Goal: Task Accomplishment & Management: Manage account settings

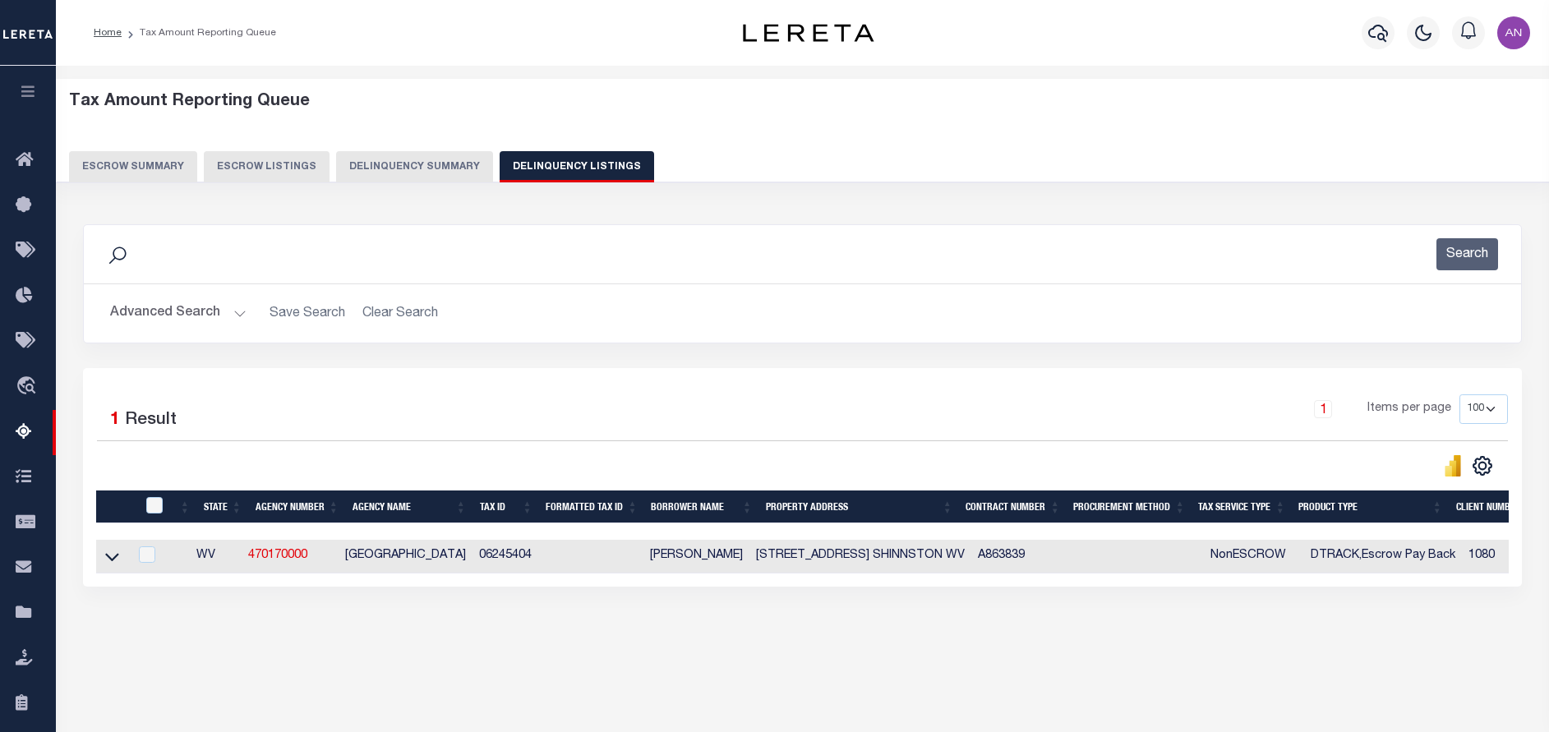
select select
select select "100"
click at [121, 311] on button "Advanced Search" at bounding box center [178, 313] width 136 height 32
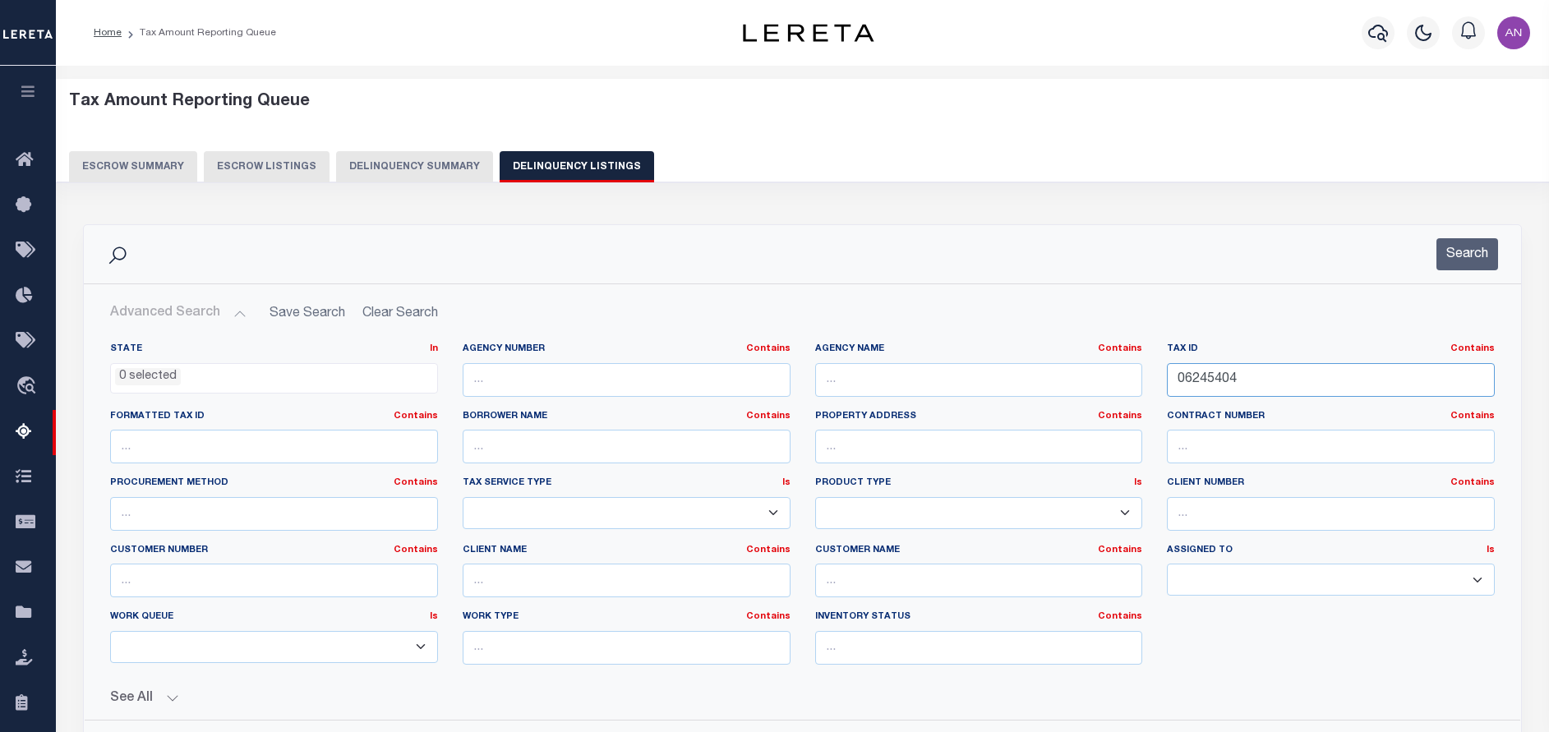
click at [1209, 385] on input "06245404" at bounding box center [1331, 380] width 328 height 34
paste input "34713"
type input "06347134"
click at [1465, 254] on button "Search" at bounding box center [1467, 254] width 62 height 32
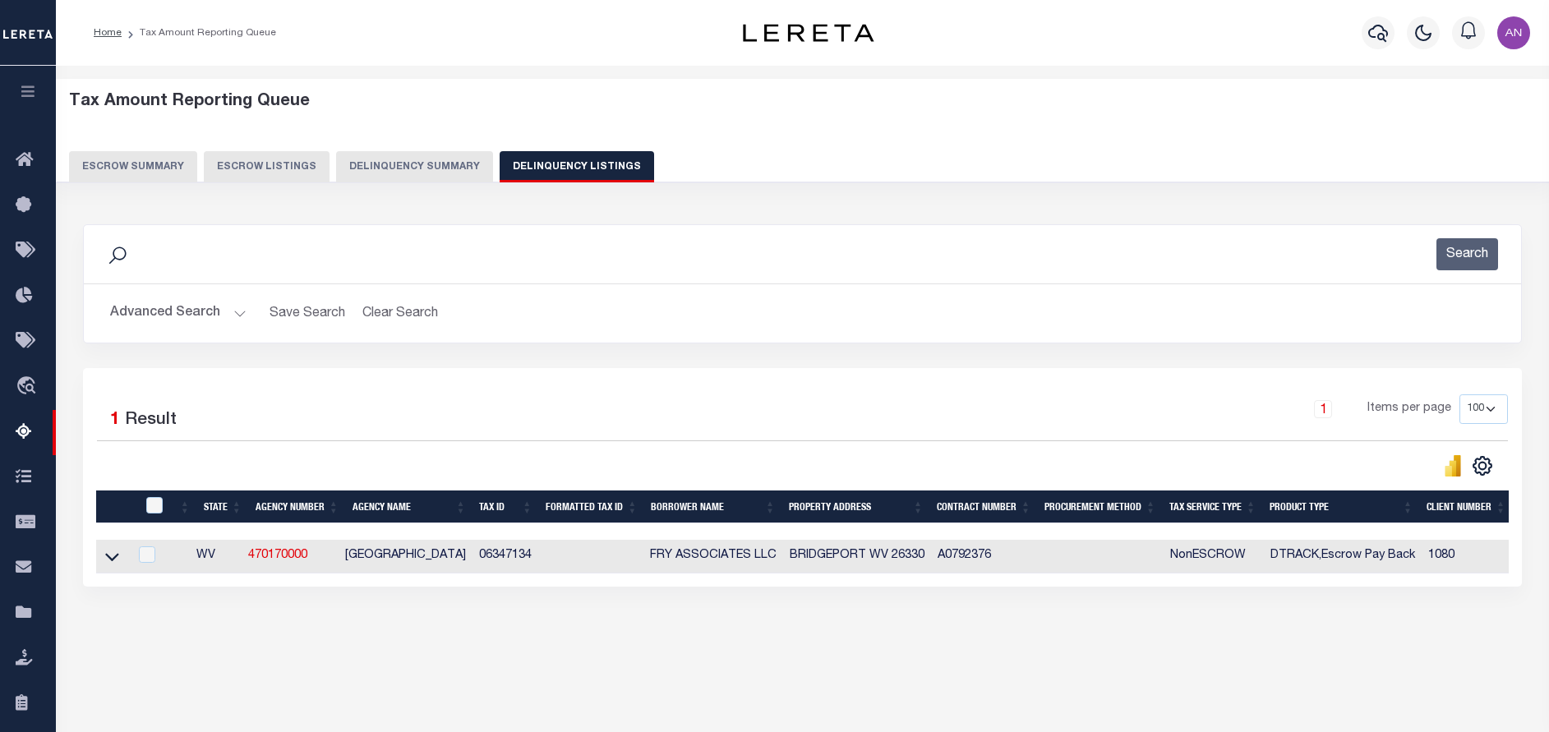
click at [159, 168] on button "Escrow Summary" at bounding box center [133, 166] width 128 height 31
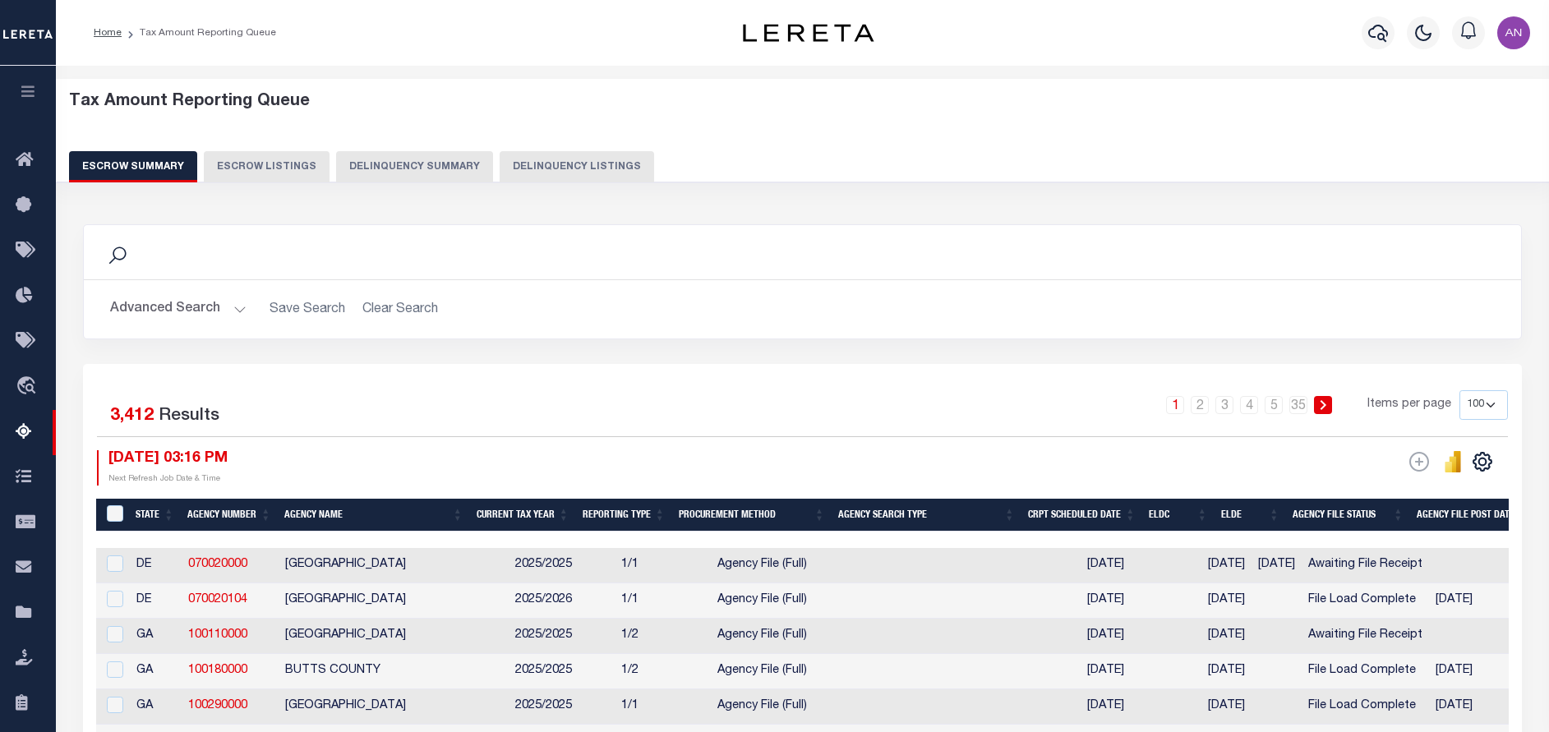
drag, startPoint x: 0, startPoint y: 545, endPoint x: 684, endPoint y: 398, distance: 700.0
click at [684, 398] on div "1 2 3 4 5 … 35 Items per page 10 25 50 100 500" at bounding box center [982, 411] width 1052 height 43
click at [179, 312] on button "Advanced Search" at bounding box center [178, 309] width 136 height 32
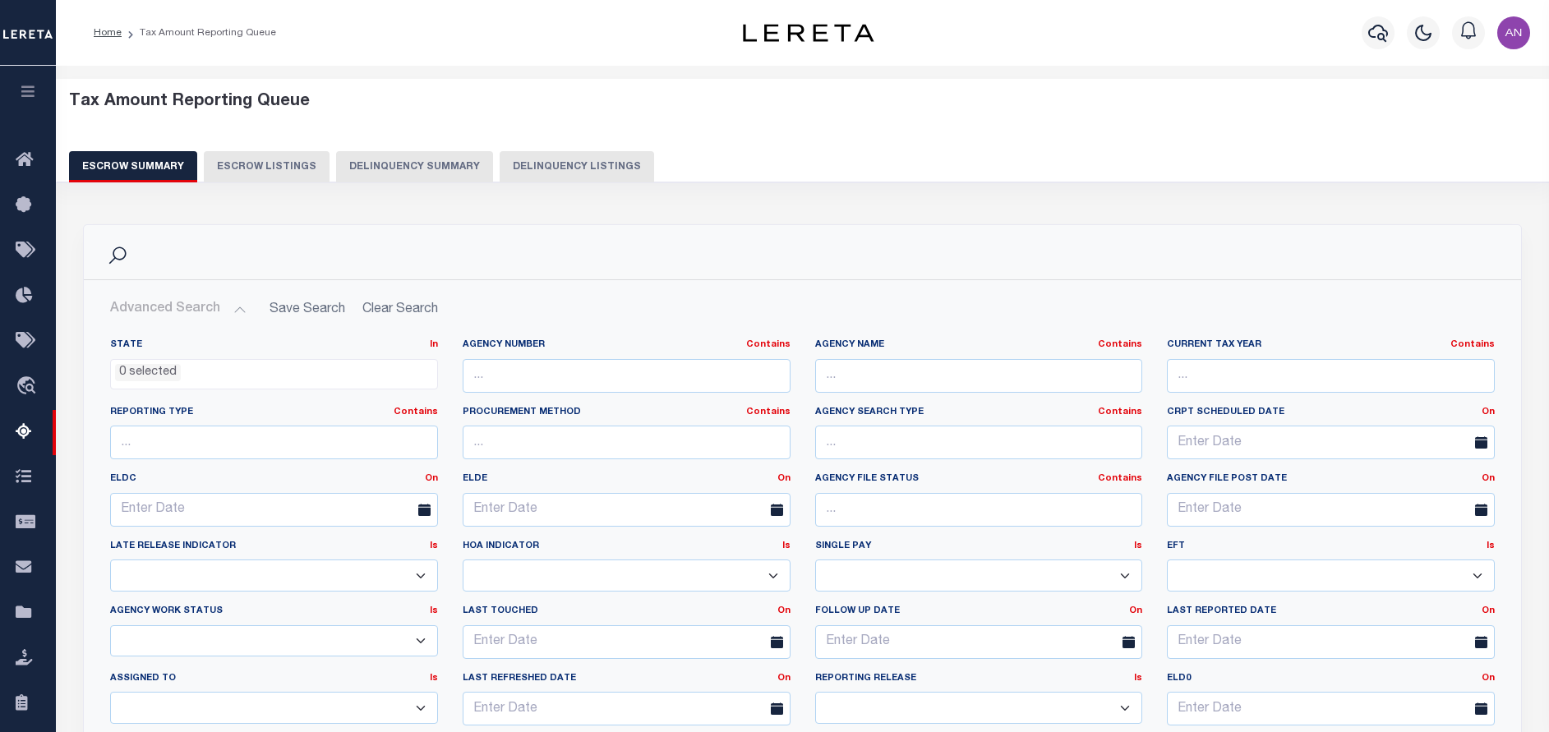
click at [530, 179] on button "Delinquency Listings" at bounding box center [577, 166] width 154 height 31
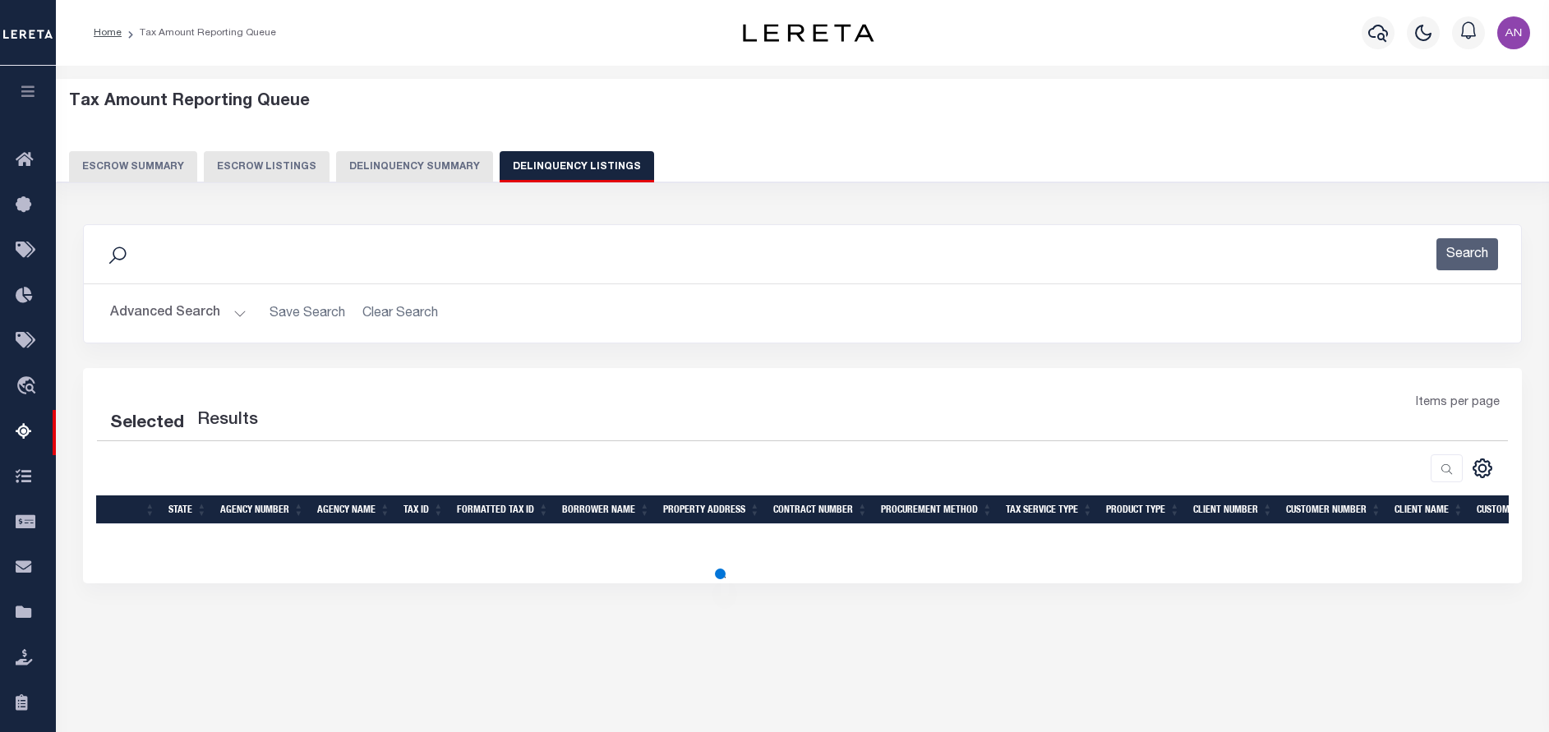
select select "100"
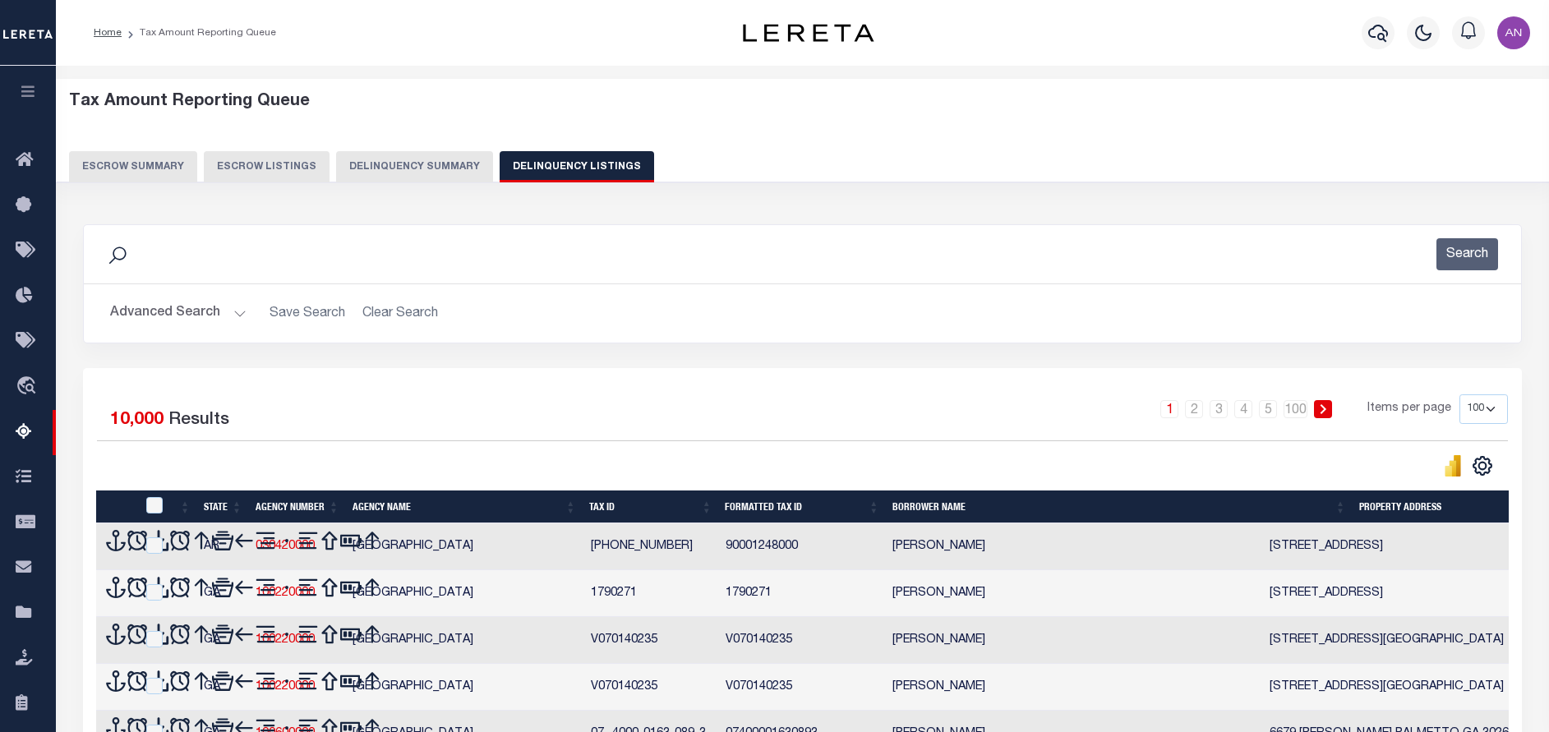
click at [168, 322] on button "Advanced Search" at bounding box center [178, 313] width 136 height 32
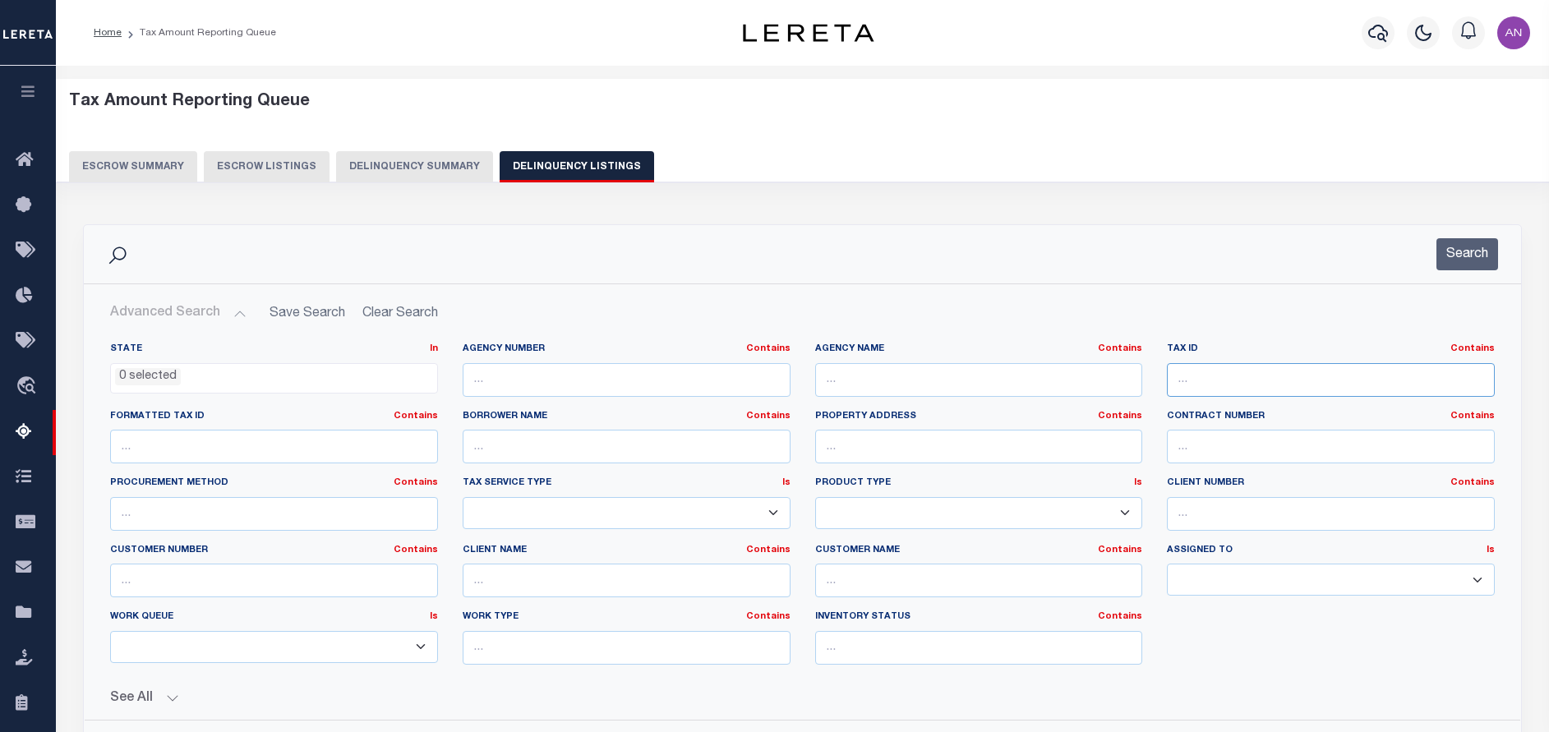
click at [1319, 391] on input "text" at bounding box center [1331, 380] width 328 height 34
click at [1251, 385] on input "text" at bounding box center [1331, 380] width 328 height 34
paste input "06347134"
type input "06347134"
click at [1454, 268] on button "Search" at bounding box center [1467, 254] width 62 height 32
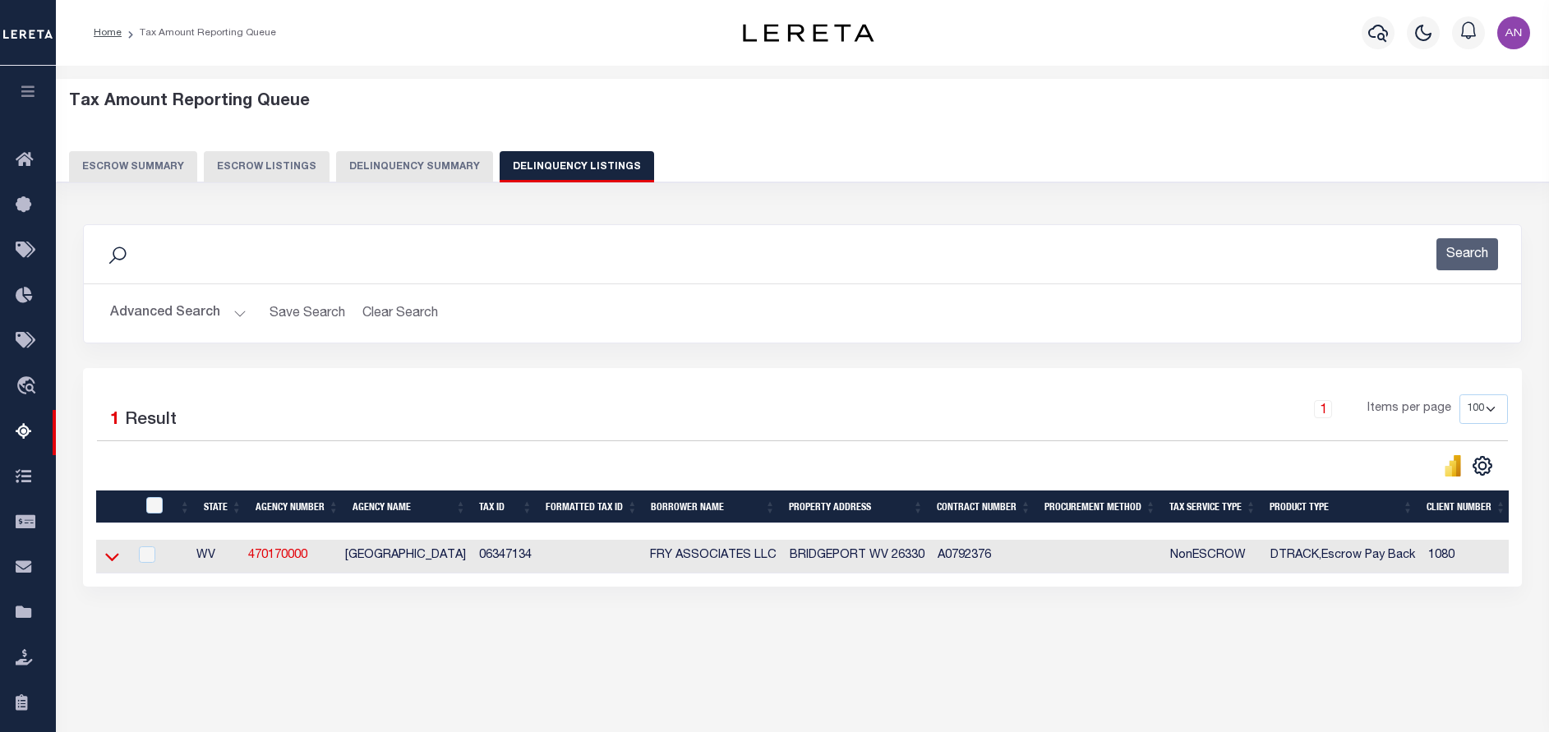
click at [116, 561] on icon at bounding box center [112, 558] width 14 height 8
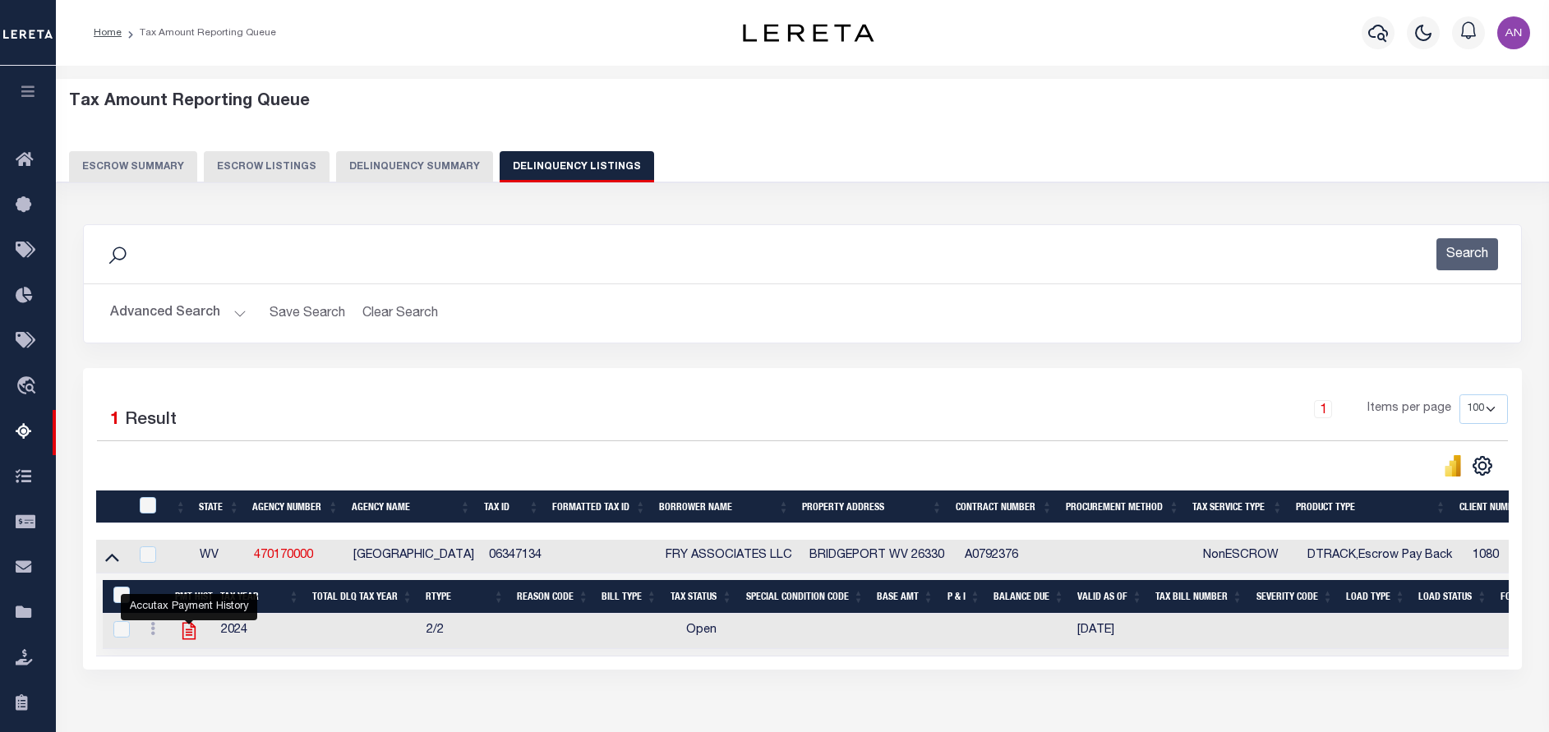
click at [198, 637] on icon "" at bounding box center [188, 630] width 21 height 21
checkbox input "true"
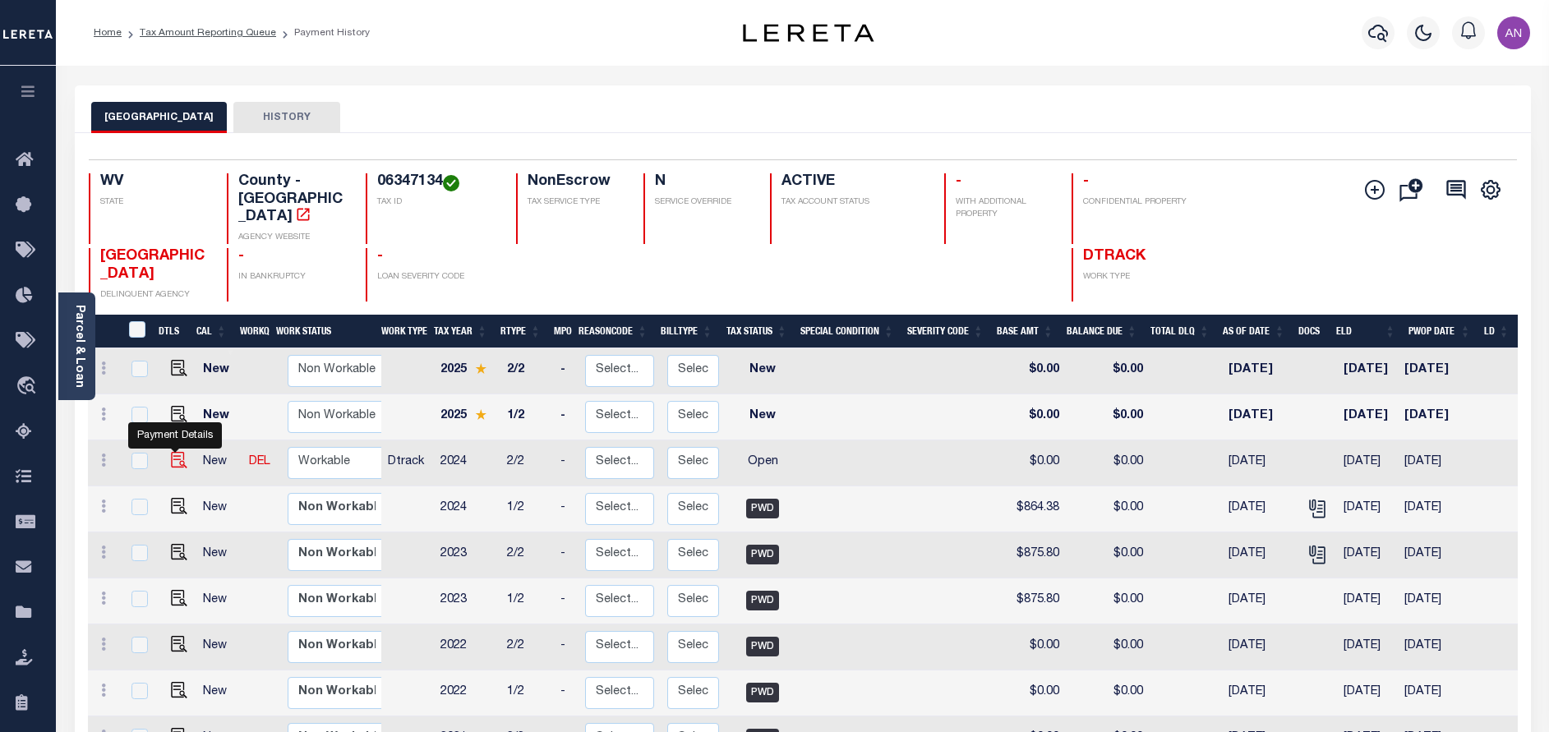
click at [174, 452] on img "" at bounding box center [179, 460] width 16 height 16
checkbox input "true"
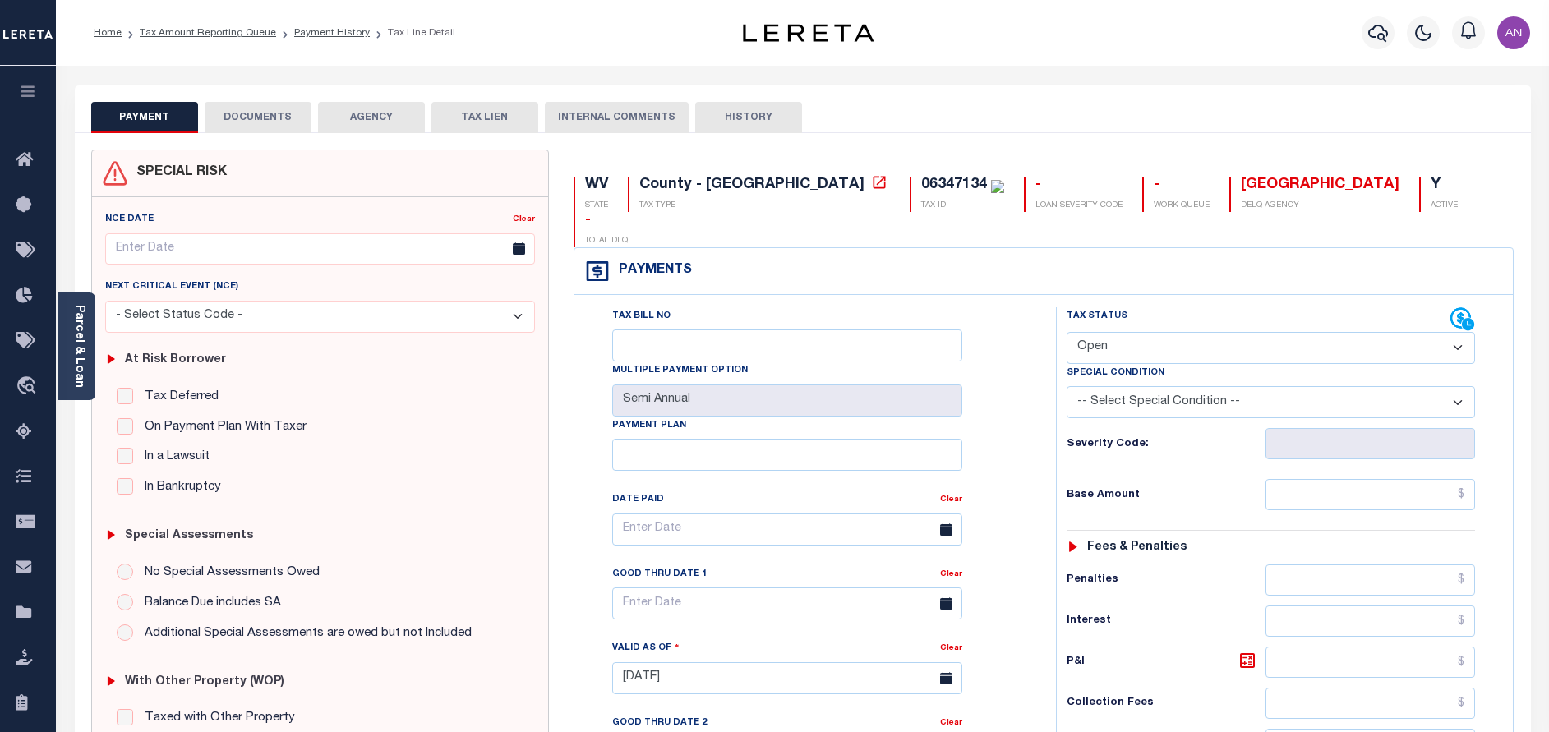
click at [279, 120] on button "DOCUMENTS" at bounding box center [258, 117] width 107 height 31
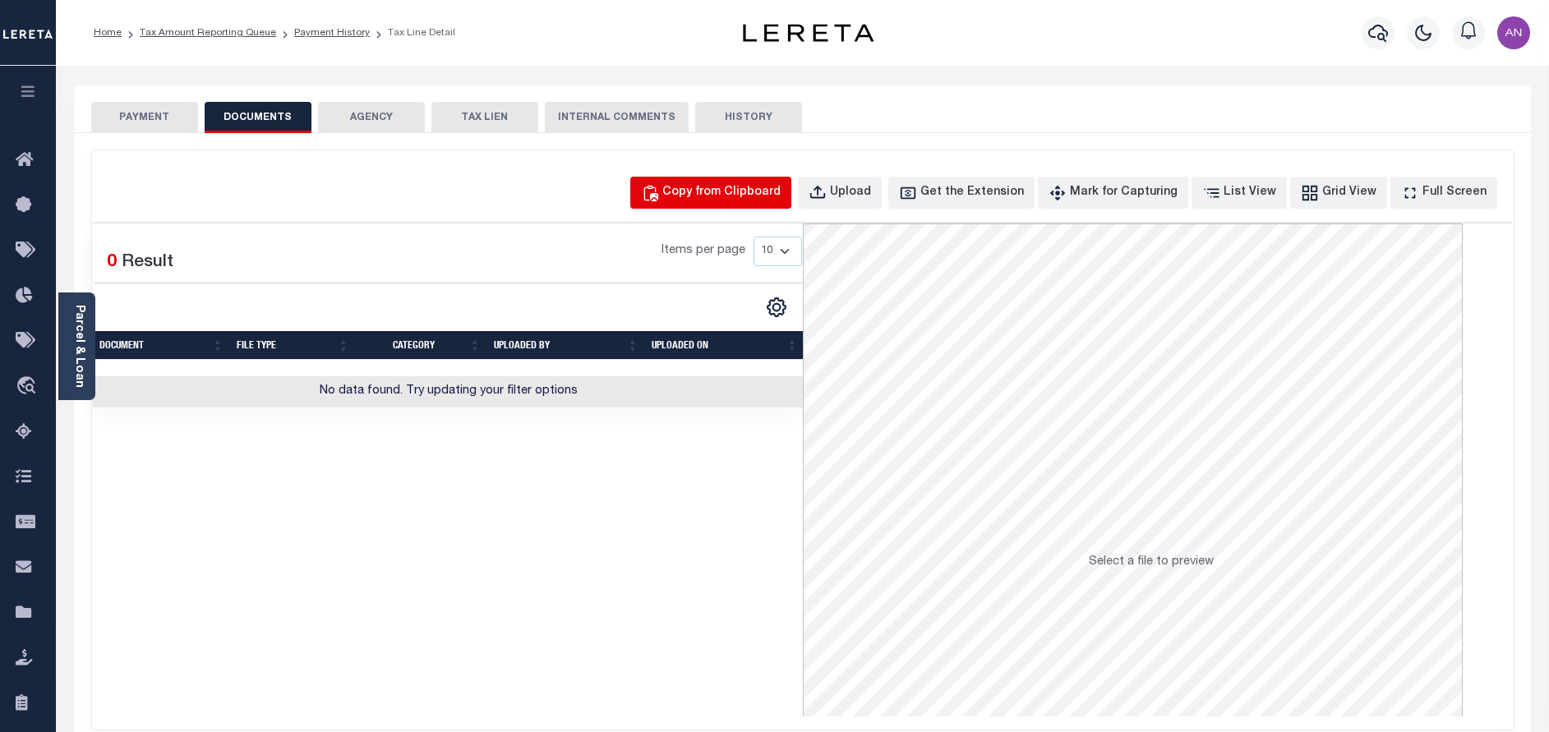
click at [739, 203] on button "Copy from Clipboard" at bounding box center [710, 193] width 161 height 32
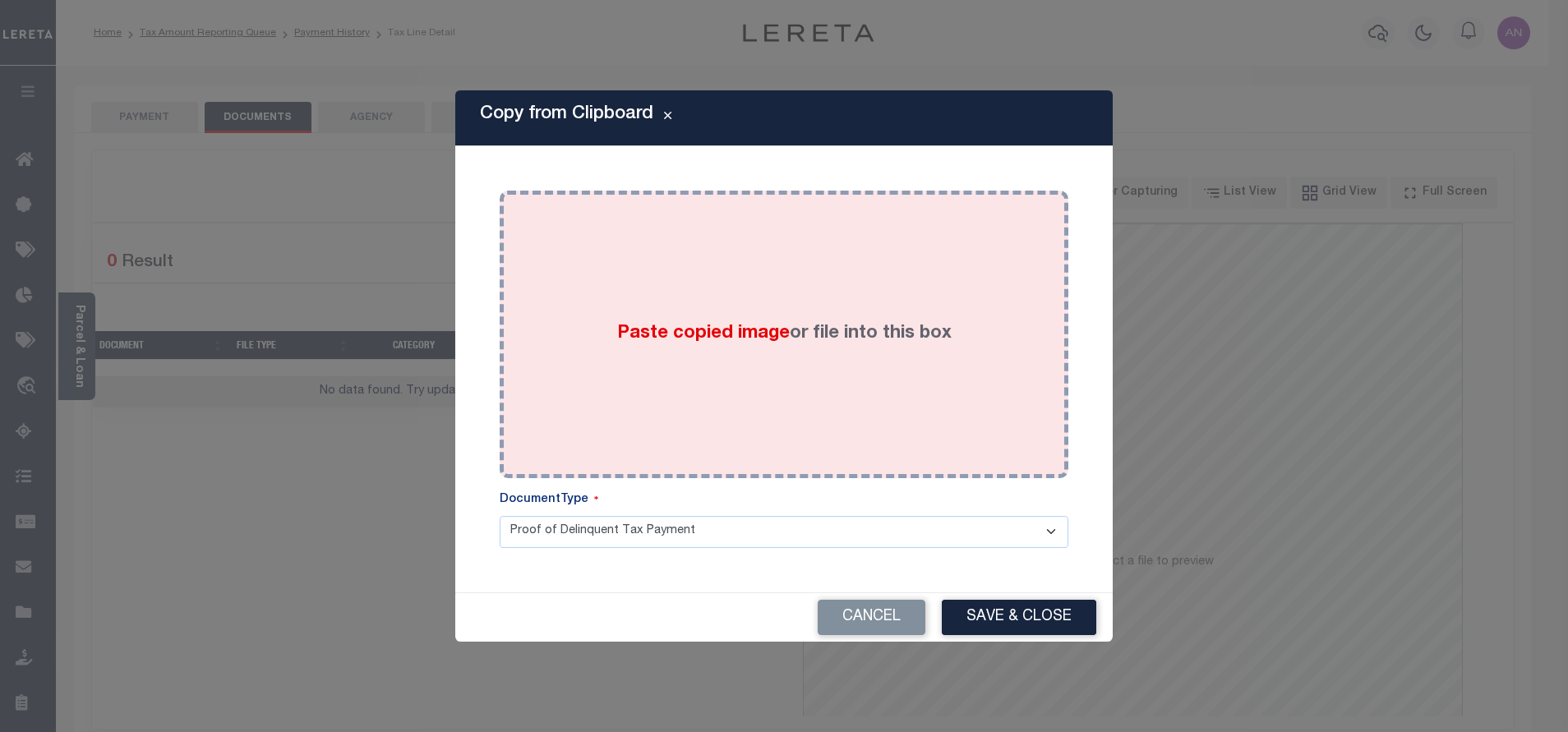
click at [756, 263] on div "Paste copied image or file into this box" at bounding box center [784, 334] width 544 height 263
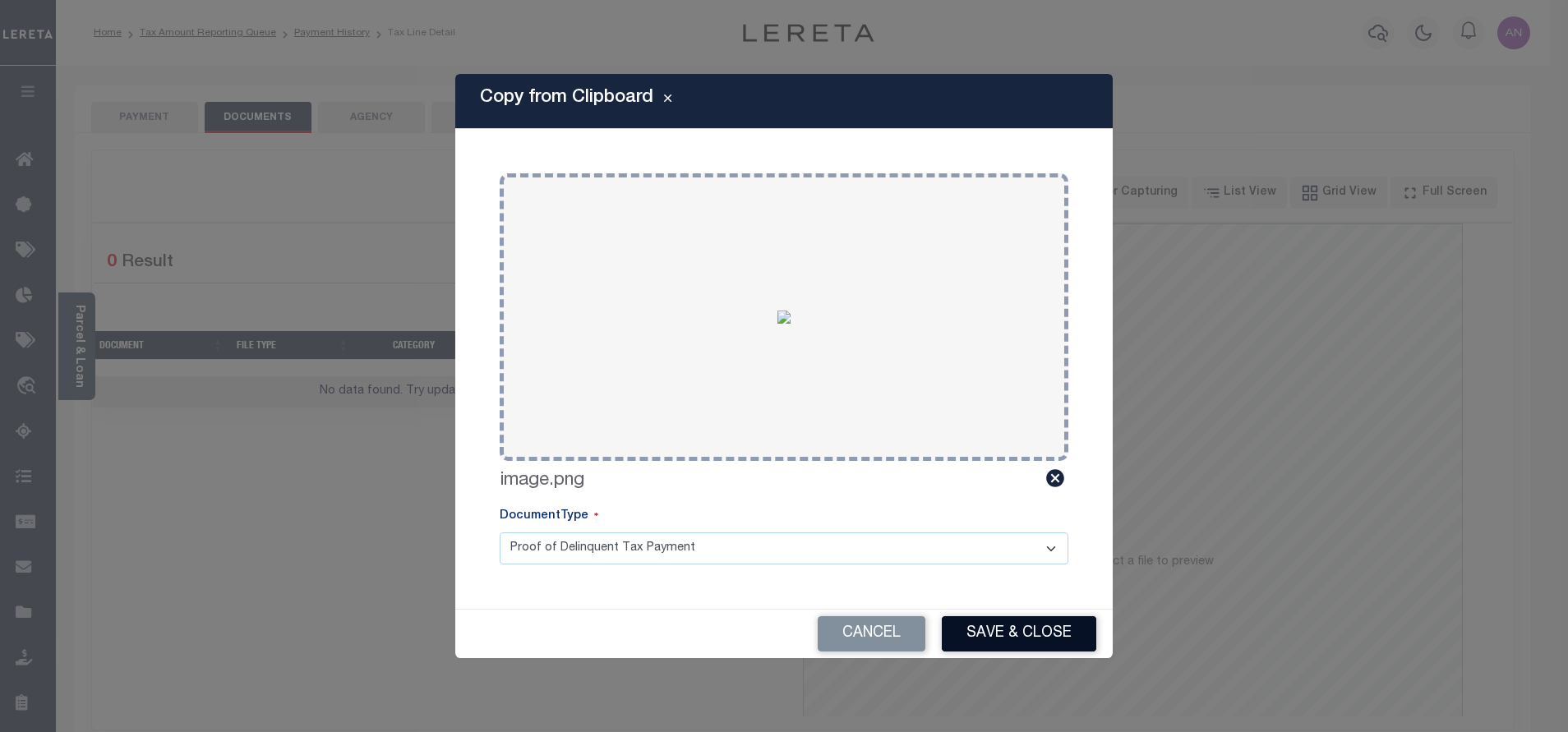
click at [975, 645] on button "Save & Close" at bounding box center [1019, 633] width 154 height 35
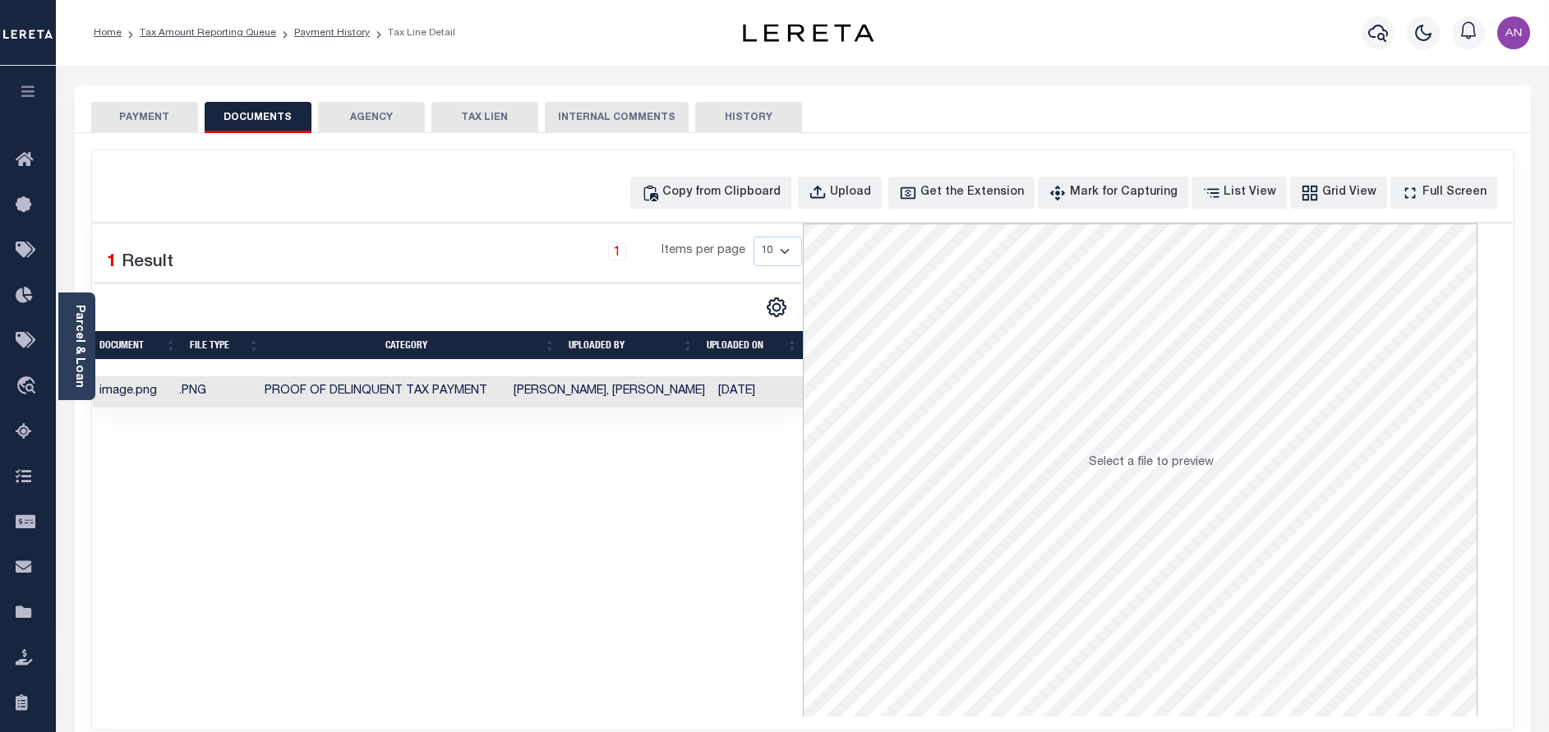
click at [142, 115] on button "PAYMENT" at bounding box center [144, 117] width 107 height 31
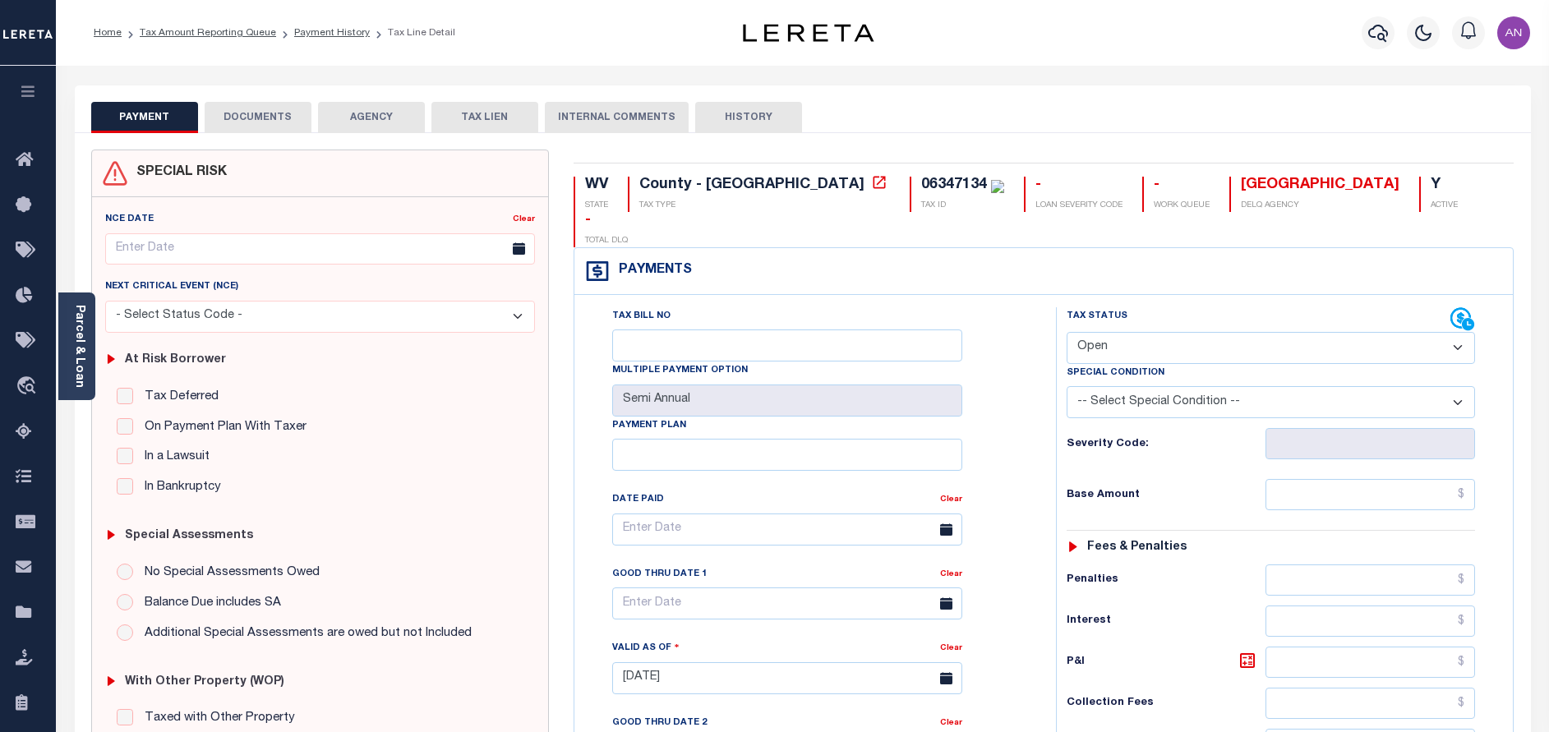
click at [1095, 332] on select "- Select Status Code - Open Due/Unpaid Paid Incomplete No Tax Due Internal Refu…" at bounding box center [1270, 348] width 408 height 32
select select "PYD"
click at [1066, 332] on select "- Select Status Code - Open Due/Unpaid Paid Incomplete No Tax Due Internal Refu…" at bounding box center [1270, 348] width 408 height 32
type input "[DATE]"
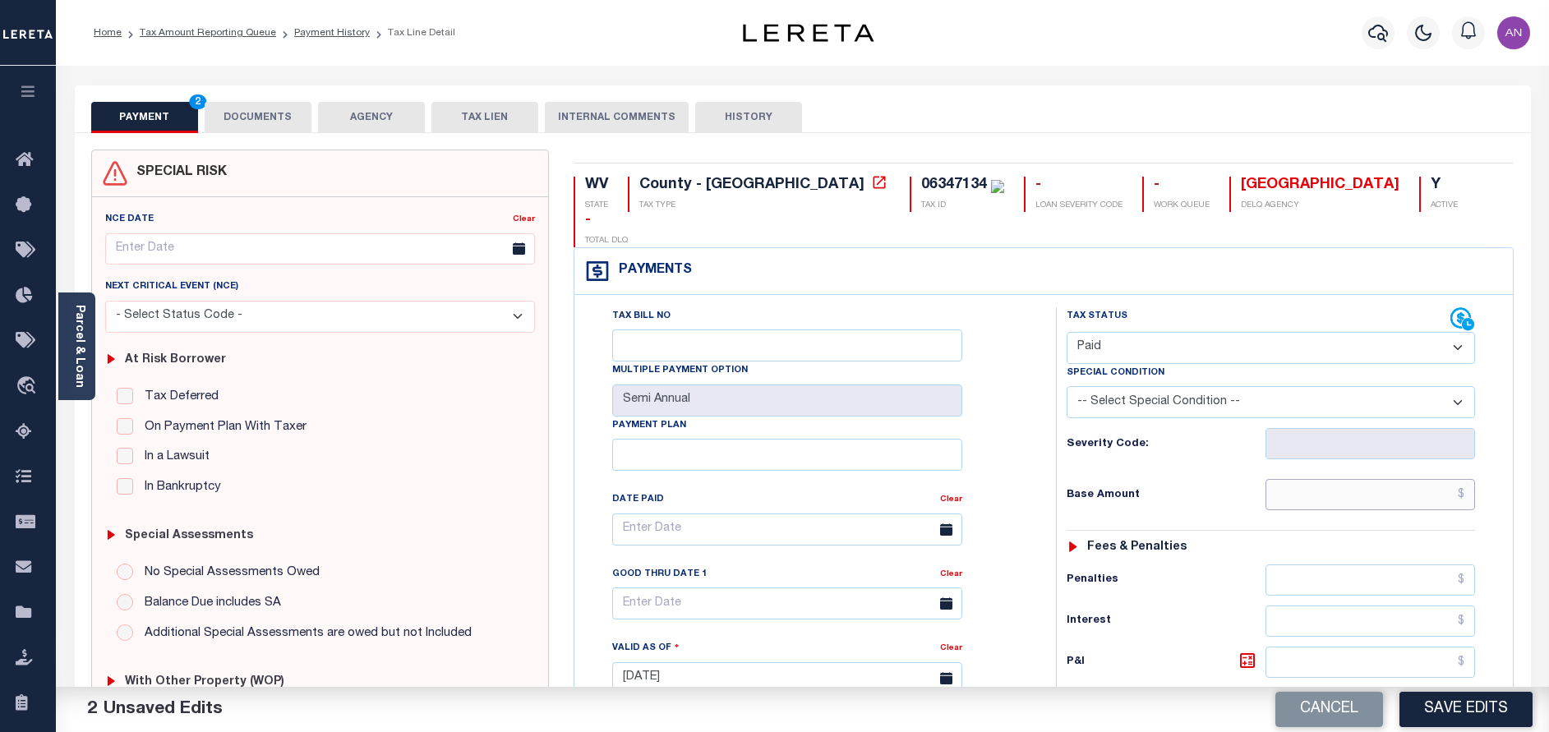
click at [1329, 479] on input "text" at bounding box center [1370, 494] width 210 height 31
type input "$0.00"
click at [1144, 523] on div "Tax Status Status - Select Status Code -" at bounding box center [1276, 669] width 440 height 725
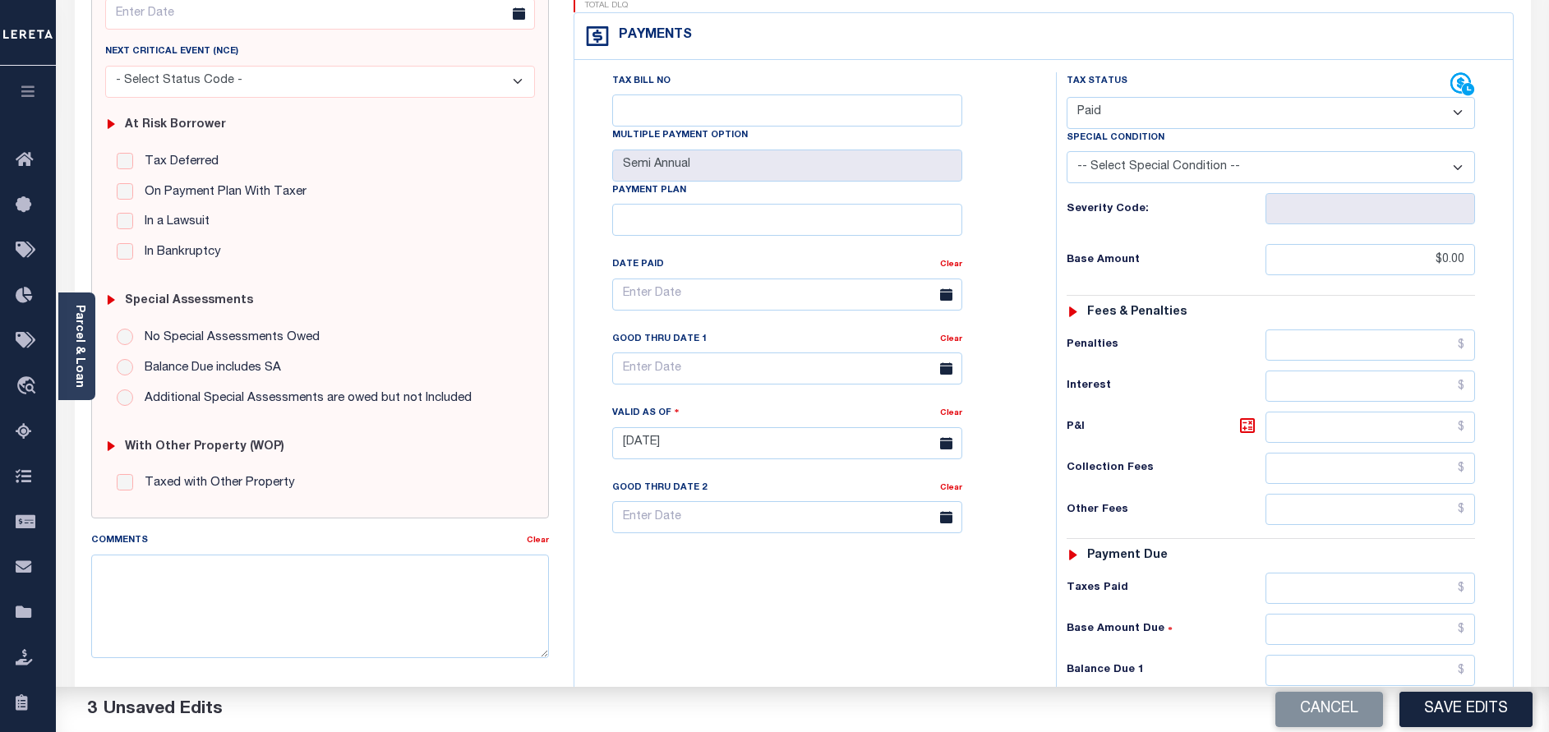
scroll to position [472, 0]
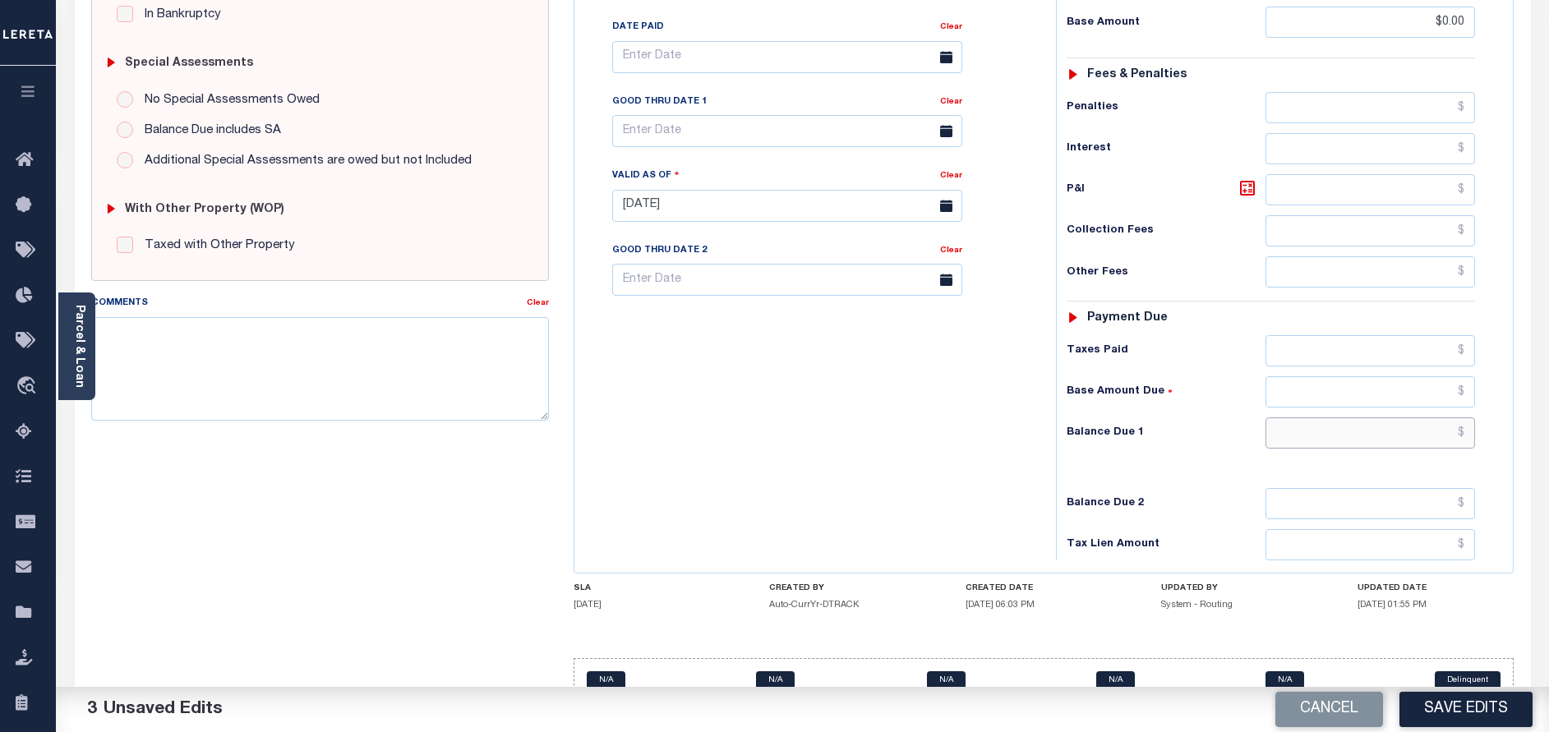
click at [1384, 417] on input "text" at bounding box center [1370, 432] width 210 height 31
type input "$0.00"
click at [925, 470] on div "Tax Bill No Multiple Payment Option Semi Annual Payment Plan Clear" at bounding box center [810, 197] width 465 height 725
click at [1459, 705] on button "Save Edits" at bounding box center [1465, 709] width 133 height 35
checkbox input "false"
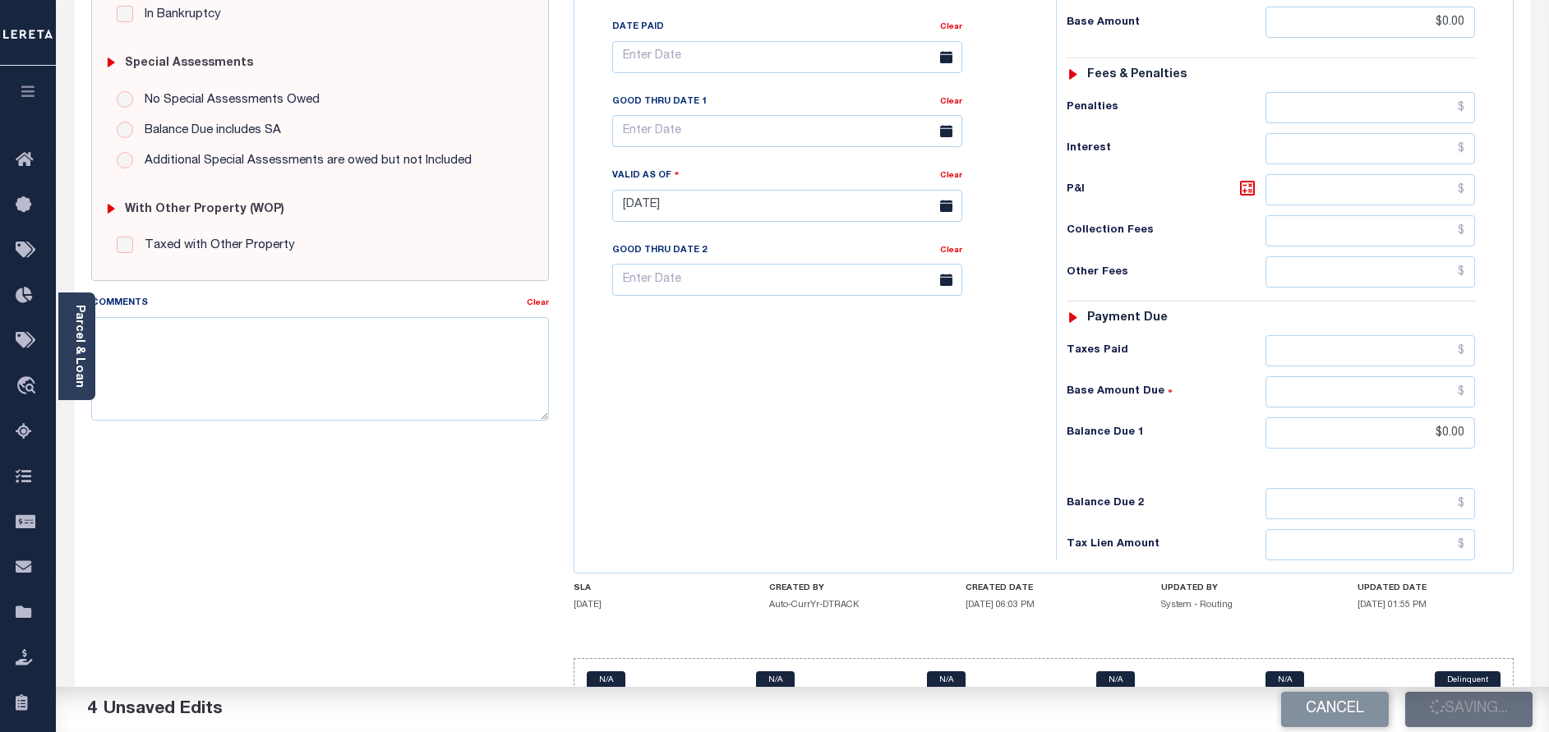
checkbox input "false"
type input "$0"
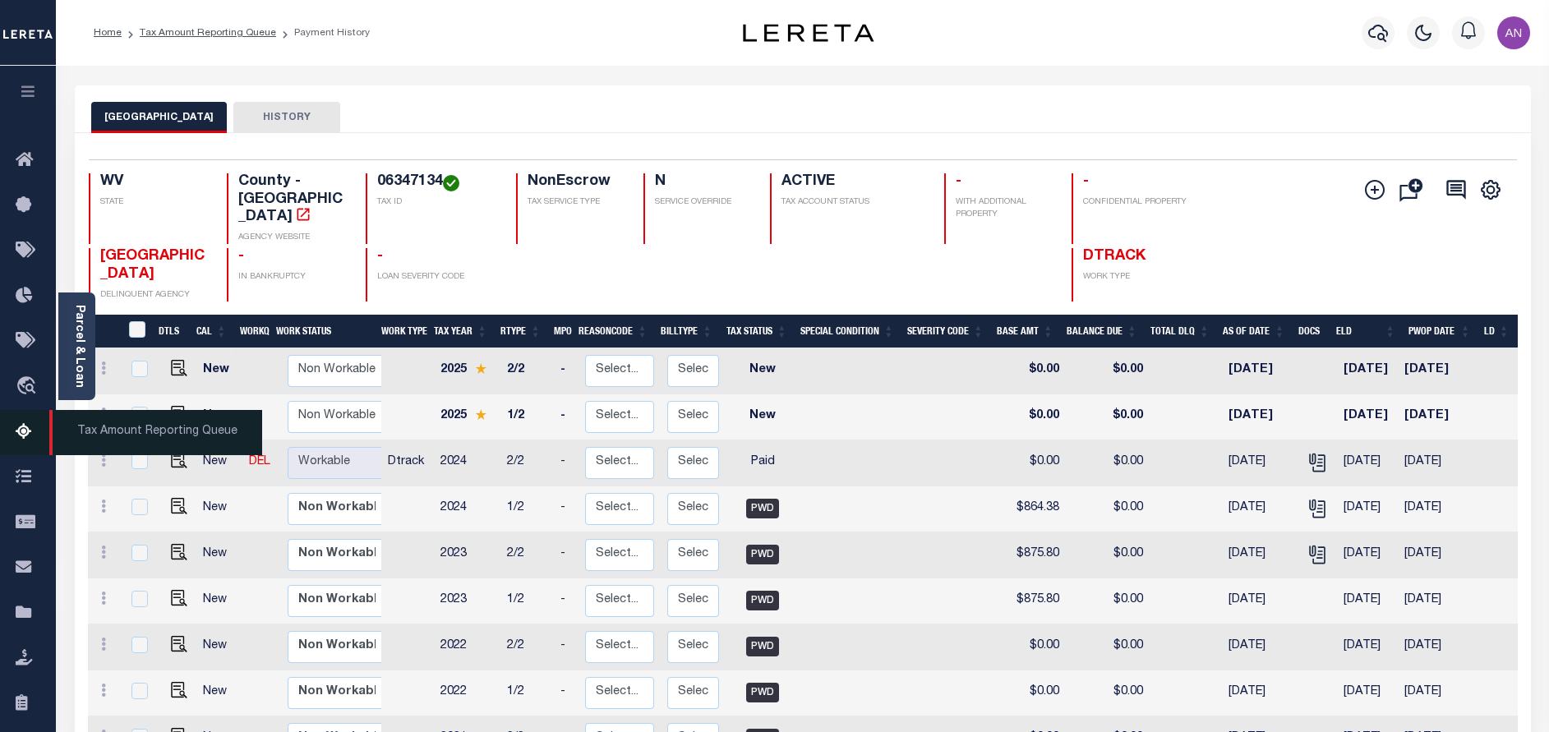
click at [23, 434] on icon at bounding box center [29, 432] width 26 height 21
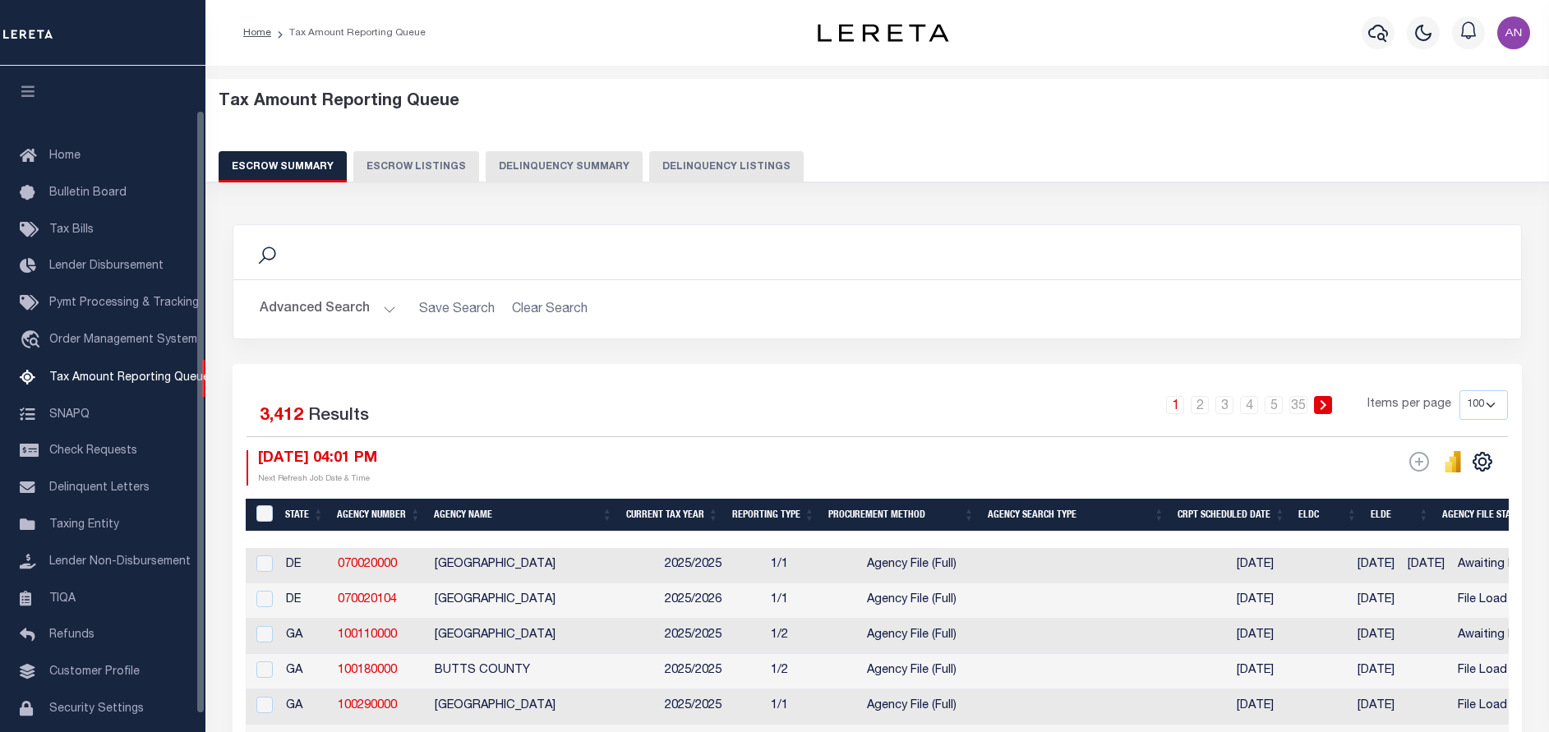
select select "100"
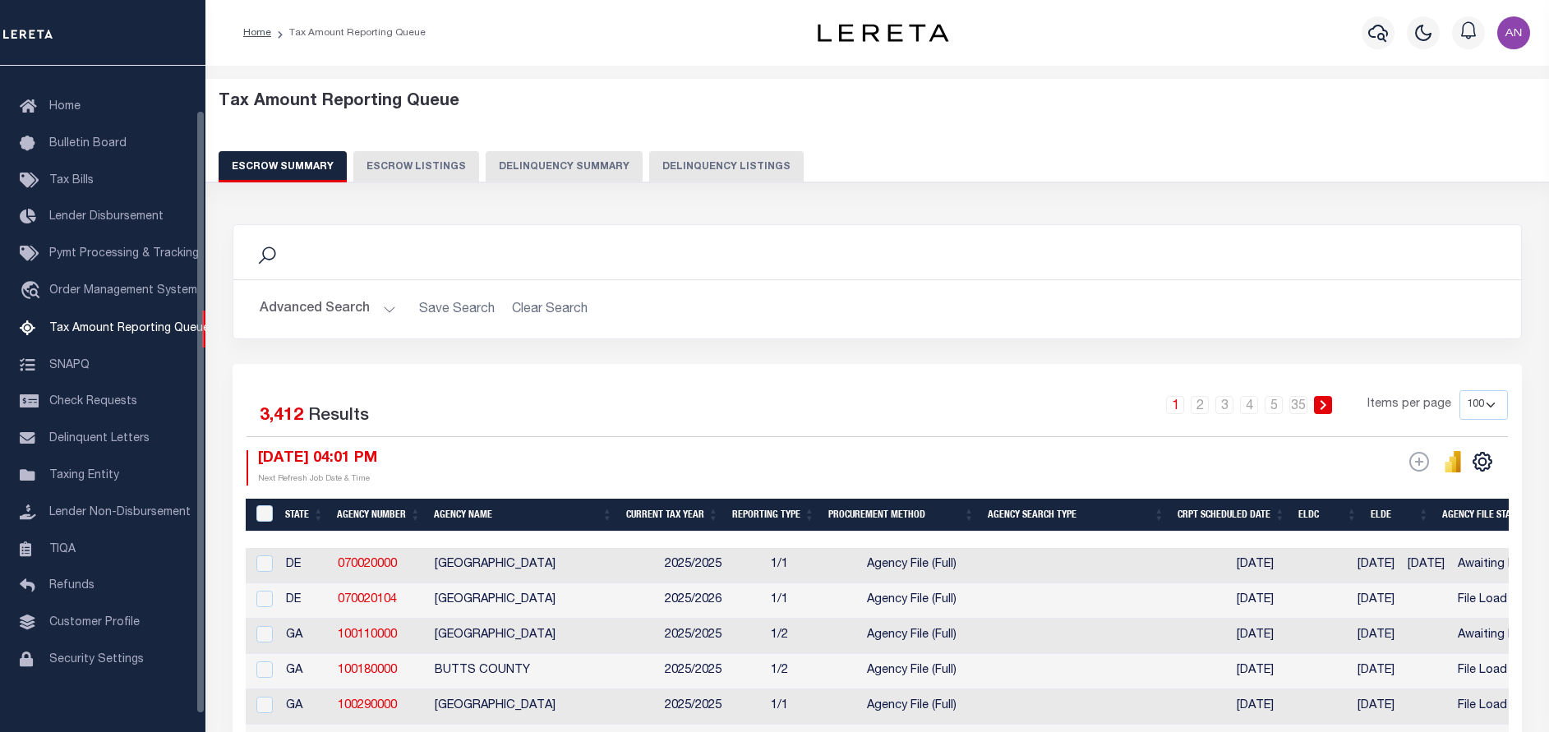
click at [669, 168] on button "Delinquency Listings" at bounding box center [726, 166] width 154 height 31
select select "100"
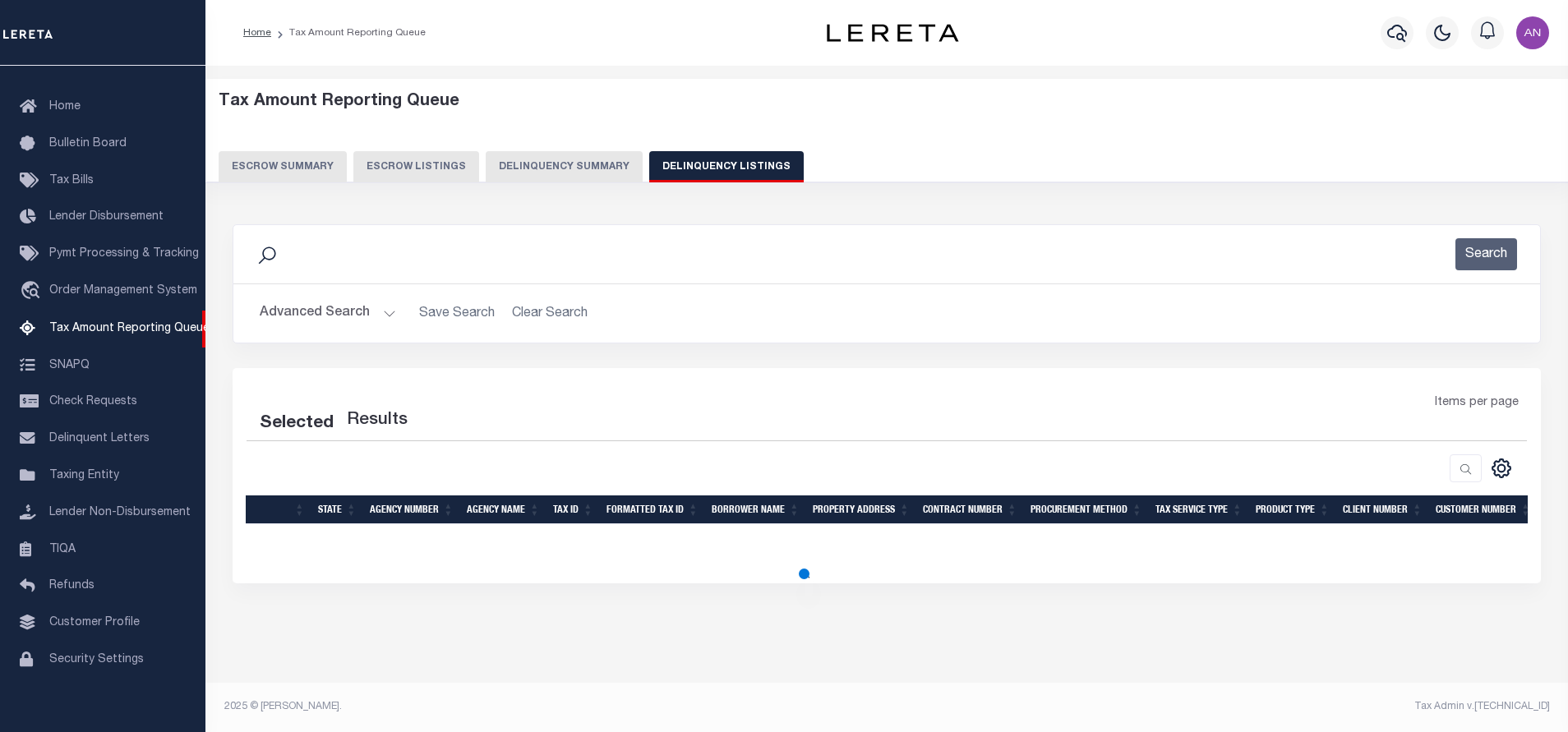
select select "100"
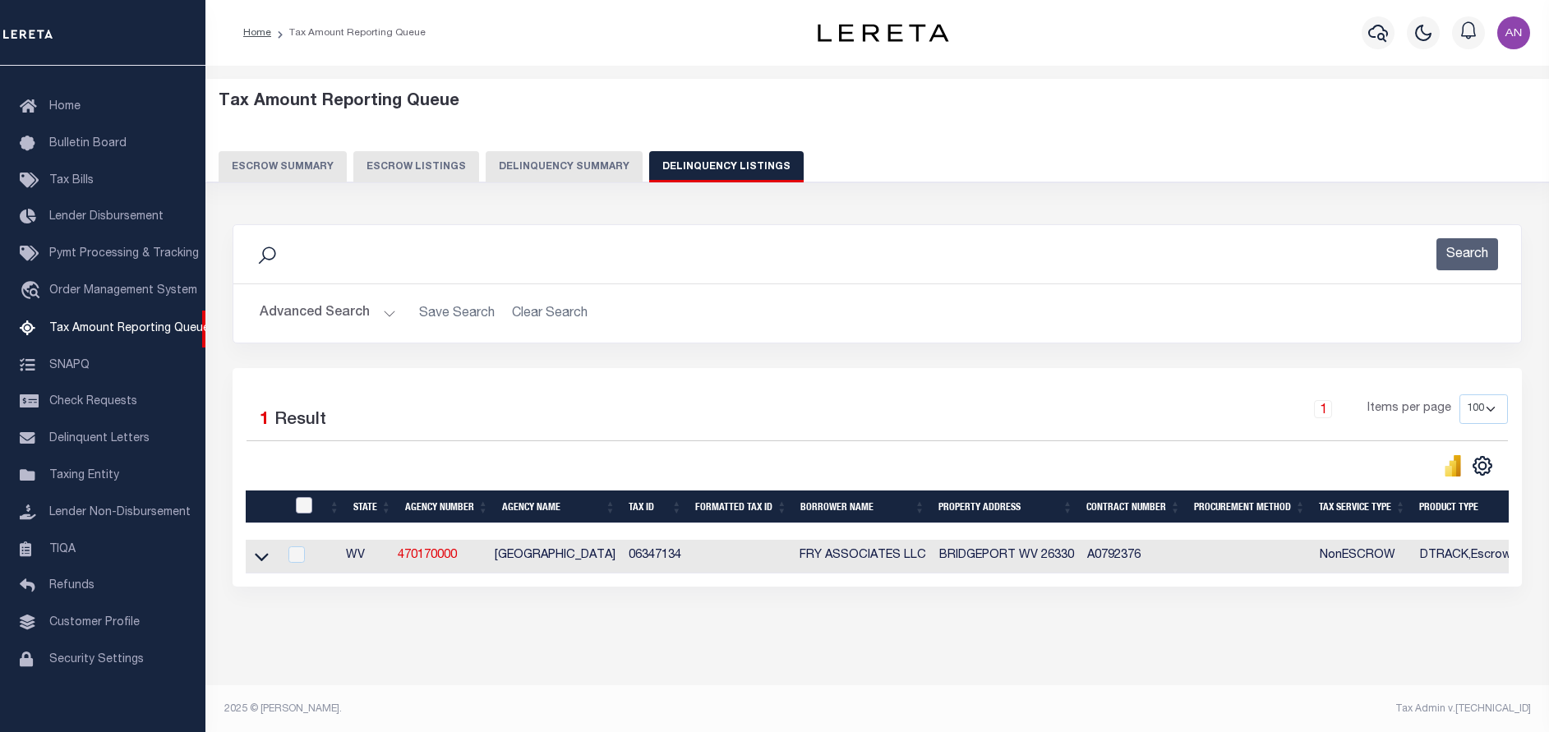
click at [303, 510] on input "checkbox" at bounding box center [304, 505] width 16 height 16
checkbox input "true"
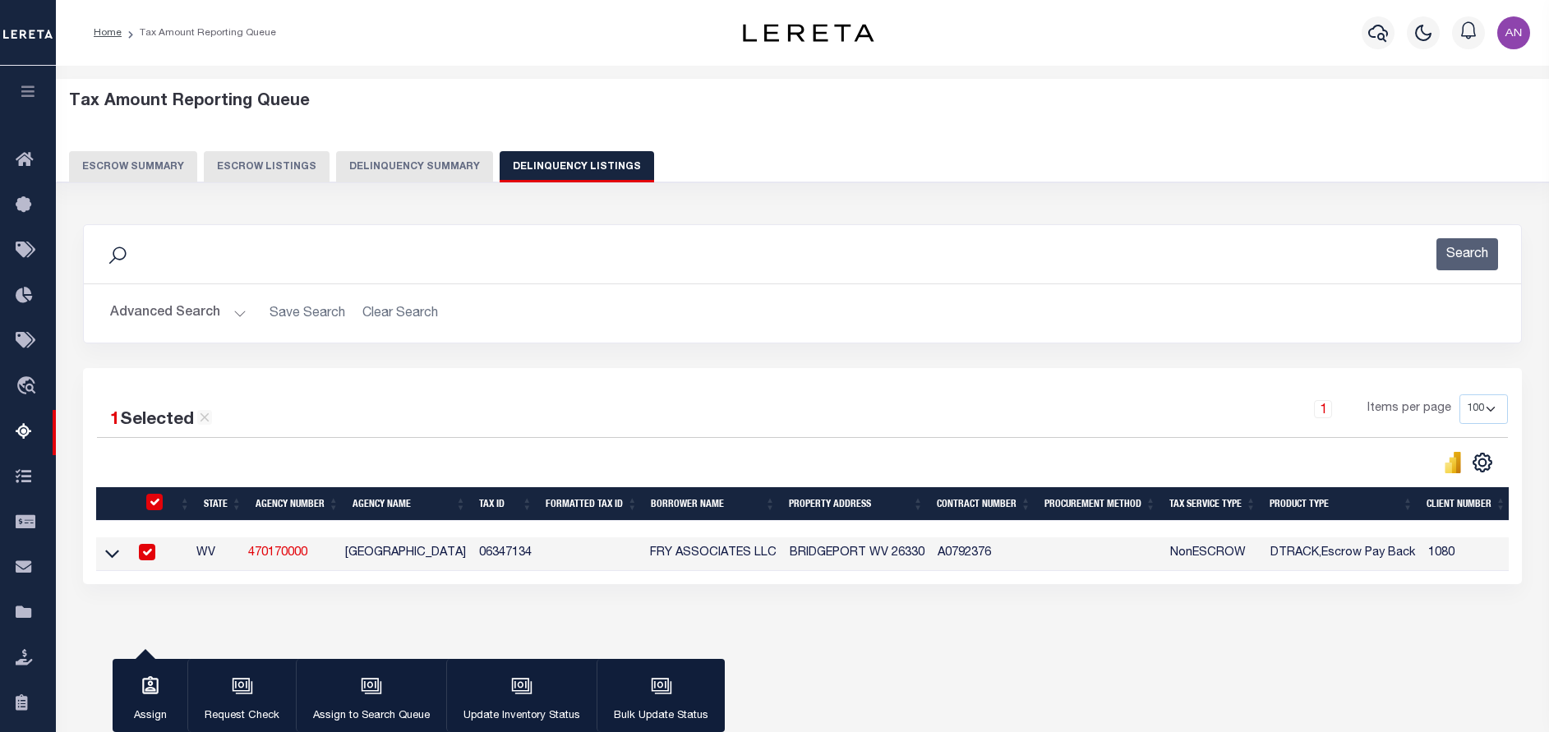
checkbox input "true"
click at [512, 690] on icon "button" at bounding box center [520, 684] width 17 height 13
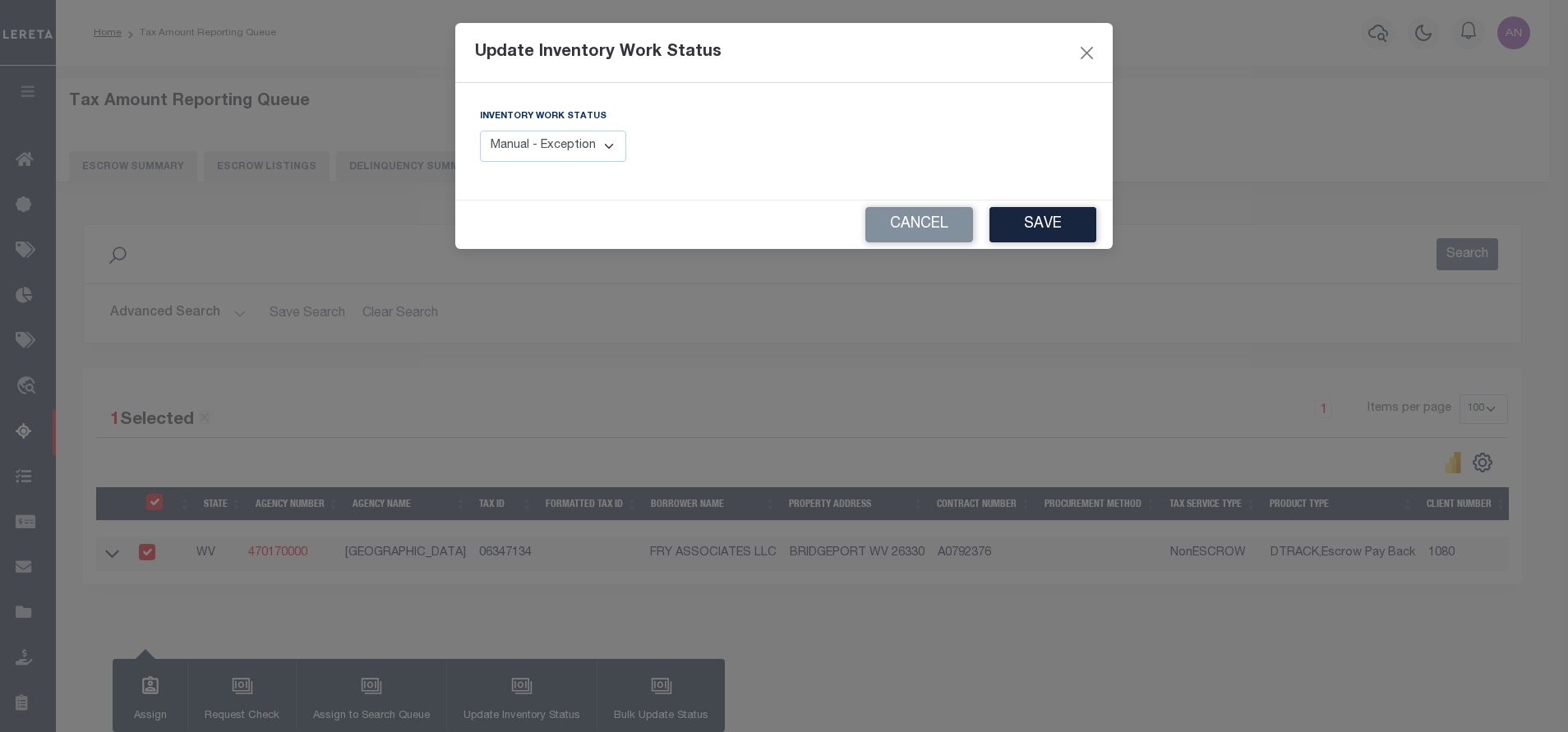
click at [551, 153] on select "Manual - Exception Pended - Awaiting Search Late Add Exception Completed" at bounding box center [553, 147] width 146 height 32
select select "4"
click at [480, 131] on select "Manual - Exception Pended - Awaiting Search Late Add Exception Completed" at bounding box center [553, 147] width 146 height 32
click at [1059, 232] on button "Save" at bounding box center [1042, 224] width 107 height 35
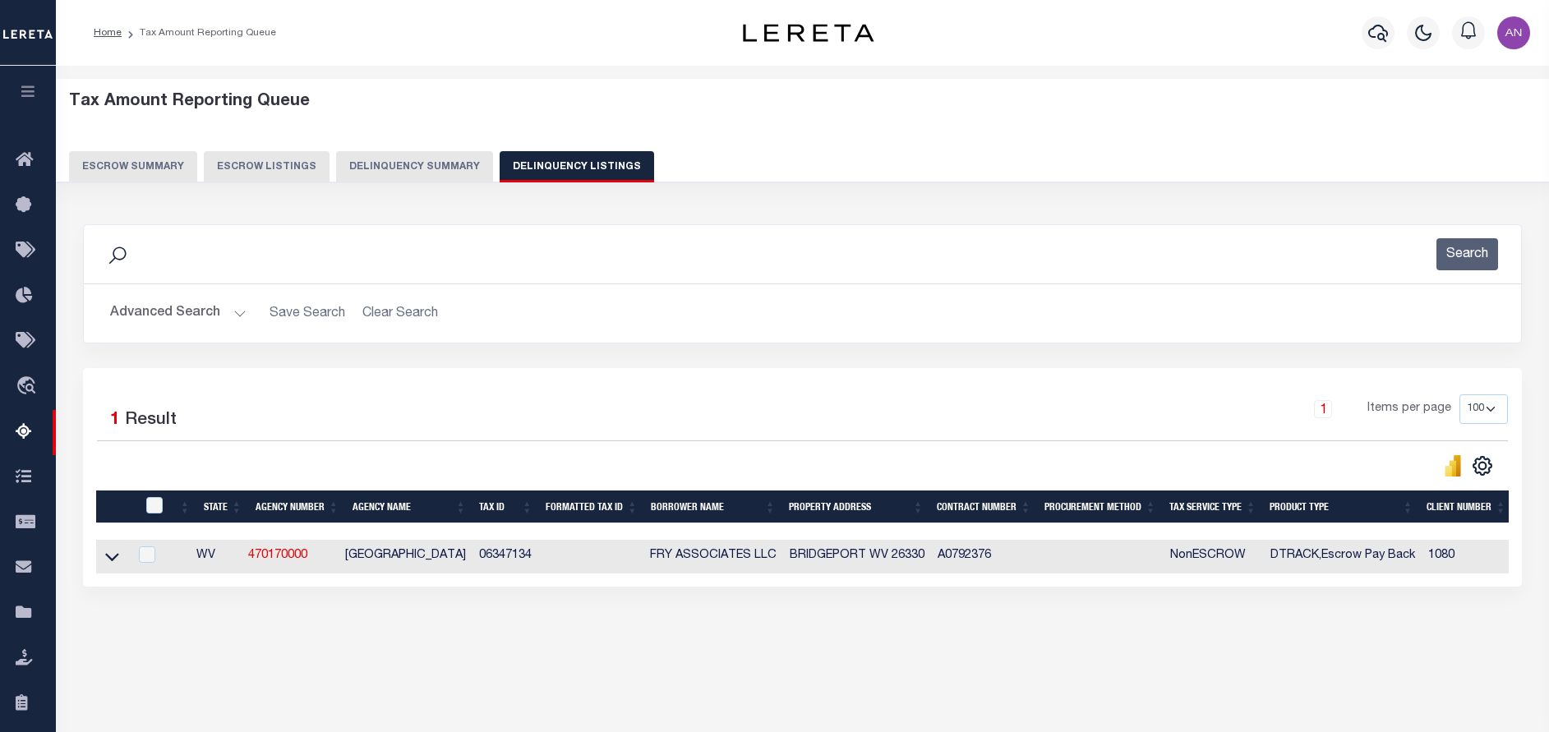
scroll to position [0, 690]
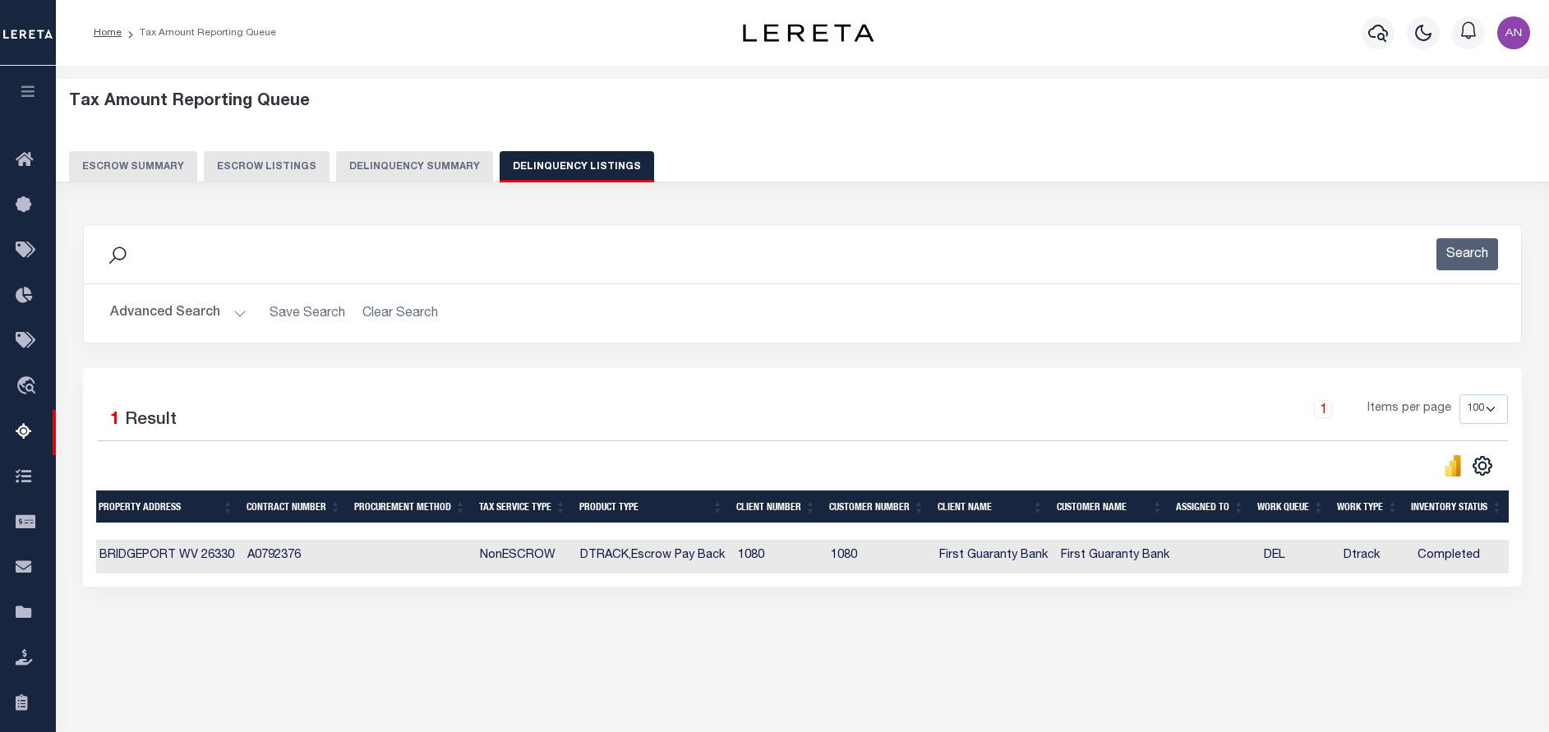
click at [159, 313] on button "Advanced Search" at bounding box center [178, 313] width 136 height 32
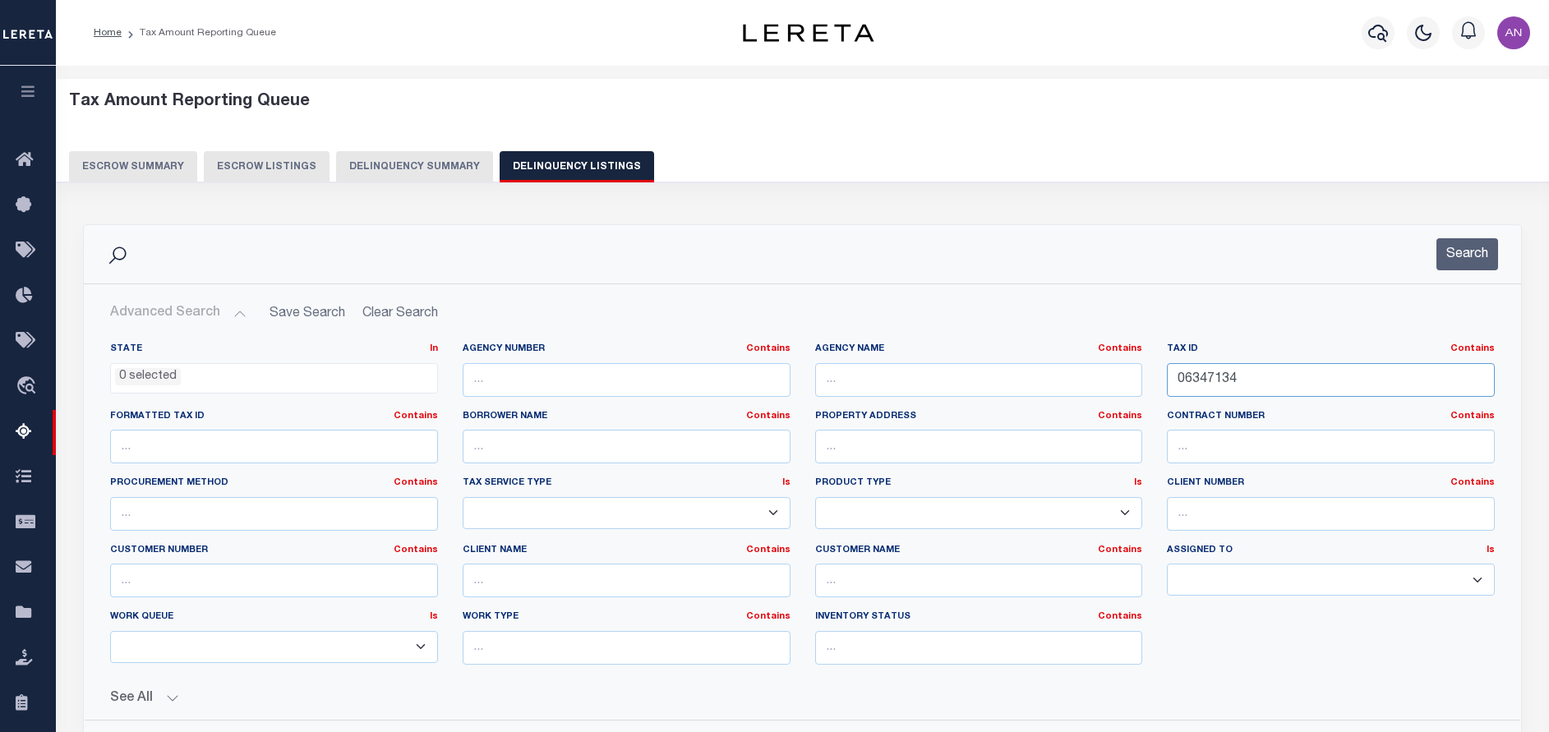
click at [1288, 379] on input "06347134" at bounding box center [1331, 380] width 328 height 34
paste input "5397"
type input "06353974"
click at [1459, 255] on button "Search" at bounding box center [1467, 254] width 62 height 32
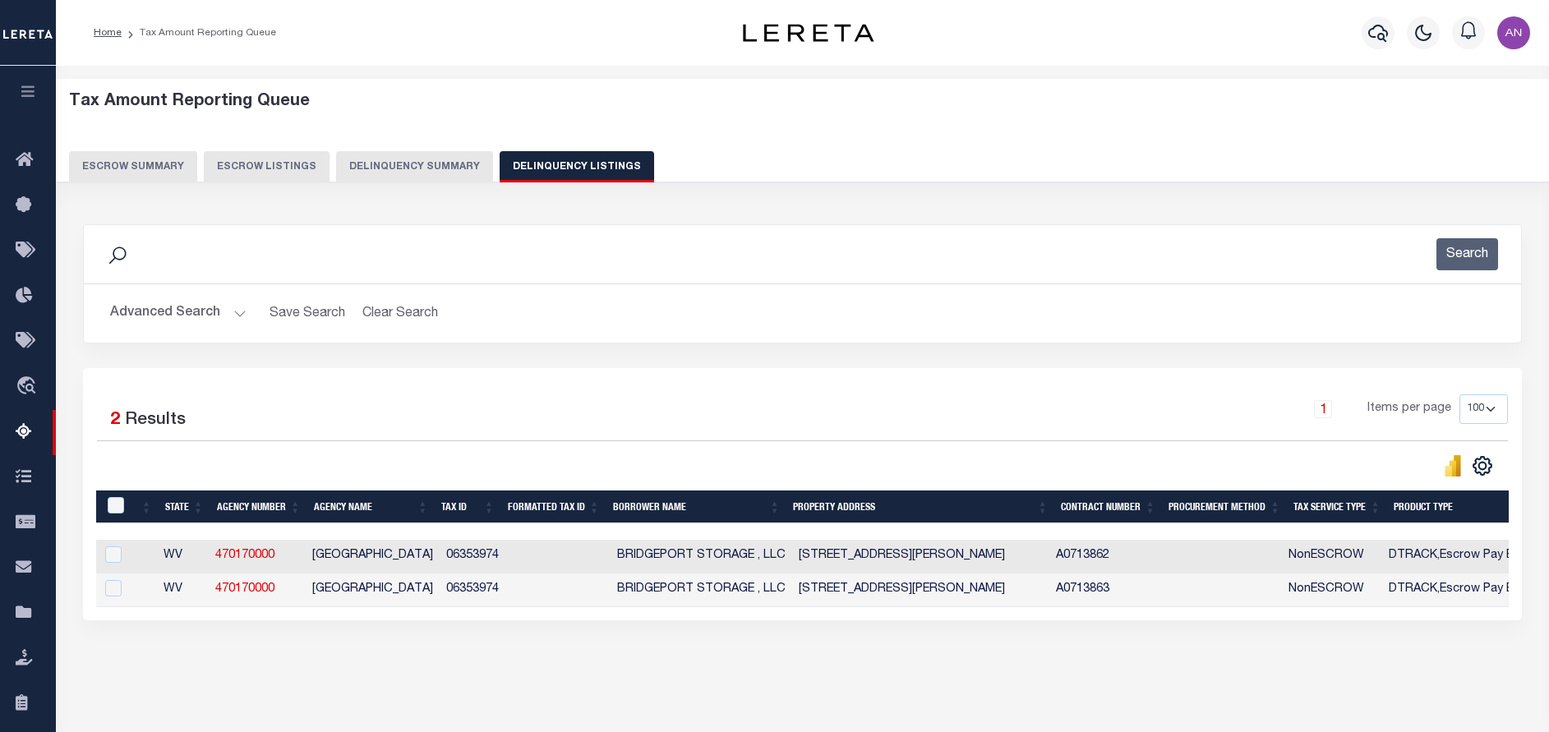
scroll to position [0, 0]
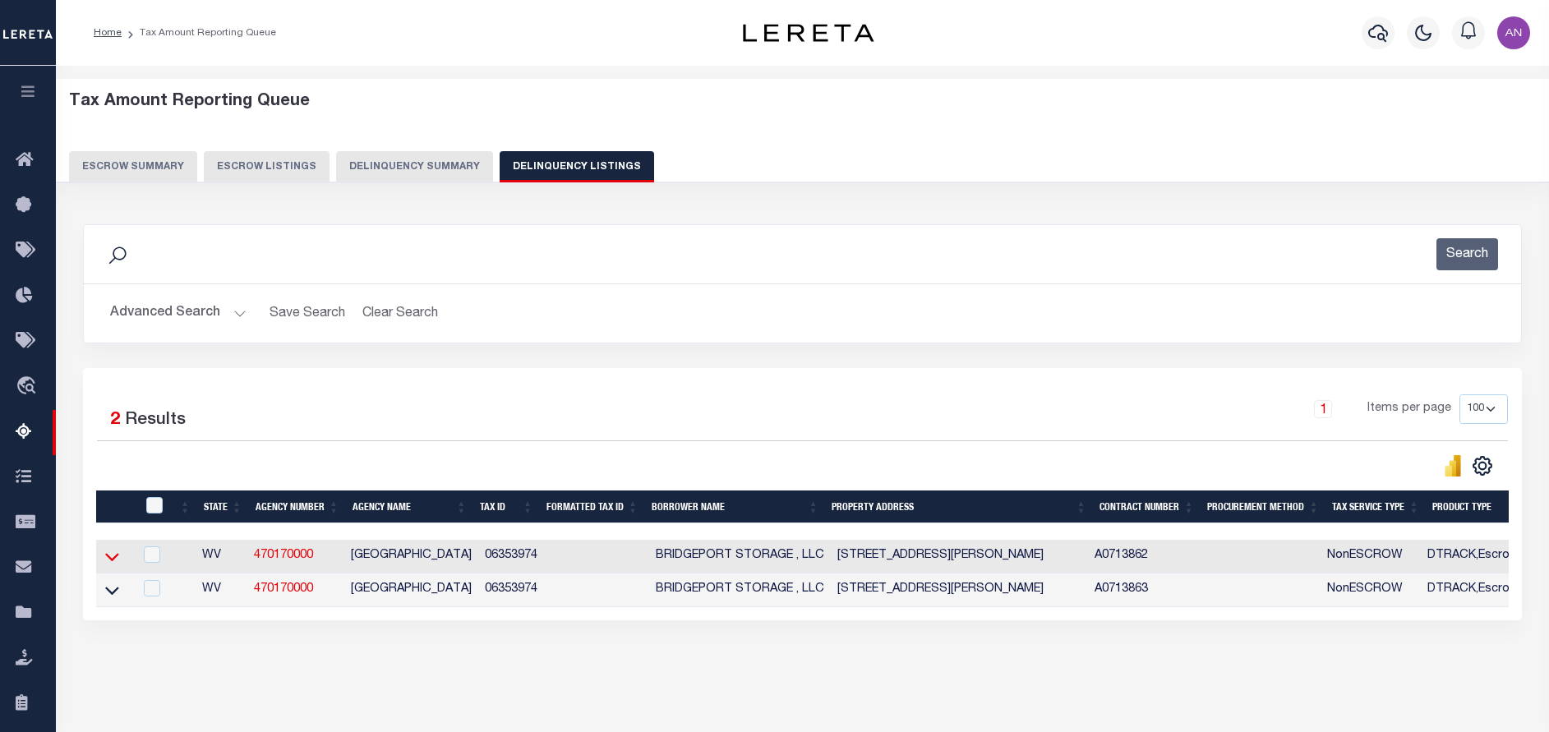
click at [111, 565] on icon at bounding box center [112, 556] width 14 height 17
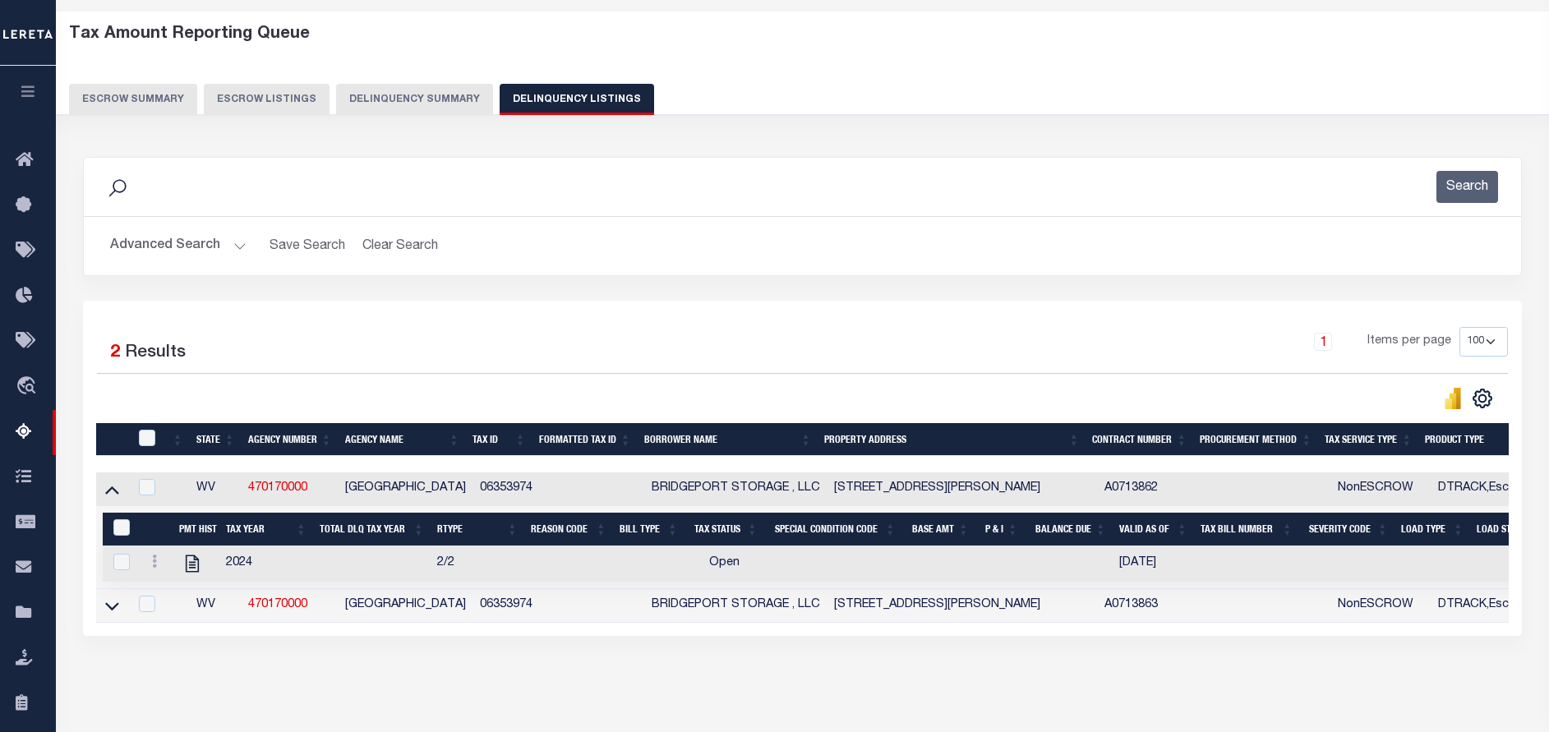
scroll to position [139, 0]
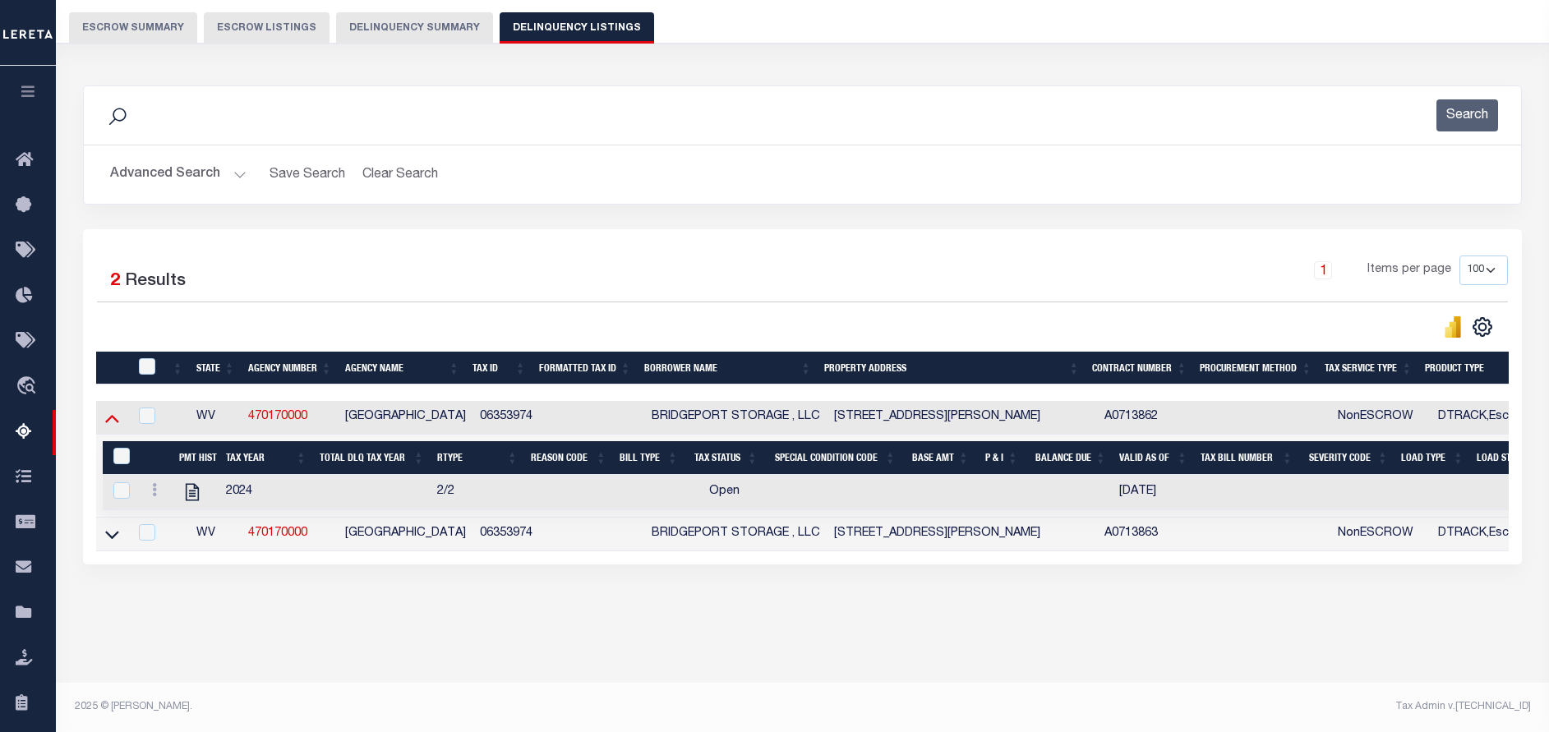
click at [110, 426] on icon at bounding box center [112, 417] width 14 height 17
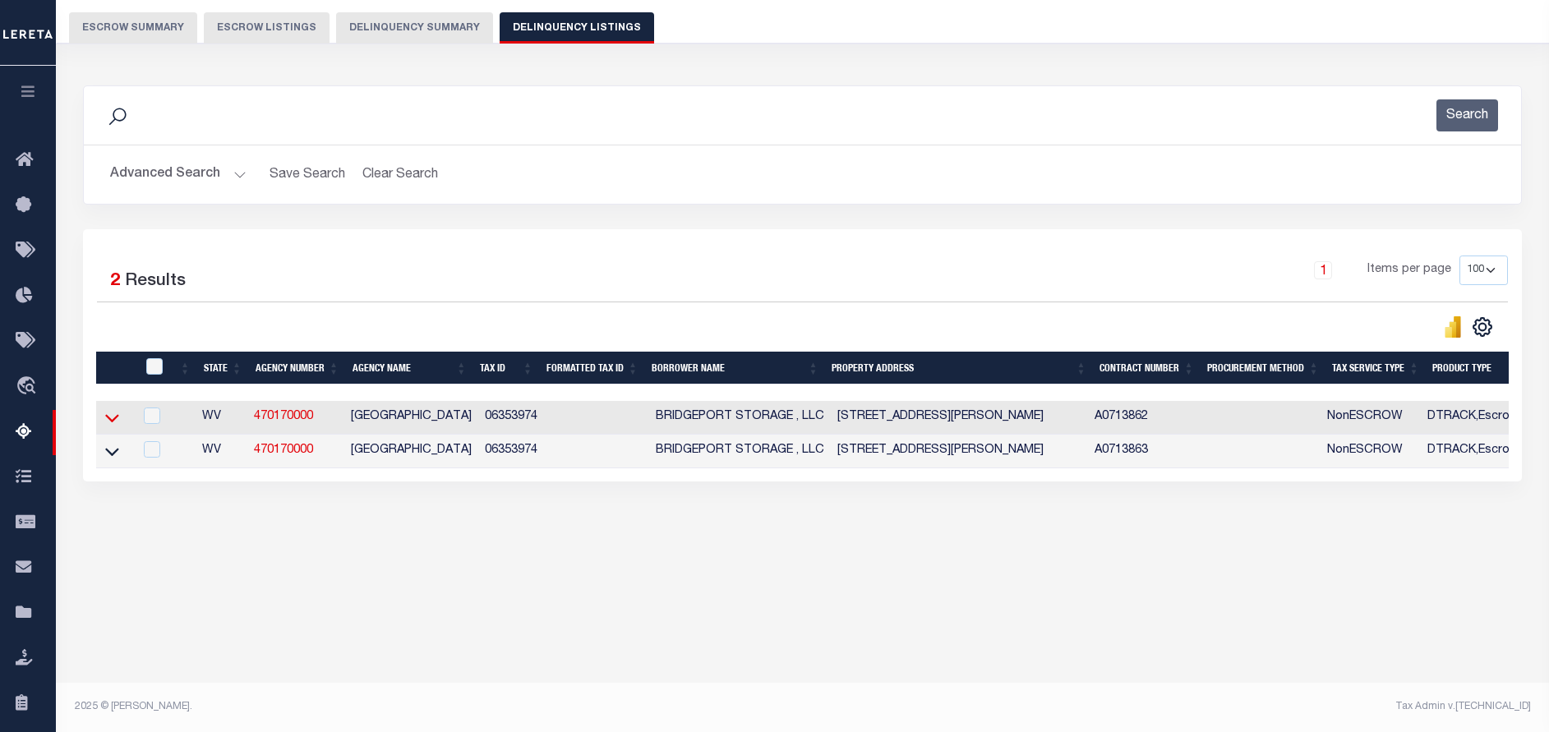
click at [116, 416] on icon at bounding box center [112, 417] width 14 height 17
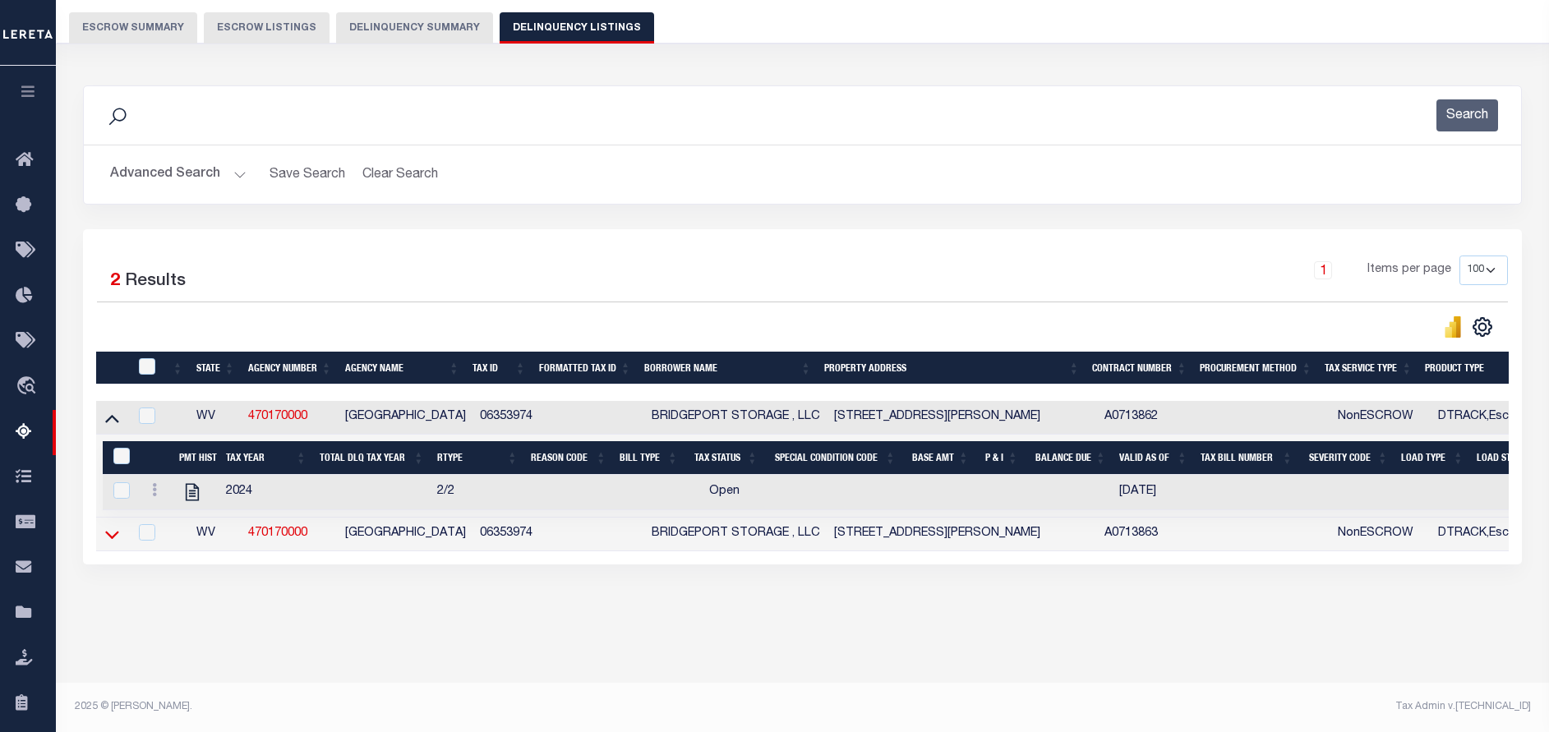
click at [111, 543] on icon at bounding box center [112, 534] width 14 height 17
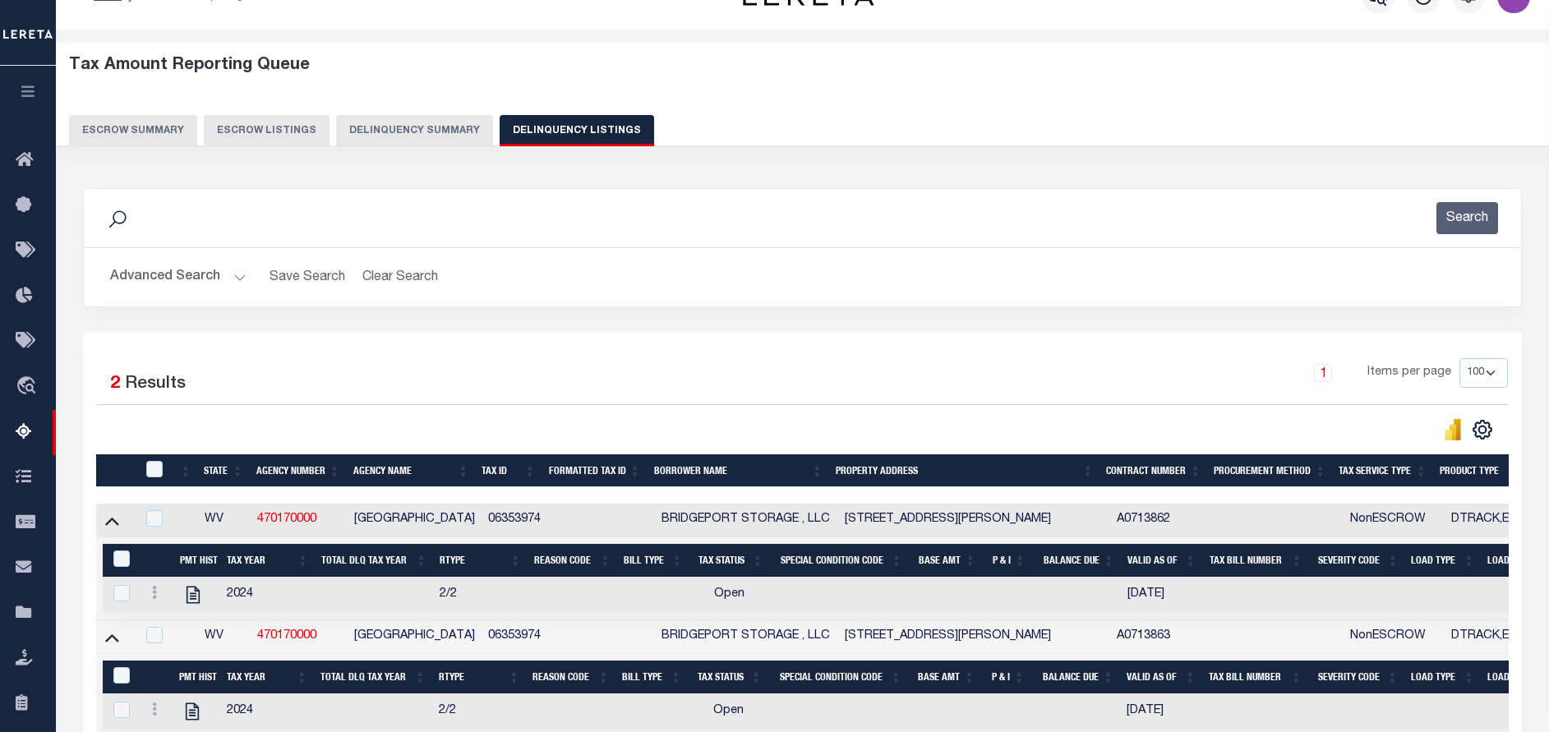
scroll to position [16, 0]
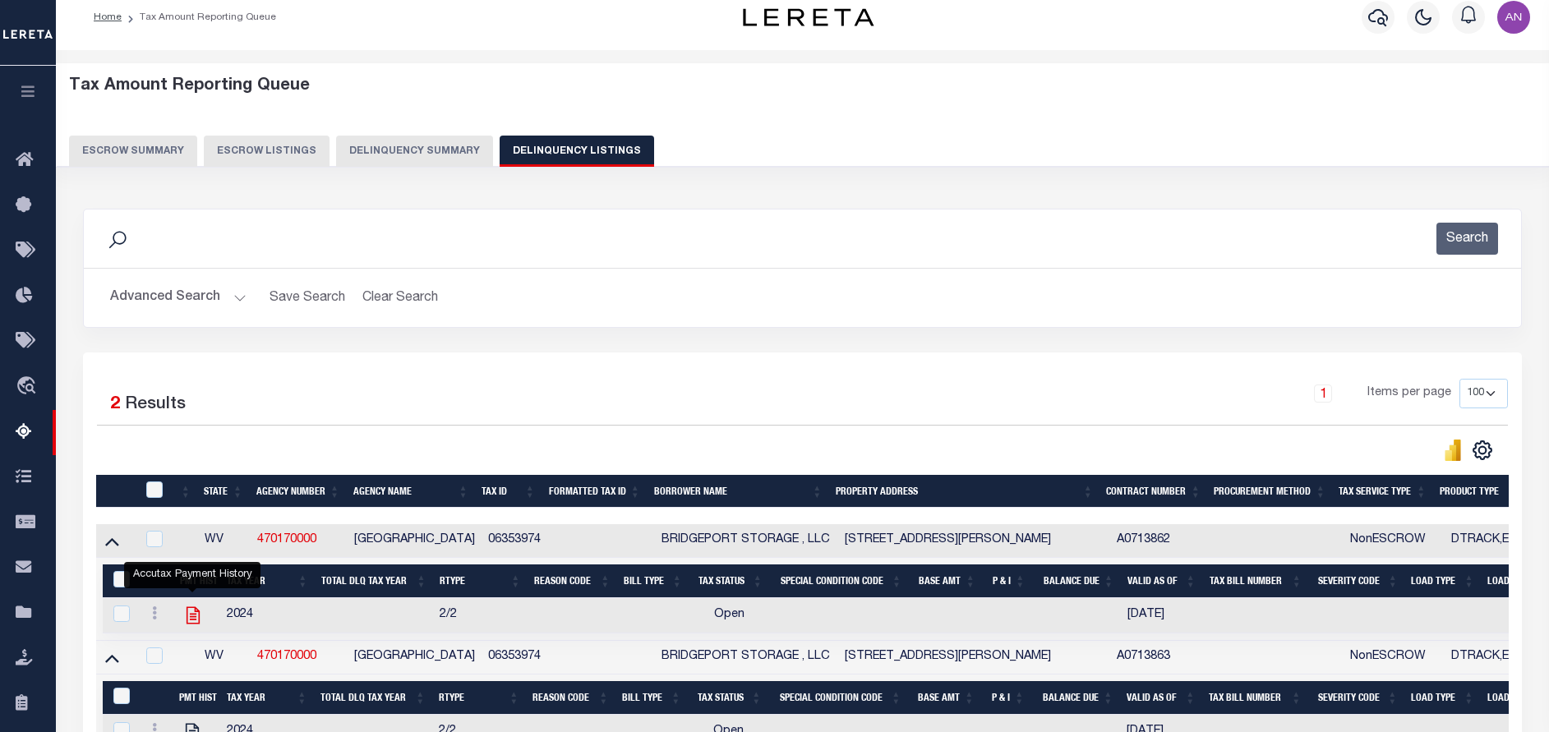
click at [191, 612] on icon "" at bounding box center [193, 615] width 13 height 17
checkbox input "true"
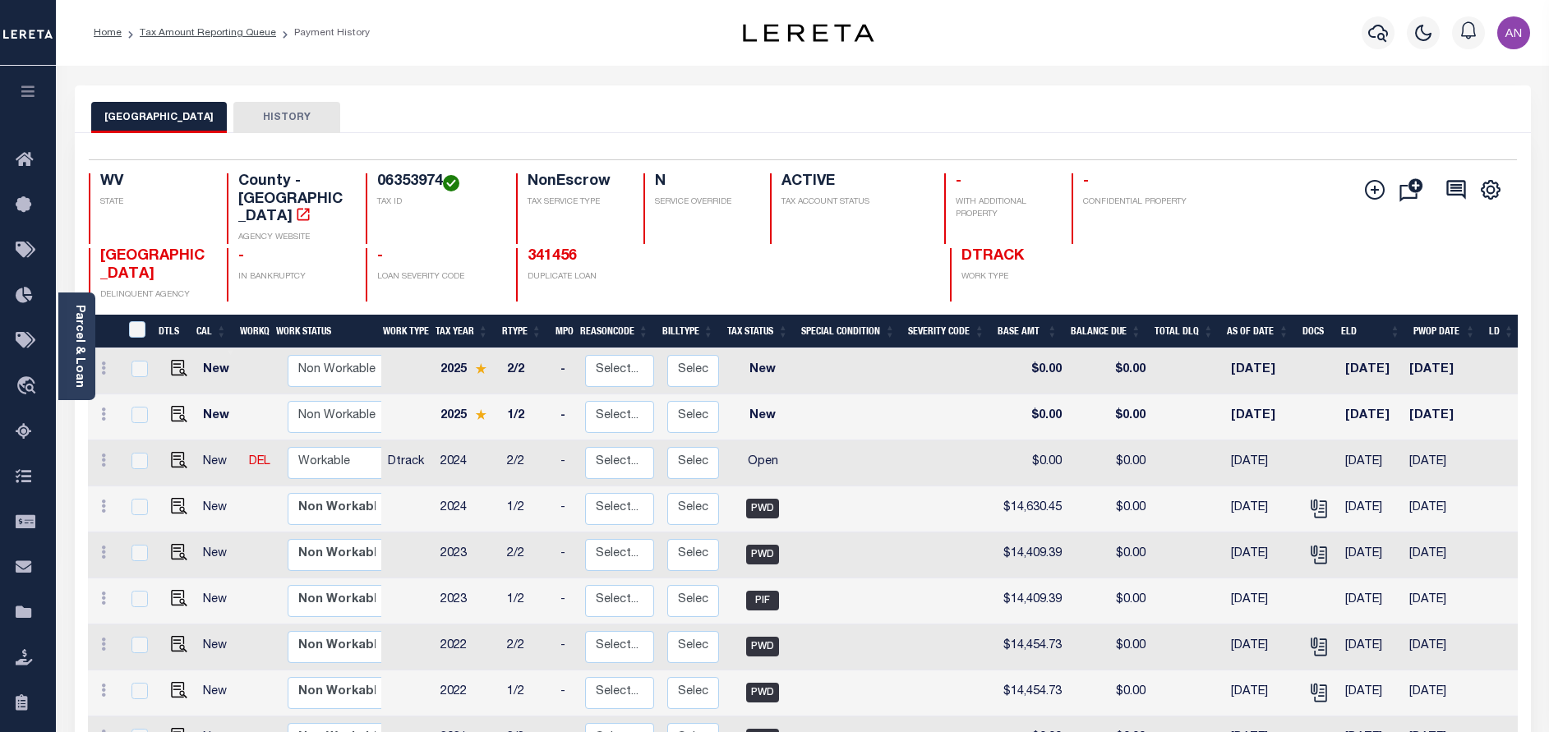
click at [164, 456] on link at bounding box center [175, 462] width 25 height 12
checkbox input "true"
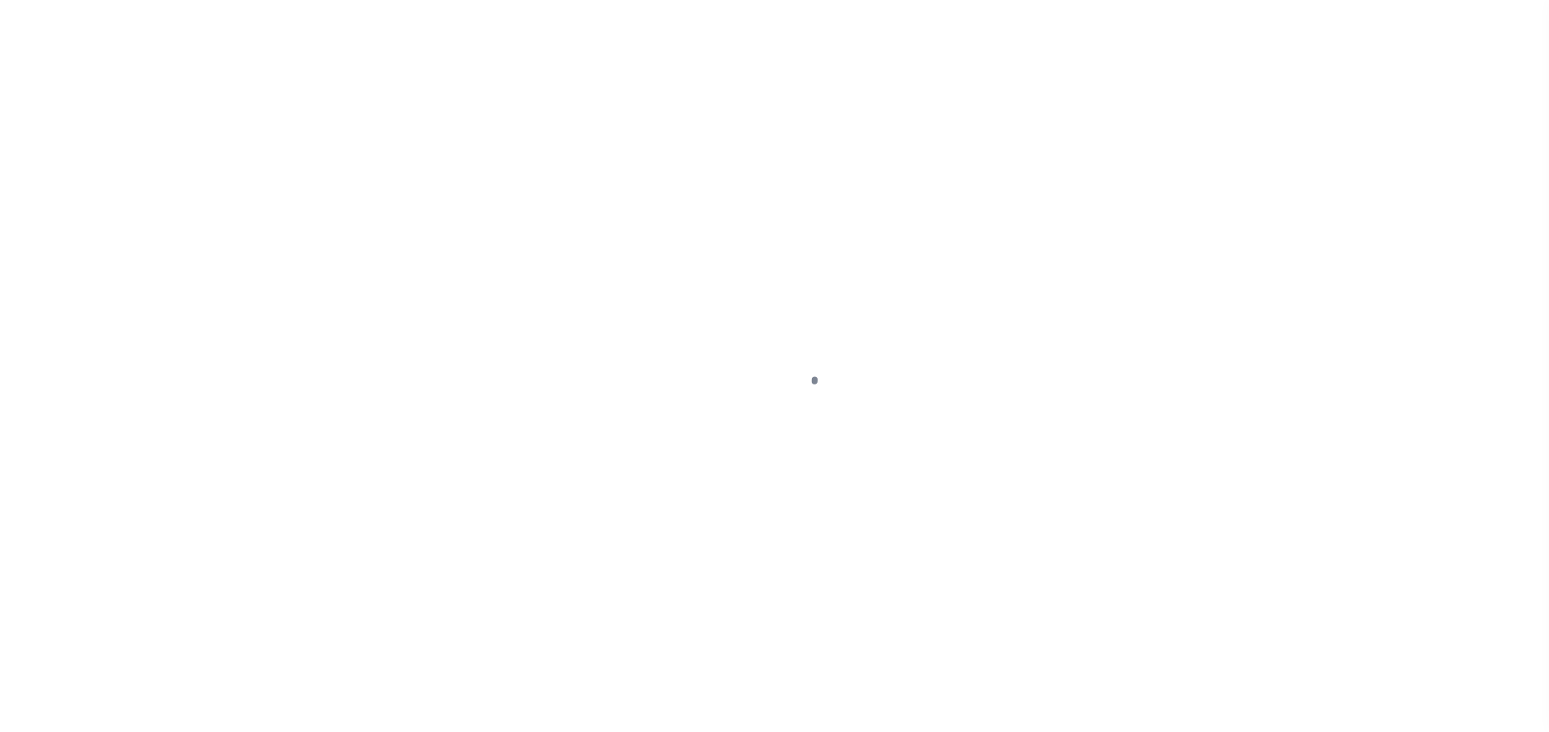
select select "OP2"
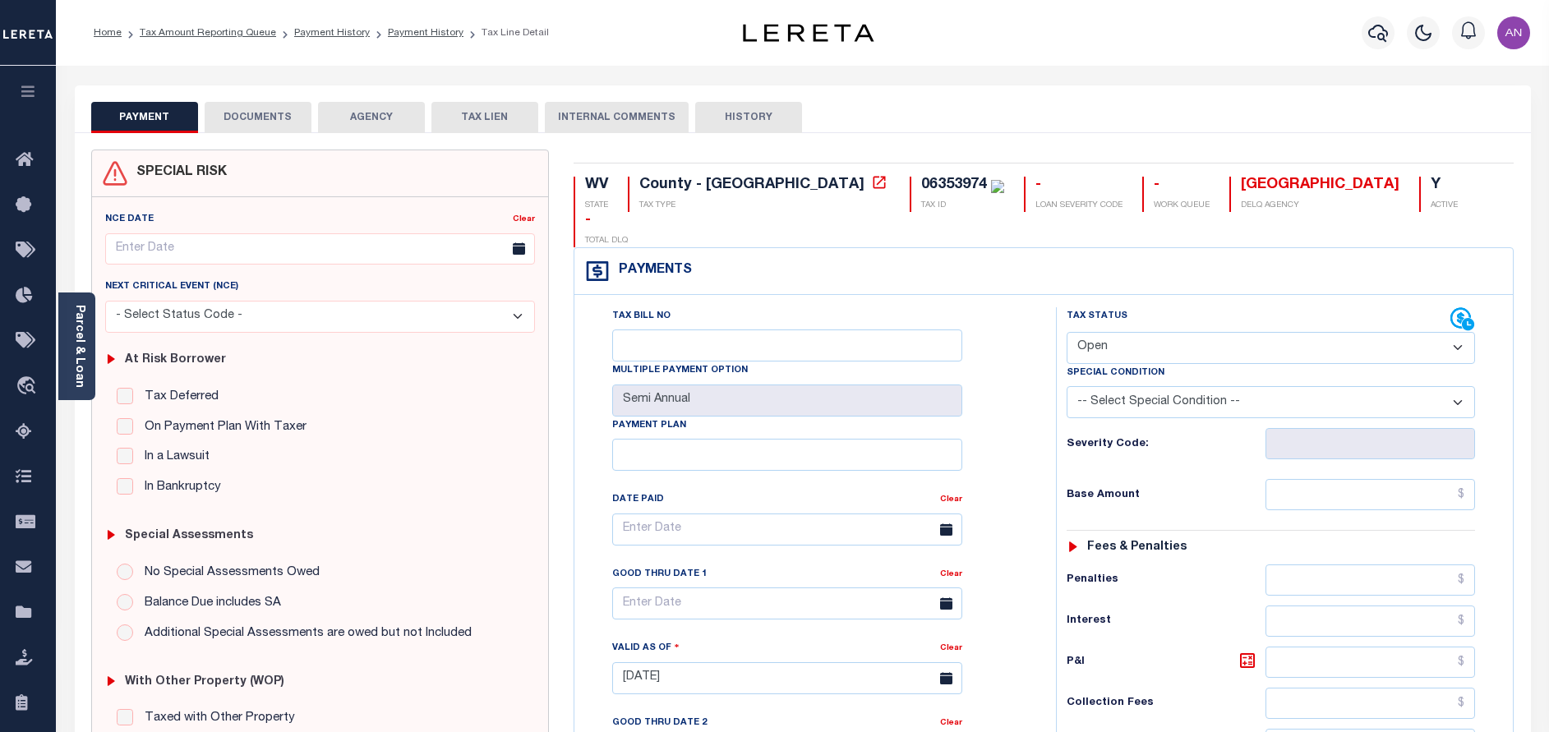
click at [301, 118] on button "DOCUMENTS" at bounding box center [258, 117] width 107 height 31
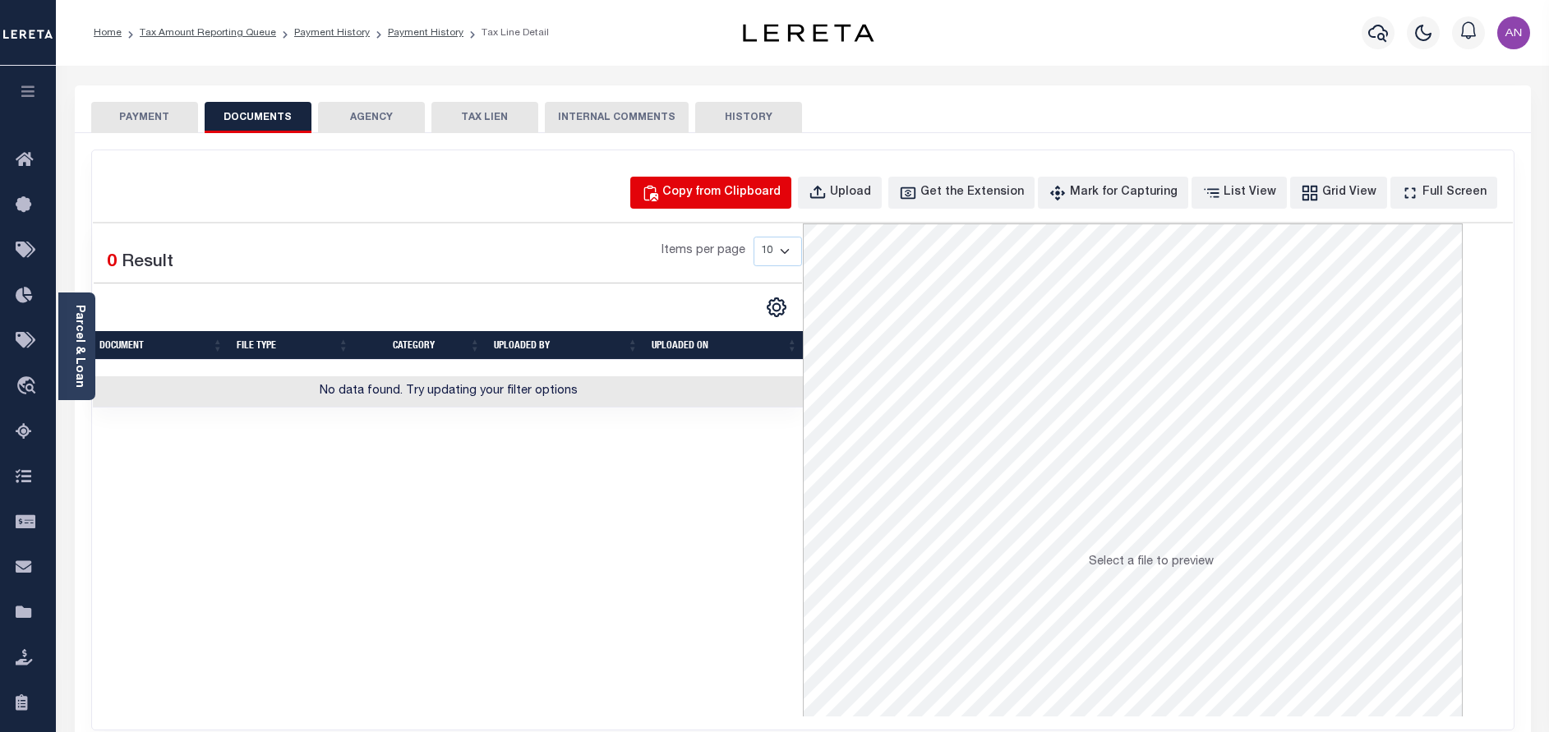
click at [741, 191] on div "Copy from Clipboard" at bounding box center [721, 193] width 118 height 18
select select "POP"
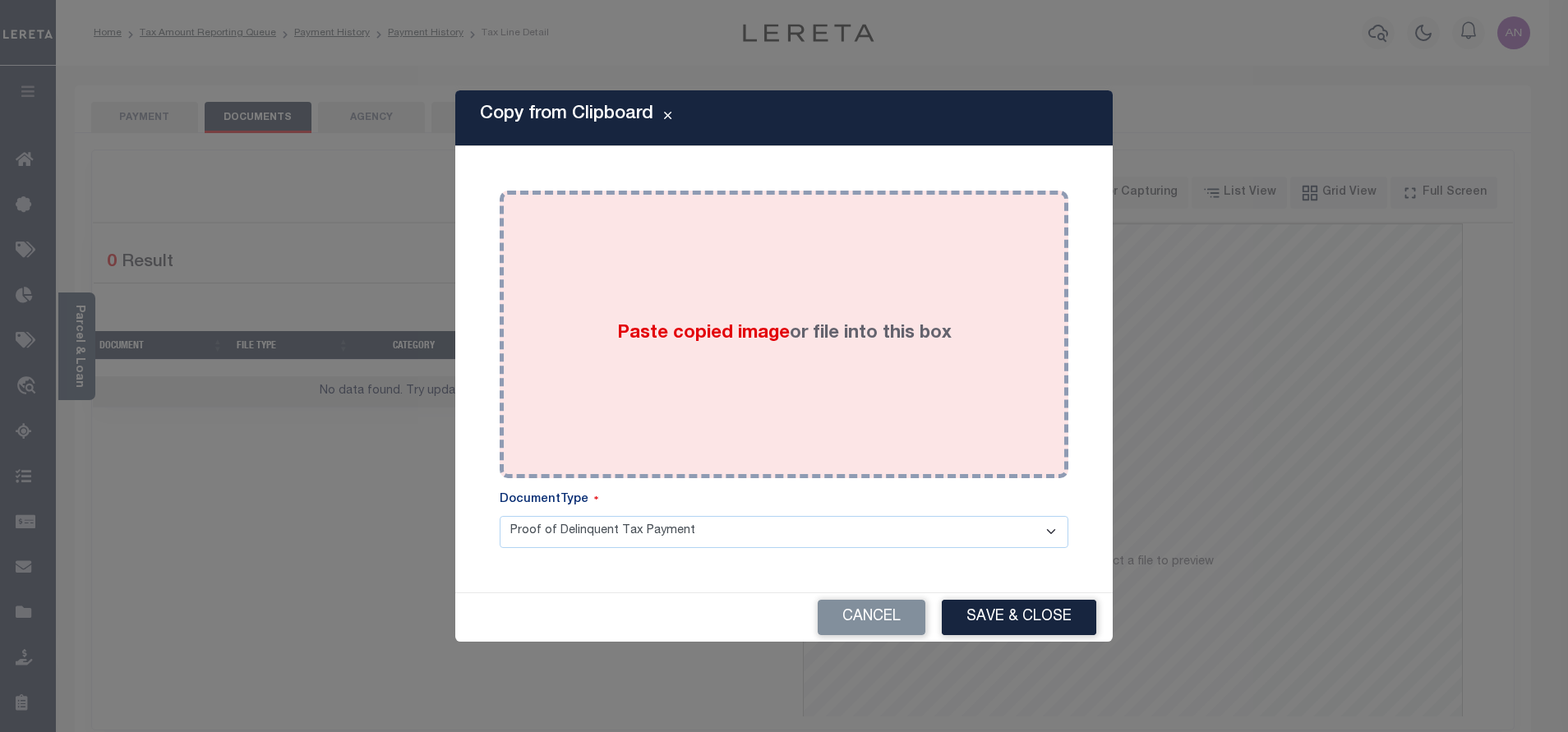
click at [826, 242] on div "Paste copied image or file into this box" at bounding box center [784, 334] width 544 height 263
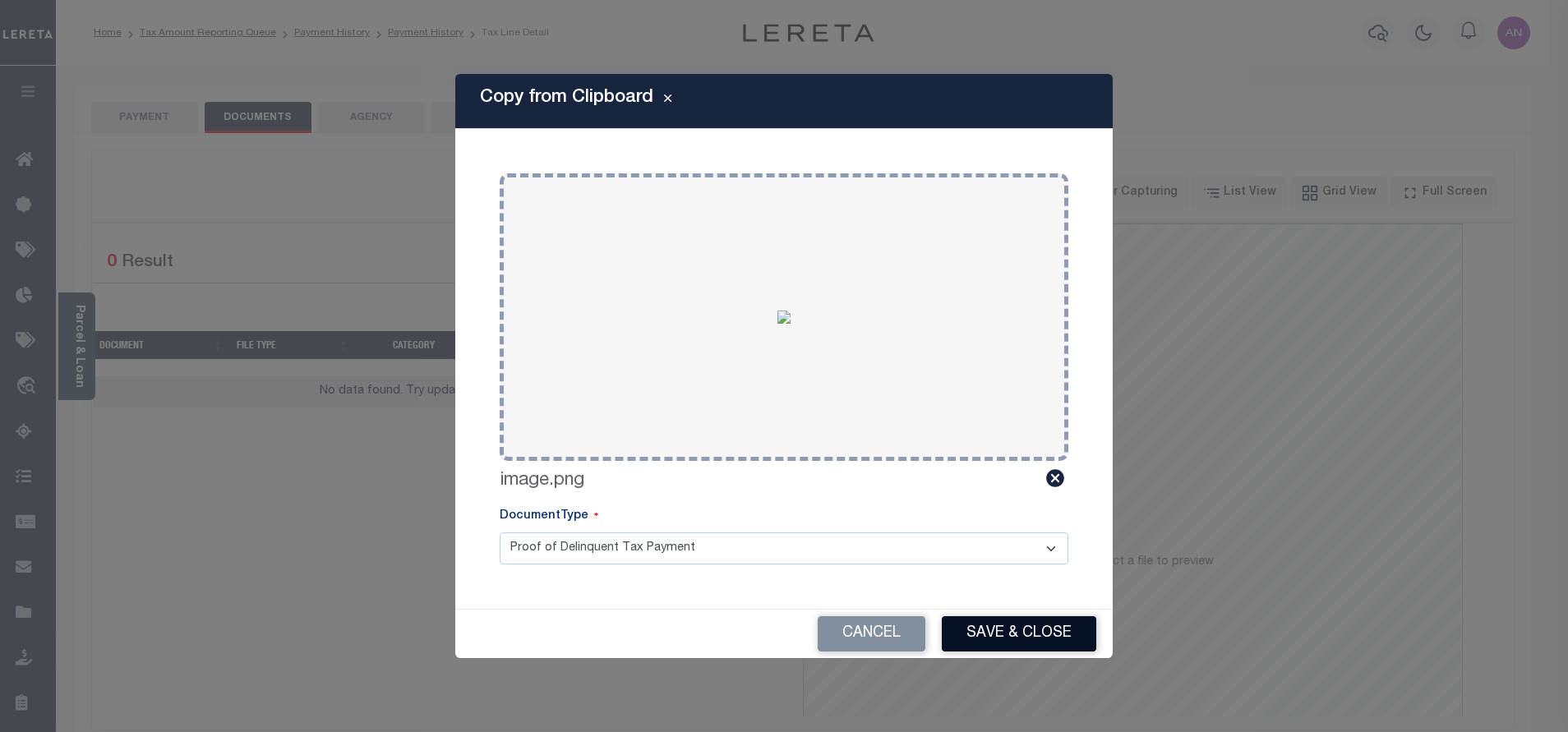
click at [995, 631] on button "Save & Close" at bounding box center [1019, 633] width 154 height 35
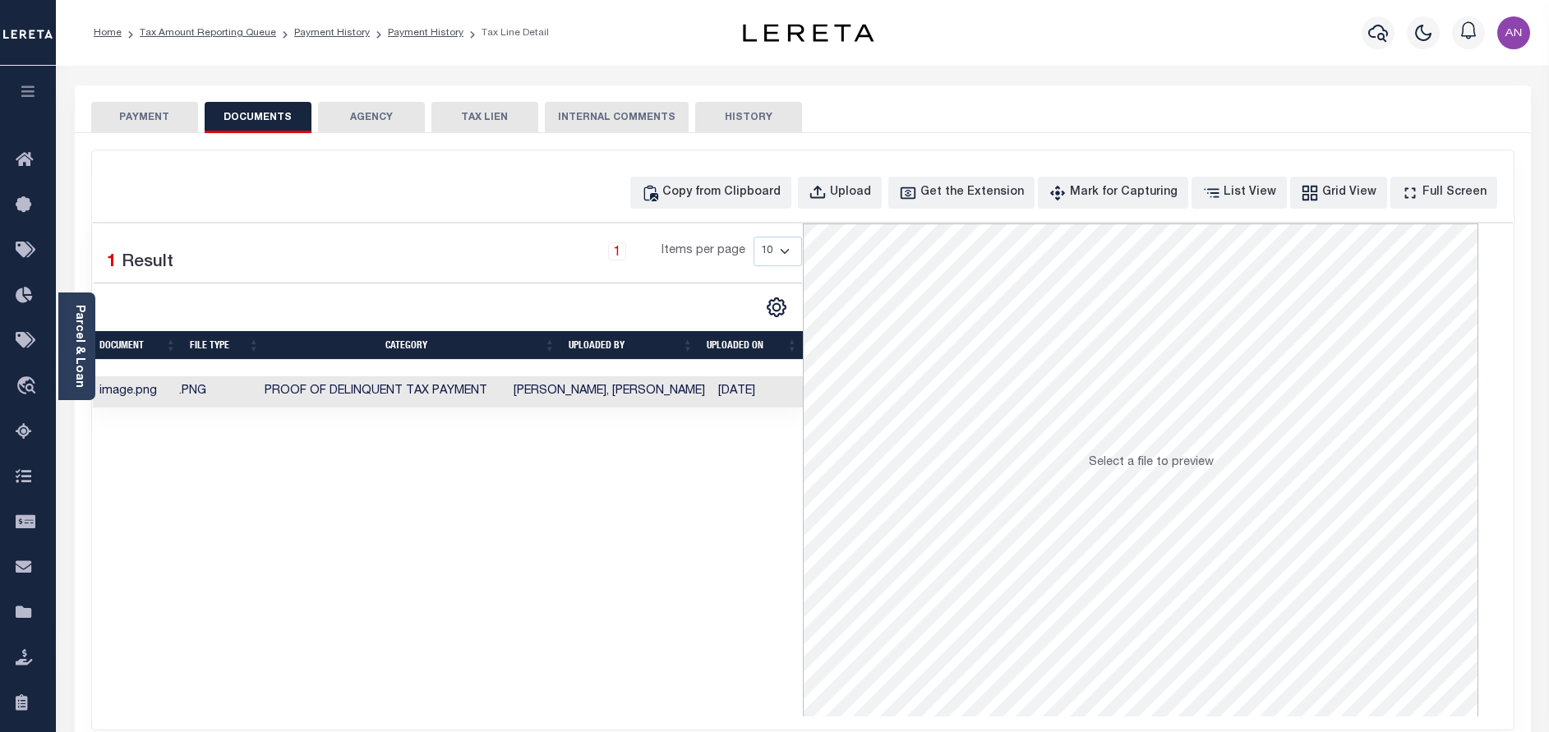
click at [145, 117] on button "PAYMENT" at bounding box center [144, 117] width 107 height 31
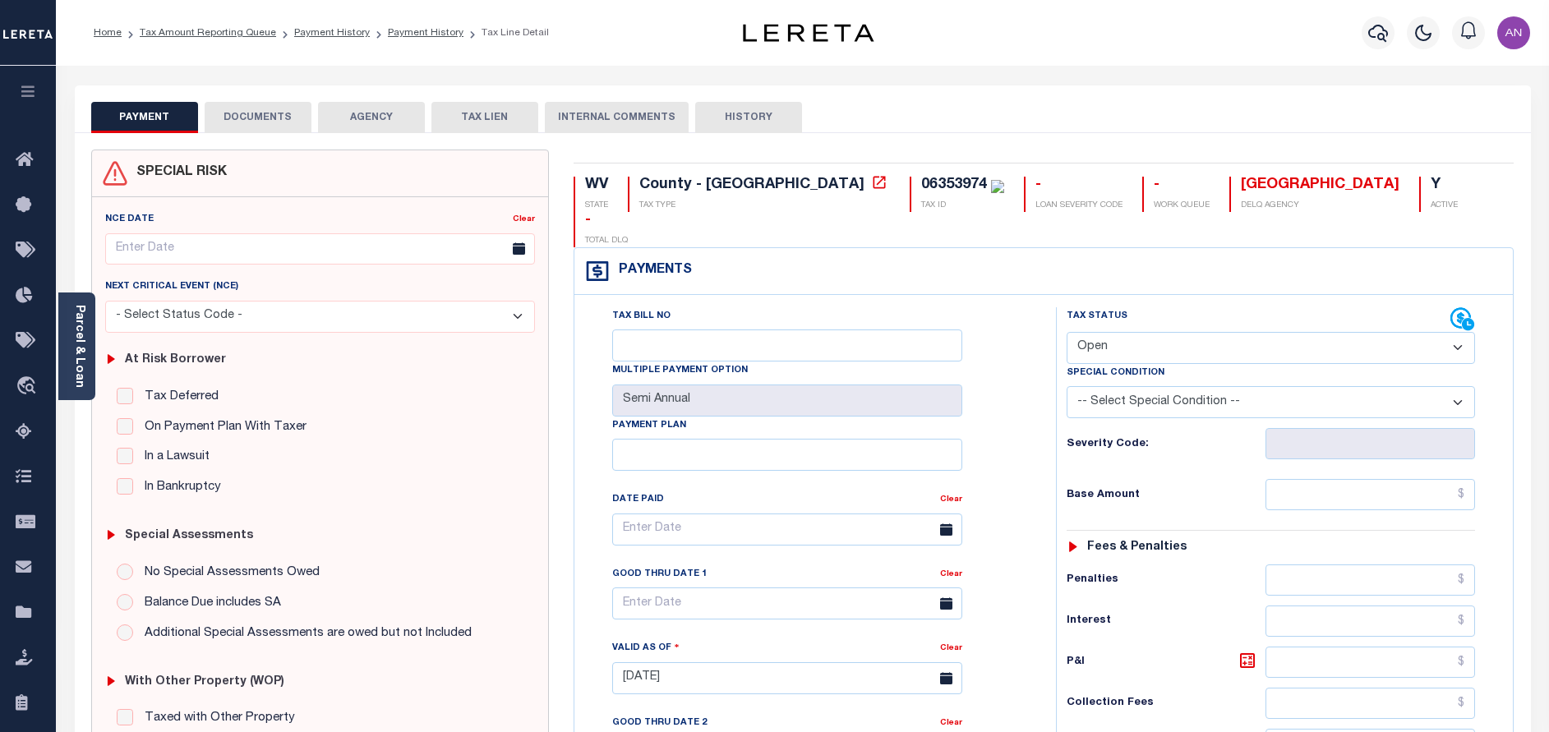
click at [1210, 332] on select "- Select Status Code - Open Due/Unpaid Paid Incomplete No Tax Due Internal Refu…" at bounding box center [1270, 348] width 408 height 32
select select "PYD"
click at [1066, 332] on select "- Select Status Code - Open Due/Unpaid Paid Incomplete No Tax Due Internal Refu…" at bounding box center [1270, 348] width 408 height 32
type input "[DATE]"
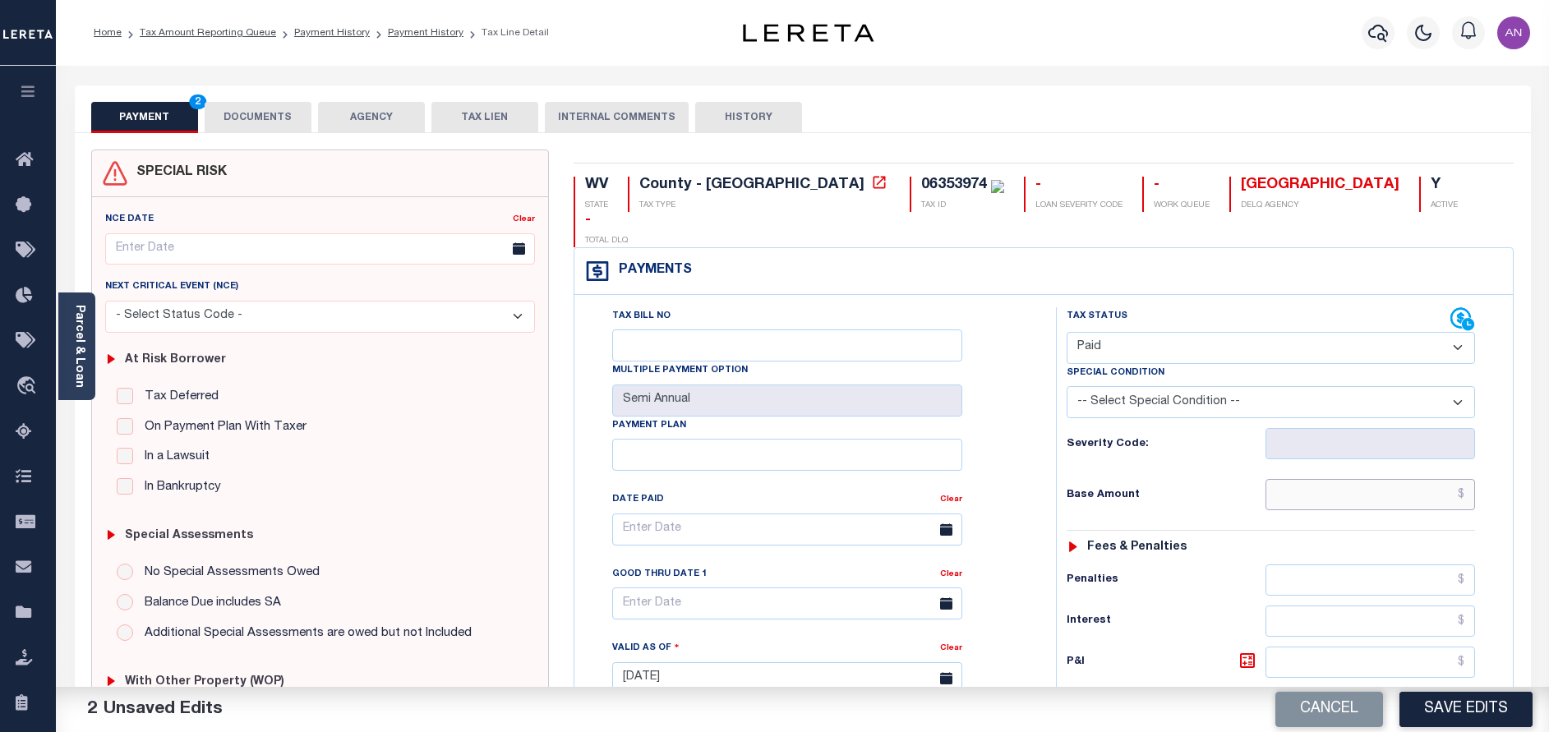
click at [1303, 479] on input "text" at bounding box center [1370, 494] width 210 height 31
type input "$0.00"
click at [1040, 494] on div "Tax Bill No Multiple Payment Option Semi Annual Payment Plan Clear" at bounding box center [810, 669] width 465 height 725
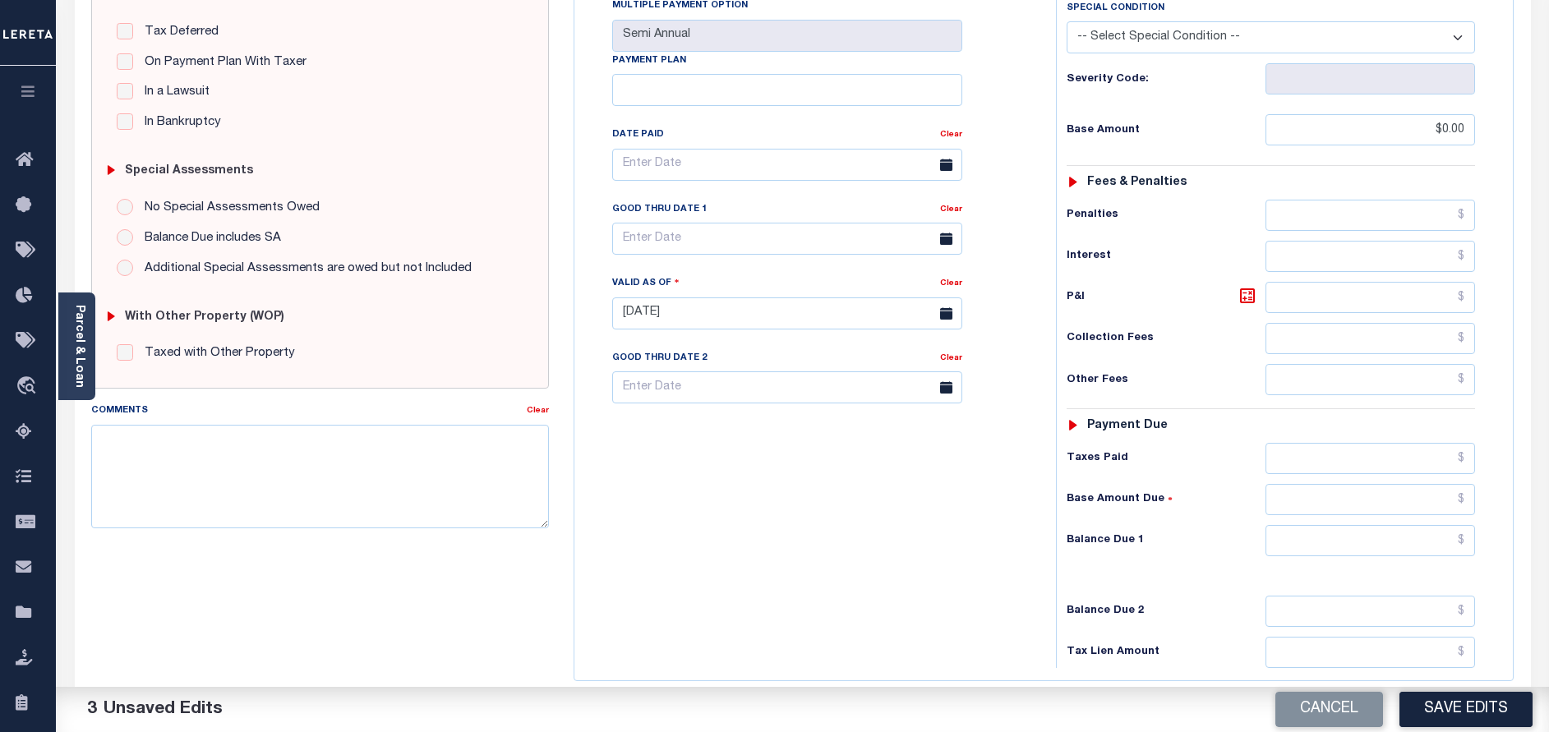
scroll to position [370, 0]
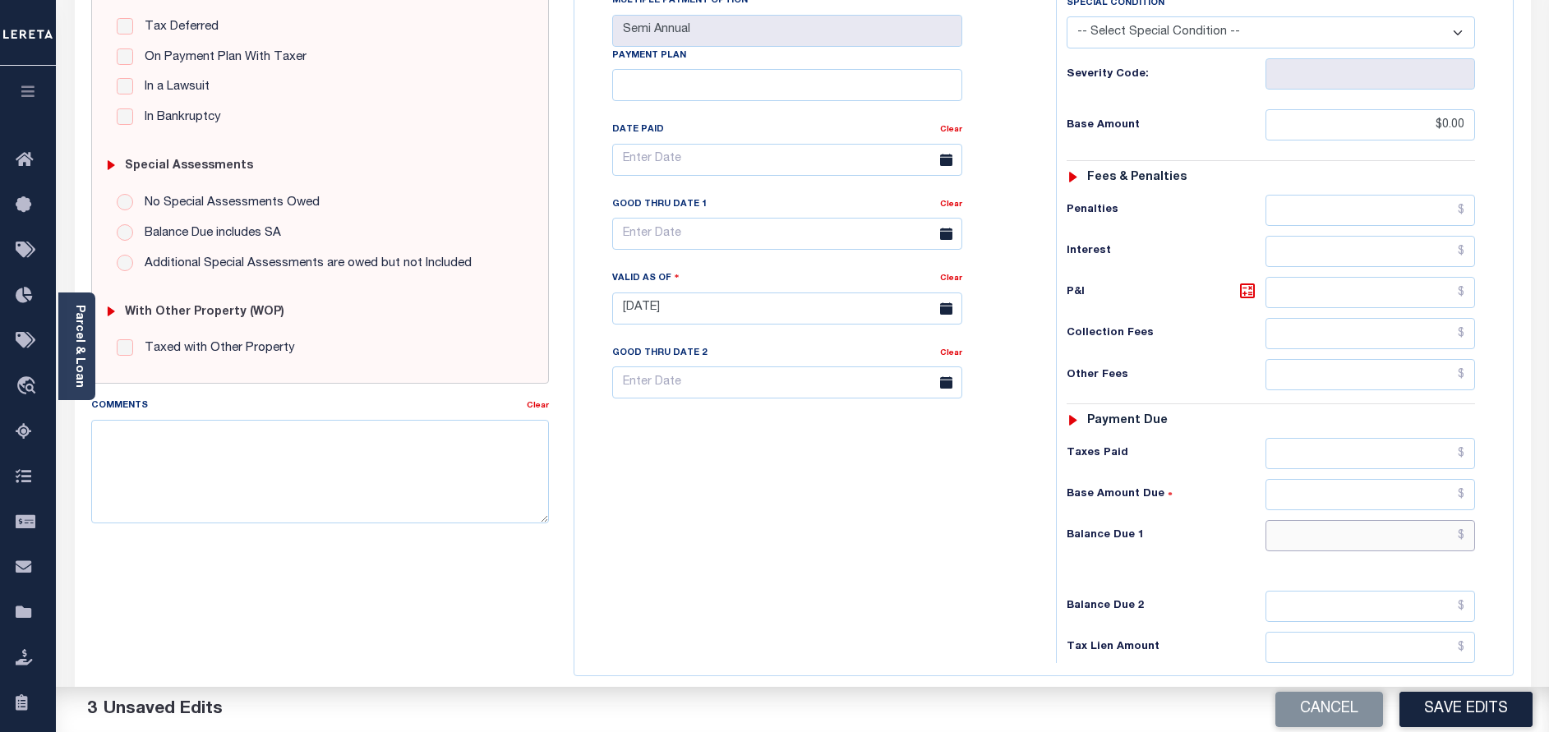
click at [1310, 520] on input "text" at bounding box center [1370, 535] width 210 height 31
type input "$0.00"
click at [975, 551] on div "Tax Bill No Multiple Payment Option Semi Annual Payment Plan Clear" at bounding box center [810, 300] width 465 height 725
click at [1455, 709] on button "Save Edits" at bounding box center [1465, 709] width 133 height 35
checkbox input "false"
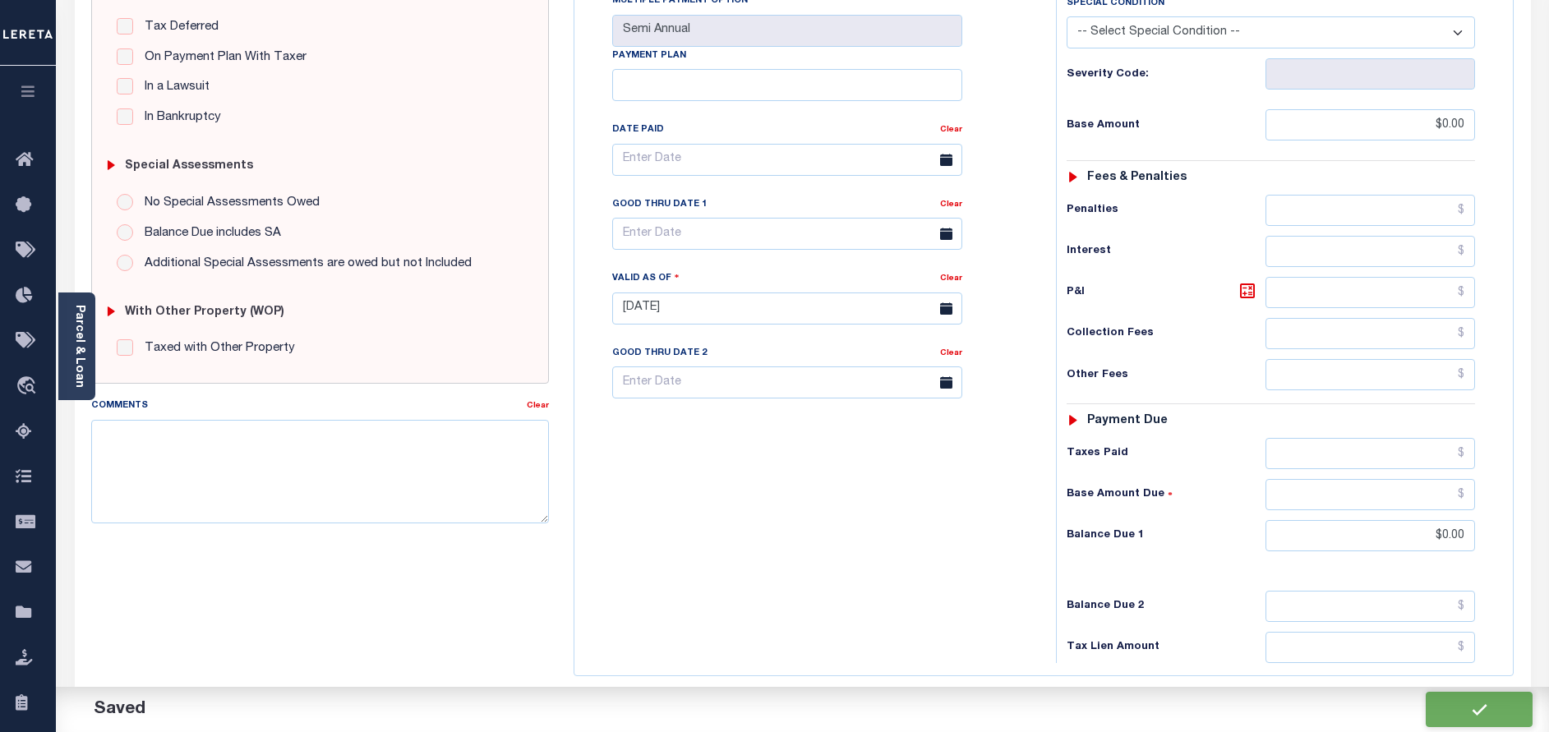
checkbox input "false"
type input "$0"
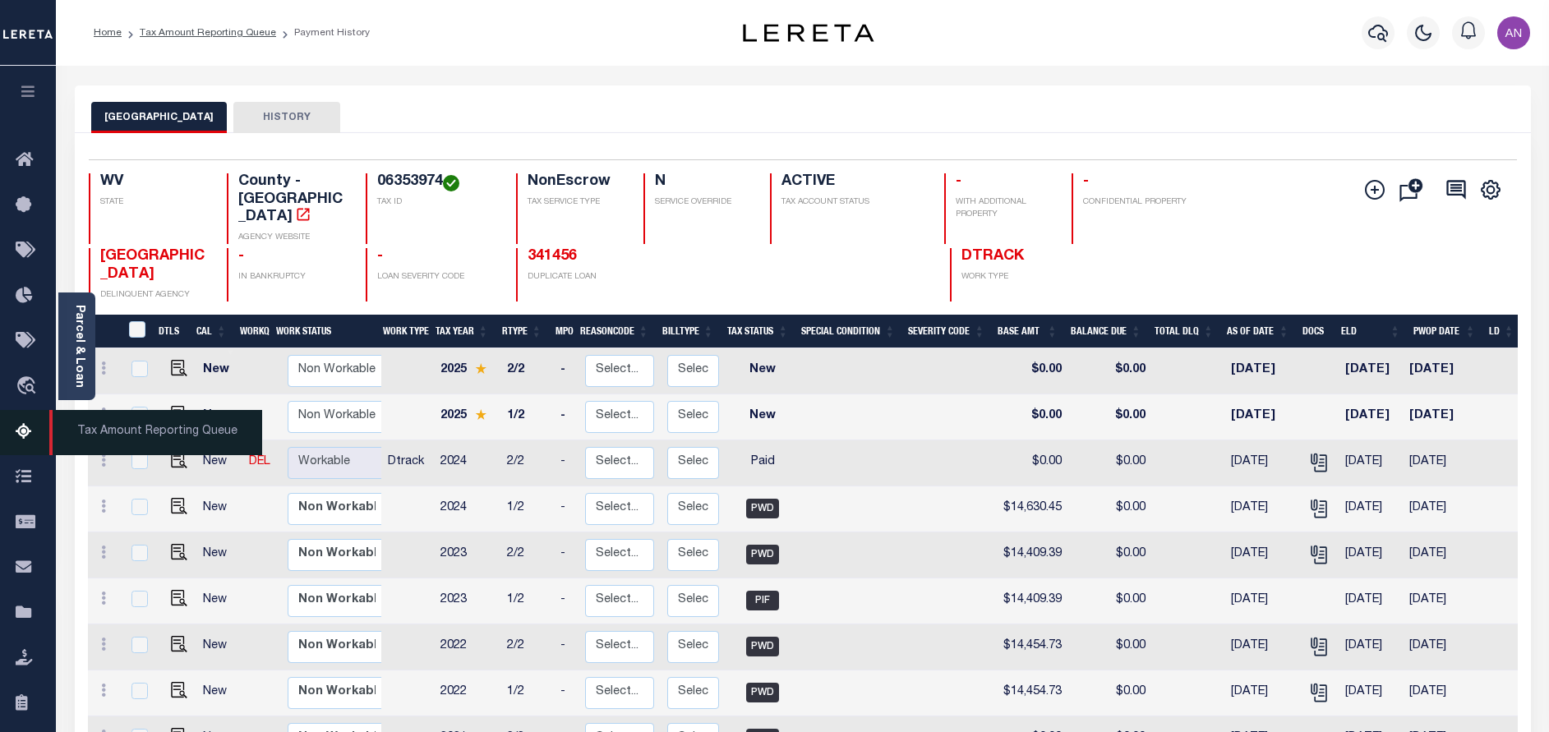
click at [13, 438] on link "Tax Amount Reporting Queue" at bounding box center [28, 432] width 56 height 45
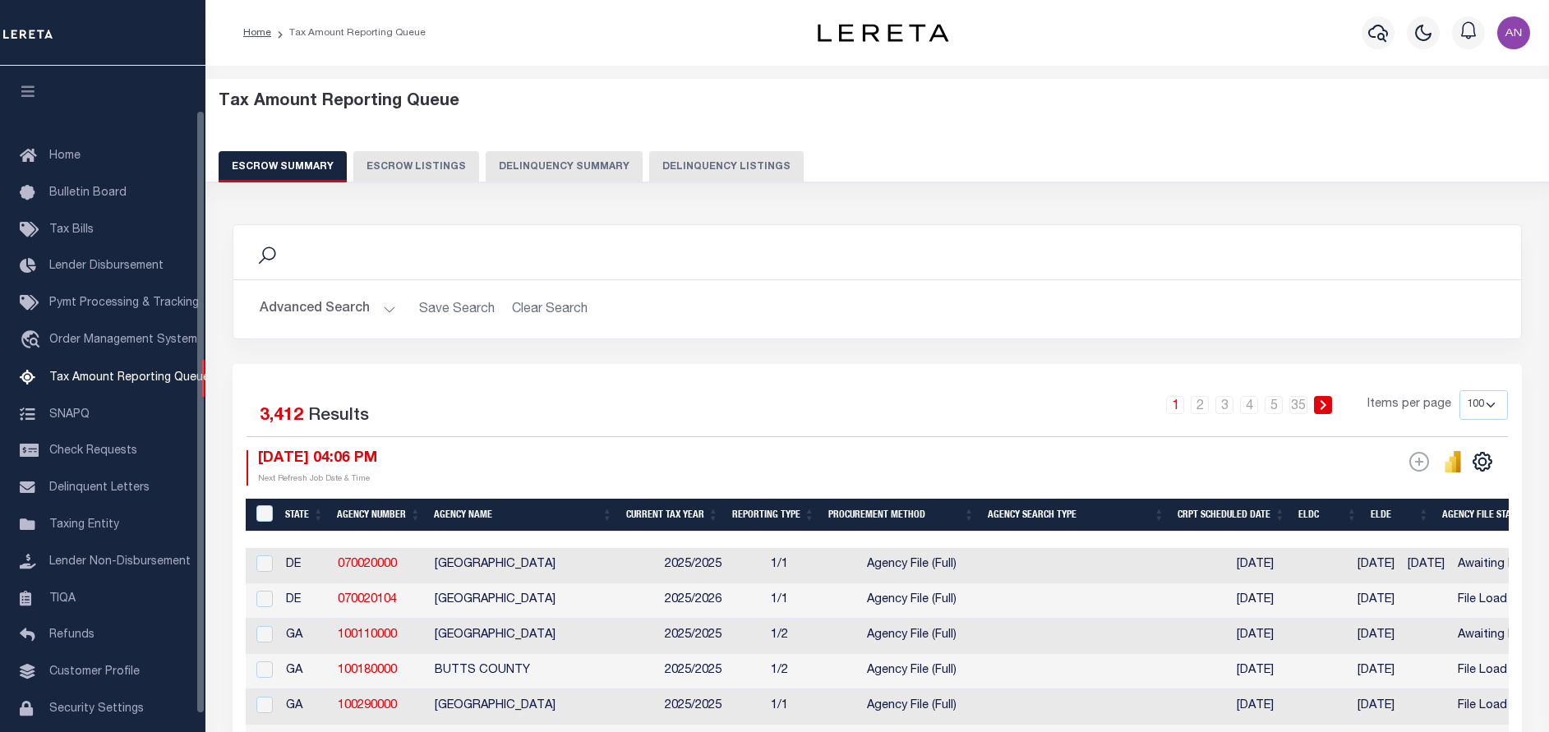
select select "100"
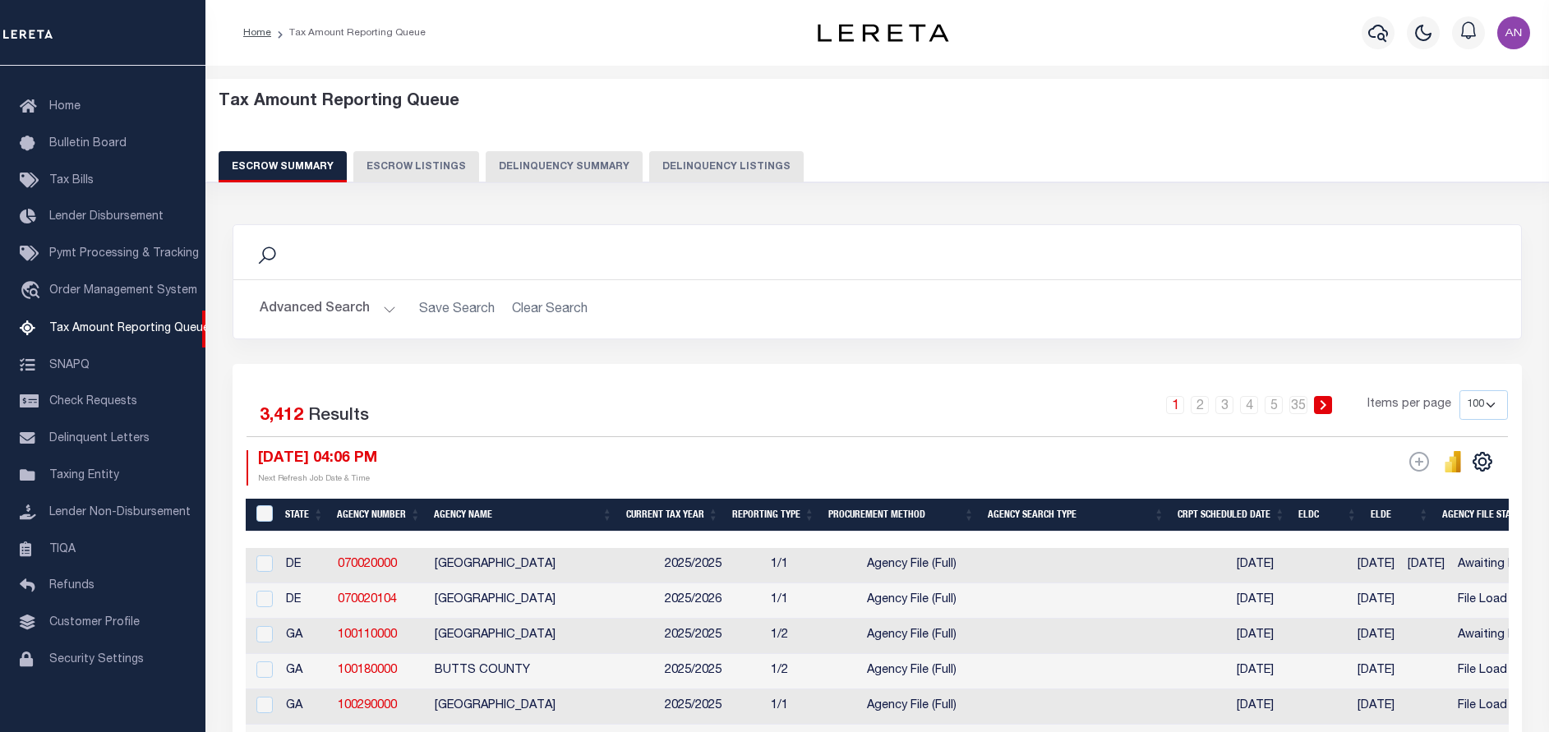
click at [656, 154] on button "Delinquency Listings" at bounding box center [726, 166] width 154 height 31
select select "100"
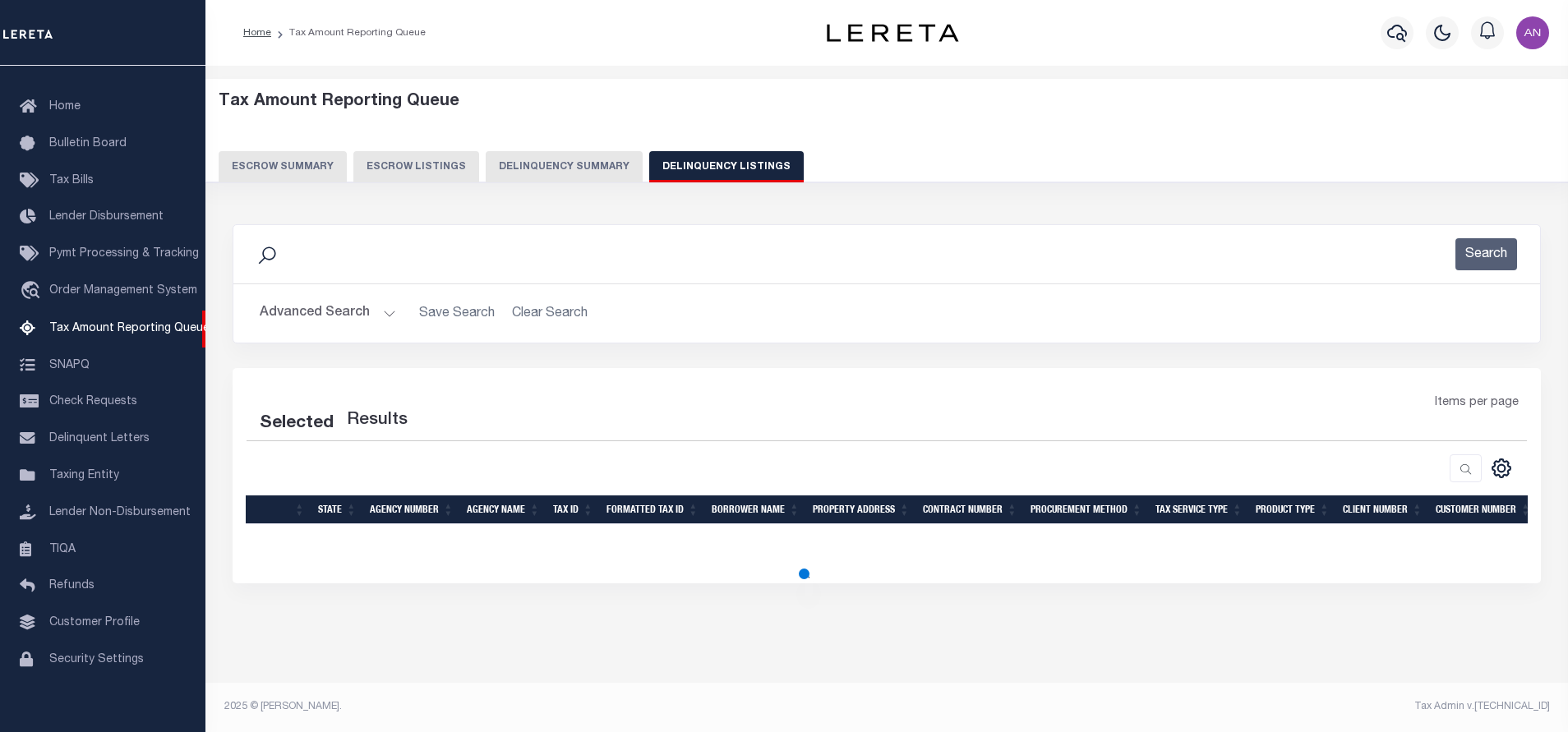
select select "100"
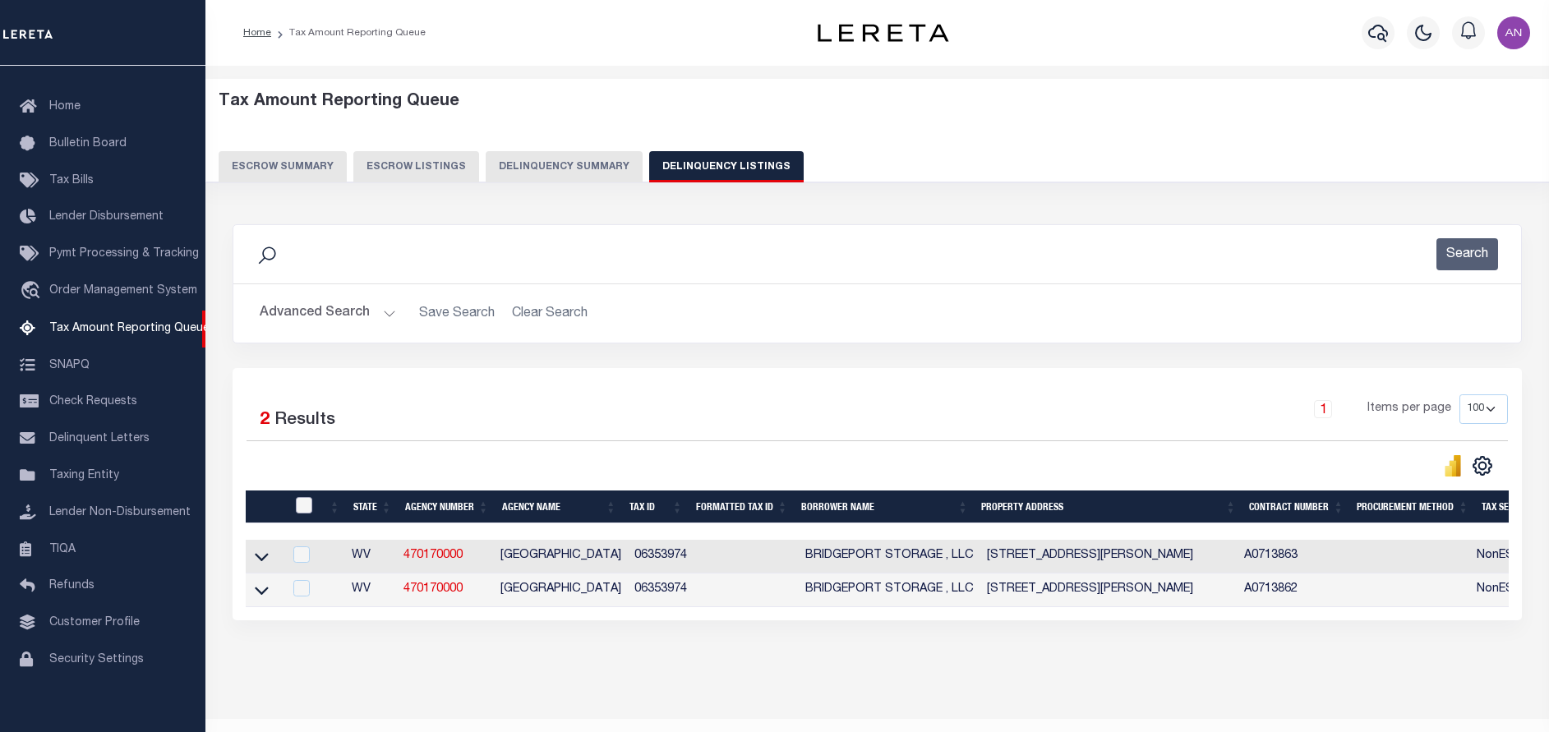
click at [305, 511] on input "checkbox" at bounding box center [304, 505] width 16 height 16
checkbox input "true"
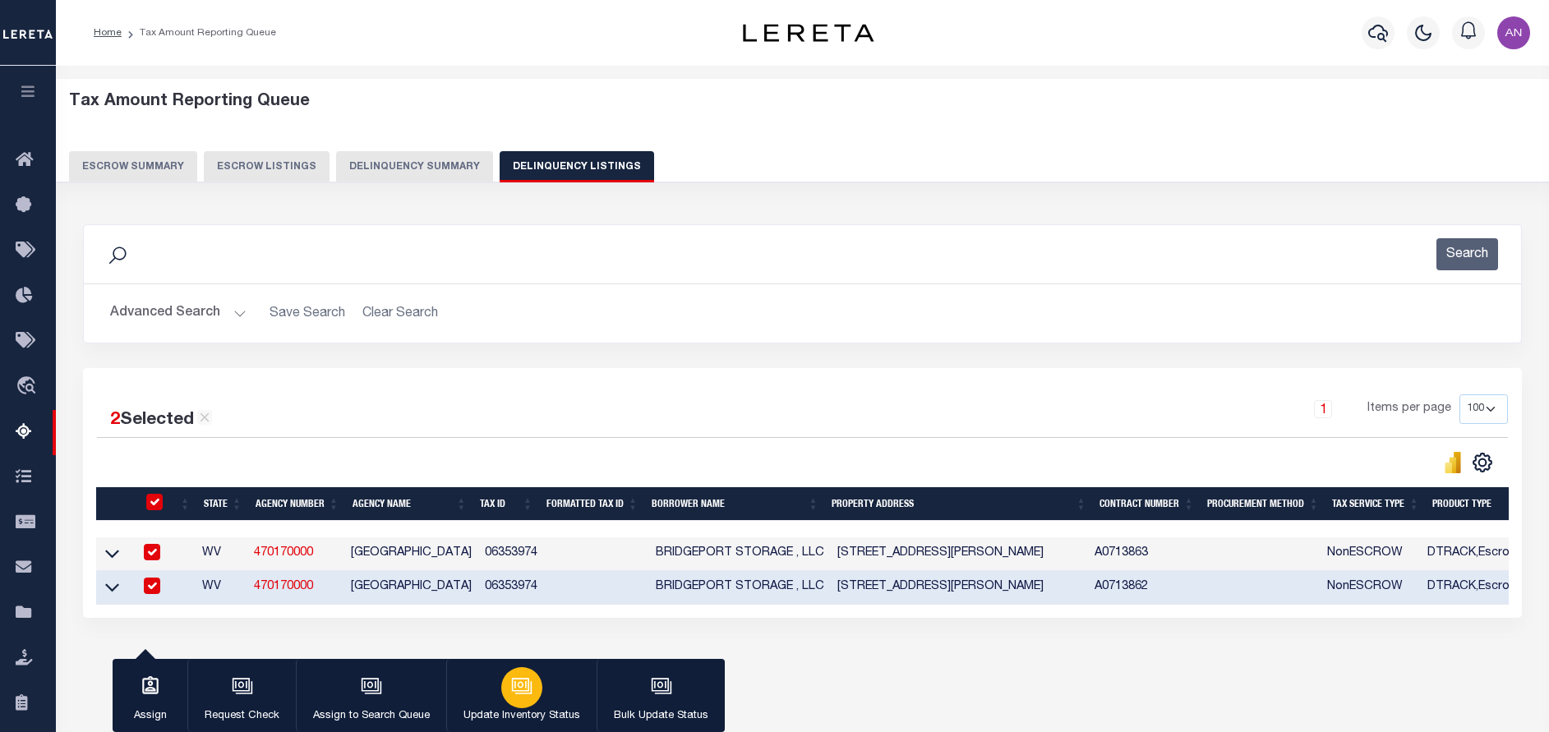
click at [531, 698] on div "button" at bounding box center [521, 687] width 41 height 41
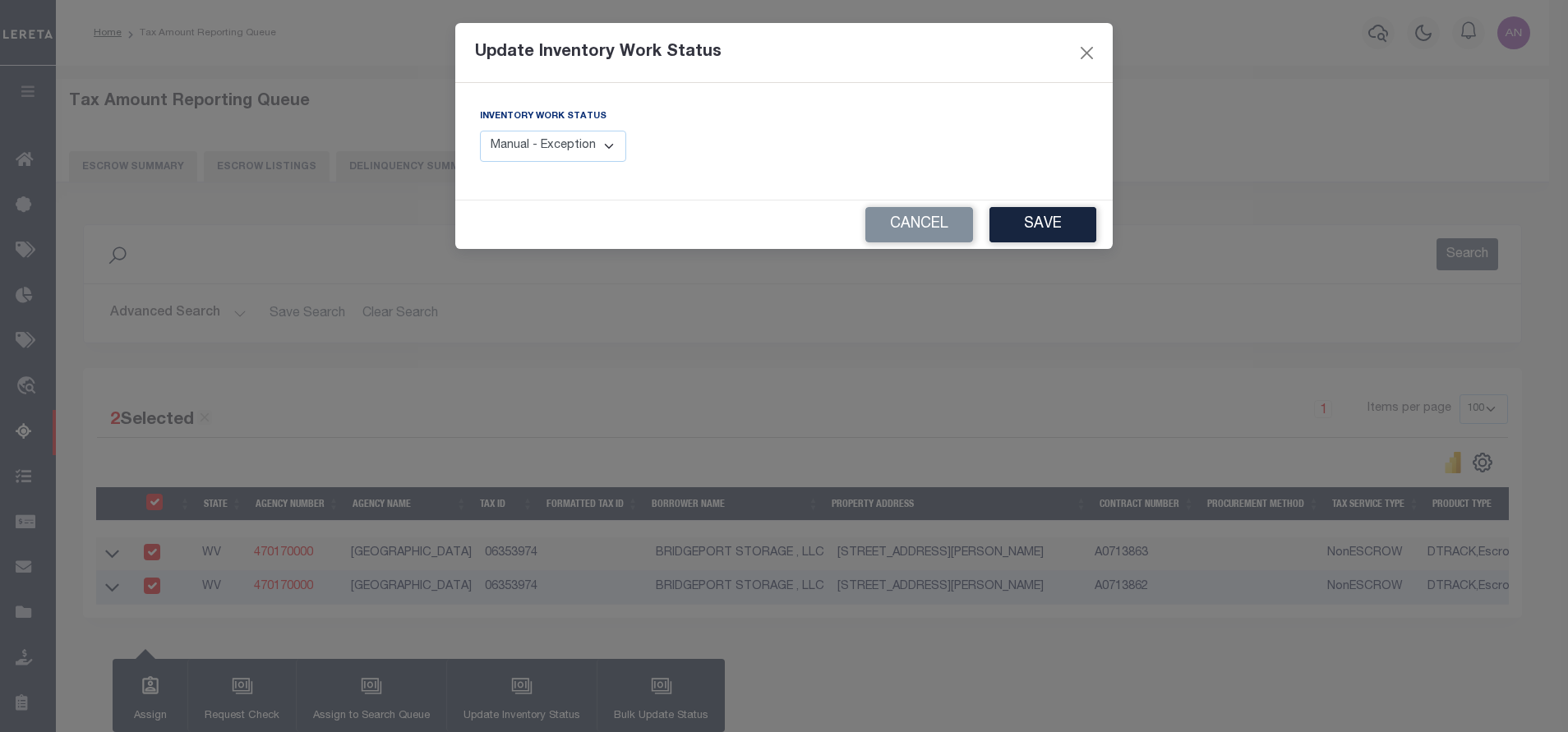
click at [583, 154] on select "Manual - Exception Pended - Awaiting Search Late Add Exception Completed" at bounding box center [553, 147] width 146 height 32
select select "4"
click at [480, 131] on select "Manual - Exception Pended - Awaiting Search Late Add Exception Completed" at bounding box center [553, 147] width 146 height 32
click at [761, 188] on div "Inventory Work Status Manual - Exception Pended - Awaiting Search Late Add Exce…" at bounding box center [783, 141] width 657 height 117
click at [1025, 230] on button "Save" at bounding box center [1042, 224] width 107 height 35
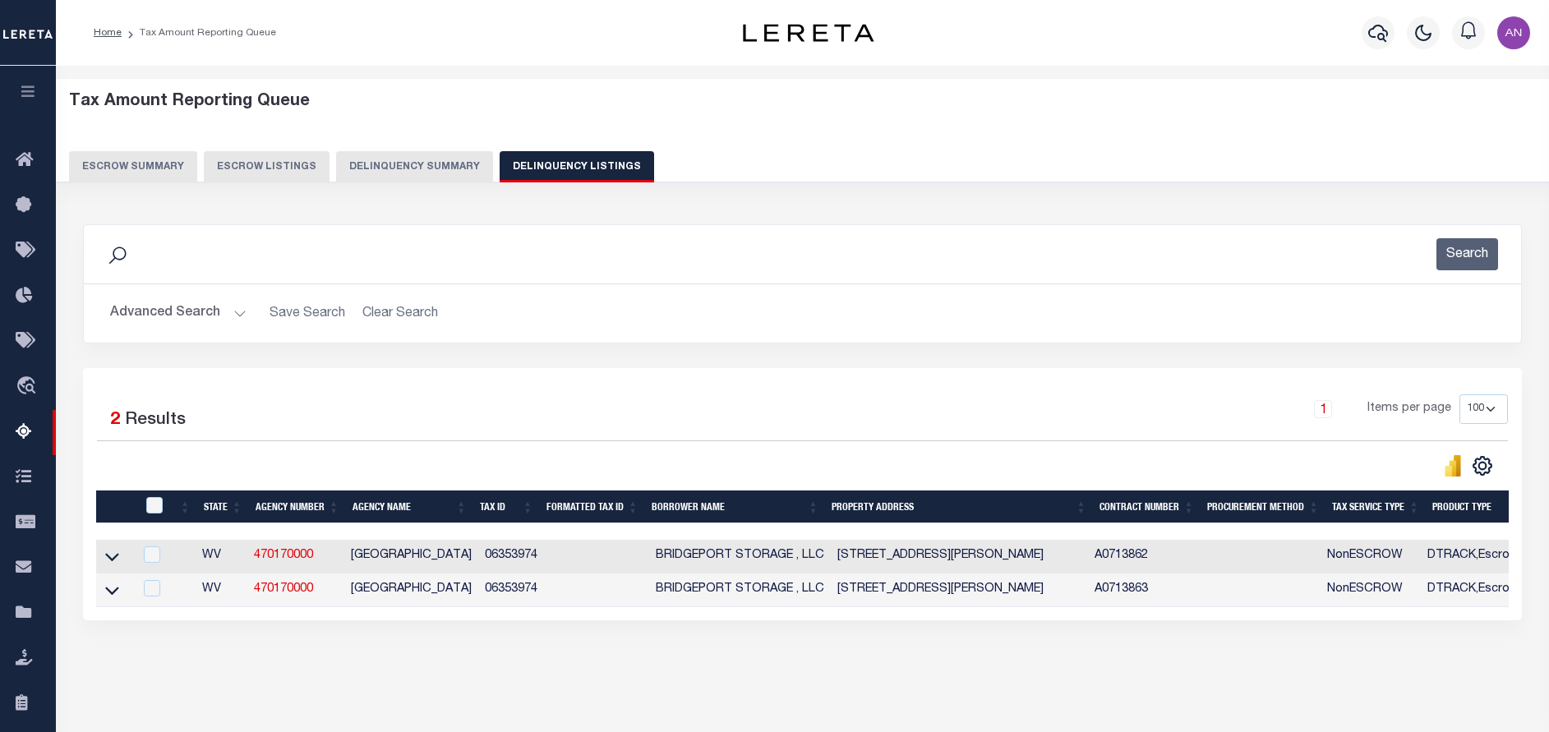
scroll to position [0, 854]
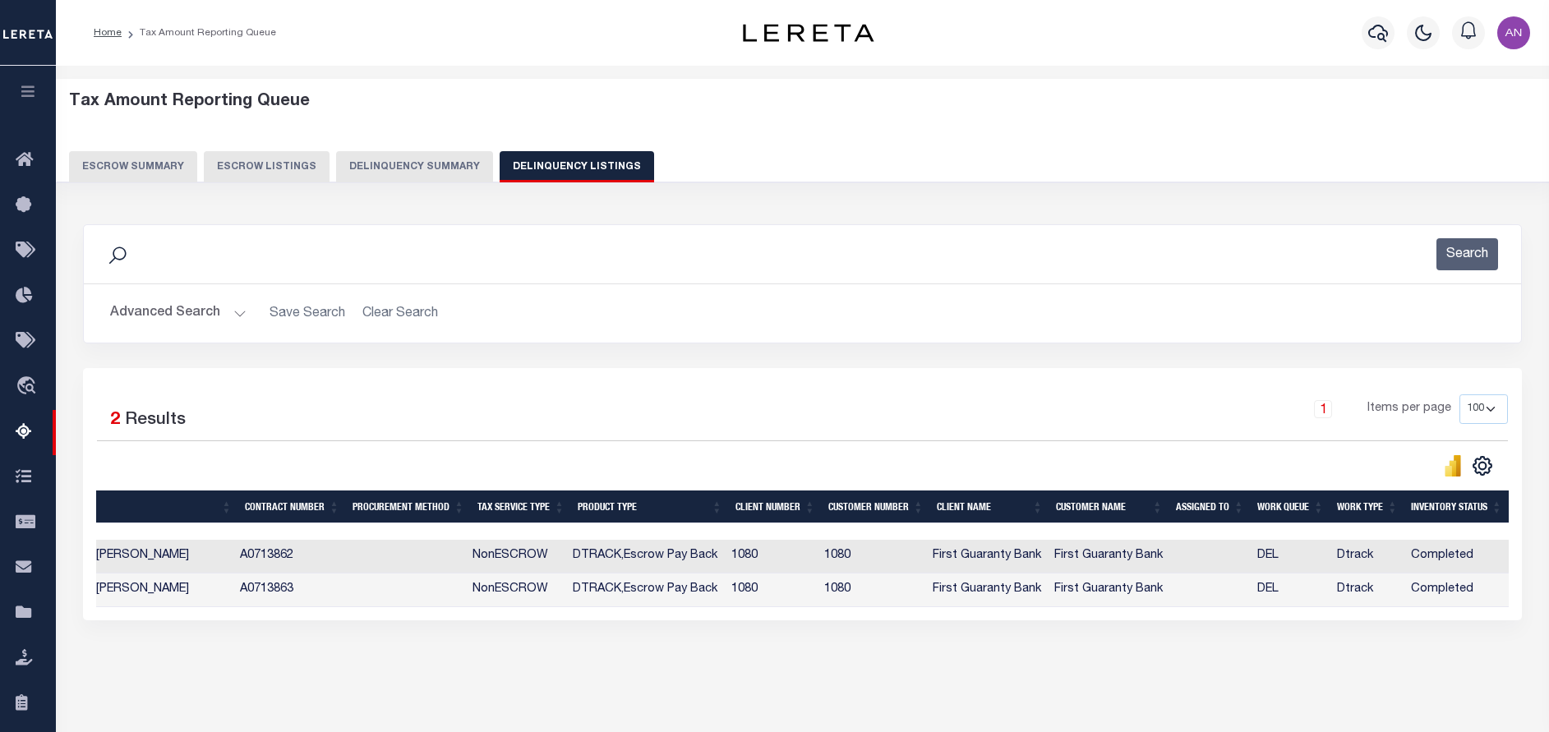
click at [159, 316] on button "Advanced Search" at bounding box center [178, 313] width 136 height 32
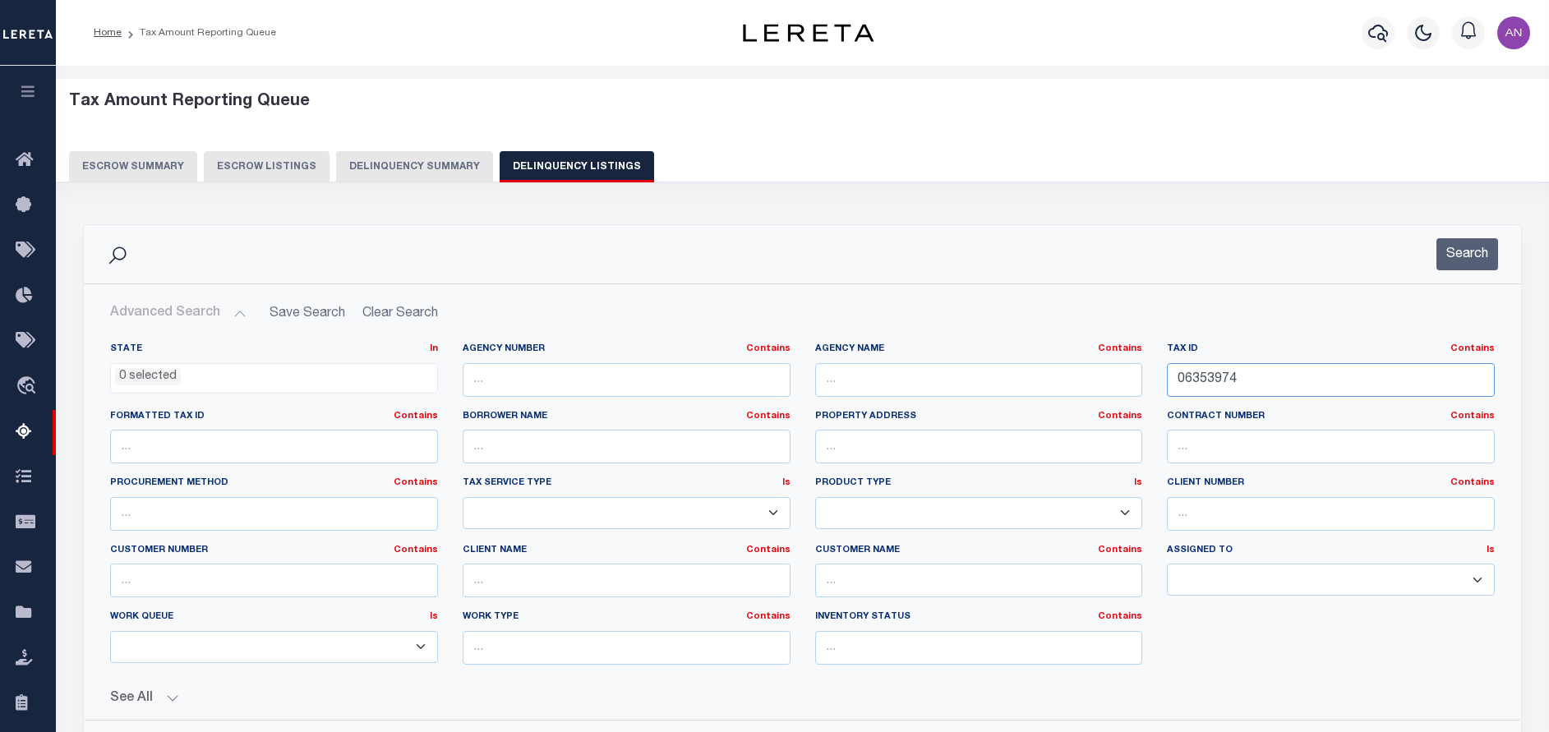
click at [1269, 376] on input "06353974" at bounding box center [1331, 380] width 328 height 34
click at [1200, 380] on input "06353974" at bounding box center [1331, 380] width 328 height 34
paste input "61849"
type input "06361849"
click at [1453, 259] on button "Search" at bounding box center [1467, 254] width 62 height 32
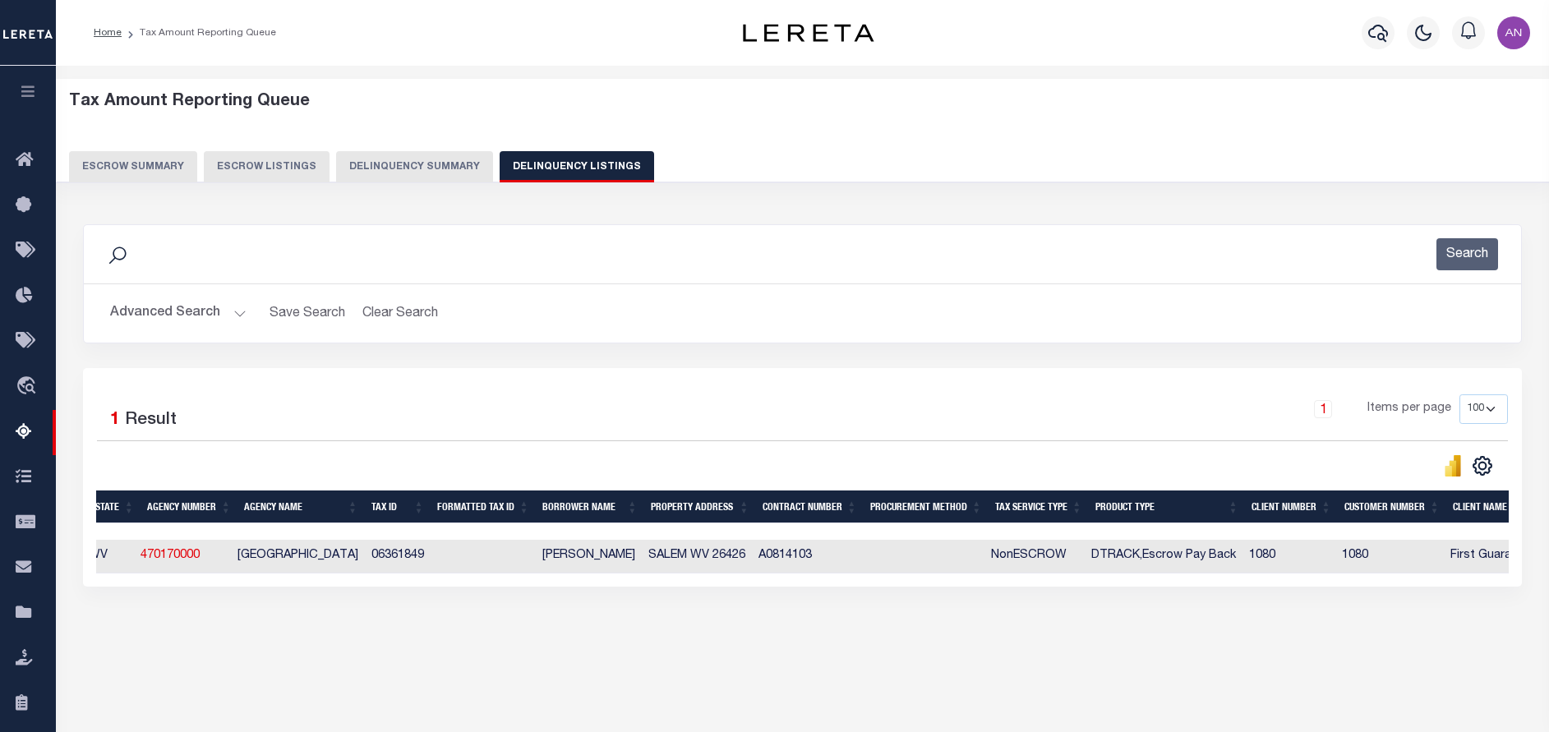
scroll to position [0, 58]
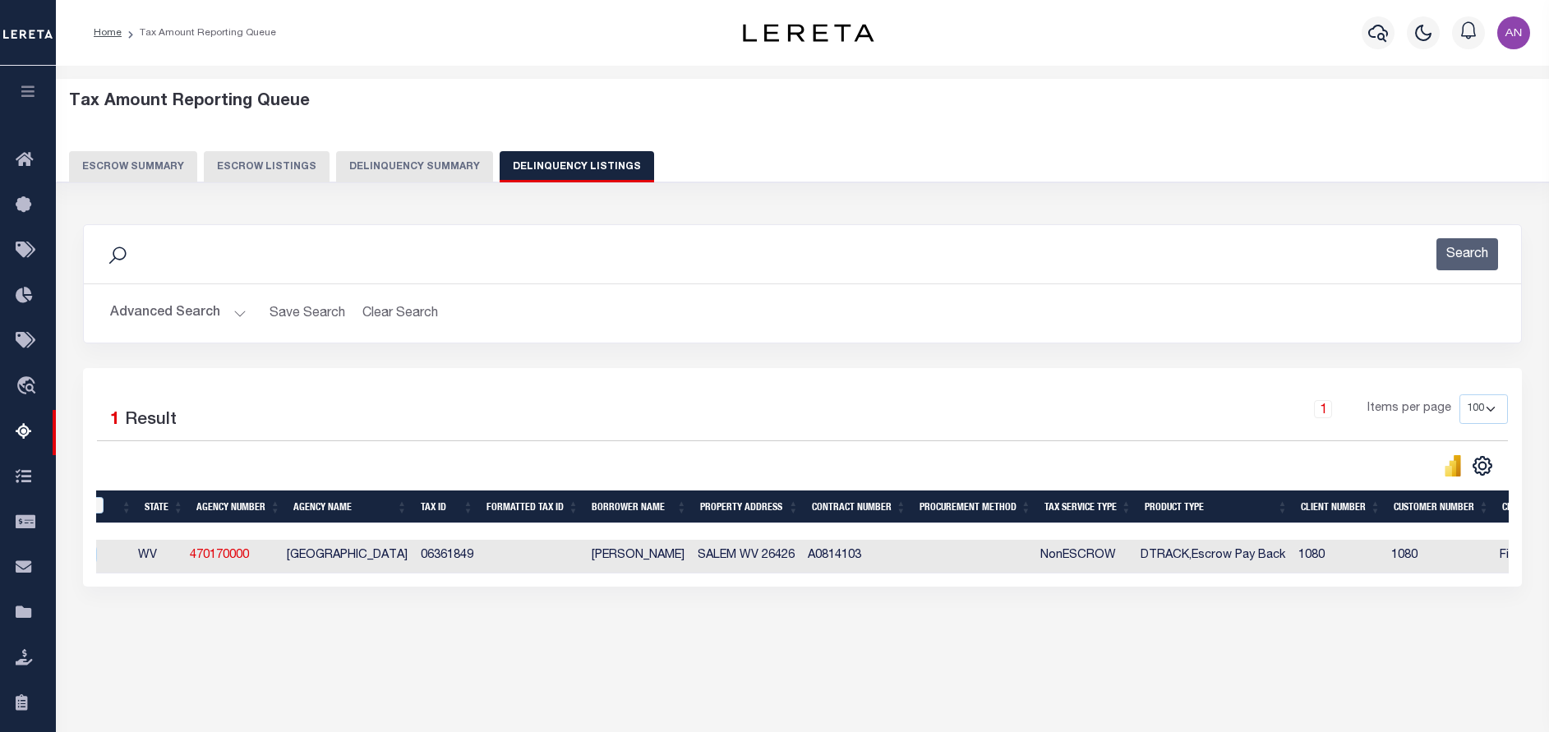
drag, startPoint x: 226, startPoint y: 590, endPoint x: 114, endPoint y: 597, distance: 112.0
click at [114, 587] on div "2 Selected 1 Result 1 Items per page 10 25 50 100 500" at bounding box center [802, 477] width 1439 height 219
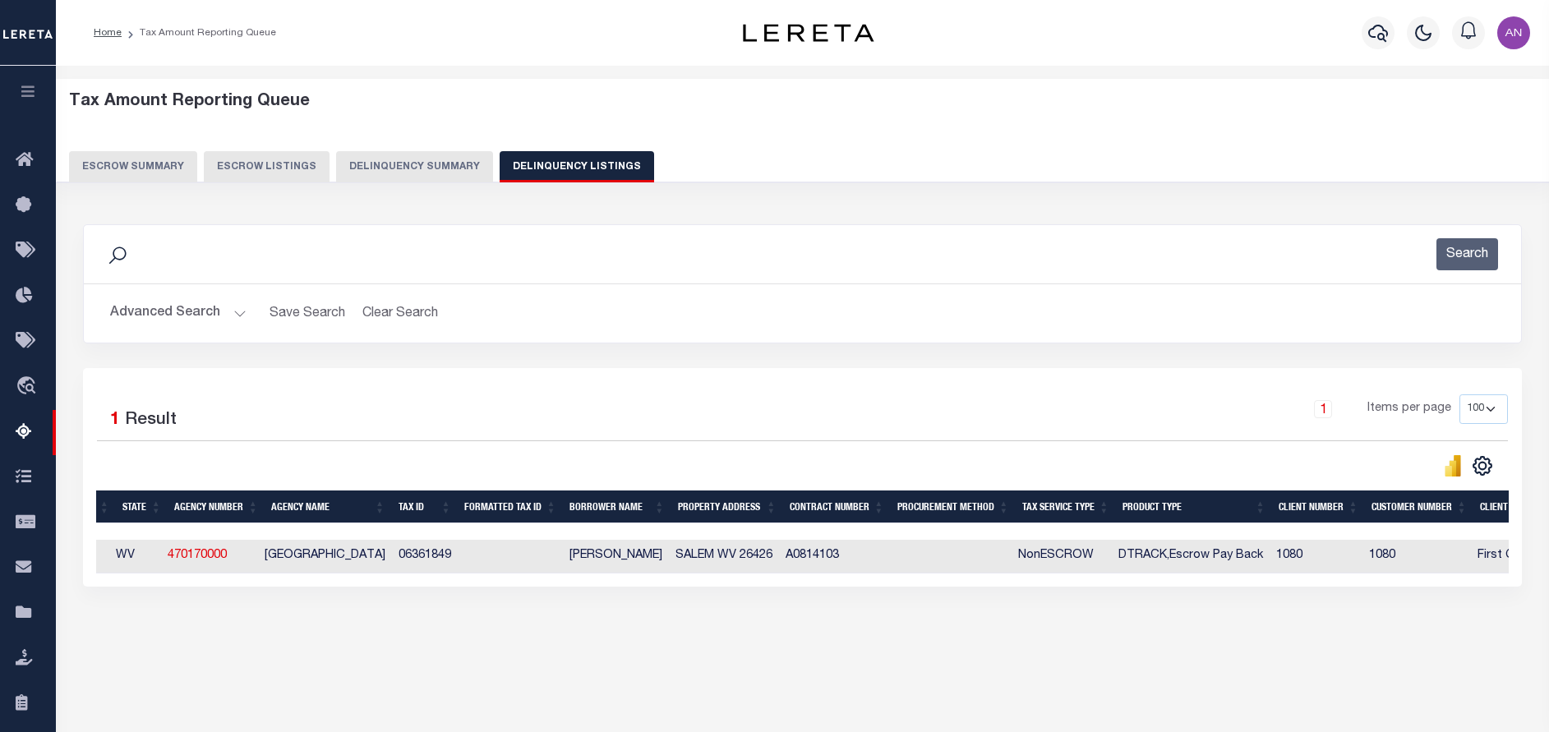
scroll to position [0, 0]
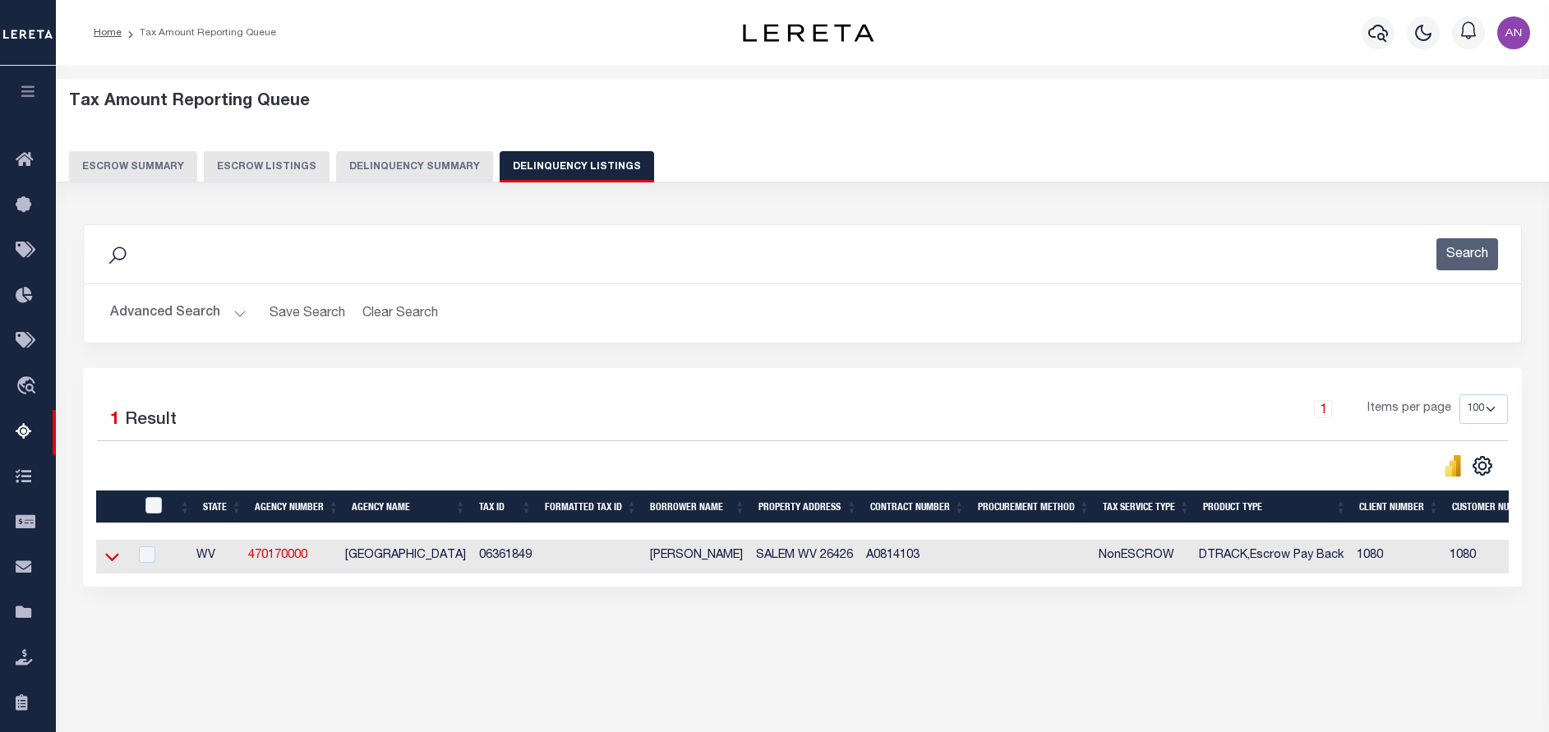
click at [109, 564] on icon at bounding box center [112, 556] width 14 height 17
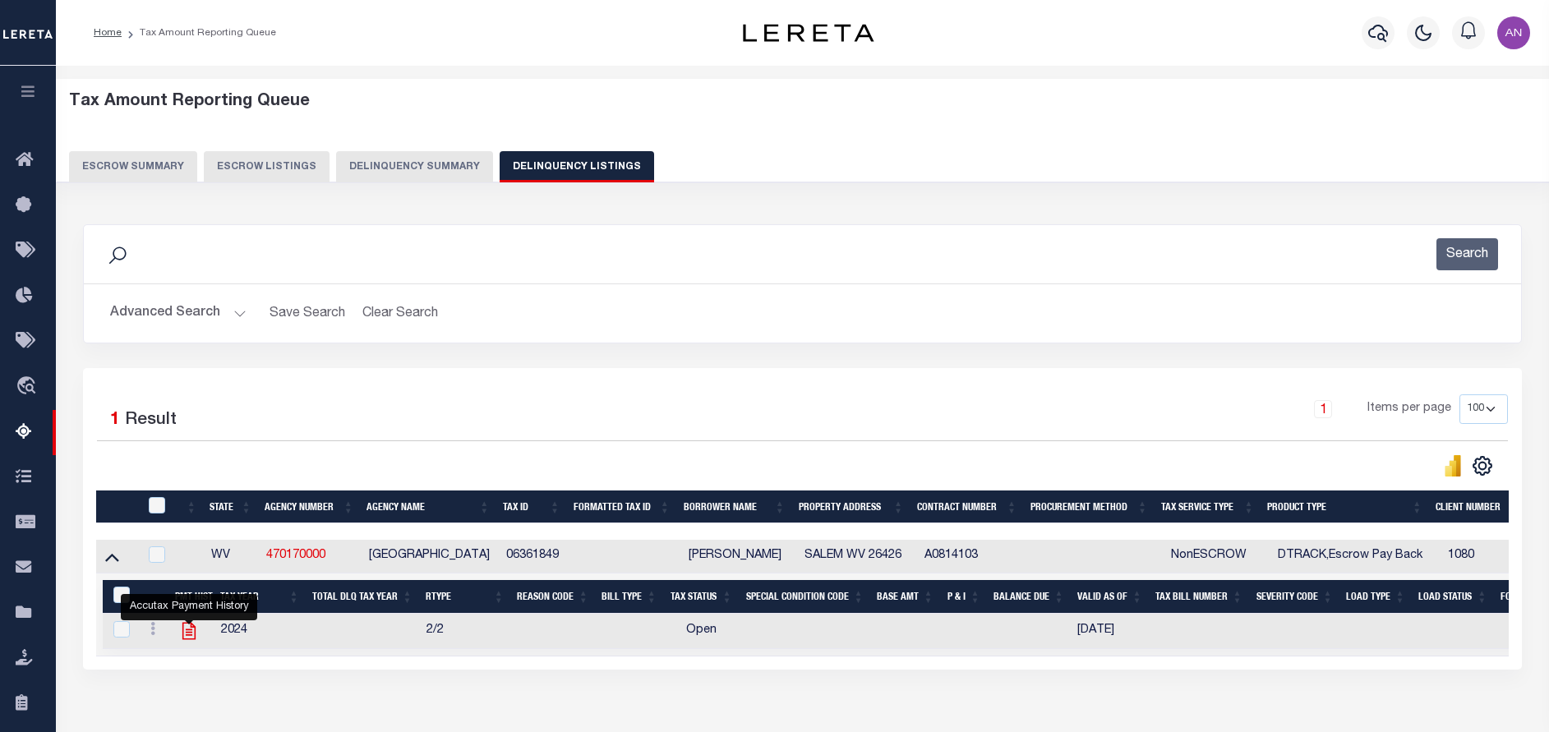
click at [184, 642] on icon "" at bounding box center [188, 630] width 21 height 21
checkbox input "true"
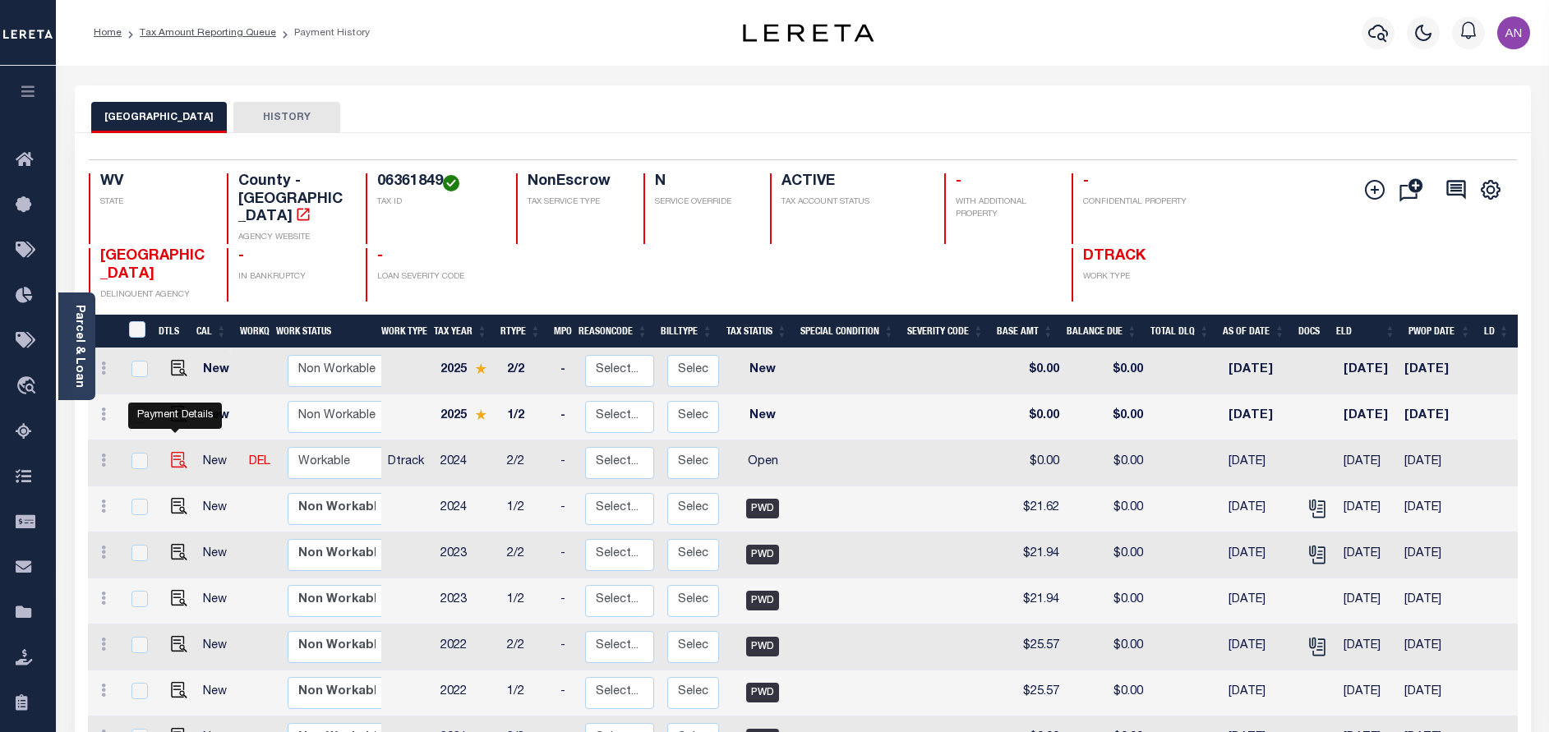
click at [171, 452] on img "" at bounding box center [179, 460] width 16 height 16
checkbox input "true"
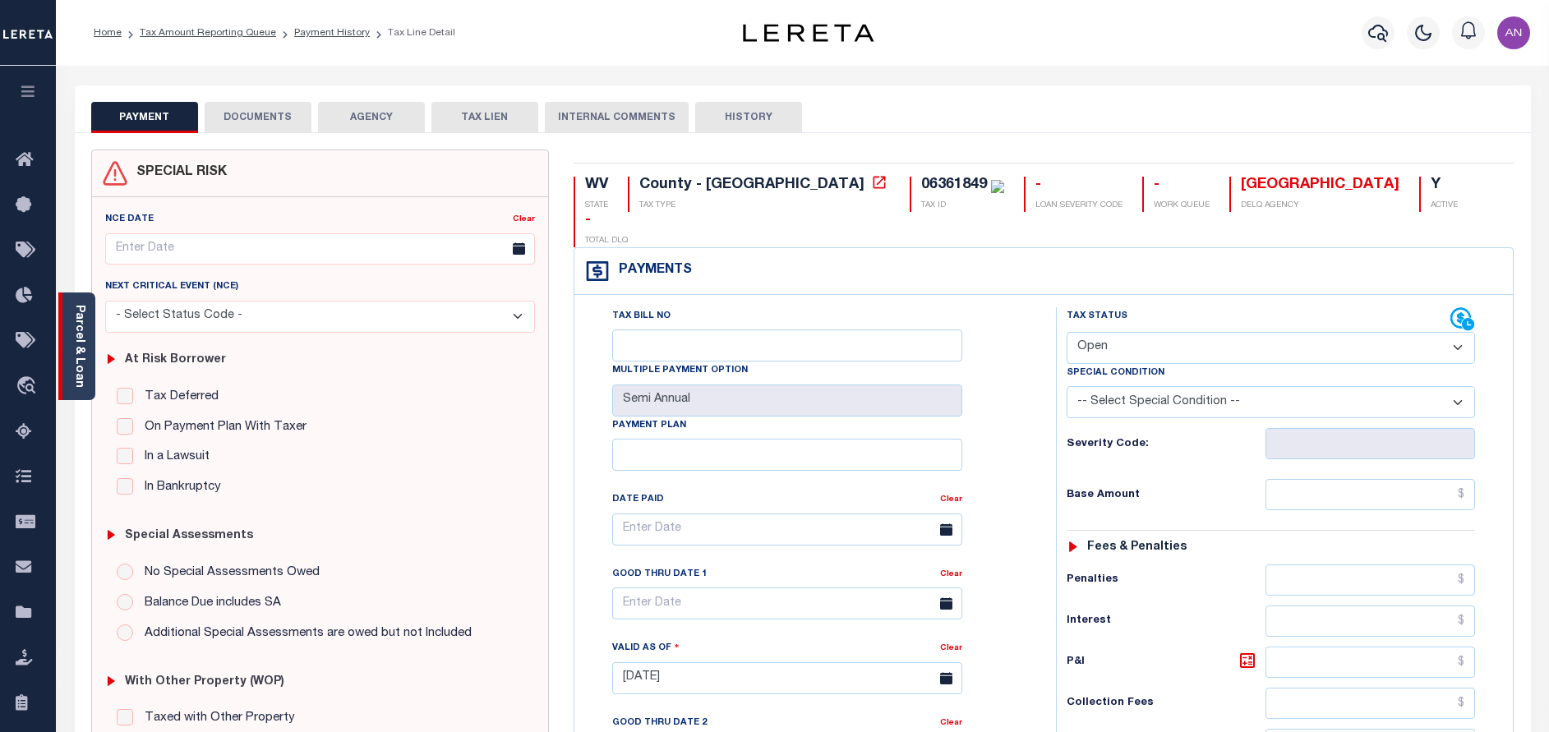
click at [82, 349] on link "Parcel & Loan" at bounding box center [79, 346] width 12 height 83
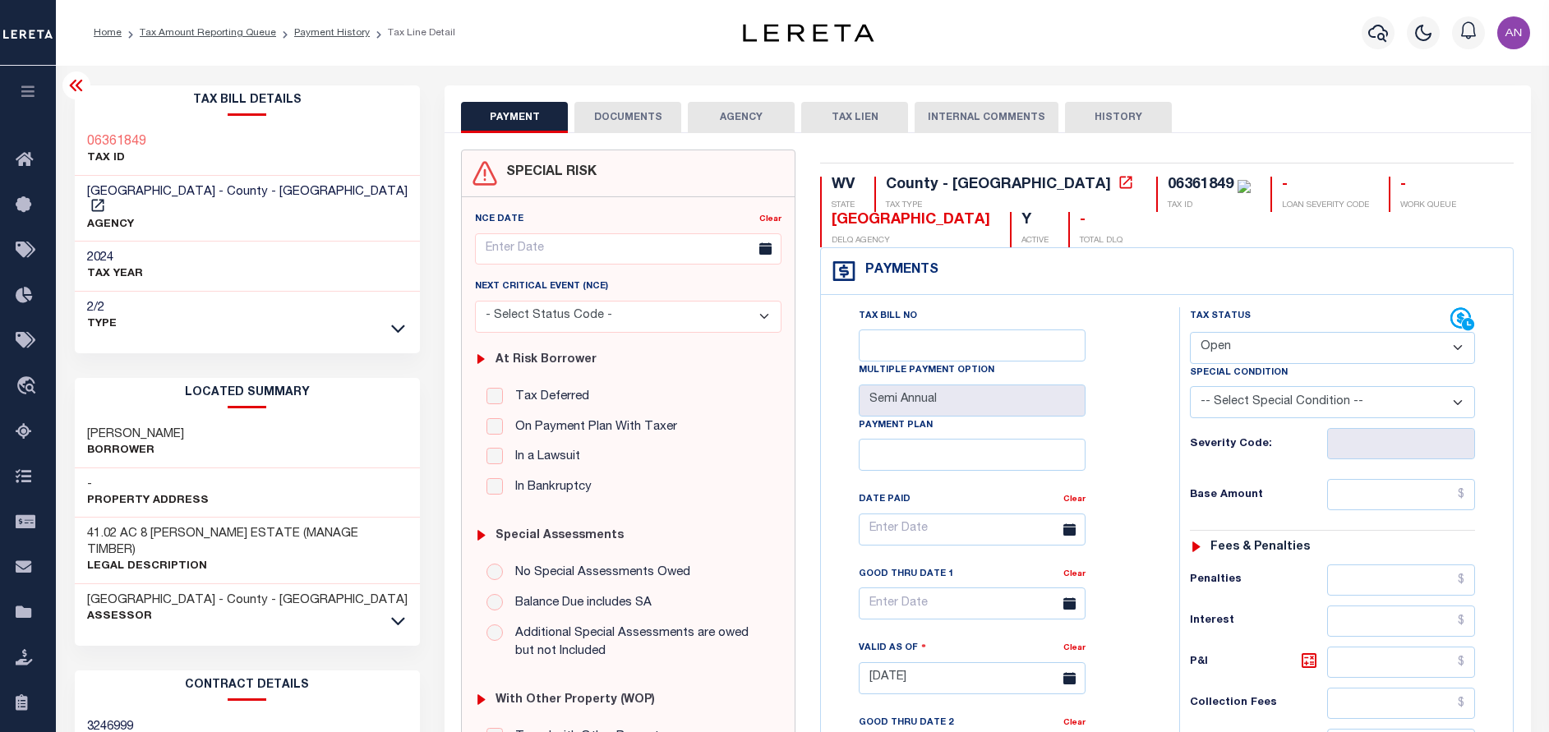
click at [638, 110] on button "DOCUMENTS" at bounding box center [627, 117] width 107 height 31
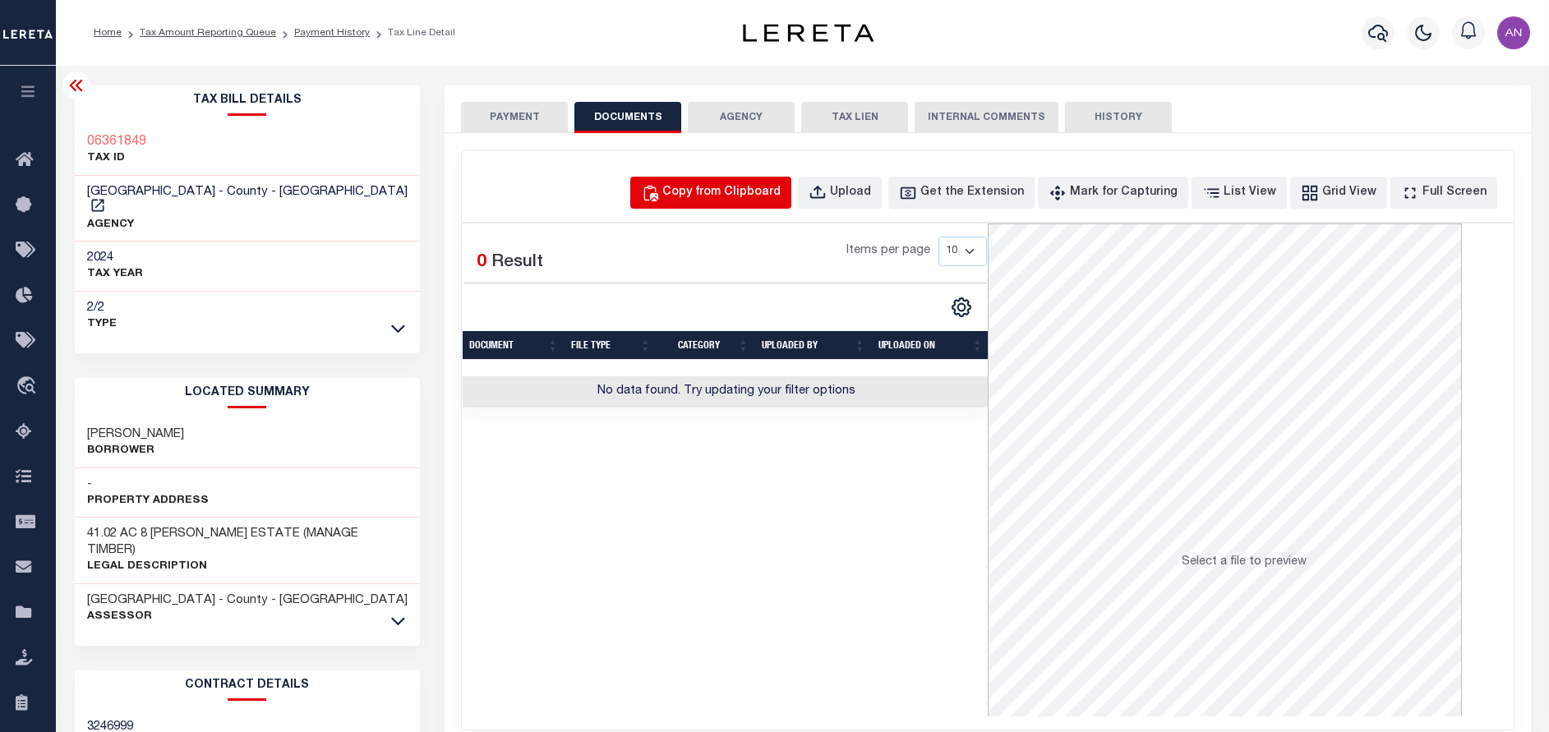
click at [769, 201] on div "Copy from Clipboard" at bounding box center [721, 193] width 118 height 18
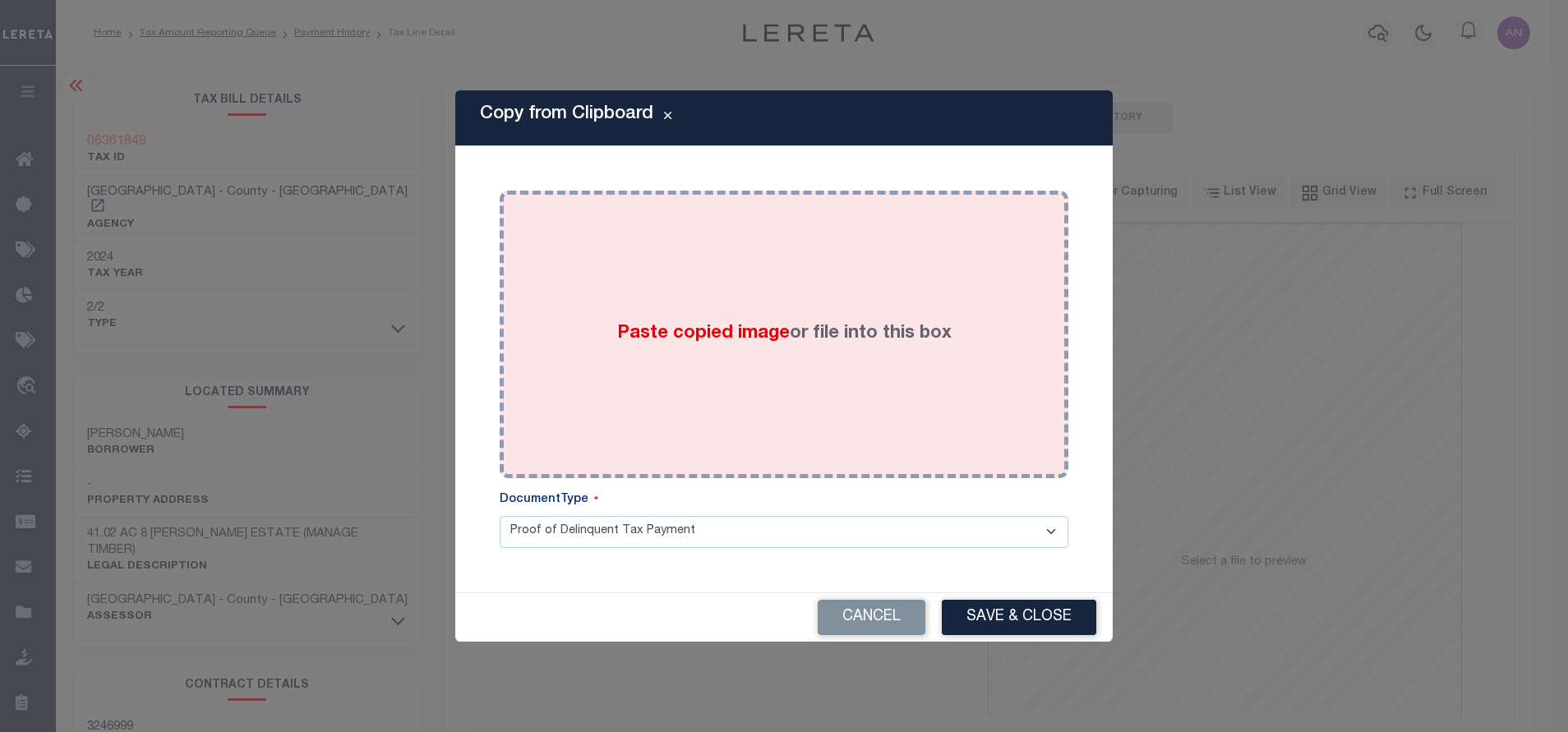
click at [924, 254] on div "Paste copied image or file into this box" at bounding box center [784, 334] width 544 height 263
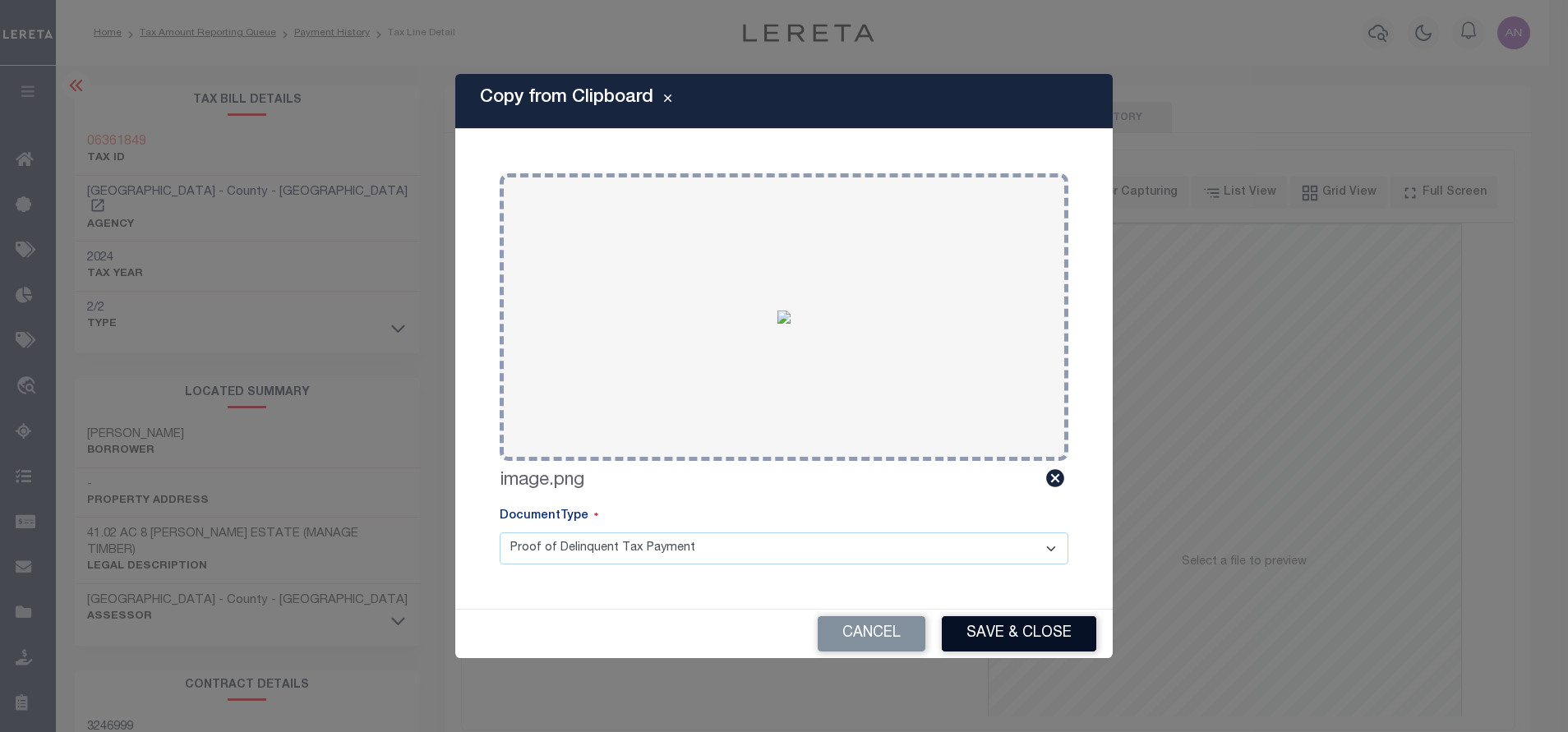
click at [1033, 629] on button "Save & Close" at bounding box center [1019, 633] width 154 height 35
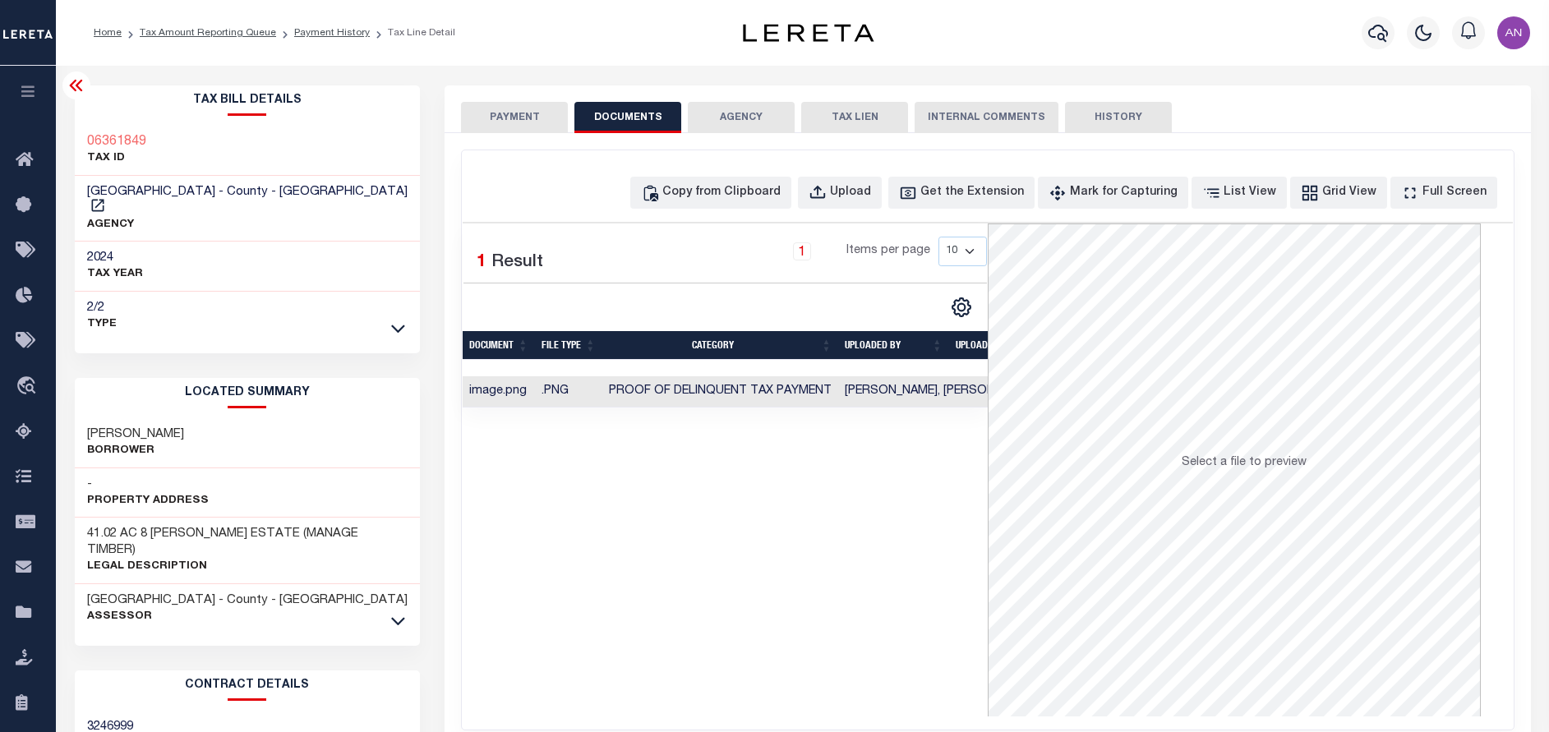
click at [500, 119] on button "PAYMENT" at bounding box center [514, 117] width 107 height 31
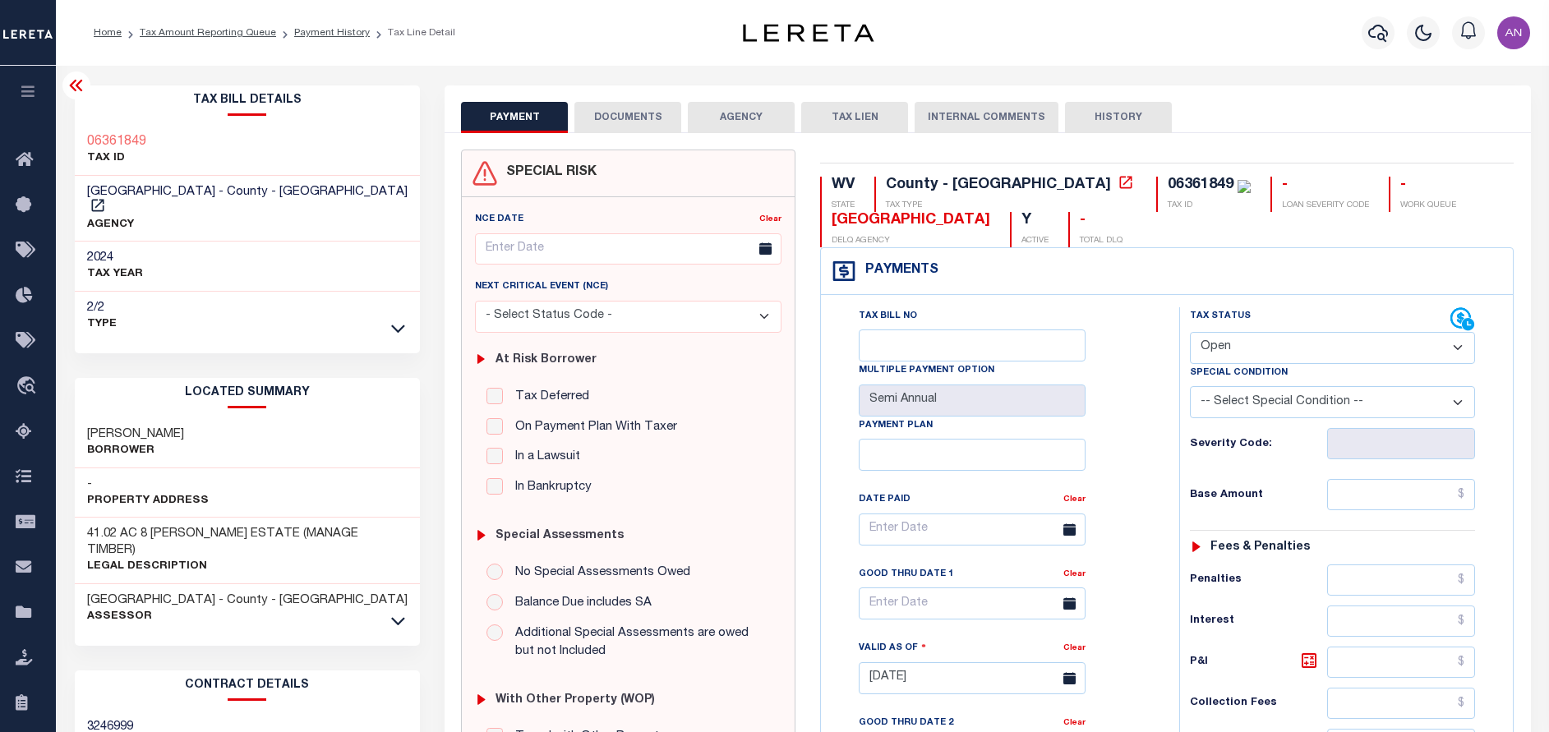
click at [1242, 348] on select "- Select Status Code - Open Due/Unpaid Paid Incomplete No Tax Due Internal Refu…" at bounding box center [1332, 348] width 285 height 32
select select "PYD"
click at [1190, 333] on select "- Select Status Code - Open Due/Unpaid Paid Incomplete No Tax Due Internal Refu…" at bounding box center [1332, 348] width 285 height 32
type input "[DATE]"
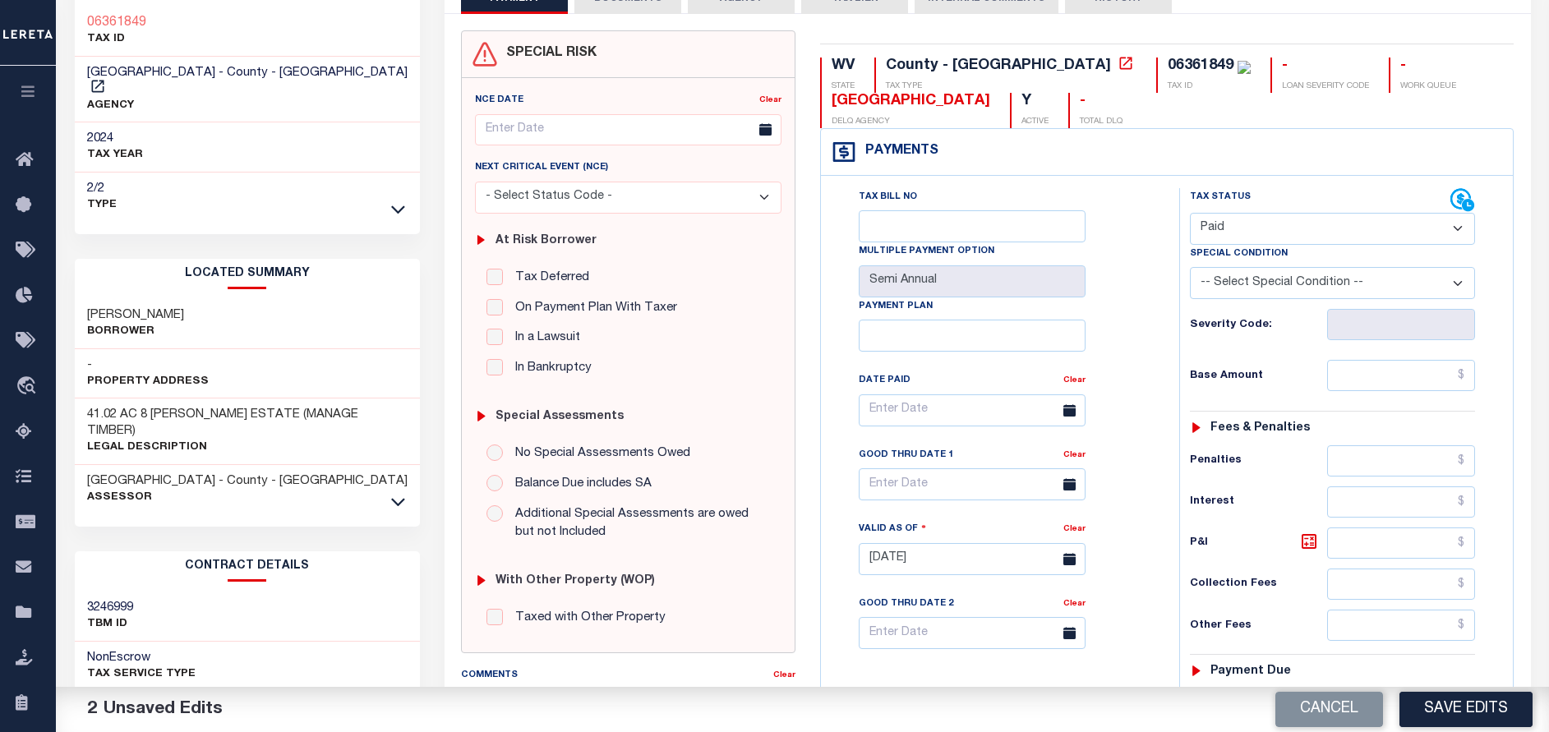
scroll to position [123, 0]
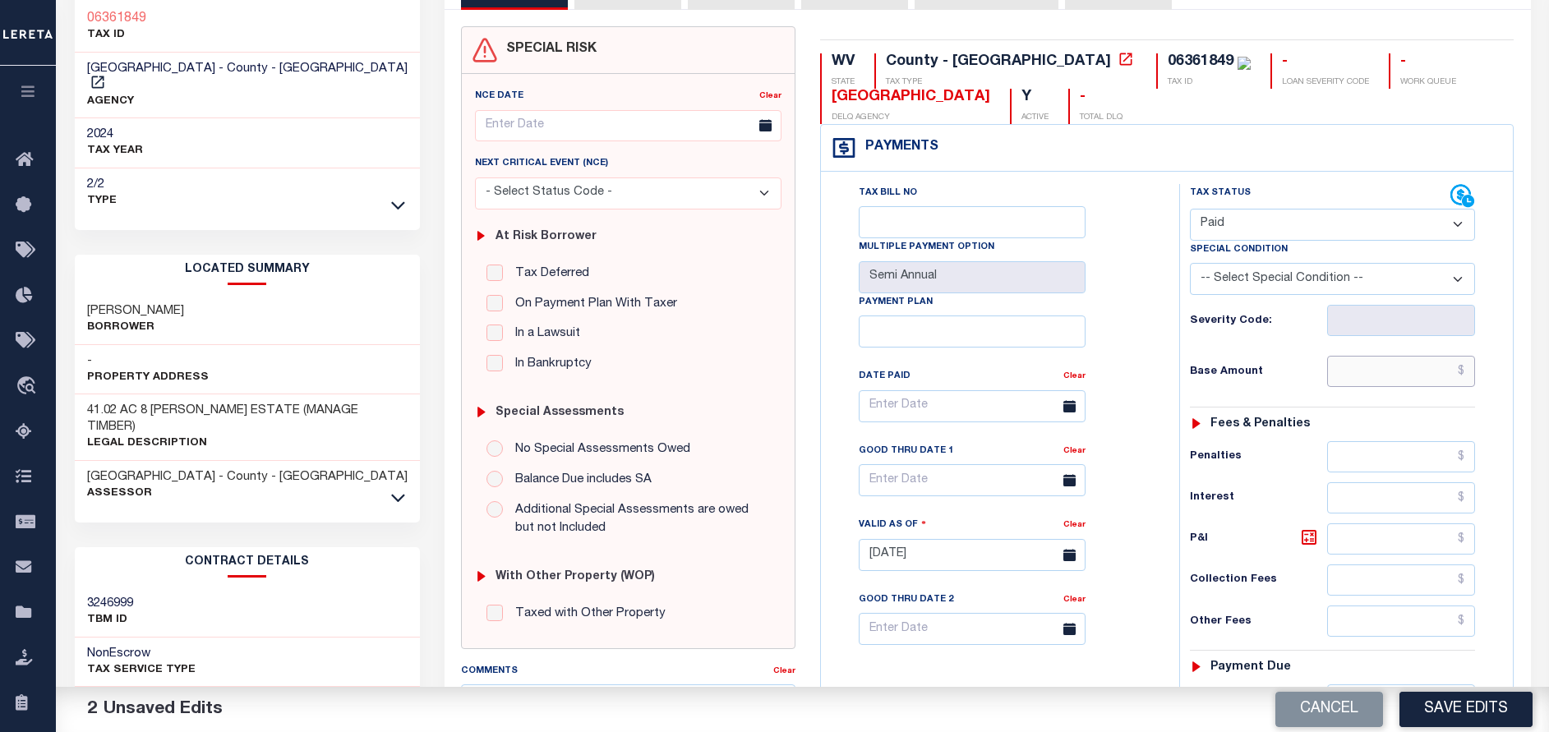
click at [1379, 369] on input "text" at bounding box center [1401, 371] width 148 height 31
type input "$0.00"
click at [1139, 348] on div "Tax Bill No Multiple Payment Option Semi Annual Payment Plan Clear Clear Valid …" at bounding box center [995, 414] width 317 height 461
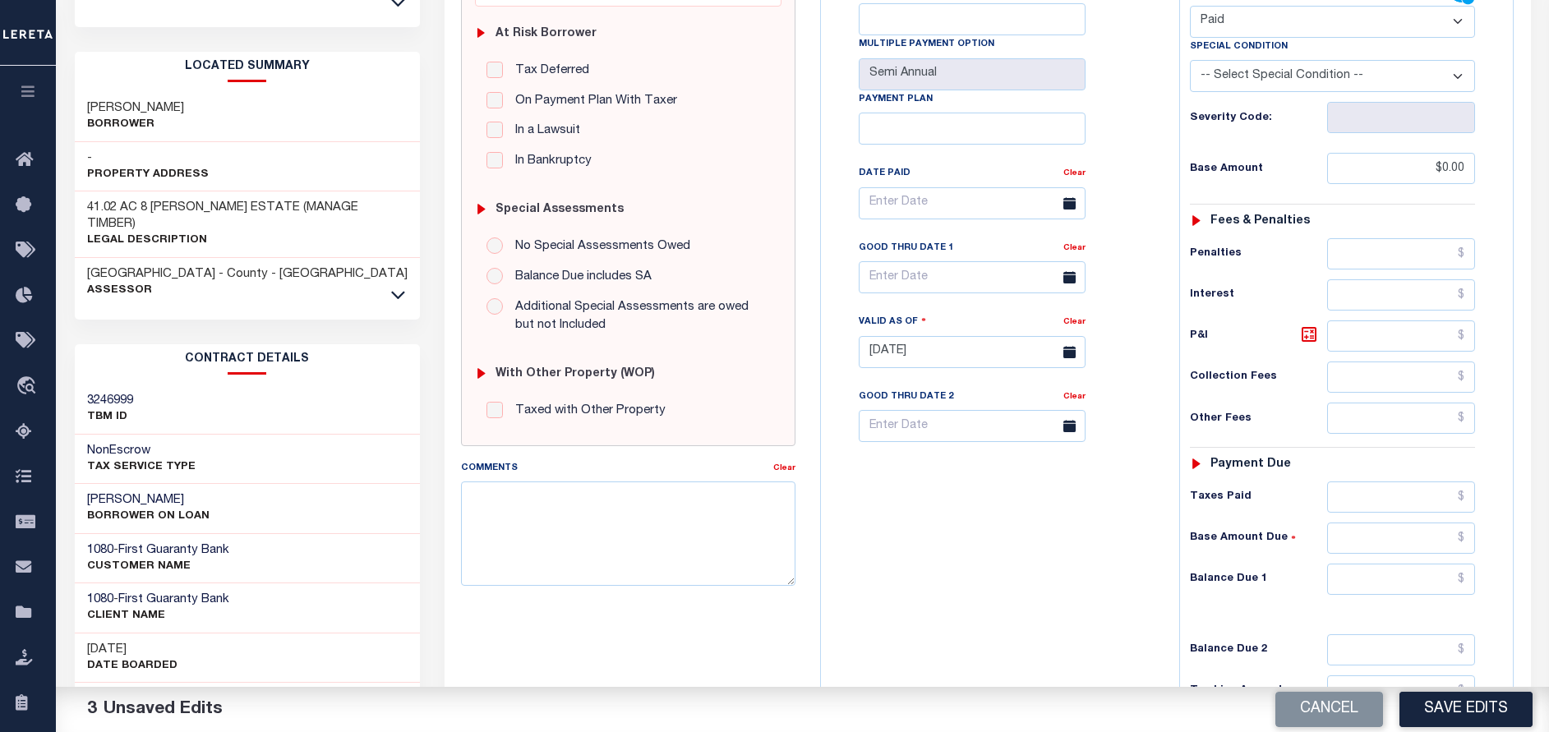
scroll to position [493, 0]
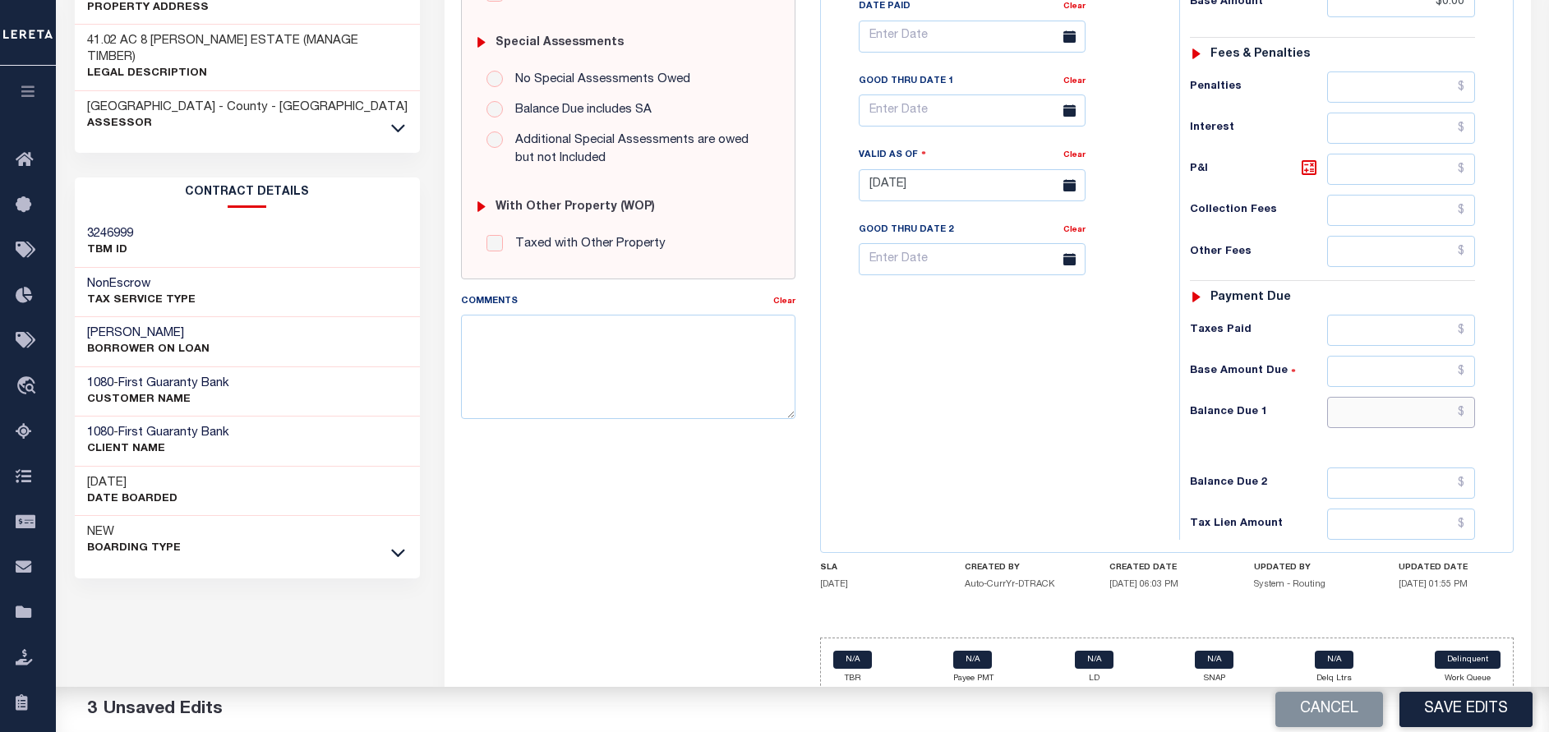
click at [1366, 425] on input "text" at bounding box center [1401, 412] width 148 height 31
type input "$0.00"
click at [1048, 462] on div "Tax Bill No Multiple Payment Option Semi Annual Payment Plan Clear" at bounding box center [996, 176] width 342 height 725
click at [1456, 710] on button "Save Edits" at bounding box center [1465, 709] width 133 height 35
checkbox input "false"
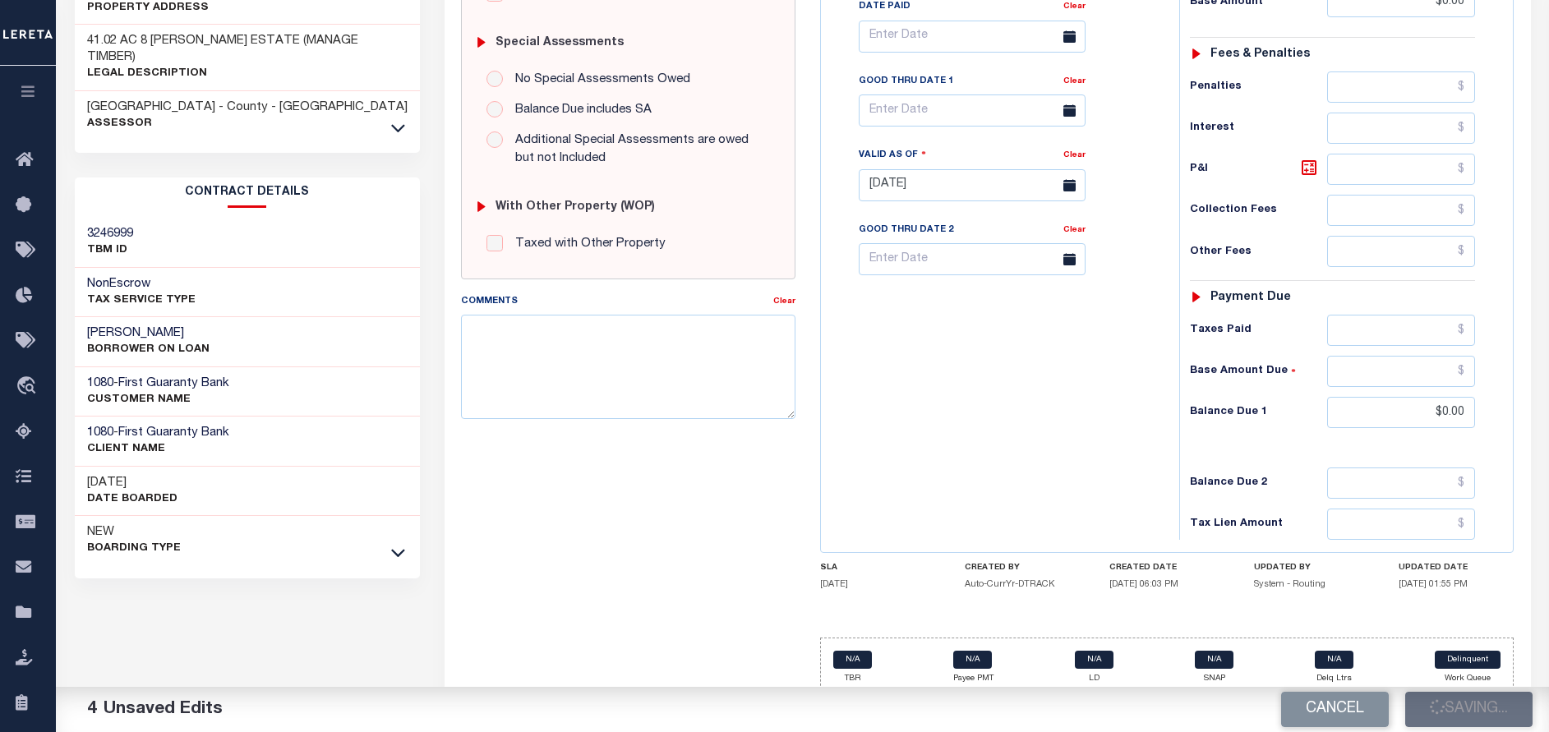
checkbox input "false"
type input "$0"
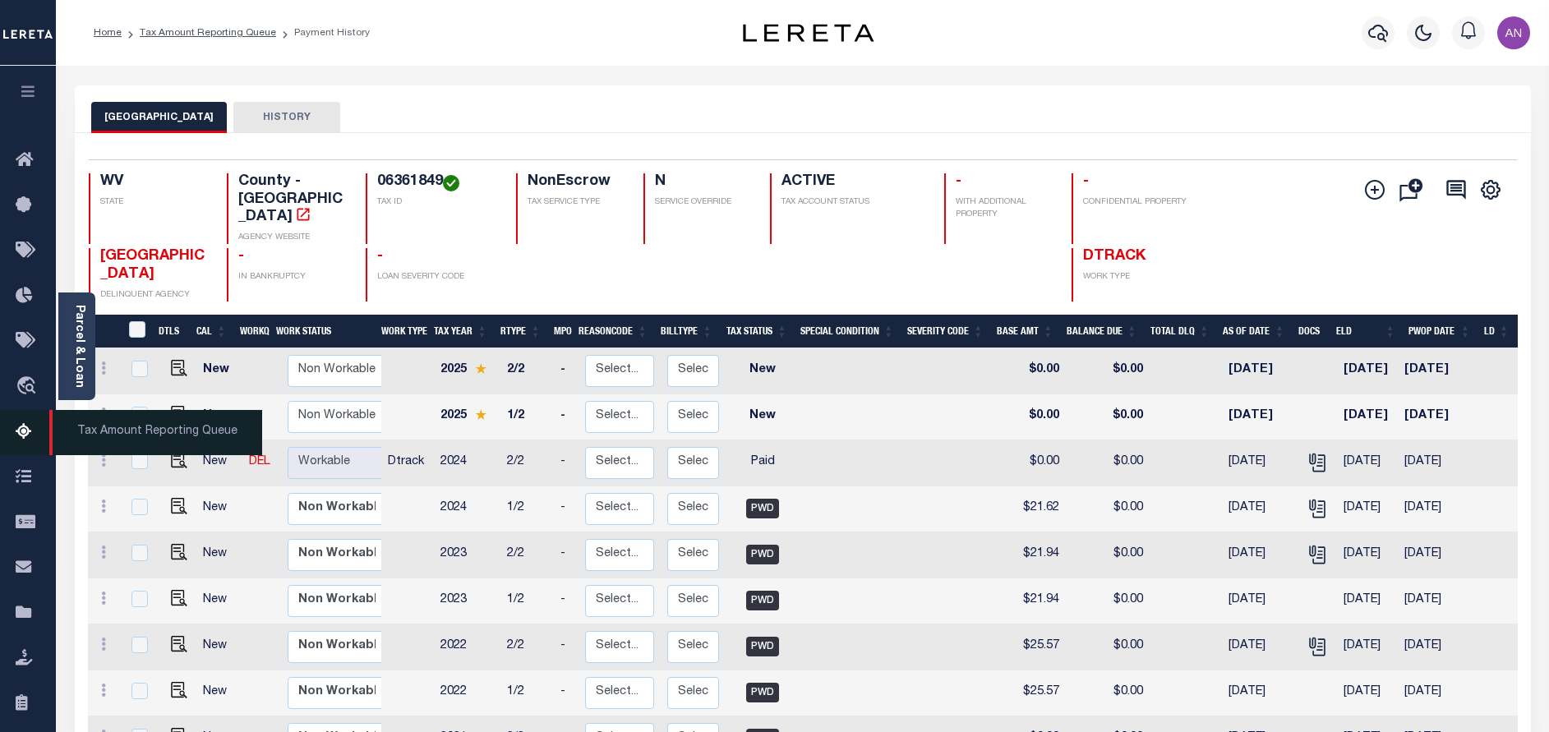
click at [22, 439] on icon at bounding box center [29, 432] width 26 height 21
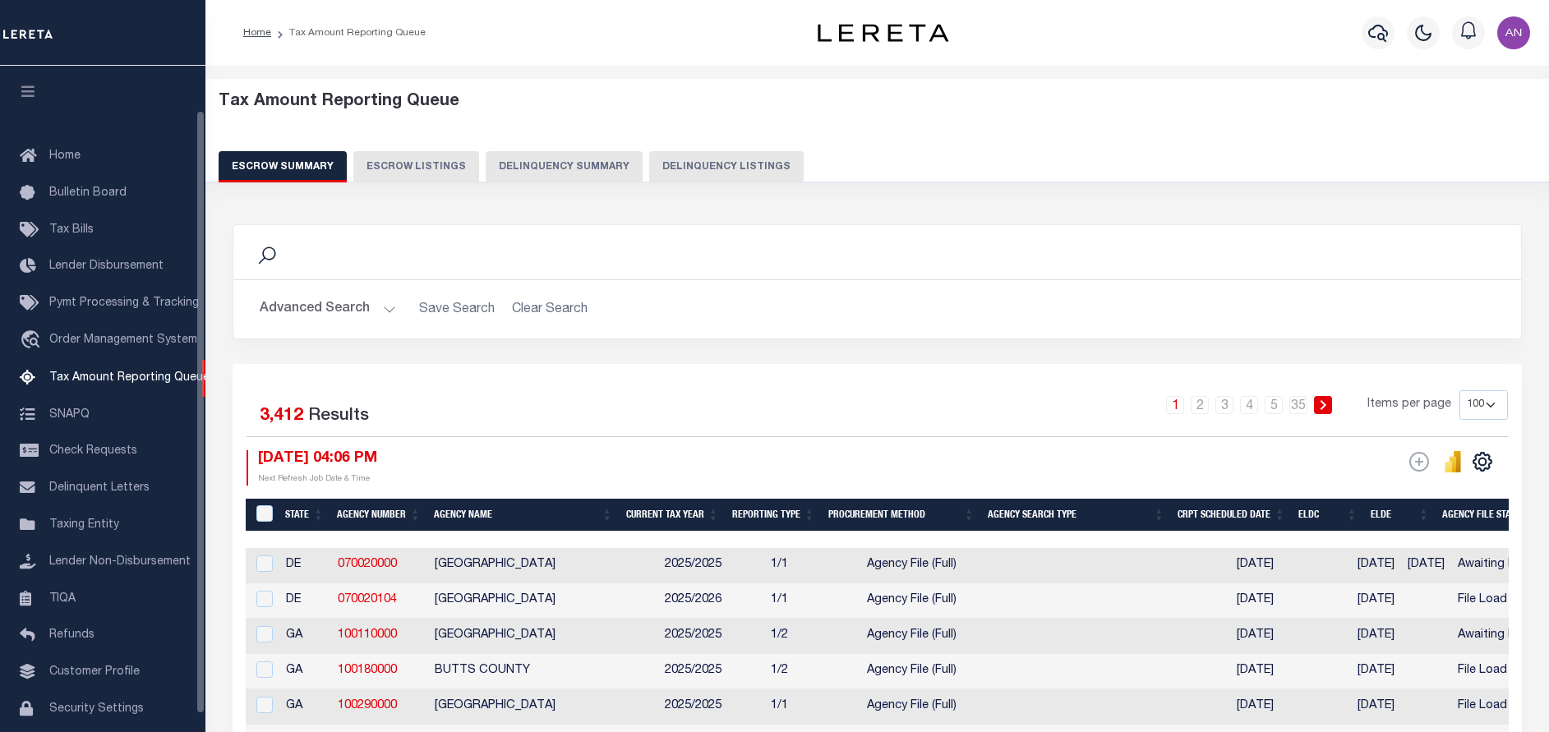
click at [620, 162] on button "Delinquency Summary" at bounding box center [564, 166] width 157 height 31
click at [666, 163] on button "Delinquency Listings" at bounding box center [726, 166] width 154 height 31
select select "100"
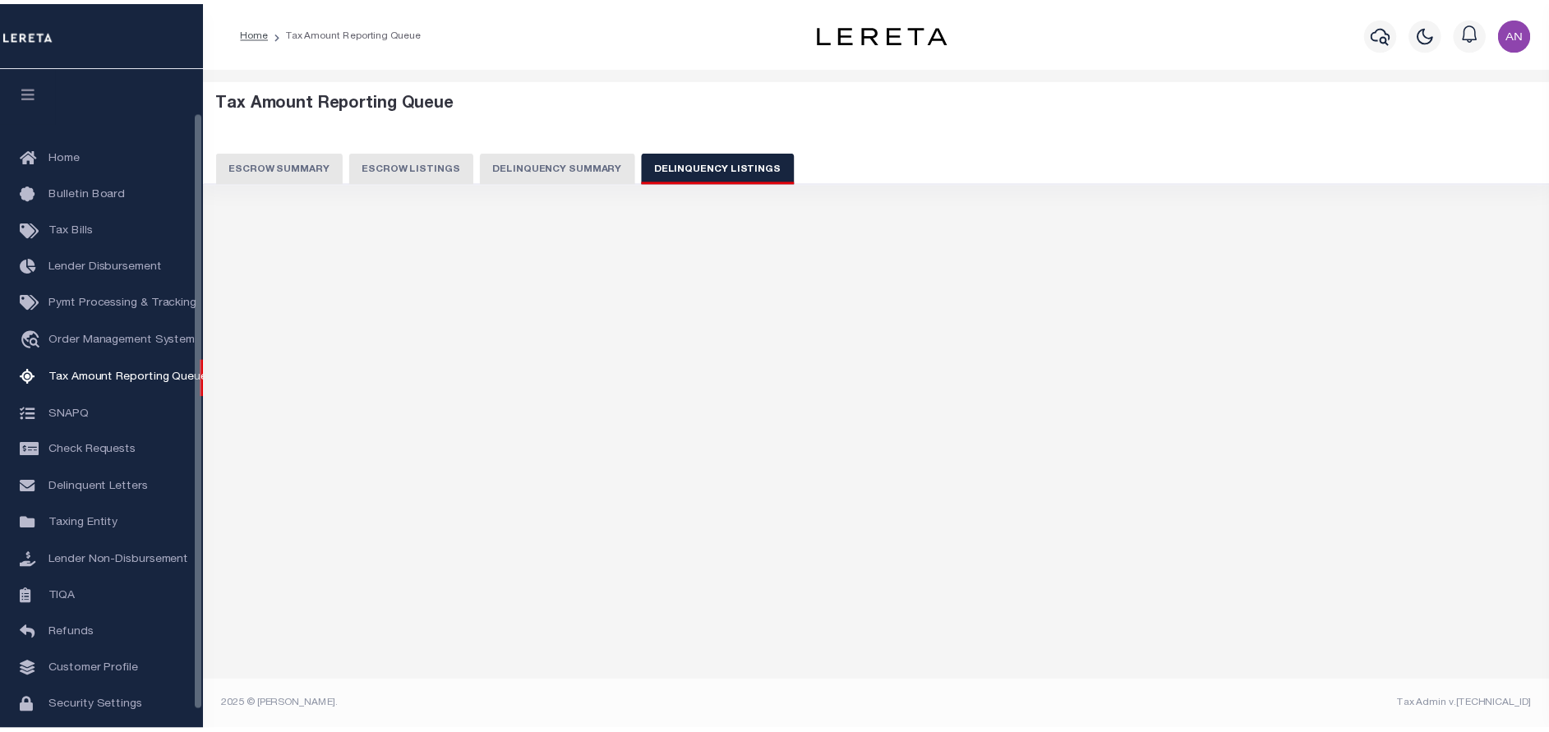
scroll to position [49, 0]
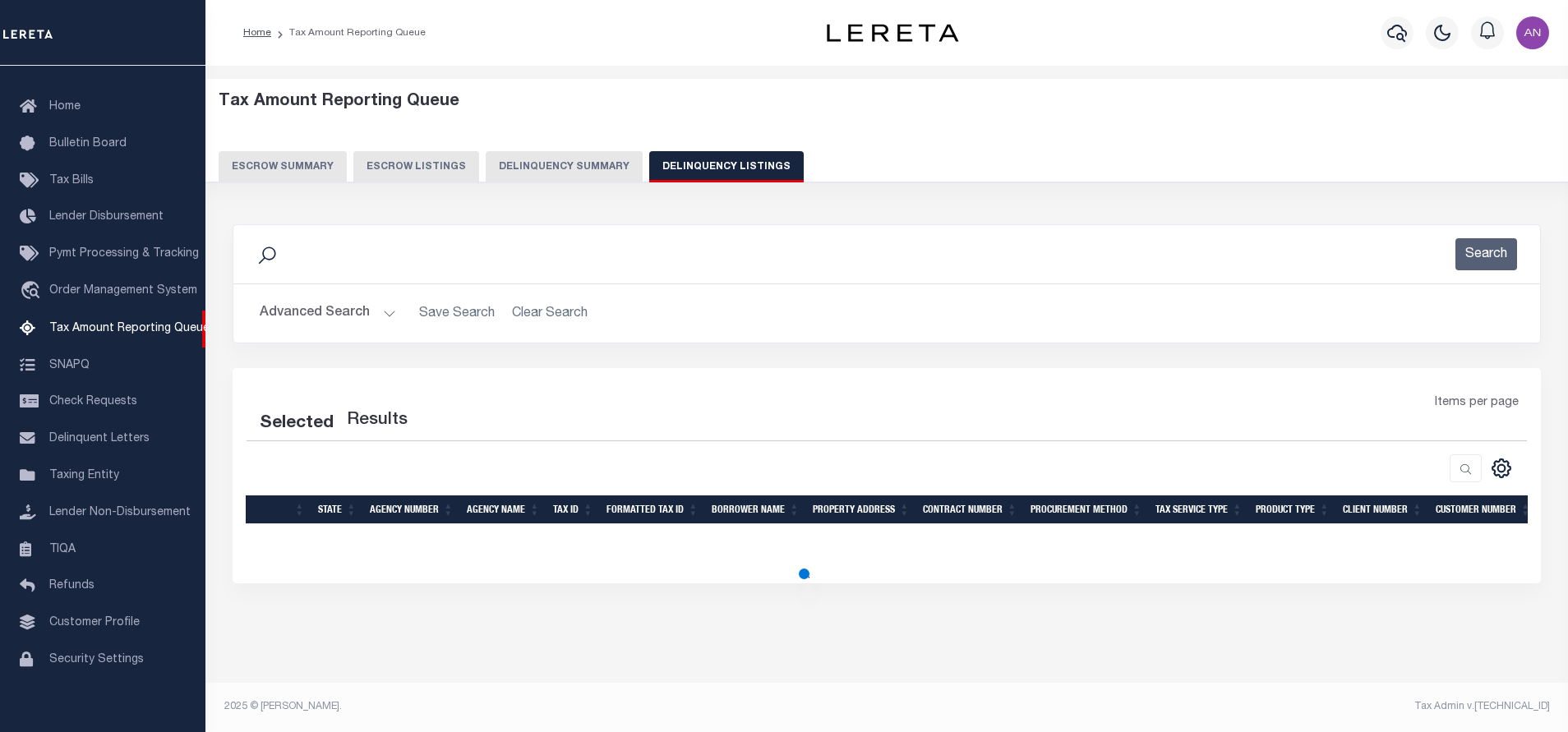
select select "100"
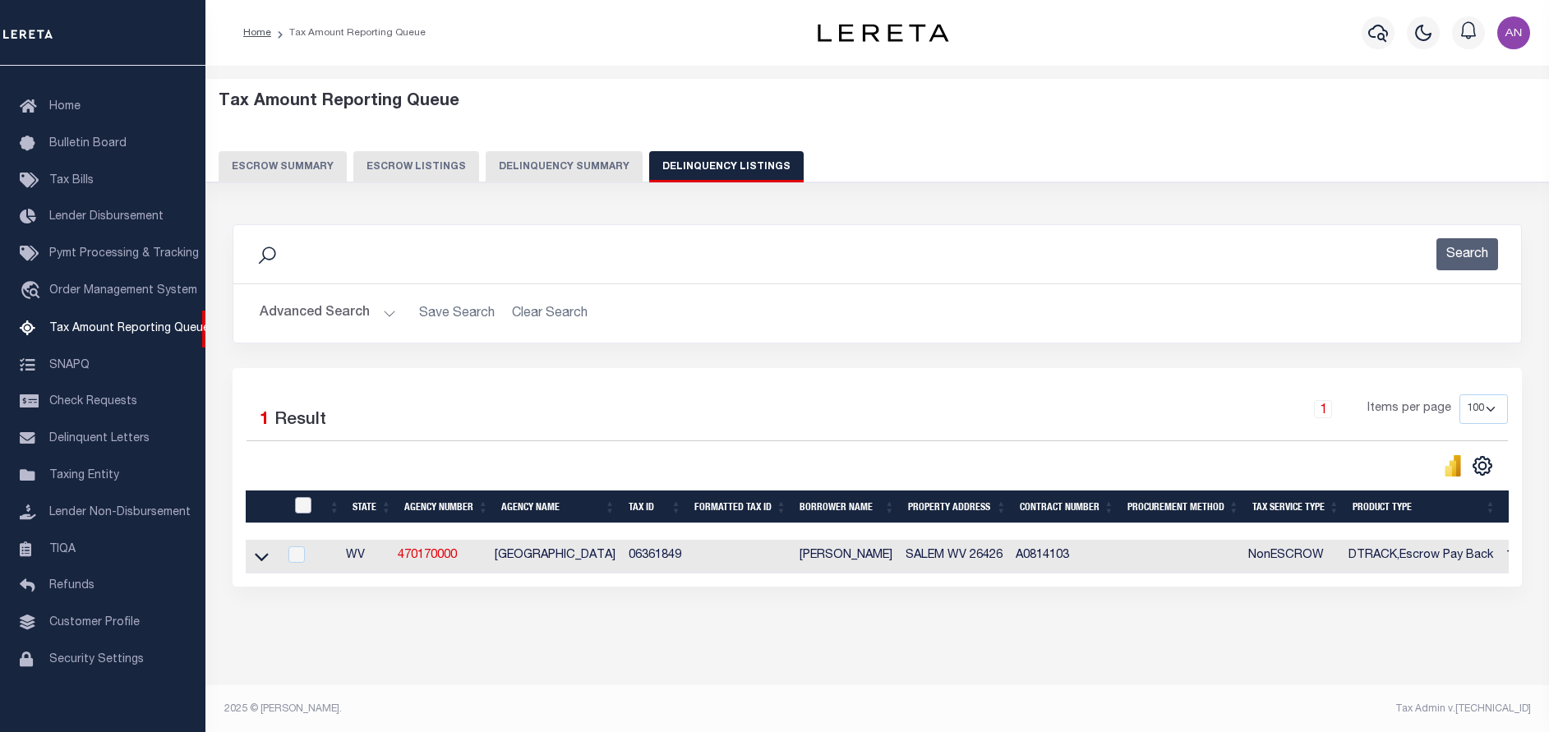
click at [309, 511] on input "checkbox" at bounding box center [303, 505] width 16 height 16
checkbox input "true"
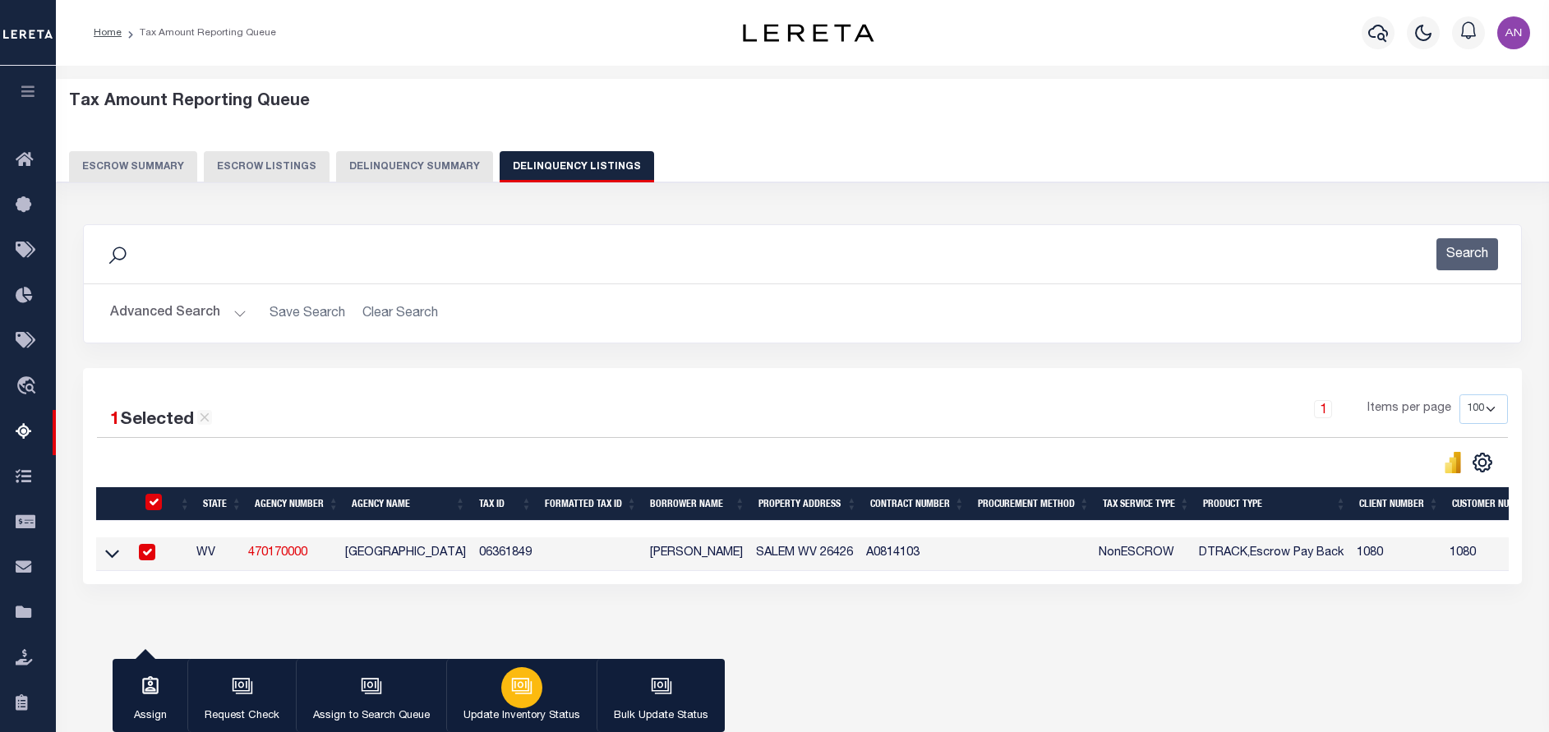
click at [536, 698] on div "button" at bounding box center [521, 687] width 41 height 41
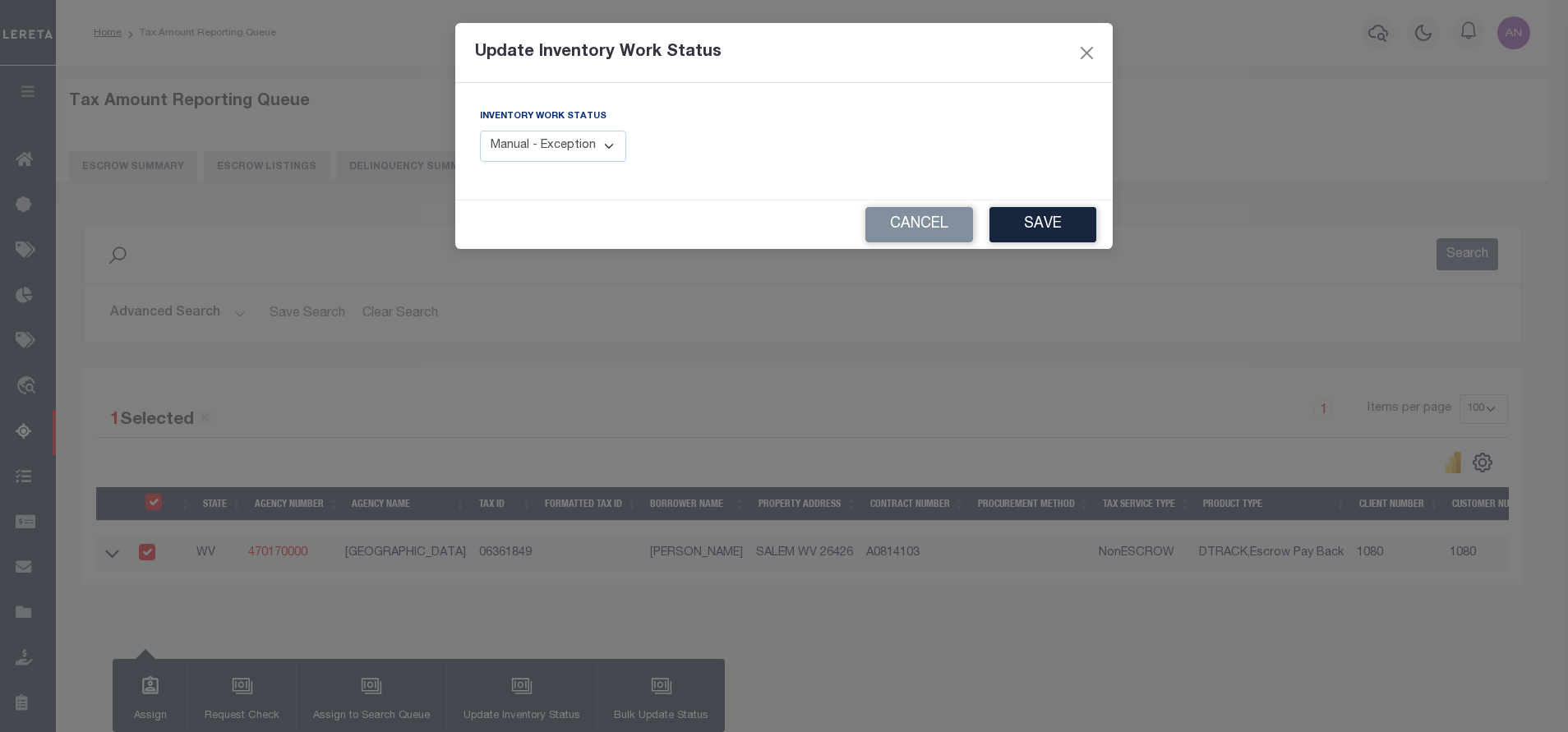
click at [608, 155] on select "Manual - Exception Pended - Awaiting Search Late Add Exception Completed" at bounding box center [553, 147] width 146 height 32
select select "4"
click at [480, 131] on select "Manual - Exception Pended - Awaiting Search Late Add Exception Completed" at bounding box center [553, 147] width 146 height 32
click at [1022, 224] on button "Save" at bounding box center [1042, 224] width 107 height 35
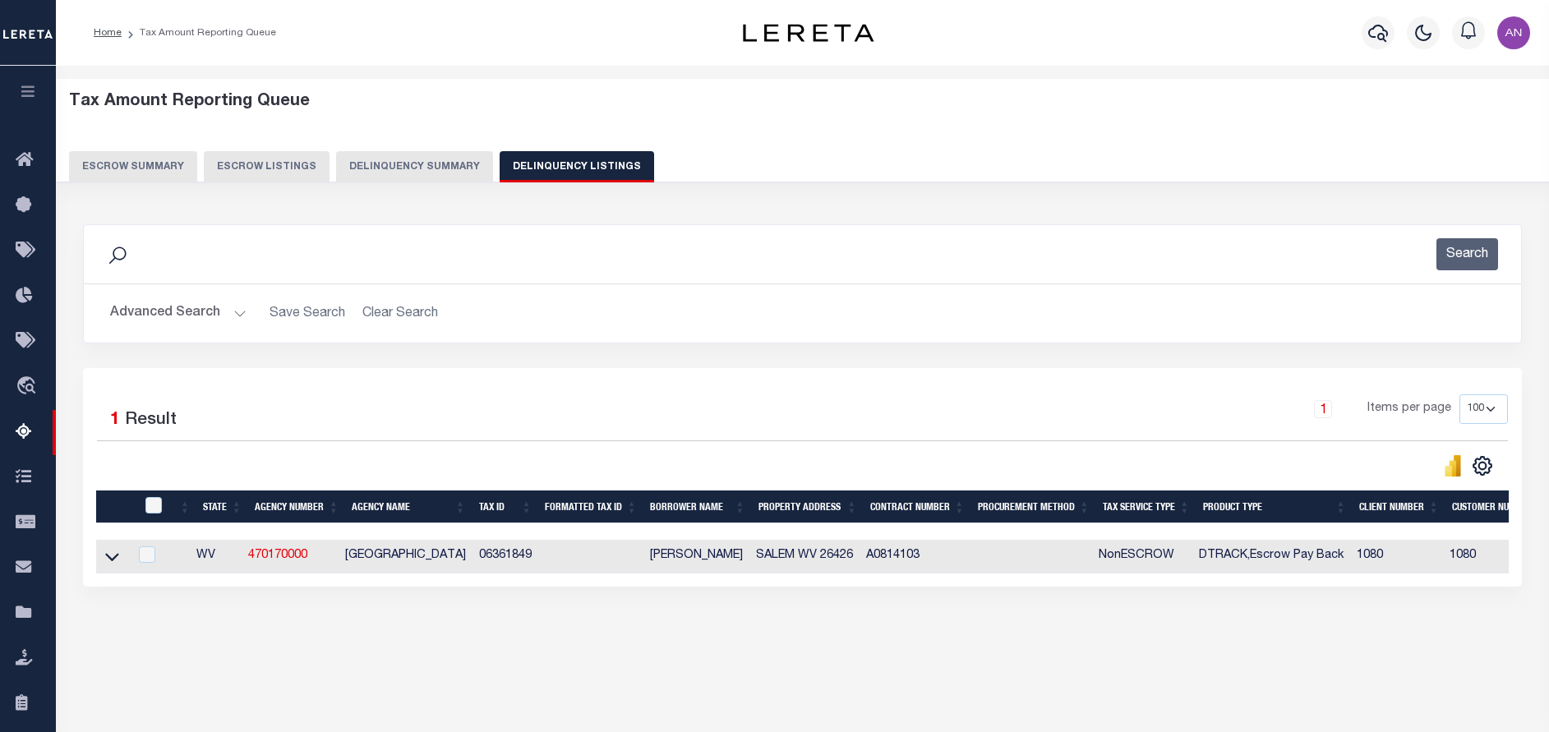
click at [184, 315] on button "Advanced Search" at bounding box center [178, 313] width 136 height 32
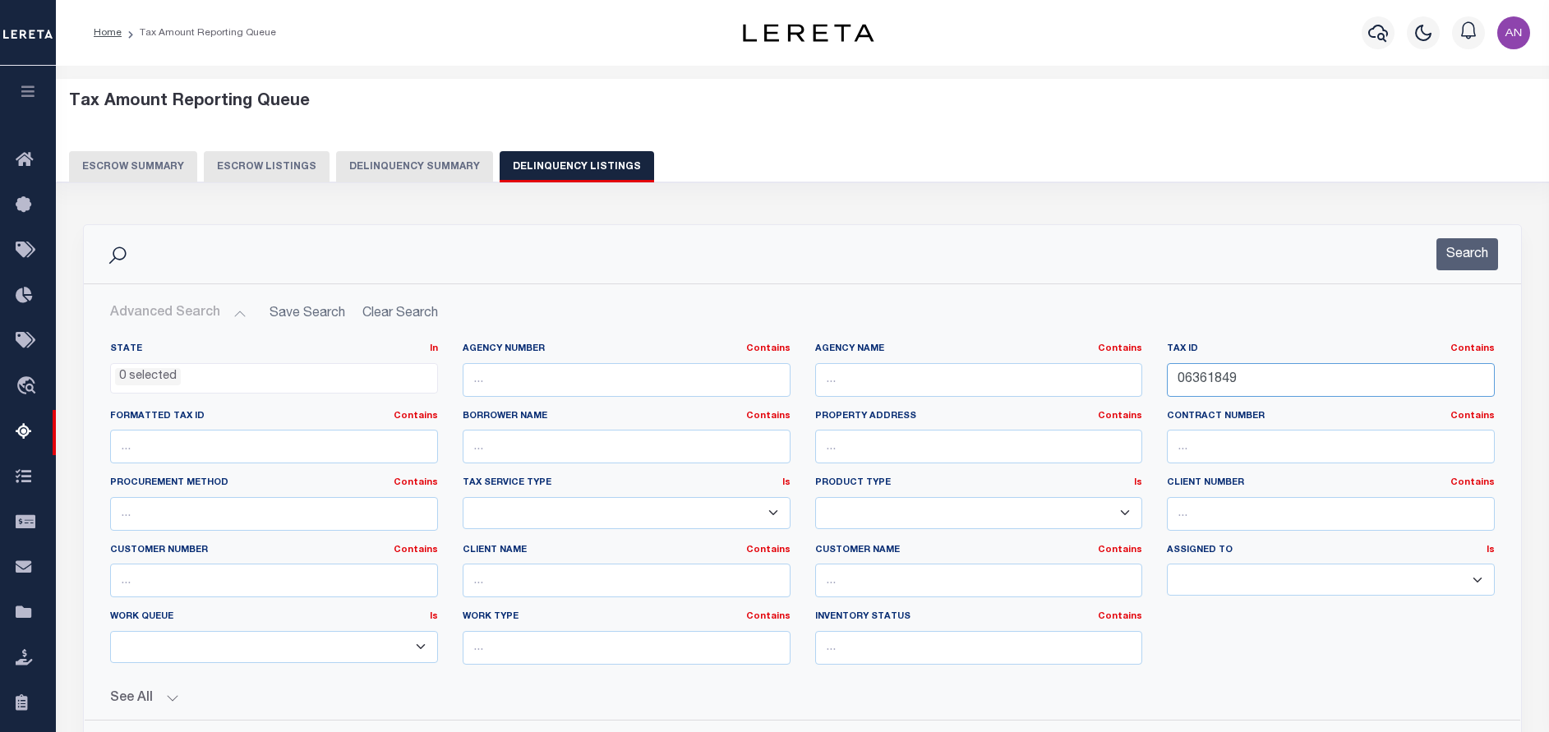
click at [1282, 390] on input "06361849" at bounding box center [1331, 380] width 328 height 34
paste input "67"
type input "06361867"
click at [1464, 252] on button "Search" at bounding box center [1467, 254] width 62 height 32
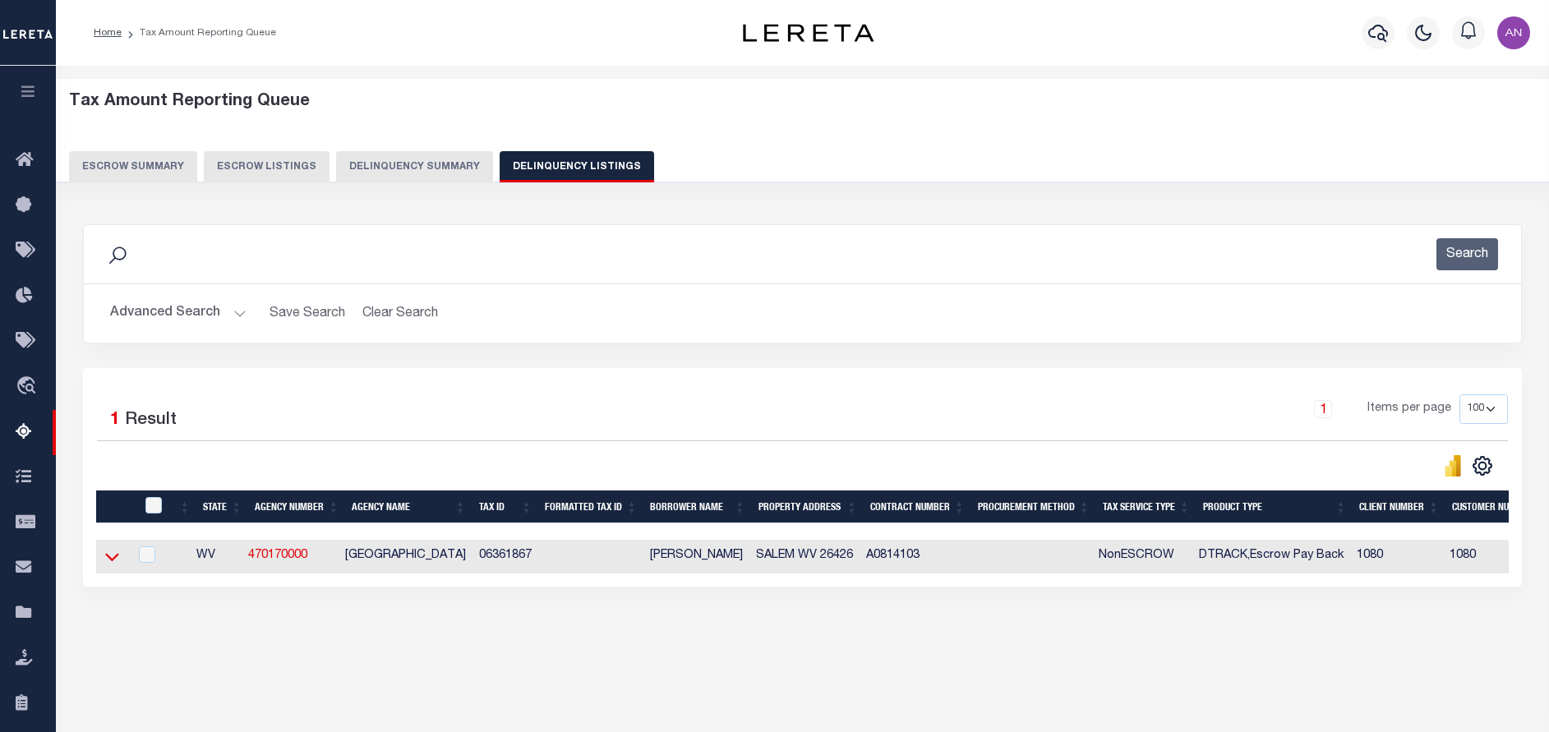
click at [109, 559] on icon at bounding box center [112, 556] width 14 height 17
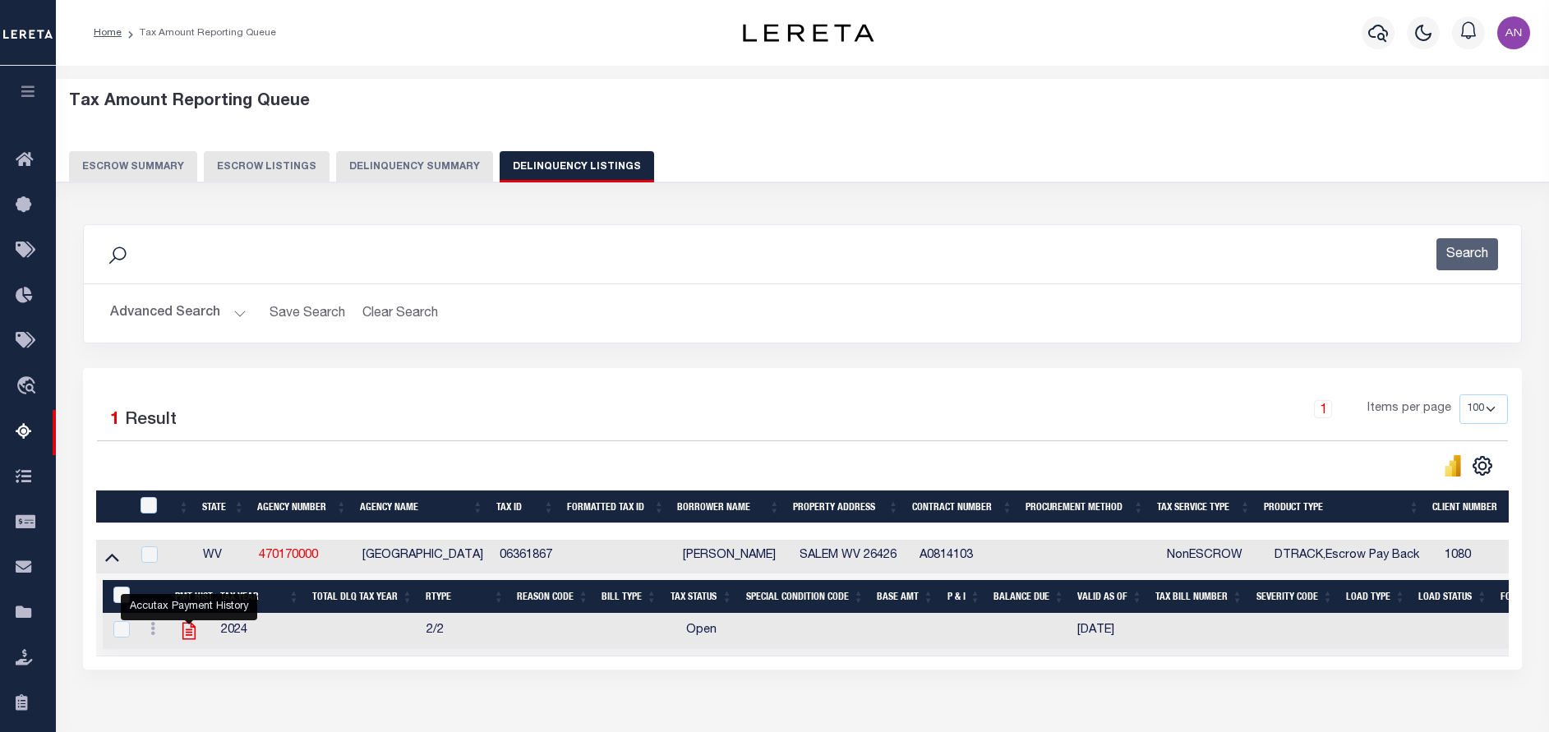
click at [183, 631] on icon "" at bounding box center [188, 631] width 13 height 17
checkbox input "true"
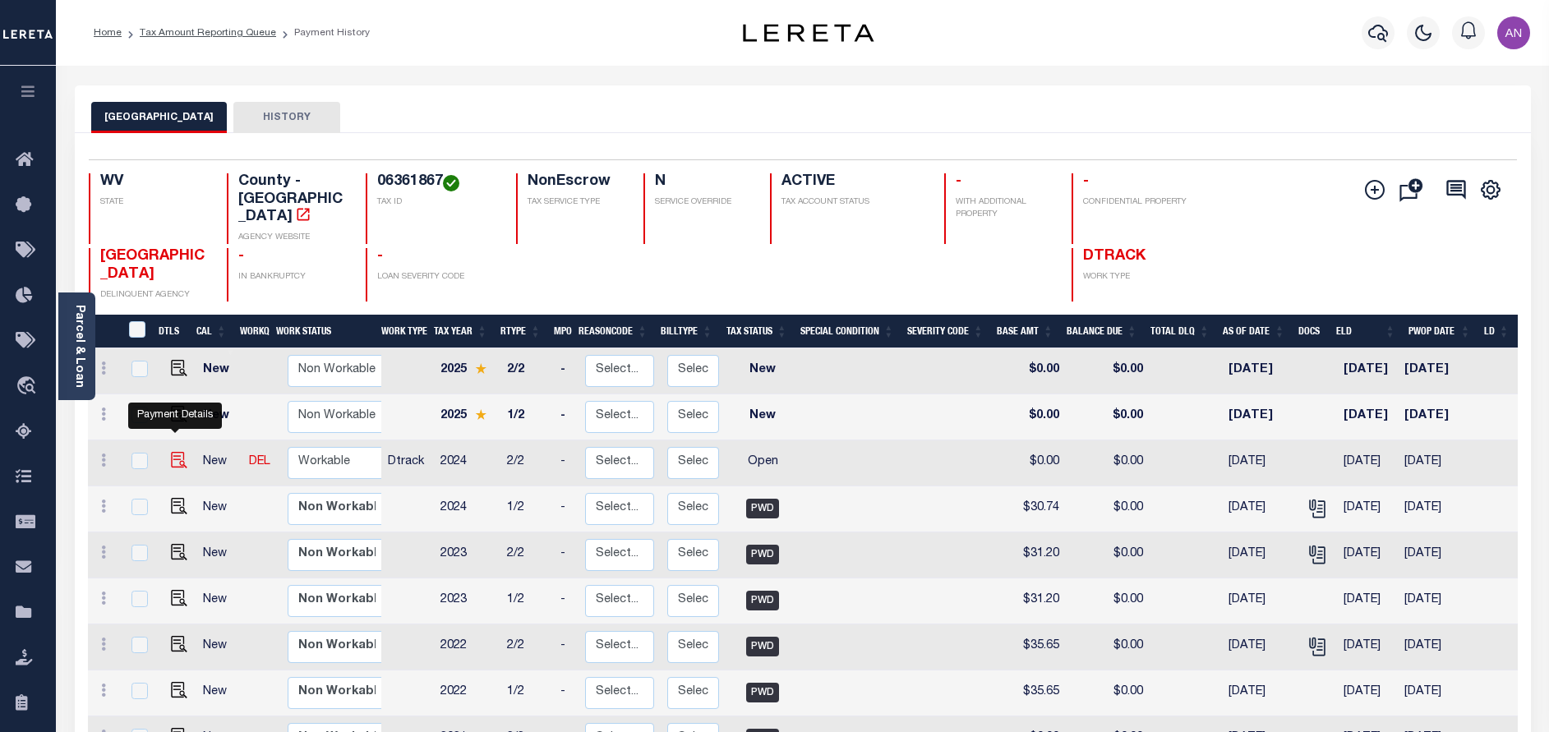
click at [173, 452] on img "" at bounding box center [179, 460] width 16 height 16
checkbox input "true"
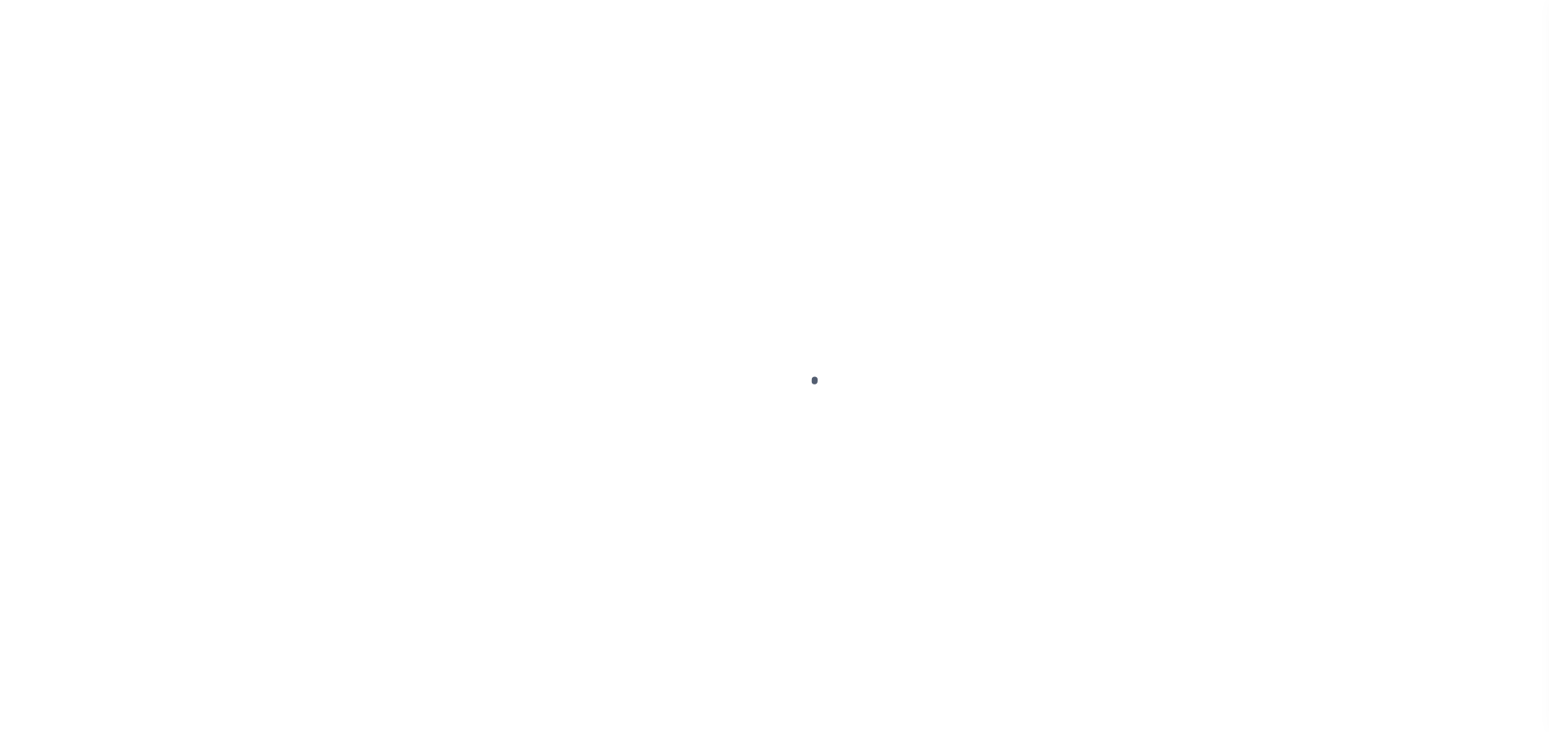
select select "OP2"
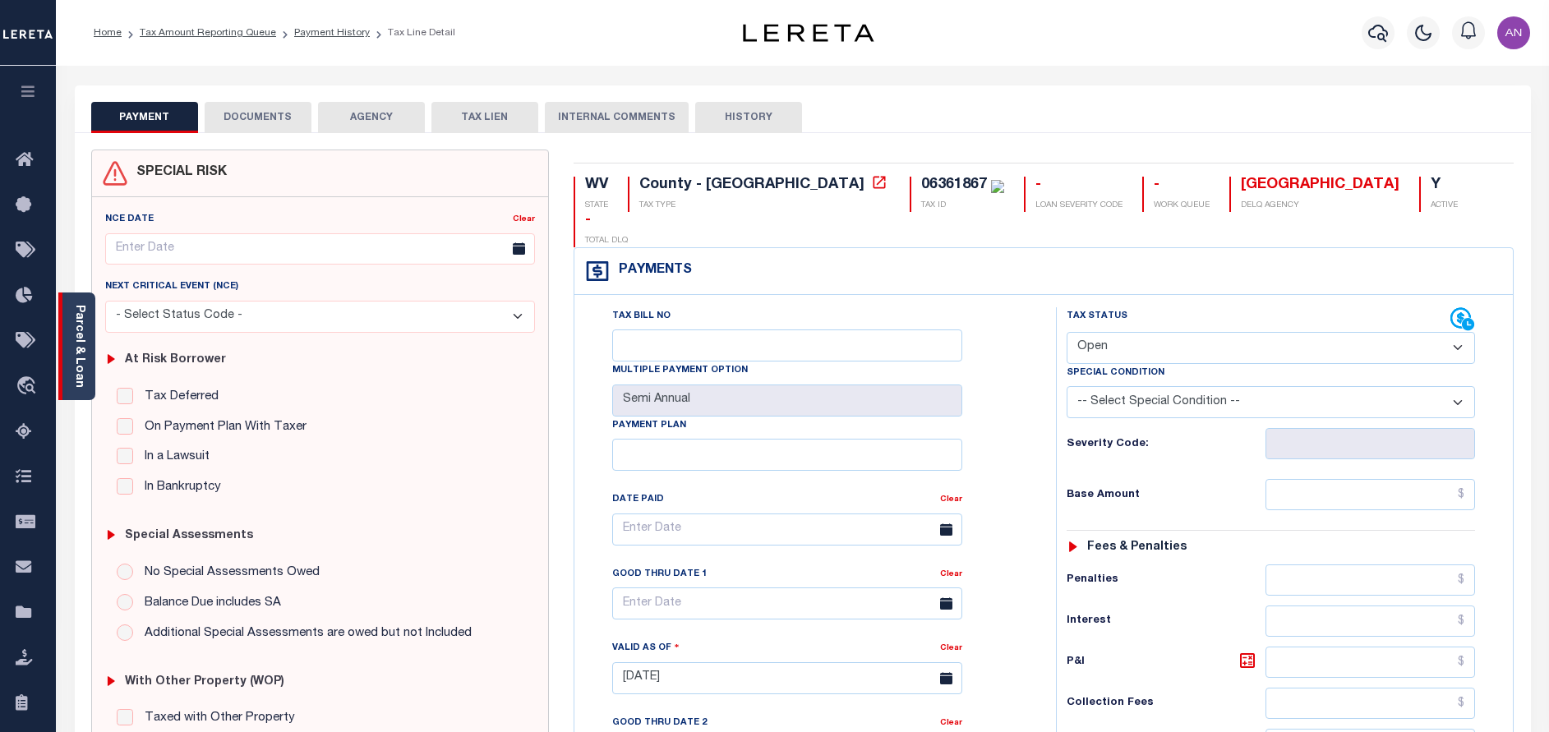
click at [88, 371] on div "Parcel & Loan" at bounding box center [76, 346] width 37 height 108
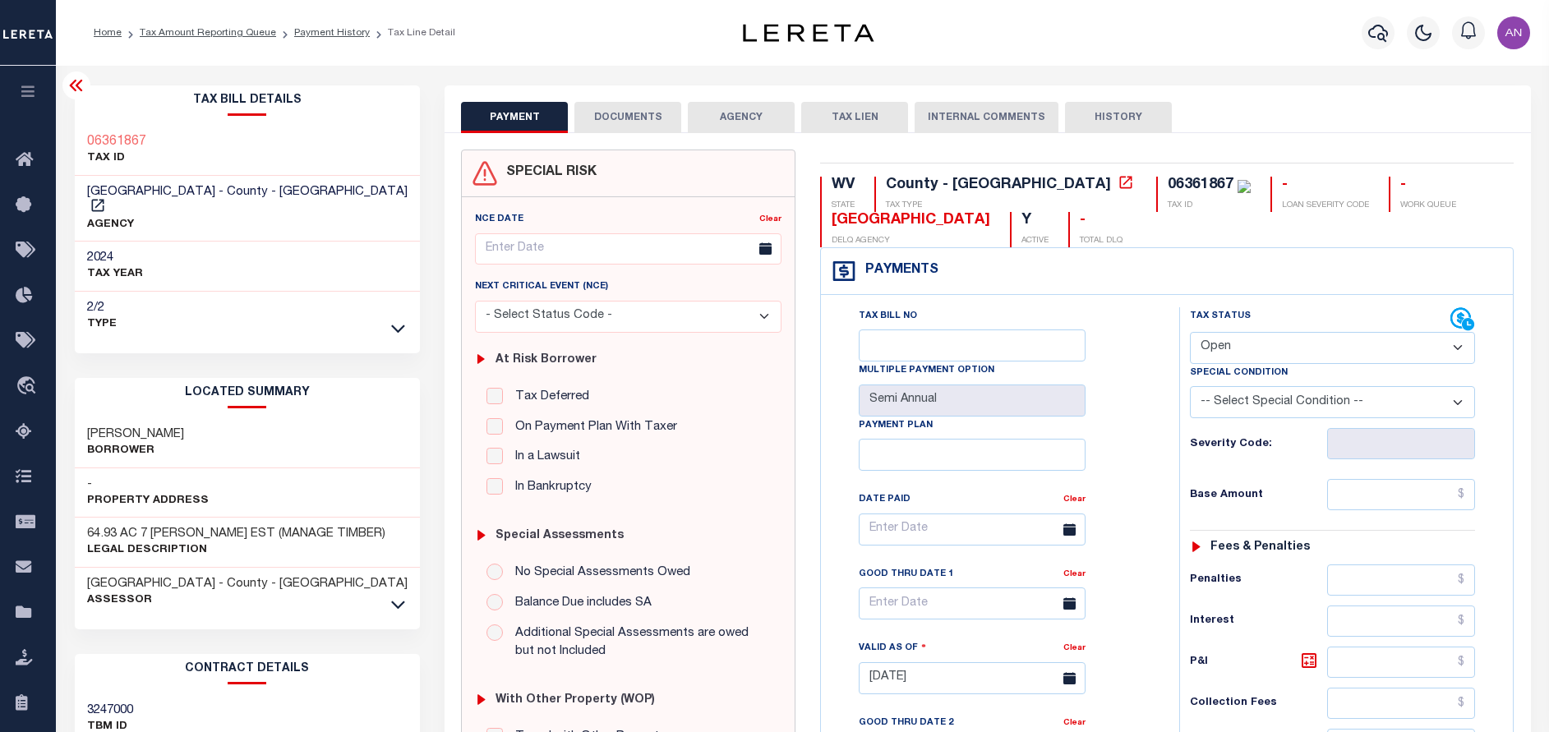
click at [606, 118] on button "DOCUMENTS" at bounding box center [627, 117] width 107 height 31
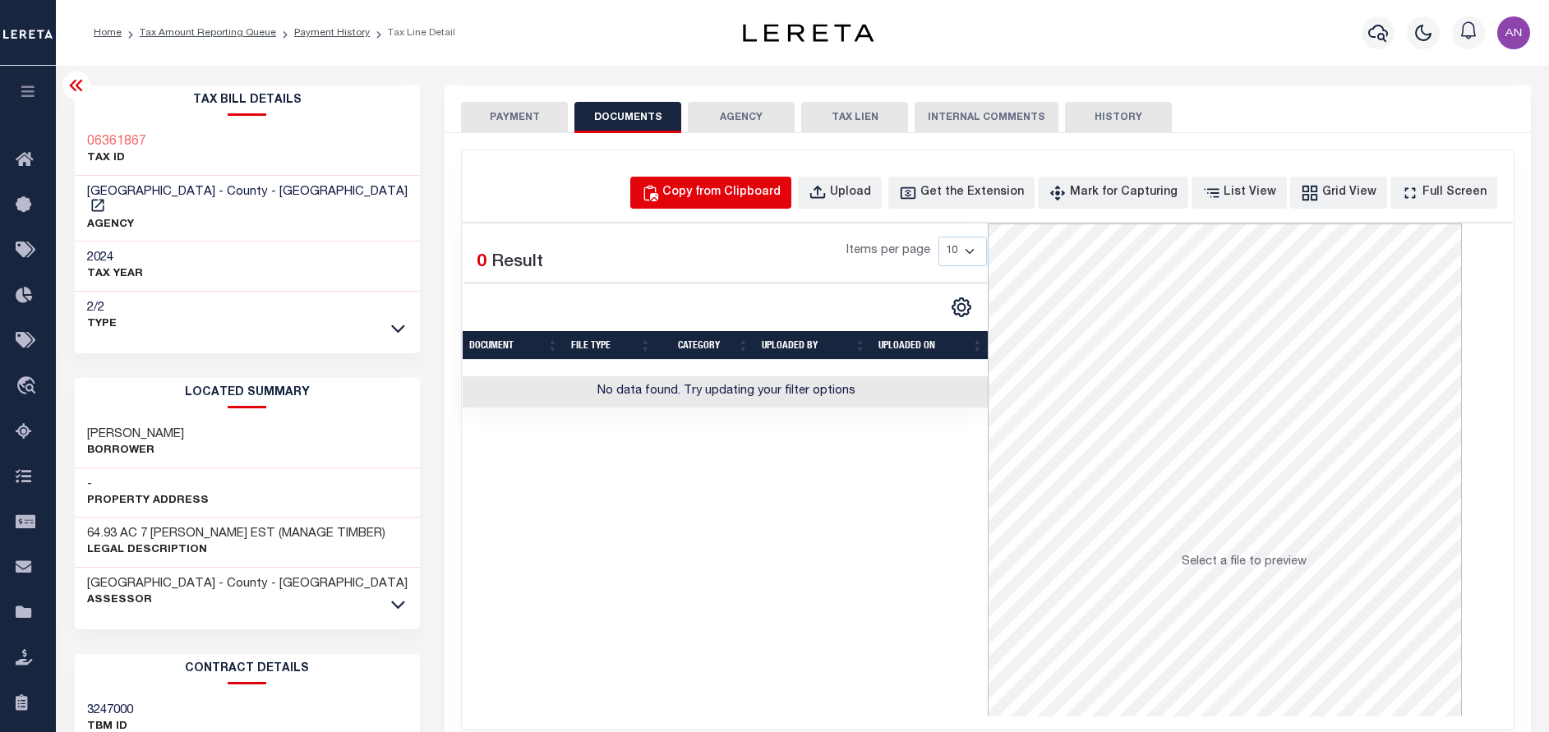
click at [747, 195] on div "Copy from Clipboard" at bounding box center [721, 193] width 118 height 18
select select "POP"
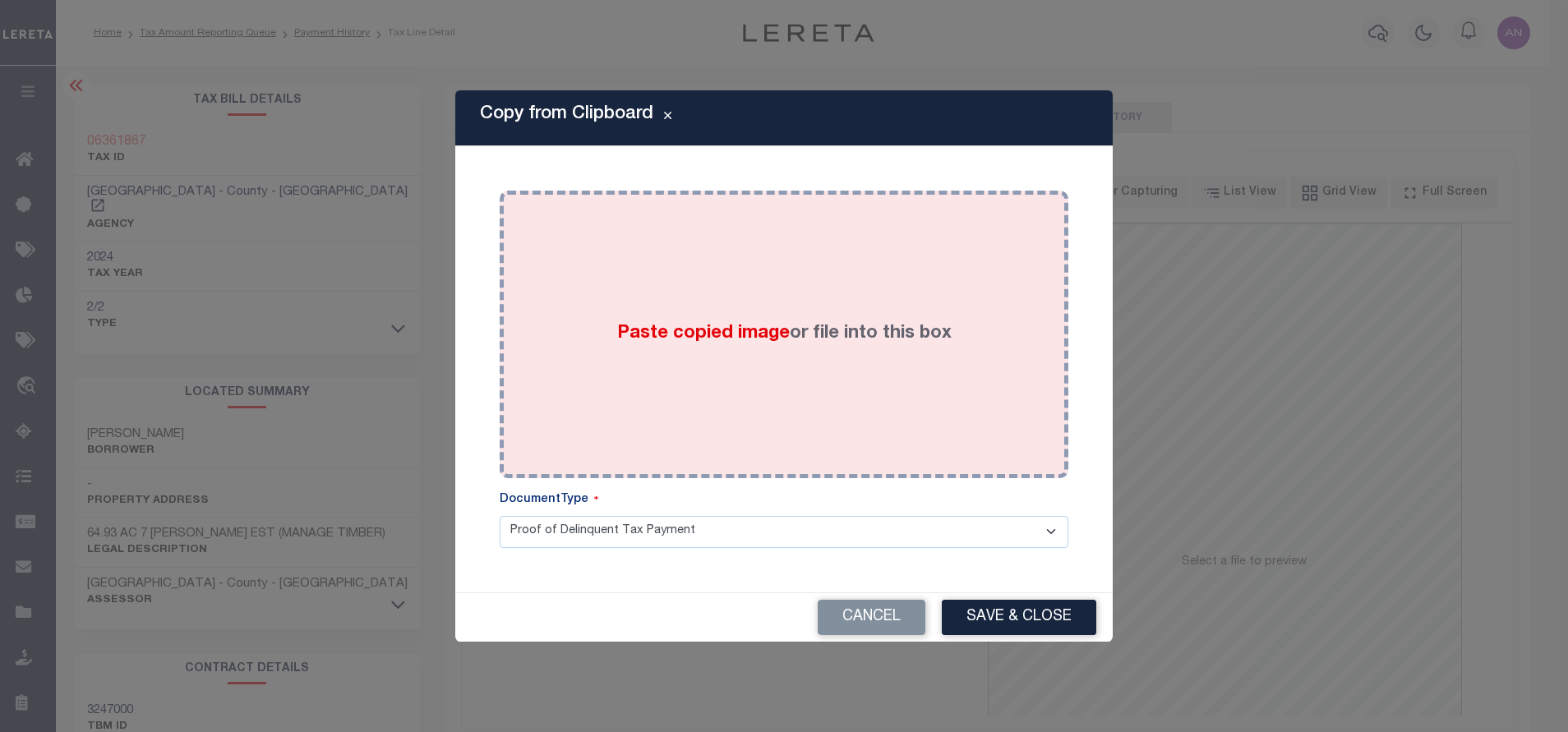
click at [861, 263] on div "Paste copied image or file into this box" at bounding box center [784, 334] width 544 height 263
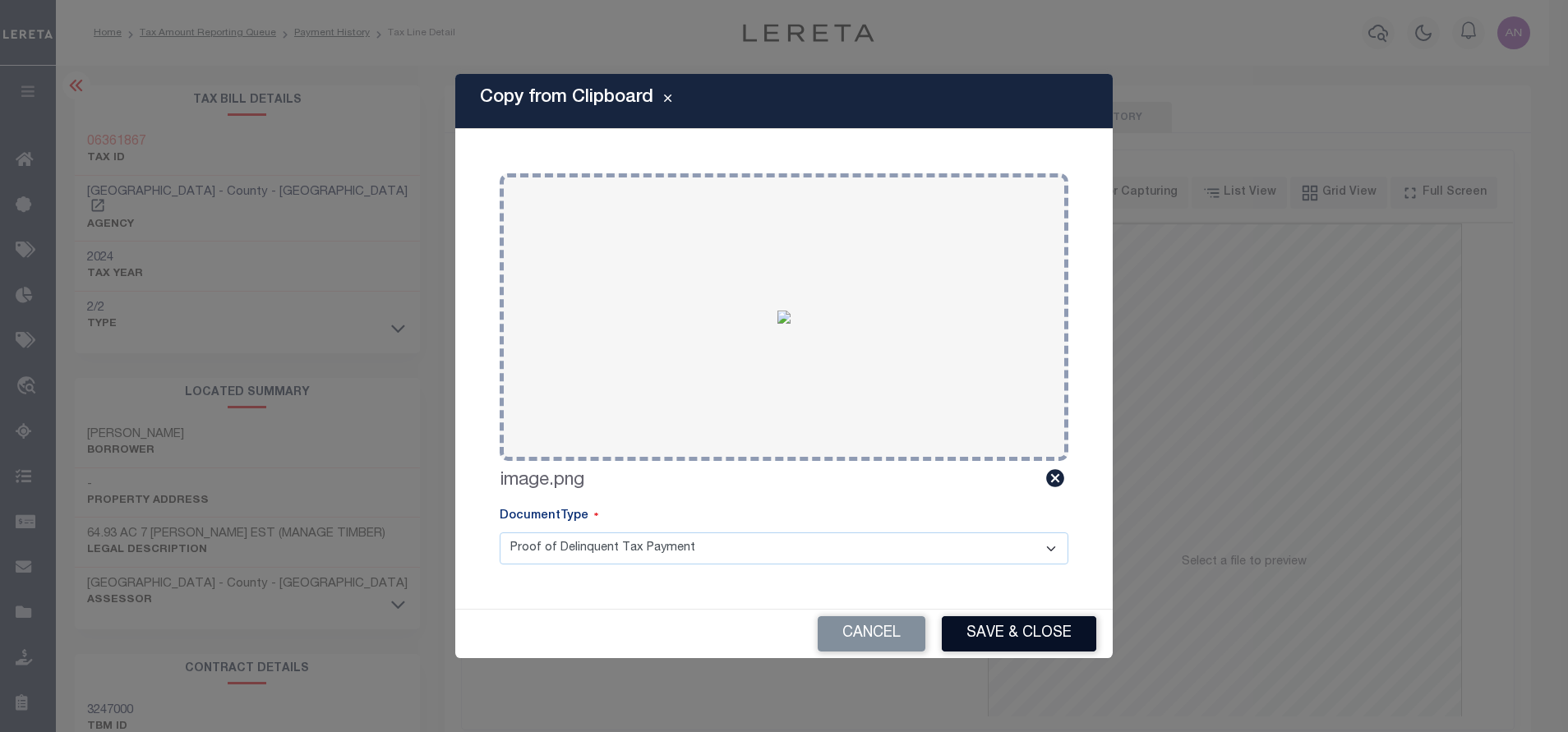
click at [983, 618] on button "Save & Close" at bounding box center [1019, 633] width 154 height 35
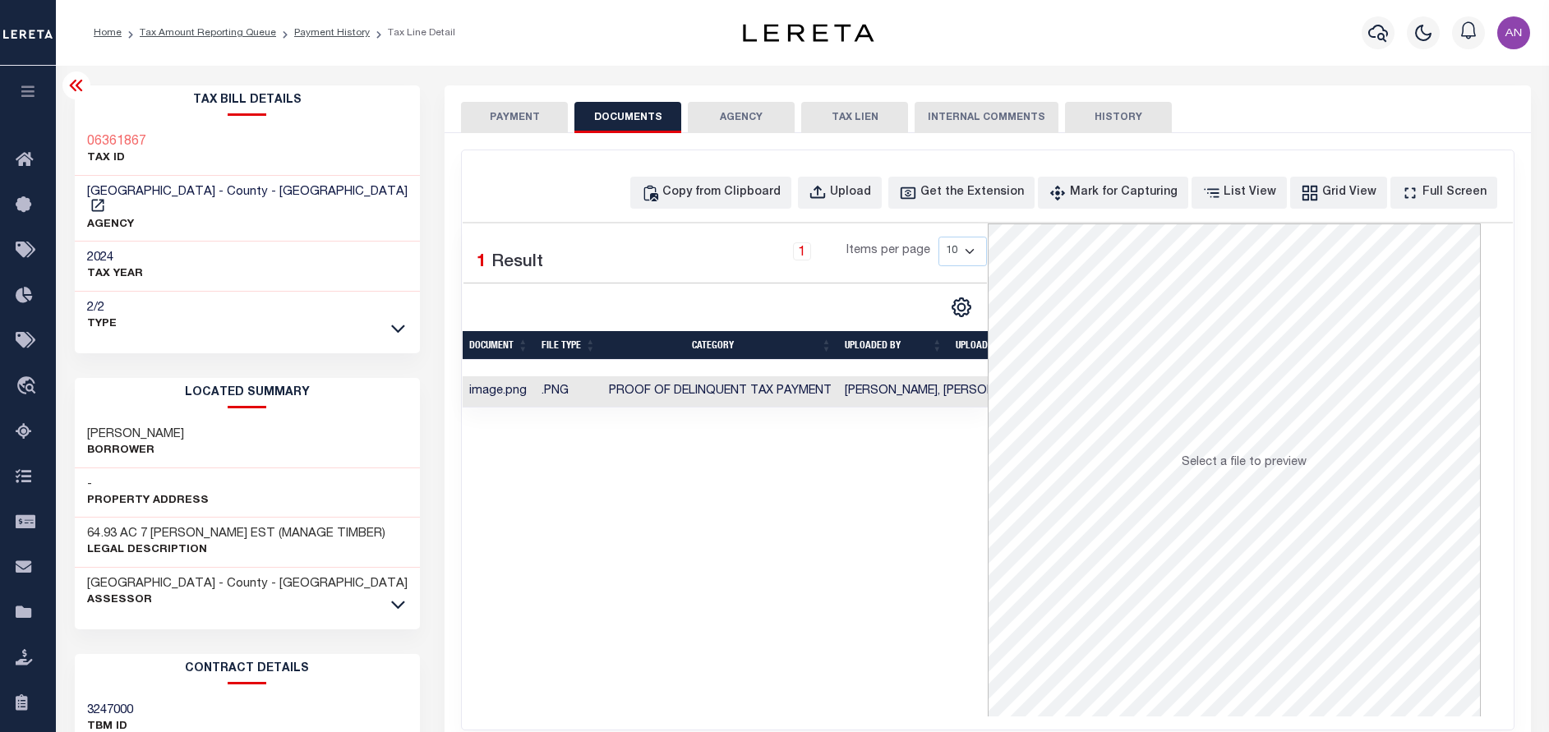
click at [517, 120] on button "PAYMENT" at bounding box center [514, 117] width 107 height 31
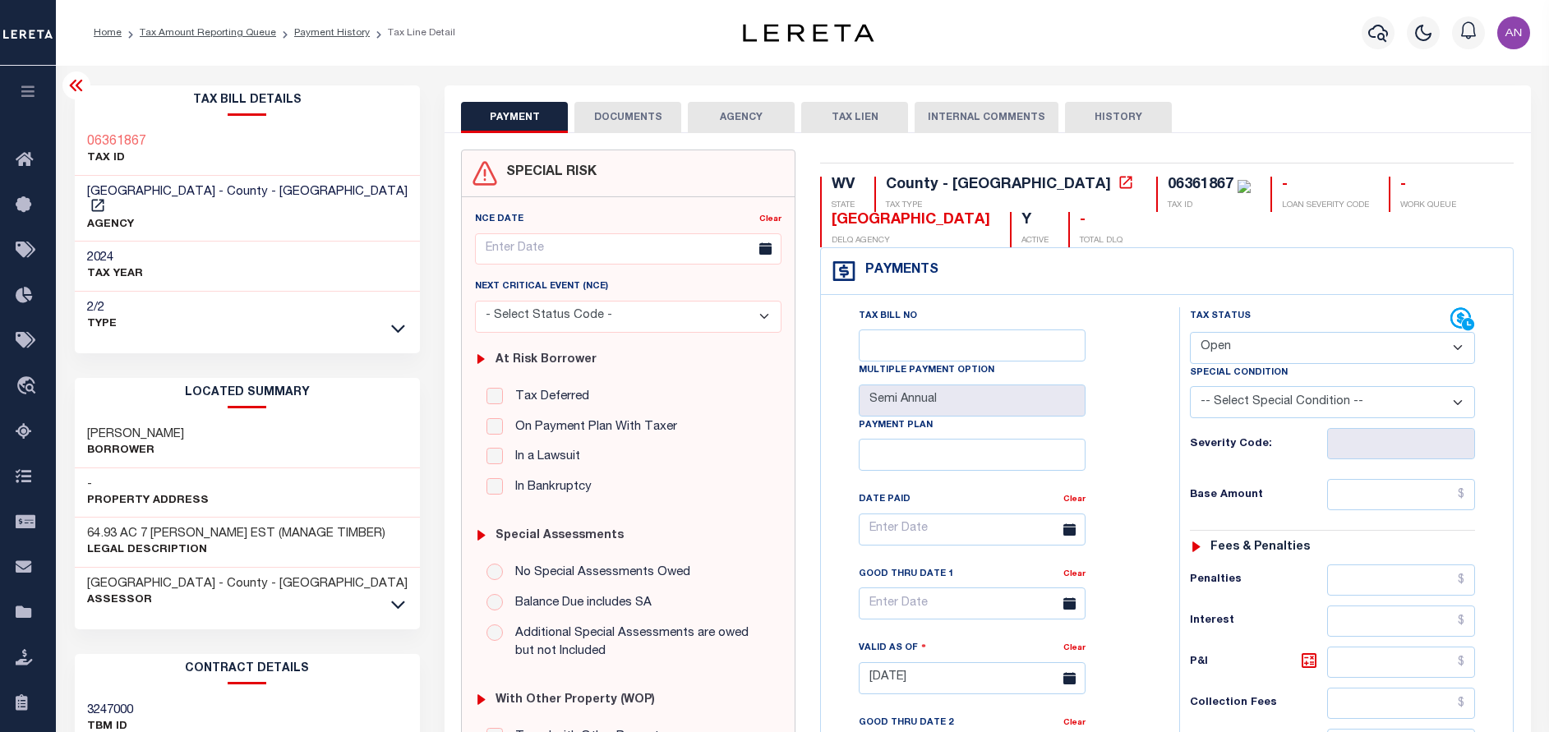
click at [1218, 340] on select "- Select Status Code - Open Due/Unpaid Paid Incomplete No Tax Due Internal Refu…" at bounding box center [1332, 348] width 285 height 32
select select "PYD"
click at [1190, 333] on select "- Select Status Code - Open Due/Unpaid Paid Incomplete No Tax Due Internal Refu…" at bounding box center [1332, 348] width 285 height 32
type input "[DATE]"
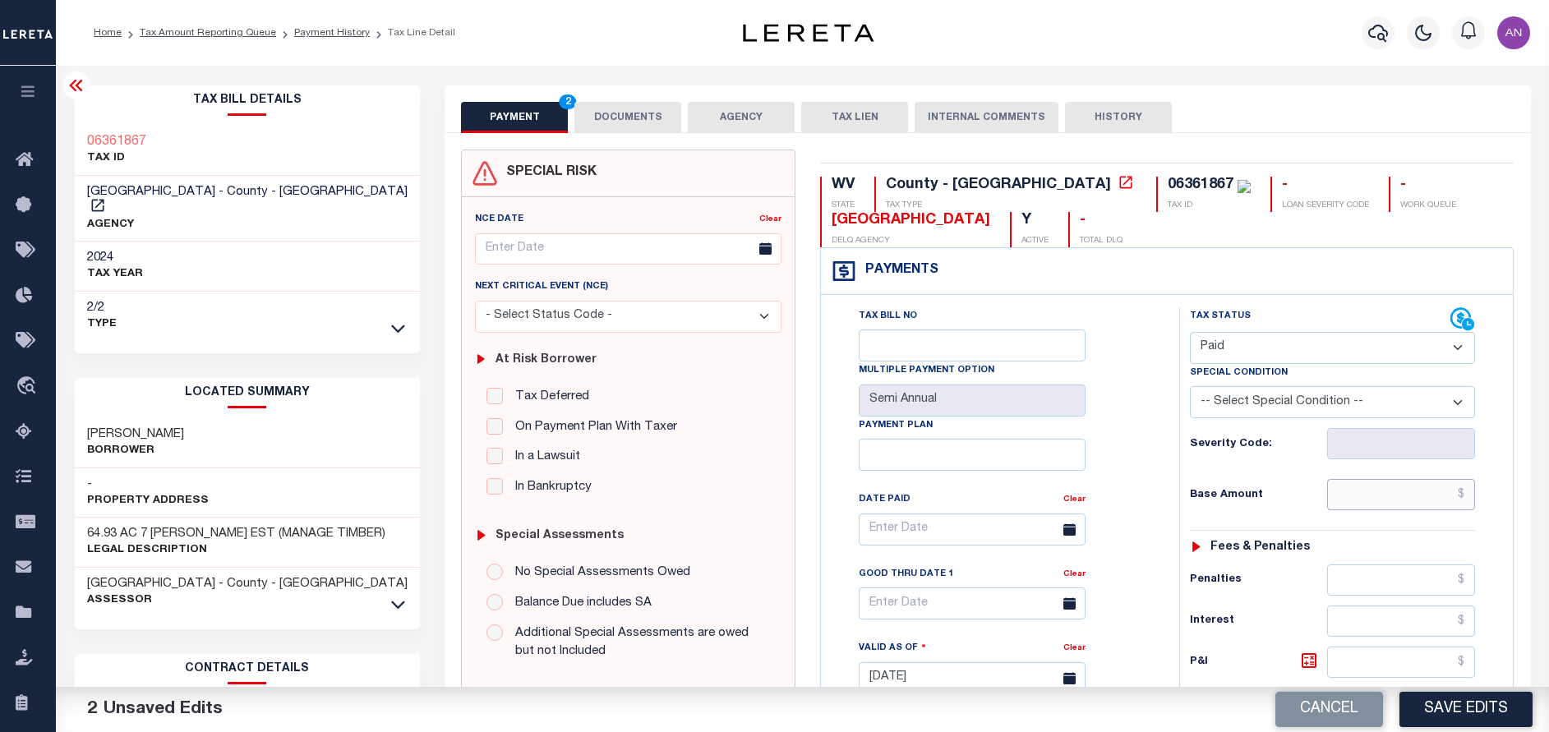
click at [1397, 503] on input "text" at bounding box center [1401, 494] width 148 height 31
type input "$0.00"
click at [1167, 527] on div "Tax Status Status" at bounding box center [1338, 669] width 342 height 725
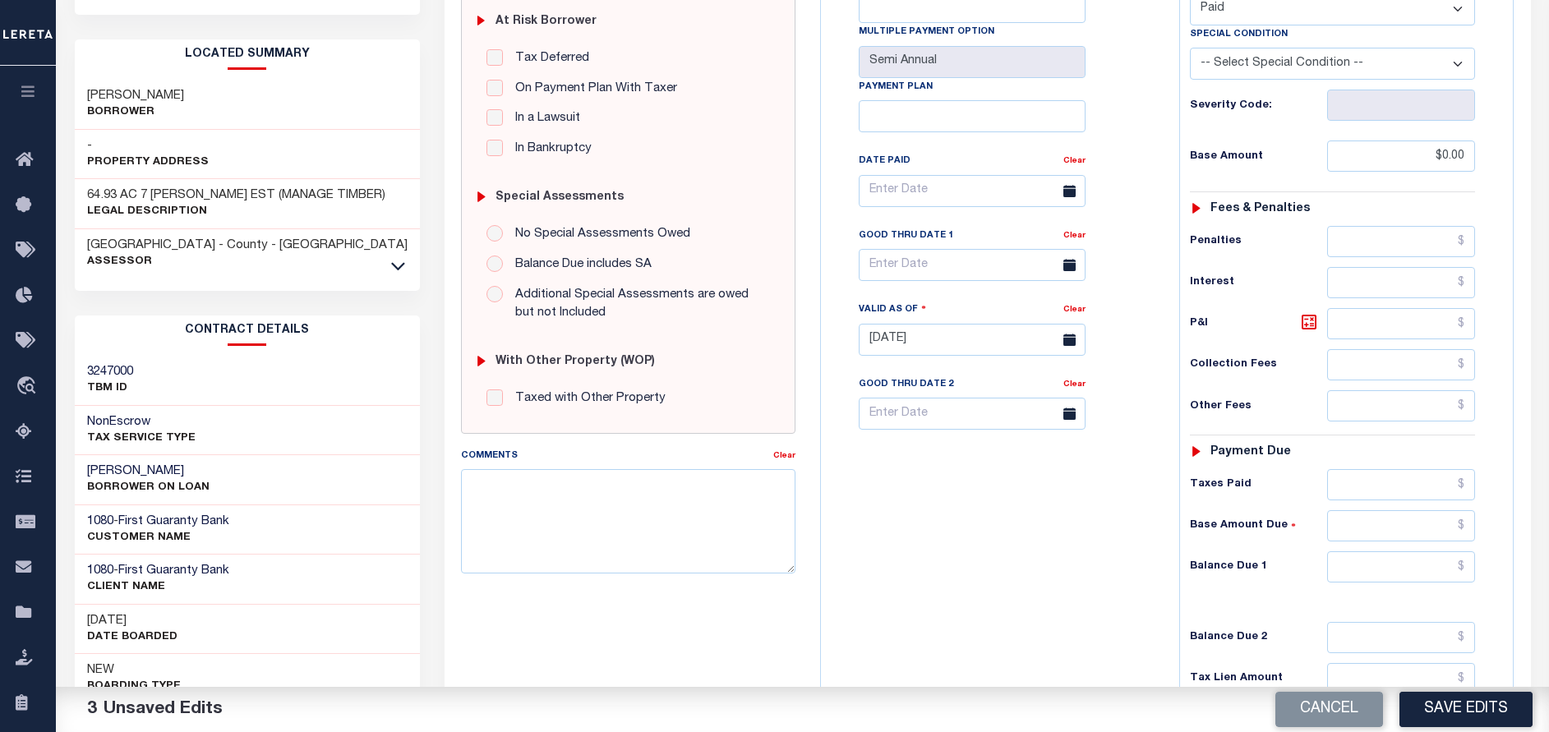
scroll to position [493, 0]
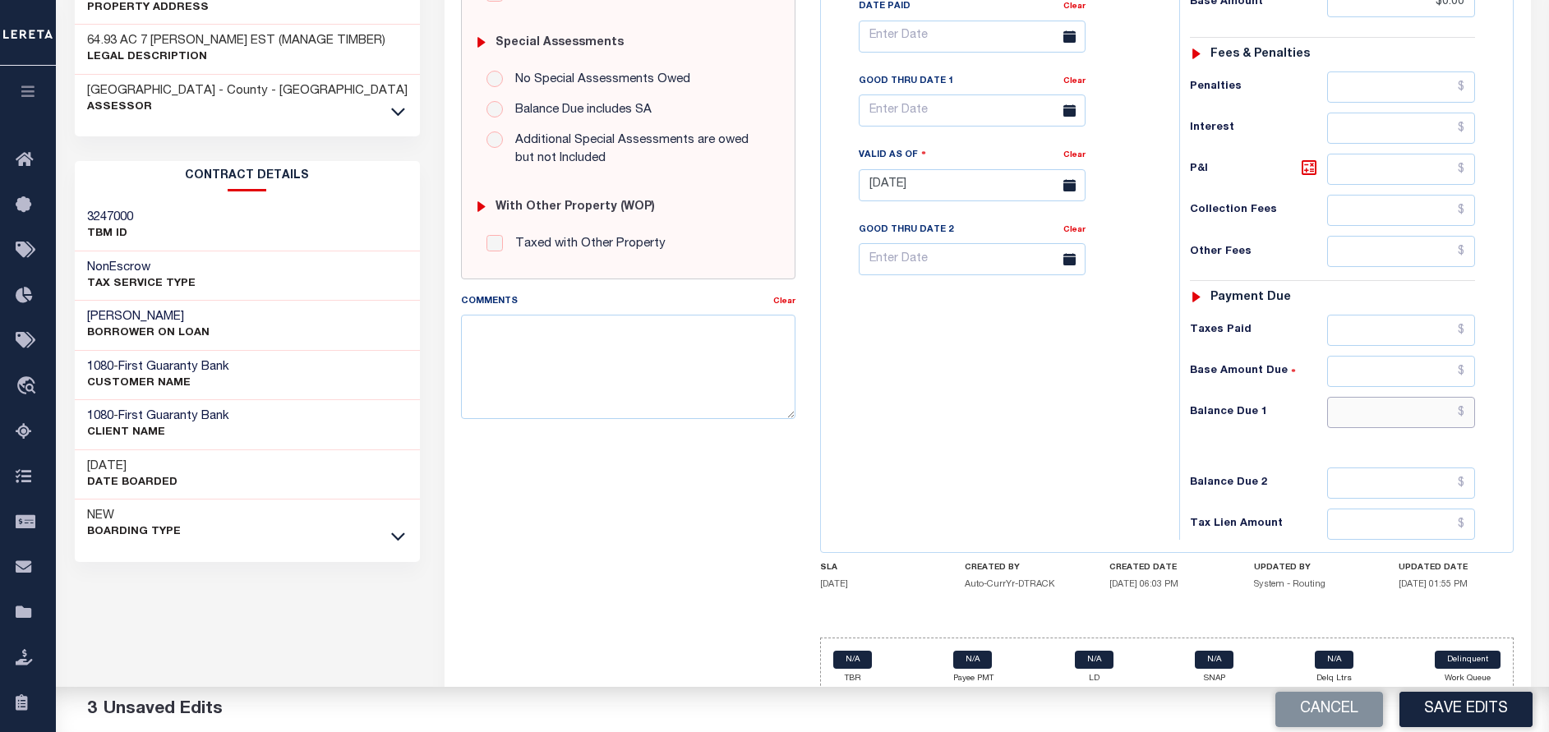
click at [1407, 412] on input "text" at bounding box center [1401, 412] width 148 height 31
type input "$0.00"
click at [1198, 463] on div "Tax Status Status - Select Status Code -" at bounding box center [1337, 176] width 317 height 725
click at [1442, 716] on button "Save Edits" at bounding box center [1465, 709] width 133 height 35
checkbox input "false"
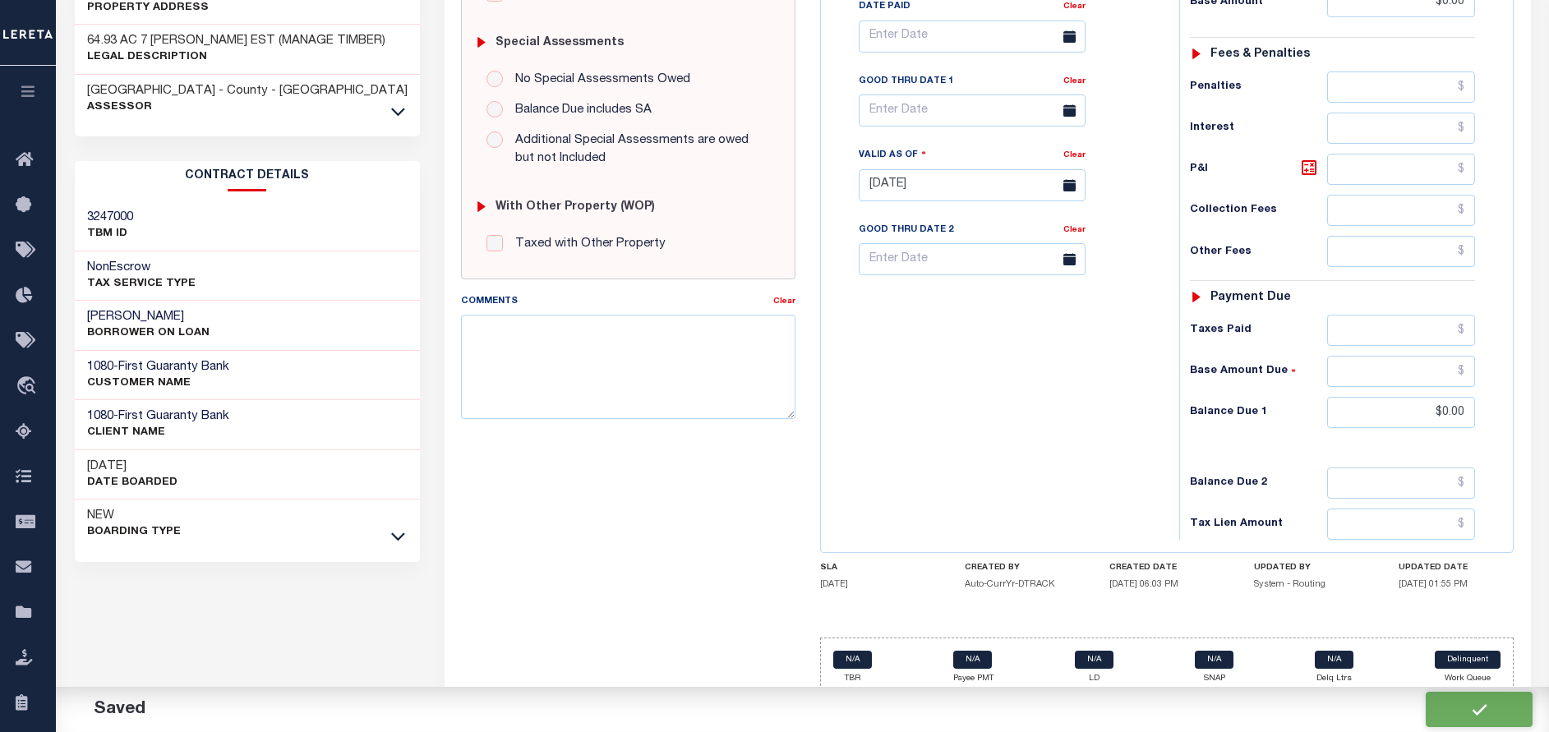
checkbox input "false"
type input "$0"
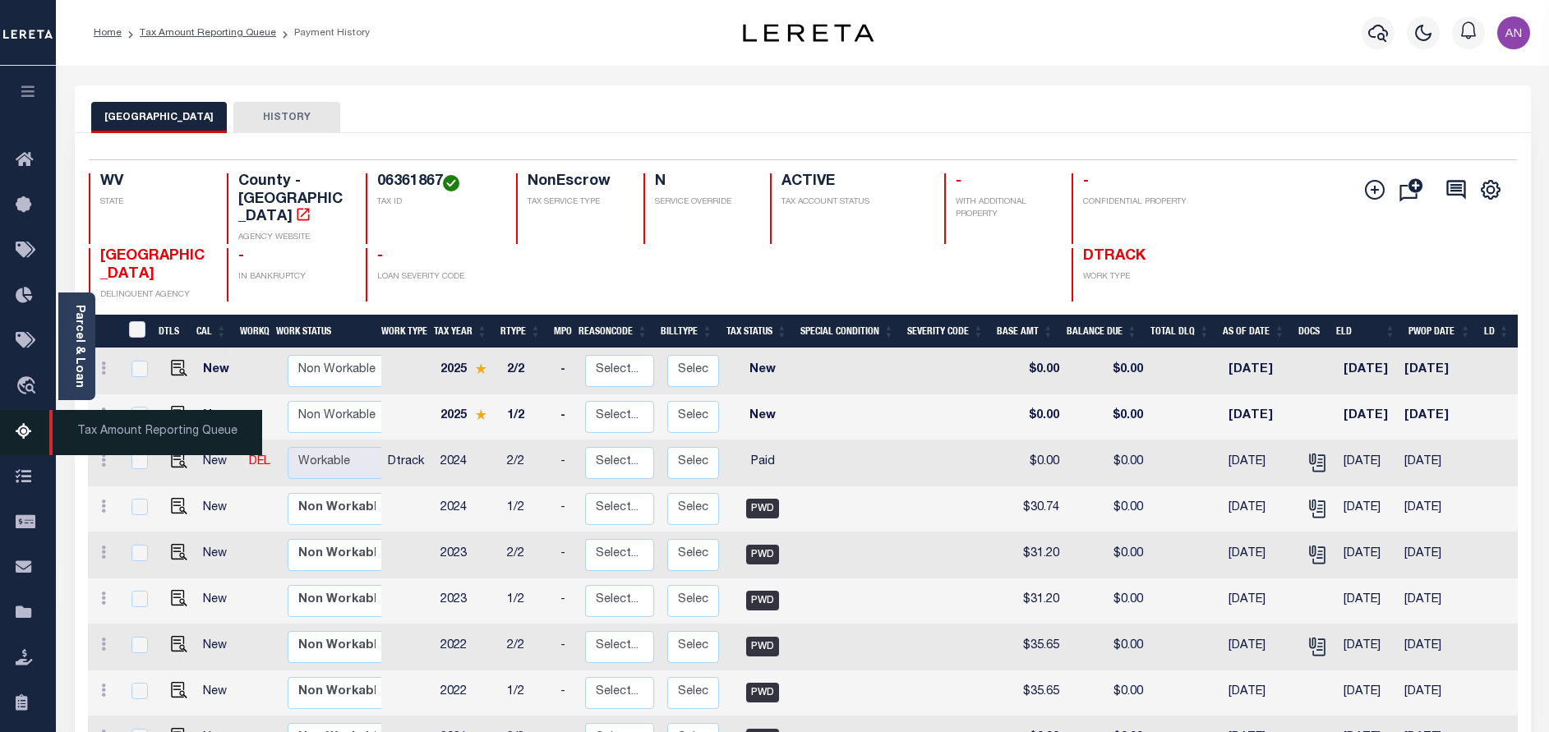
click at [34, 432] on icon at bounding box center [29, 432] width 26 height 21
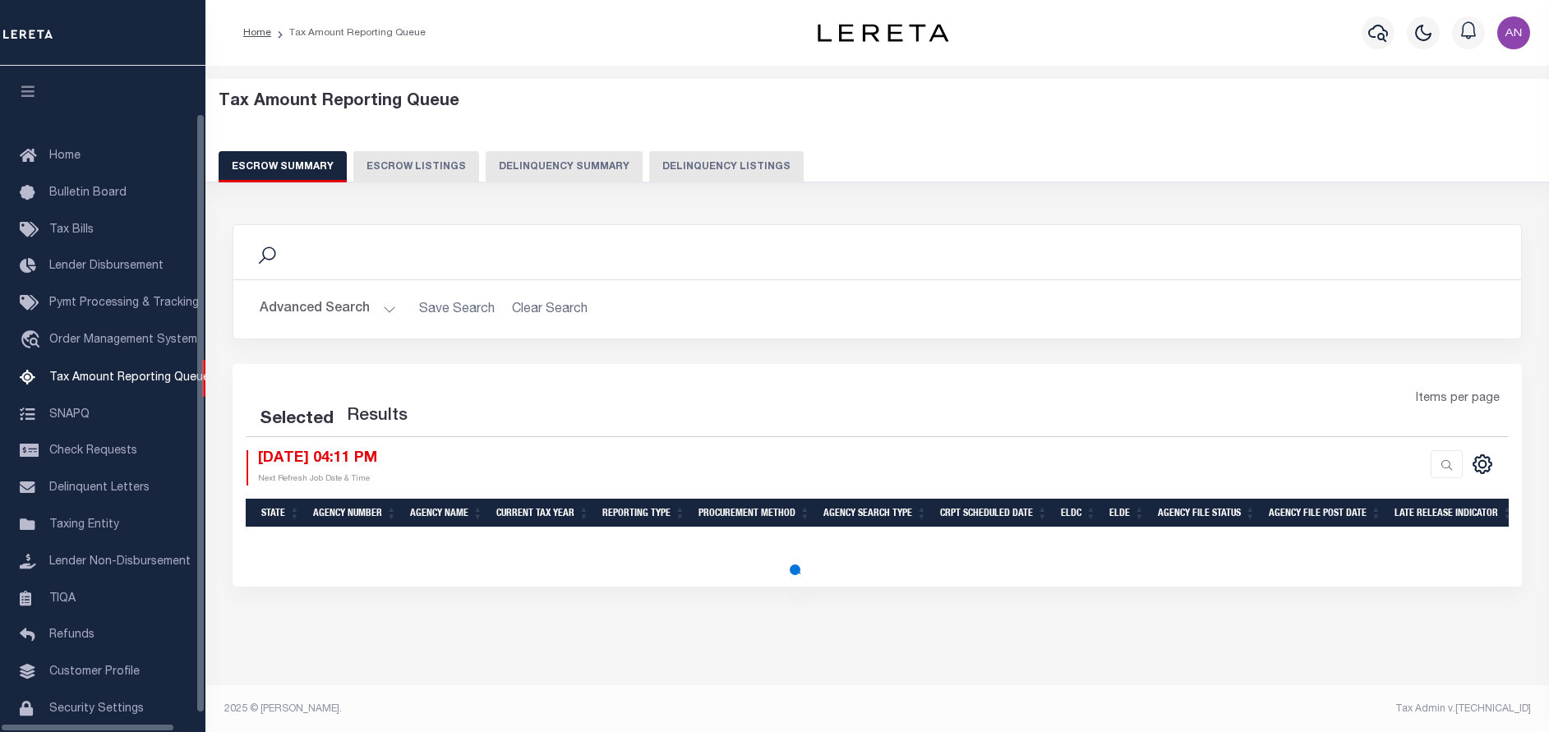
select select "100"
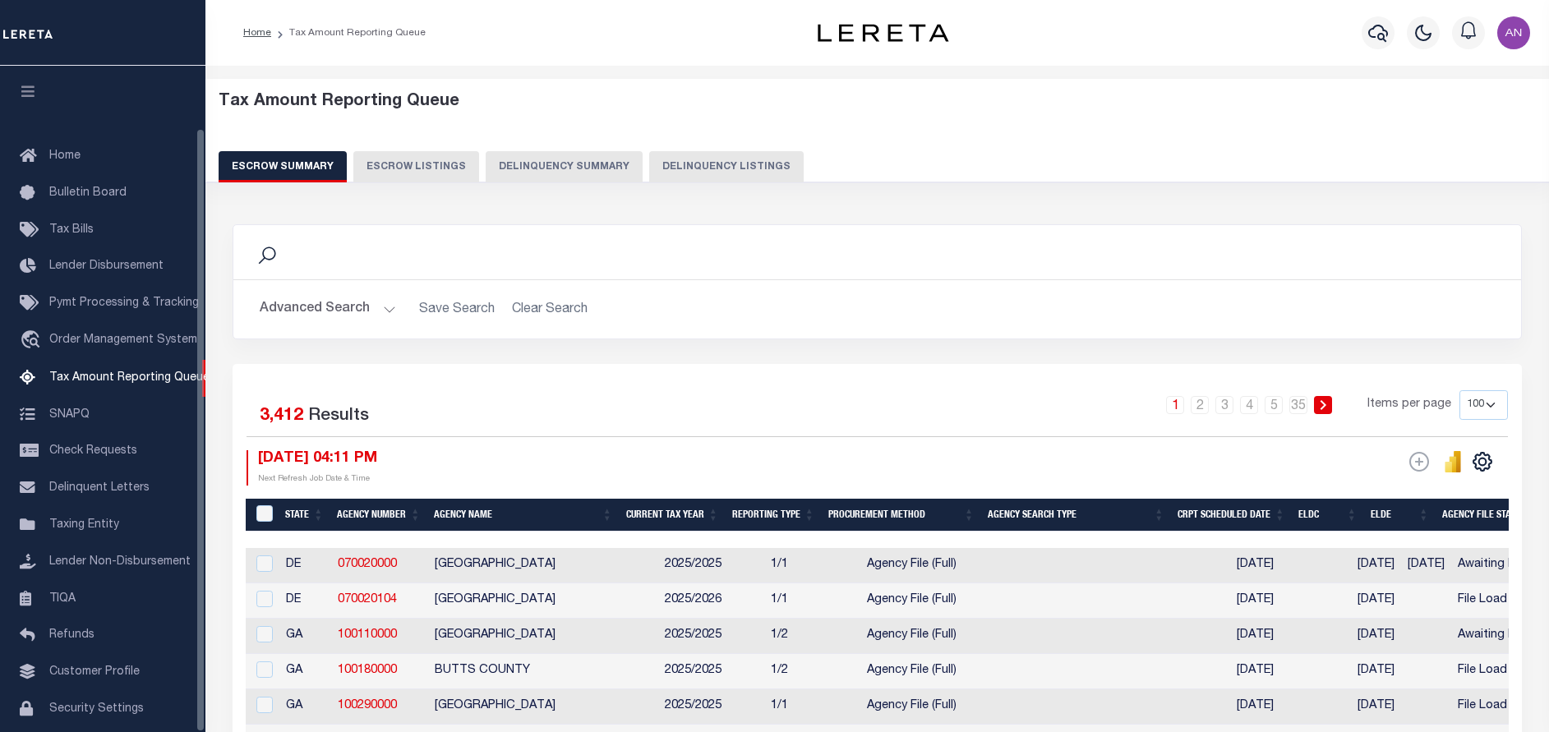
scroll to position [68, 0]
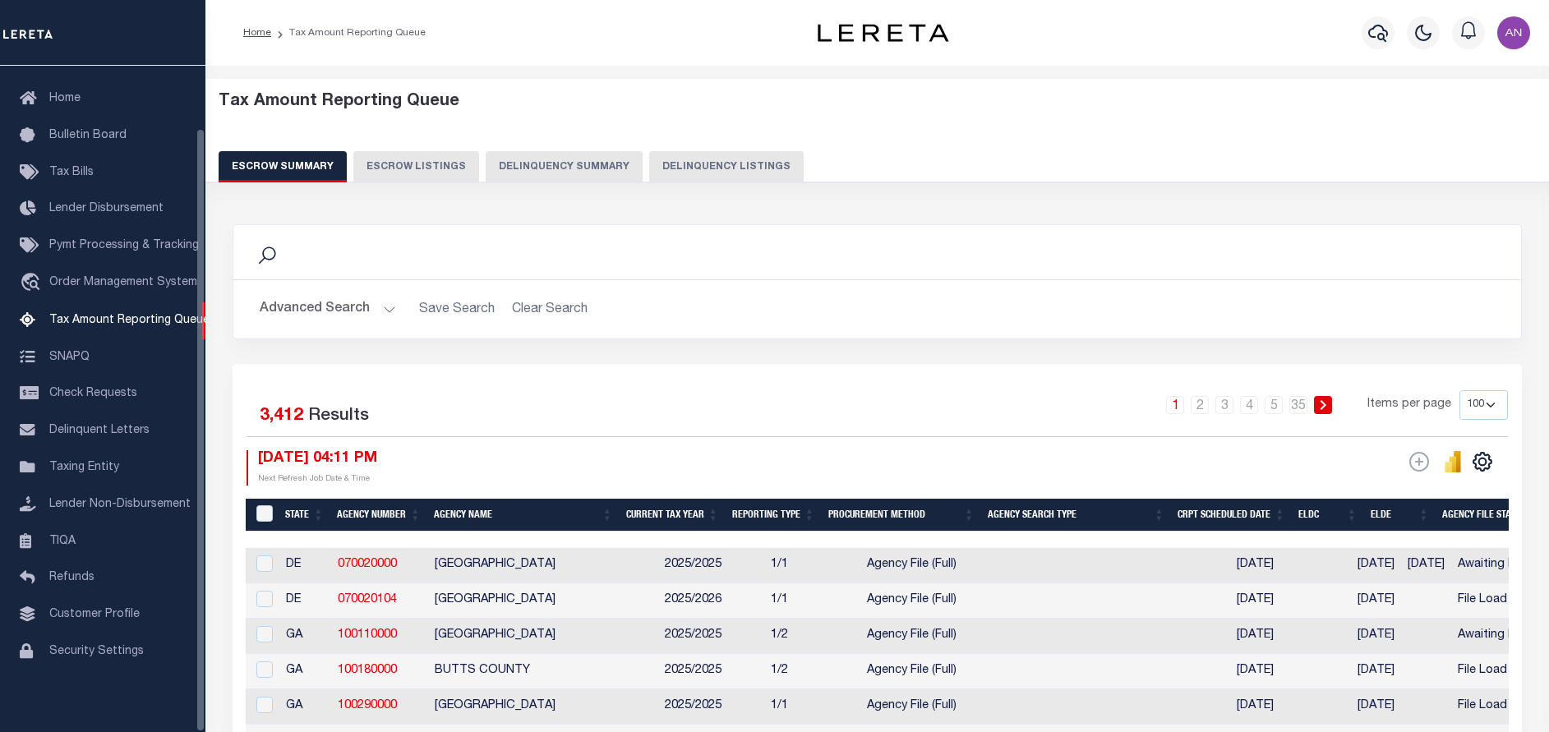
click at [712, 168] on button "Delinquency Listings" at bounding box center [726, 166] width 154 height 31
select select "100"
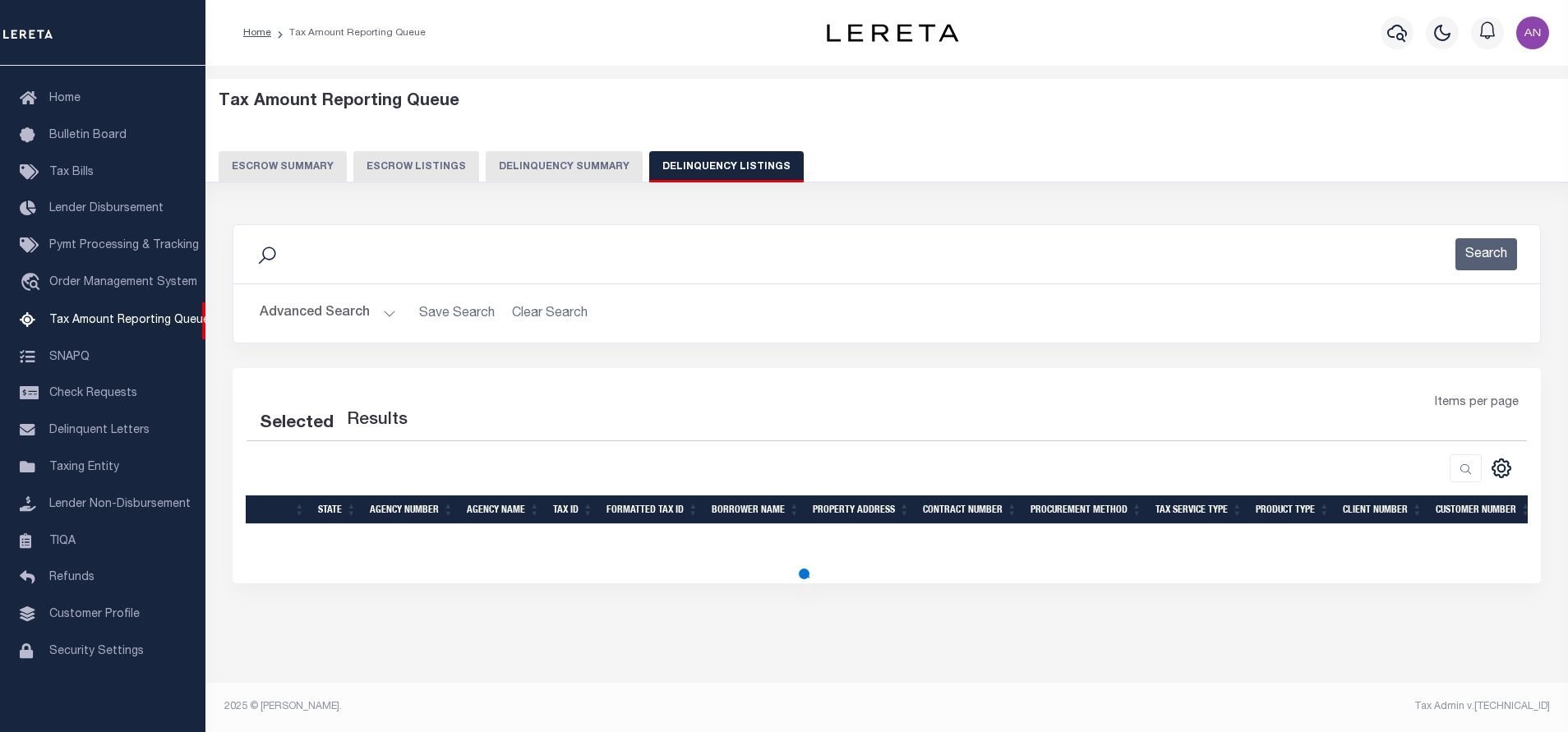
select select "100"
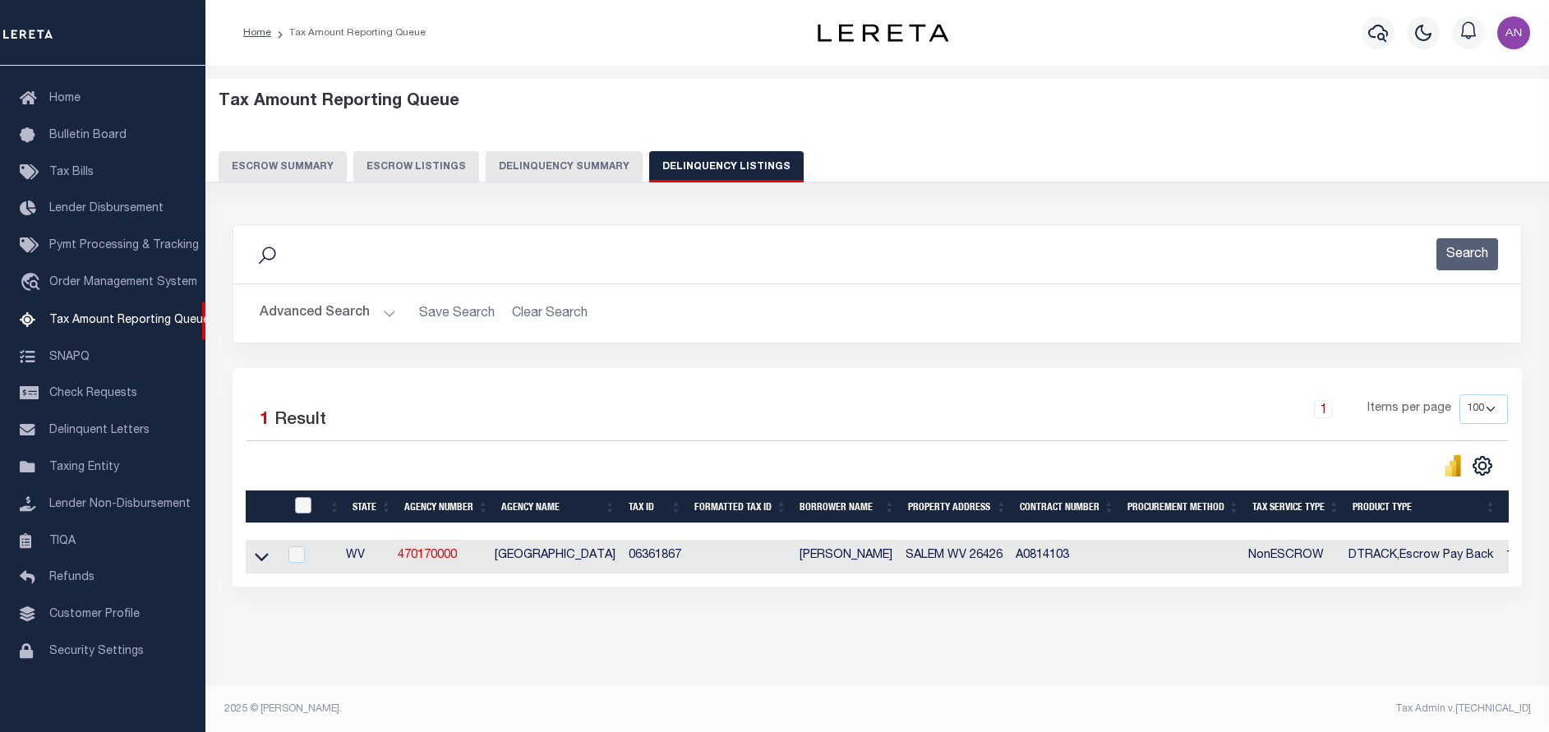
click at [297, 506] on input "checkbox" at bounding box center [303, 505] width 16 height 16
checkbox input "true"
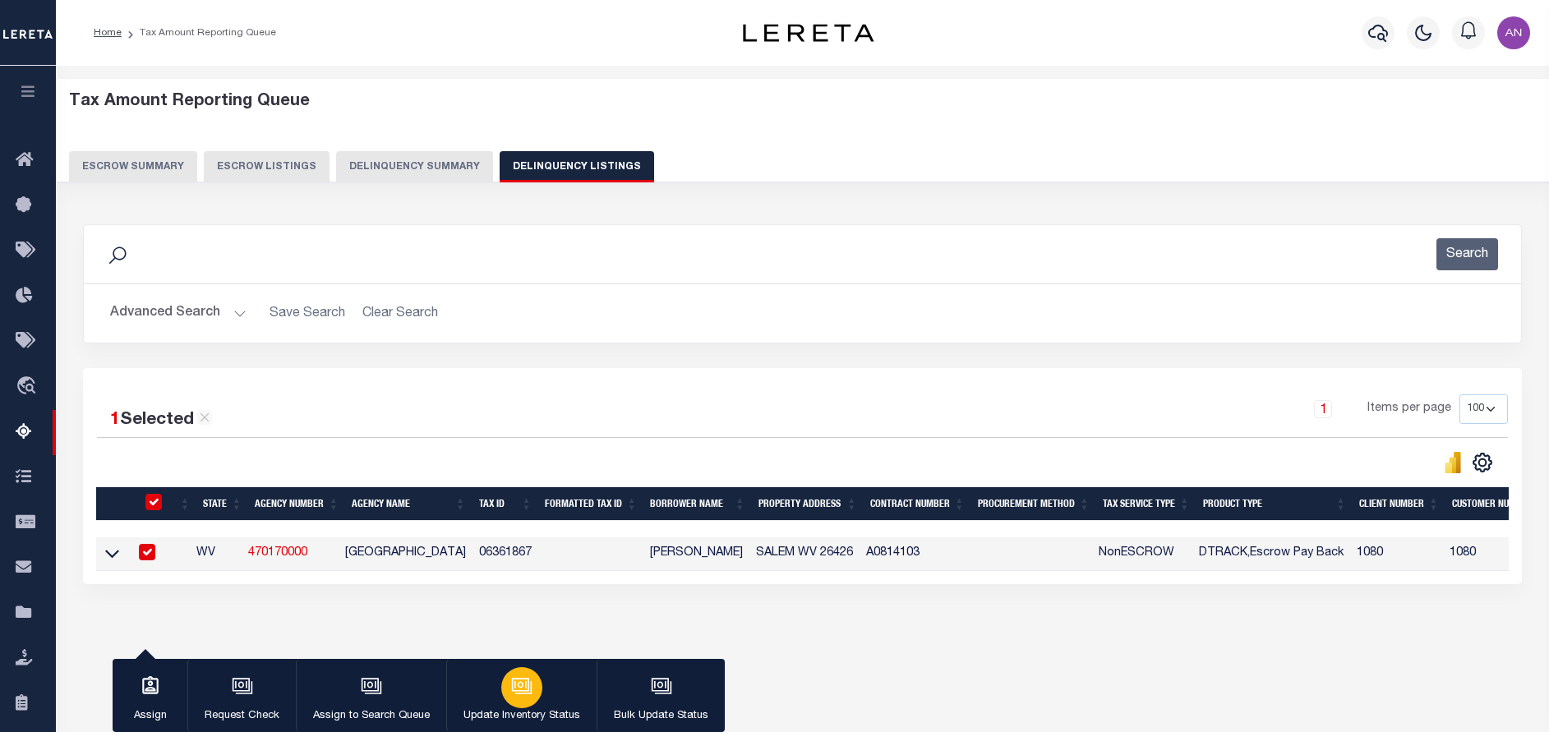
click at [549, 697] on button "Update Inventory Status" at bounding box center [521, 696] width 150 height 74
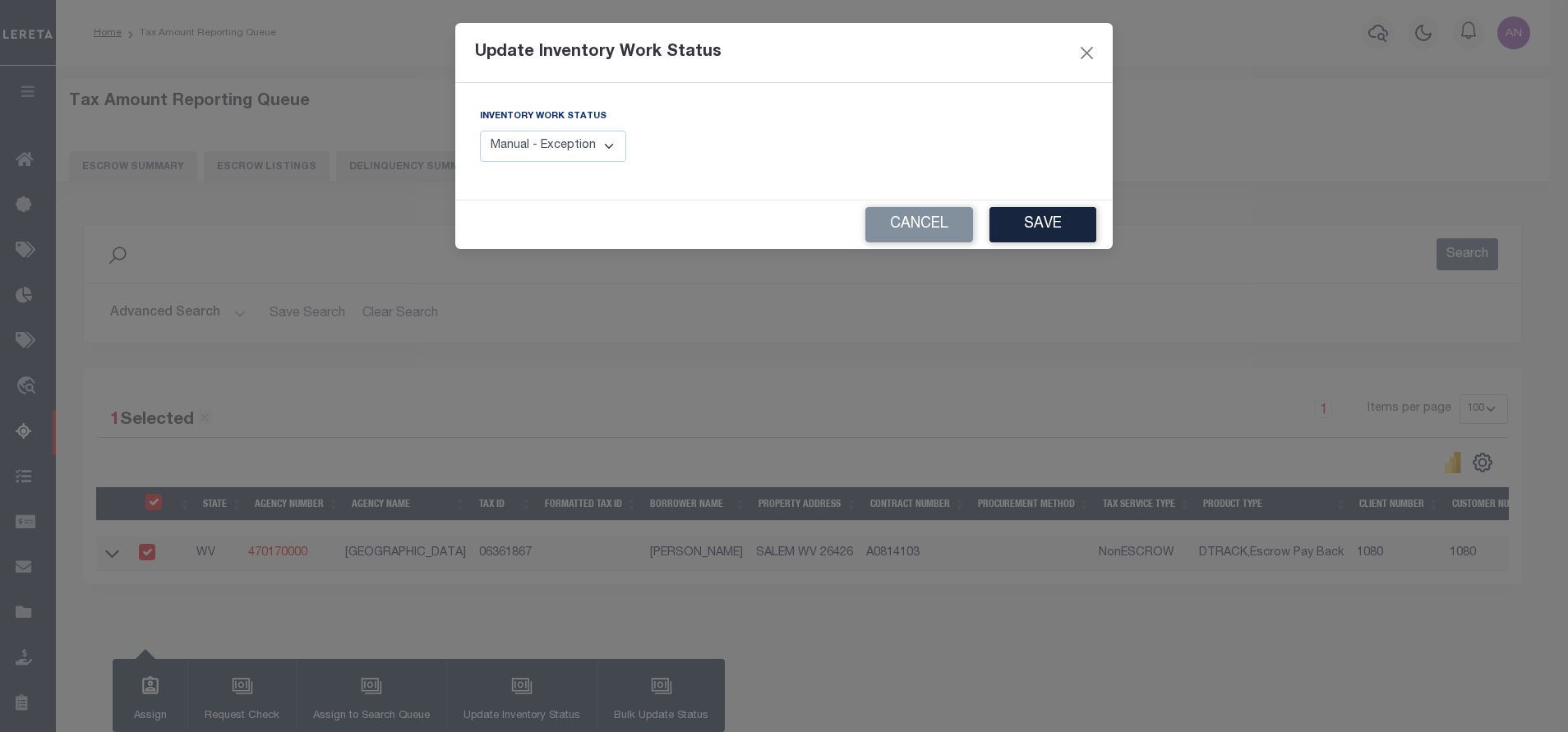
click at [541, 141] on select "Manual - Exception Pended - Awaiting Search Late Add Exception Completed" at bounding box center [553, 147] width 146 height 32
select select "4"
click at [480, 131] on select "Manual - Exception Pended - Awaiting Search Late Add Exception Completed" at bounding box center [553, 147] width 146 height 32
click at [1038, 223] on button "Save" at bounding box center [1042, 224] width 107 height 35
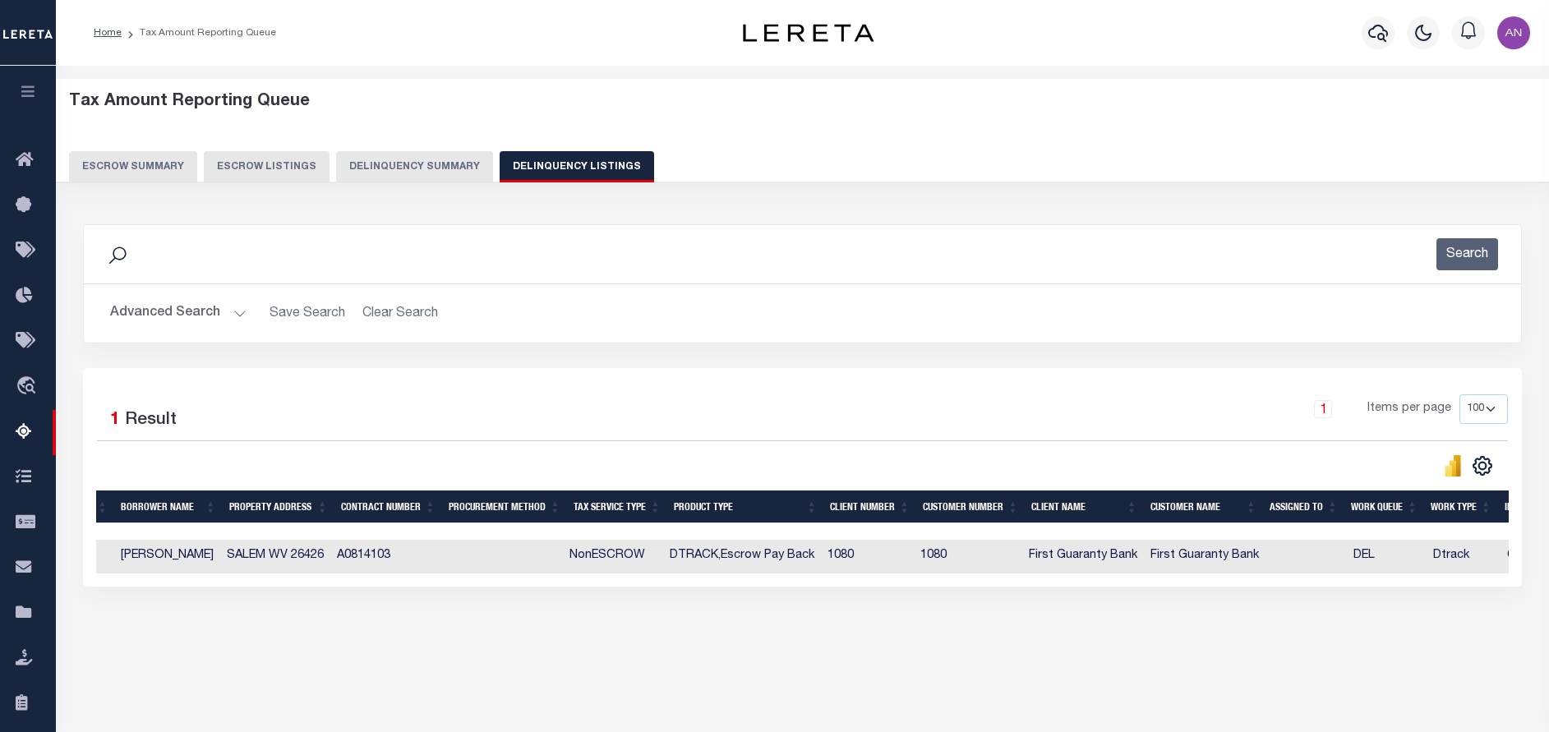
scroll to position [0, 623]
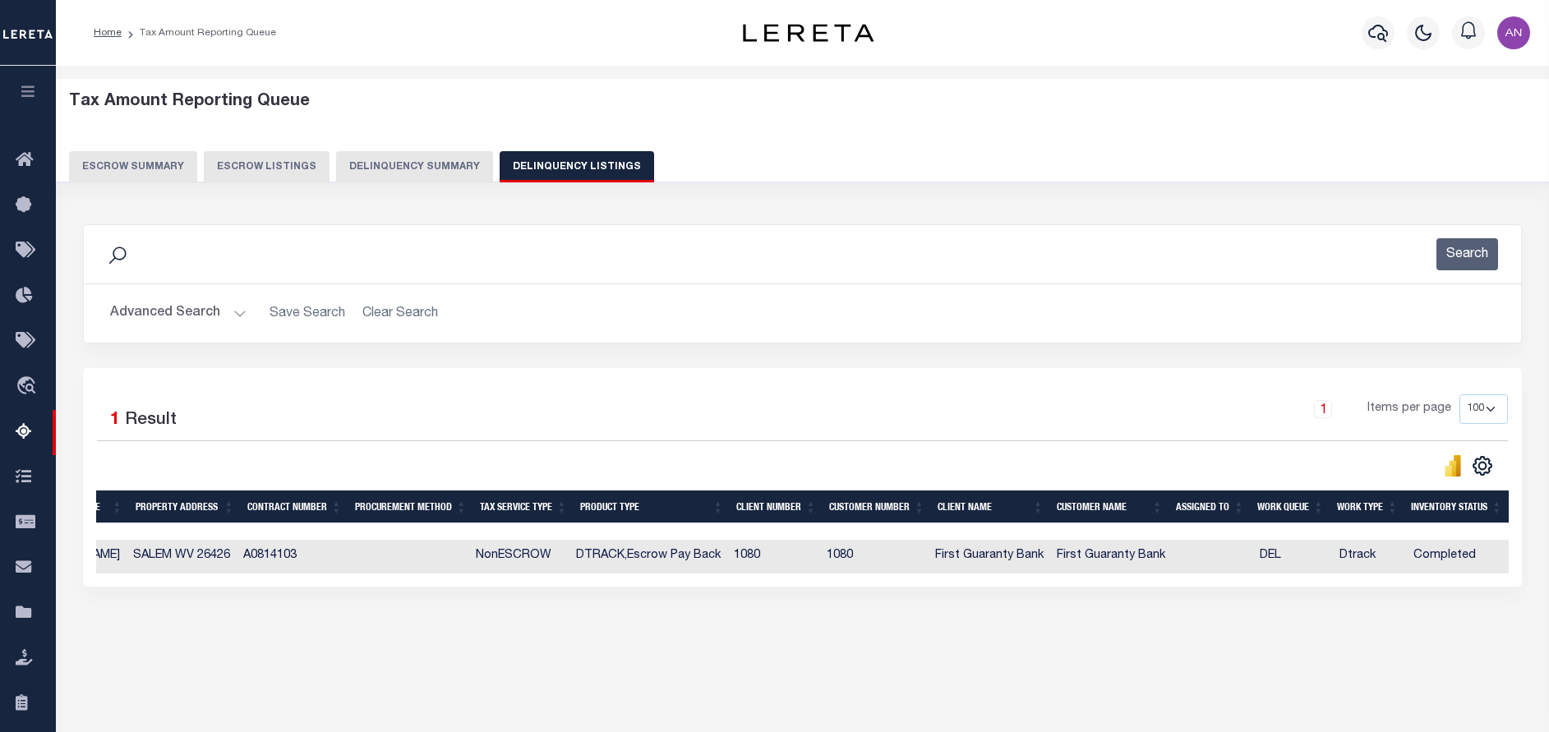
click at [189, 312] on button "Advanced Search" at bounding box center [178, 313] width 136 height 32
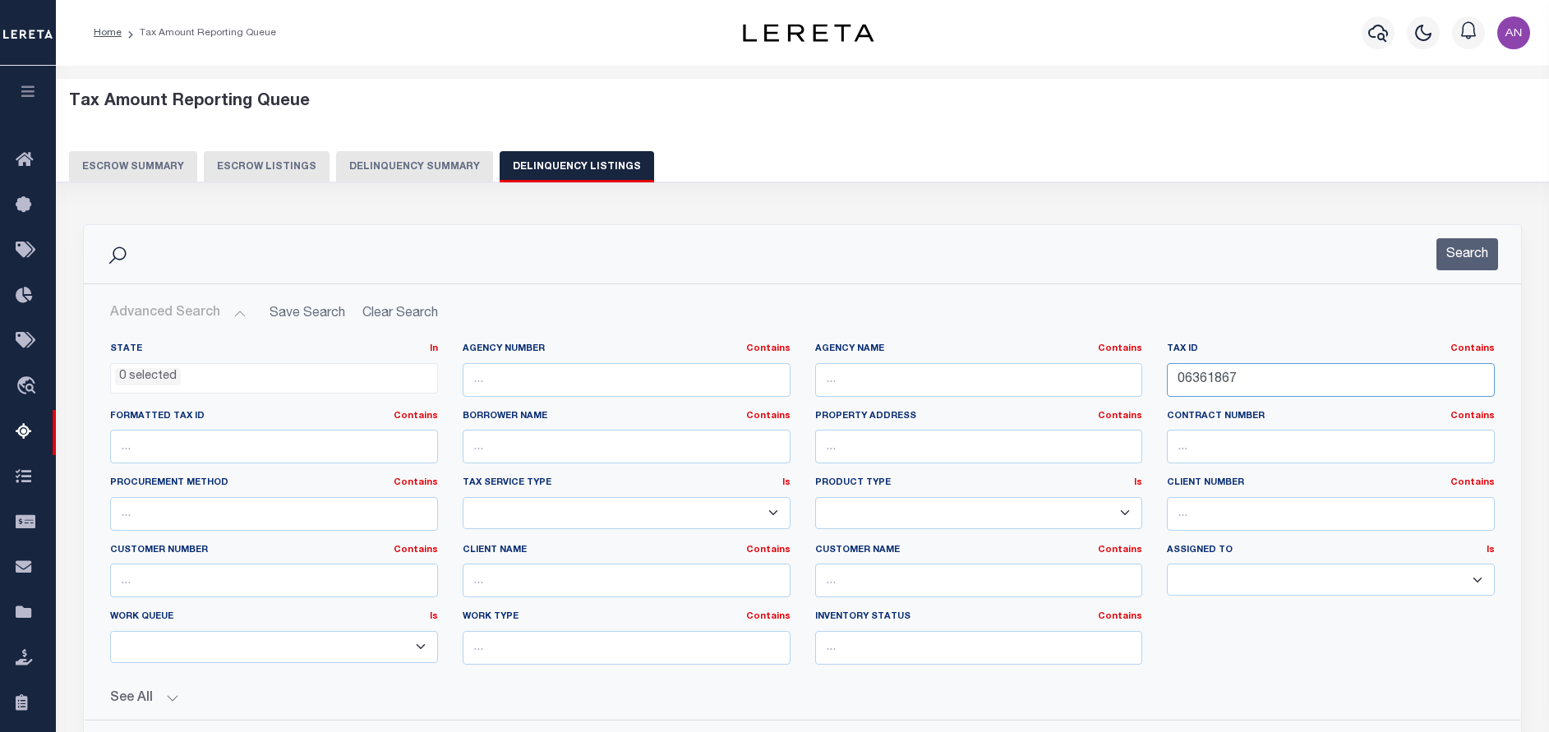
click at [1236, 375] on input "06361867" at bounding box center [1331, 380] width 328 height 34
paste input "2786"
type input "06362786"
click at [1468, 267] on button "Search" at bounding box center [1467, 254] width 62 height 32
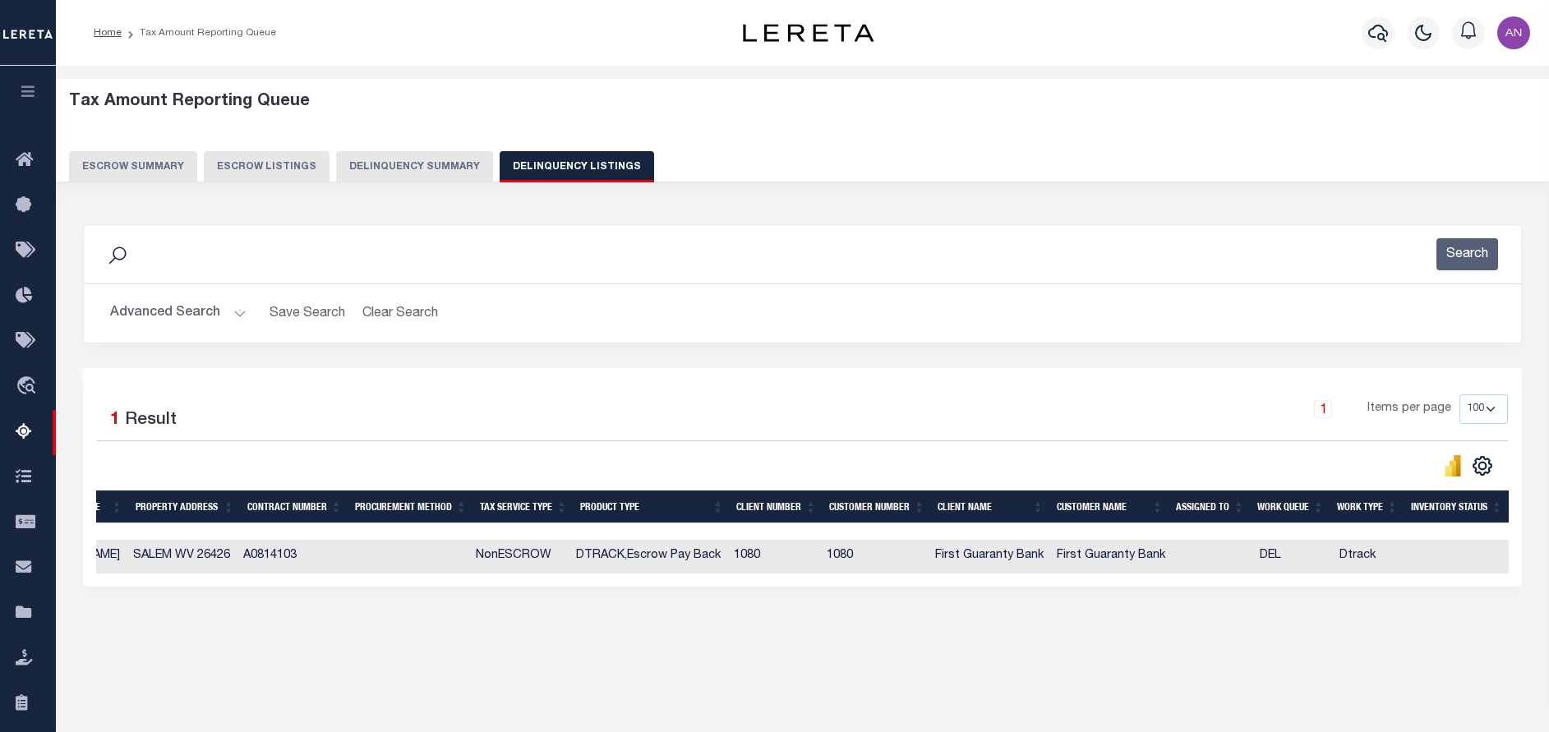
drag, startPoint x: 634, startPoint y: 590, endPoint x: 163, endPoint y: 591, distance: 471.6
click at [163, 587] on div "1 Selected 1 Result 1 Items per page 10 25 50 100 500" at bounding box center [802, 477] width 1439 height 219
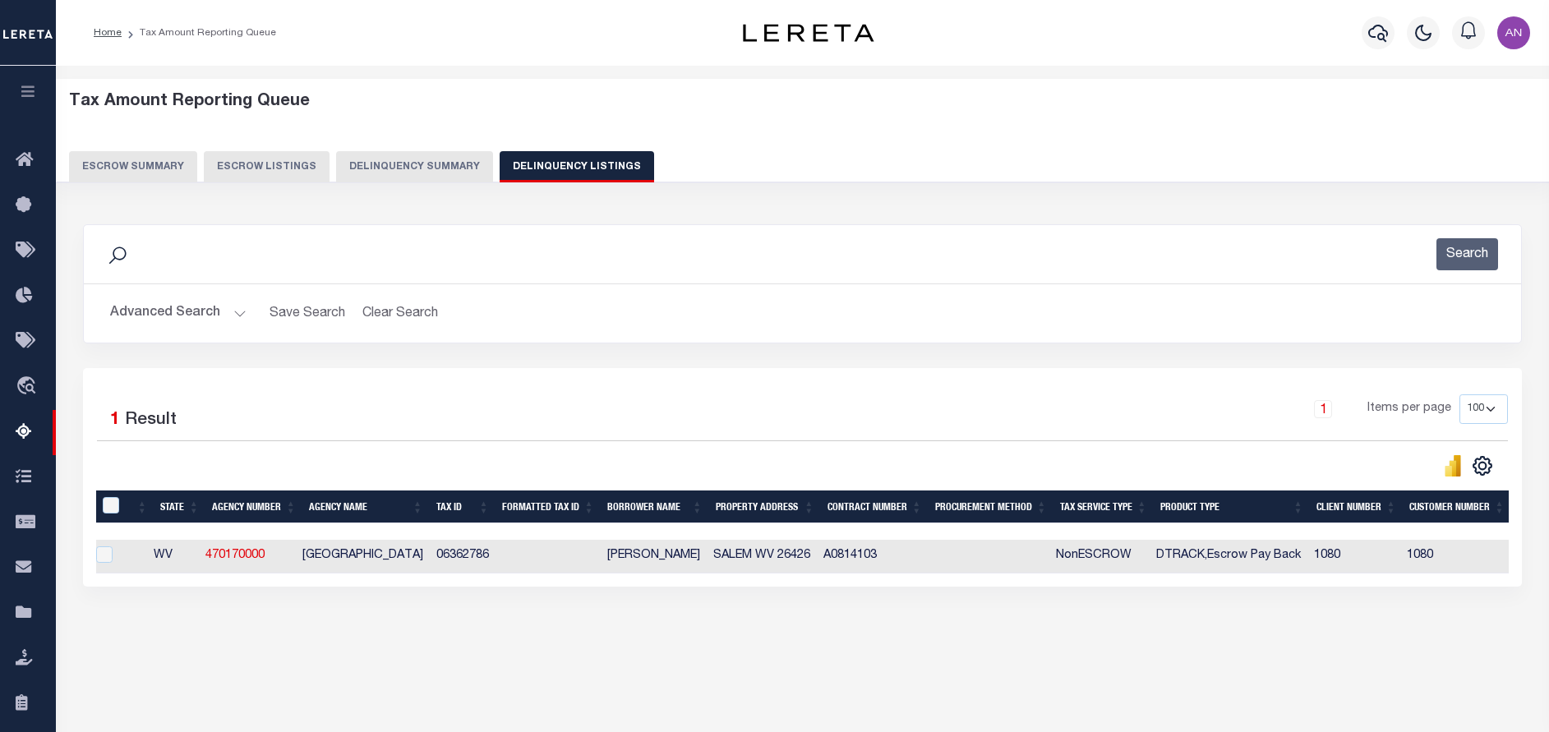
scroll to position [0, 0]
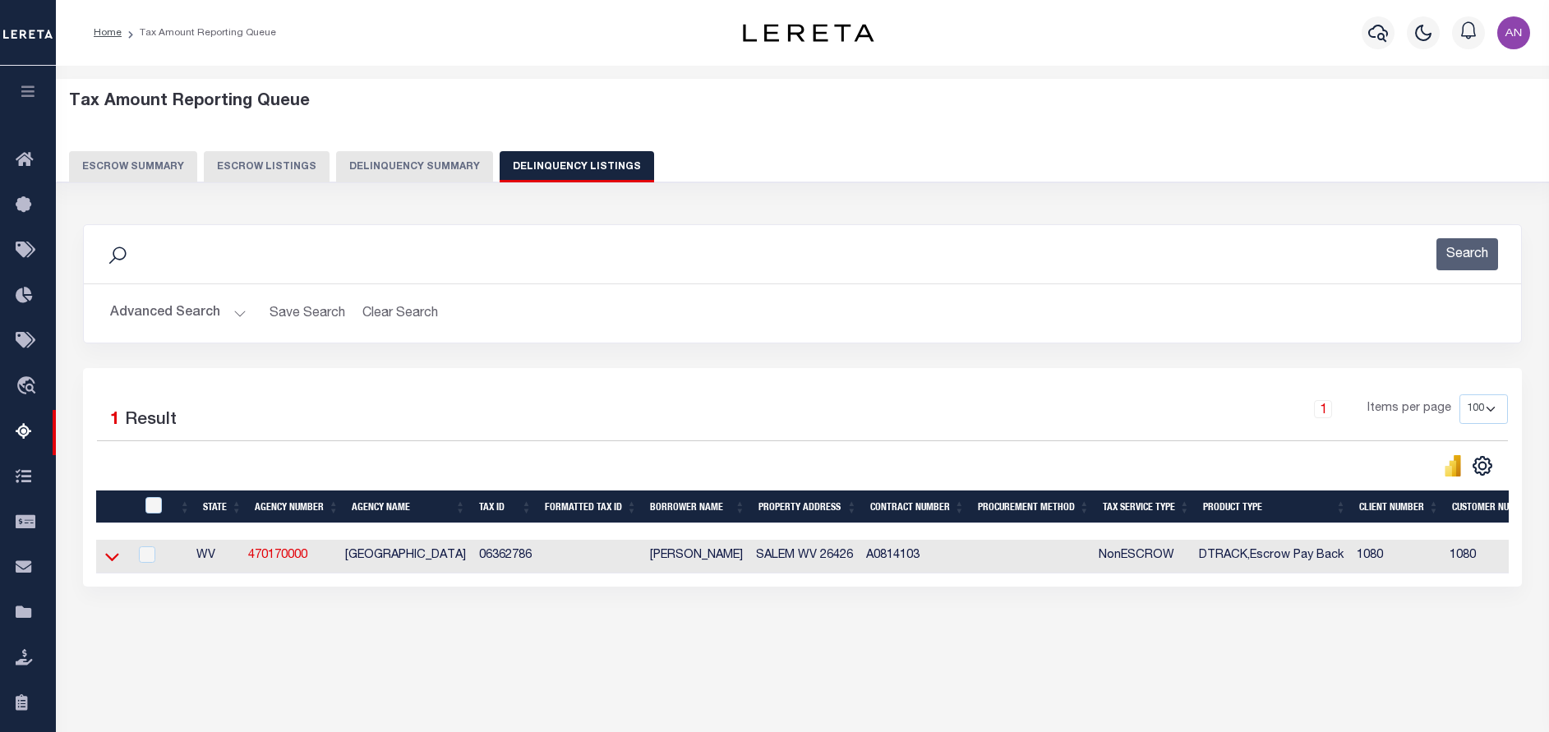
click at [118, 560] on icon at bounding box center [112, 556] width 14 height 17
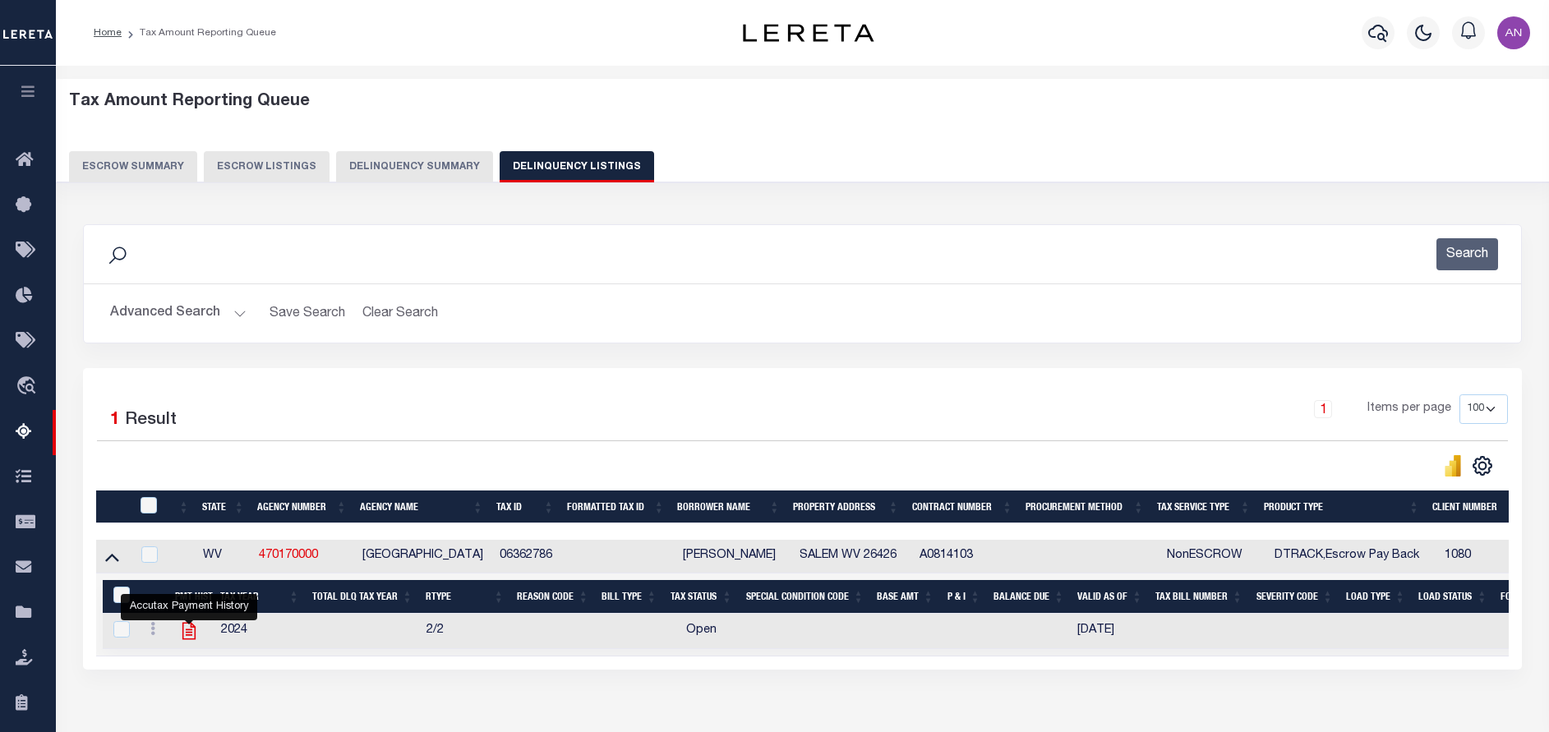
click at [186, 633] on icon "" at bounding box center [188, 631] width 13 height 17
checkbox input "true"
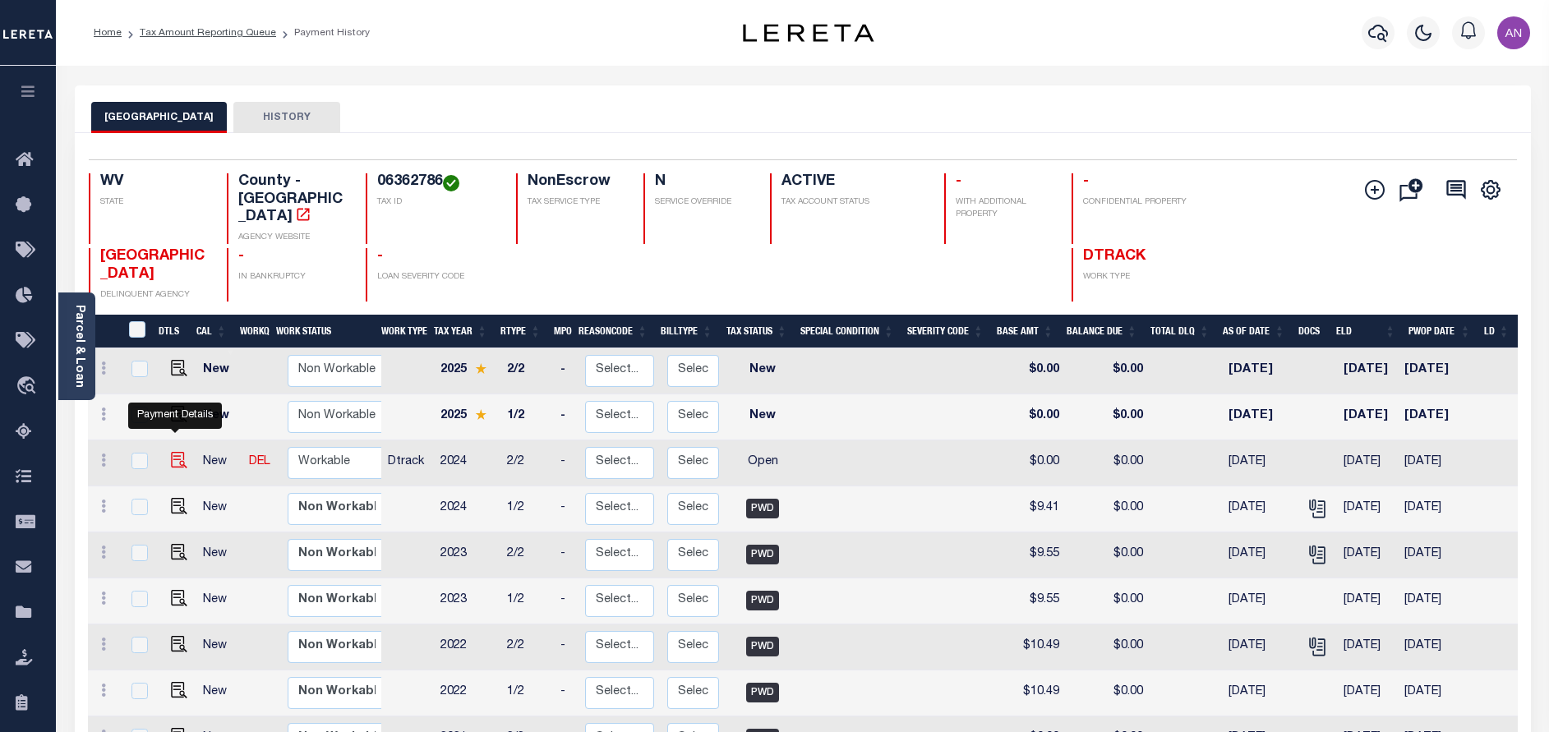
click at [172, 452] on img "" at bounding box center [179, 460] width 16 height 16
checkbox input "true"
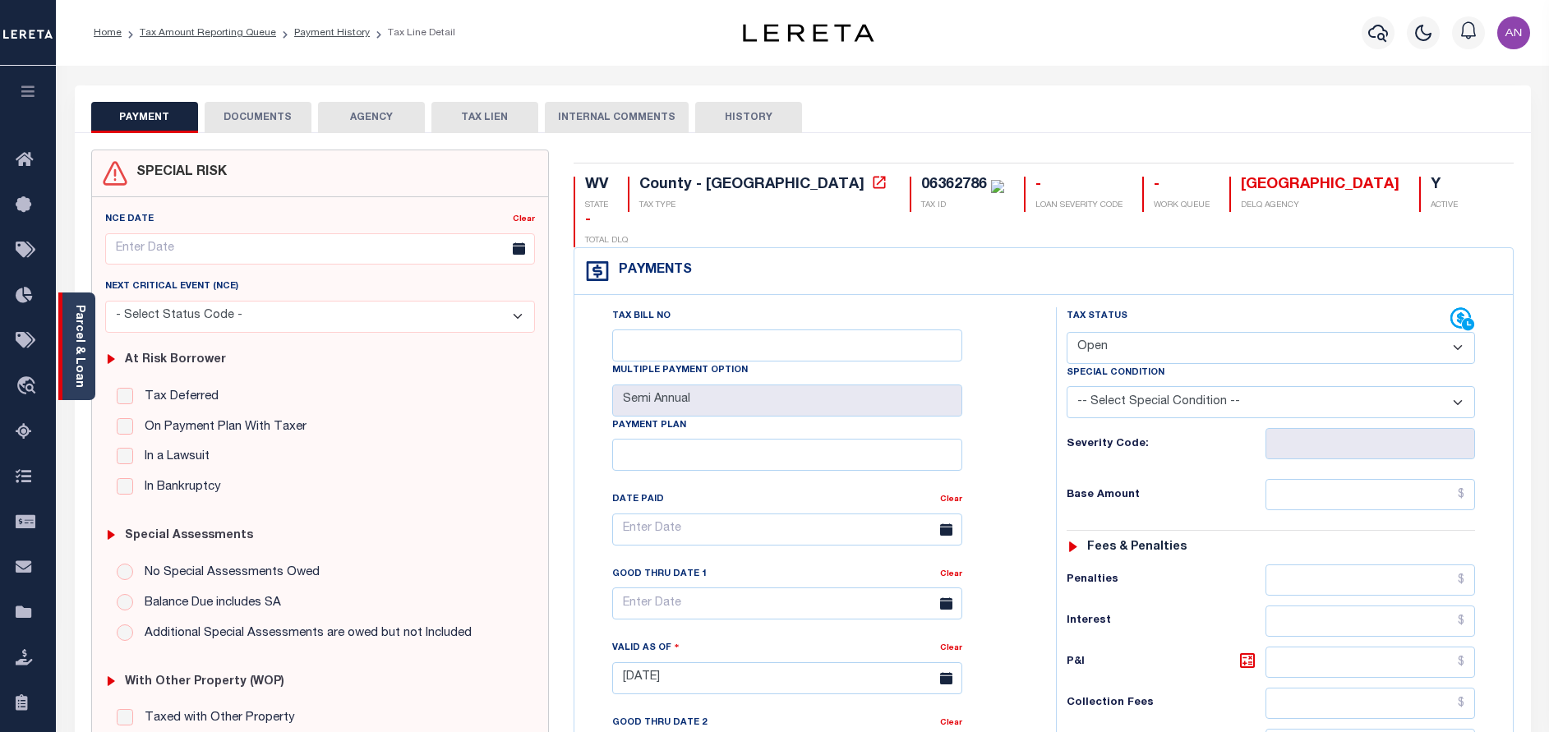
click at [78, 351] on link "Parcel & Loan" at bounding box center [79, 346] width 12 height 83
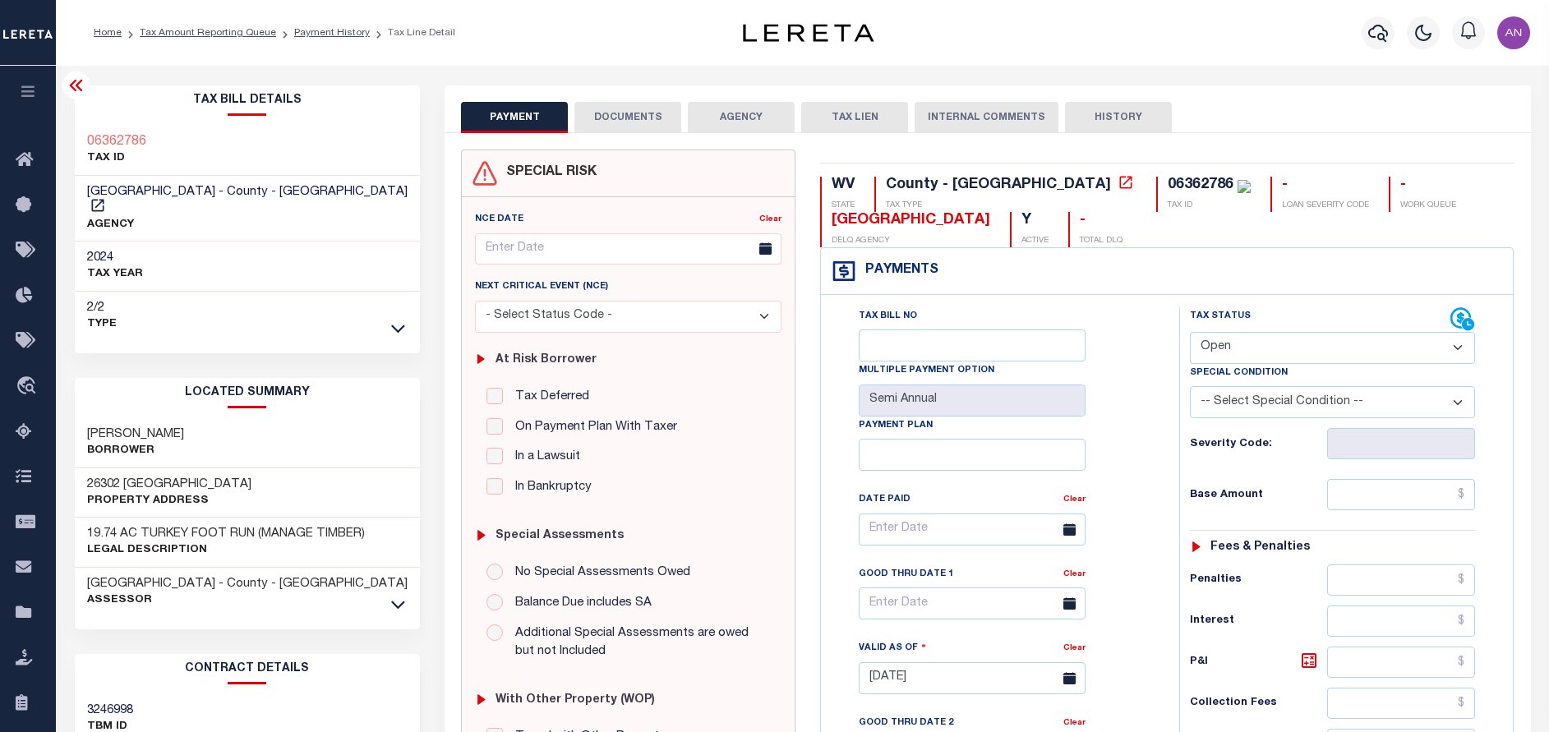
click at [644, 110] on button "DOCUMENTS" at bounding box center [627, 117] width 107 height 31
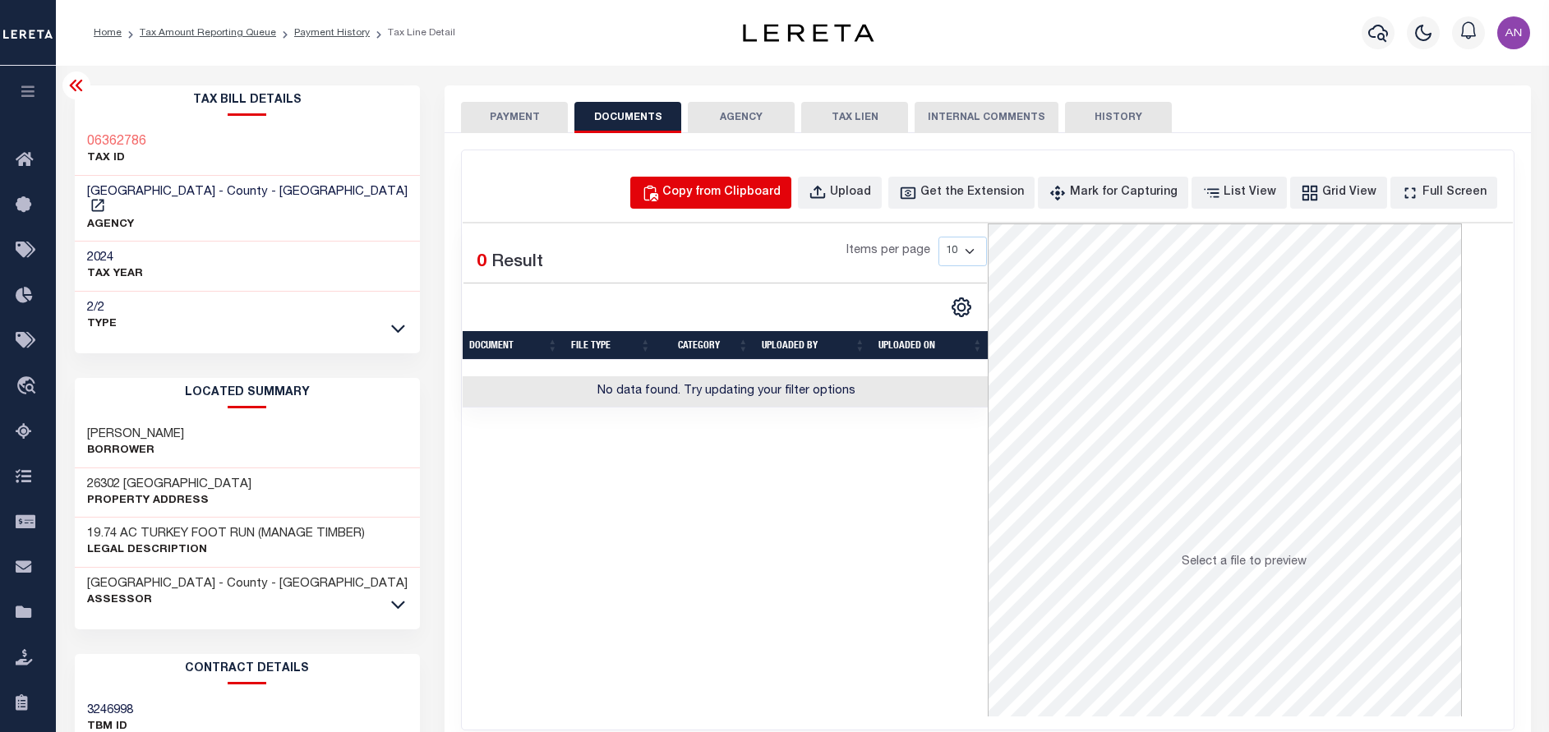
click at [751, 193] on div "Copy from Clipboard" at bounding box center [721, 193] width 118 height 18
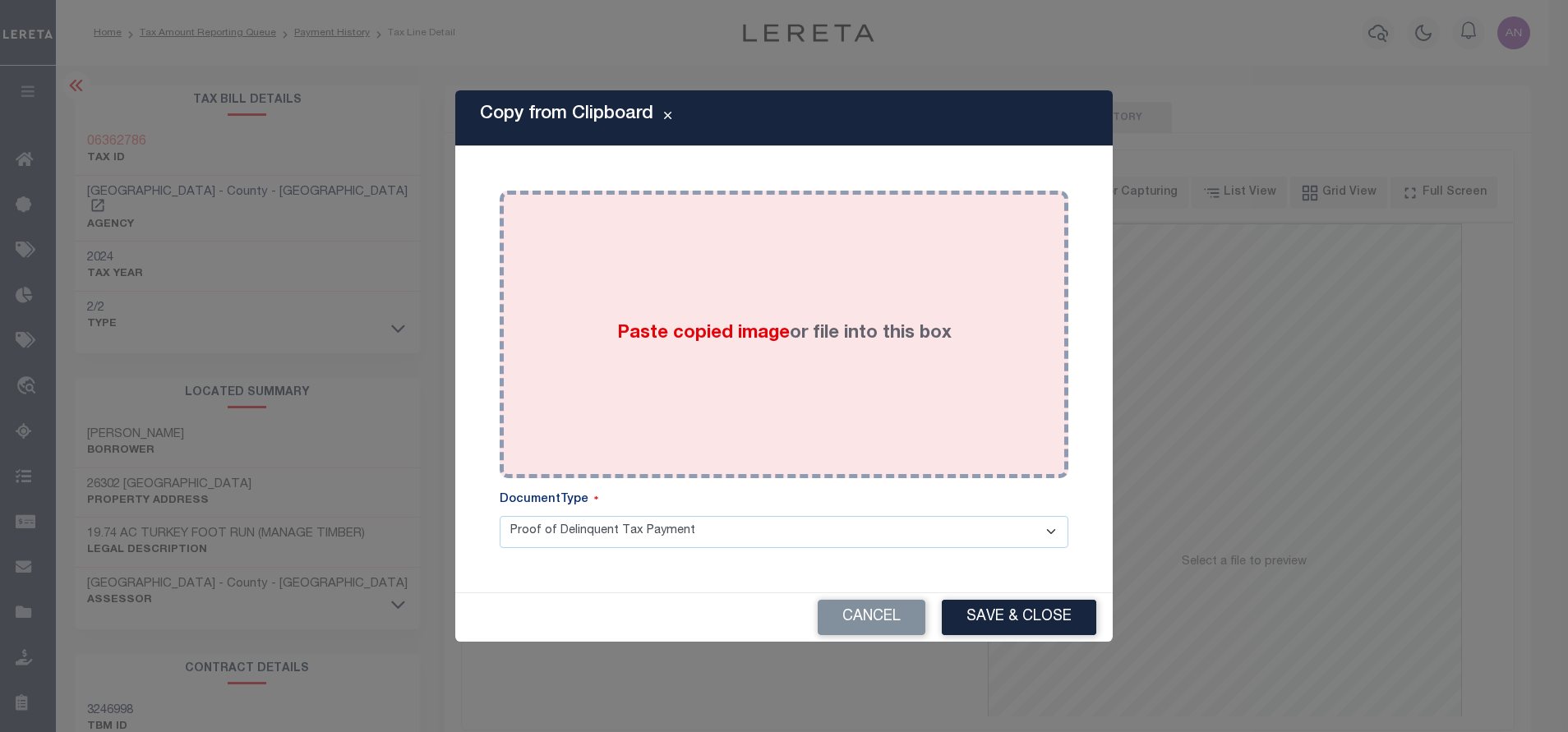
click at [882, 265] on div "Paste copied image or file into this box" at bounding box center [784, 334] width 544 height 263
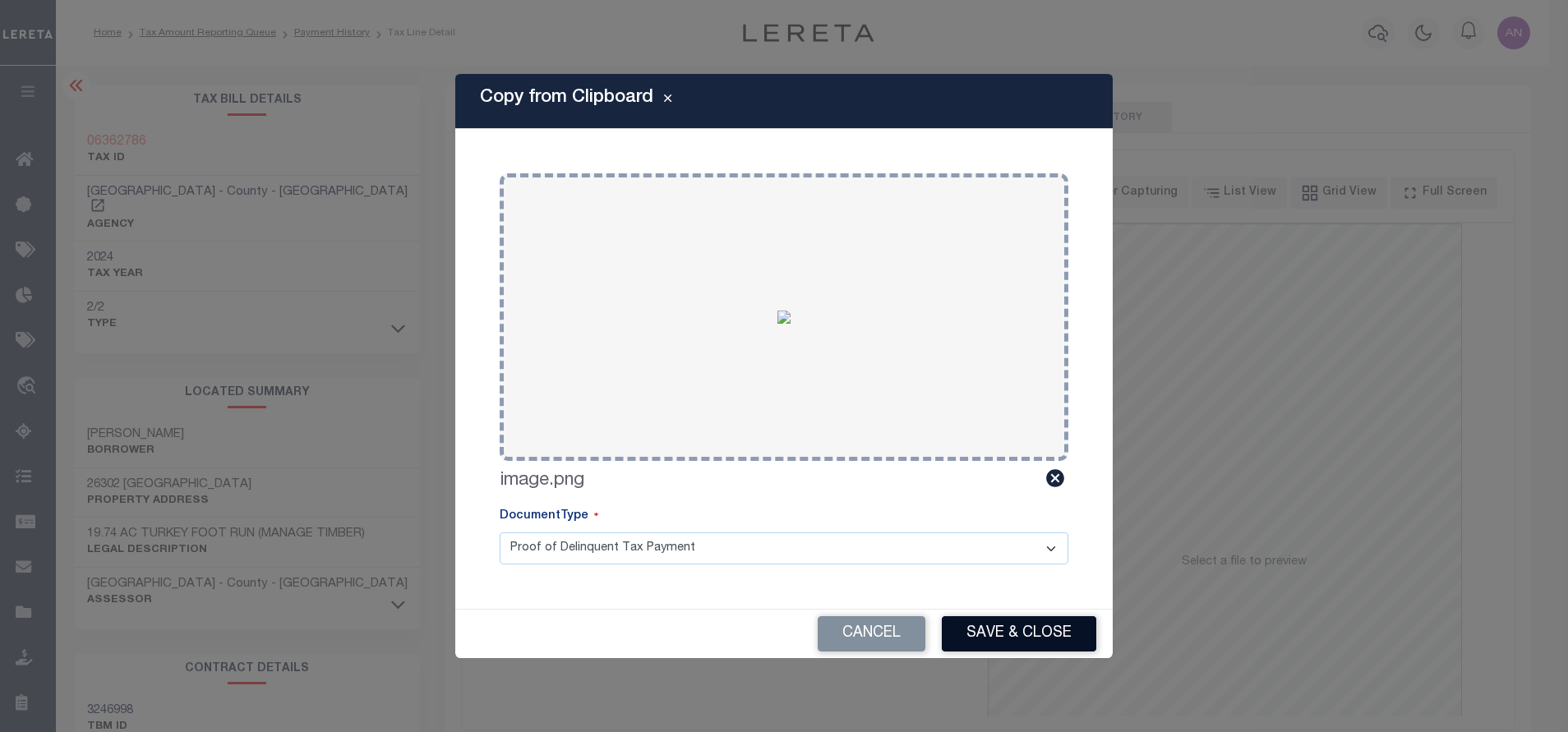
click at [1032, 632] on button "Save & Close" at bounding box center [1019, 633] width 154 height 35
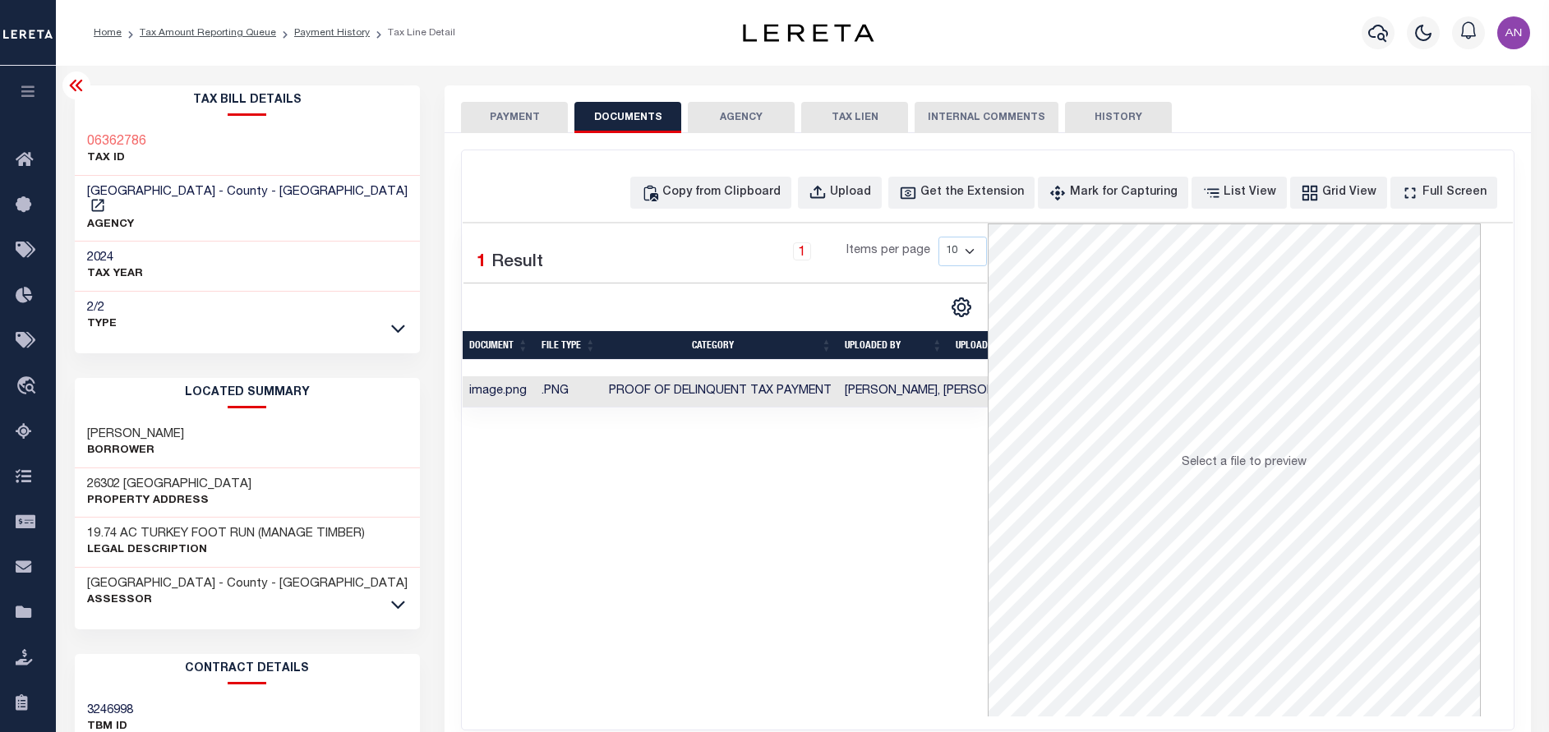
click at [534, 123] on button "PAYMENT" at bounding box center [514, 117] width 107 height 31
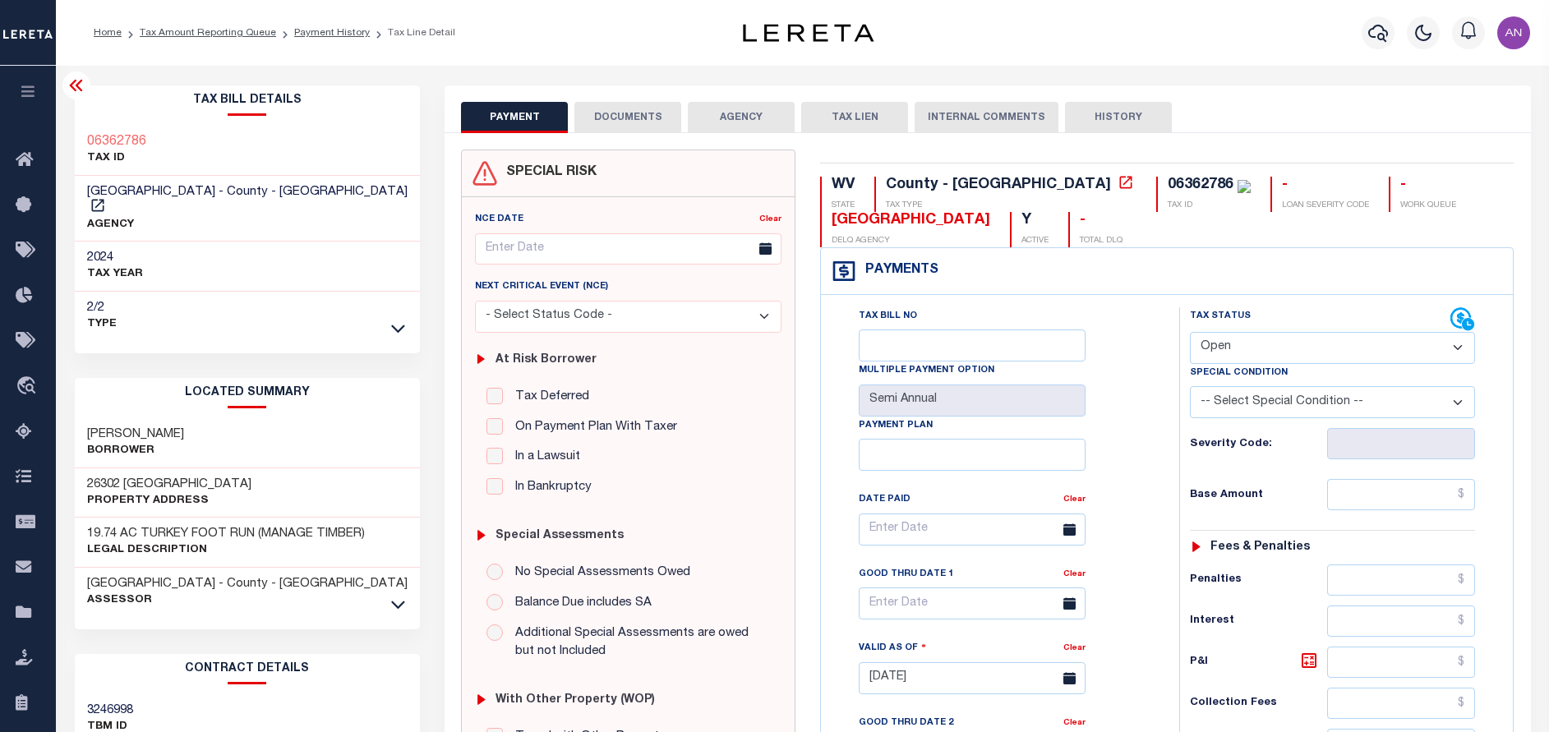
click at [601, 119] on button "DOCUMENTS" at bounding box center [627, 117] width 107 height 31
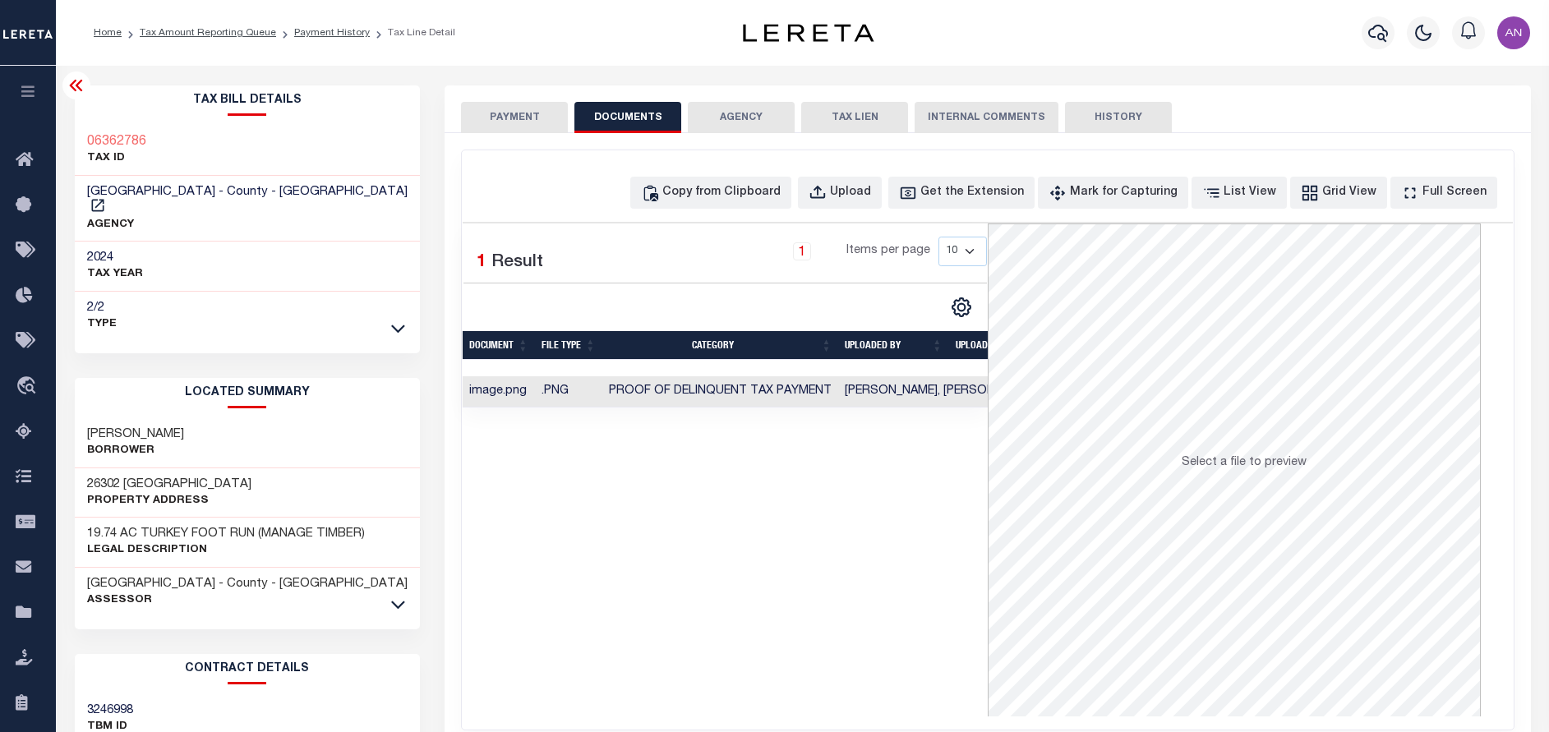
click at [524, 122] on button "PAYMENT" at bounding box center [514, 117] width 107 height 31
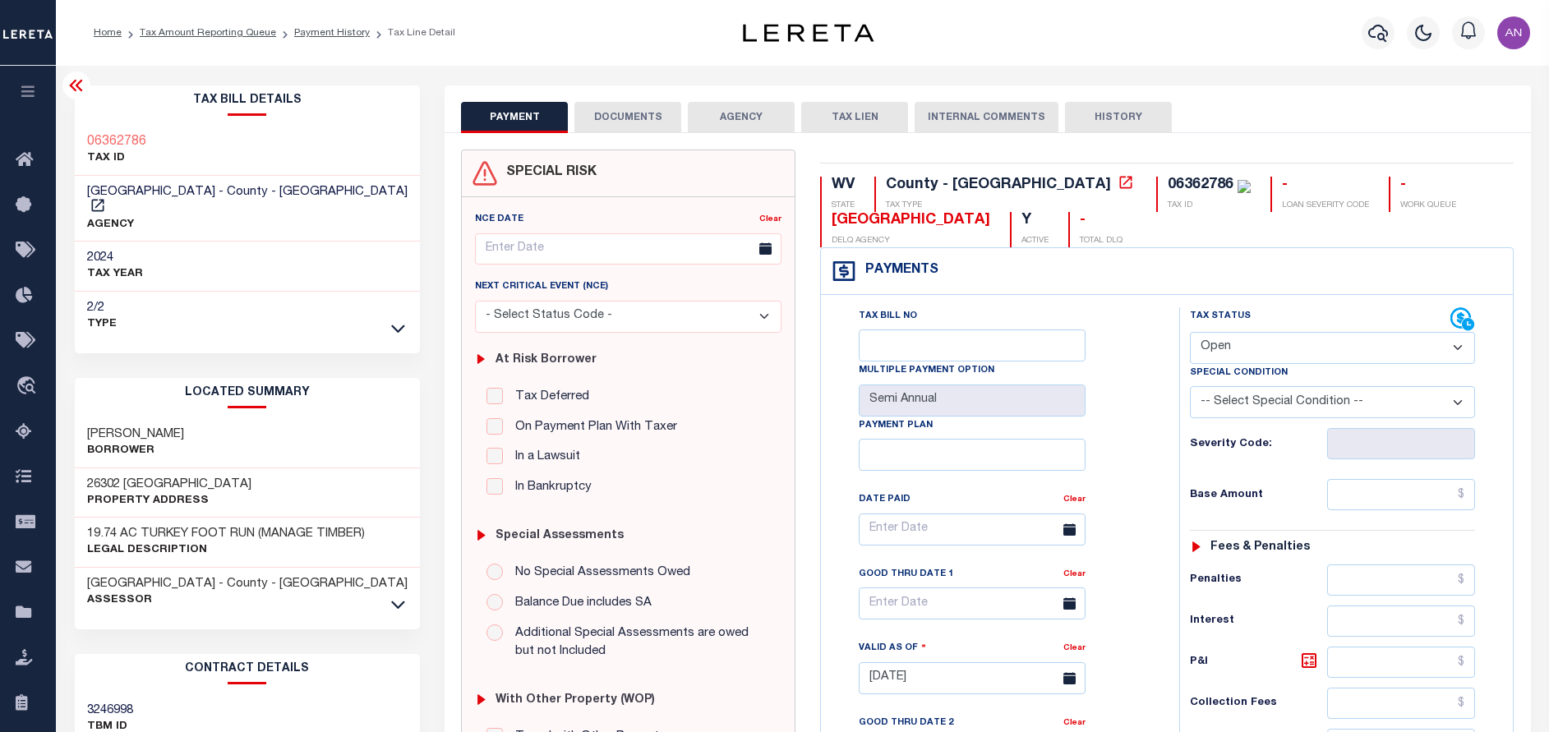
click at [1334, 352] on select "- Select Status Code - Open Due/Unpaid Paid Incomplete No Tax Due Internal Refu…" at bounding box center [1332, 348] width 285 height 32
select select "PYD"
click at [1190, 333] on select "- Select Status Code - Open Due/Unpaid Paid Incomplete No Tax Due Internal Refu…" at bounding box center [1332, 348] width 285 height 32
type input "[DATE]"
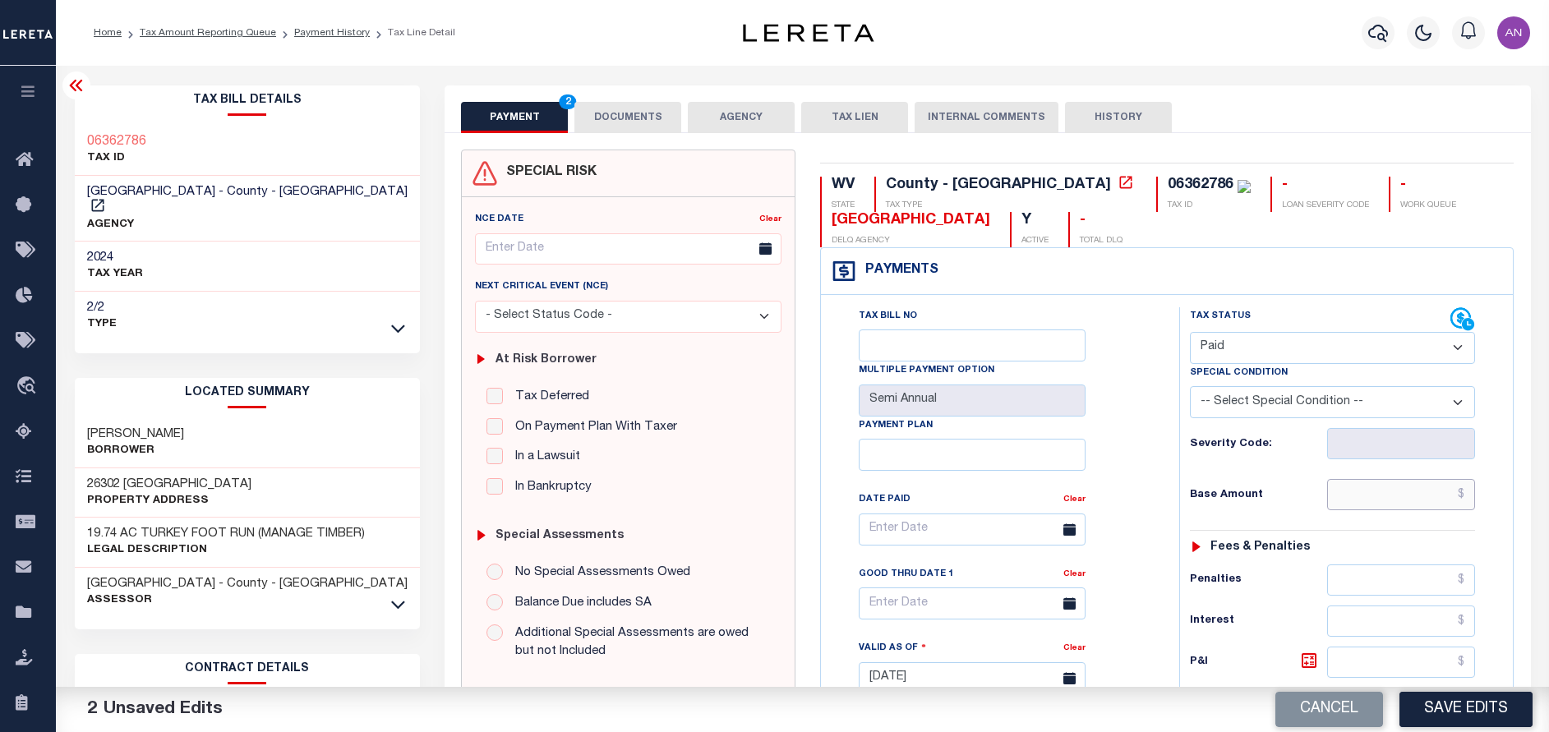
click at [1402, 503] on input "text" at bounding box center [1401, 494] width 148 height 31
type input "$0.00"
click at [1160, 522] on div "Tax Bill No Multiple Payment Option Semi Annual Payment Plan Clear" at bounding box center [996, 669] width 342 height 725
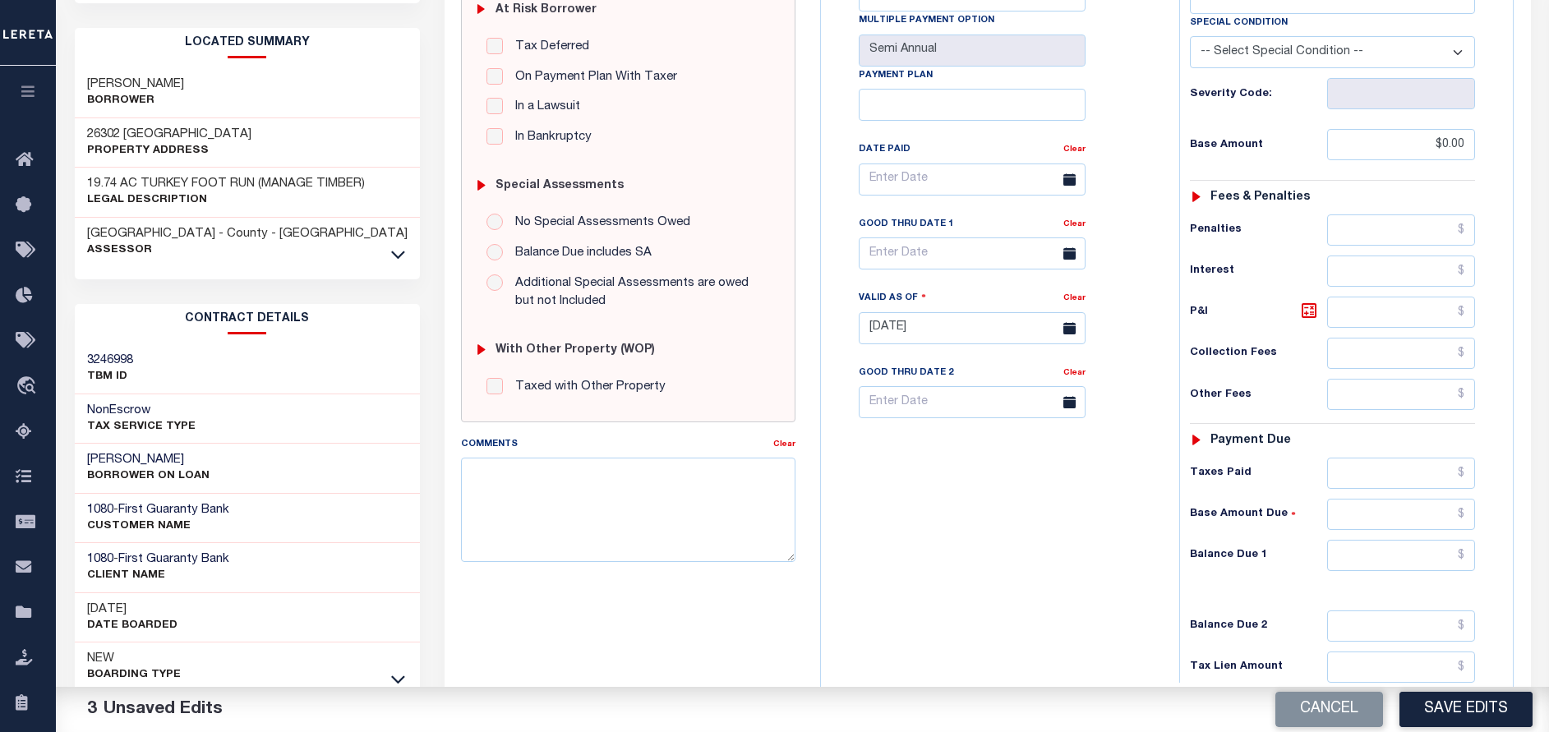
scroll to position [370, 0]
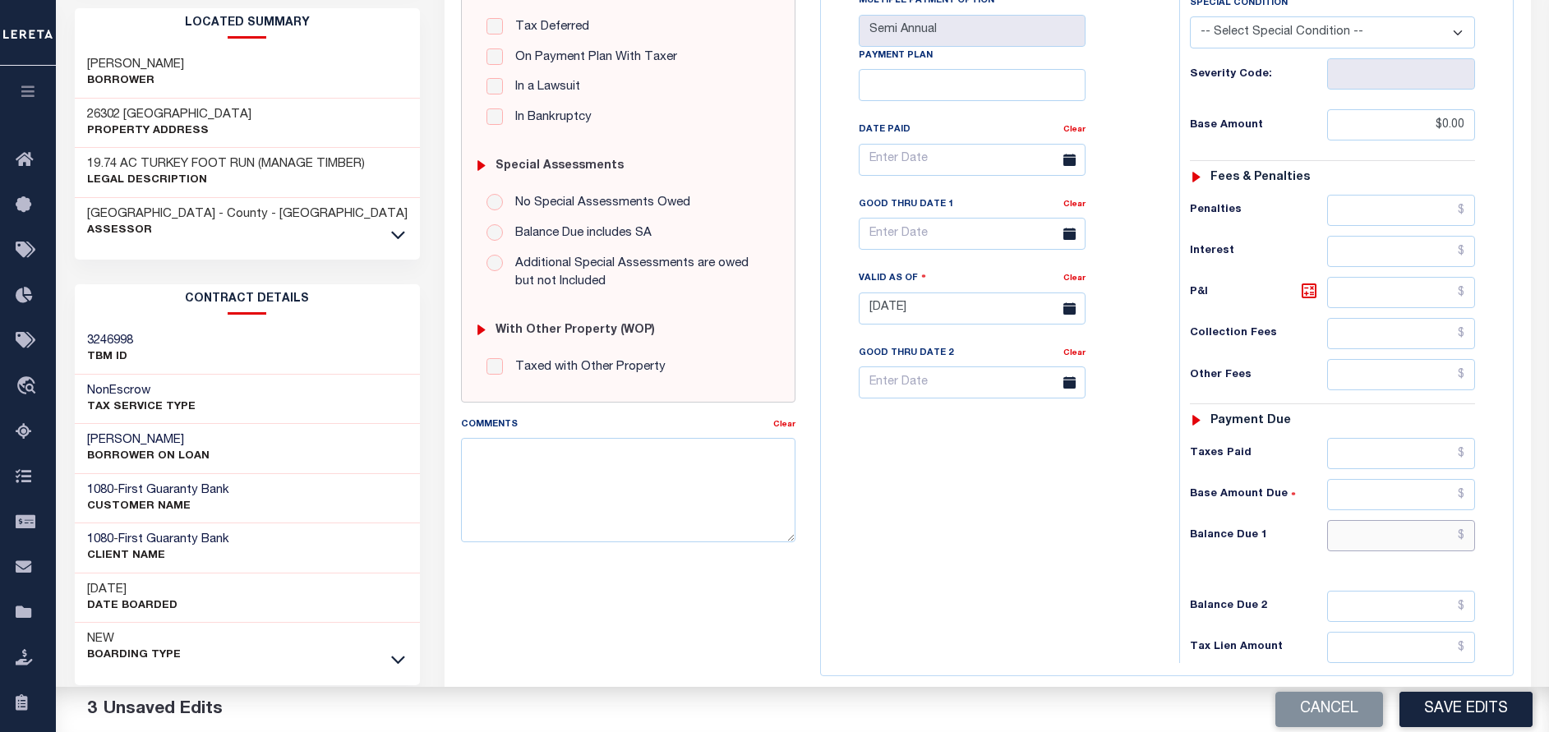
click at [1354, 535] on input "text" at bounding box center [1401, 535] width 148 height 31
type input "$0.00"
click at [1099, 582] on div "Tax Bill No Multiple Payment Option Semi Annual Payment Plan Clear" at bounding box center [996, 300] width 342 height 725
click at [1438, 707] on button "Save Edits" at bounding box center [1465, 709] width 133 height 35
checkbox input "false"
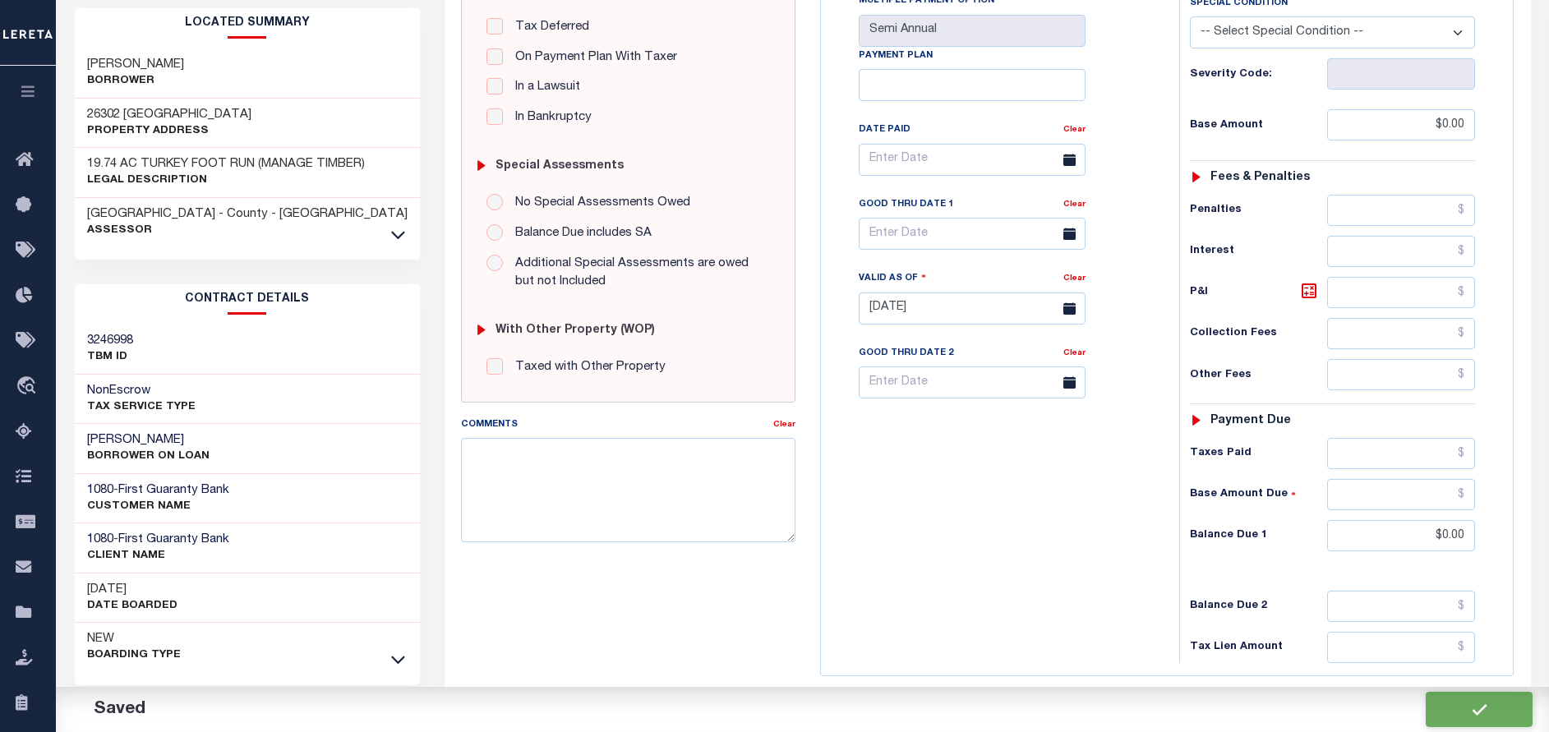
checkbox input "false"
type input "$0"
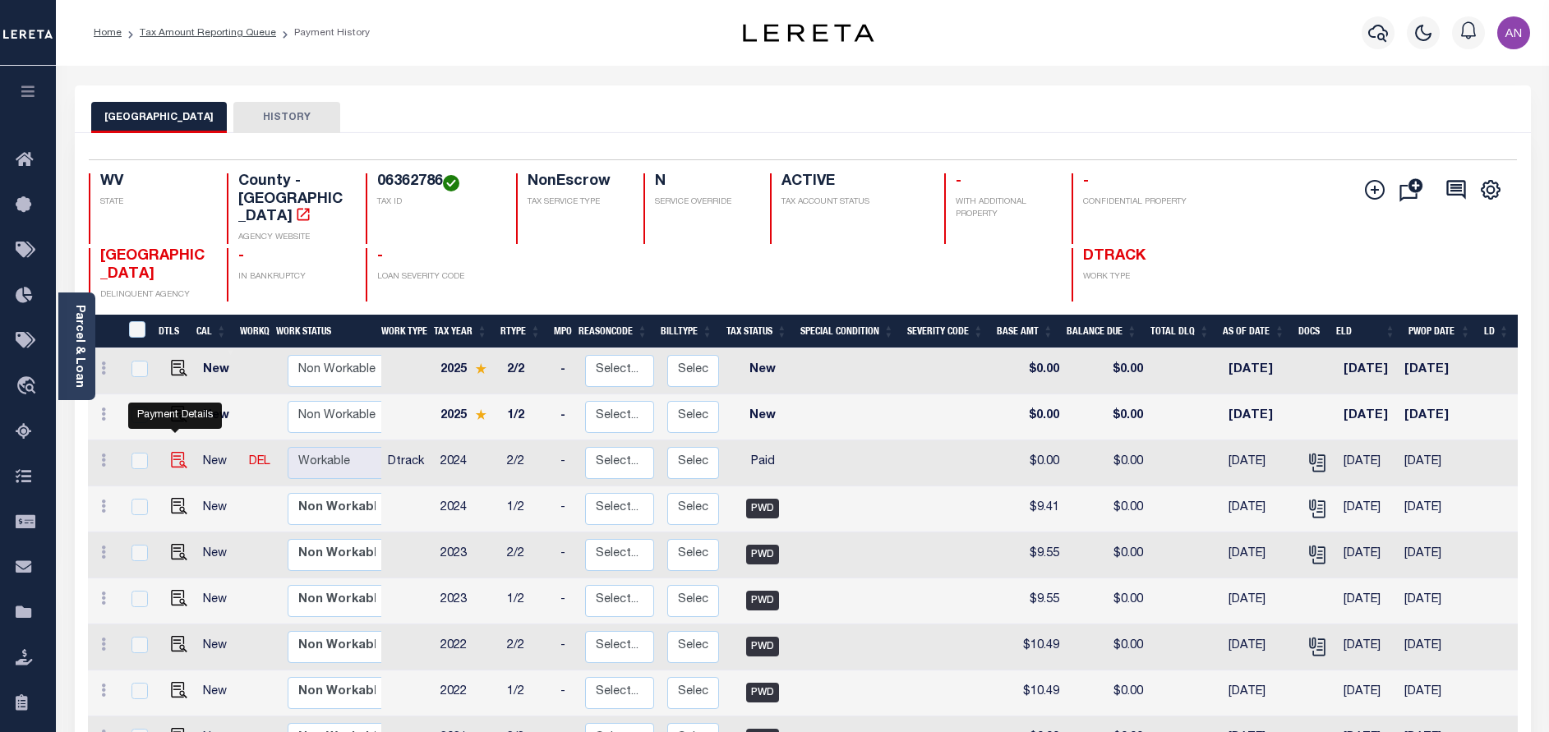
click at [171, 452] on img "" at bounding box center [179, 460] width 16 height 16
checkbox input "true"
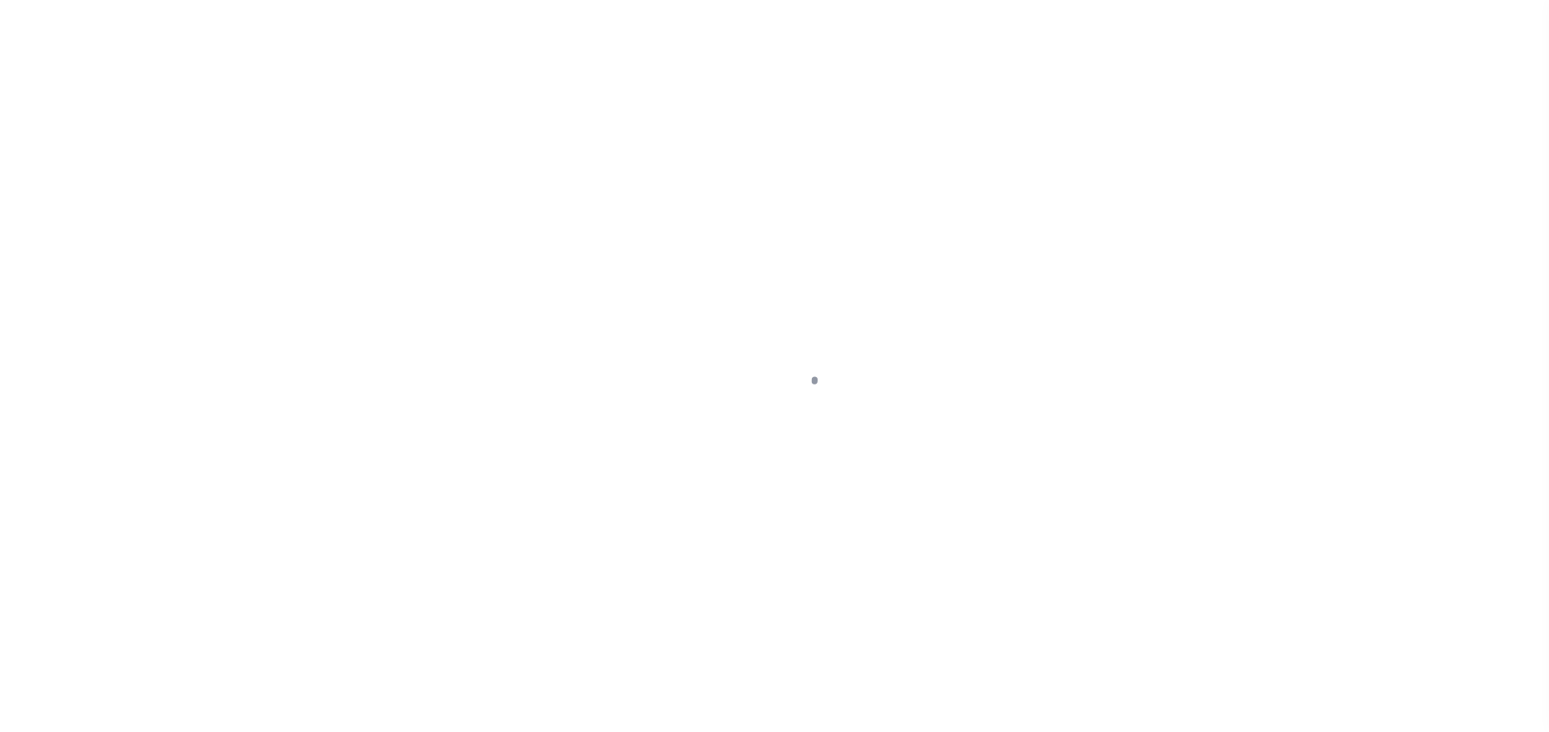
select select "PYD"
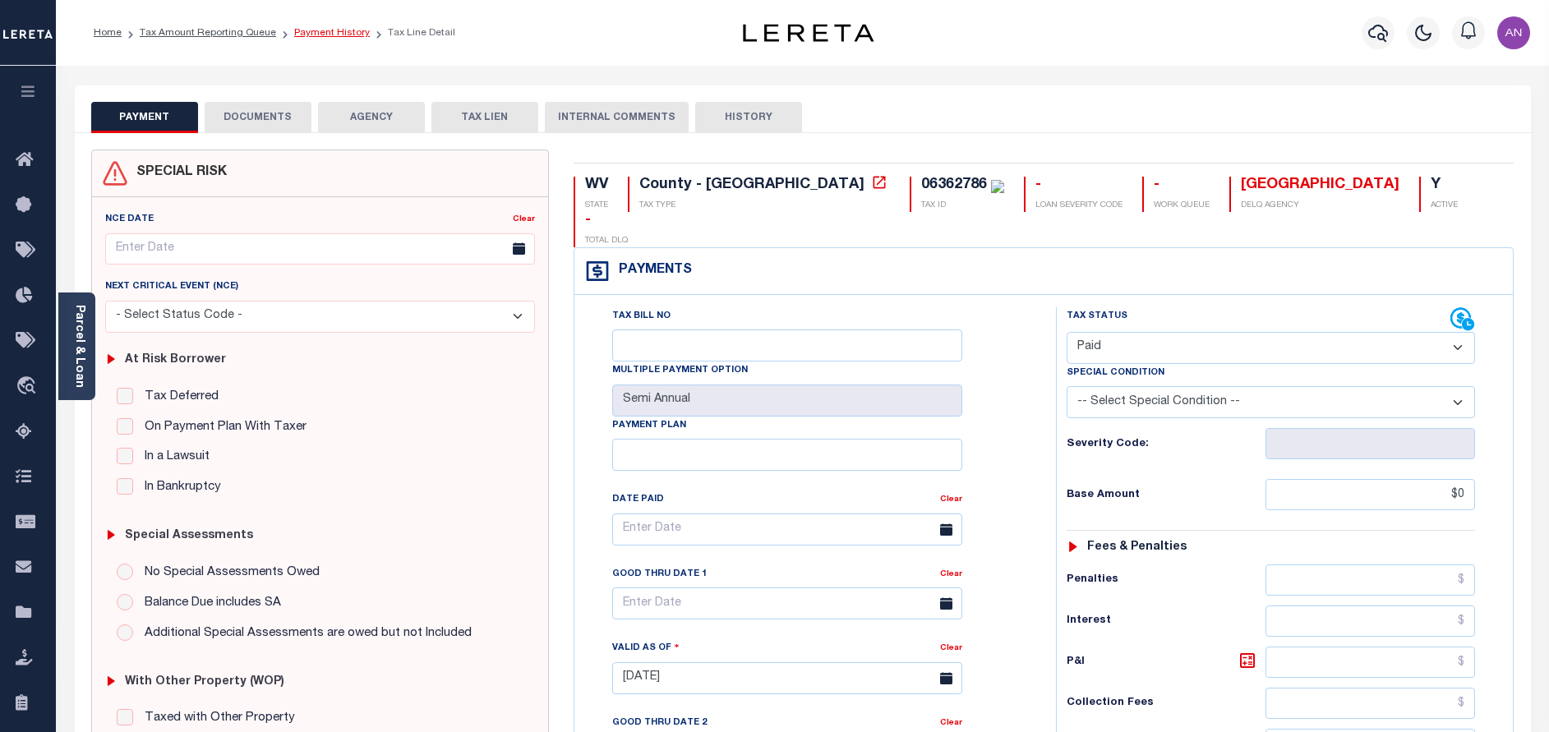
click at [310, 35] on link "Payment History" at bounding box center [332, 33] width 76 height 10
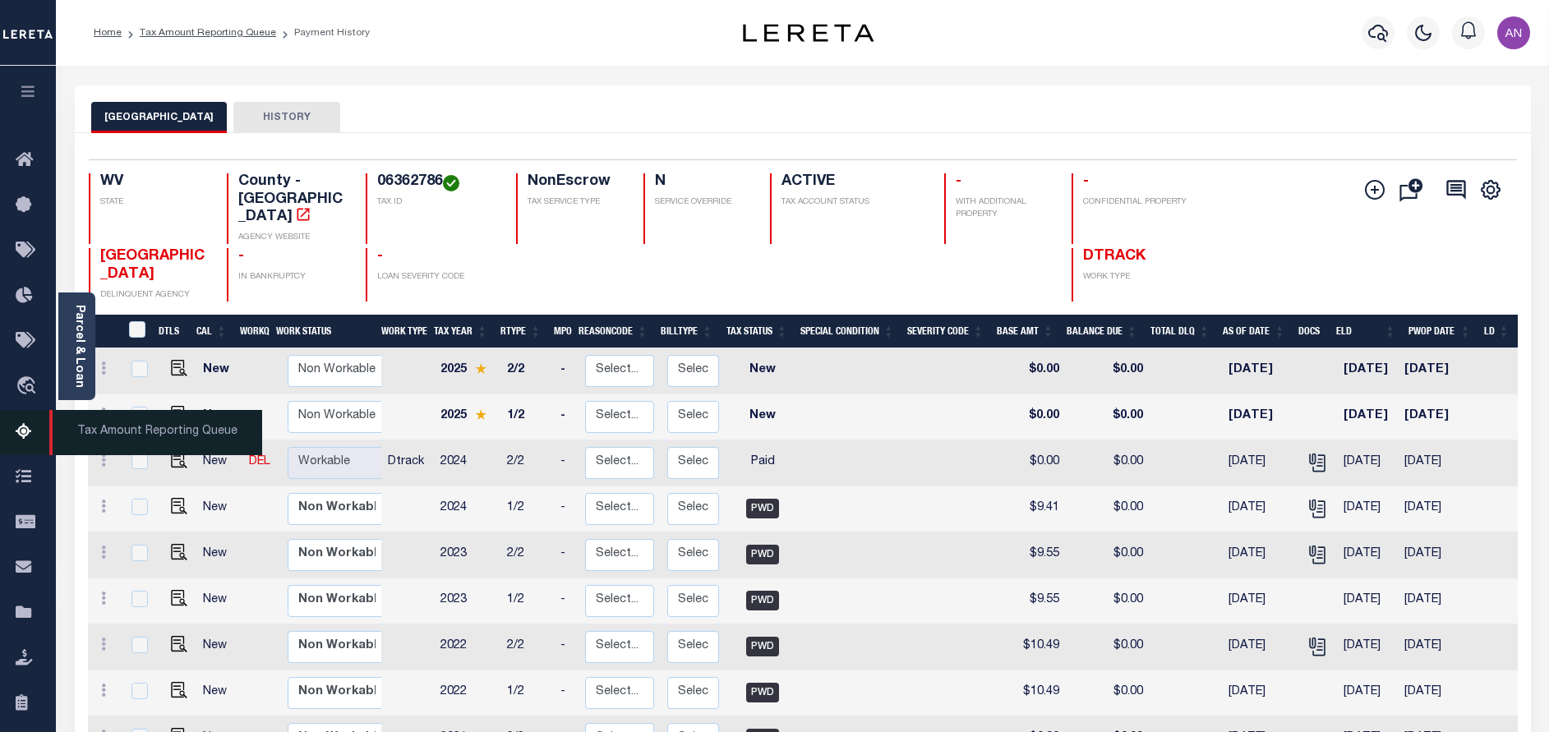
click at [21, 439] on icon at bounding box center [29, 432] width 26 height 21
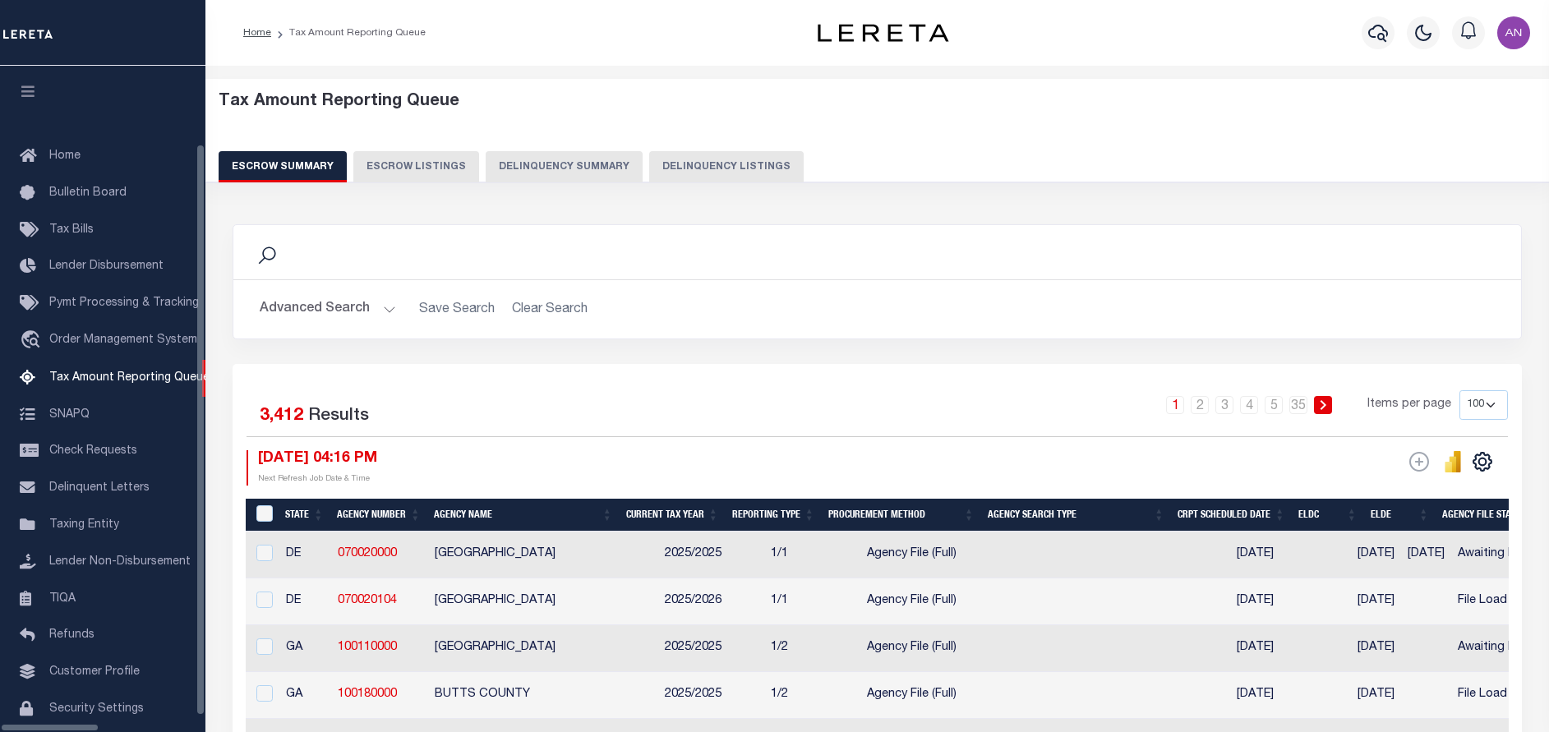
select select "100"
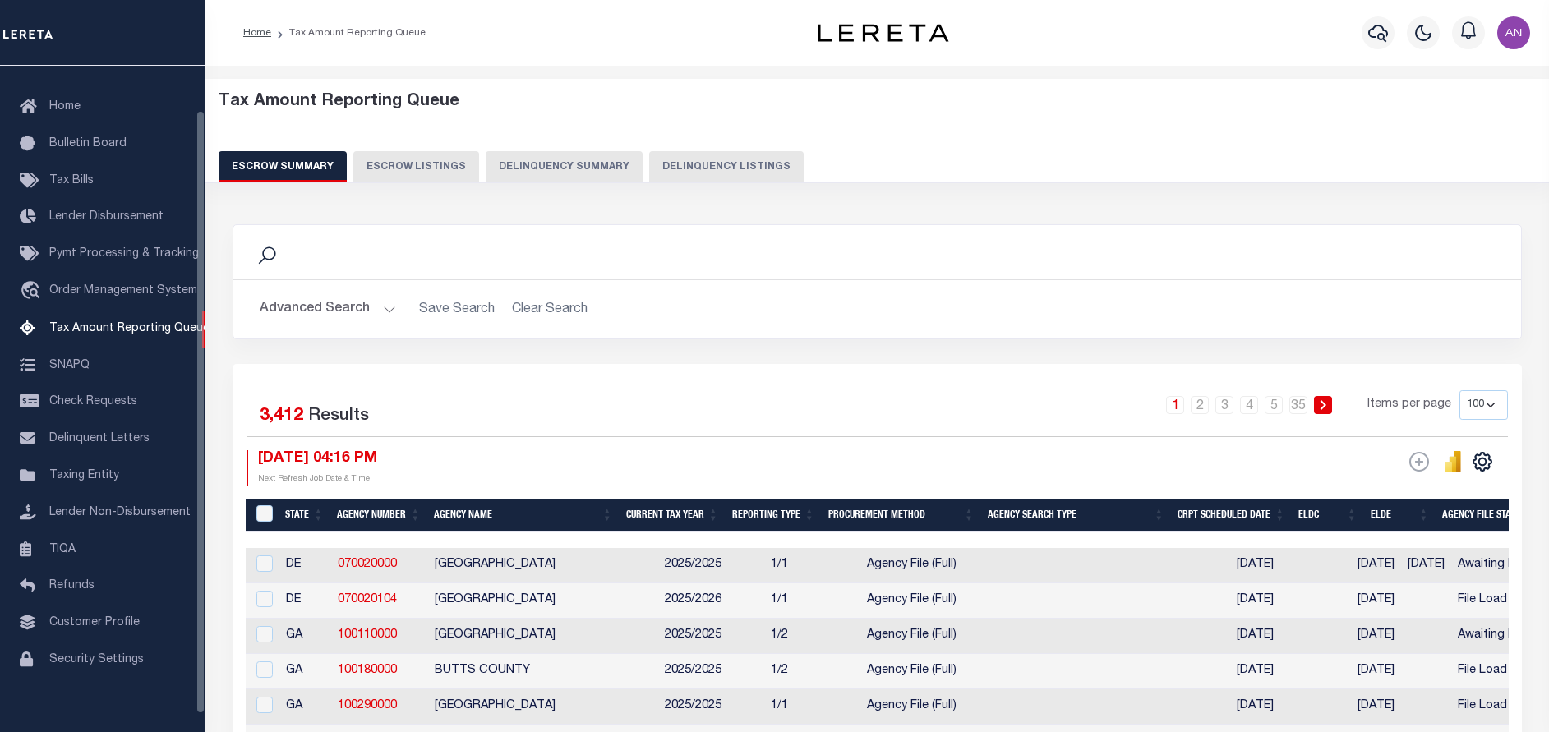
click at [626, 176] on button "Delinquency Summary" at bounding box center [564, 166] width 157 height 31
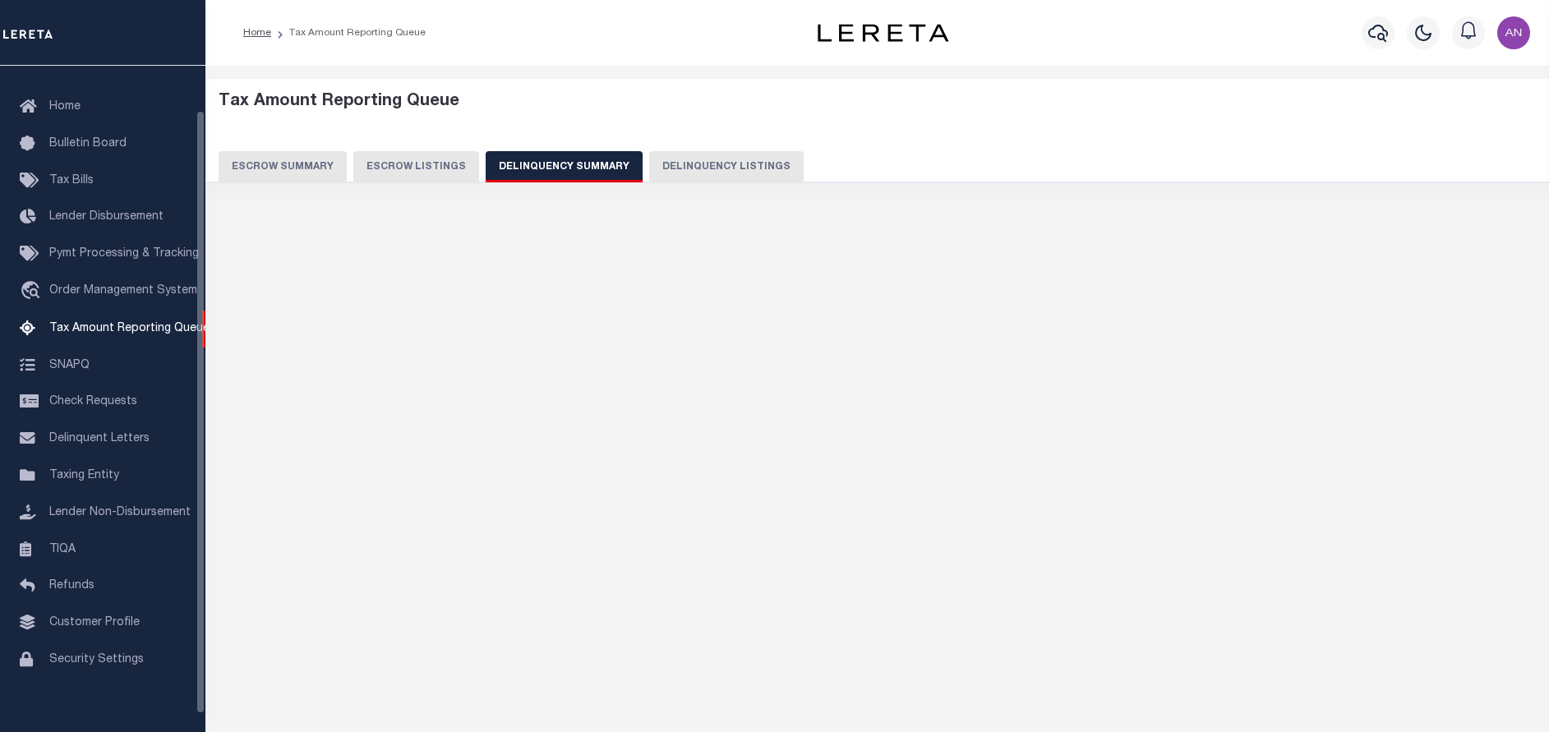
click at [663, 164] on button "Delinquency Listings" at bounding box center [726, 166] width 154 height 31
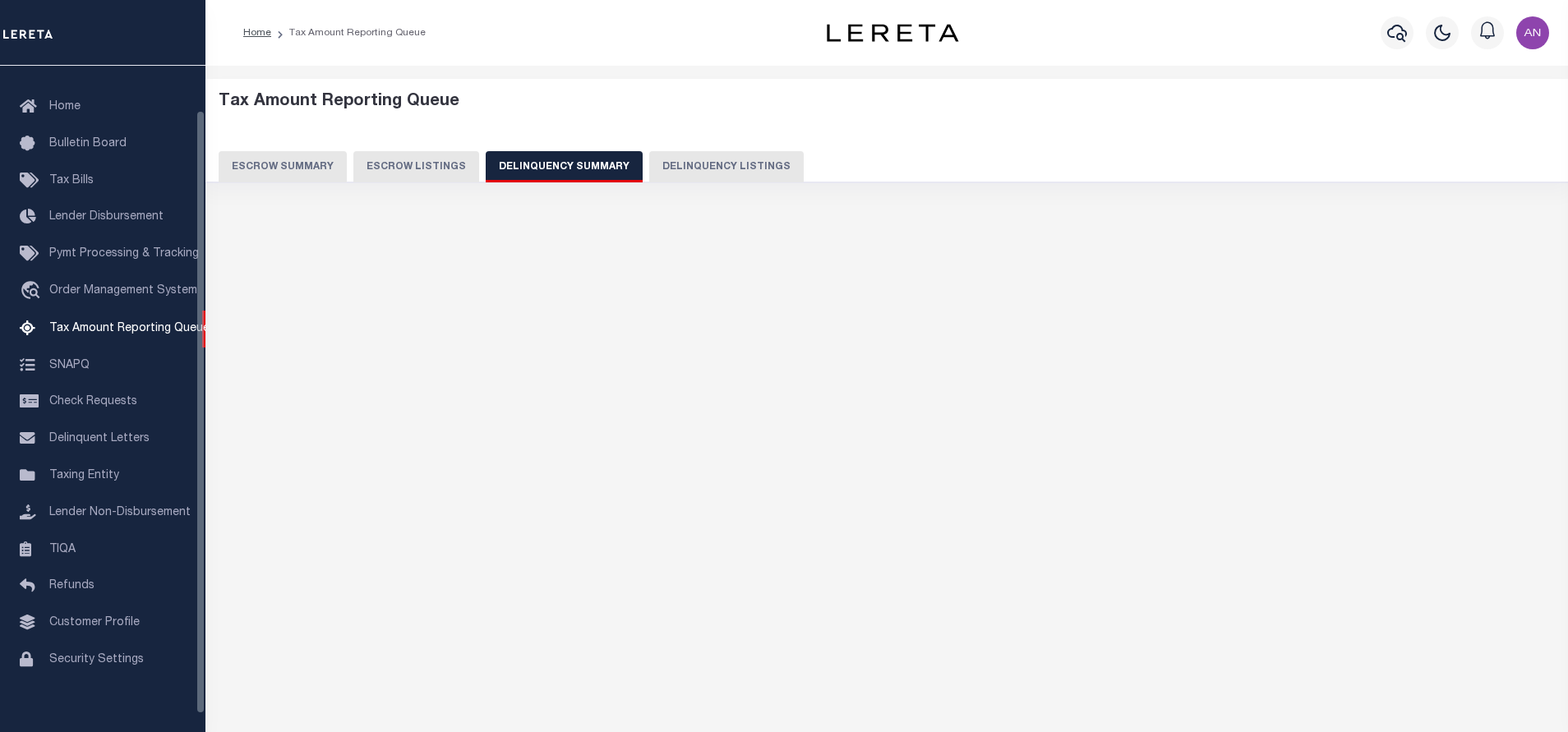
select select "100"
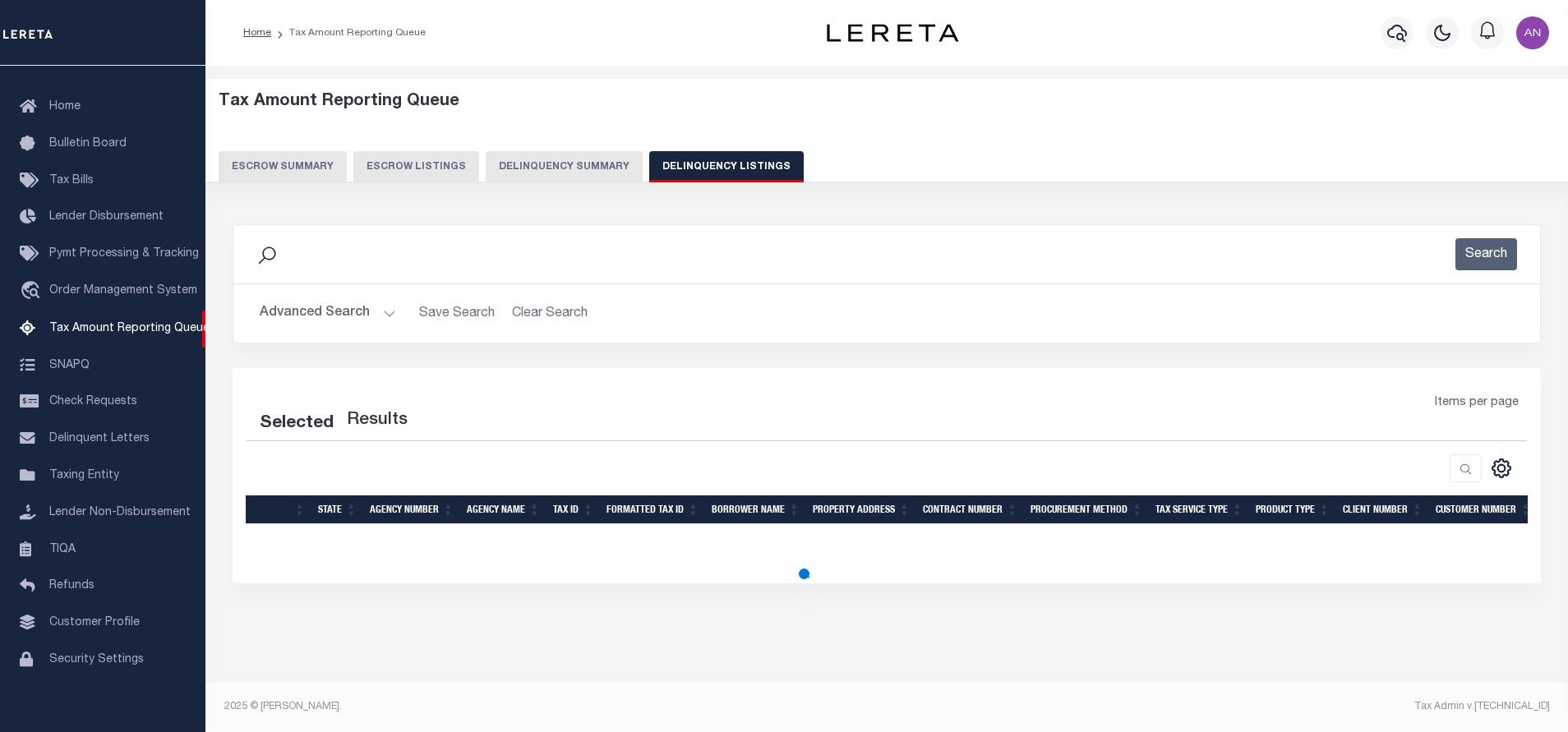
select select "100"
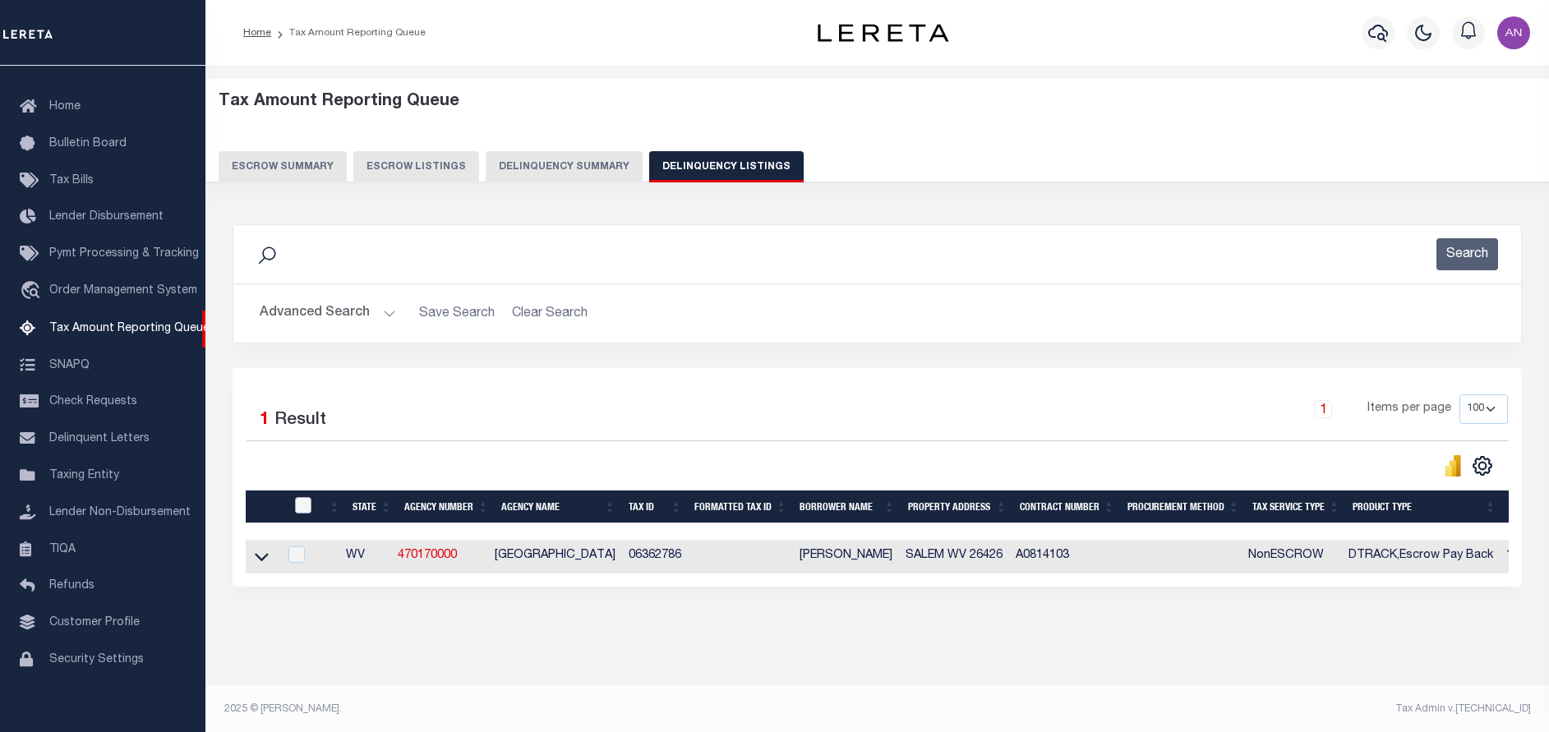
click at [300, 504] on input "checkbox" at bounding box center [303, 505] width 16 height 16
checkbox input "true"
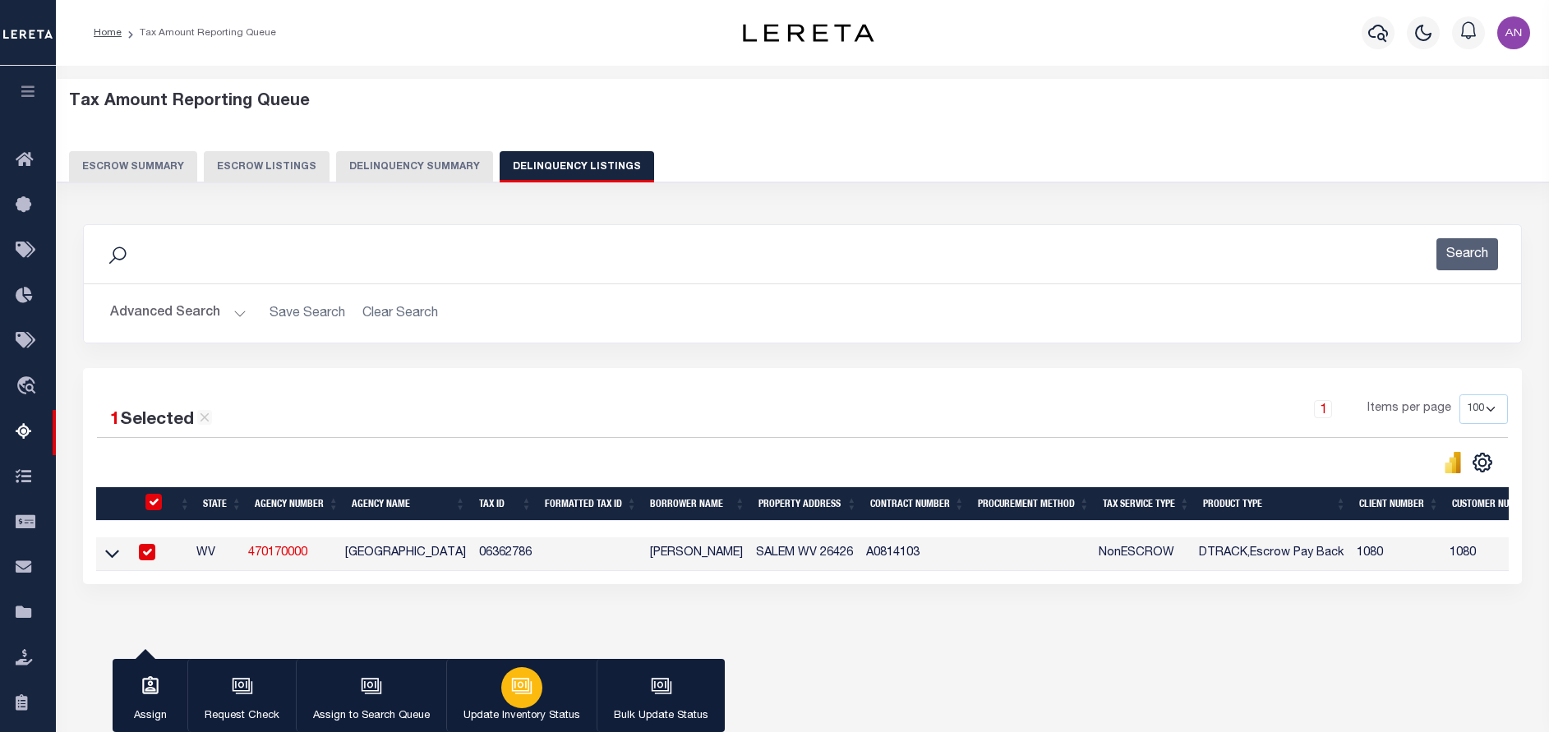
click at [520, 690] on icon "button" at bounding box center [521, 685] width 21 height 21
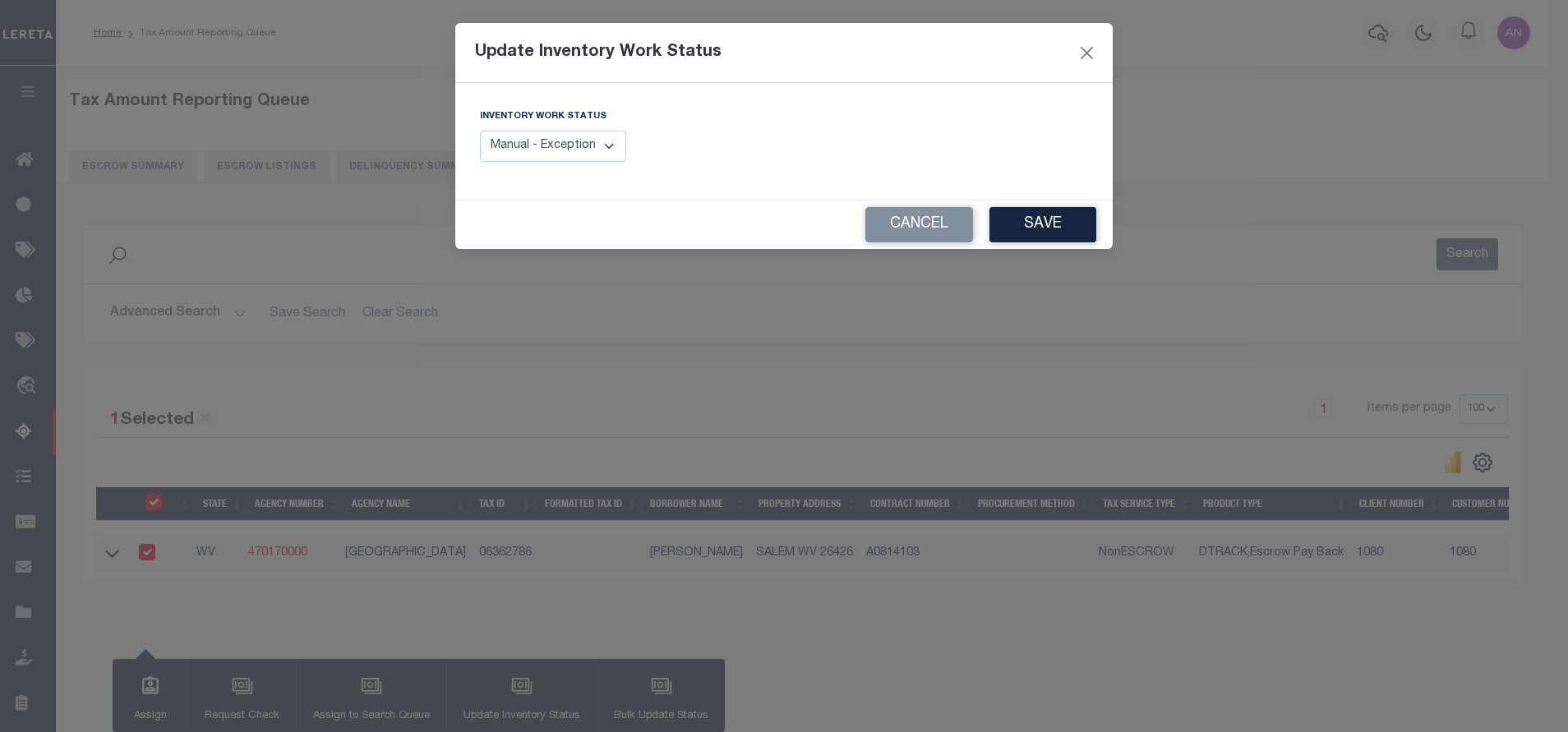
click at [615, 156] on select "Manual - Exception Pended - Awaiting Search Late Add Exception Completed" at bounding box center [553, 147] width 146 height 32
select select "4"
click at [480, 131] on select "Manual - Exception Pended - Awaiting Search Late Add Exception Completed" at bounding box center [553, 147] width 146 height 32
click at [1064, 236] on button "Save" at bounding box center [1042, 224] width 107 height 35
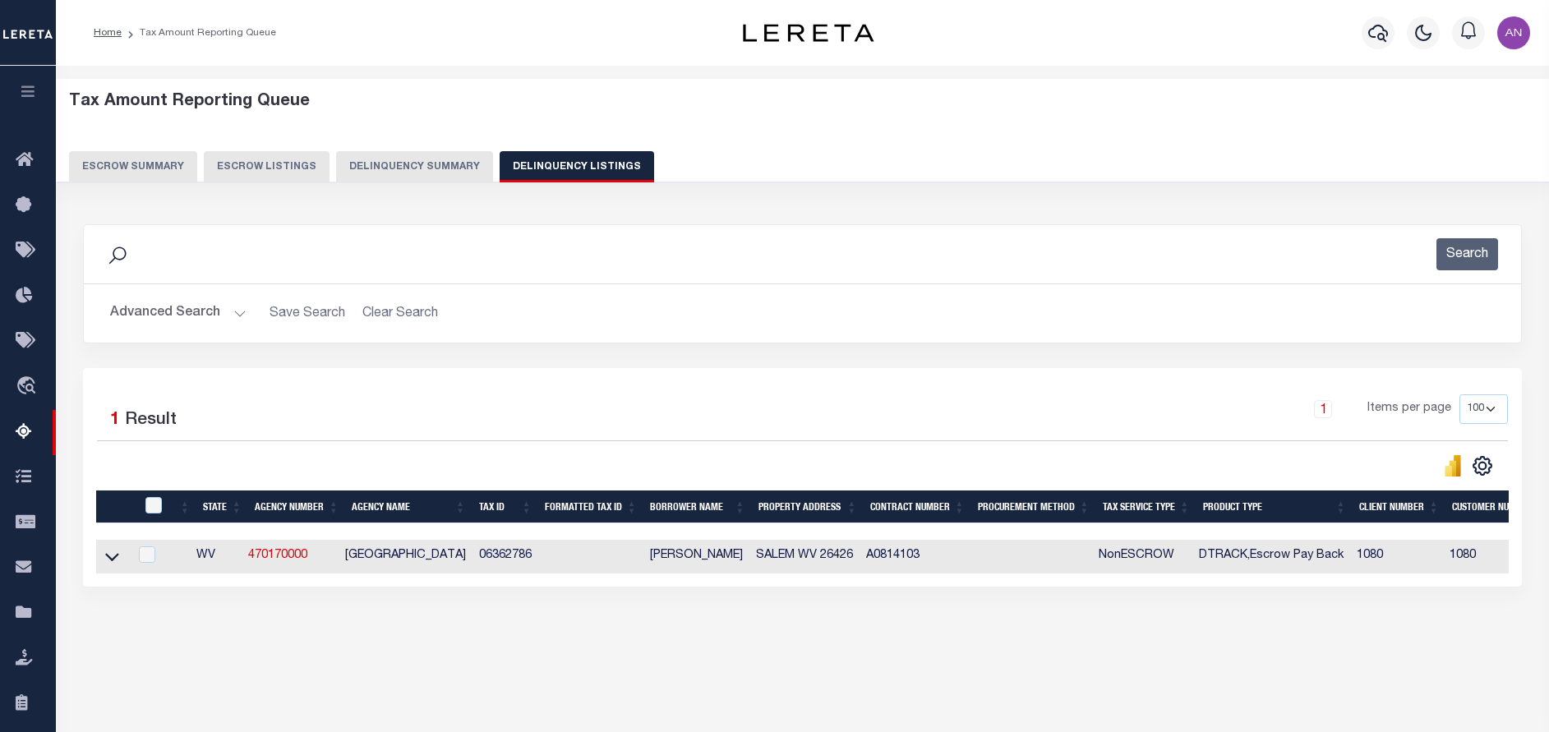
click at [119, 559] on link at bounding box center [112, 556] width 19 height 12
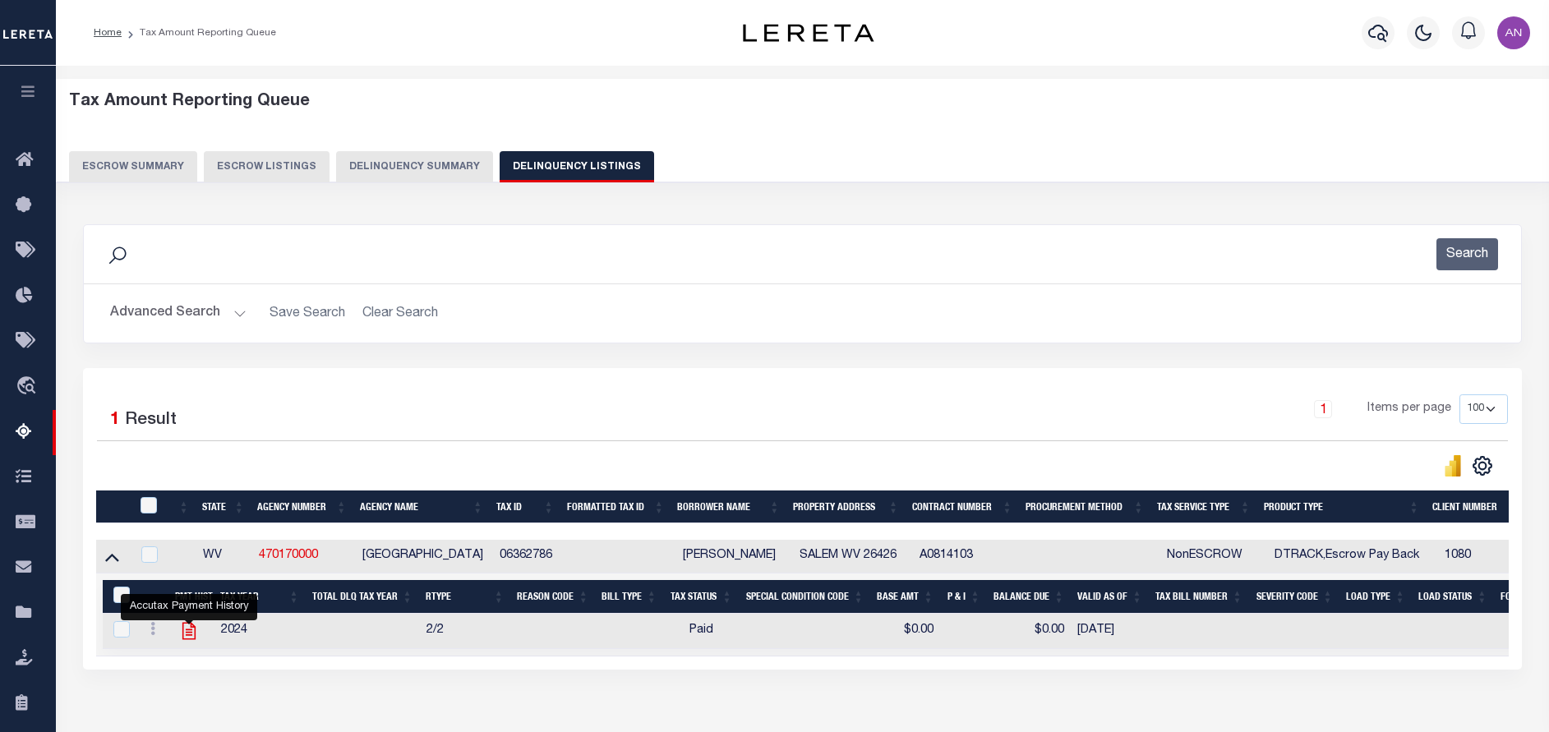
click at [184, 638] on icon "" at bounding box center [188, 630] width 21 height 21
checkbox input "true"
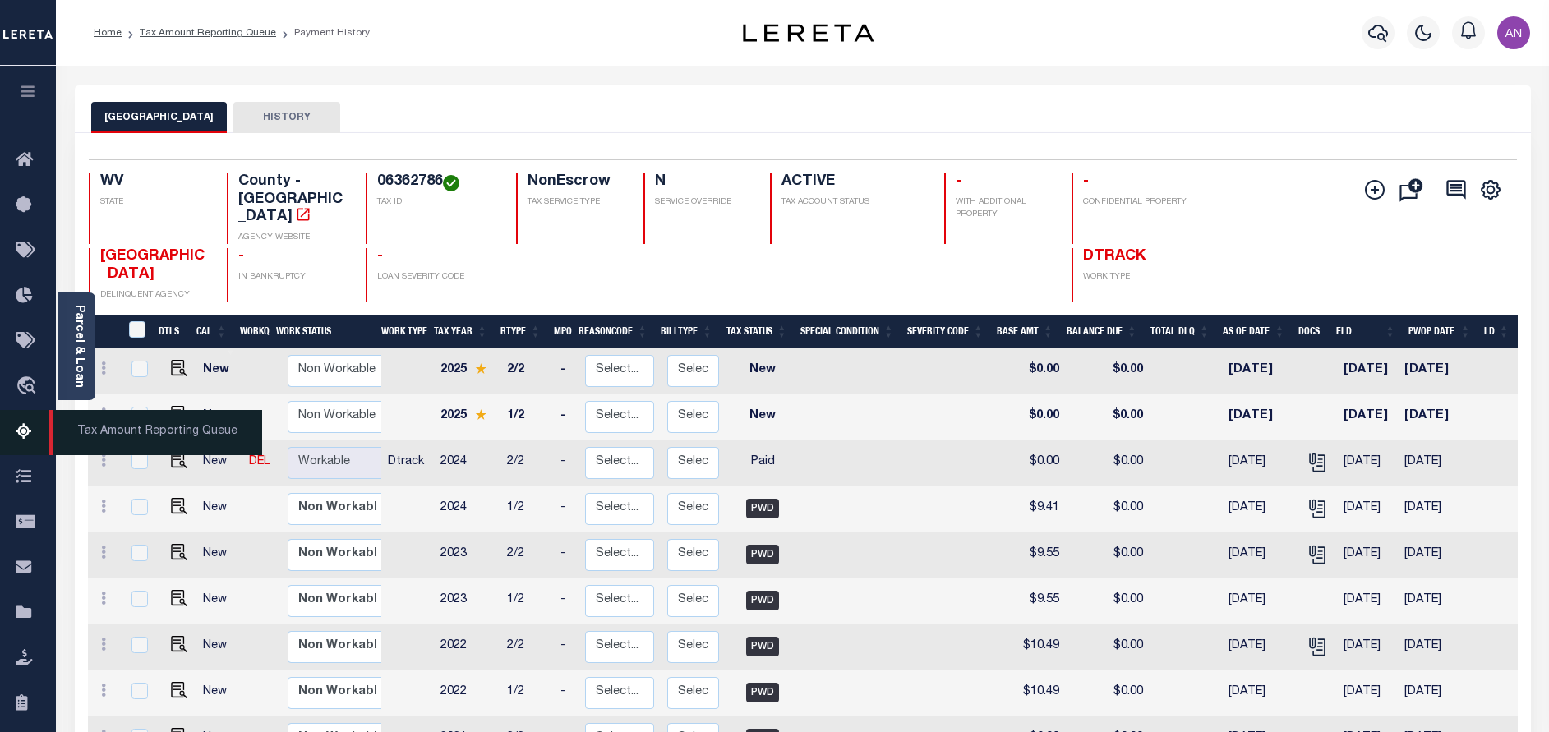
click at [21, 435] on icon at bounding box center [29, 432] width 26 height 21
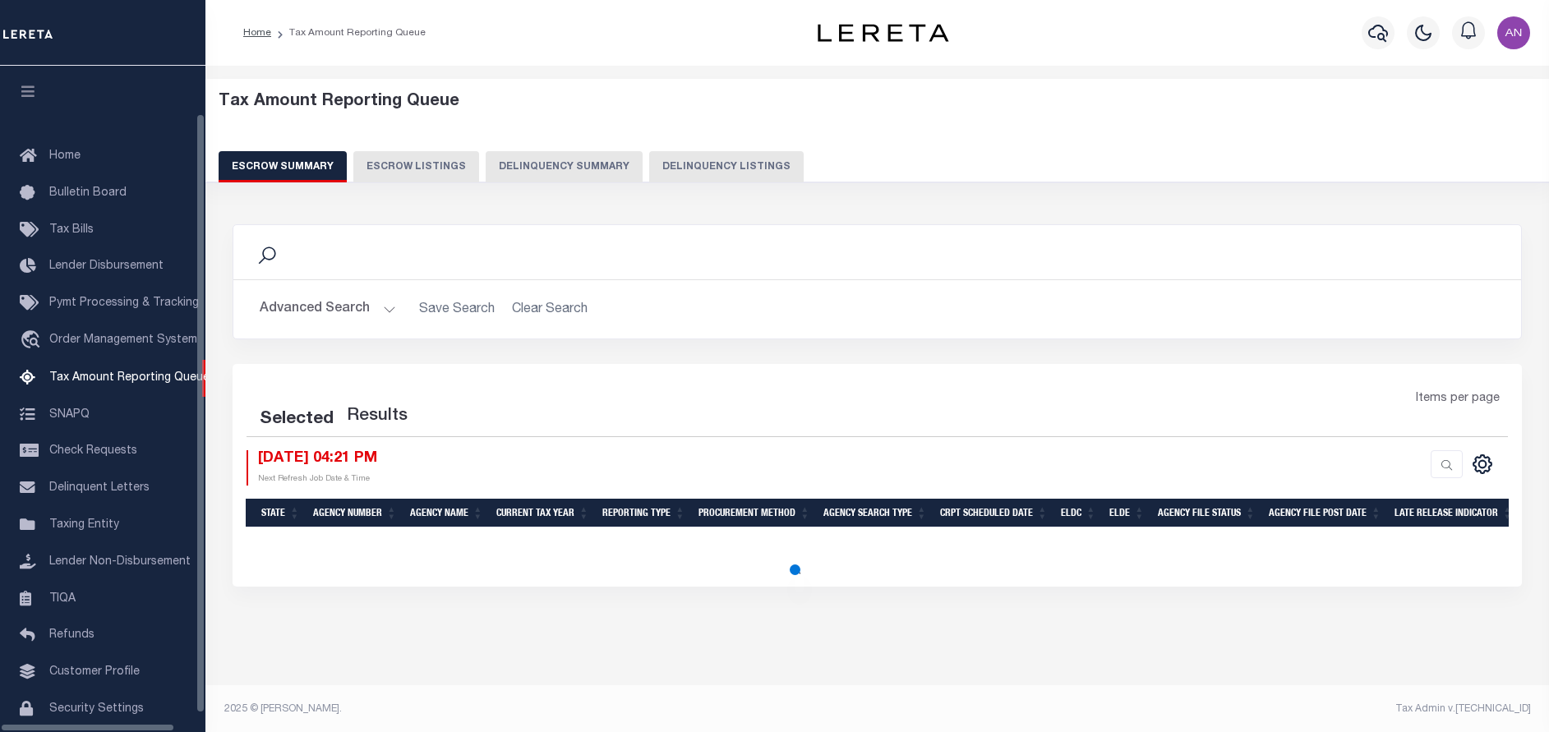
select select "100"
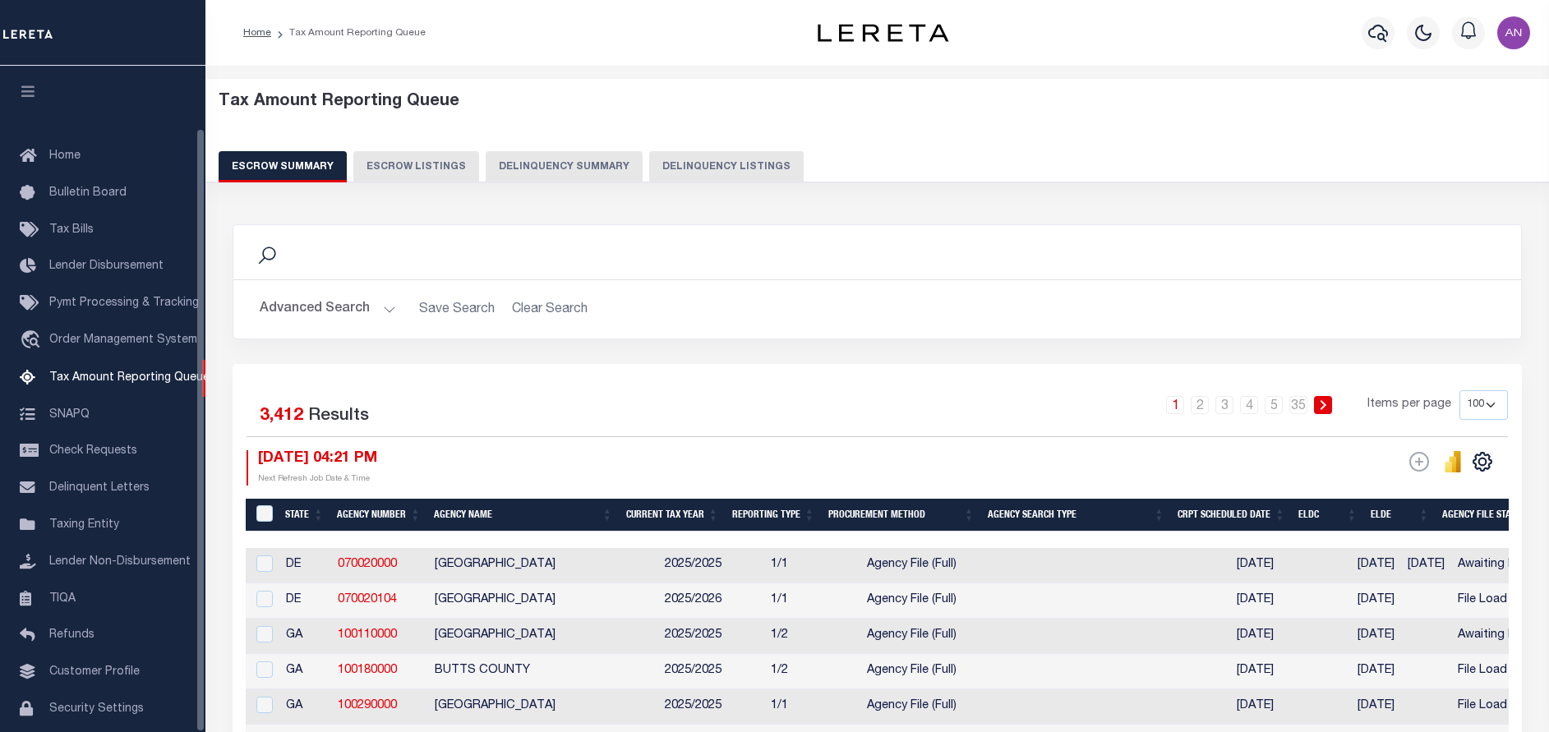
scroll to position [68, 0]
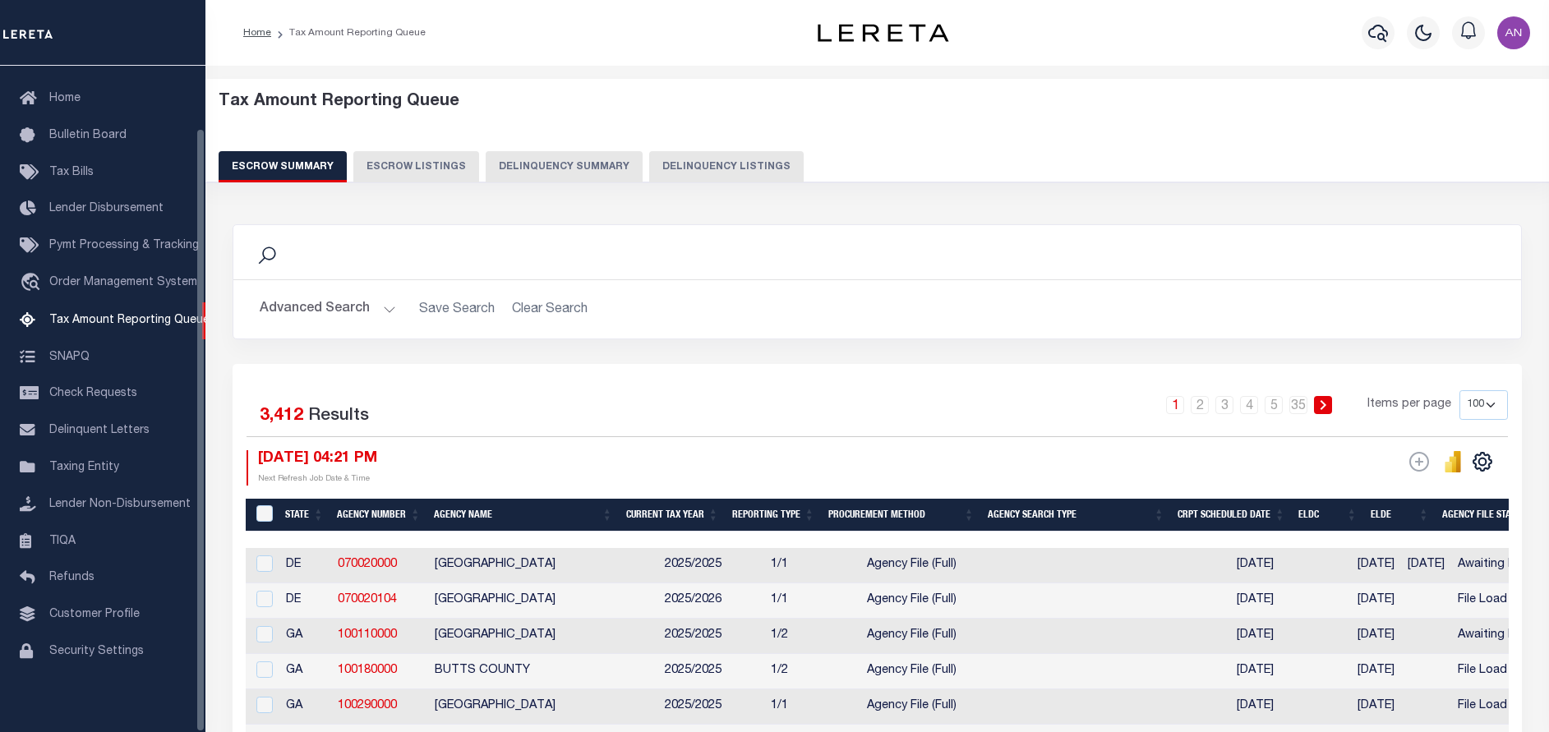
click at [659, 164] on button "Delinquency Listings" at bounding box center [726, 166] width 154 height 31
select select "100"
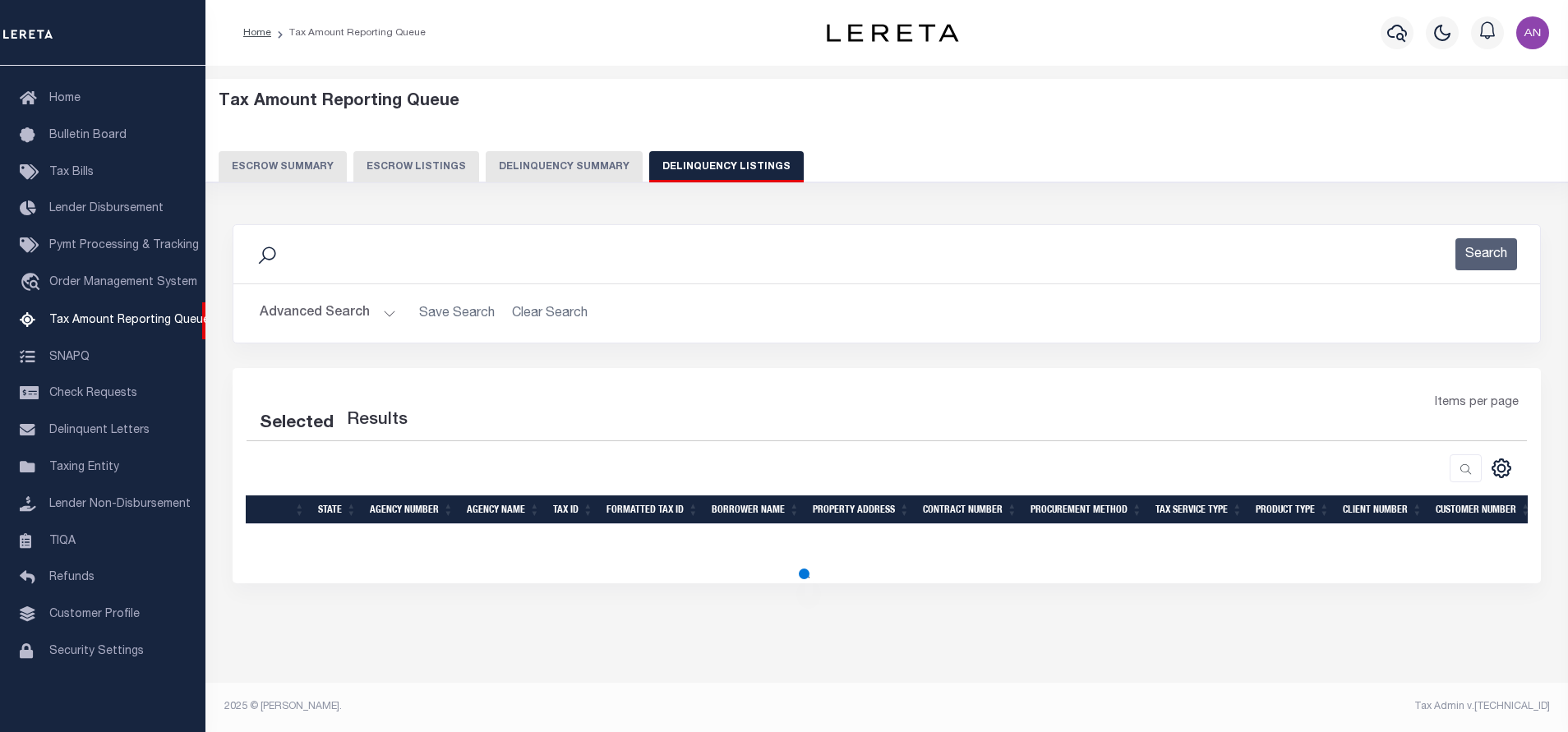
select select "100"
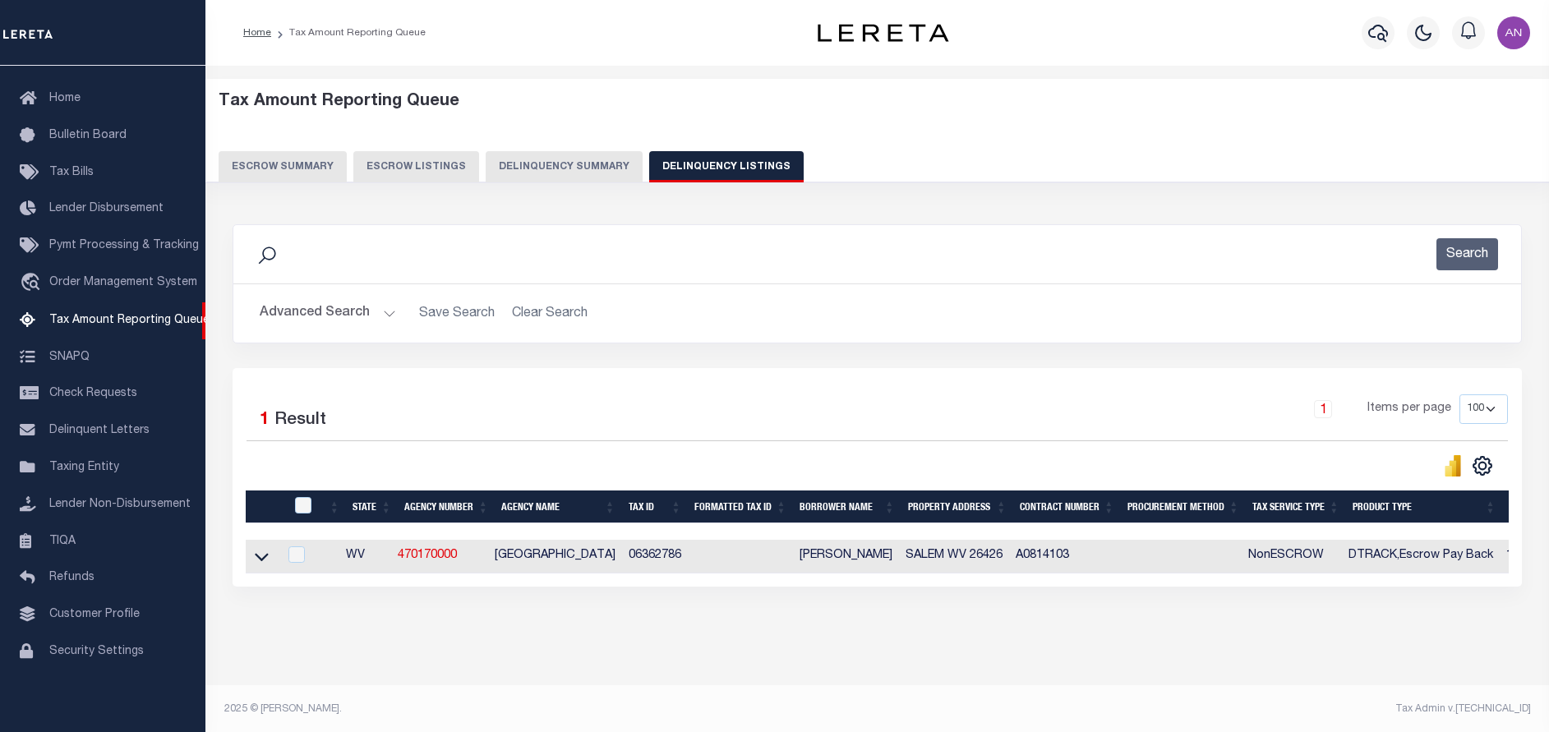
click at [330, 323] on button "Advanced Search" at bounding box center [328, 313] width 136 height 32
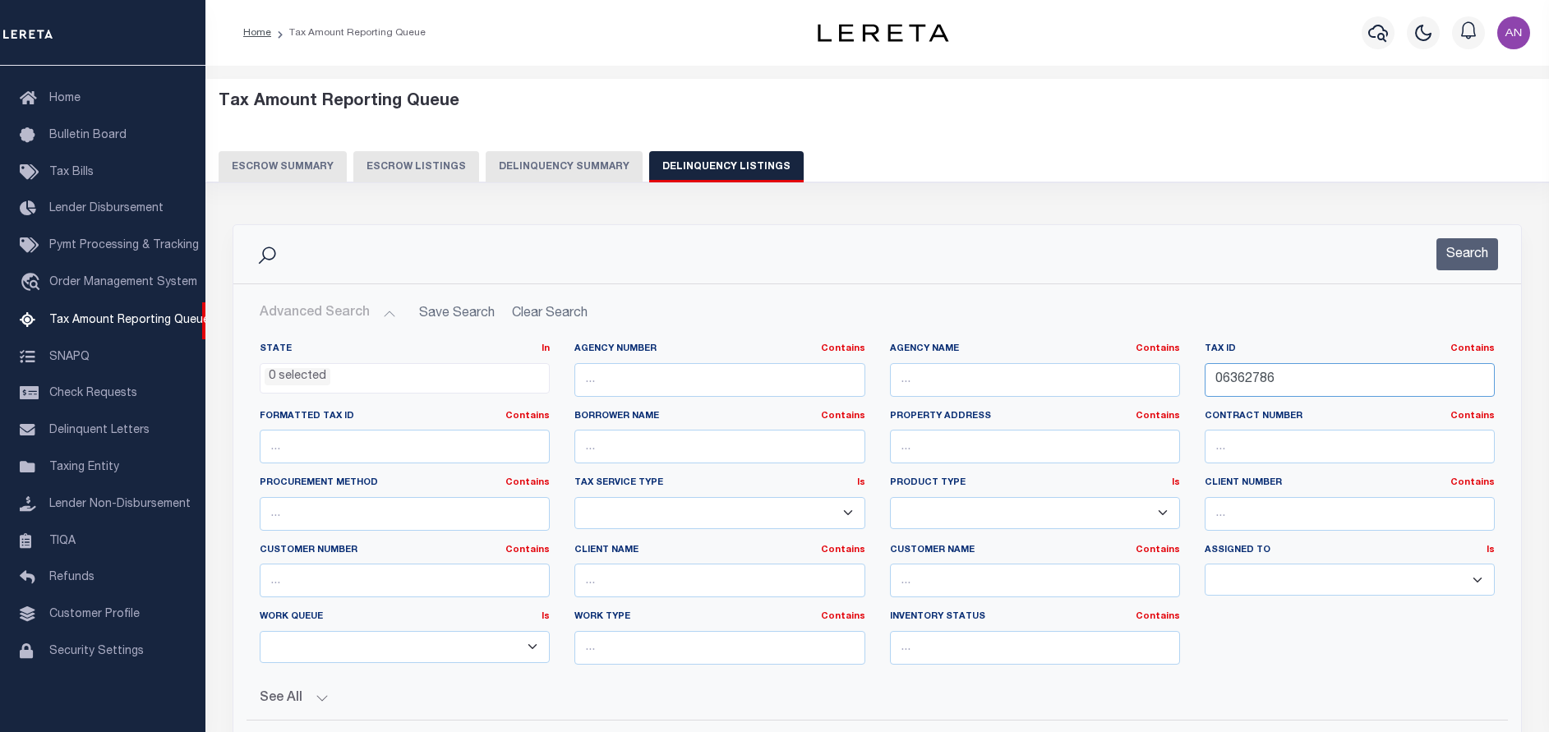
click at [1331, 378] on input "06362786" at bounding box center [1349, 380] width 290 height 34
paste input "633"
type input "06366336"
click at [1469, 262] on button "Search" at bounding box center [1467, 254] width 62 height 32
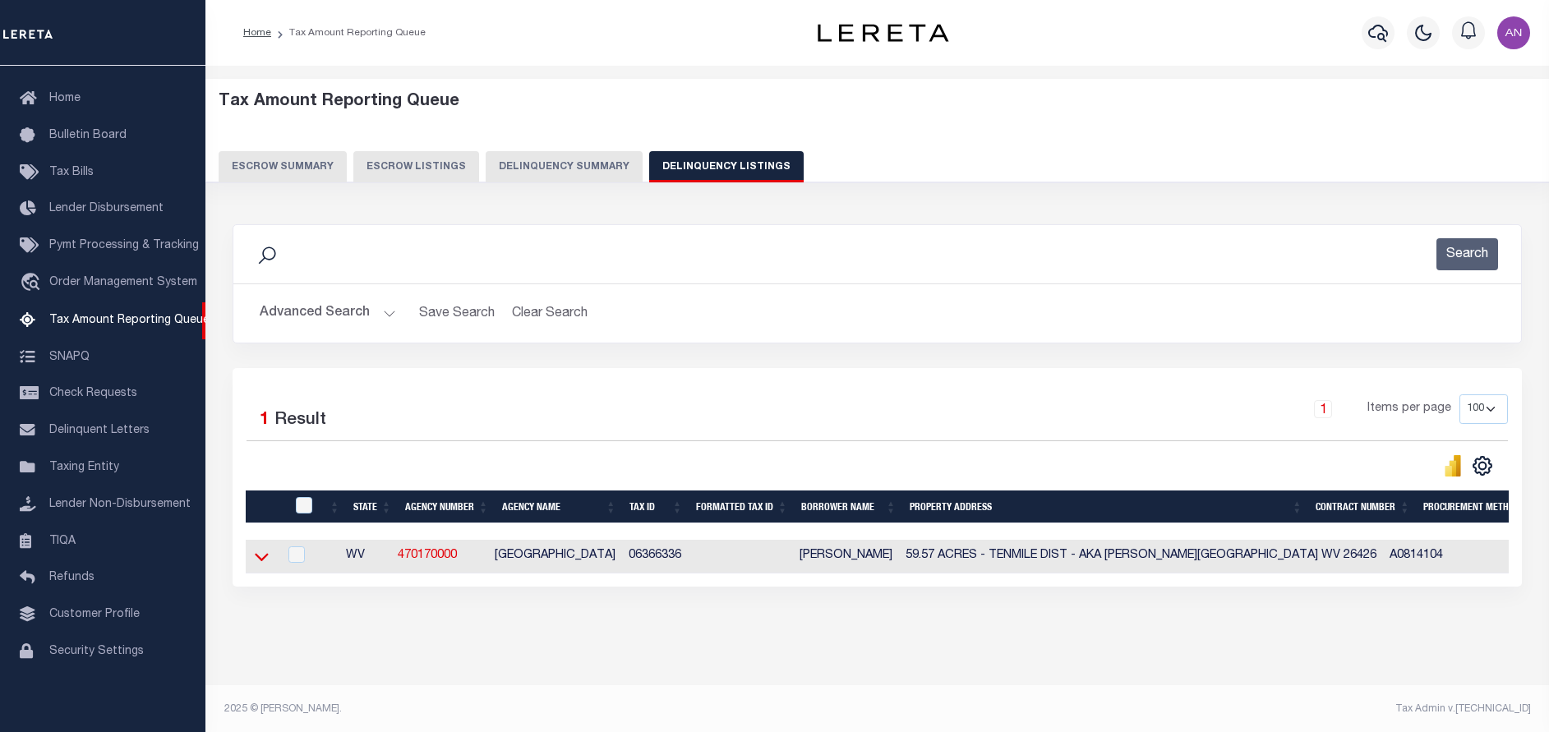
click at [256, 559] on icon at bounding box center [262, 558] width 14 height 8
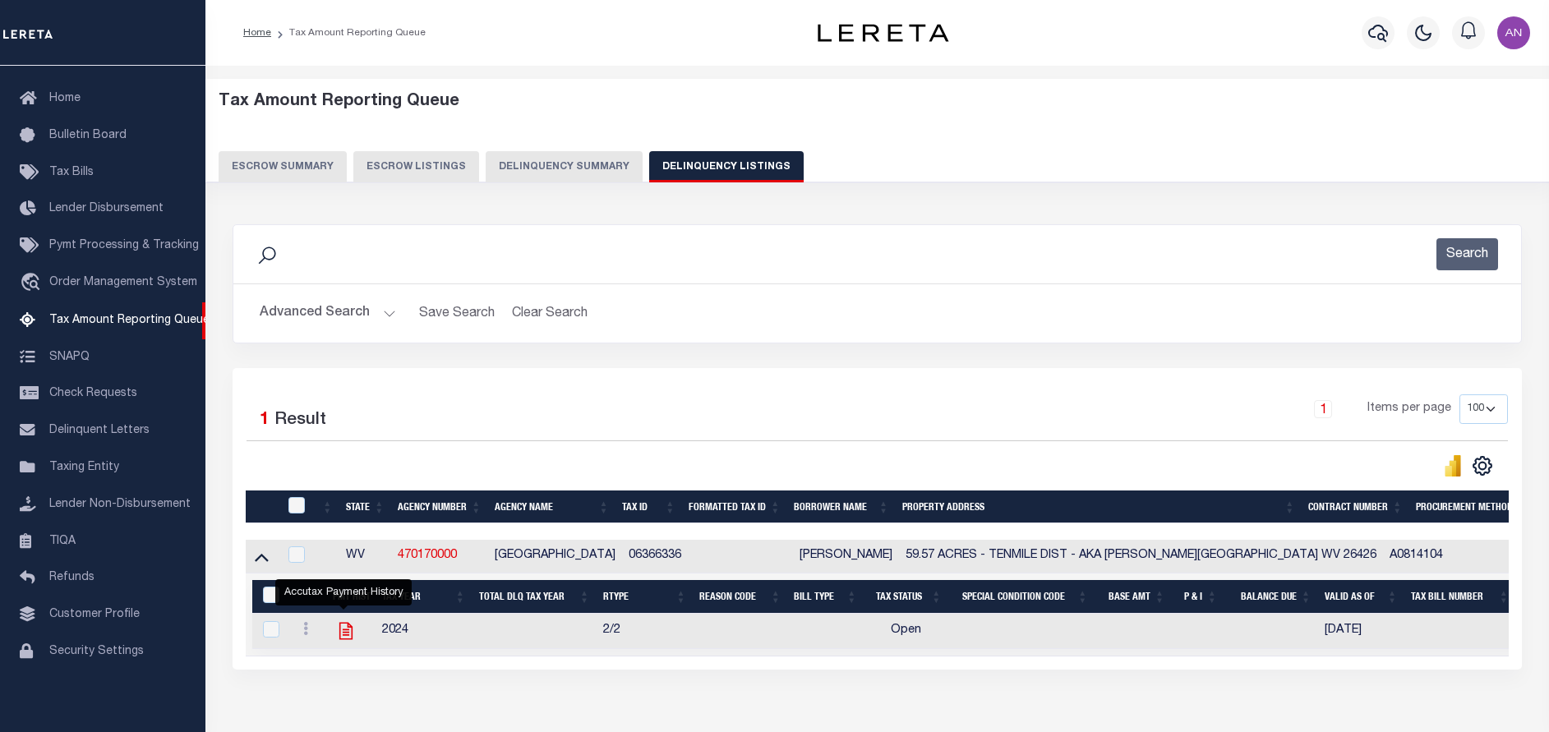
click at [339, 634] on icon "" at bounding box center [345, 630] width 21 height 21
checkbox input "true"
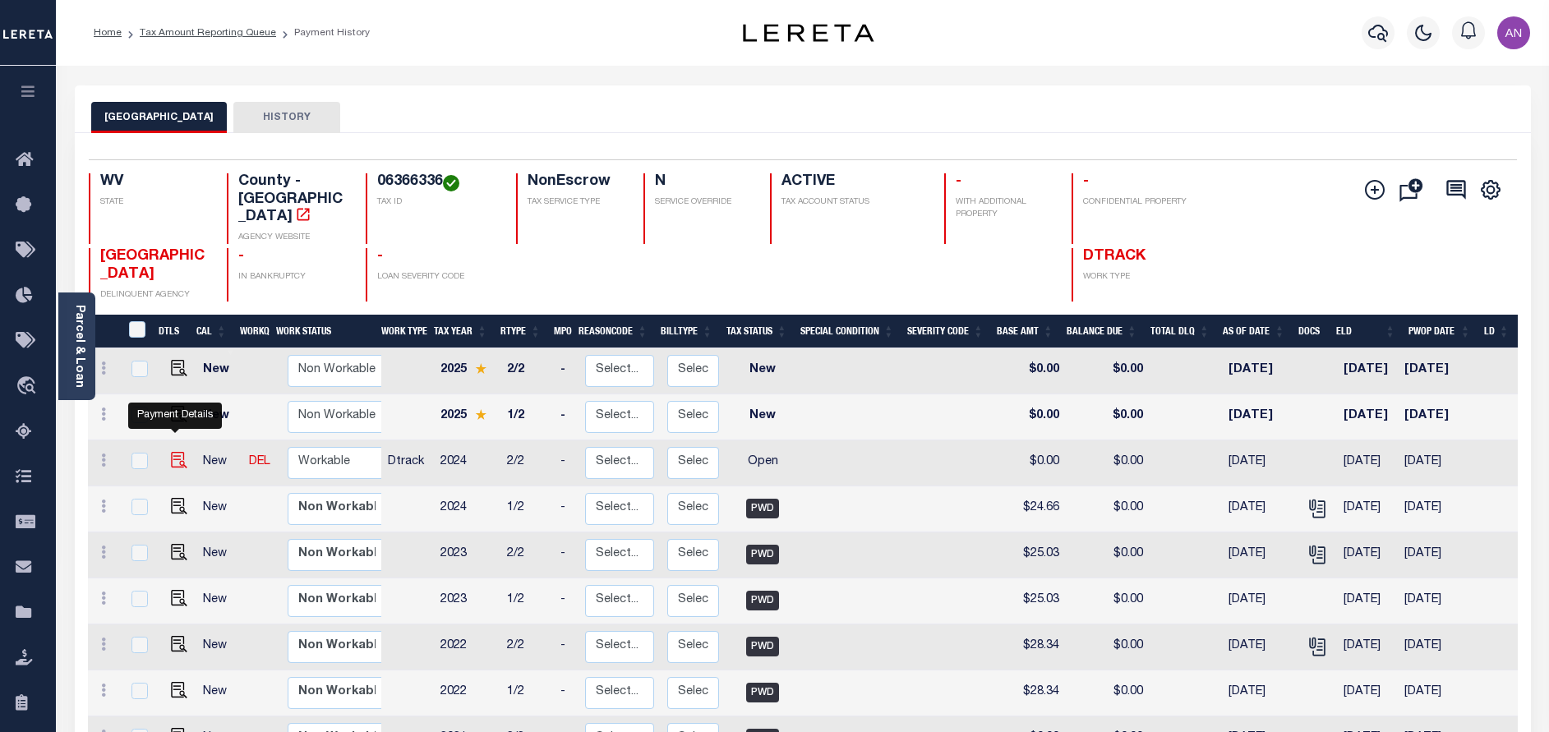
click at [172, 452] on img "" at bounding box center [179, 460] width 16 height 16
checkbox input "true"
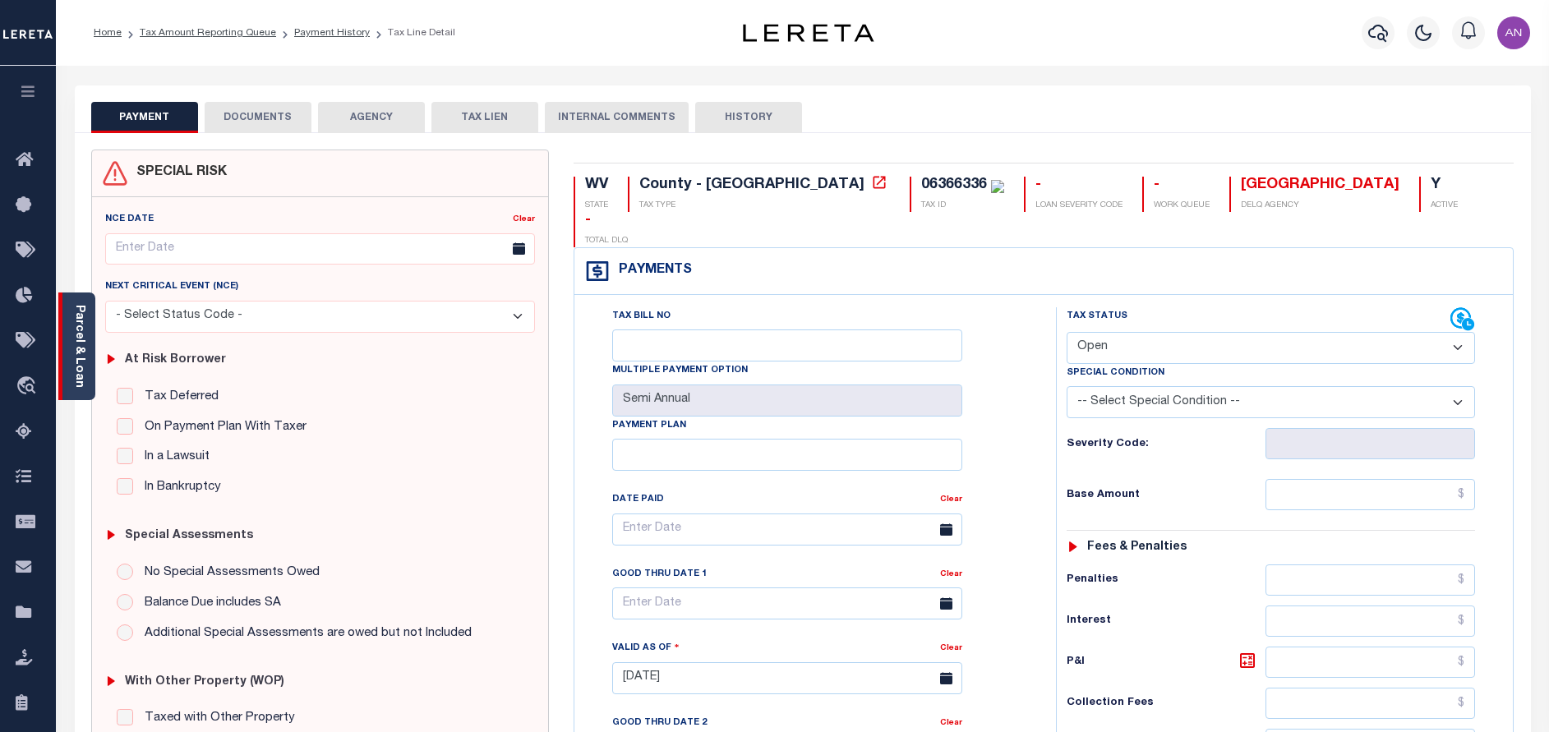
click at [88, 371] on div "Parcel & Loan" at bounding box center [76, 346] width 37 height 108
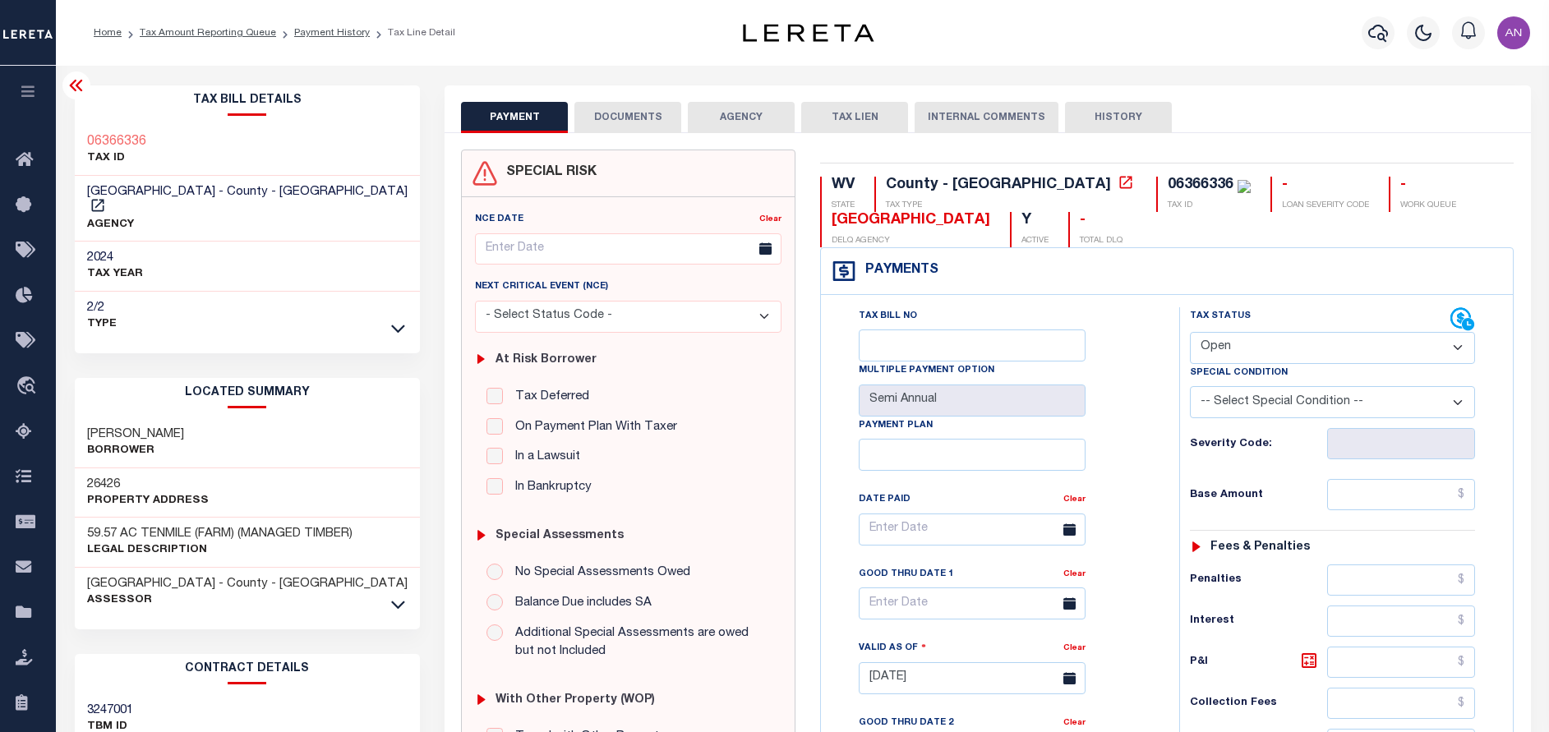
click at [1224, 347] on select "- Select Status Code - Open Due/Unpaid Paid Incomplete No Tax Due Internal Refu…" at bounding box center [1332, 348] width 285 height 32
select select "PYD"
click at [1190, 333] on select "- Select Status Code - Open Due/Unpaid Paid Incomplete No Tax Due Internal Refu…" at bounding box center [1332, 348] width 285 height 32
type input "[DATE]"
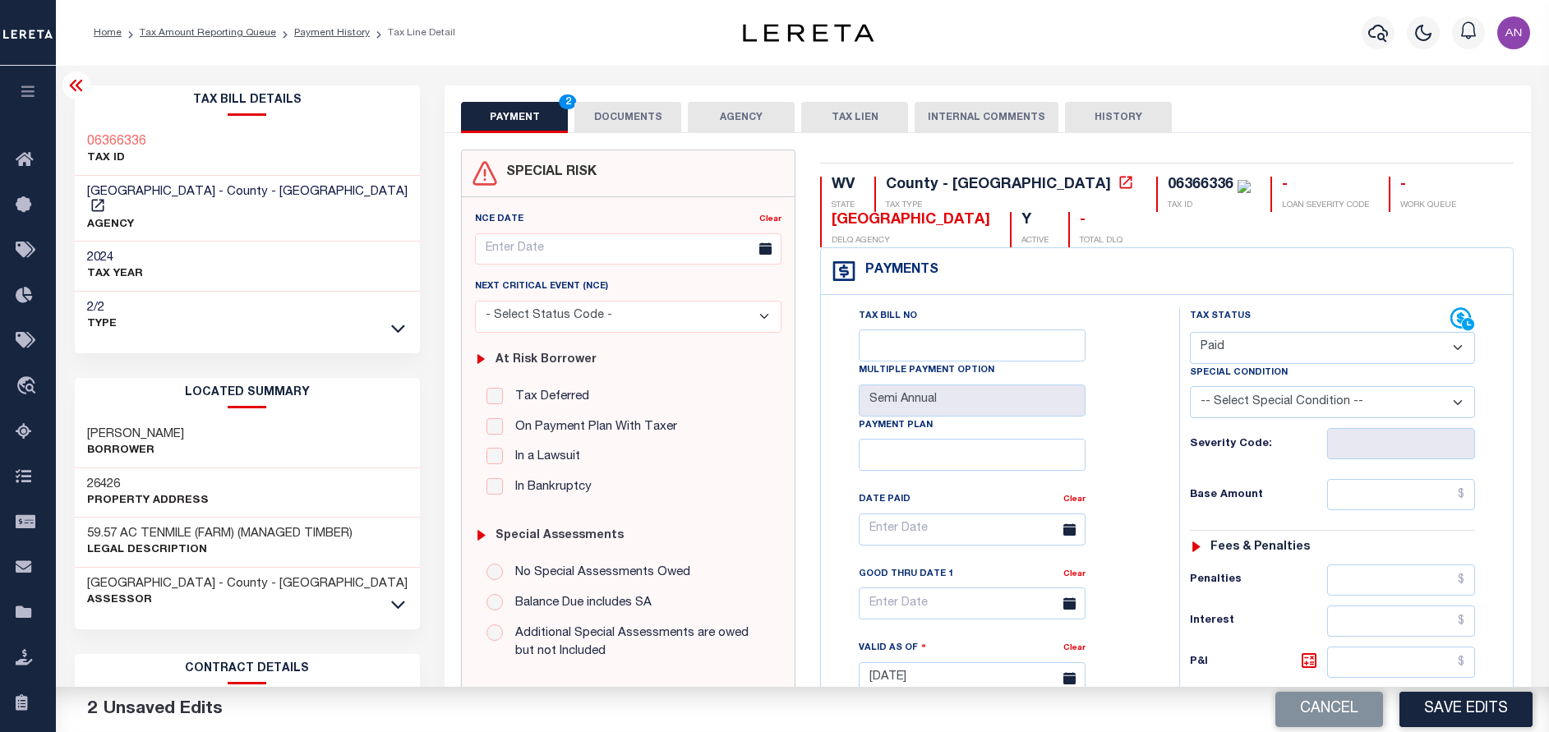
click at [609, 109] on button "DOCUMENTS" at bounding box center [627, 117] width 107 height 31
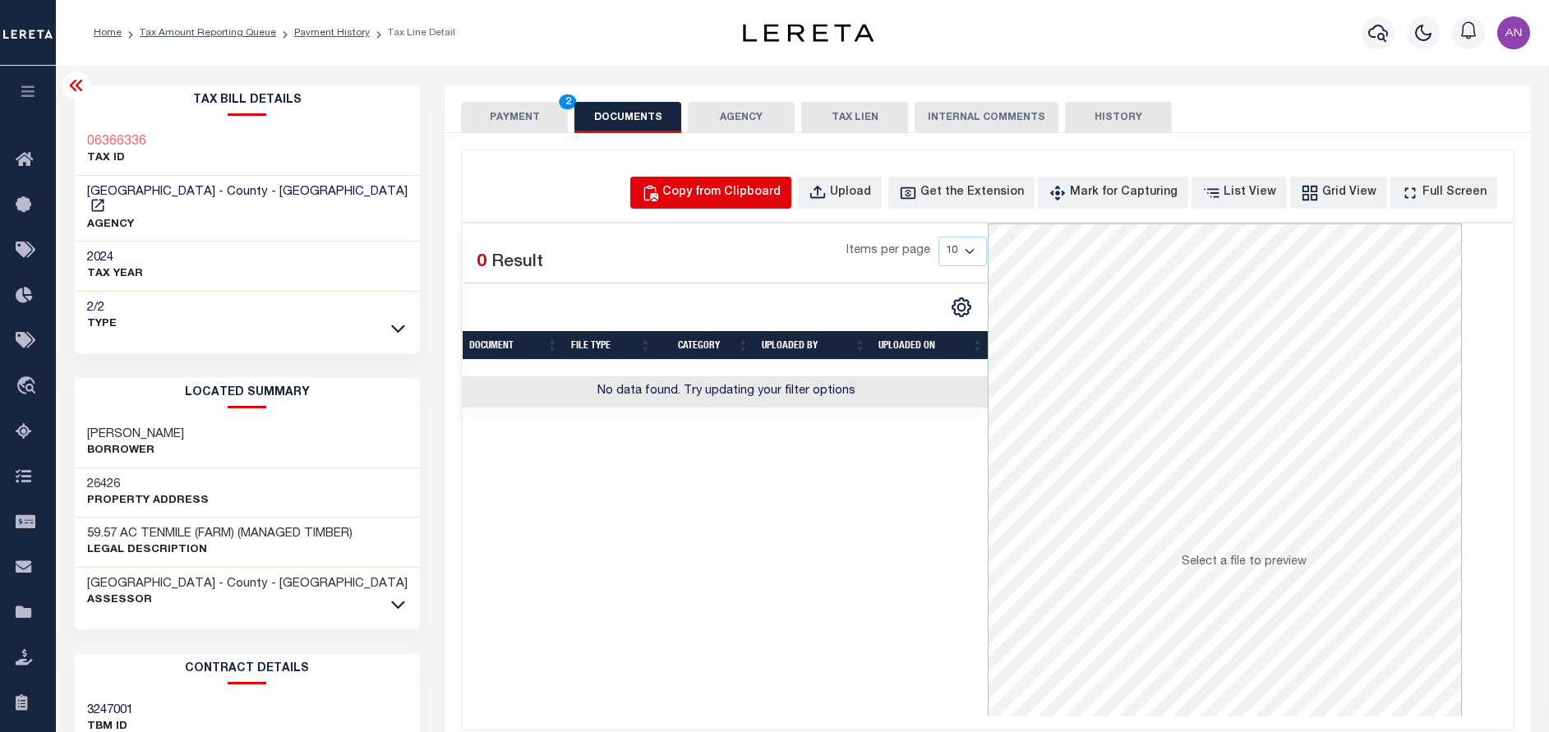
click at [707, 189] on div "Copy from Clipboard" at bounding box center [721, 193] width 118 height 18
select select "POP"
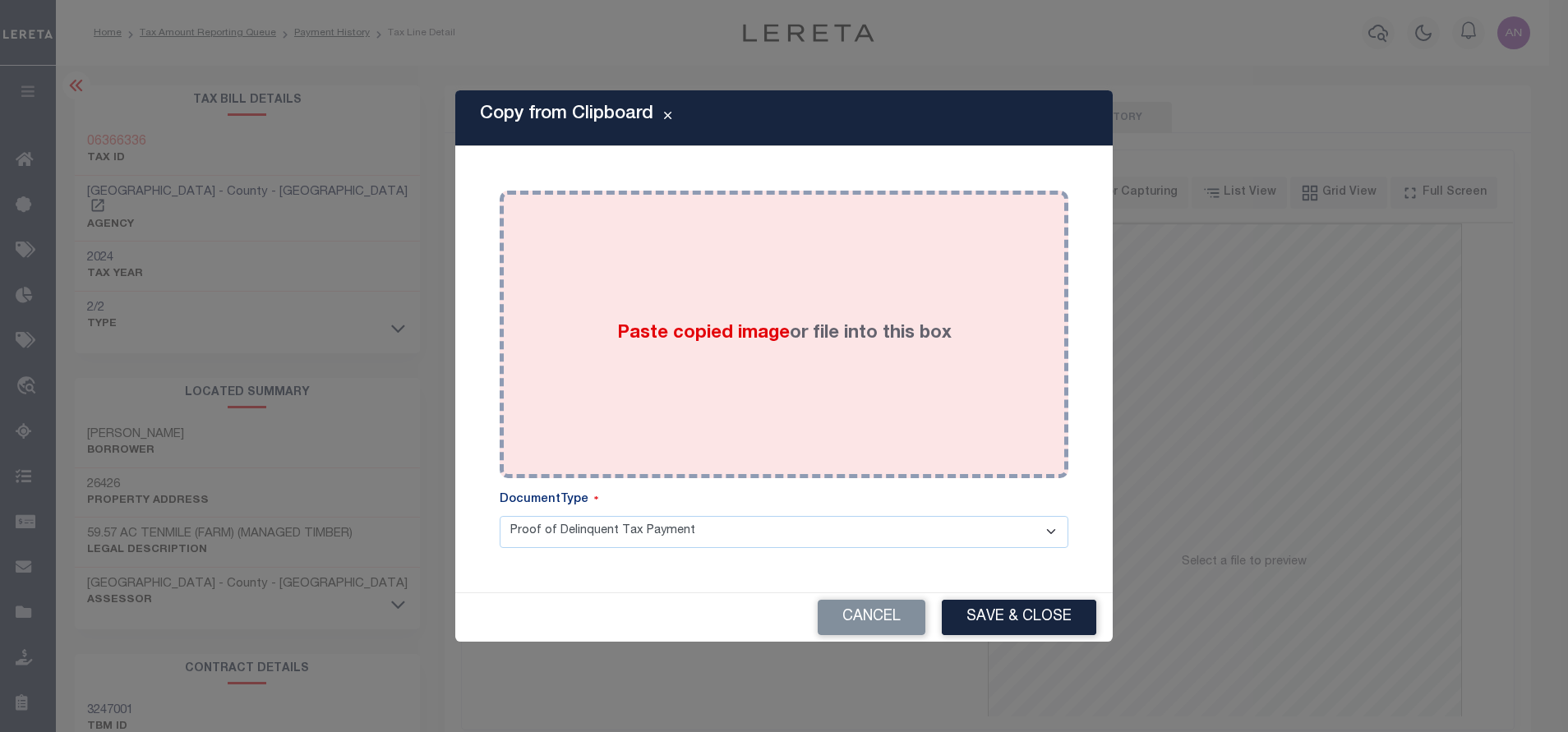
click at [820, 235] on div "Paste copied image or file into this box" at bounding box center [784, 334] width 544 height 263
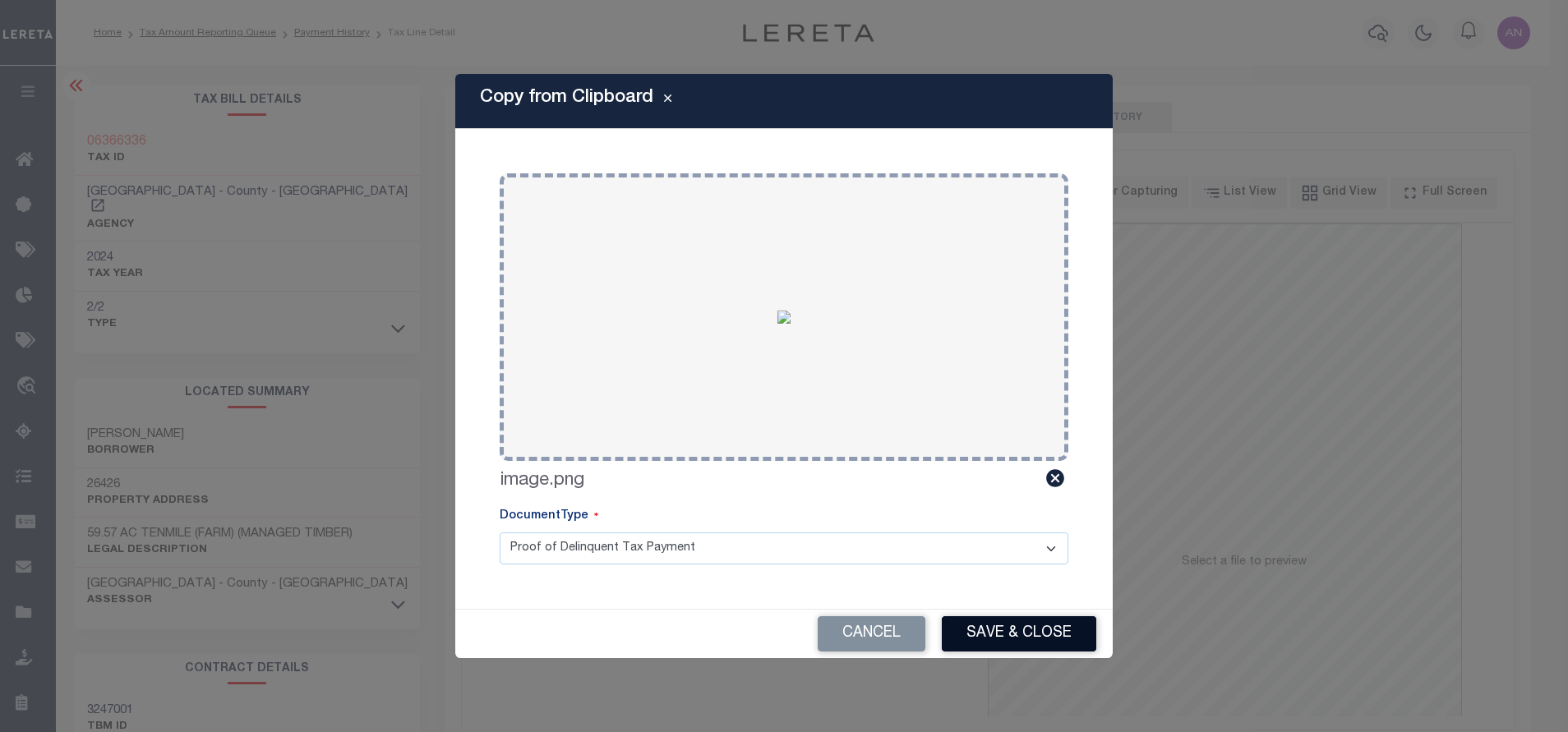
click at [998, 631] on button "Save & Close" at bounding box center [1019, 633] width 154 height 35
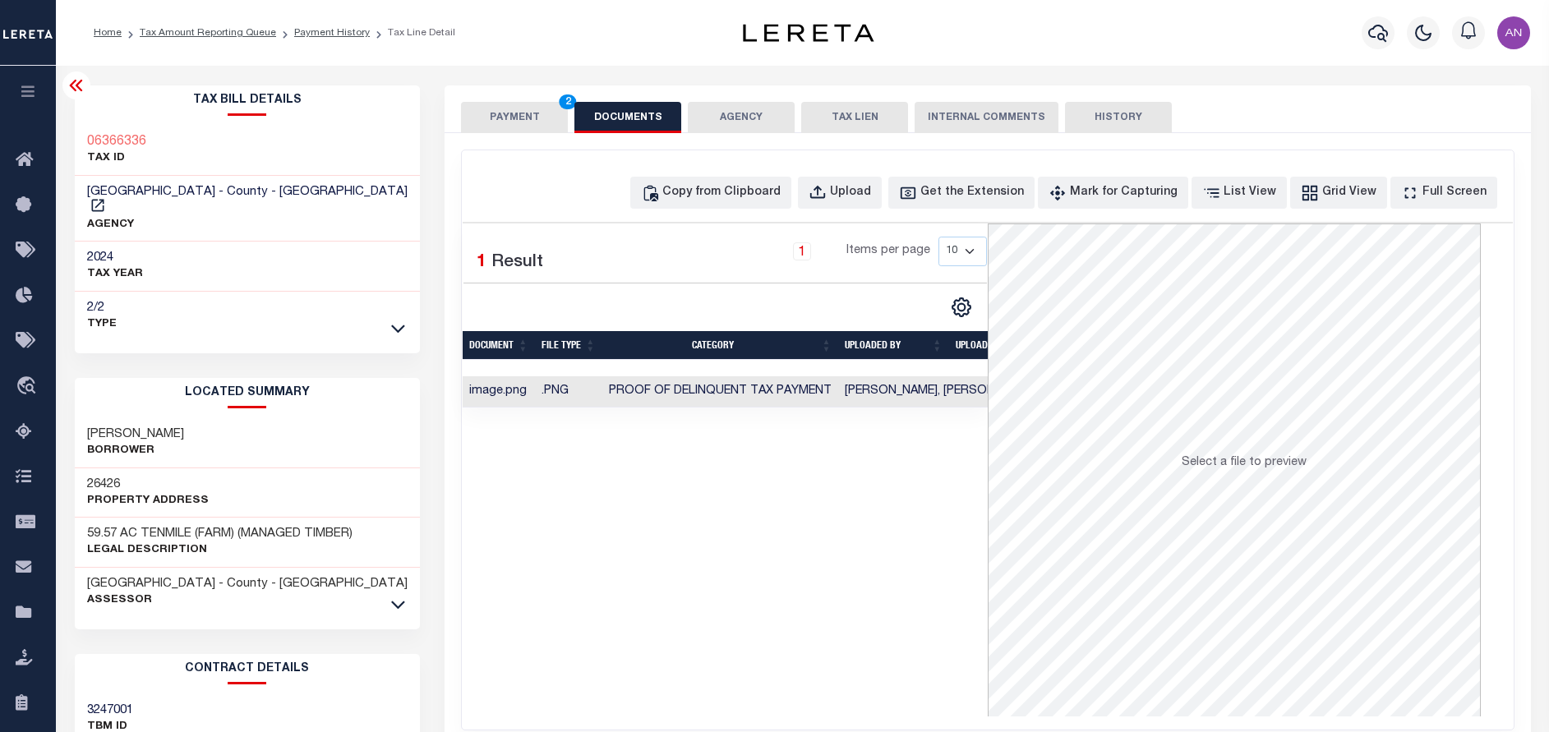
click at [517, 125] on button "PAYMENT 2" at bounding box center [514, 117] width 107 height 31
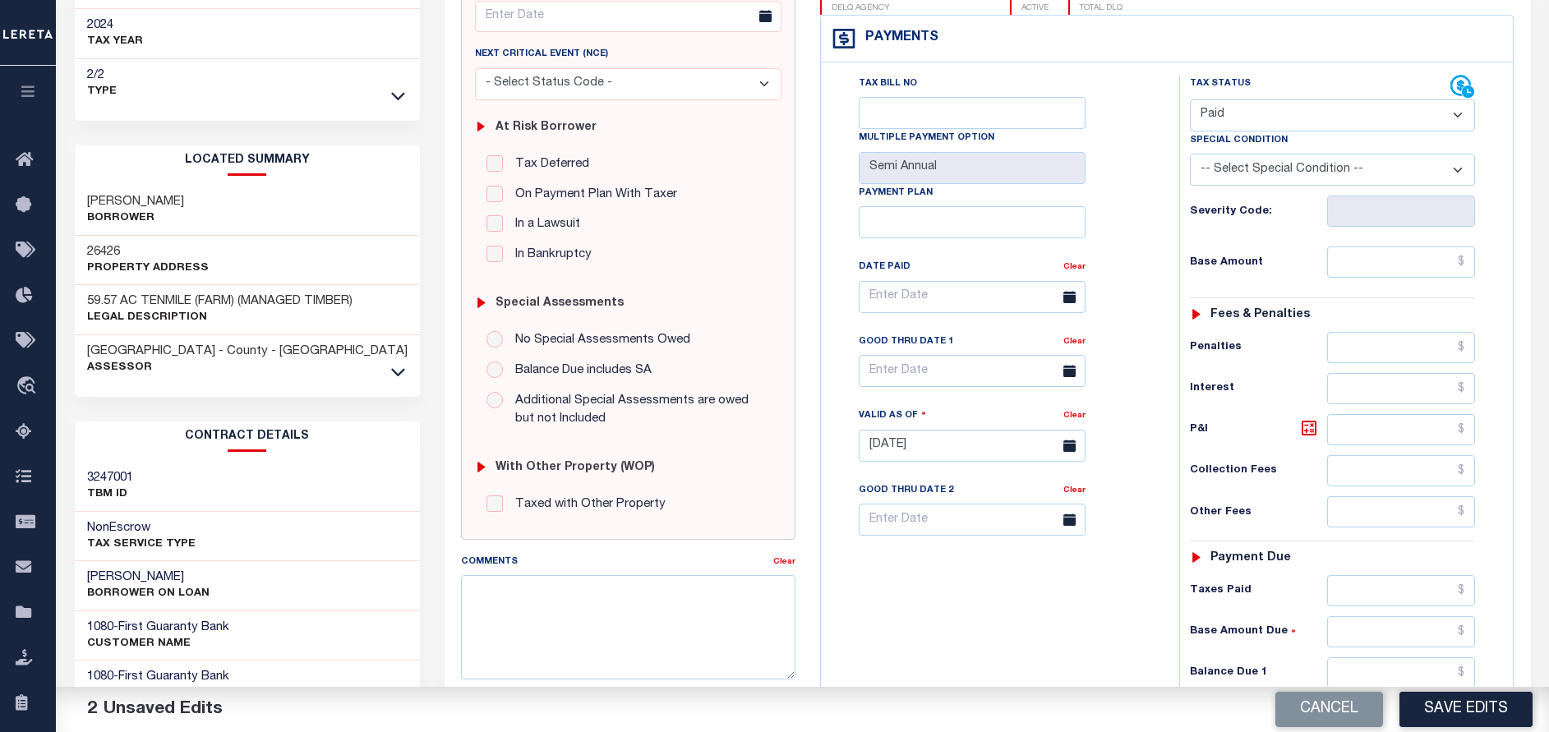
scroll to position [246, 0]
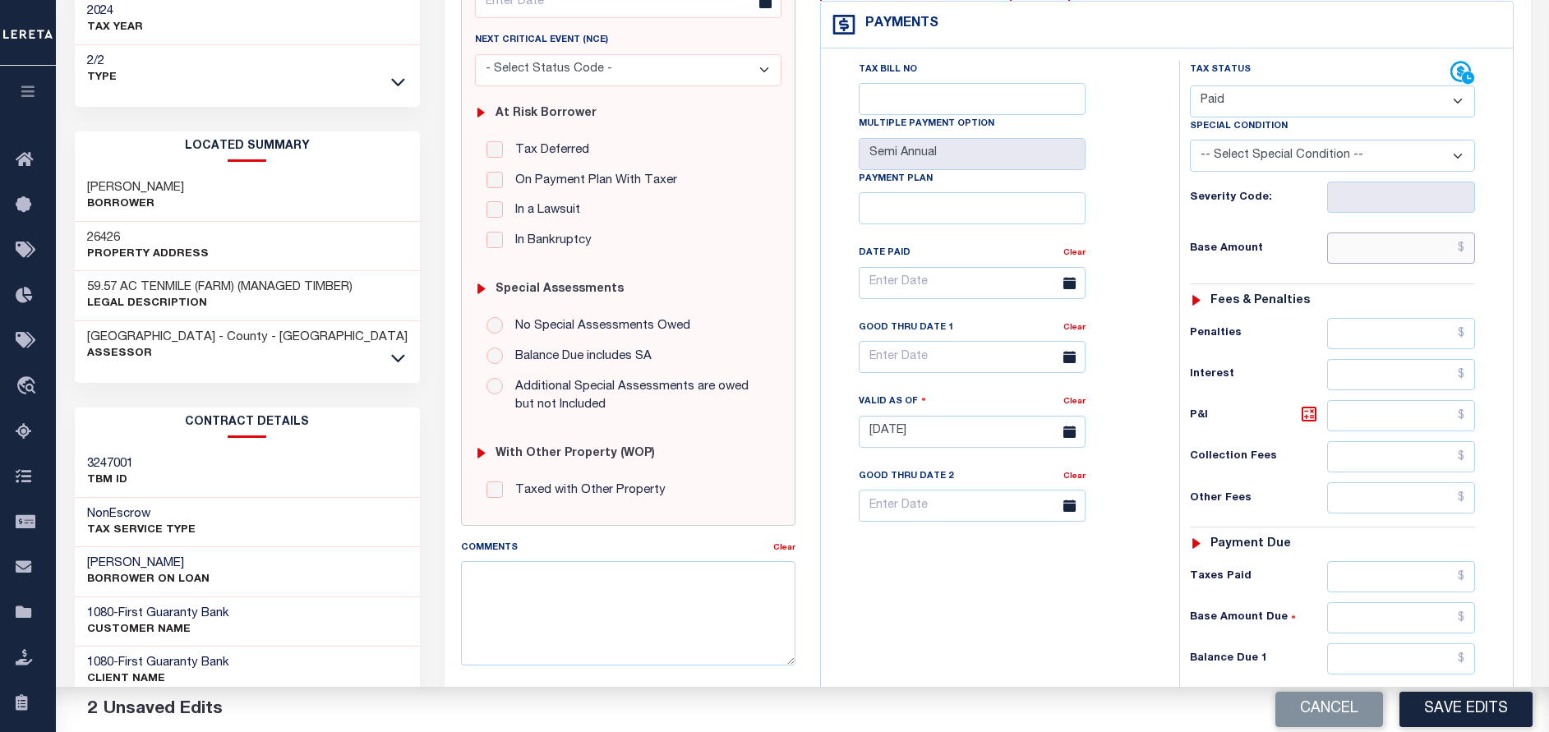
click at [1388, 257] on input "text" at bounding box center [1401, 248] width 148 height 31
type input "$0.00"
click at [1142, 223] on div "Tax Bill No Multiple Payment Option Semi Annual Payment Plan Clear Clear Valid …" at bounding box center [995, 291] width 317 height 461
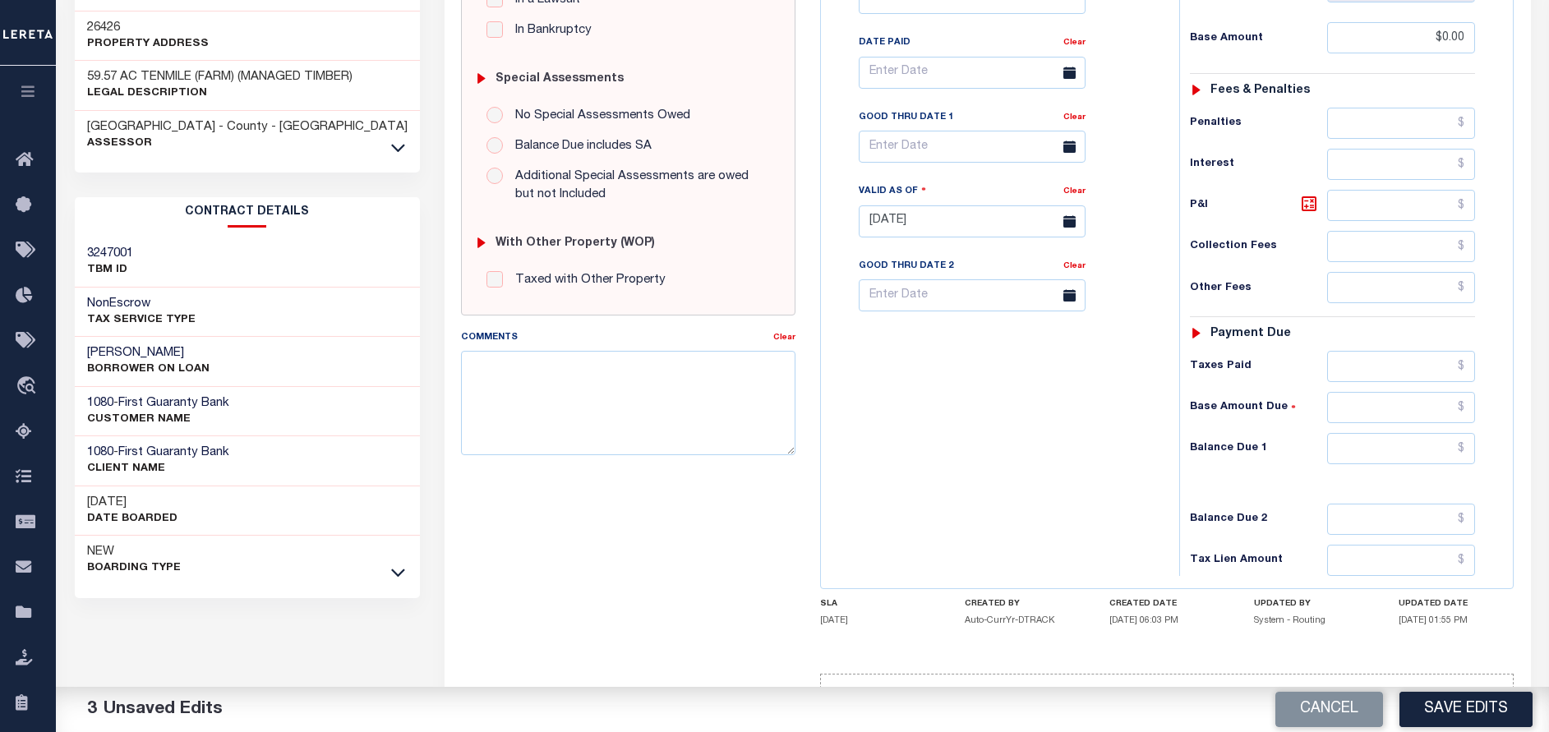
scroll to position [493, 0]
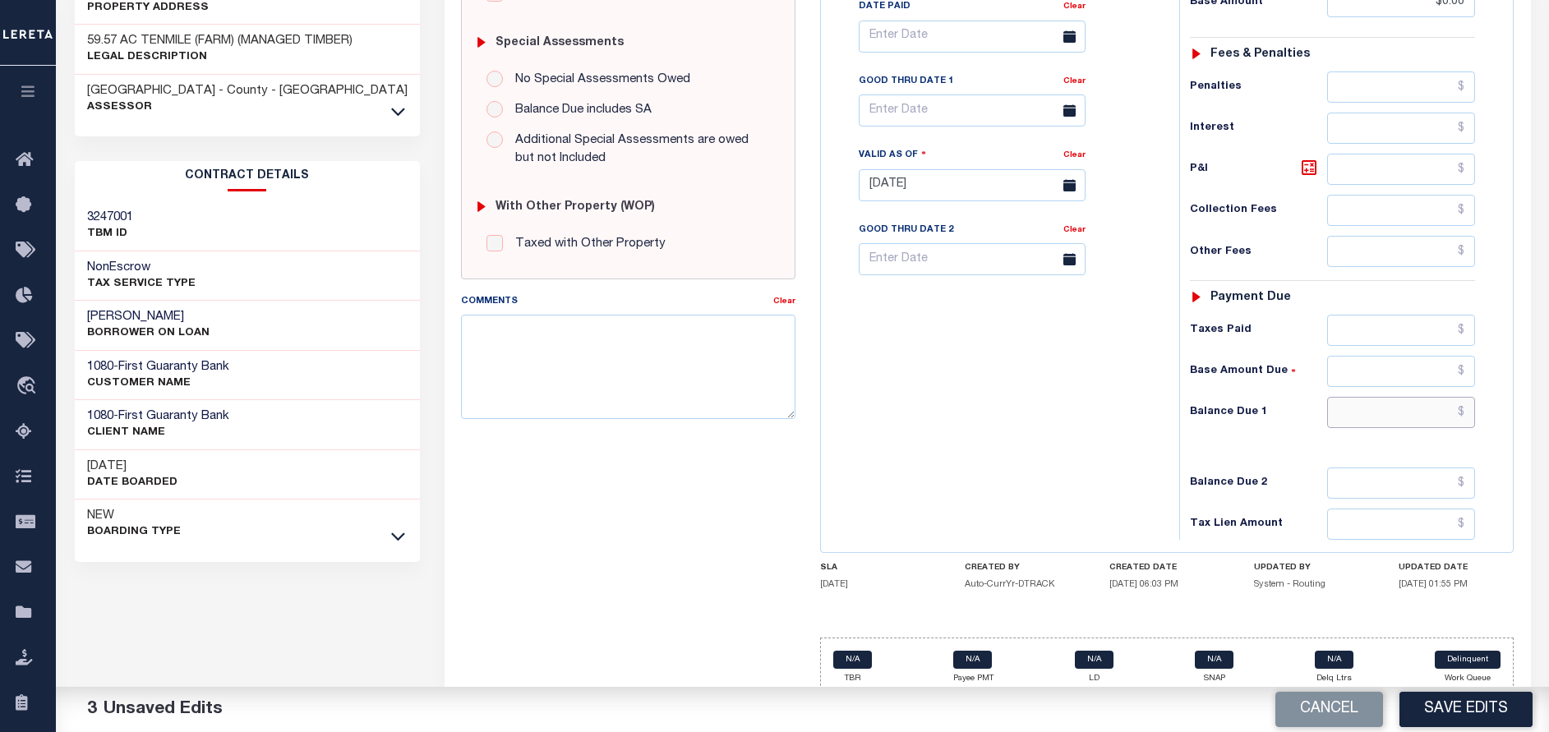
click at [1375, 424] on input "text" at bounding box center [1401, 412] width 148 height 31
type input "$0.00"
click at [1055, 445] on div "Tax Bill No Multiple Payment Option Semi Annual Payment Plan Clear" at bounding box center [996, 176] width 342 height 725
click at [1441, 714] on button "Save Edits" at bounding box center [1465, 709] width 133 height 35
checkbox input "false"
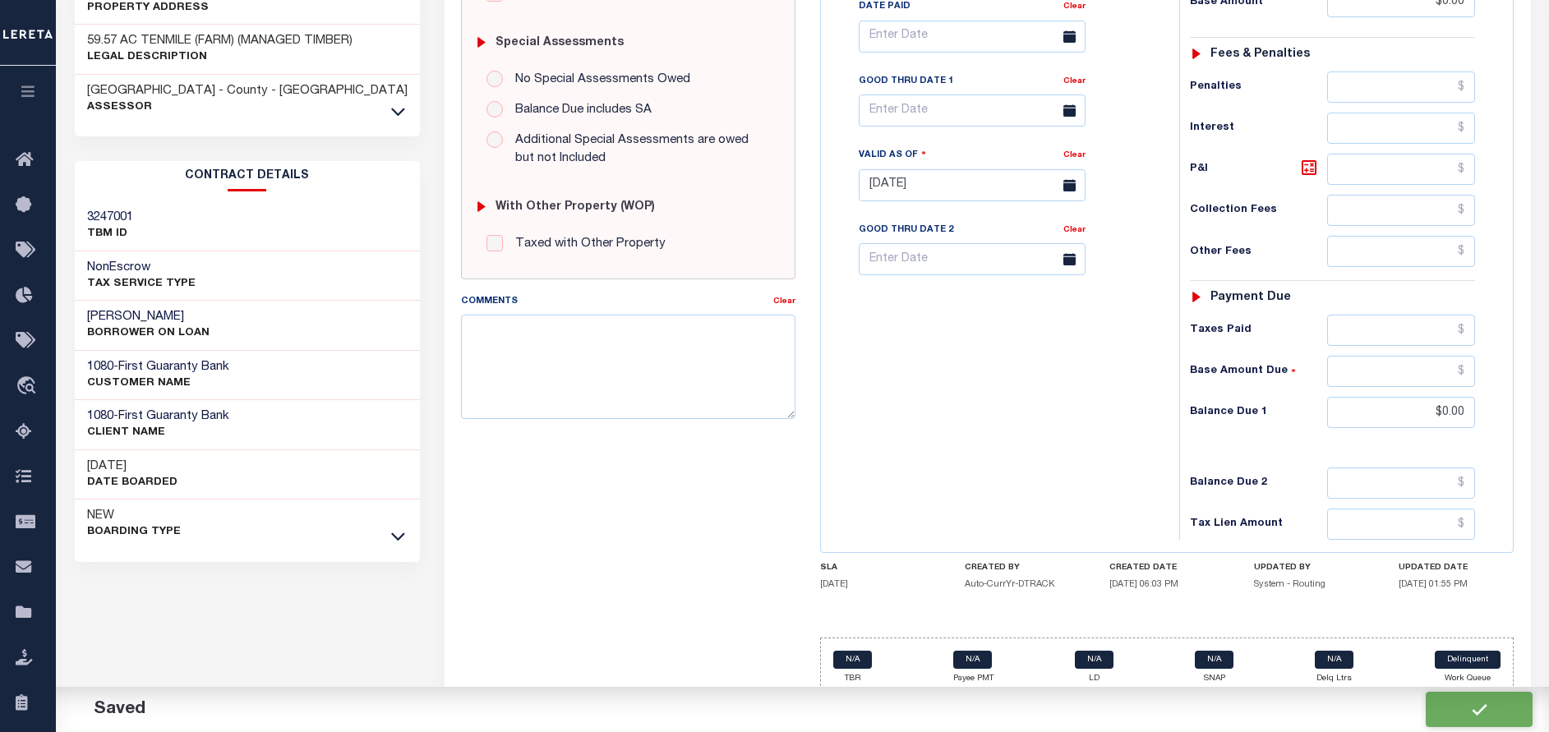
checkbox input "false"
type input "$0"
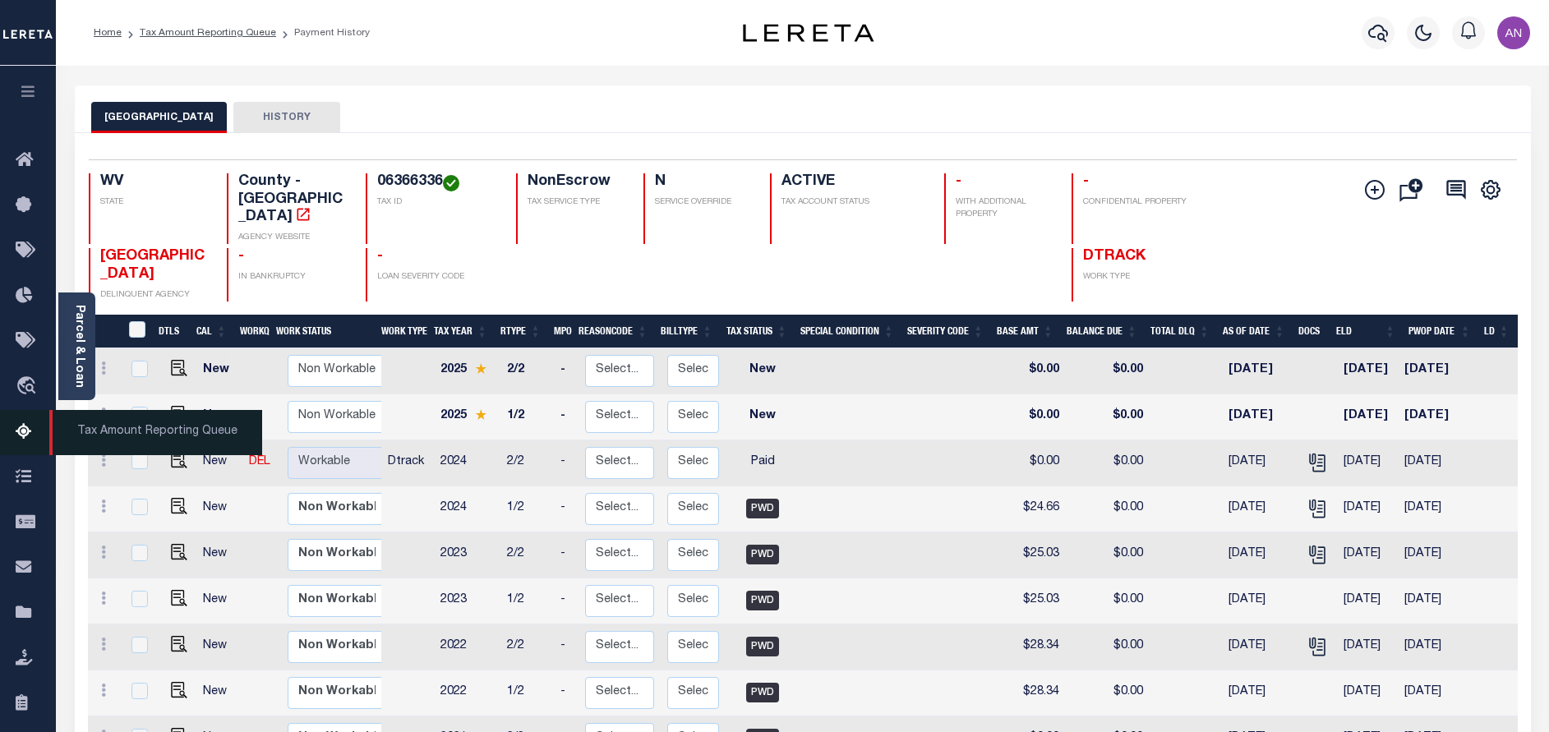
click at [27, 431] on icon at bounding box center [29, 432] width 26 height 21
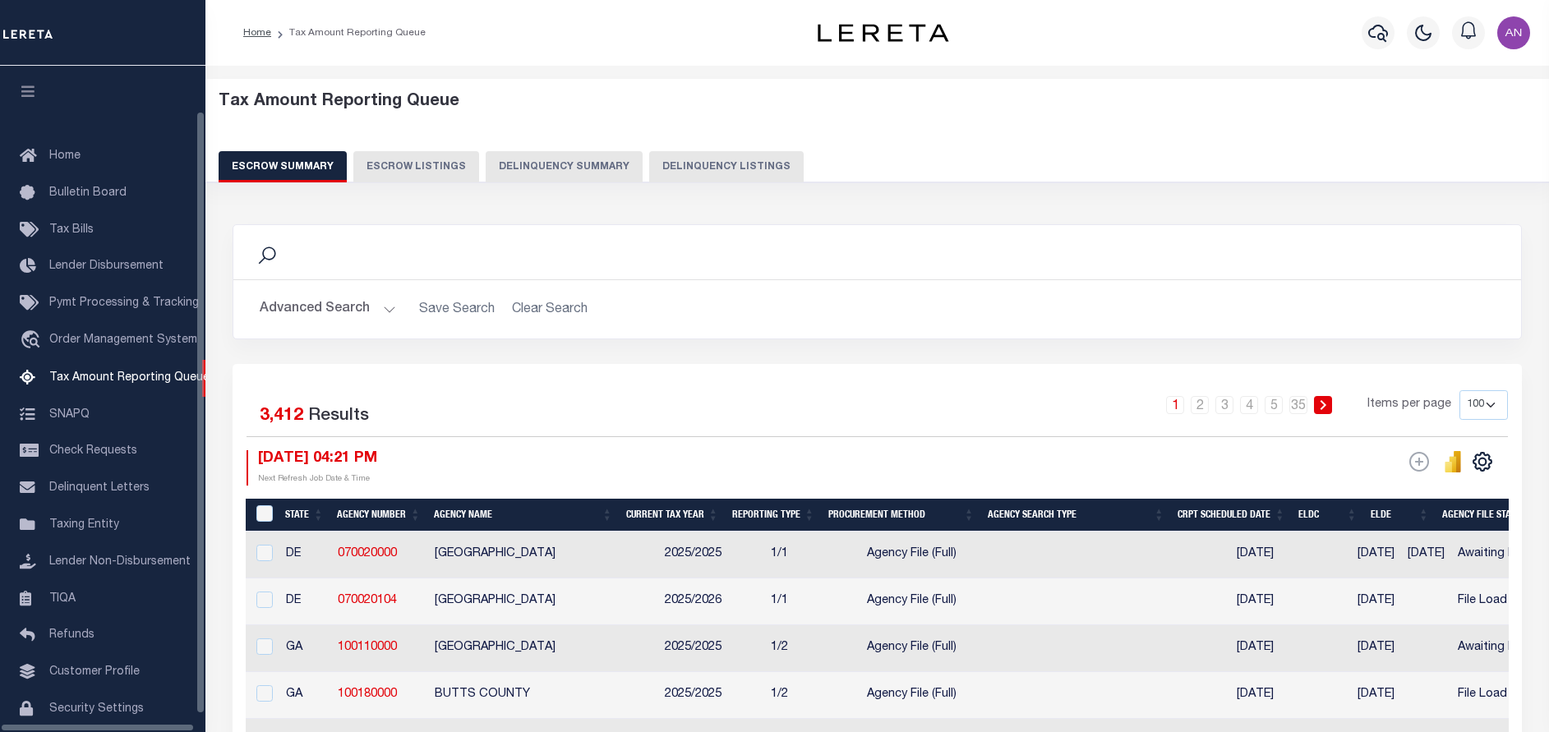
select select "100"
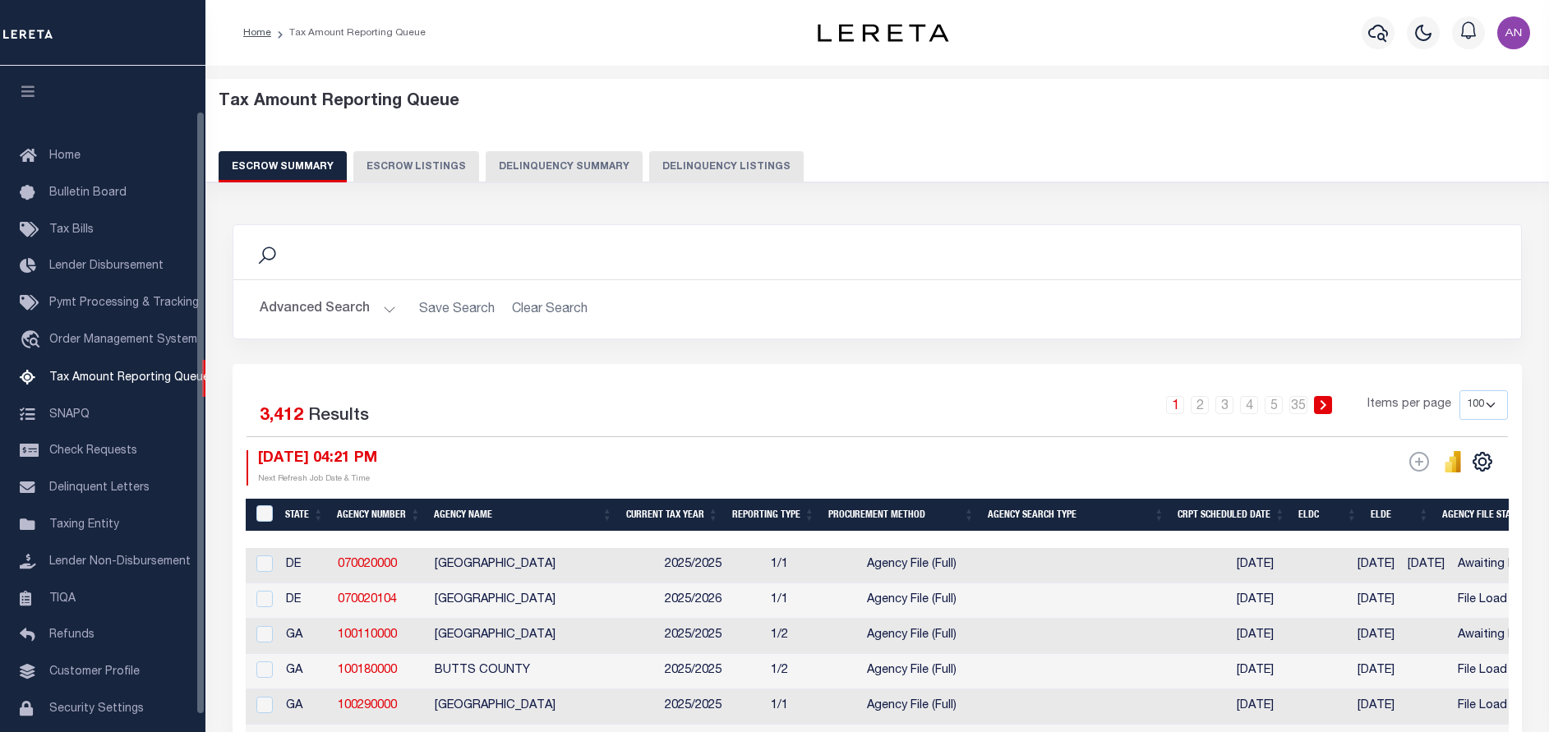
scroll to position [50, 0]
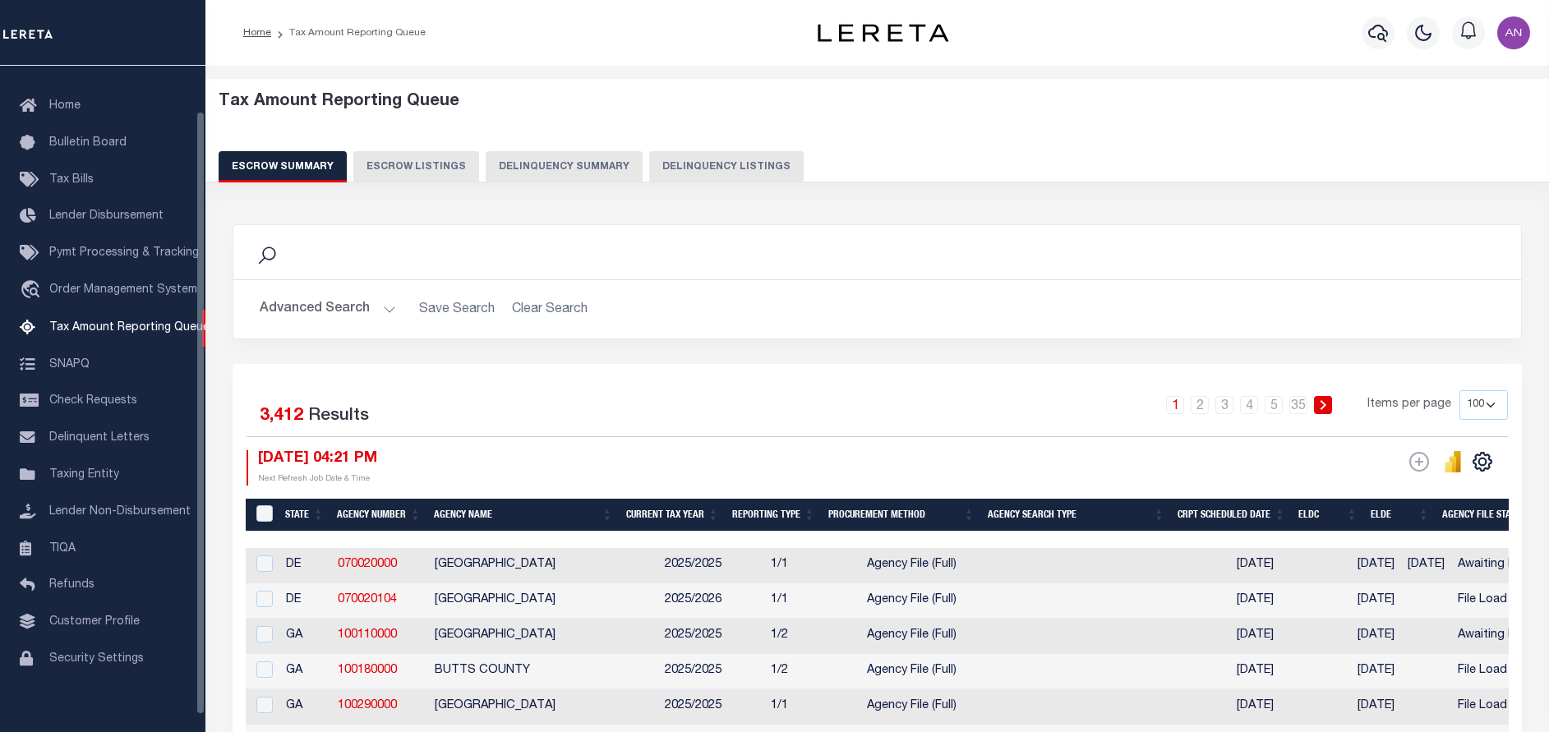
click at [718, 172] on button "Delinquency Listings" at bounding box center [726, 166] width 154 height 31
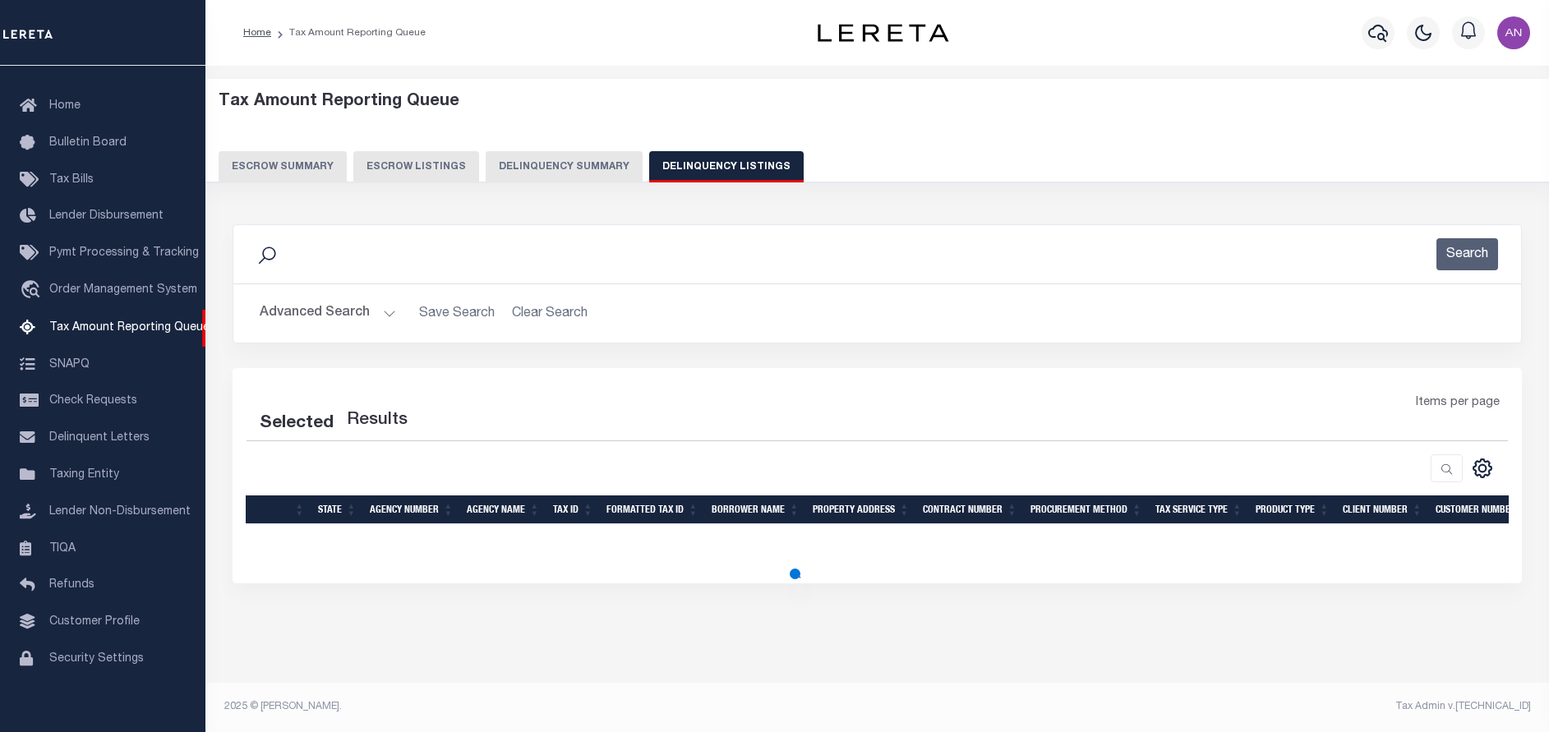
select select "100"
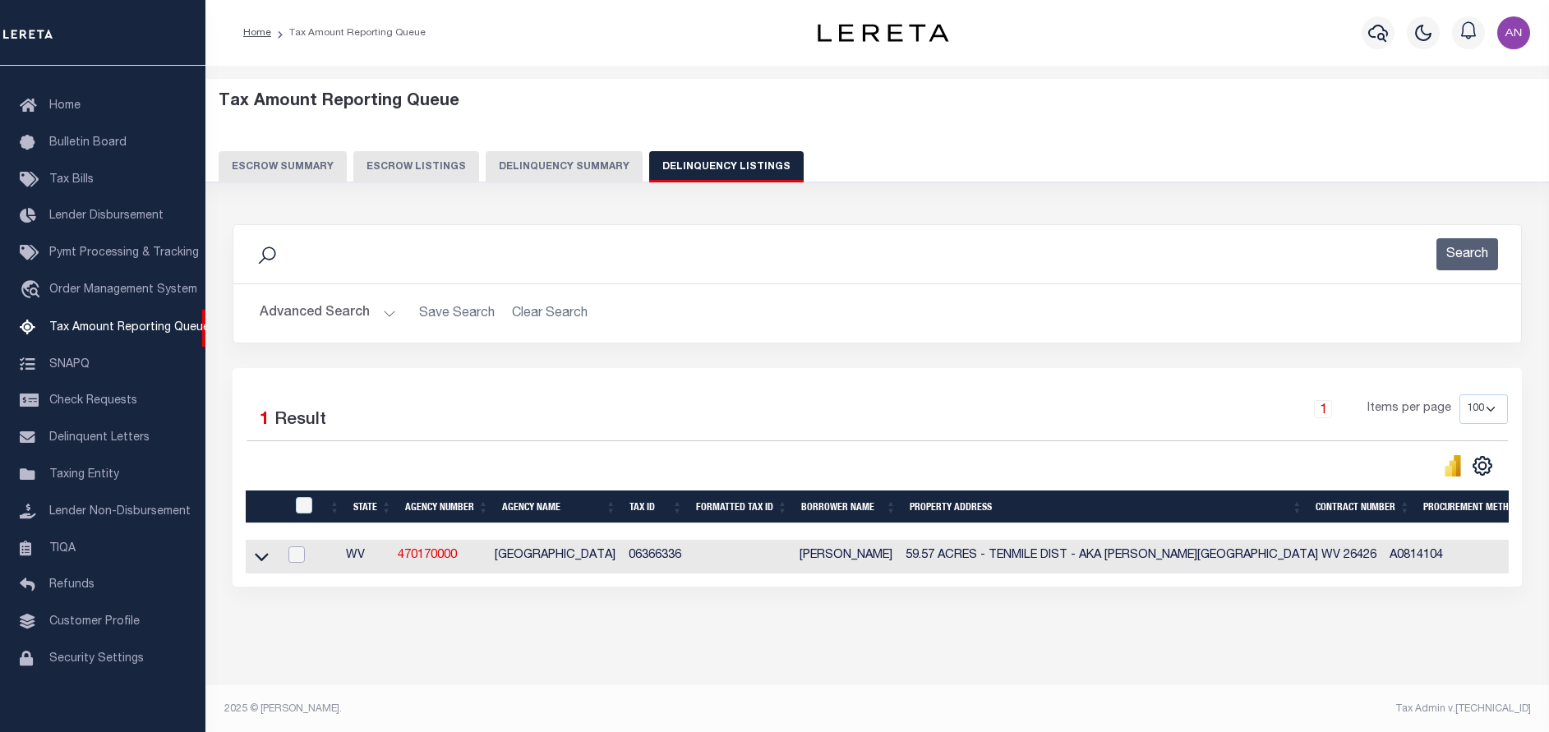
click at [304, 560] on input "checkbox" at bounding box center [296, 554] width 16 height 16
checkbox input "true"
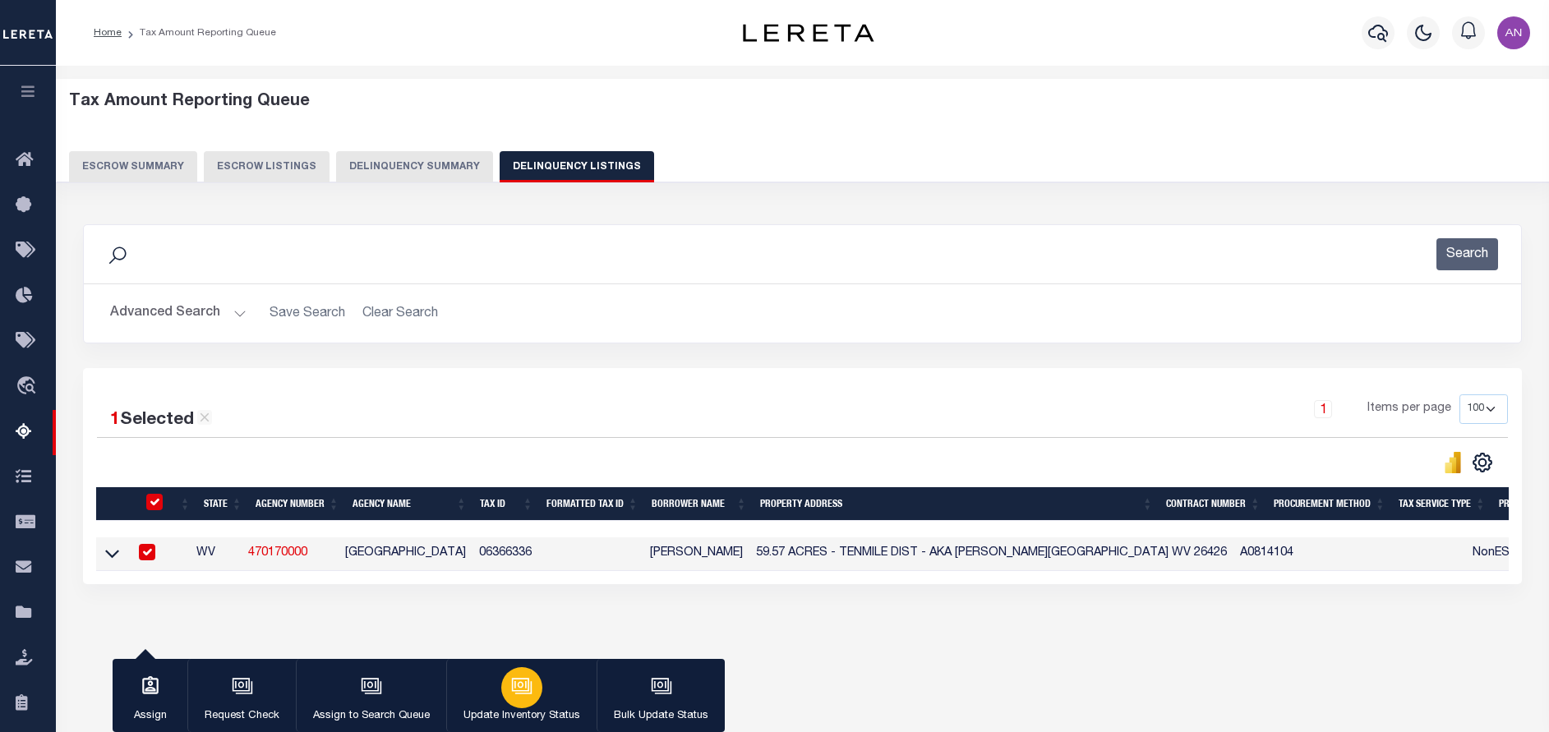
click at [532, 691] on div "button" at bounding box center [521, 687] width 41 height 41
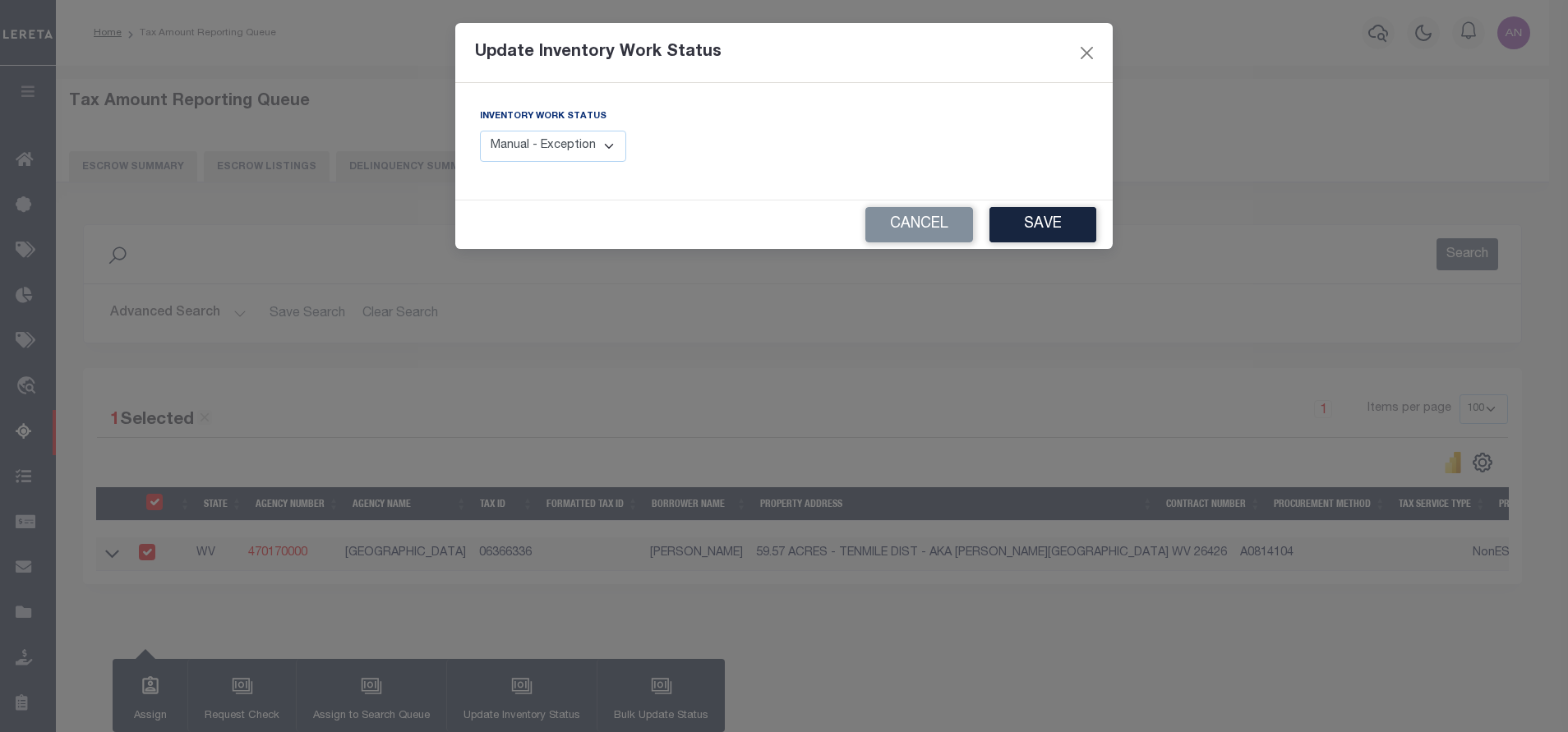
click at [584, 151] on select "Manual - Exception Pended - Awaiting Search Late Add Exception Completed" at bounding box center [553, 147] width 146 height 32
select select "4"
click at [480, 131] on select "Manual - Exception Pended - Awaiting Search Late Add Exception Completed" at bounding box center [553, 147] width 146 height 32
click at [1025, 227] on button "Save" at bounding box center [1042, 224] width 107 height 35
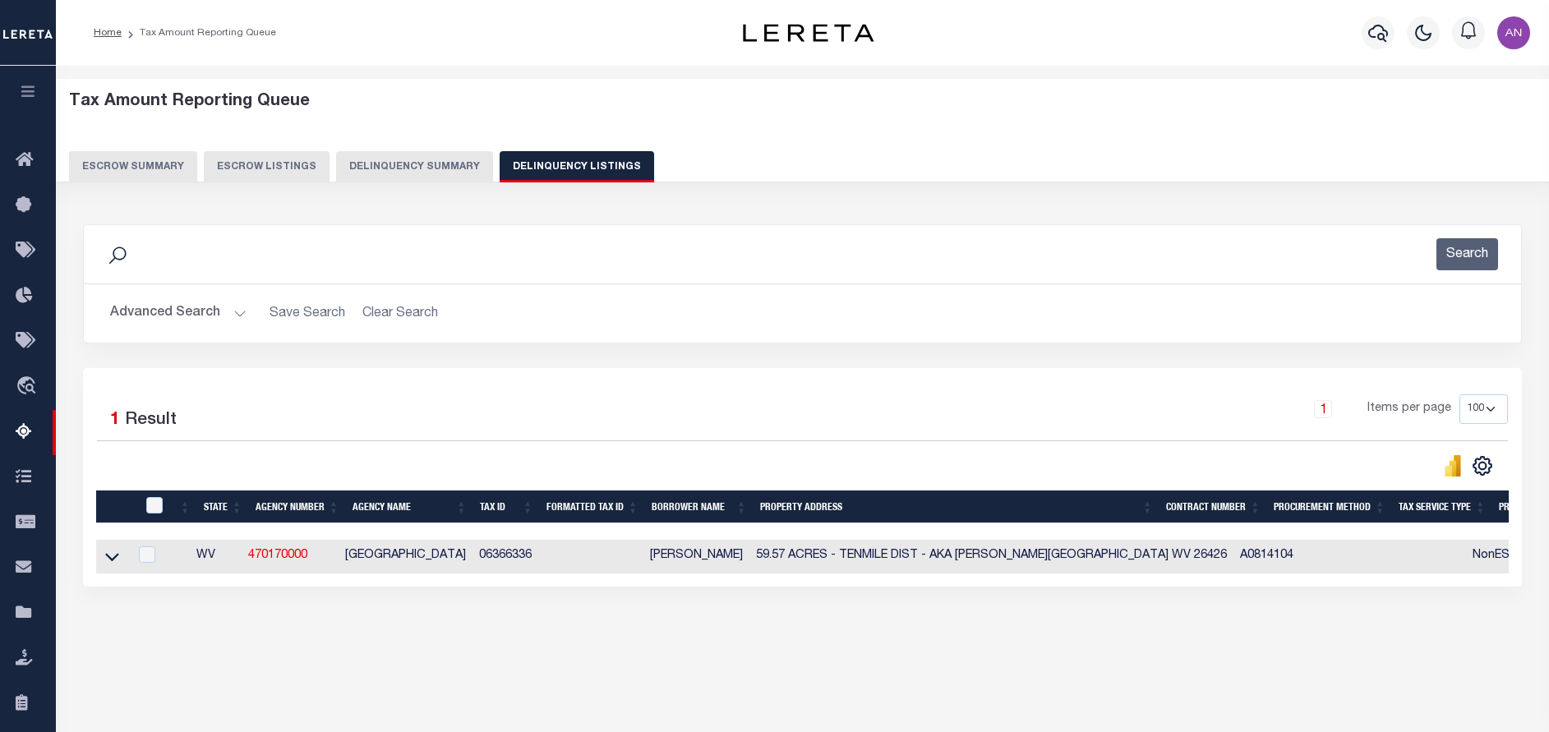
drag, startPoint x: 615, startPoint y: 592, endPoint x: 1161, endPoint y: 594, distance: 546.4
click at [1161, 587] on div "1 Selected 1 Result 1 Items per page 10 25 50 100 500" at bounding box center [802, 477] width 1439 height 219
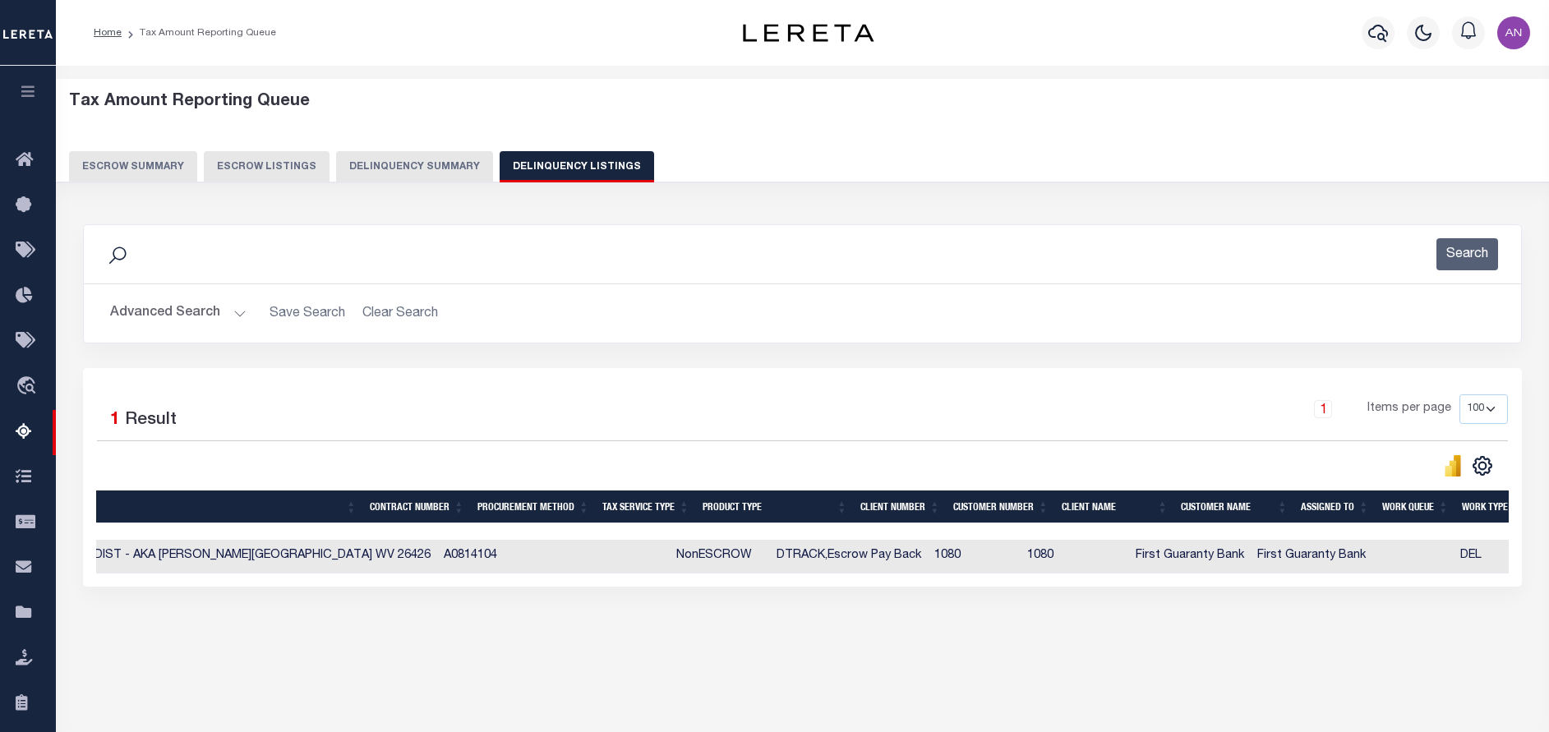
scroll to position [0, 921]
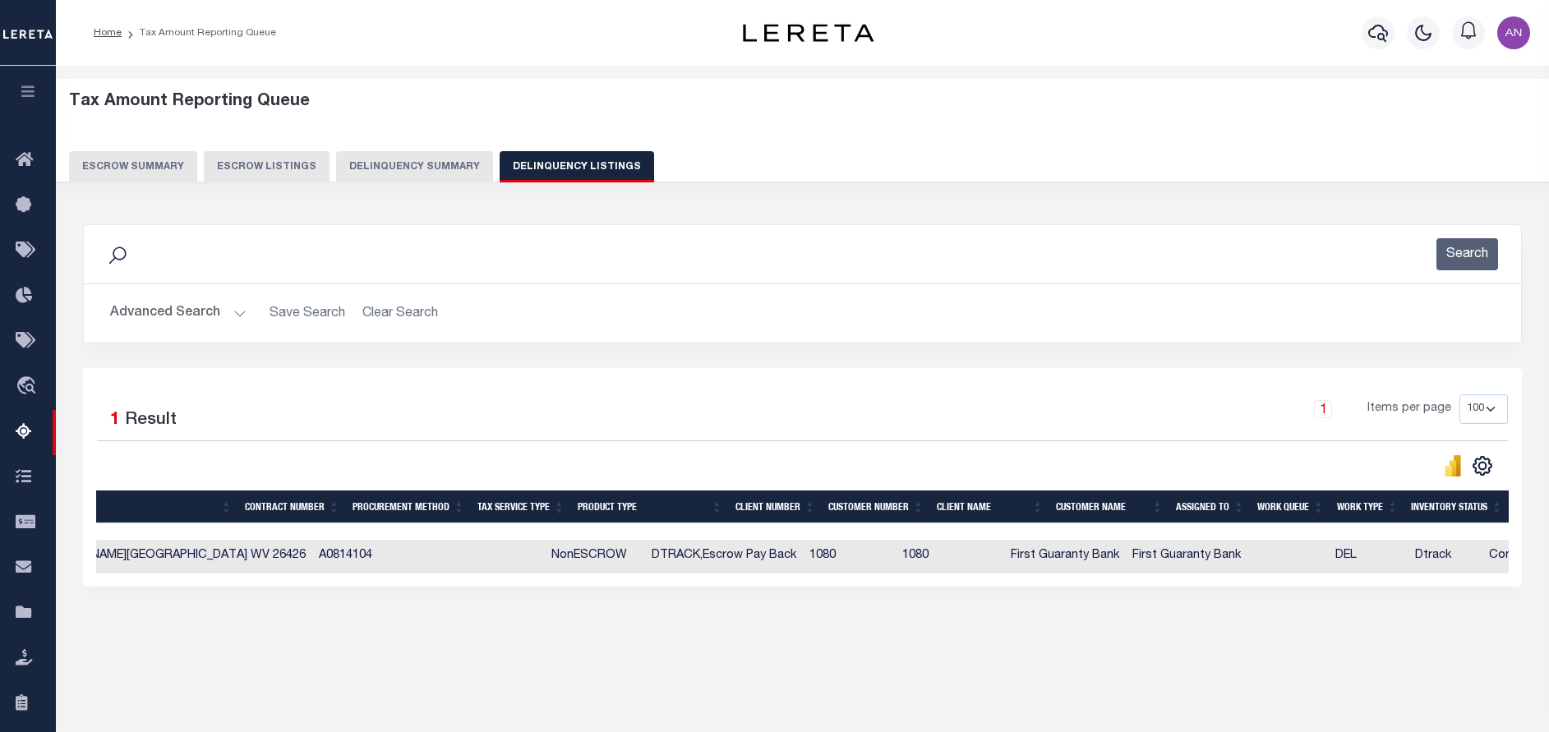
click at [168, 320] on button "Advanced Search" at bounding box center [178, 313] width 136 height 32
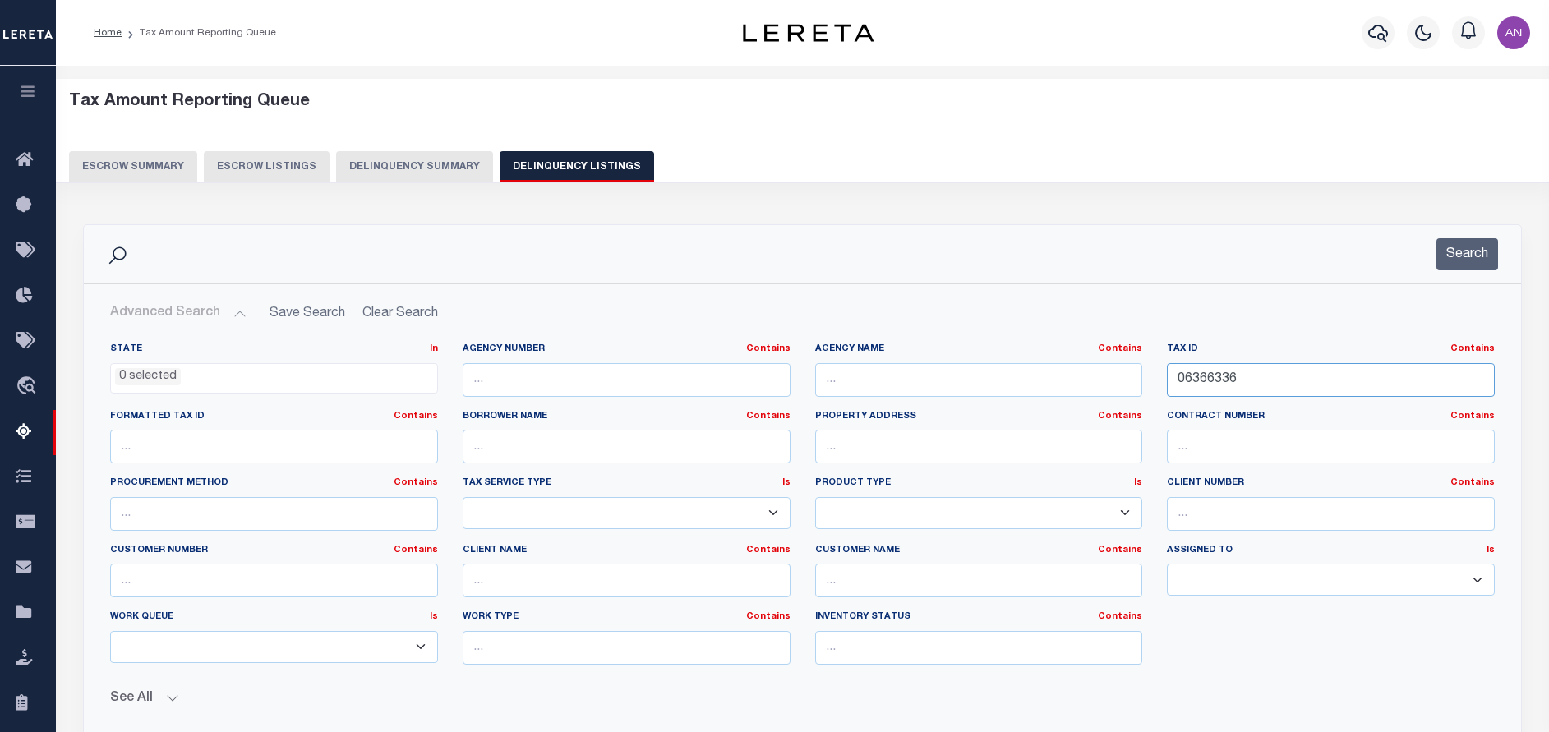
click at [1203, 381] on input "06366336" at bounding box center [1331, 380] width 328 height 34
paste input "8717"
type input "06368717"
click at [1487, 258] on button "Search" at bounding box center [1467, 254] width 62 height 32
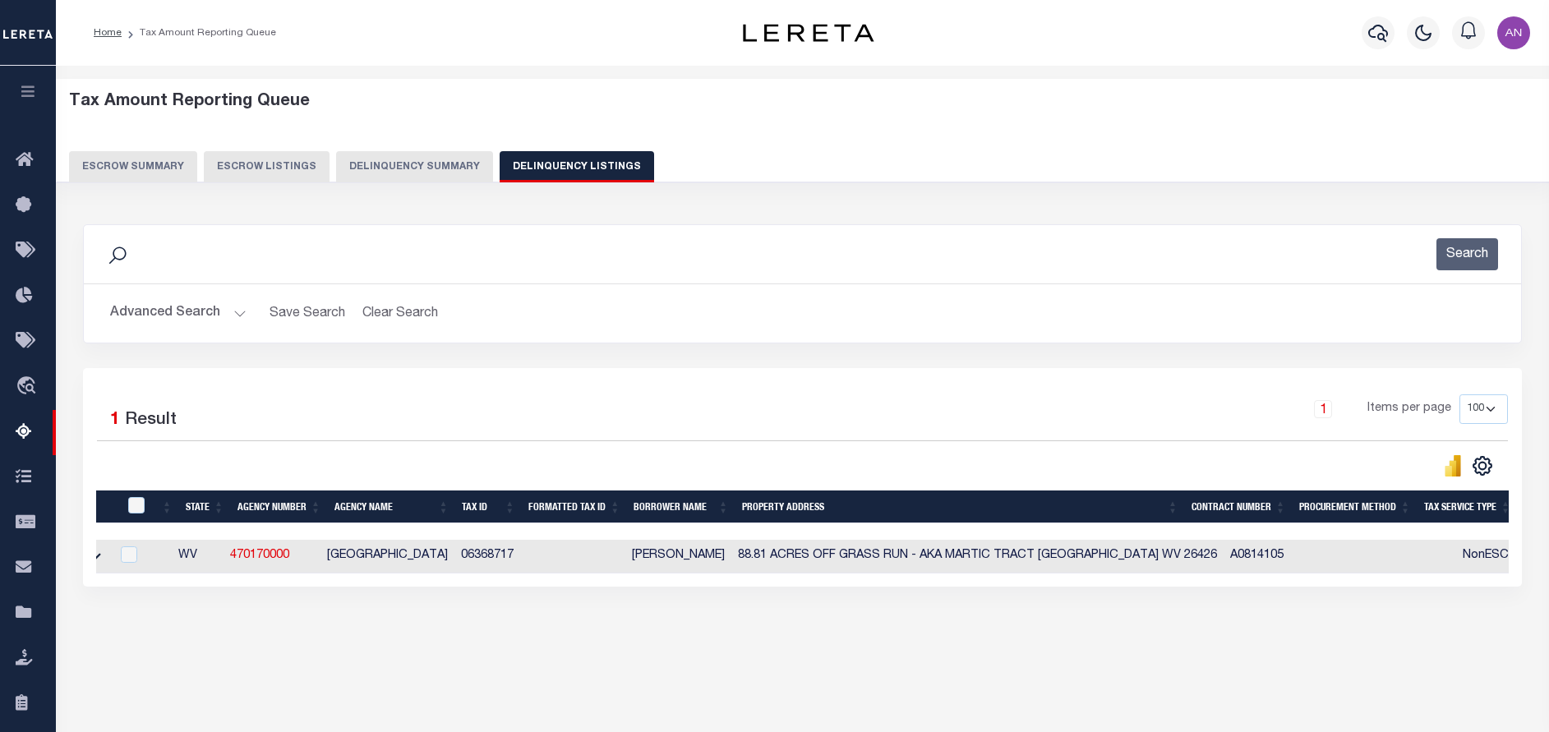
scroll to position [0, 0]
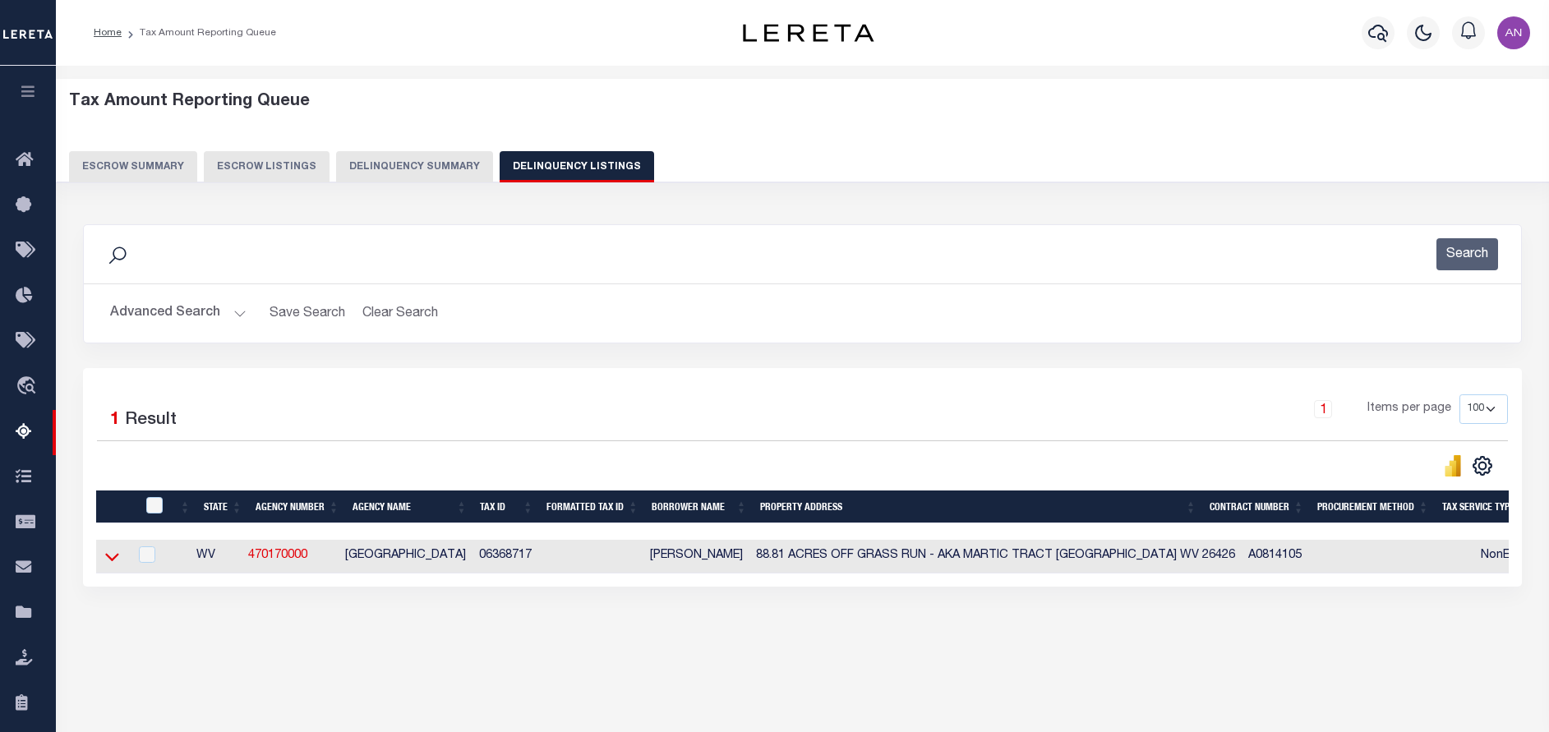
click at [117, 558] on icon at bounding box center [112, 556] width 14 height 17
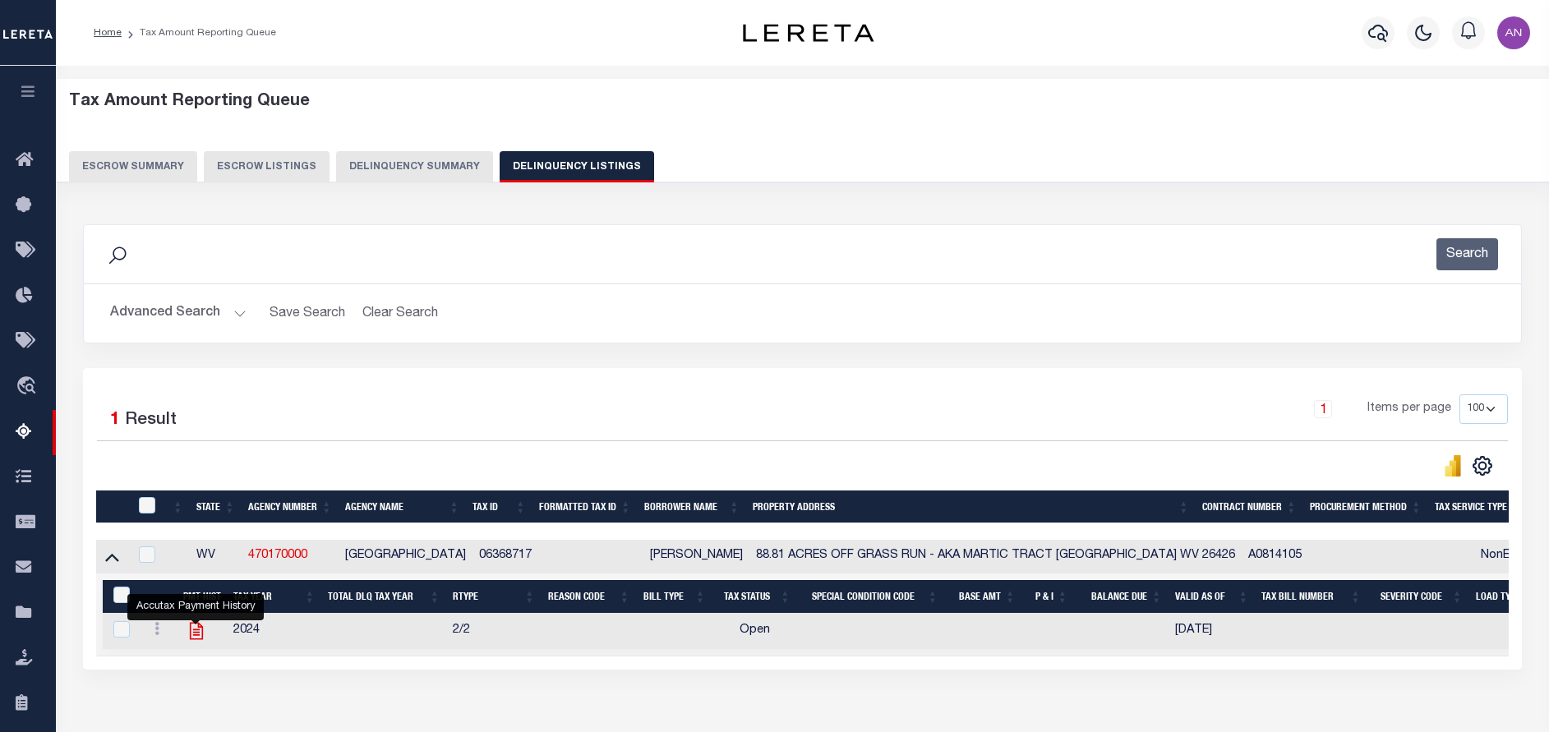
click at [193, 633] on icon "" at bounding box center [196, 630] width 21 height 21
checkbox input "true"
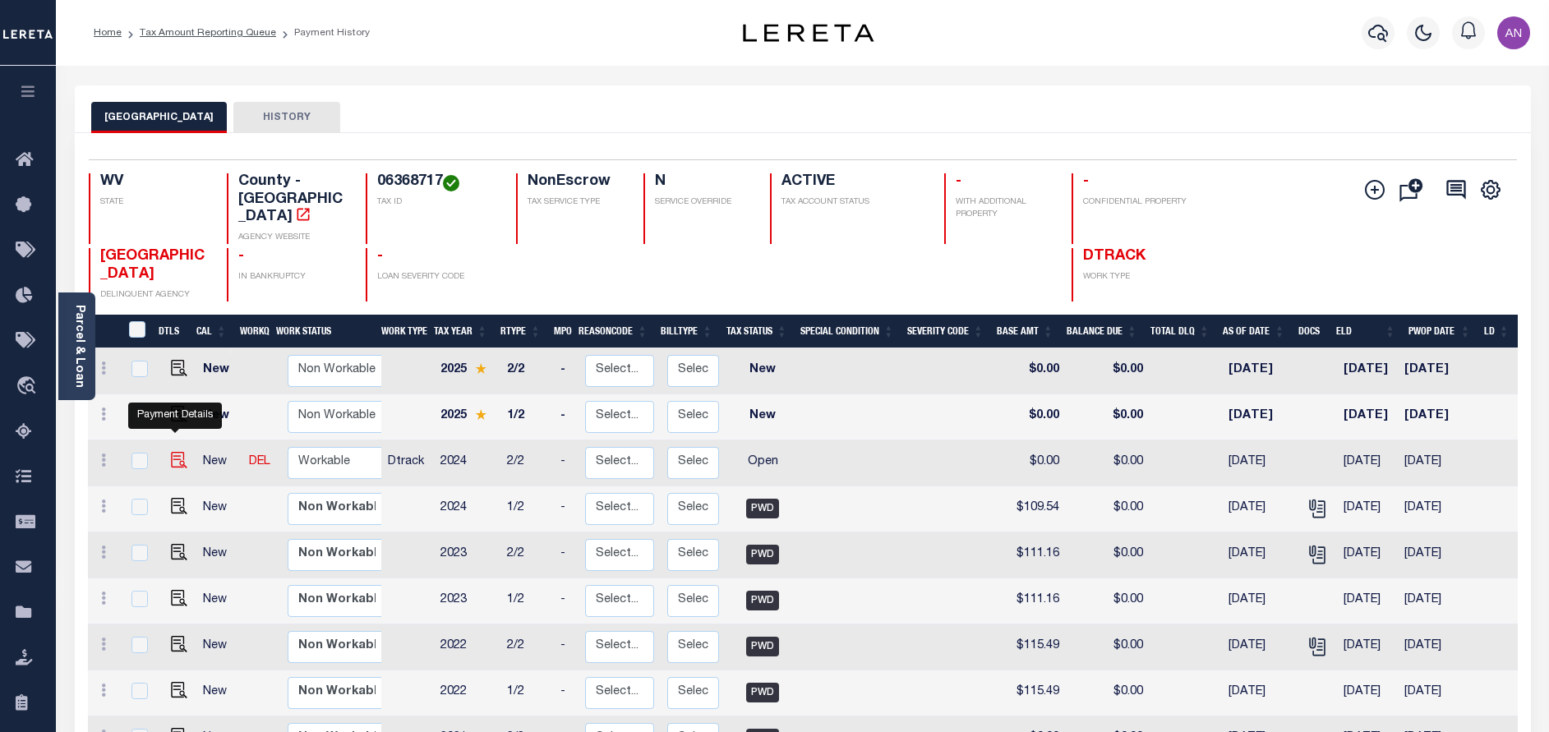
click at [179, 452] on img "" at bounding box center [179, 460] width 16 height 16
checkbox input "true"
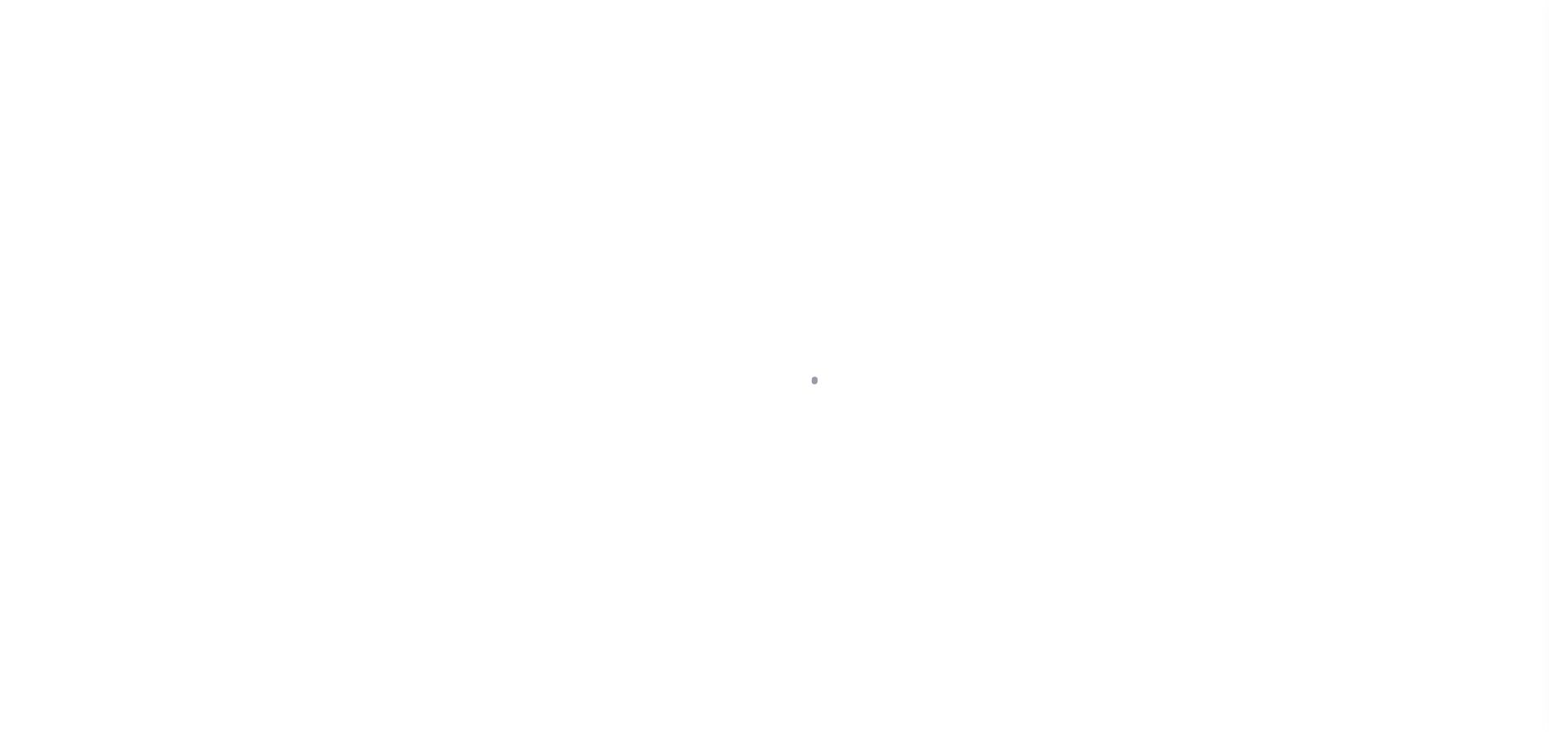
select select "OP2"
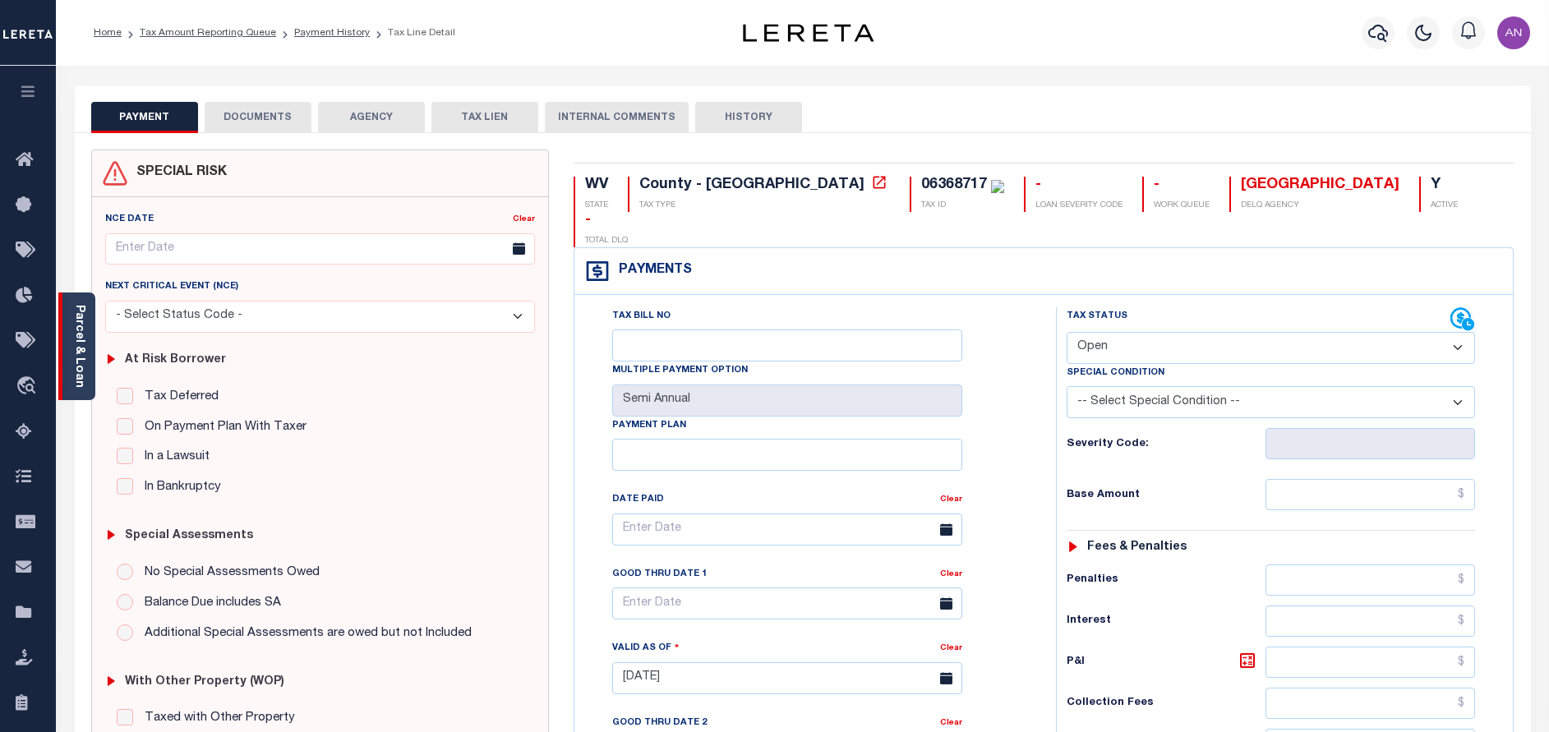
click at [71, 329] on div "Parcel & Loan" at bounding box center [76, 346] width 37 height 108
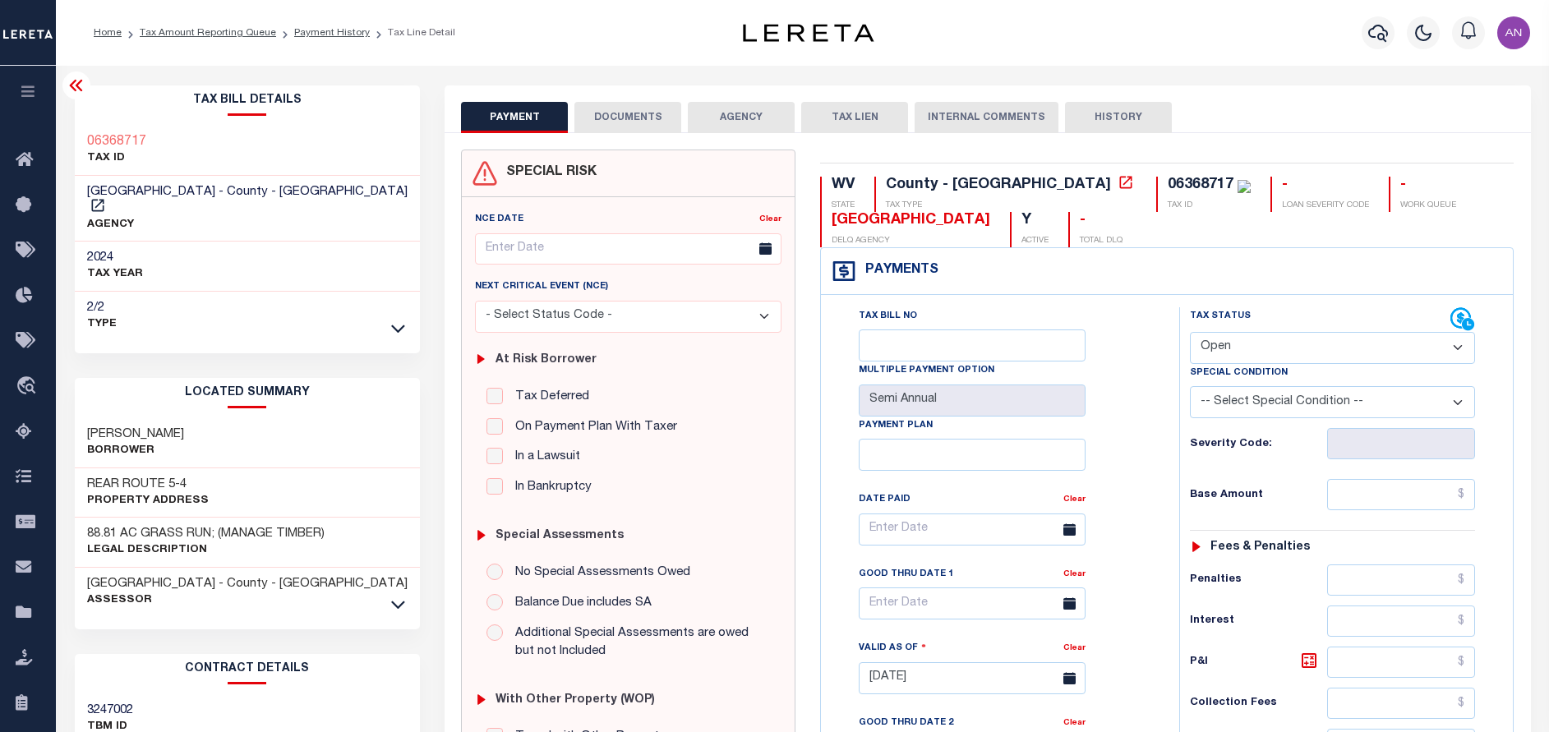
click at [625, 111] on button "DOCUMENTS" at bounding box center [627, 117] width 107 height 31
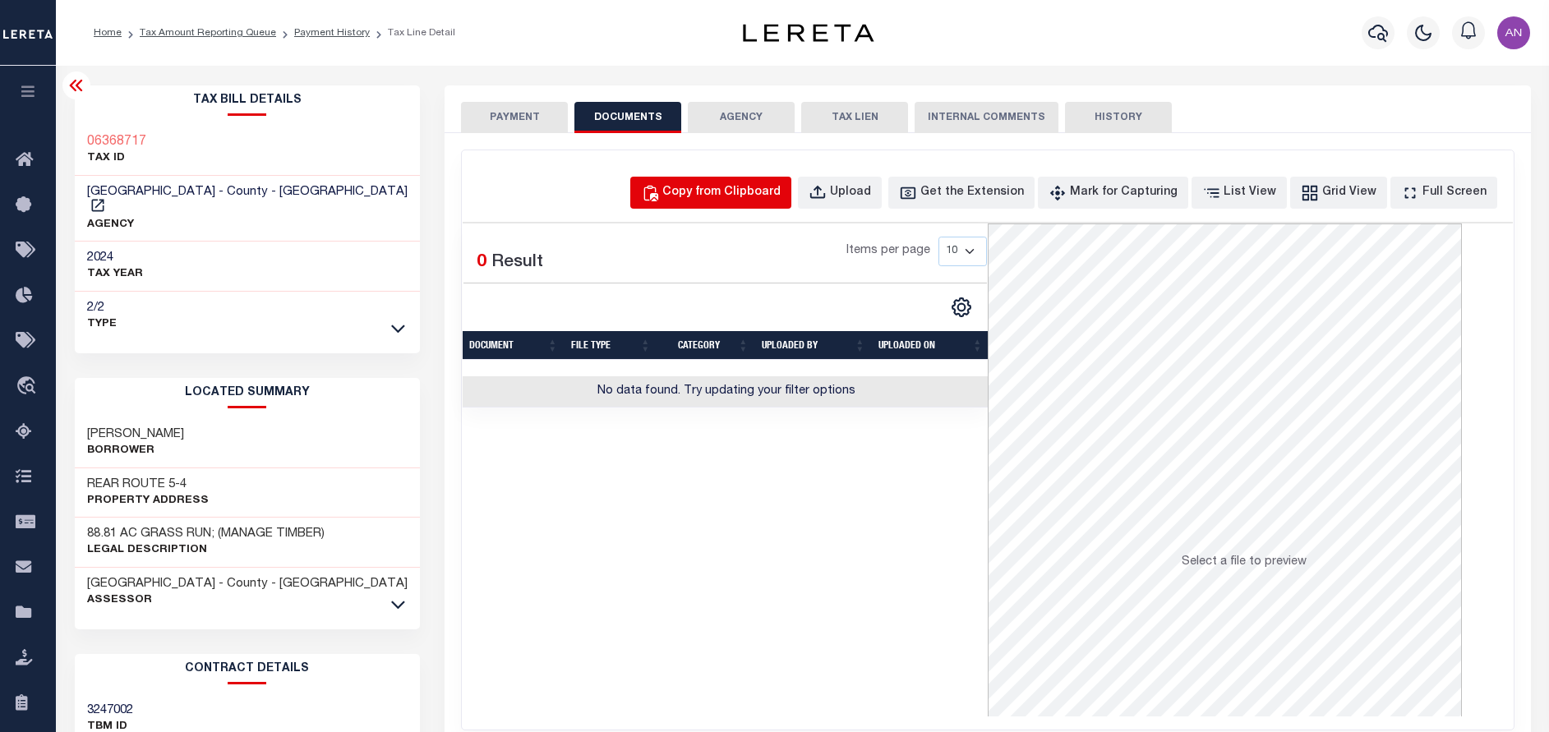
click at [738, 195] on div "Copy from Clipboard" at bounding box center [721, 193] width 118 height 18
select select "POP"
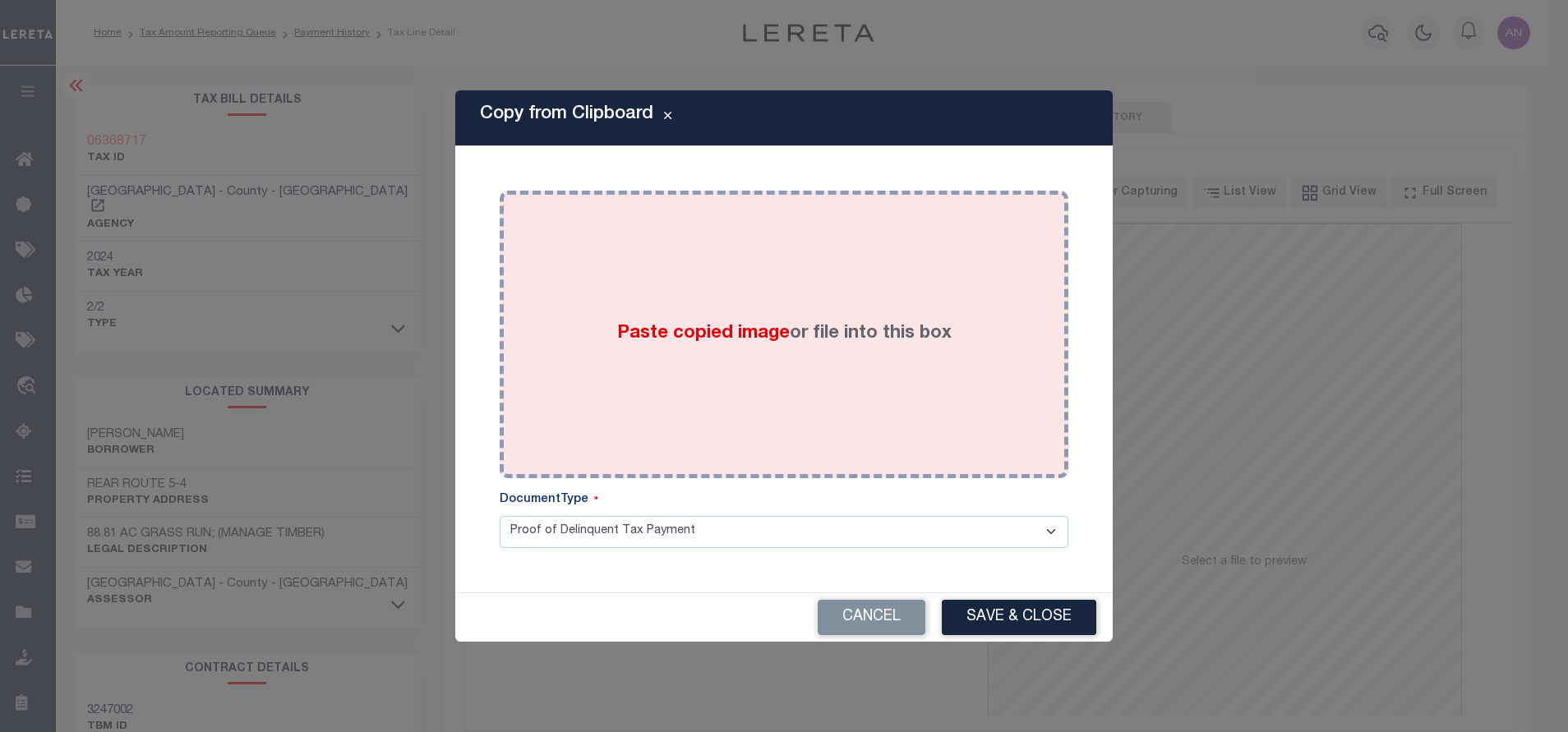
click at [726, 262] on div "Paste copied image or file into this box" at bounding box center [784, 334] width 544 height 263
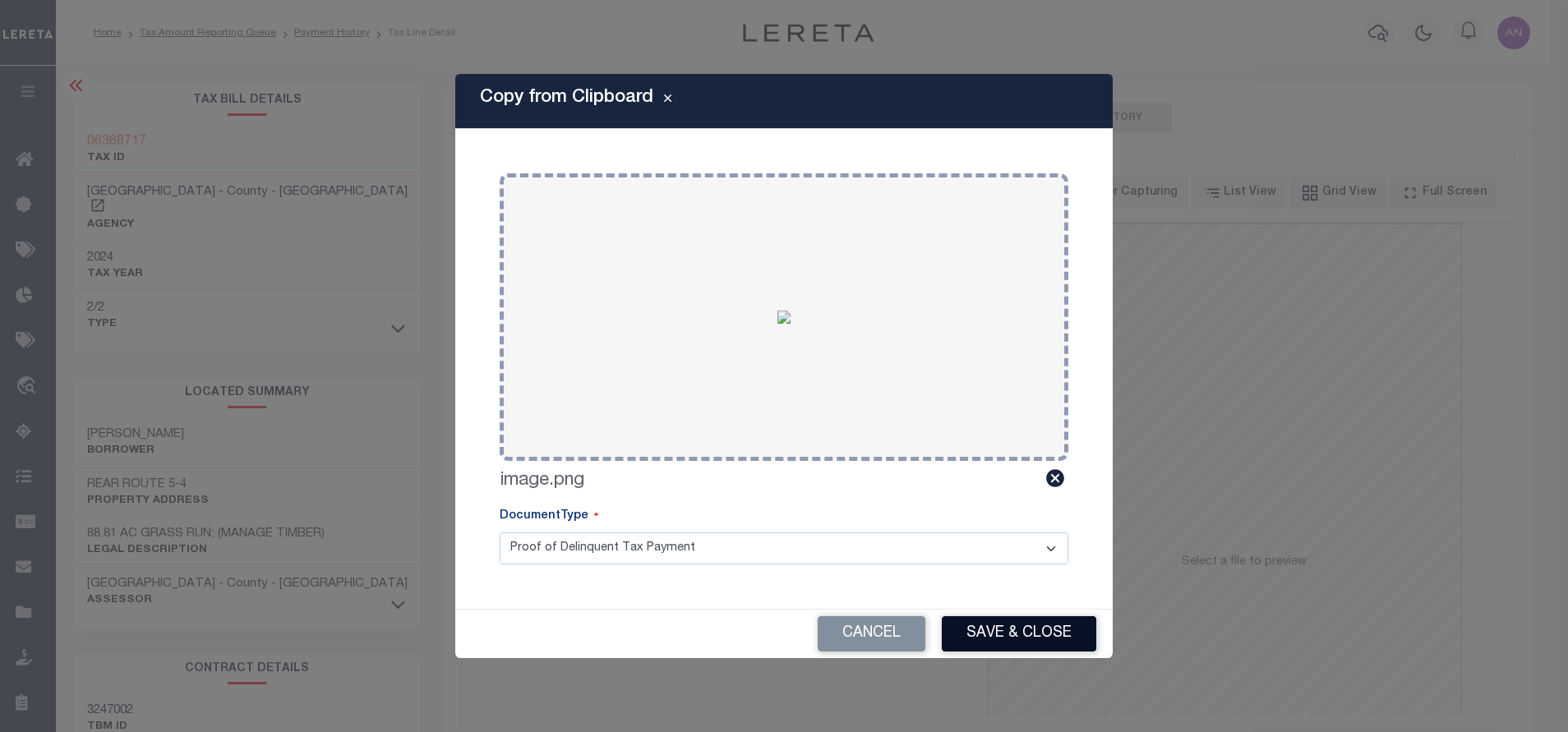
click at [985, 625] on button "Save & Close" at bounding box center [1019, 633] width 154 height 35
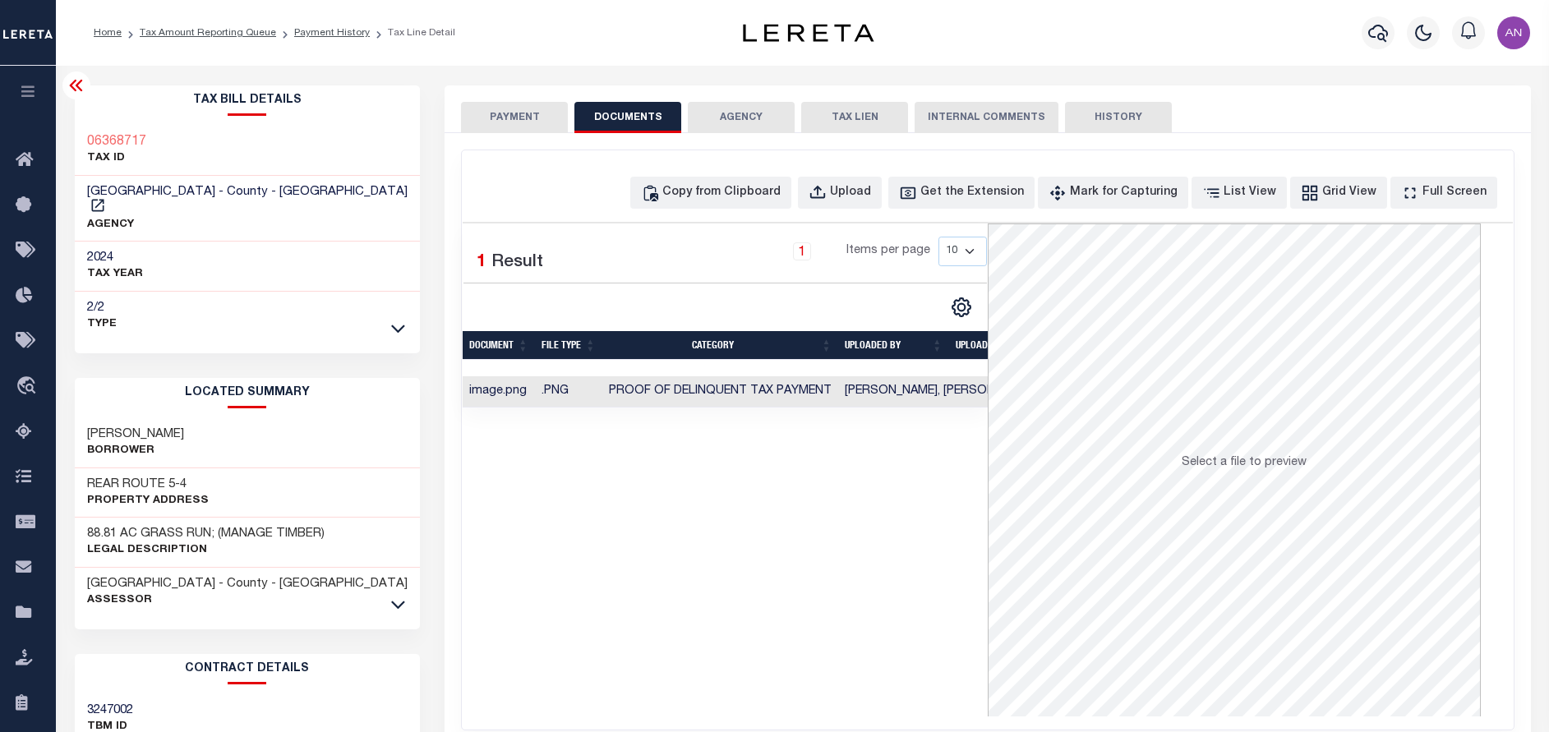
click at [498, 135] on div "SPECIAL RISK NCE Date Clear" at bounding box center [987, 438] width 1086 height 610
click at [499, 127] on button "PAYMENT" at bounding box center [514, 117] width 107 height 31
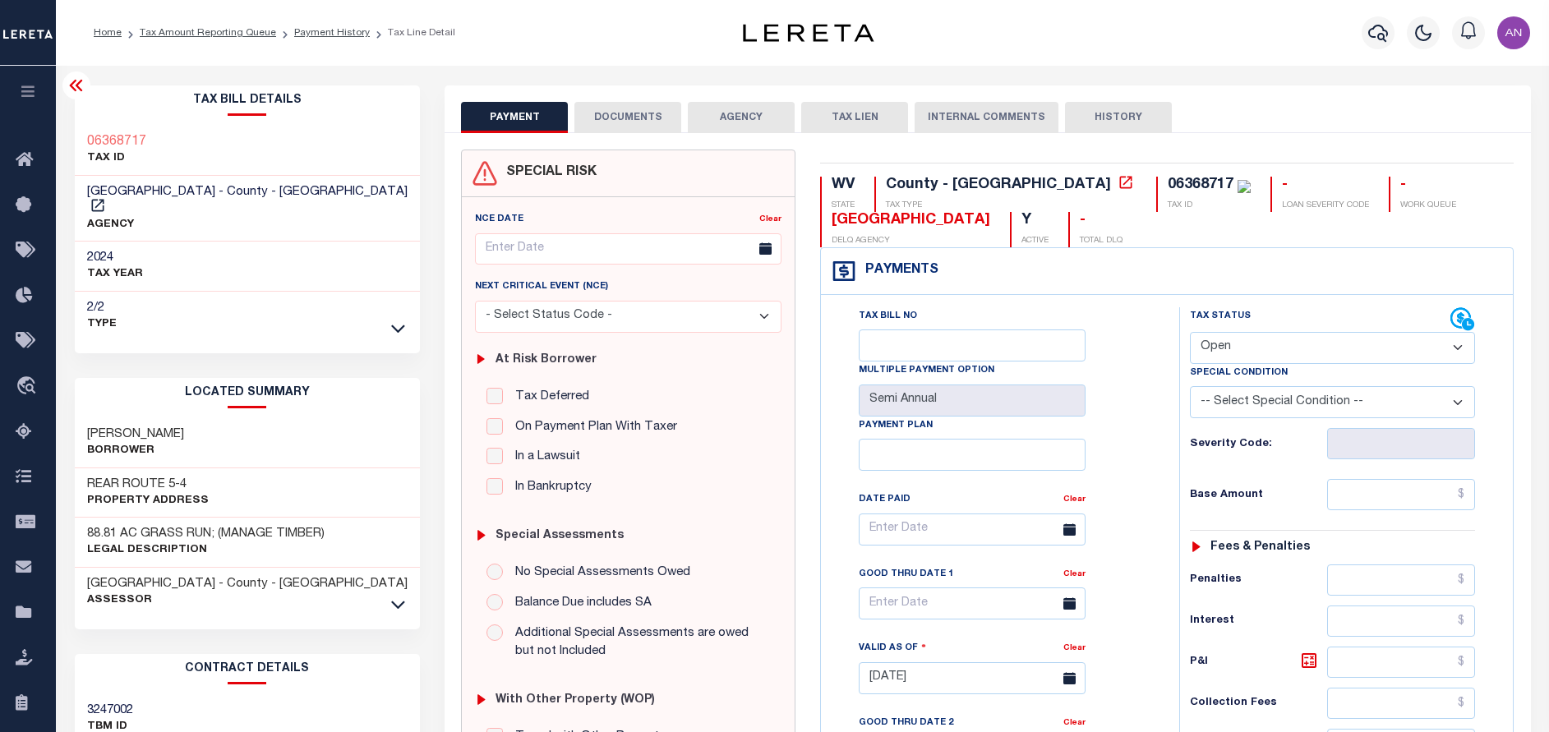
click at [1246, 350] on select "- Select Status Code - Open Due/Unpaid Paid Incomplete No Tax Due Internal Refu…" at bounding box center [1332, 348] width 285 height 32
select select "PYD"
click at [1190, 333] on select "- Select Status Code - Open Due/Unpaid Paid Incomplete No Tax Due Internal Refu…" at bounding box center [1332, 348] width 285 height 32
type input "[DATE]"
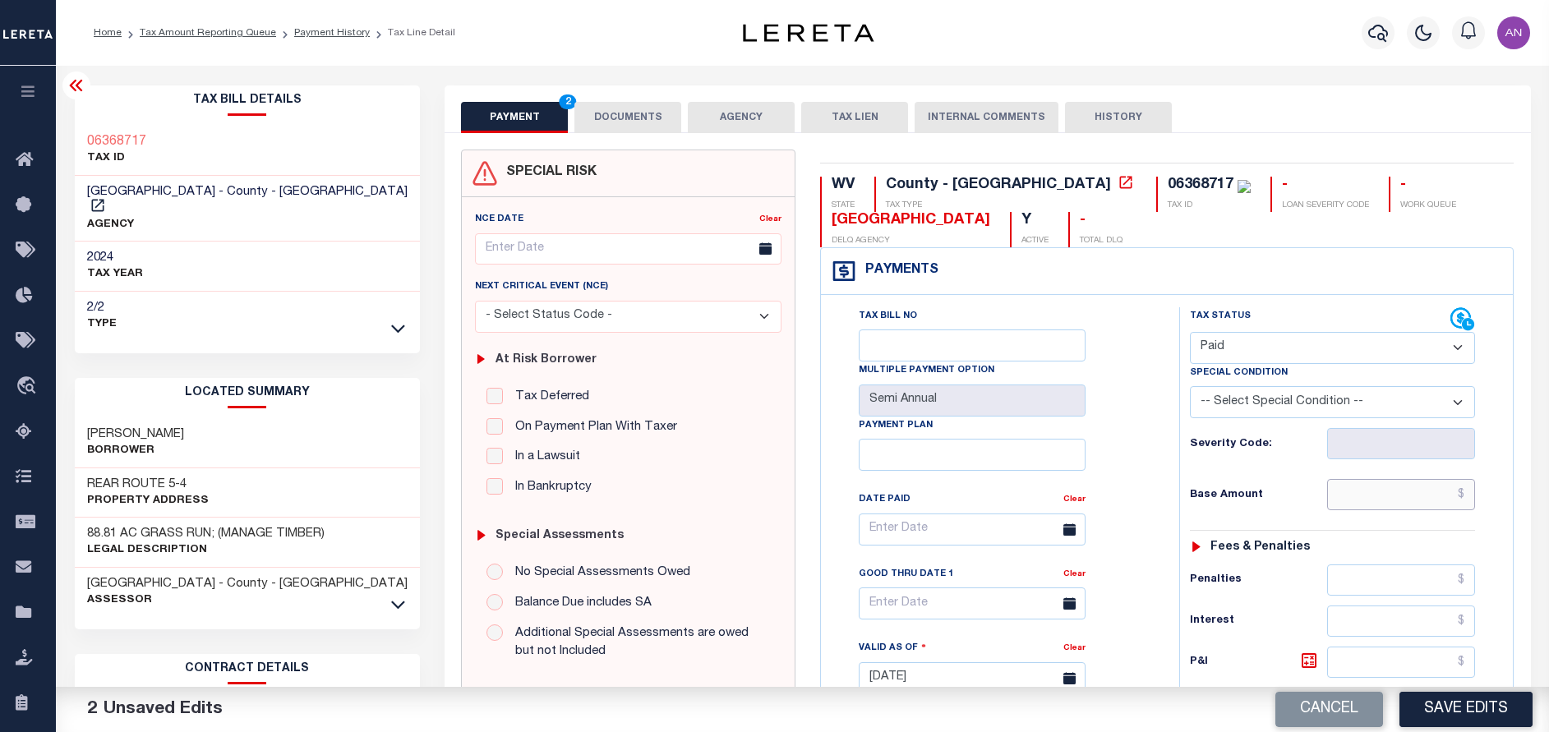
click at [1357, 498] on input "text" at bounding box center [1401, 494] width 148 height 31
type input "$0.00"
click at [1098, 537] on div "Tax Bill No Multiple Payment Option Semi Annual Payment Plan Clear Clear Valid …" at bounding box center [995, 537] width 317 height 461
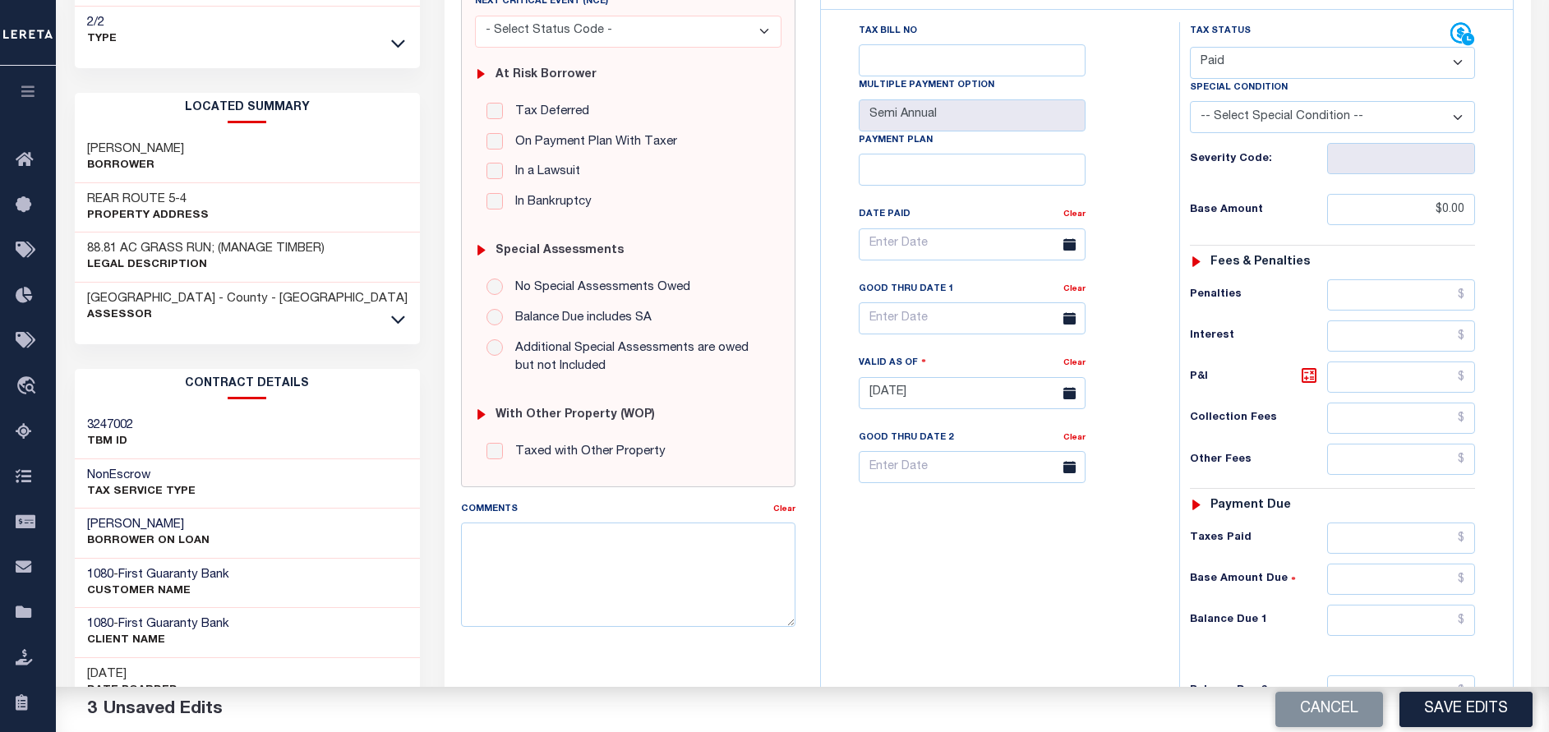
scroll to position [370, 0]
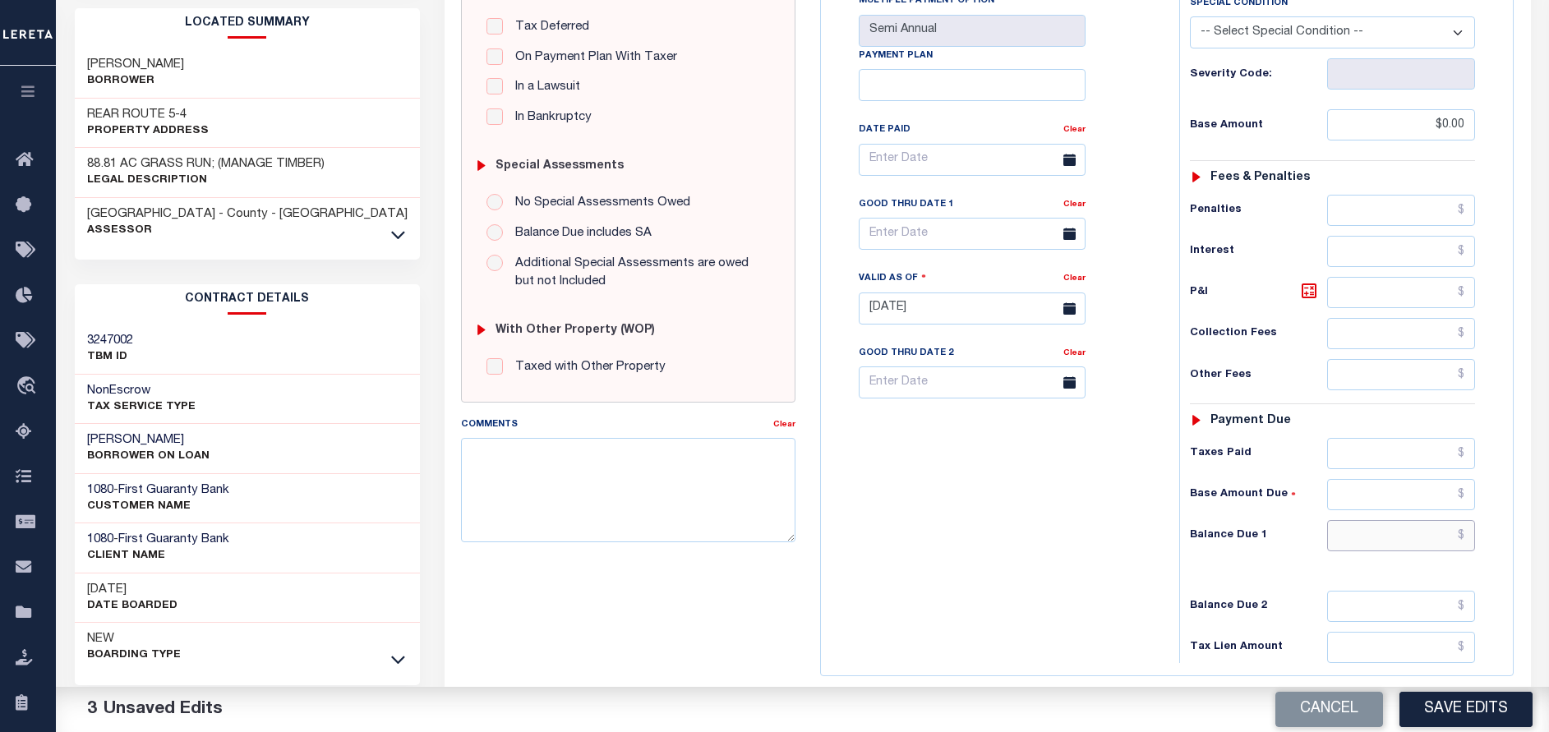
click at [1353, 524] on input "text" at bounding box center [1401, 535] width 148 height 31
type input "$0.00"
click at [1144, 577] on div "Tax Bill No Multiple Payment Option Semi Annual Payment Plan Clear" at bounding box center [996, 300] width 342 height 725
click at [1444, 709] on button "Save Edits" at bounding box center [1465, 709] width 133 height 35
checkbox input "false"
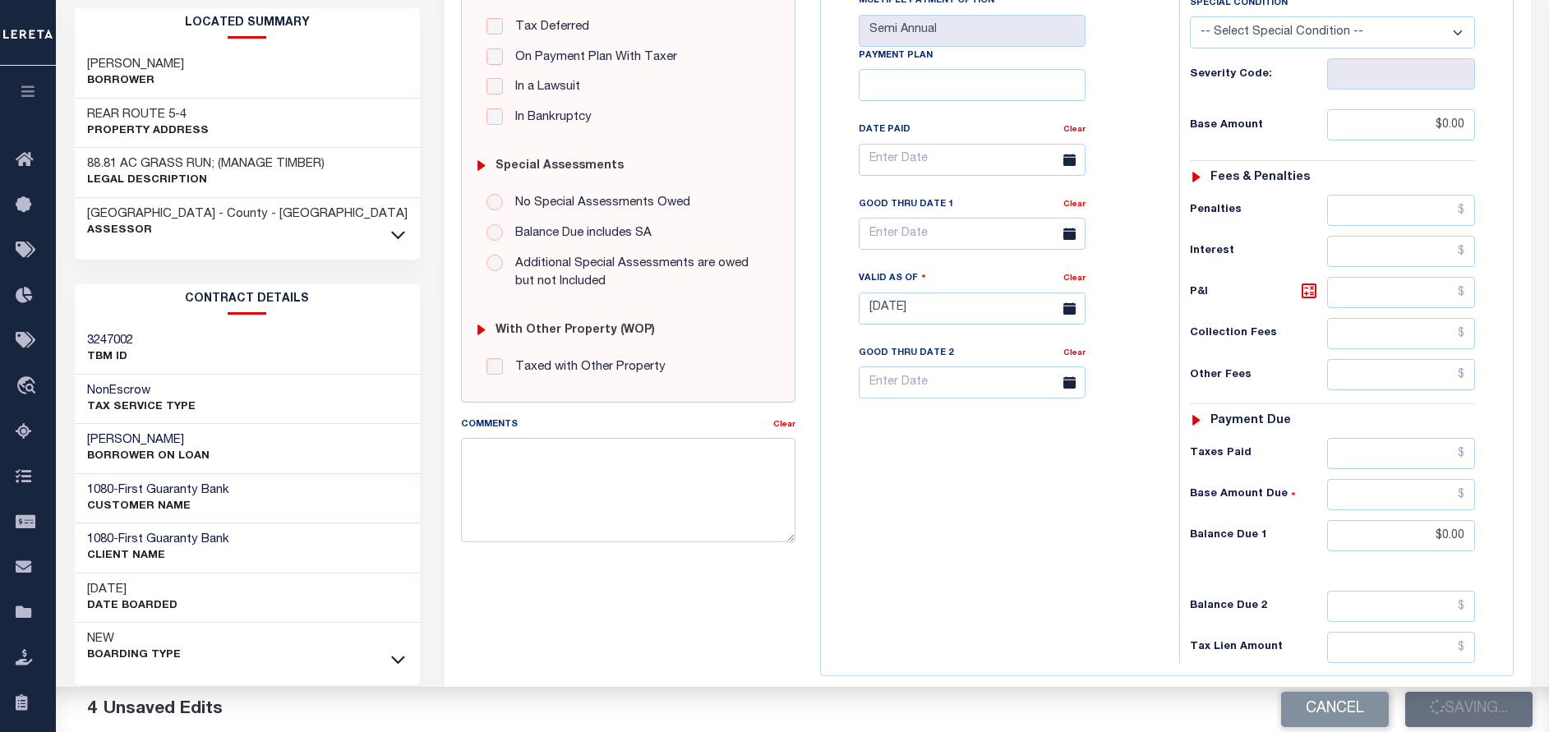
checkbox input "false"
type input "$0"
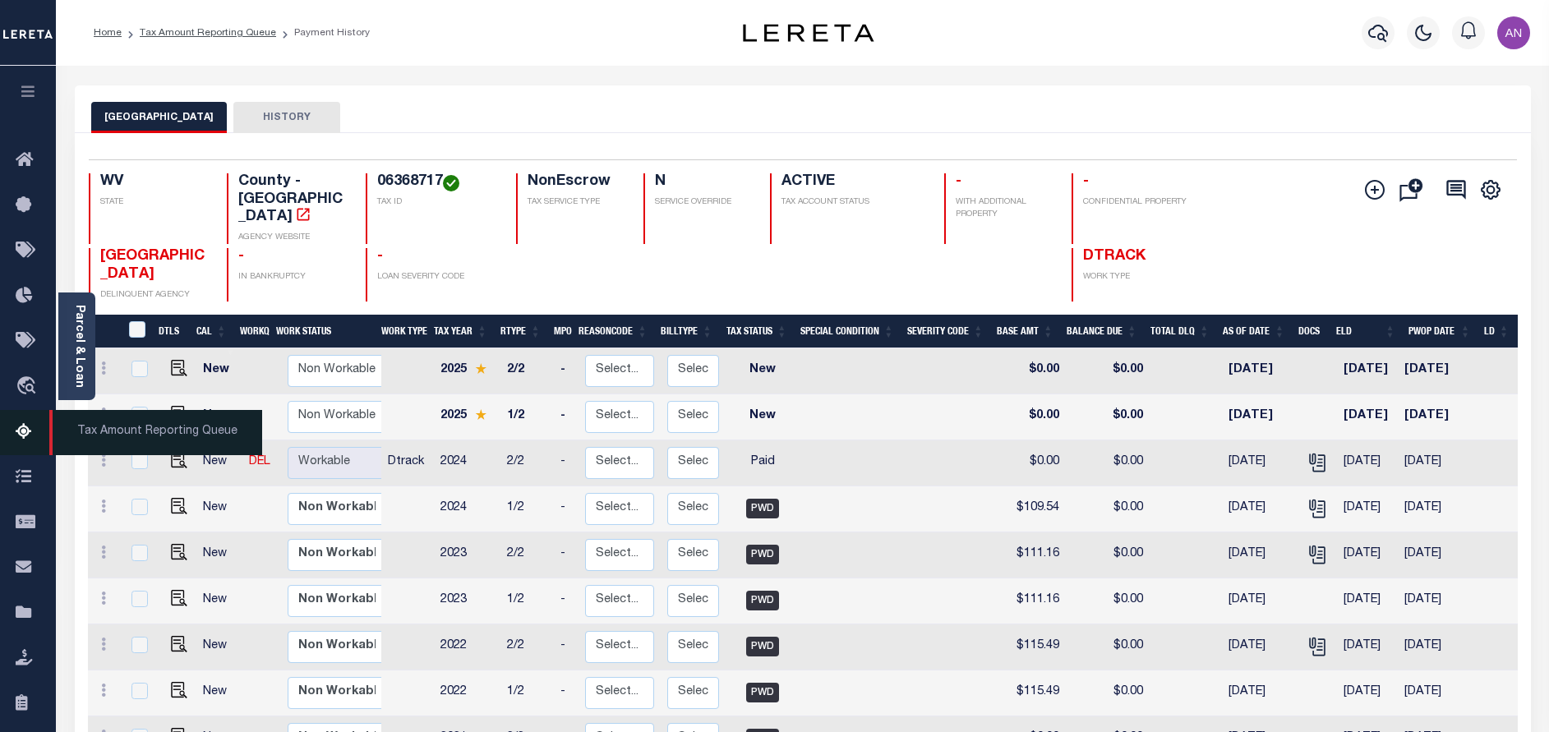
click at [20, 442] on icon at bounding box center [29, 432] width 26 height 21
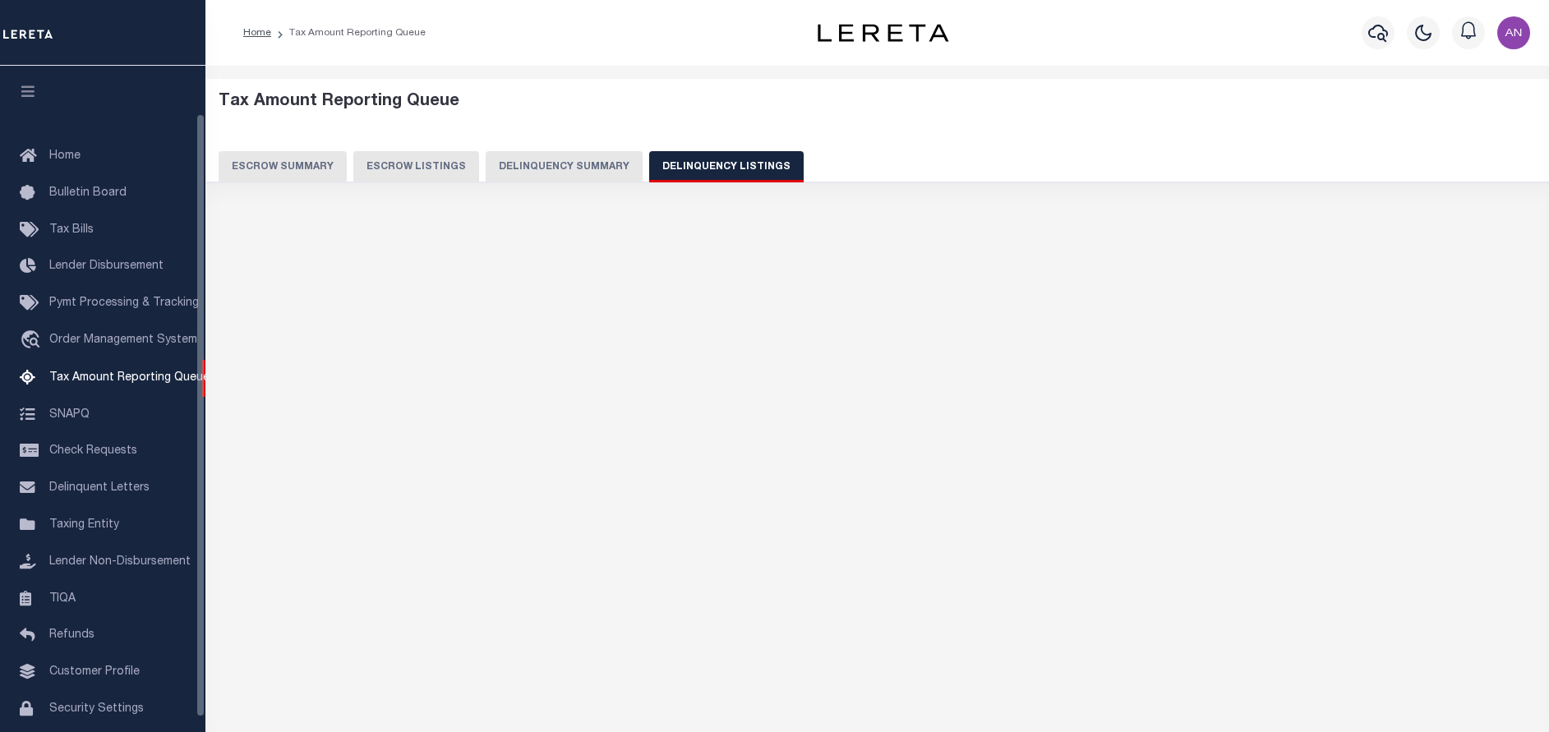
select select "100"
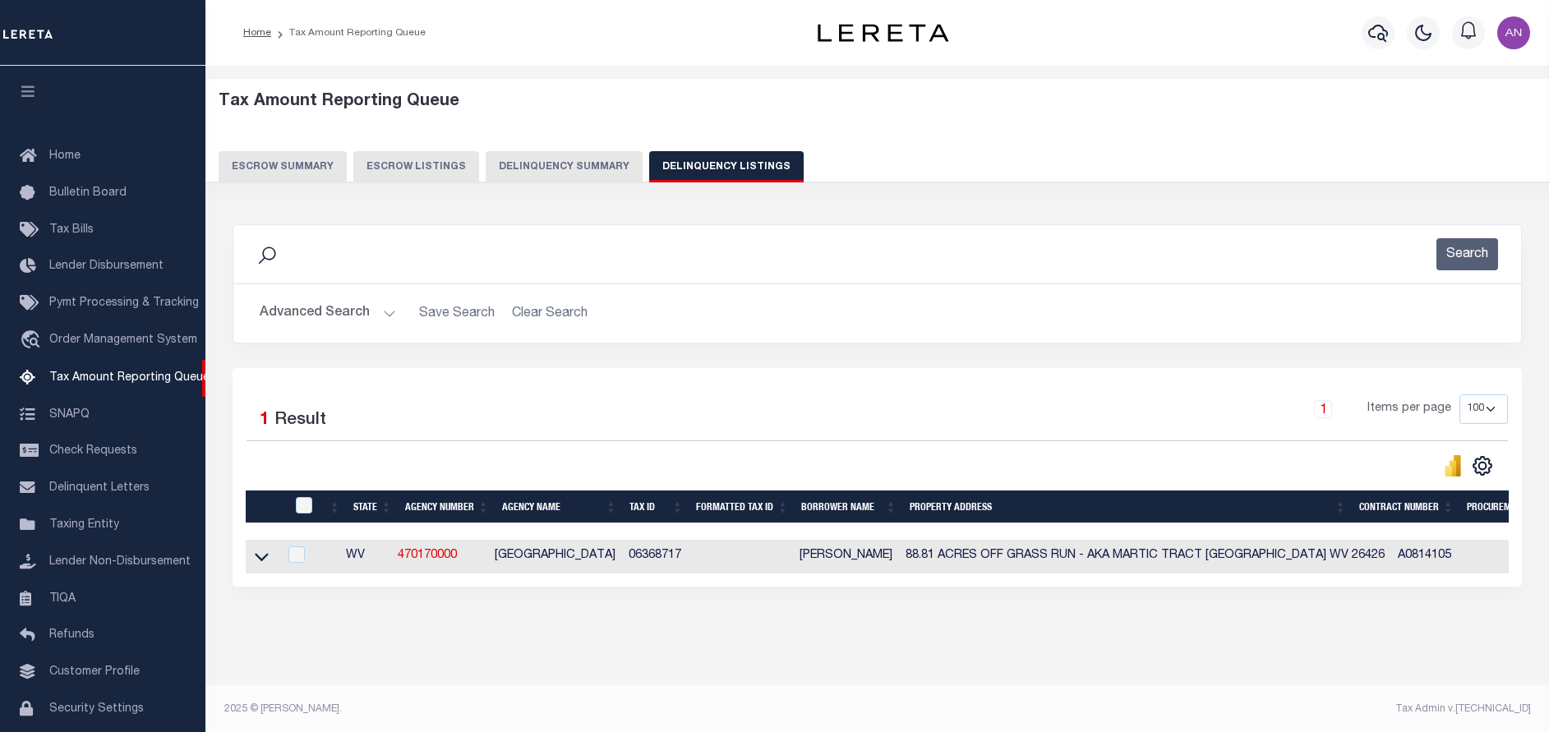
scroll to position [53, 0]
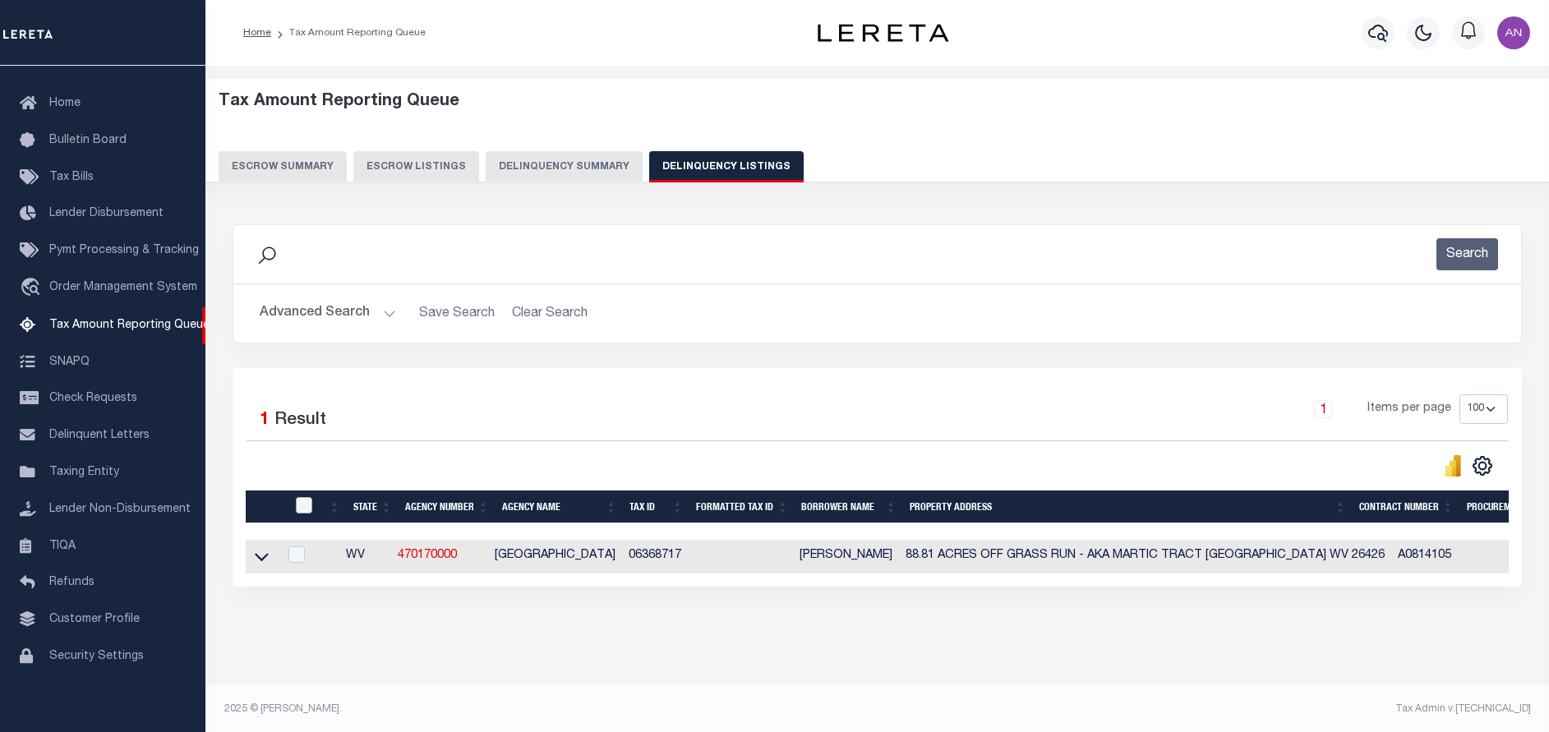
click at [304, 504] on input "checkbox" at bounding box center [304, 505] width 16 height 16
checkbox input "true"
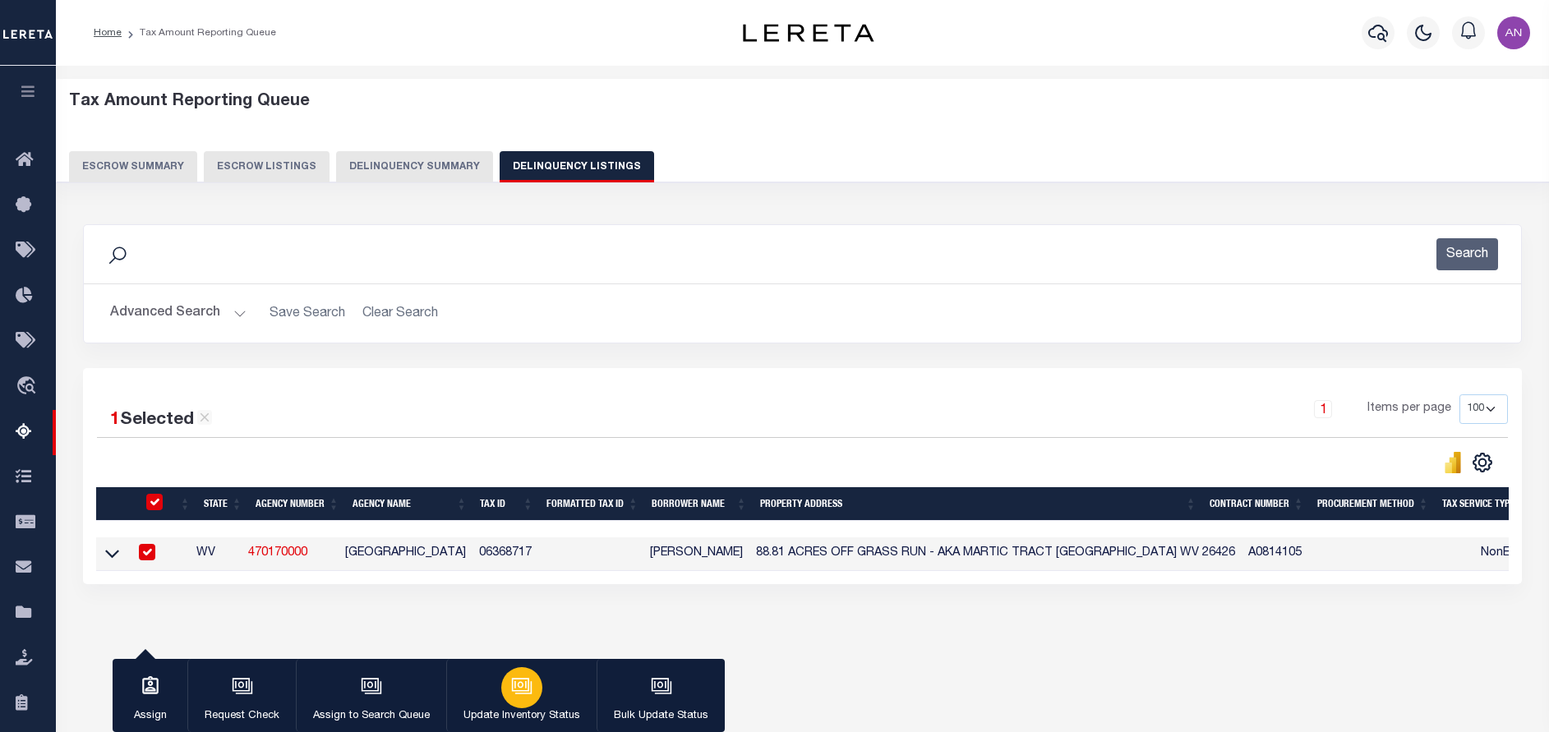
click at [550, 686] on button "Update Inventory Status" at bounding box center [521, 696] width 150 height 74
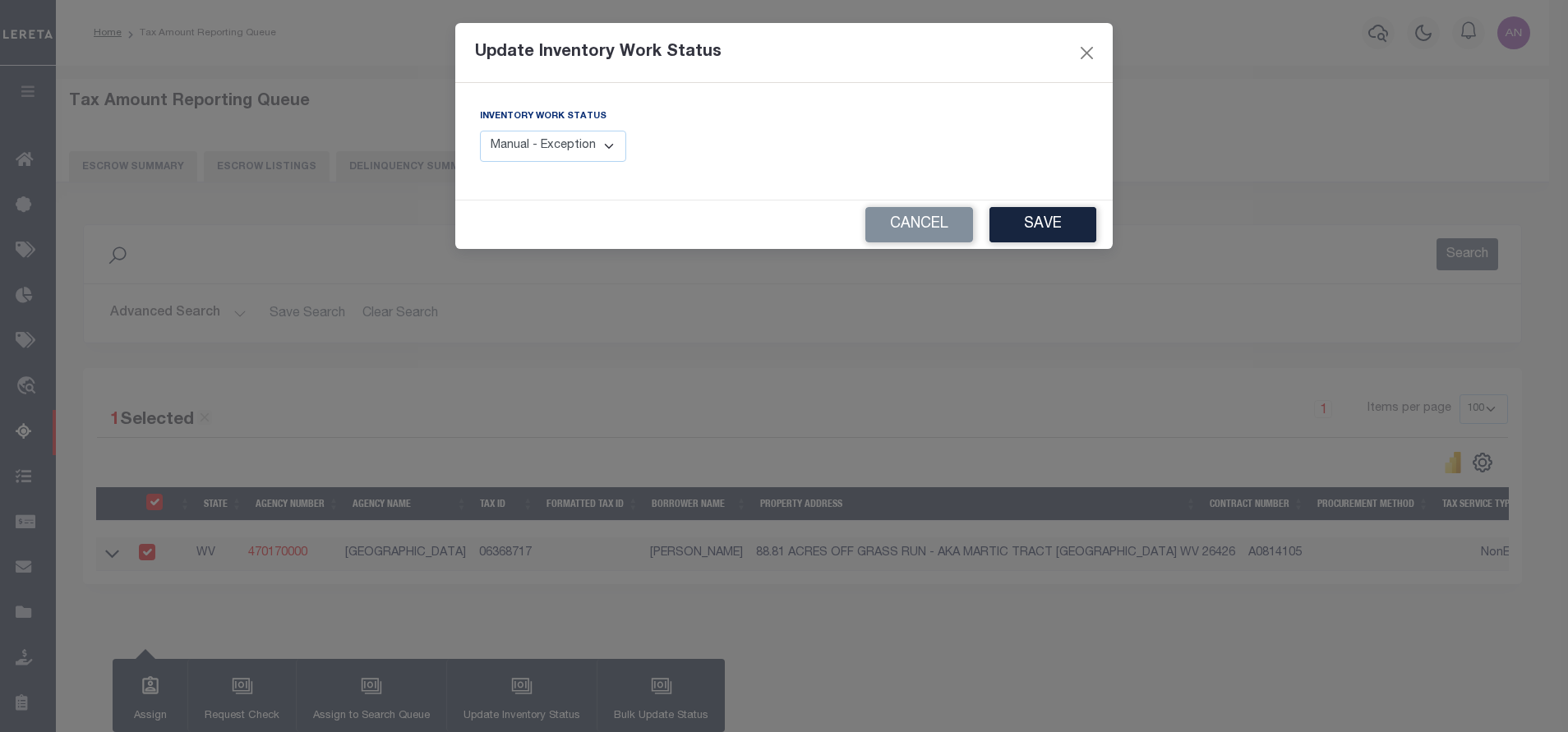
click at [606, 146] on select "Manual - Exception Pended - Awaiting Search Late Add Exception Completed" at bounding box center [553, 147] width 146 height 32
select select "4"
click at [480, 131] on select "Manual - Exception Pended - Awaiting Search Late Add Exception Completed" at bounding box center [553, 147] width 146 height 32
click at [1044, 223] on button "Save" at bounding box center [1042, 224] width 107 height 35
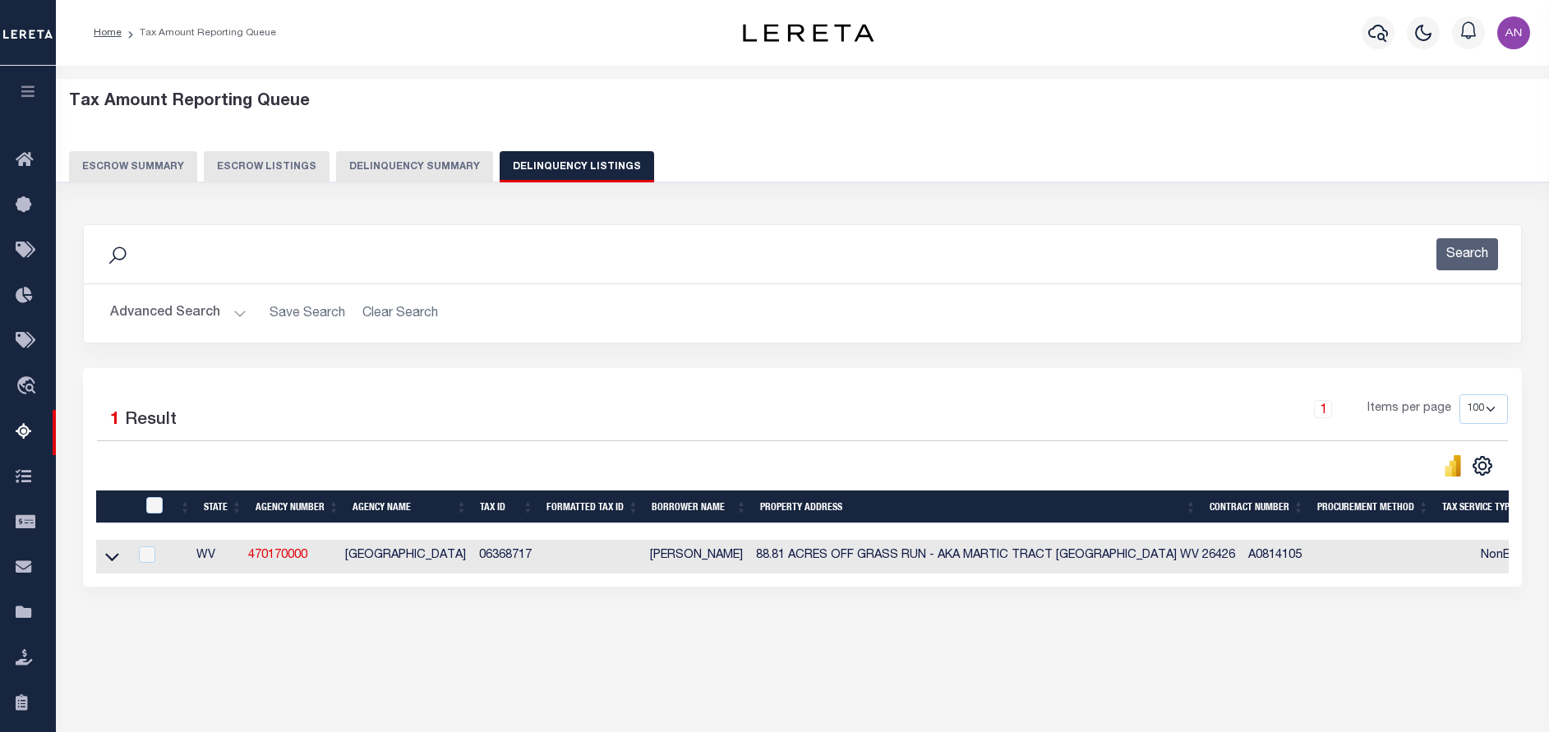
click at [191, 319] on button "Advanced Search" at bounding box center [178, 313] width 136 height 32
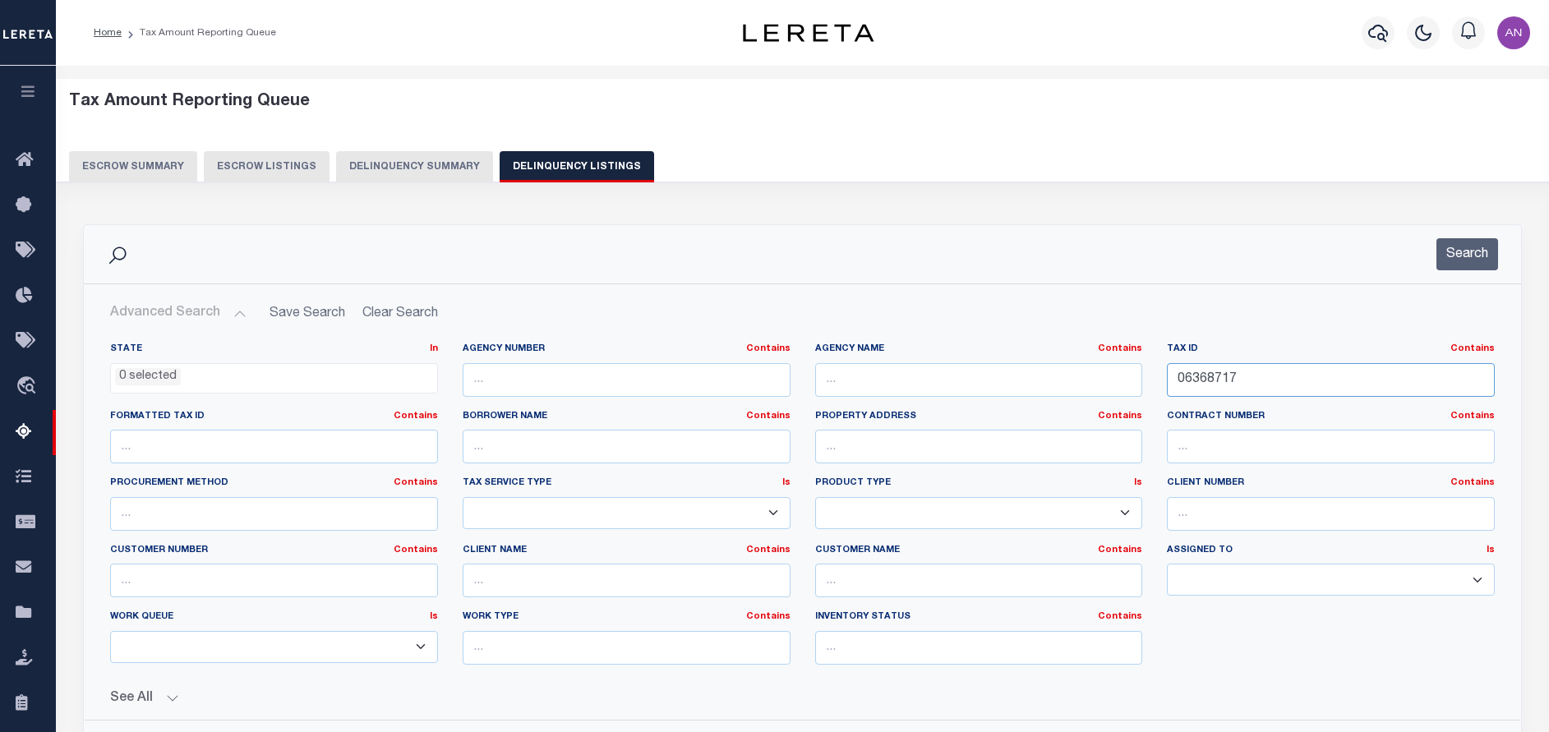
click at [1197, 373] on input "06368717" at bounding box center [1331, 380] width 328 height 34
paste input "9440"
type input "06369440"
click at [1470, 262] on button "Search" at bounding box center [1467, 254] width 62 height 32
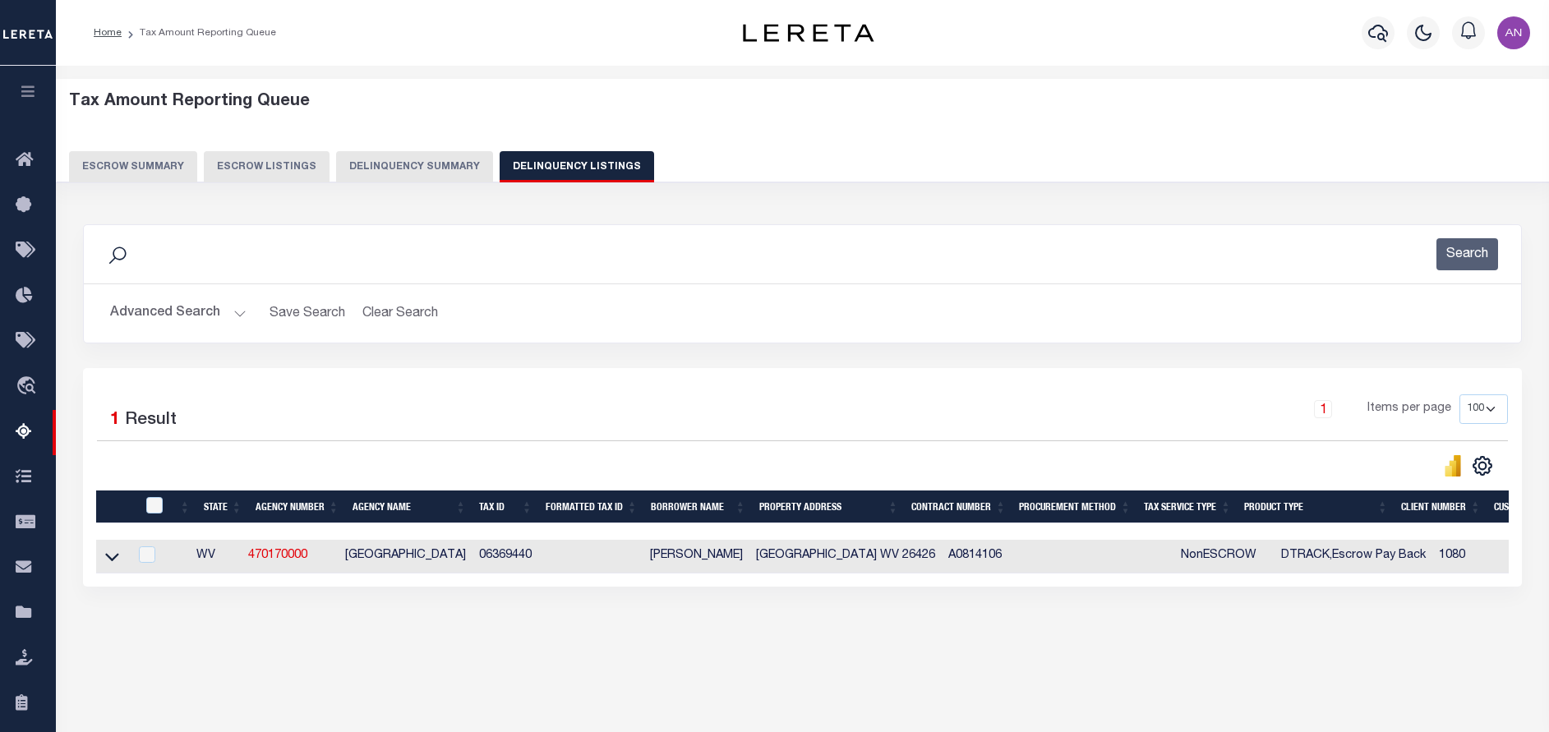
click at [122, 573] on td at bounding box center [112, 557] width 32 height 34
checkbox input "true"
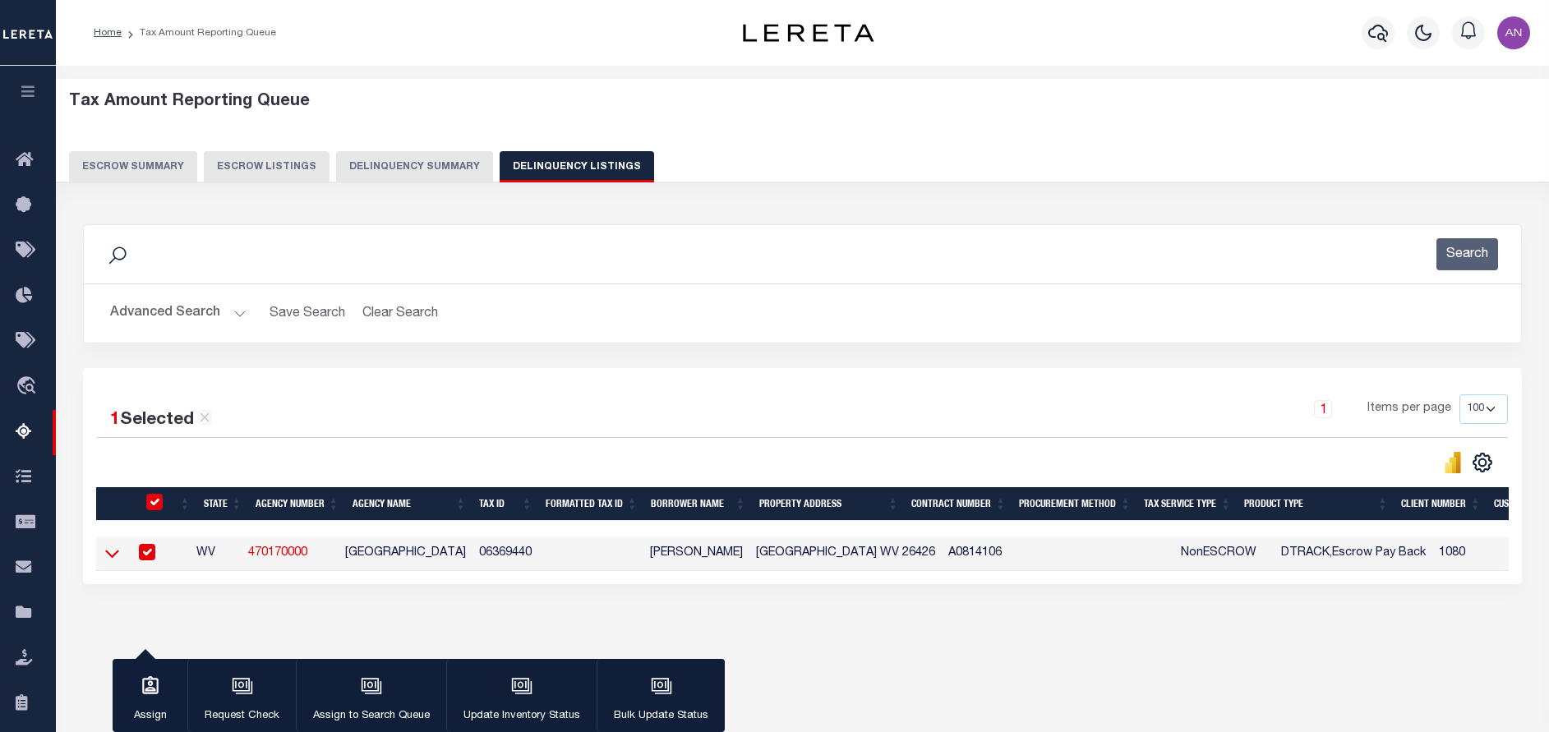
click at [111, 562] on icon at bounding box center [112, 553] width 14 height 17
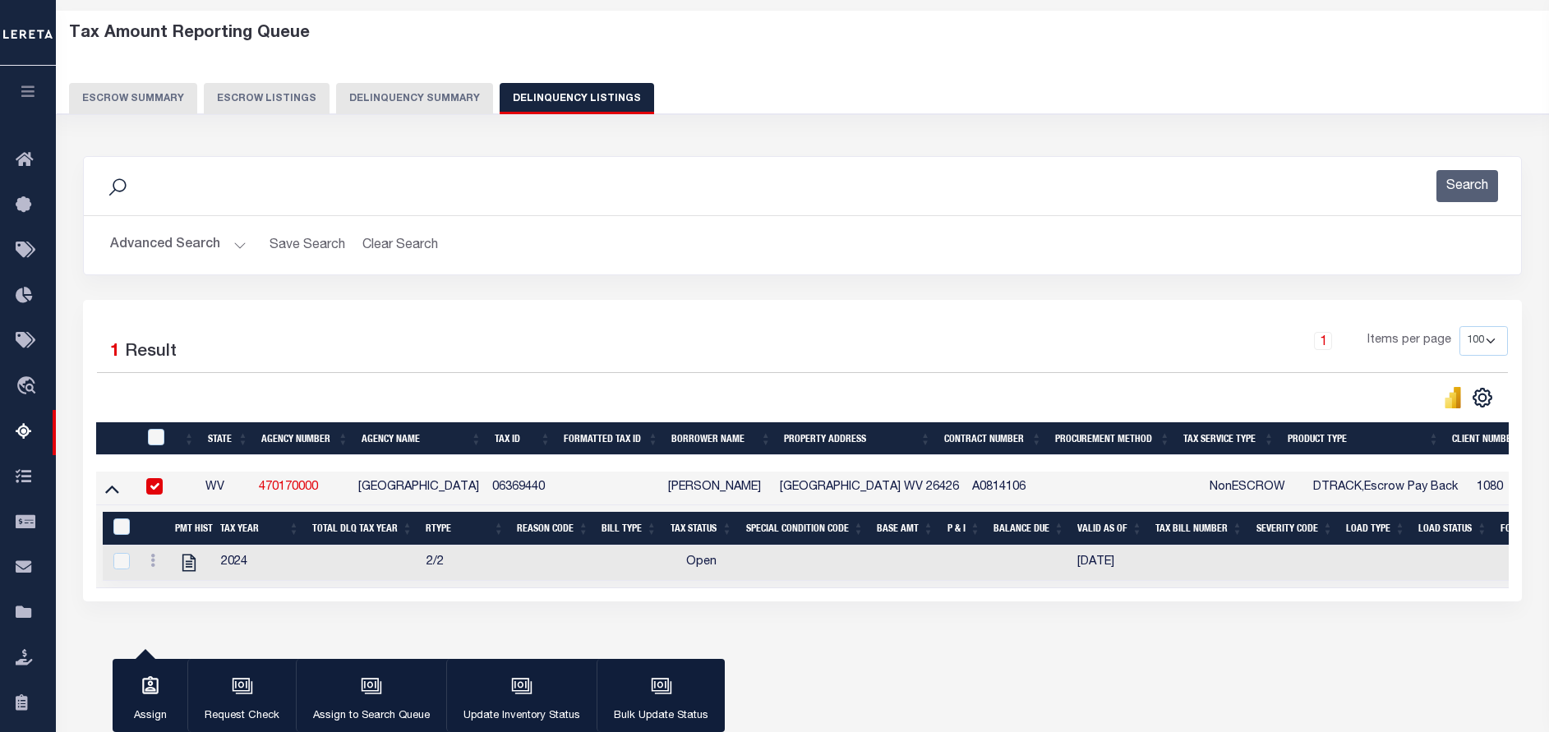
scroll to position [123, 0]
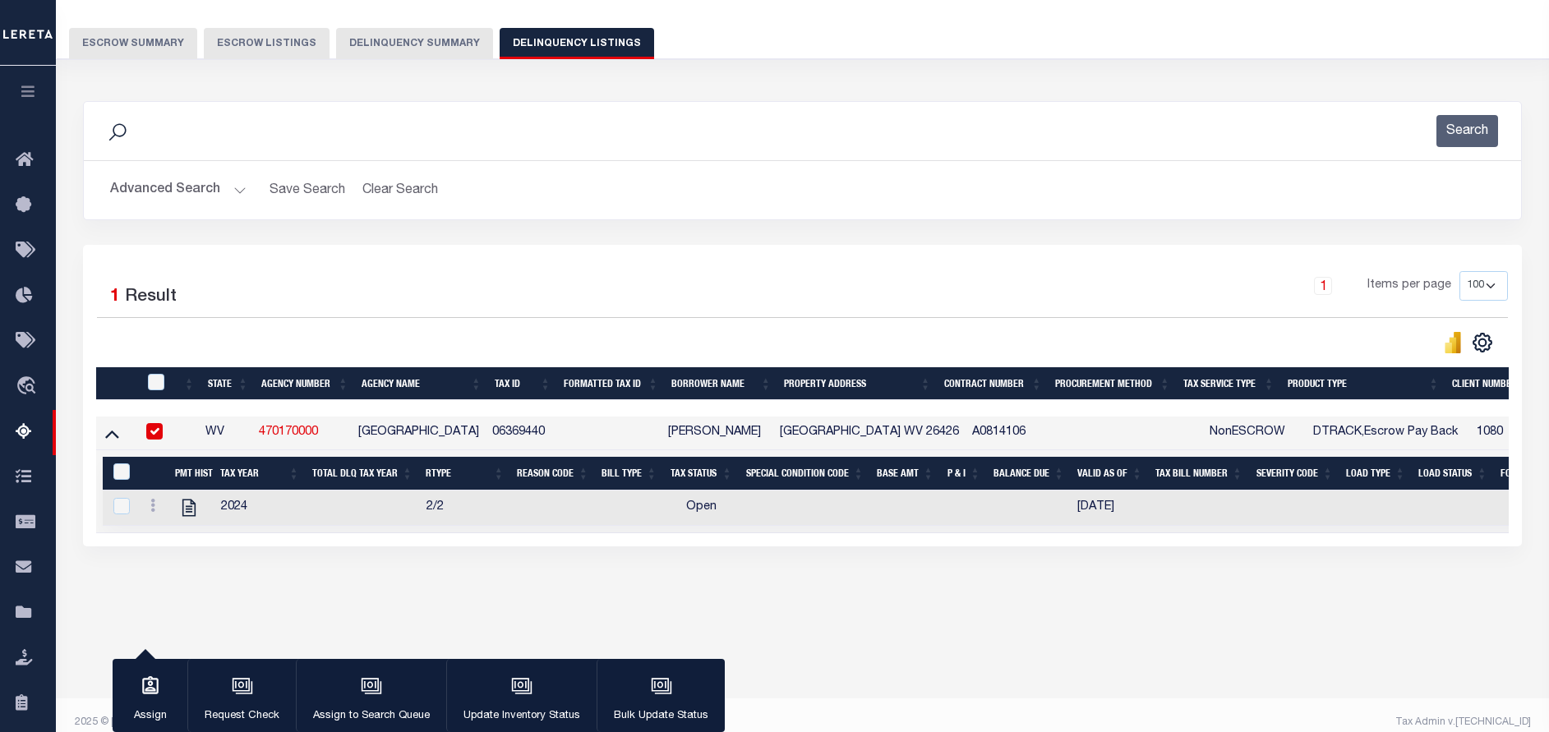
click at [187, 499] on td at bounding box center [191, 507] width 45 height 35
checkbox input "true"
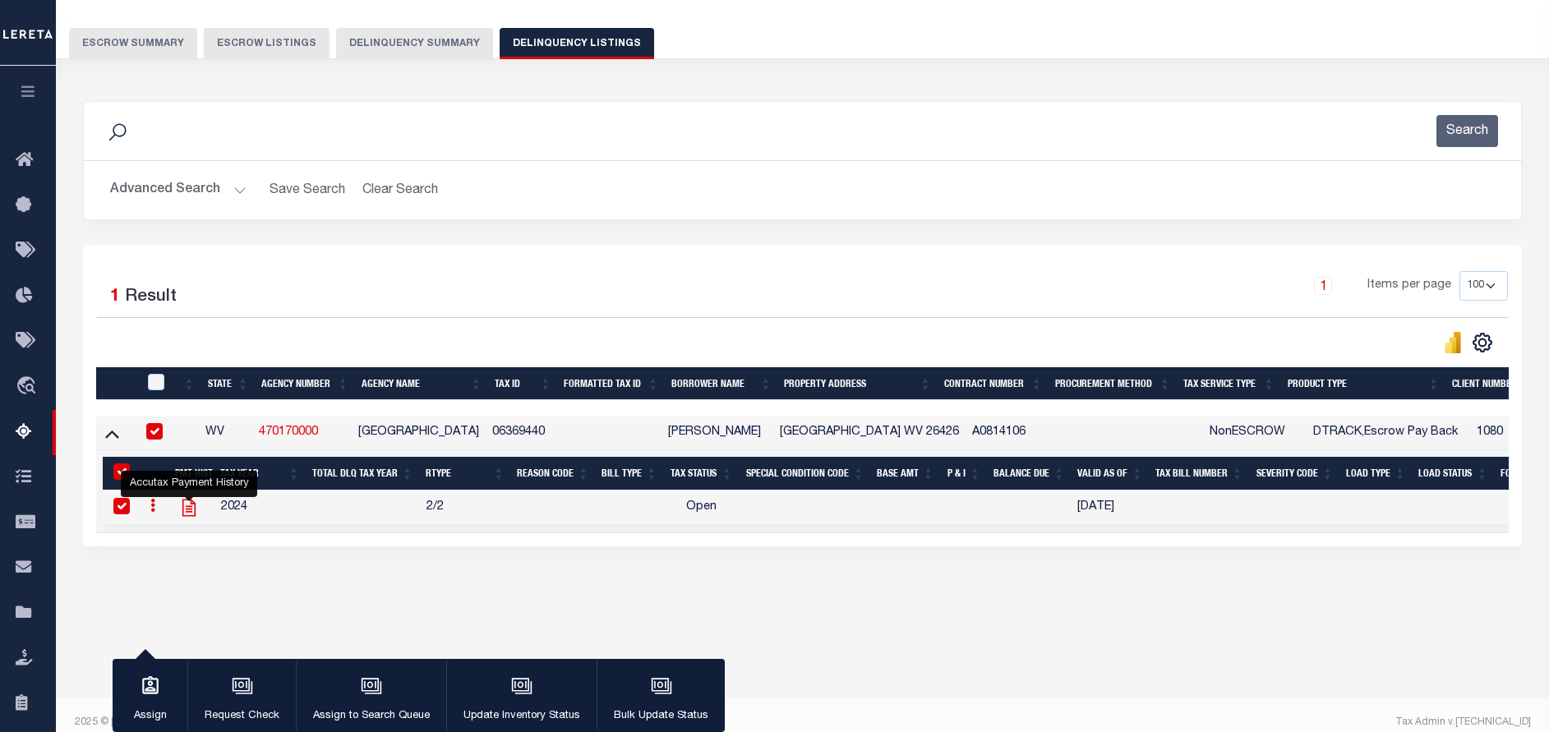
click at [187, 505] on icon "" at bounding box center [188, 507] width 21 height 21
checkbox input "false"
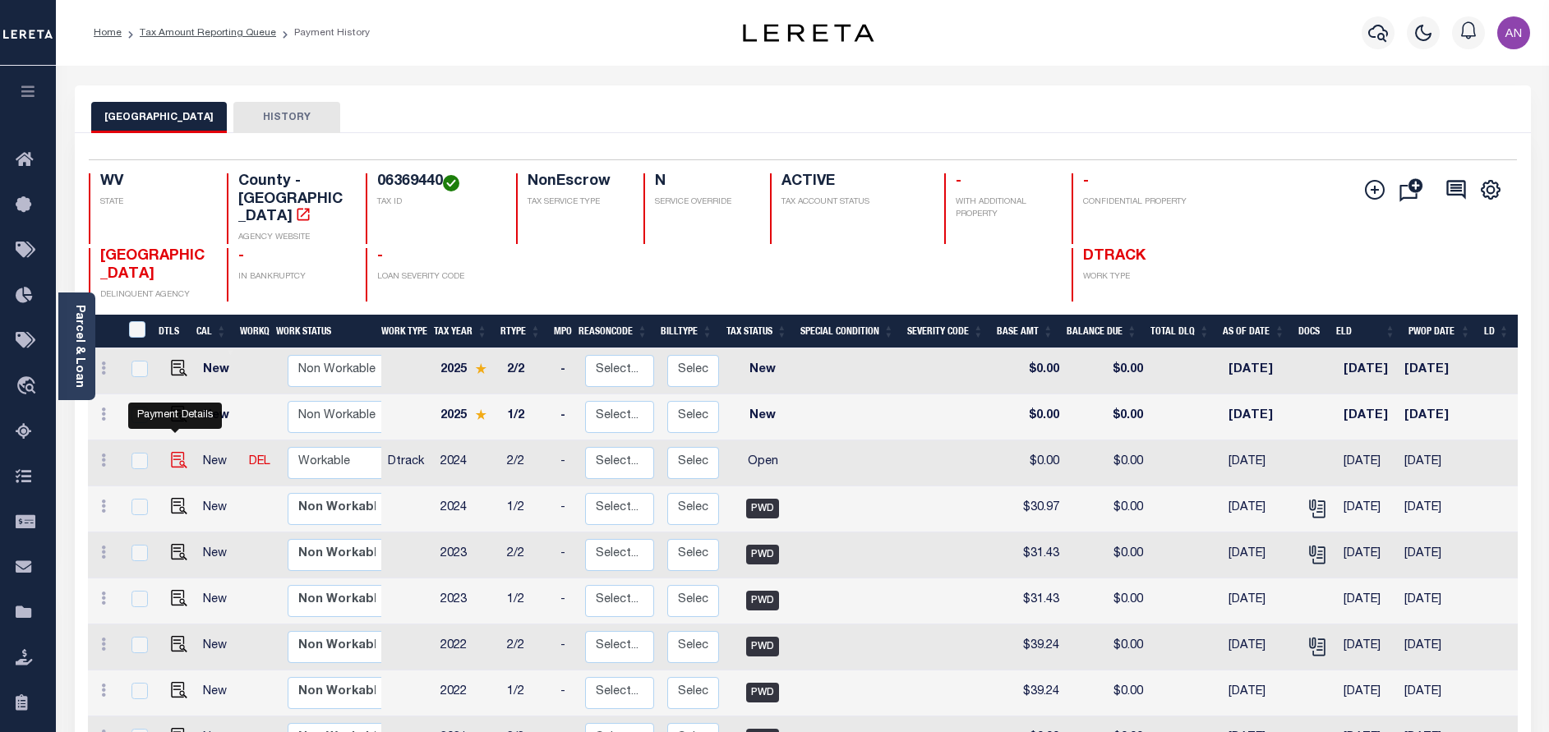
click at [174, 452] on img "" at bounding box center [179, 460] width 16 height 16
checkbox input "true"
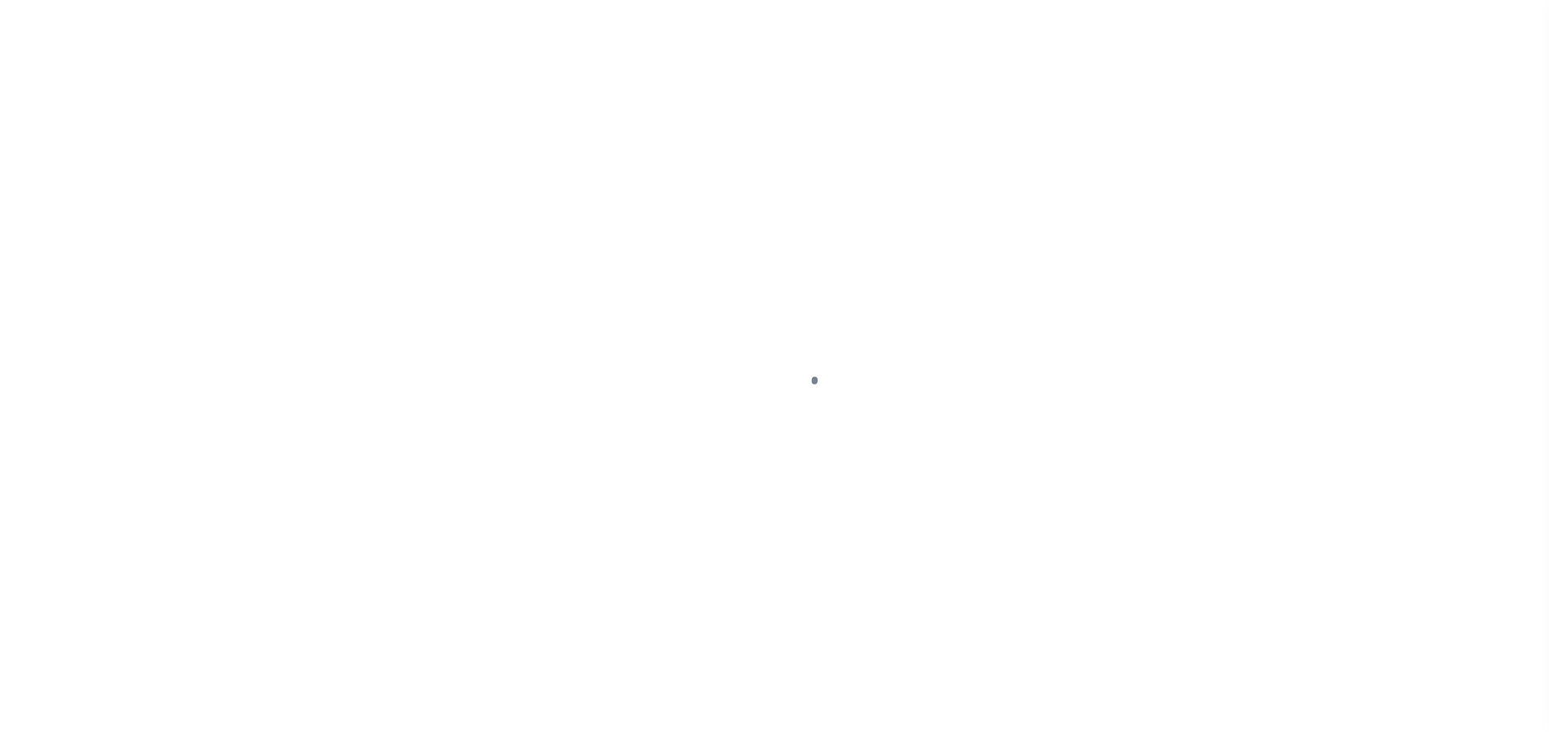
select select "OP2"
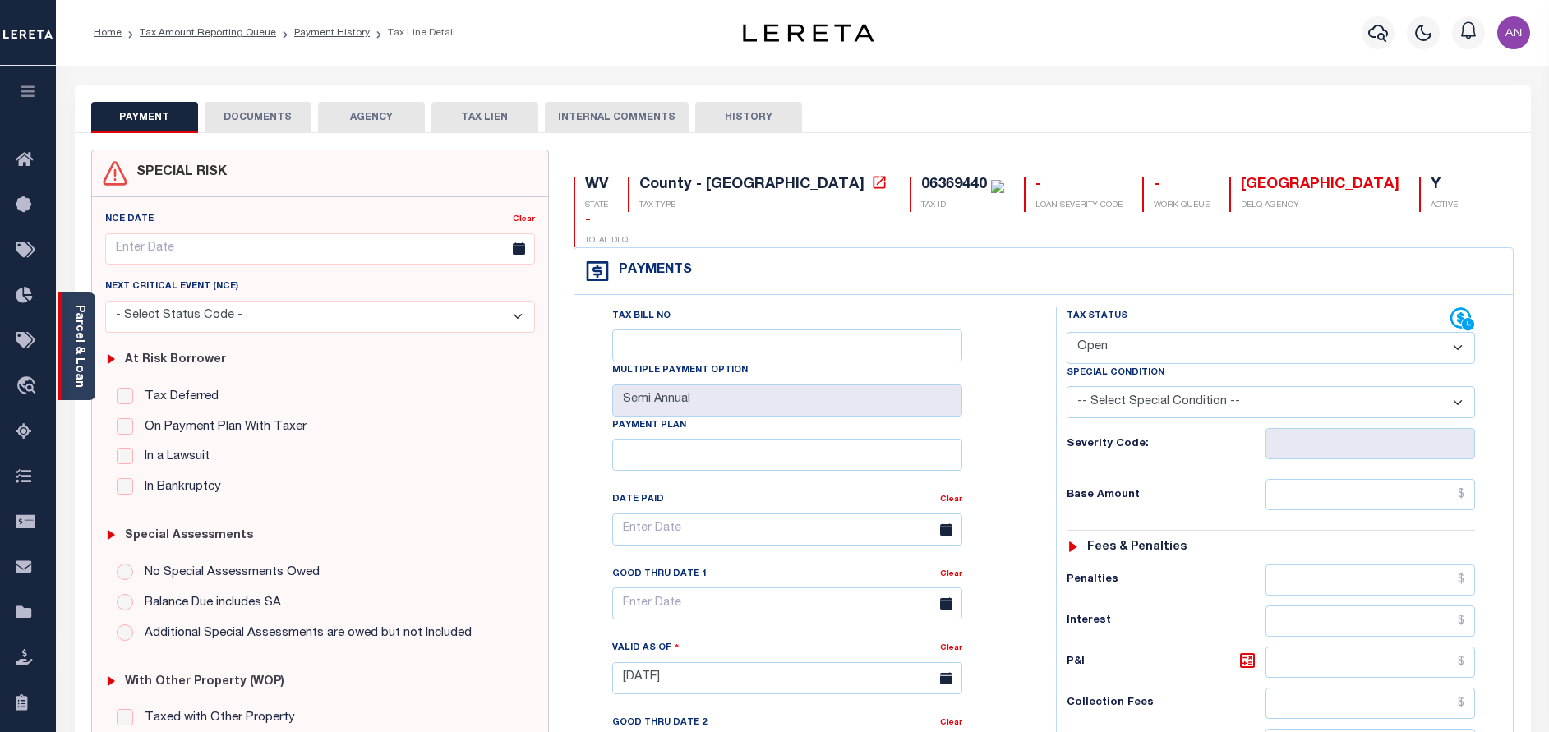
click at [82, 367] on link "Parcel & Loan" at bounding box center [79, 346] width 12 height 83
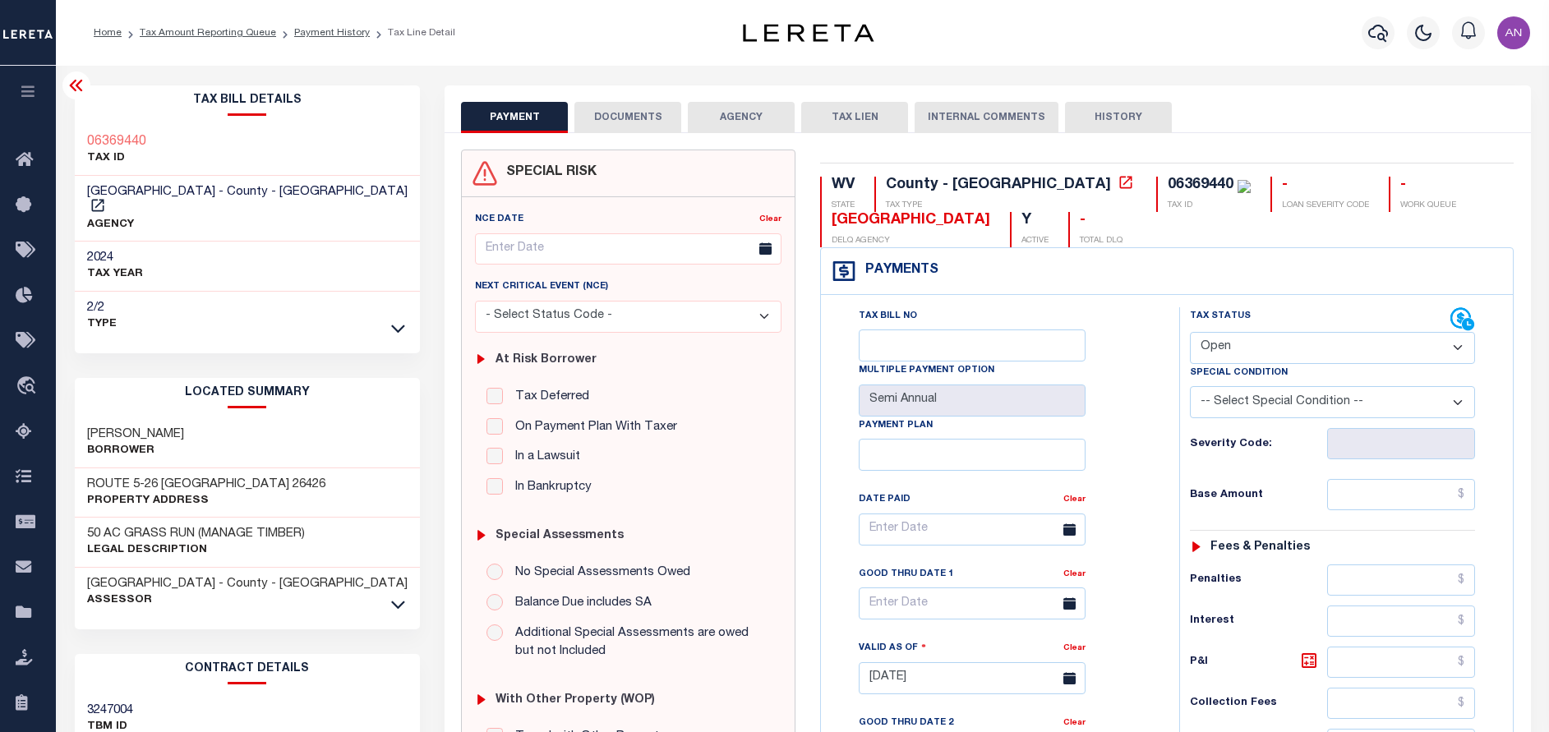
click at [648, 117] on button "DOCUMENTS" at bounding box center [627, 117] width 107 height 31
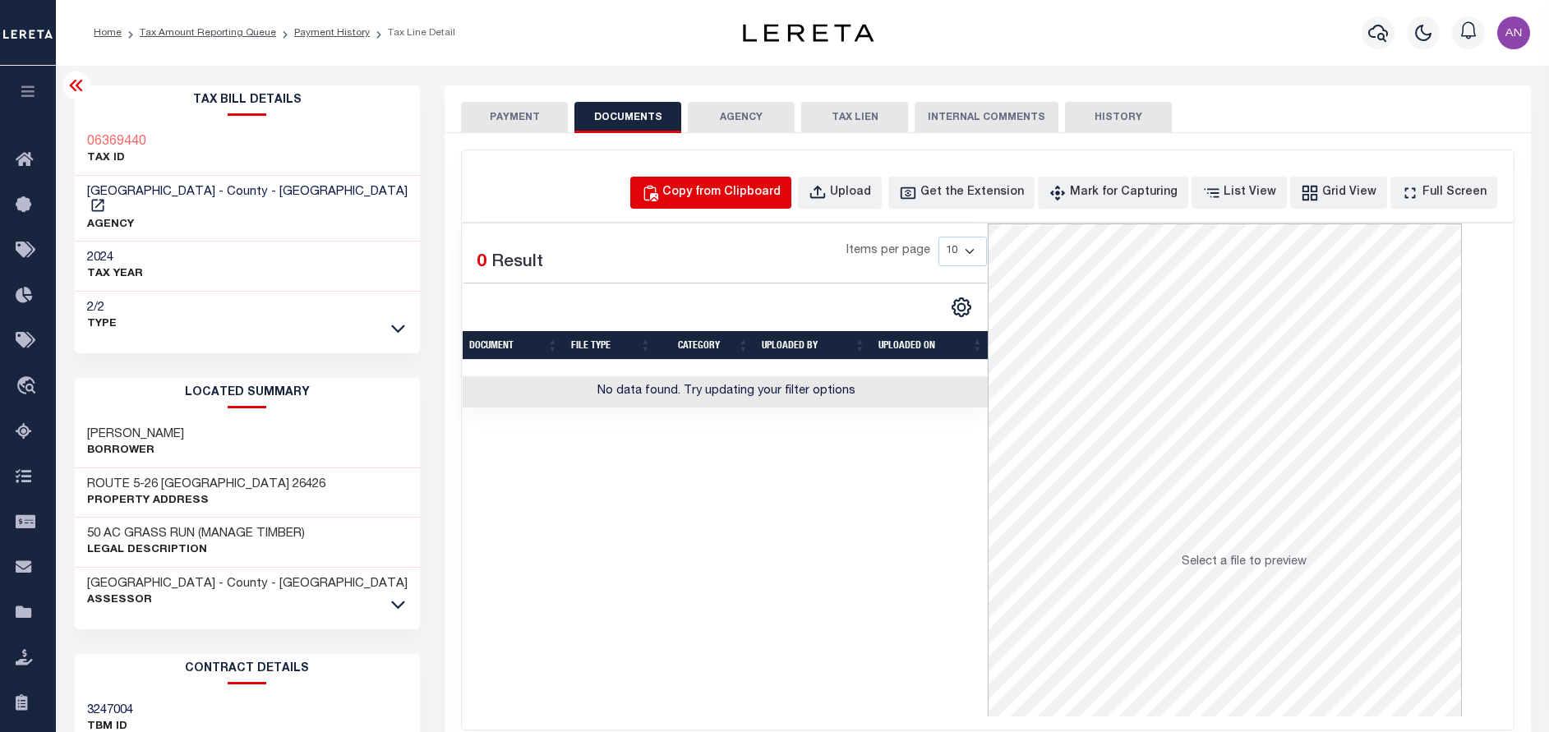
click at [727, 196] on div "Copy from Clipboard" at bounding box center [721, 193] width 118 height 18
select select "POP"
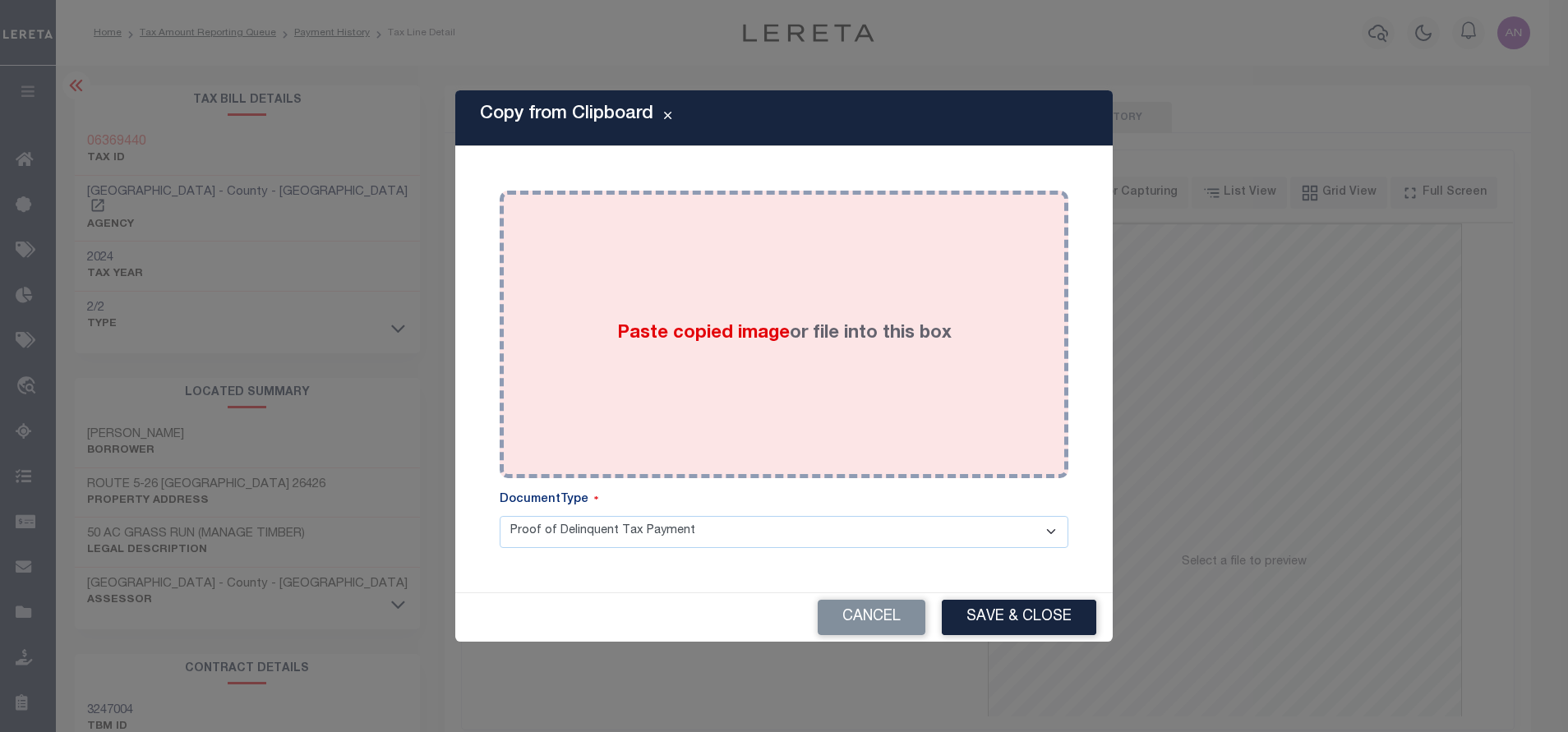
click at [858, 239] on div "Paste copied image or file into this box" at bounding box center [784, 334] width 544 height 263
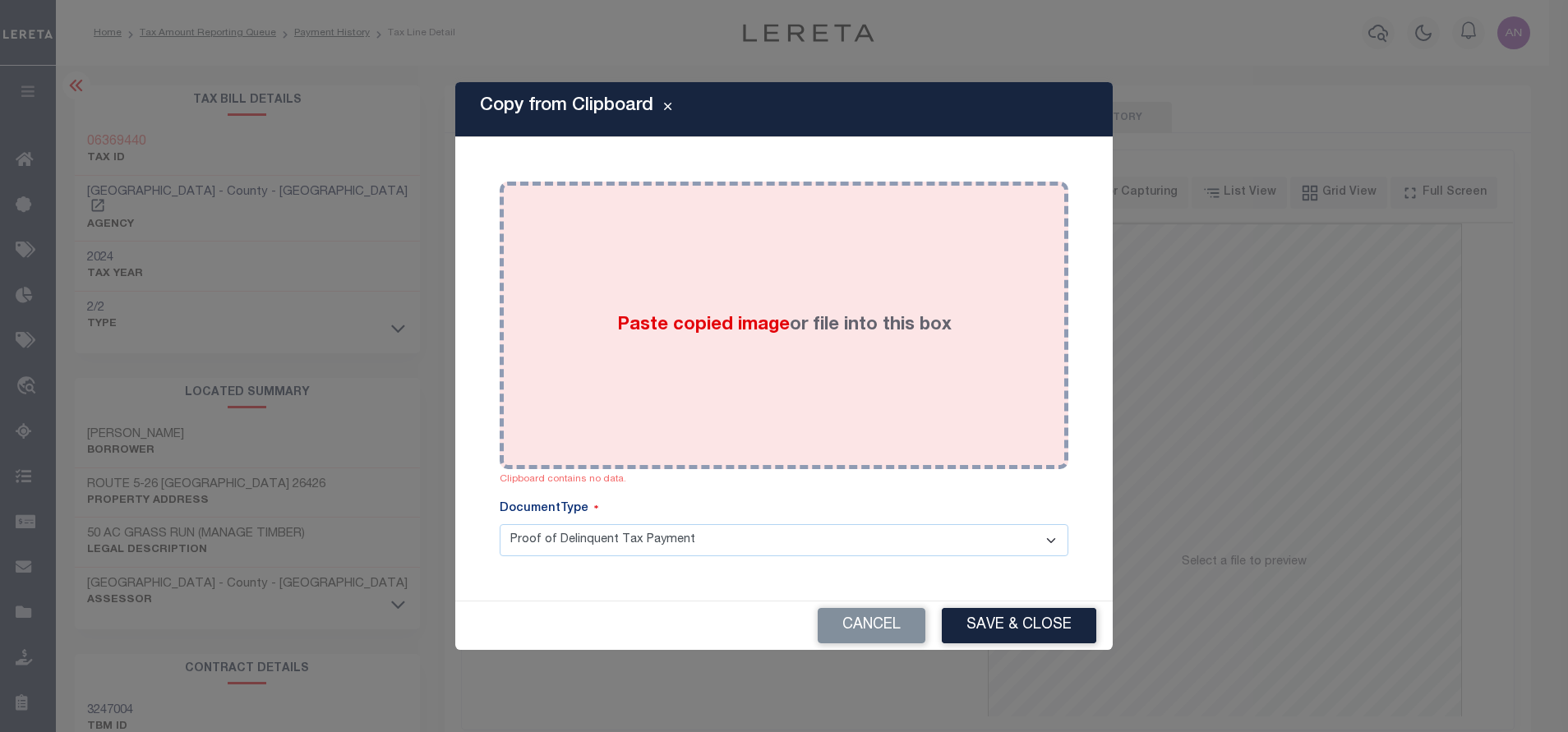
click at [754, 270] on div "Paste copied image or file into this box" at bounding box center [784, 325] width 544 height 263
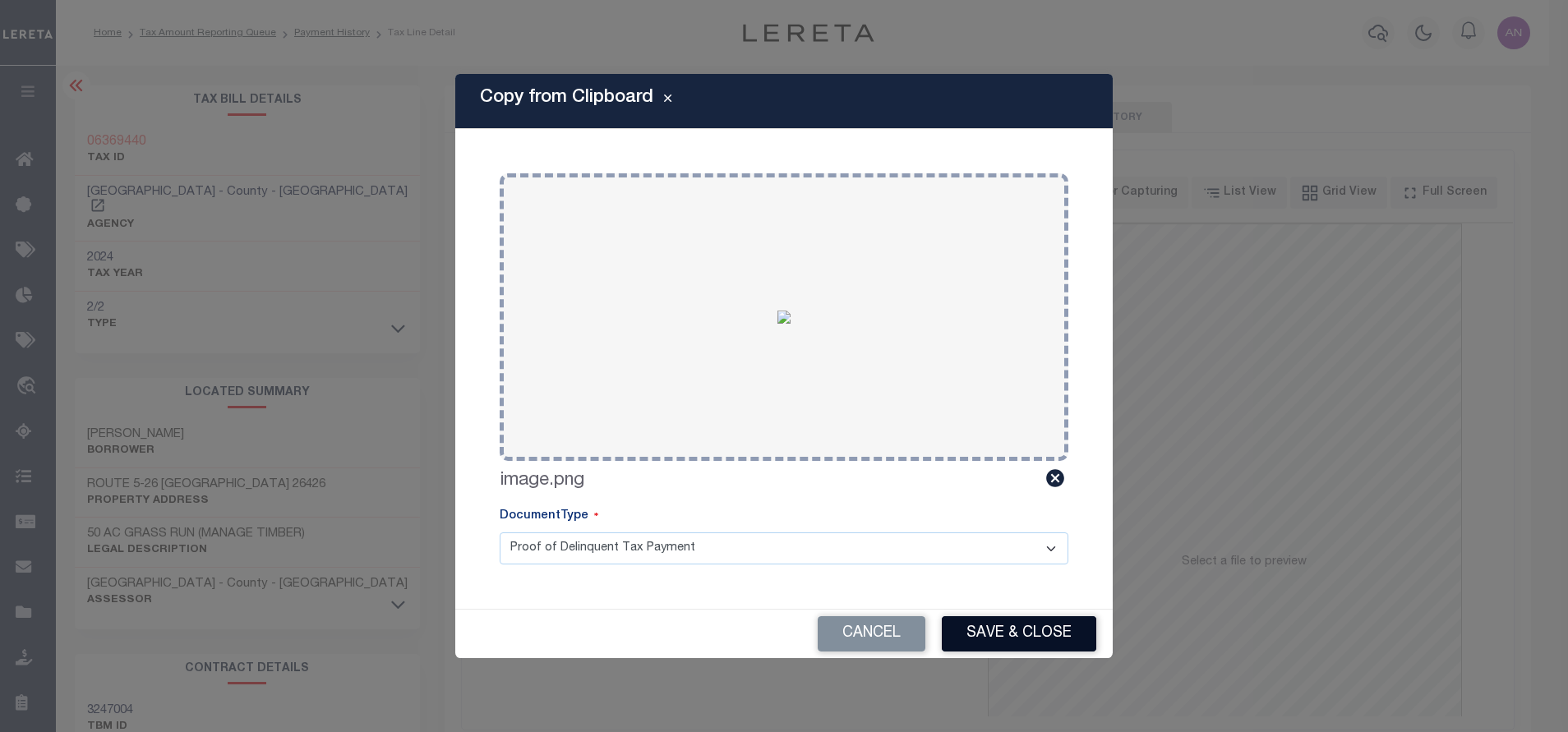
click at [997, 634] on button "Save & Close" at bounding box center [1019, 633] width 154 height 35
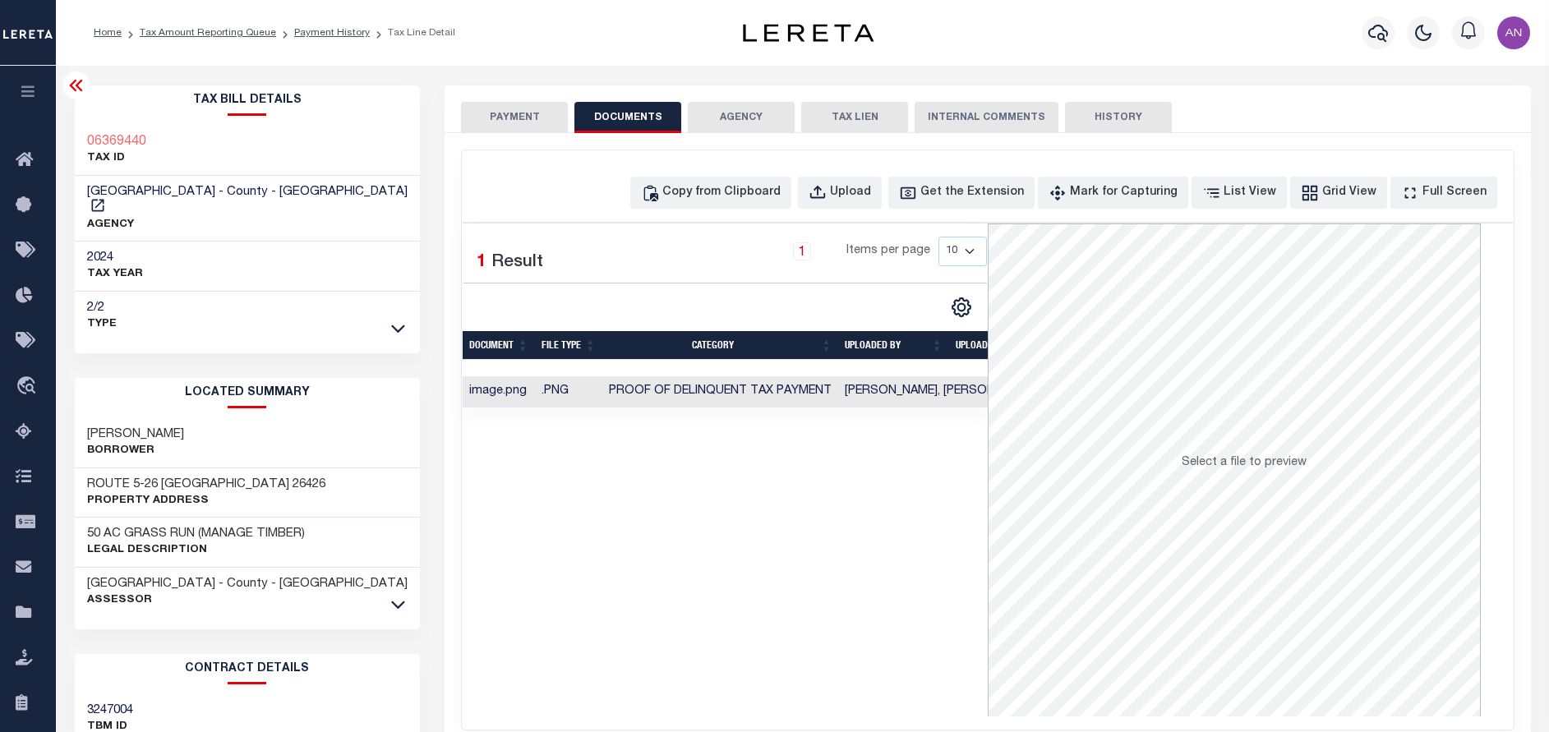
click at [529, 104] on button "PAYMENT" at bounding box center [514, 117] width 107 height 31
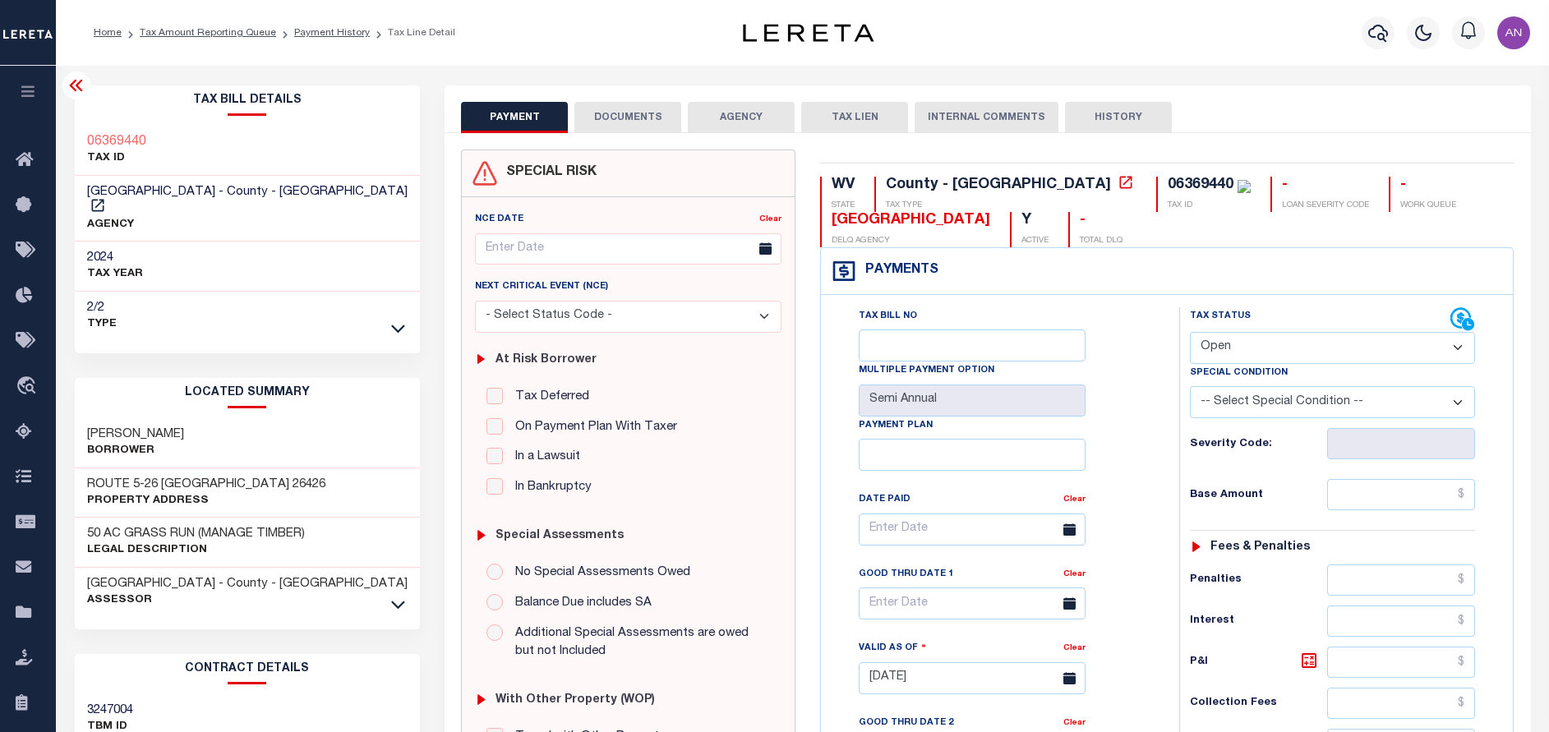
click at [1229, 351] on select "- Select Status Code - Open Due/Unpaid Paid Incomplete No Tax Due Internal Refu…" at bounding box center [1332, 348] width 285 height 32
select select "PYD"
click at [1190, 333] on select "- Select Status Code - Open Due/Unpaid Paid Incomplete No Tax Due Internal Refu…" at bounding box center [1332, 348] width 285 height 32
type input "[DATE]"
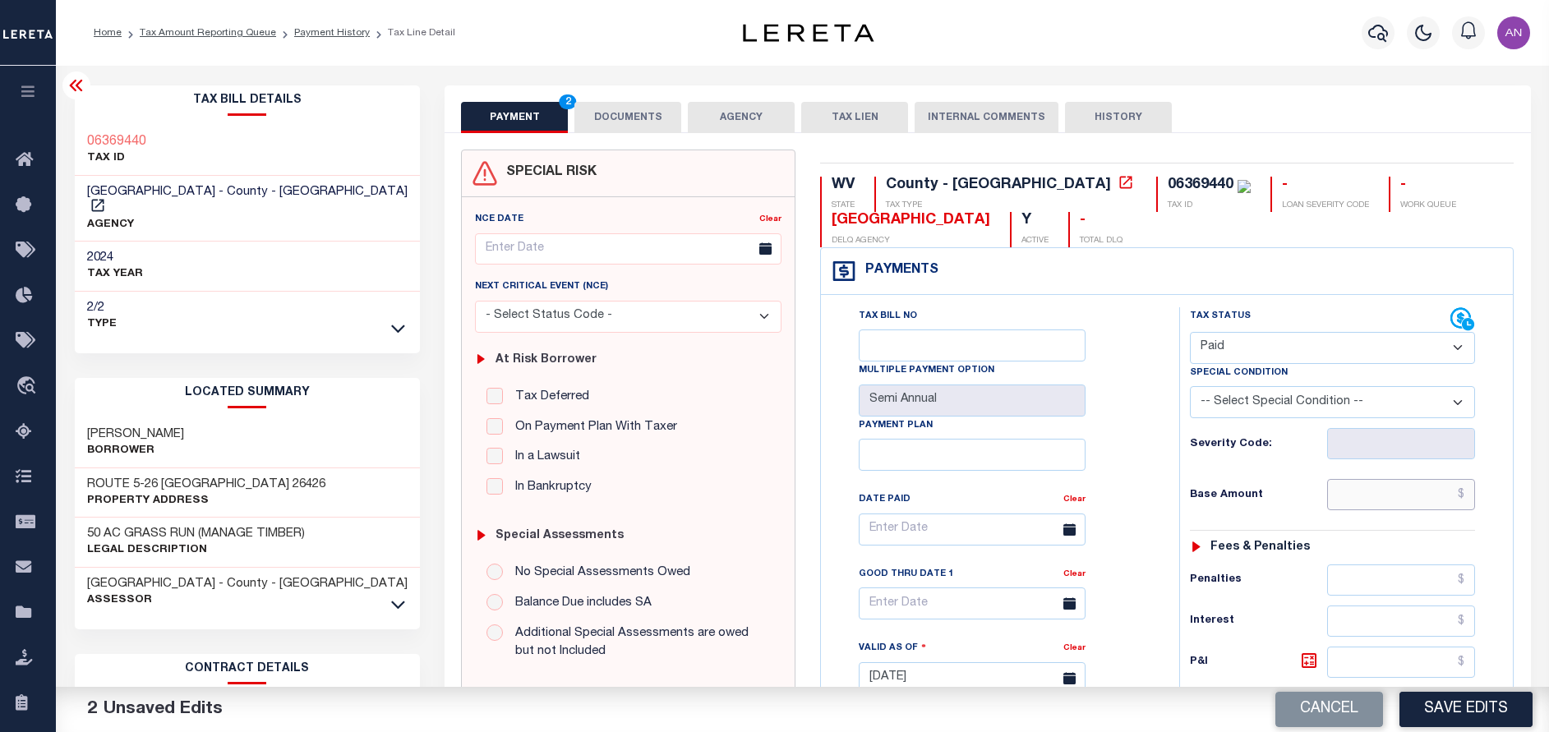
click at [1370, 495] on input "text" at bounding box center [1401, 494] width 148 height 31
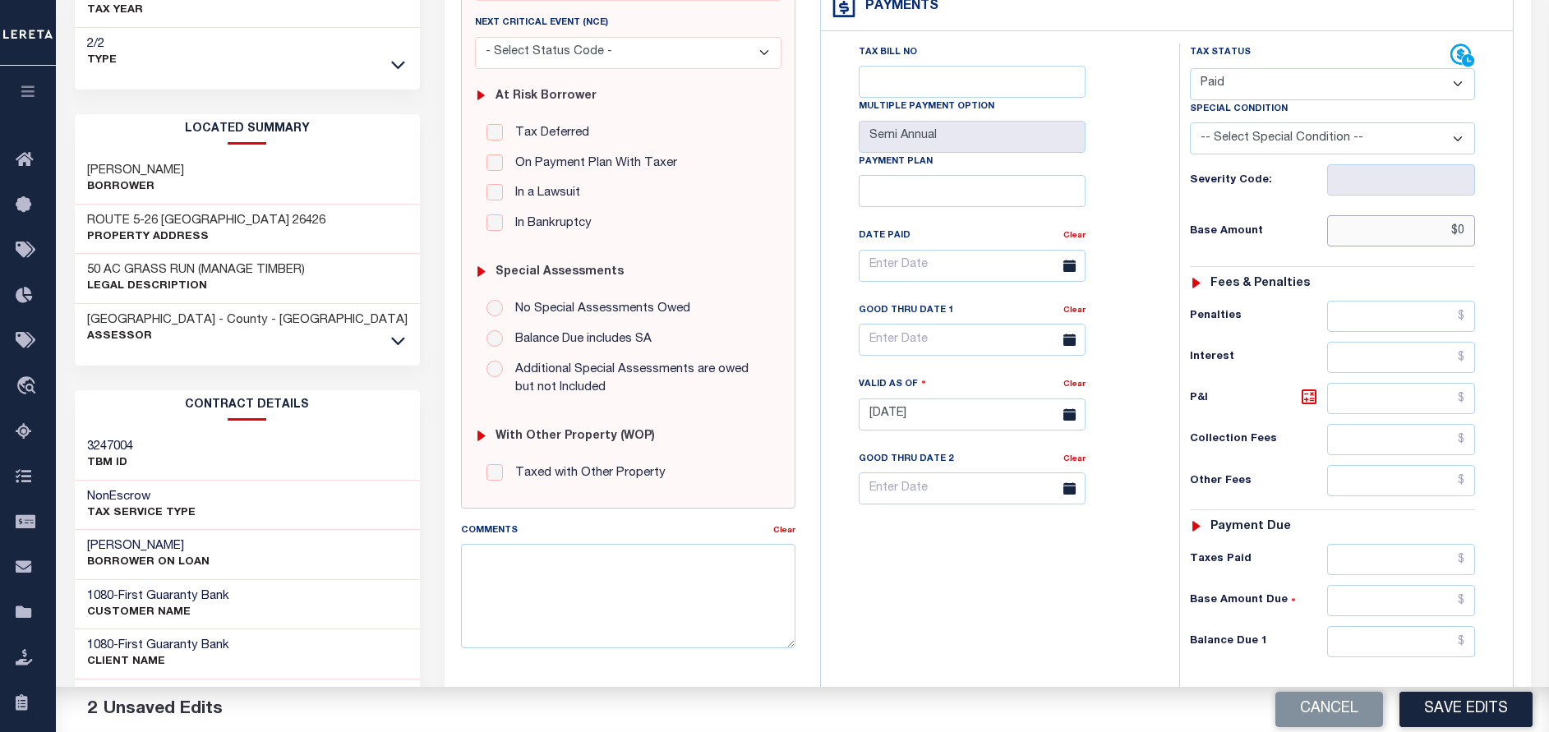
scroll to position [370, 0]
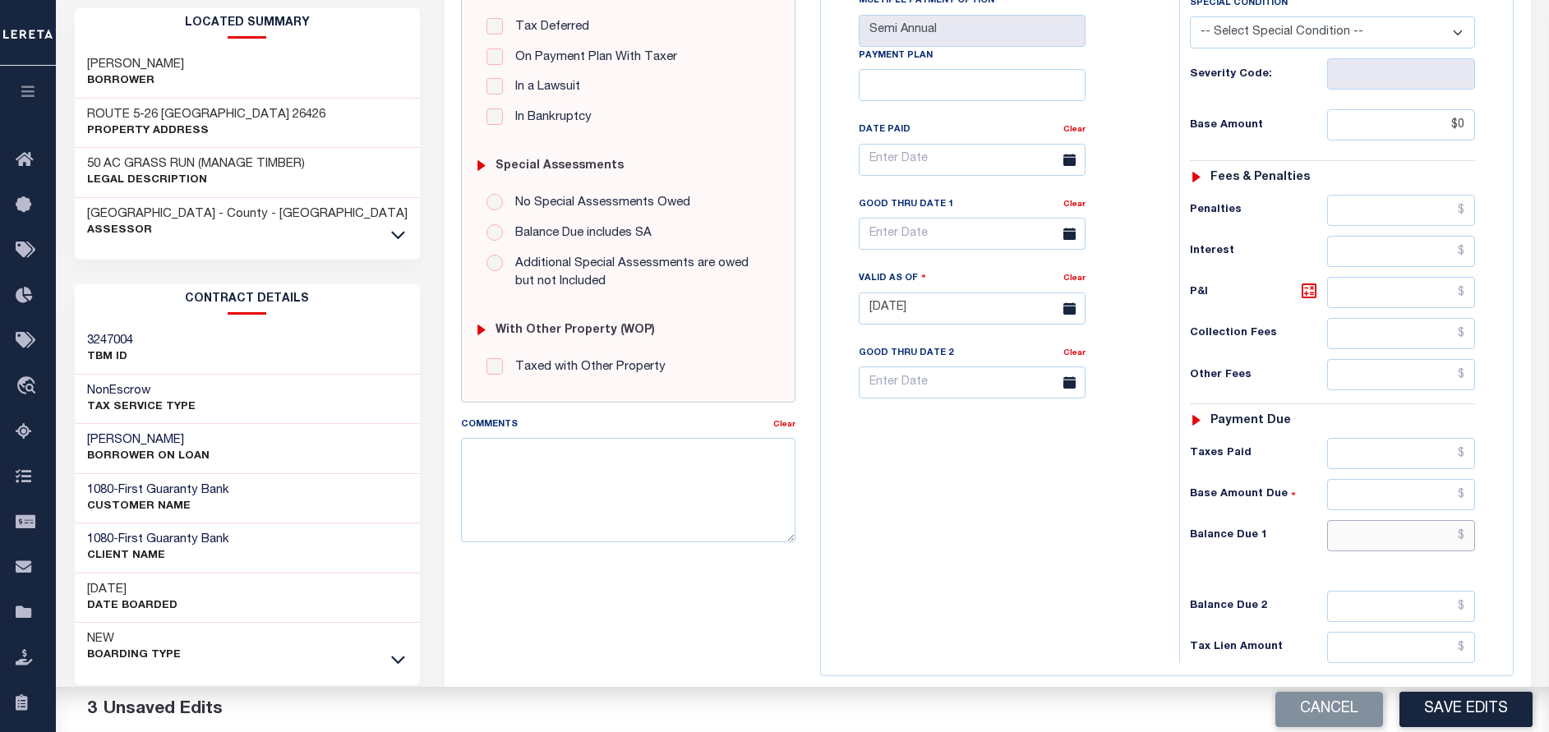
type input "$0.00"
click at [1402, 537] on input "text" at bounding box center [1401, 535] width 148 height 31
type input "$0.00"
click at [1446, 689] on div "Cancel Save Edits" at bounding box center [1176, 710] width 747 height 46
click at [1447, 707] on button "Save Edits" at bounding box center [1465, 709] width 133 height 35
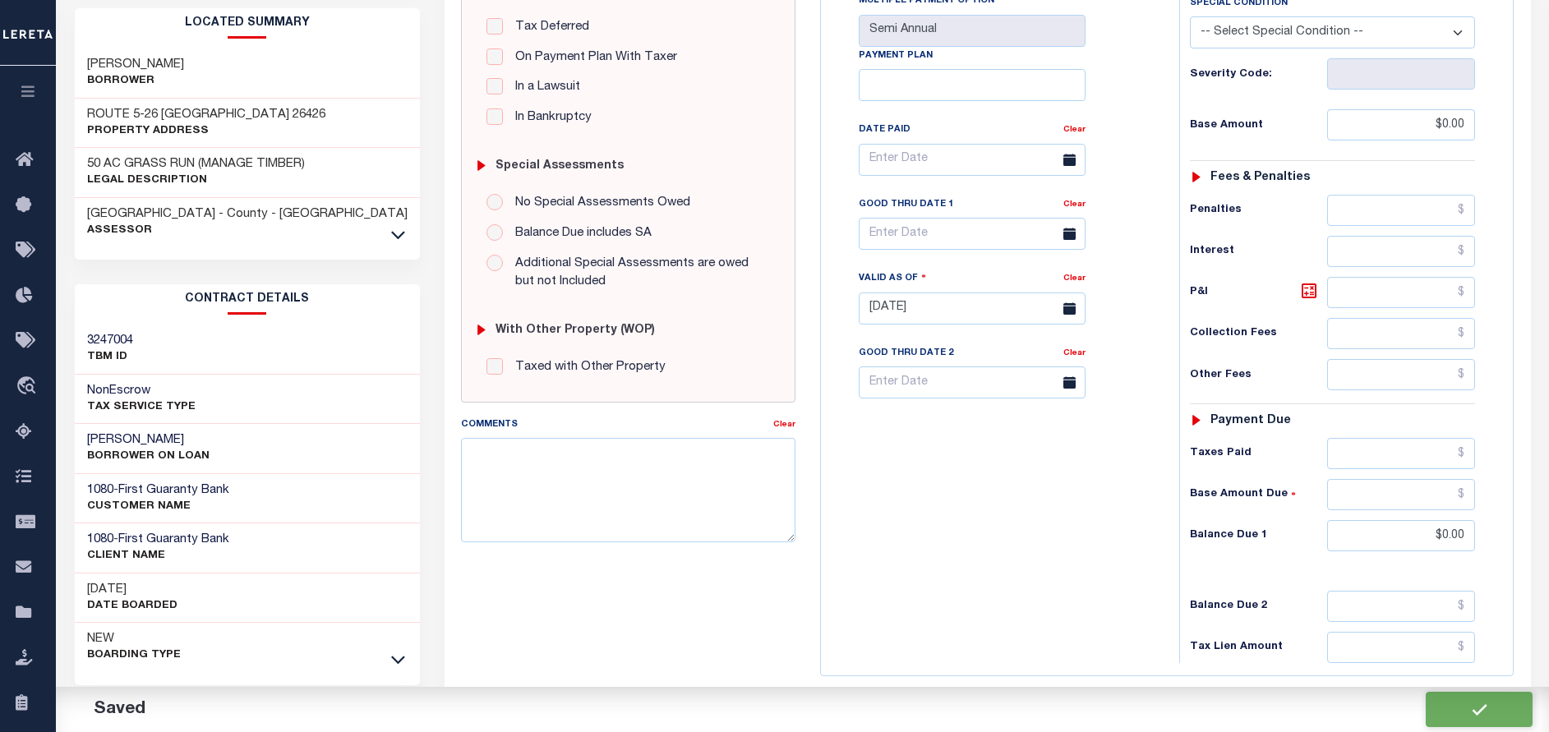
checkbox input "false"
type input "$0"
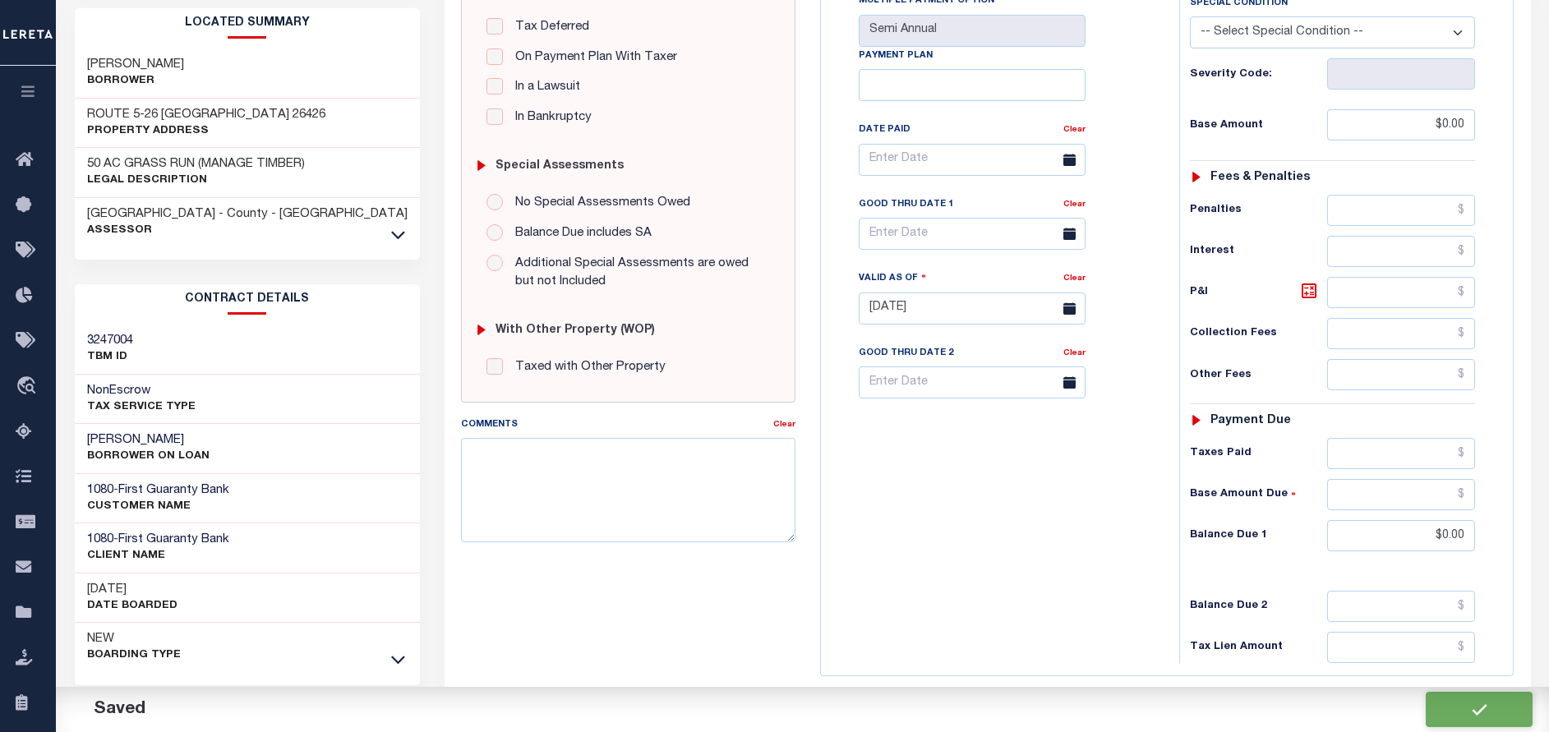
type input "$0"
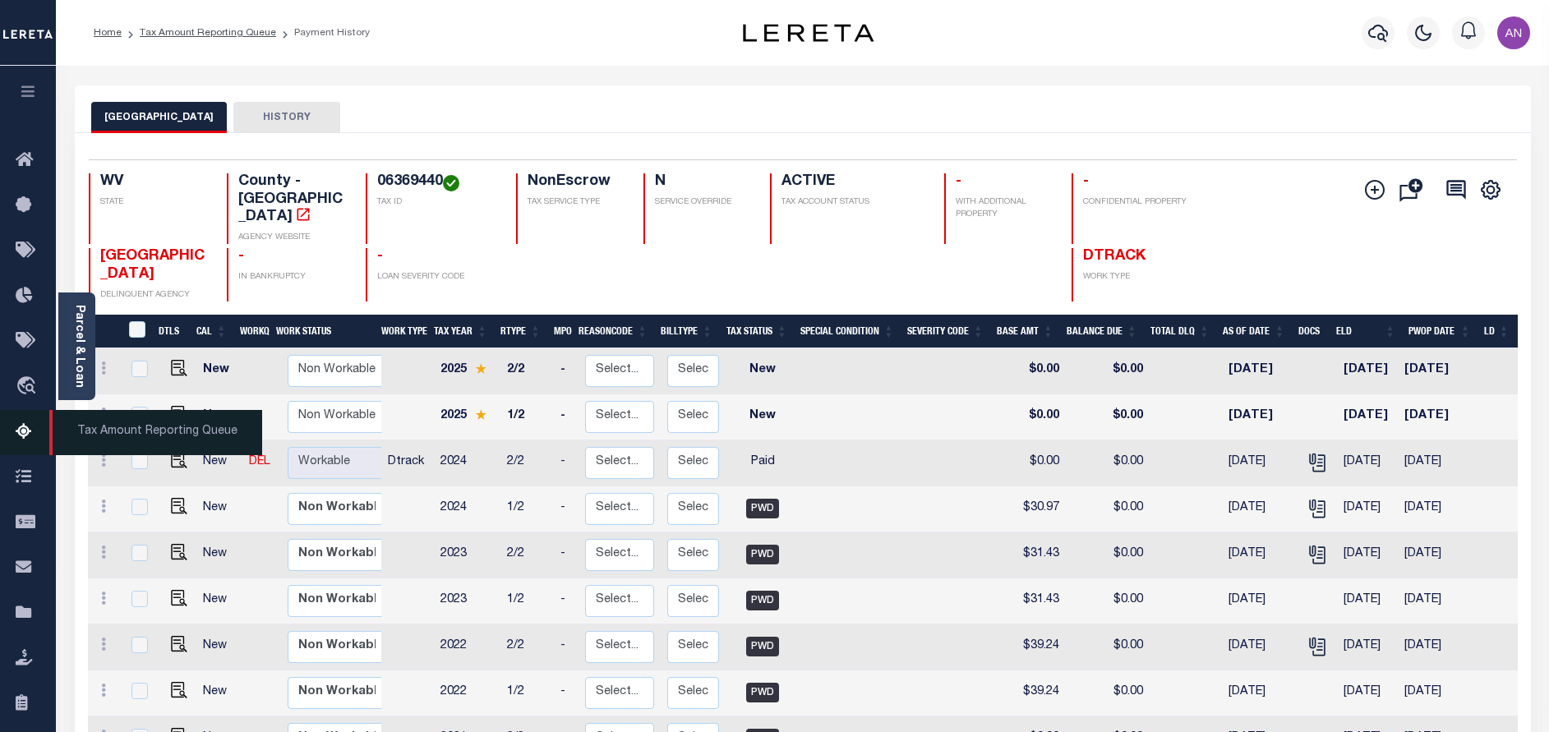
click at [26, 443] on icon at bounding box center [29, 432] width 26 height 21
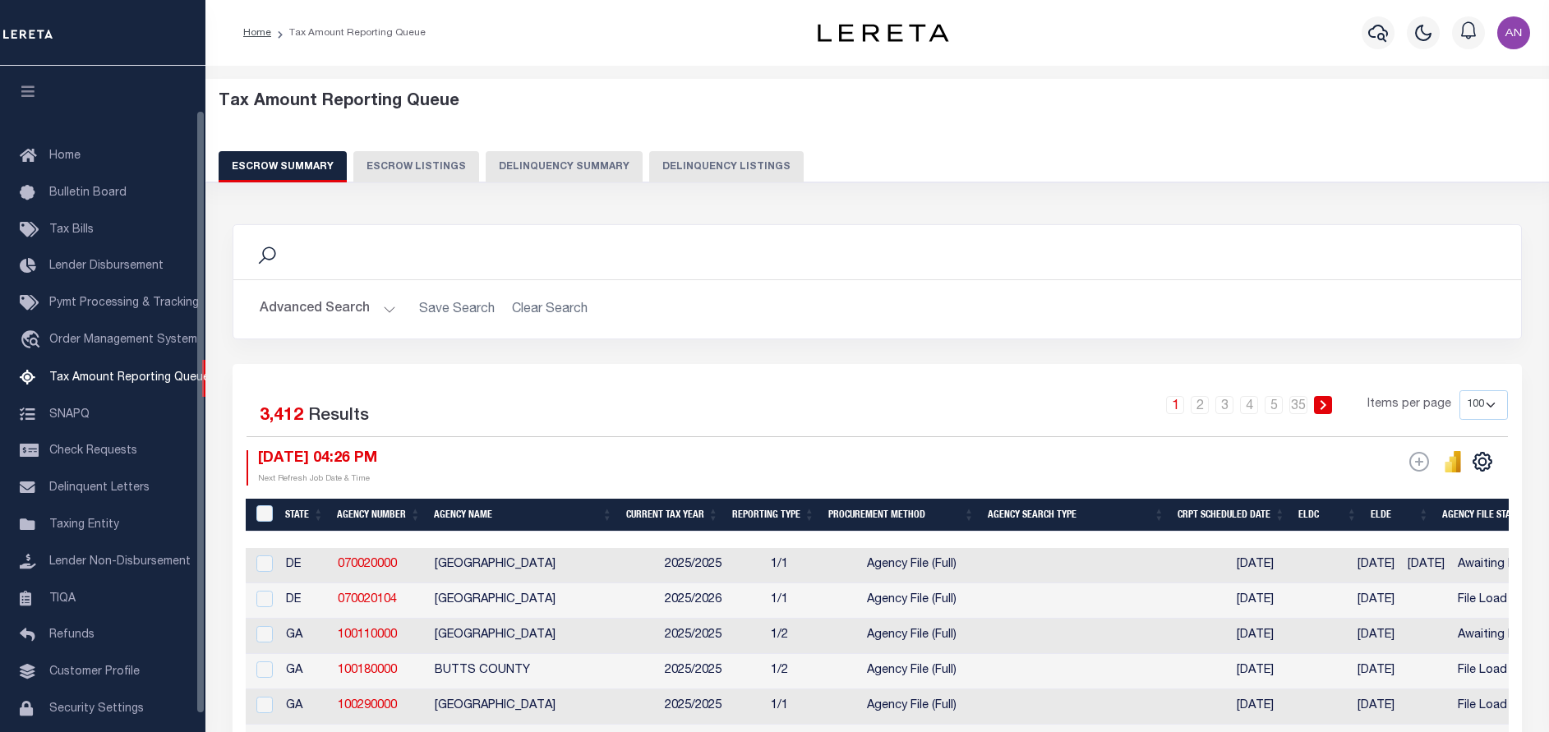
select select "100"
click at [725, 161] on button "Delinquency Listings" at bounding box center [726, 166] width 154 height 31
select select
select select "100"
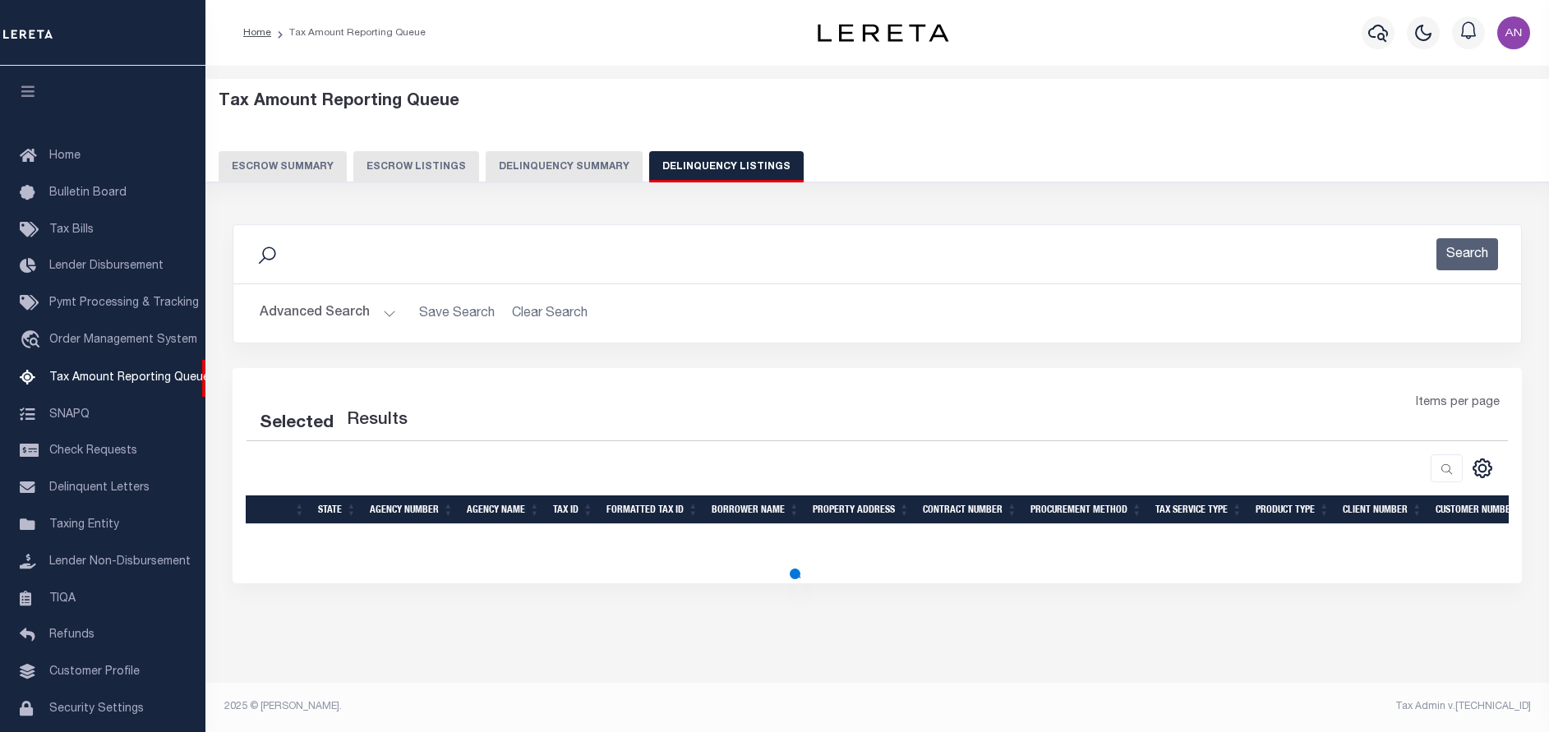
scroll to position [49, 0]
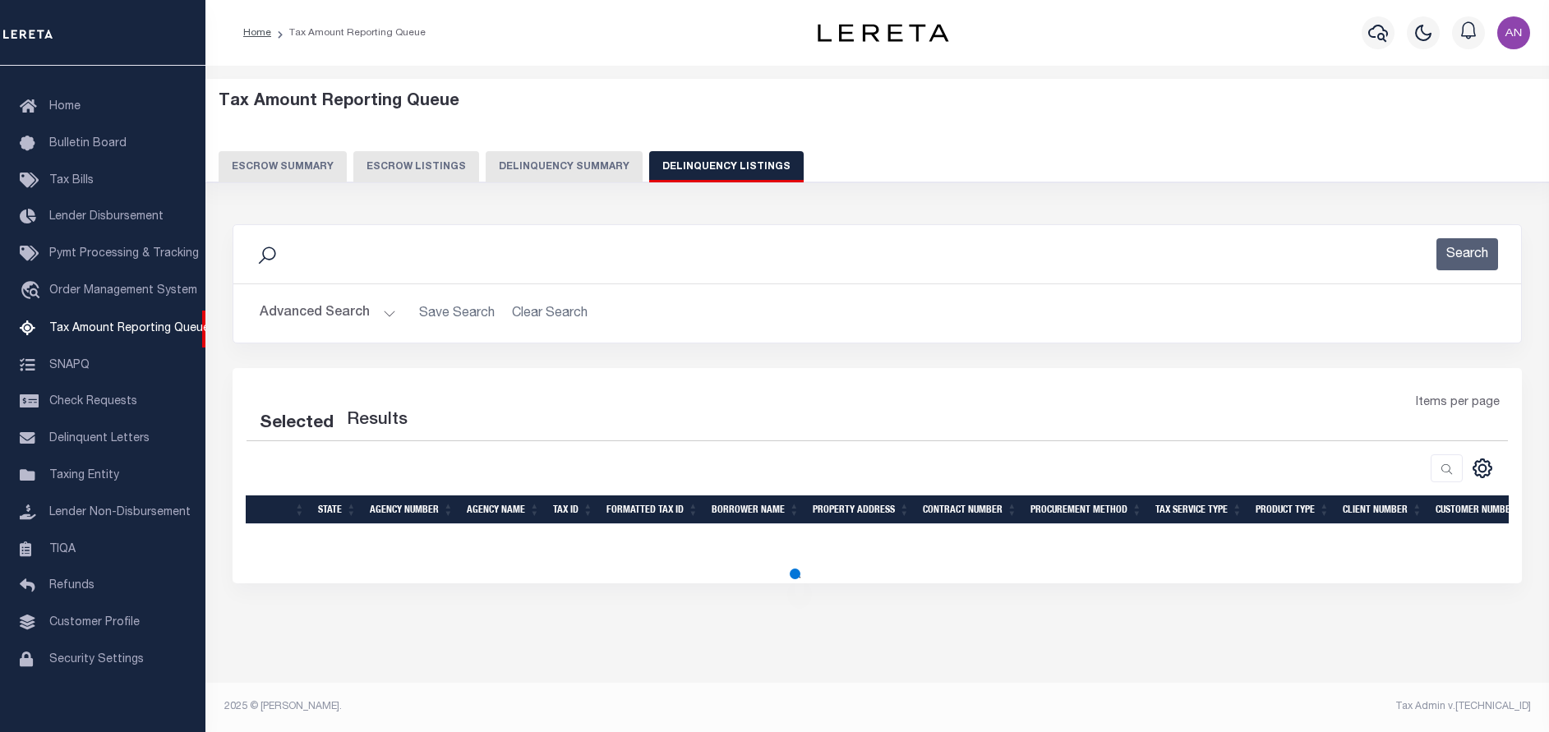
select select "100"
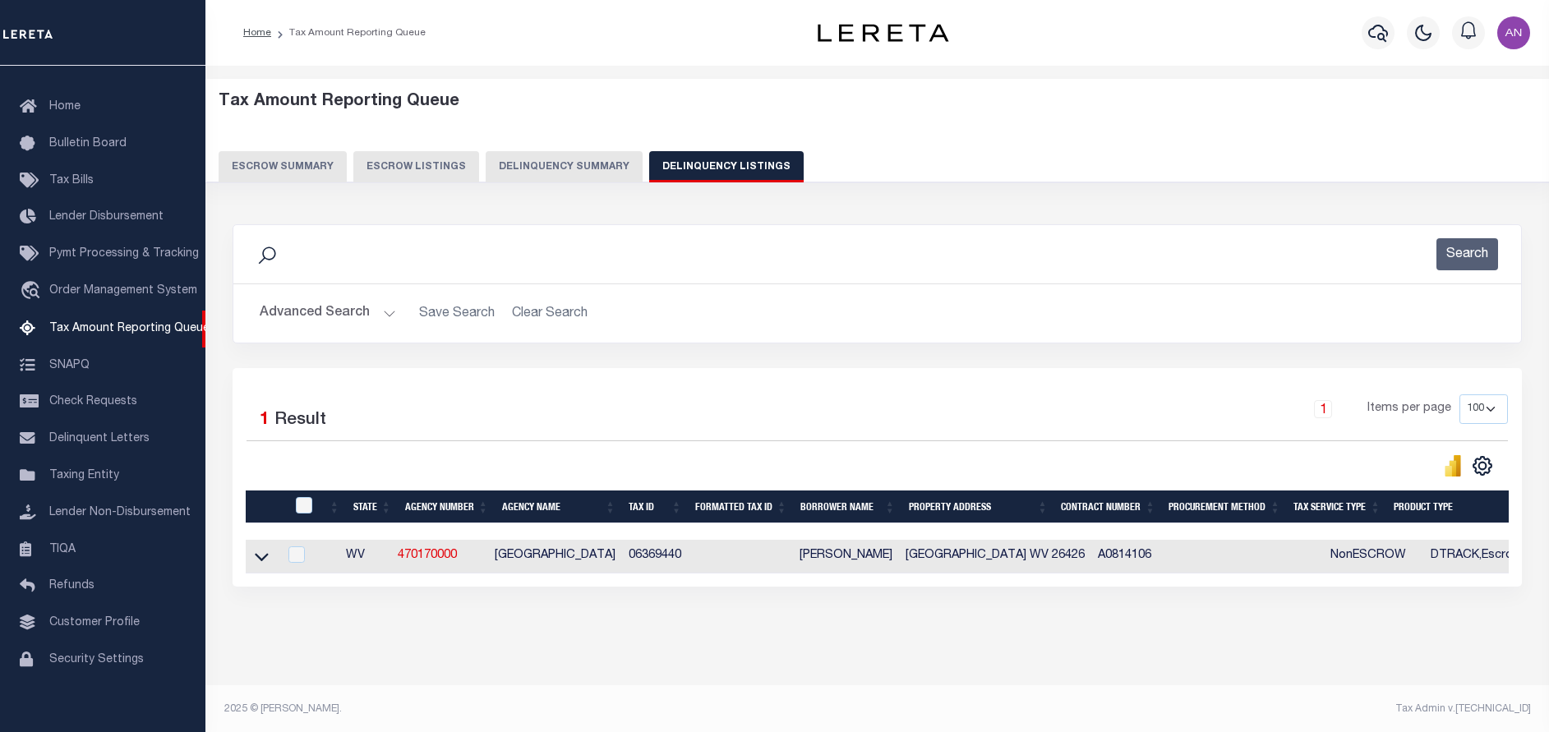
click at [300, 314] on button "Advanced Search" at bounding box center [328, 313] width 136 height 32
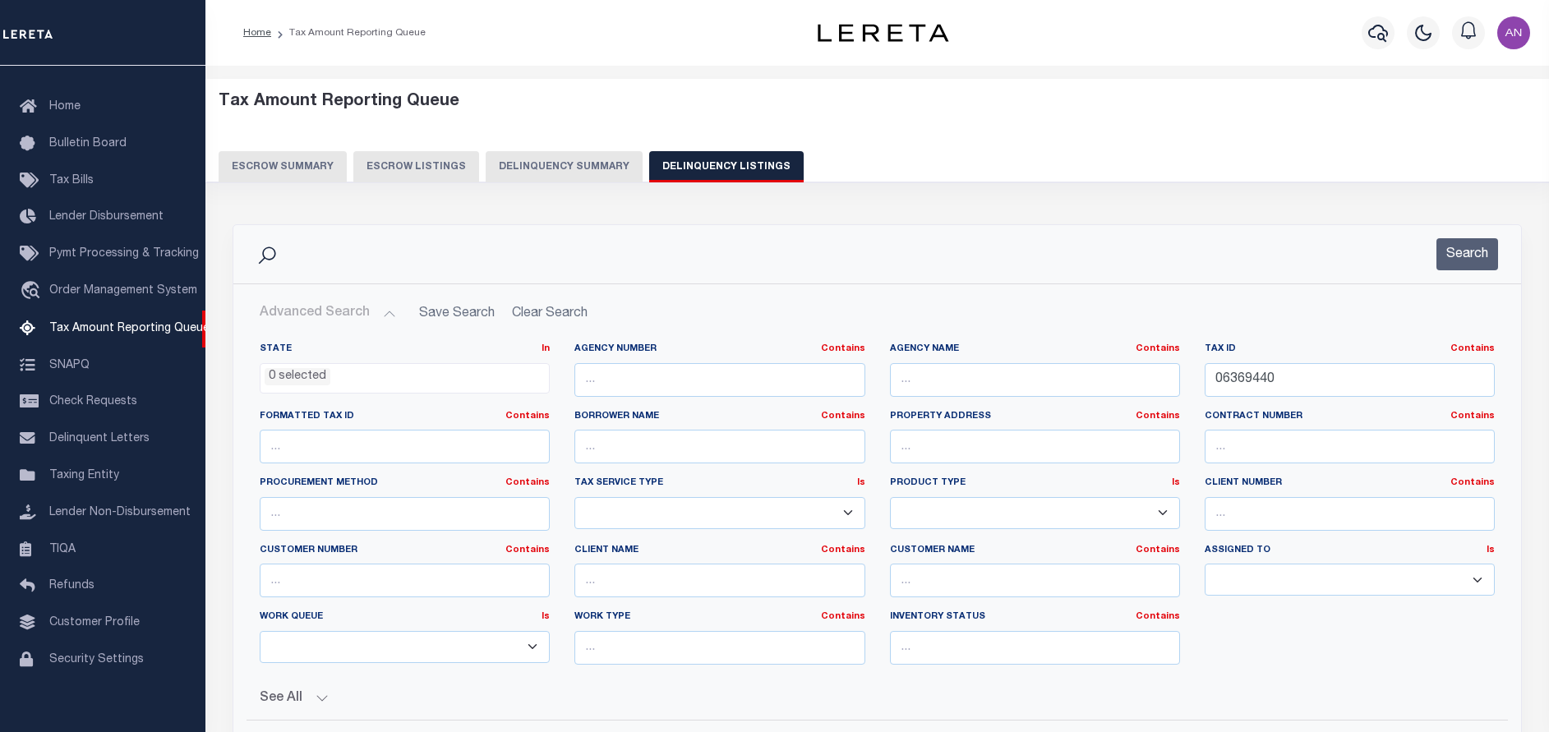
click at [300, 314] on button "Advanced Search" at bounding box center [328, 313] width 136 height 32
click at [303, 322] on button "Advanced Search" at bounding box center [328, 313] width 136 height 32
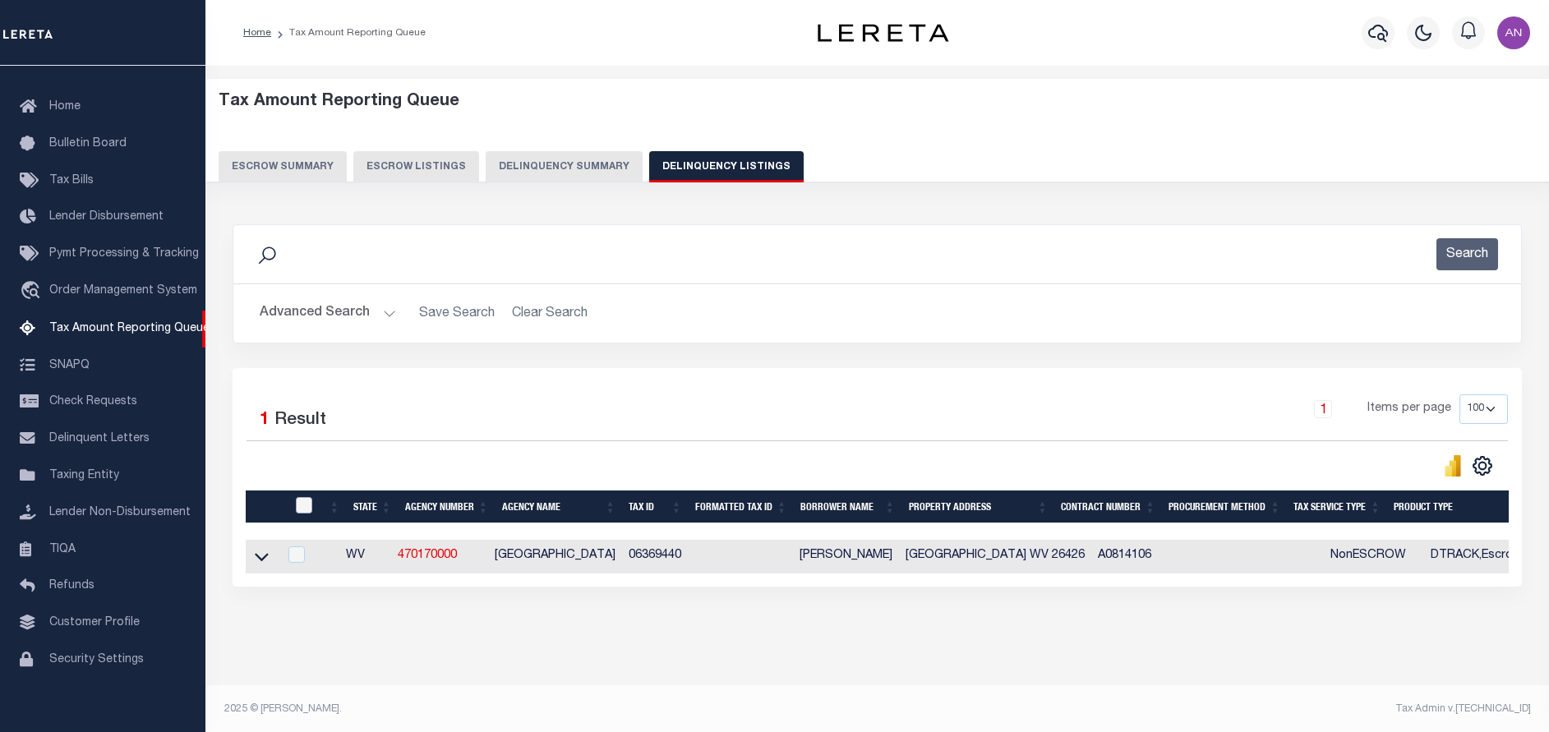
click at [302, 510] on input "checkbox" at bounding box center [304, 505] width 16 height 16
checkbox input "true"
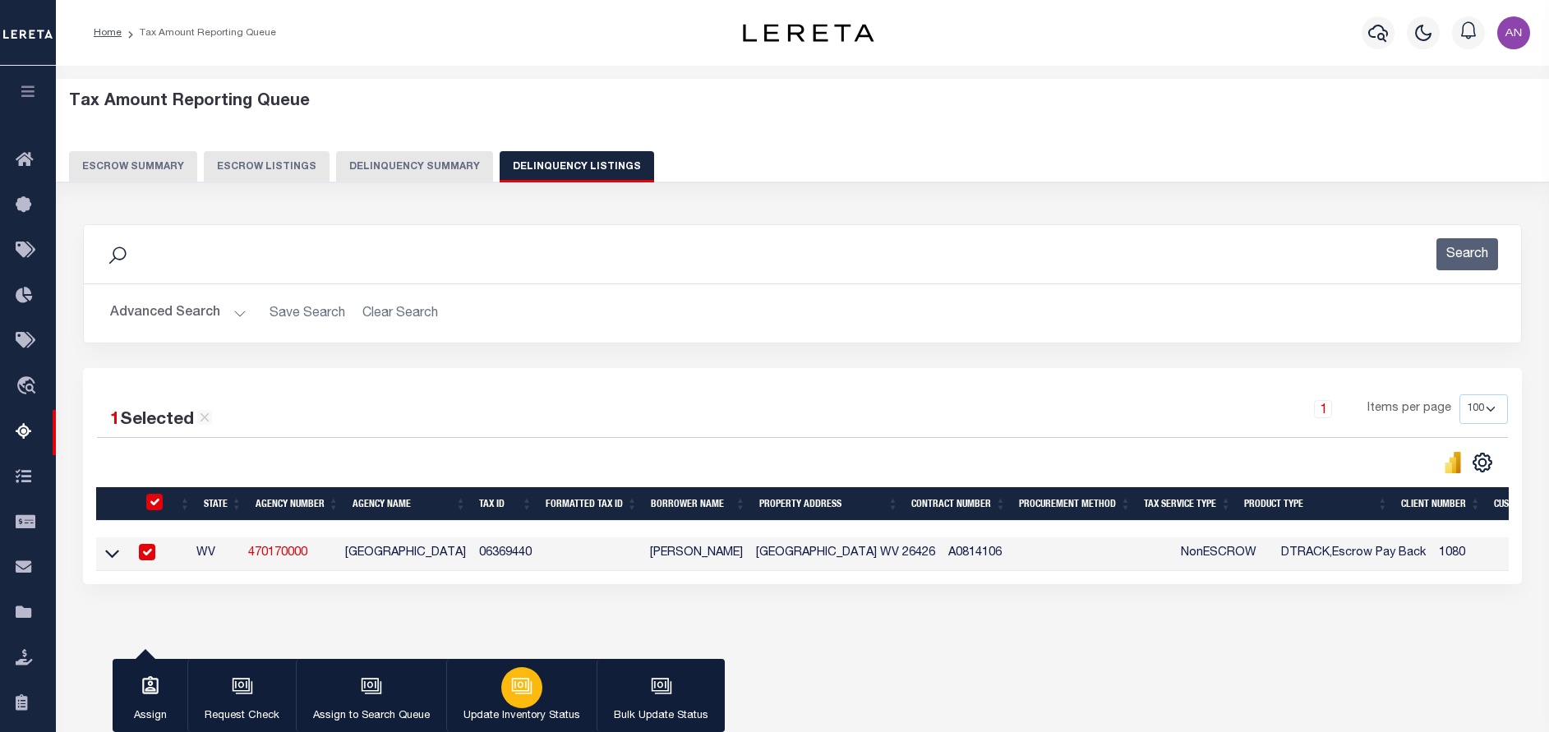
click at [535, 675] on div "button" at bounding box center [521, 687] width 41 height 41
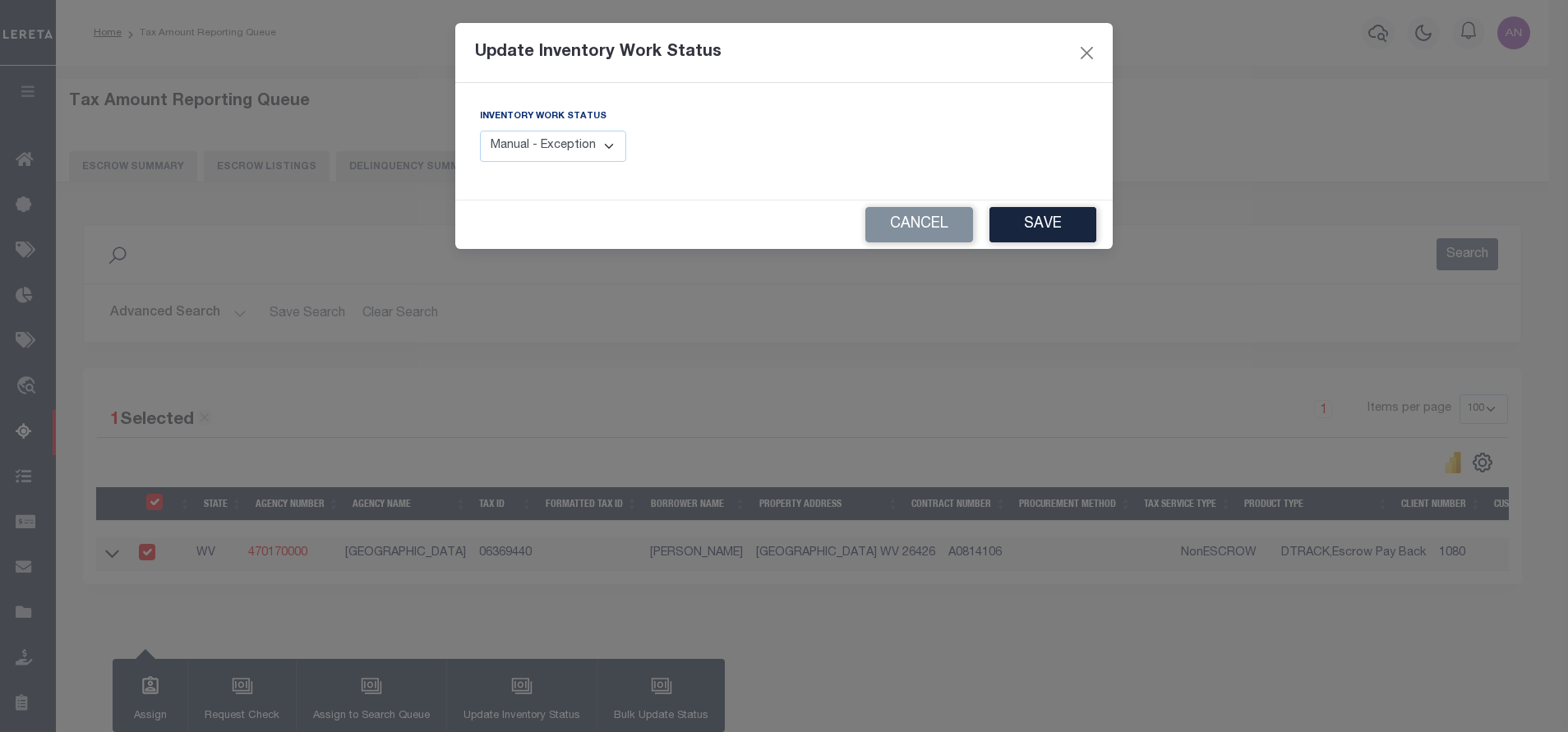
click at [598, 149] on select "Manual - Exception Pended - Awaiting Search Late Add Exception Completed" at bounding box center [553, 147] width 146 height 32
select select "4"
click at [480, 131] on select "Manual - Exception Pended - Awaiting Search Late Add Exception Completed" at bounding box center [553, 147] width 146 height 32
click at [1047, 230] on button "Save" at bounding box center [1042, 224] width 107 height 35
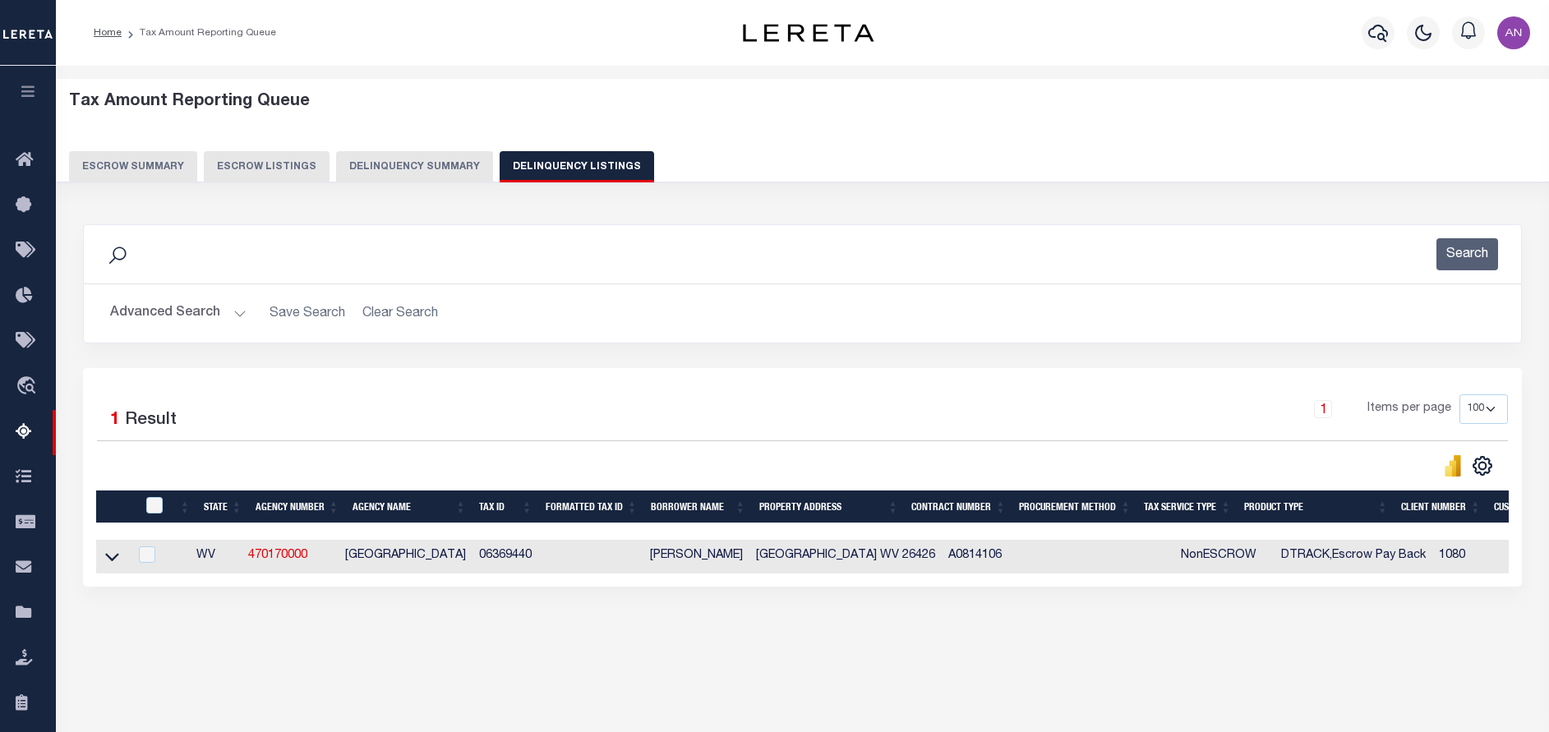
click at [212, 307] on button "Advanced Search" at bounding box center [178, 313] width 136 height 32
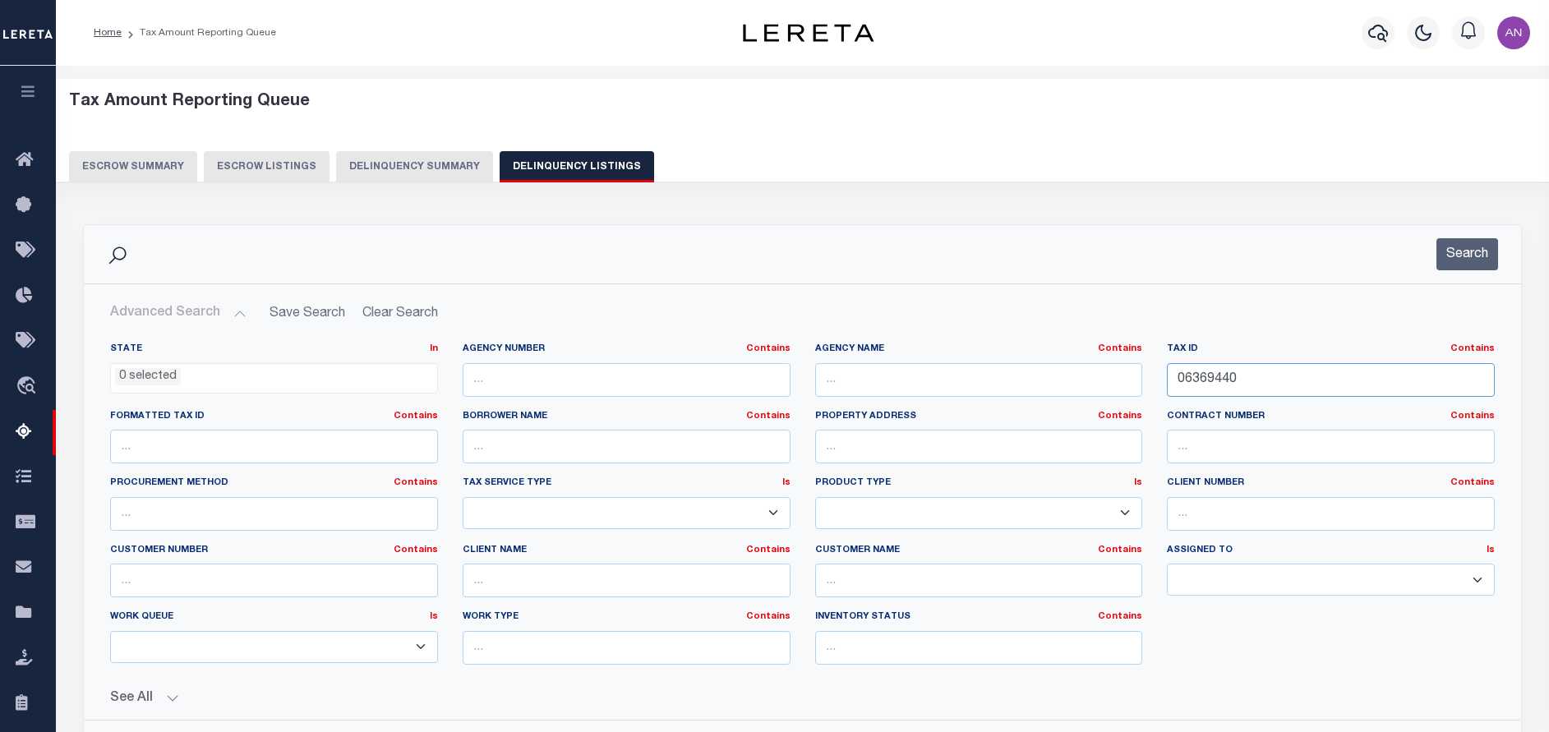
click at [1194, 375] on input "06369440" at bounding box center [1331, 380] width 328 height 34
paste input "59"
type input "06369459"
click at [1451, 249] on button "Search" at bounding box center [1467, 254] width 62 height 32
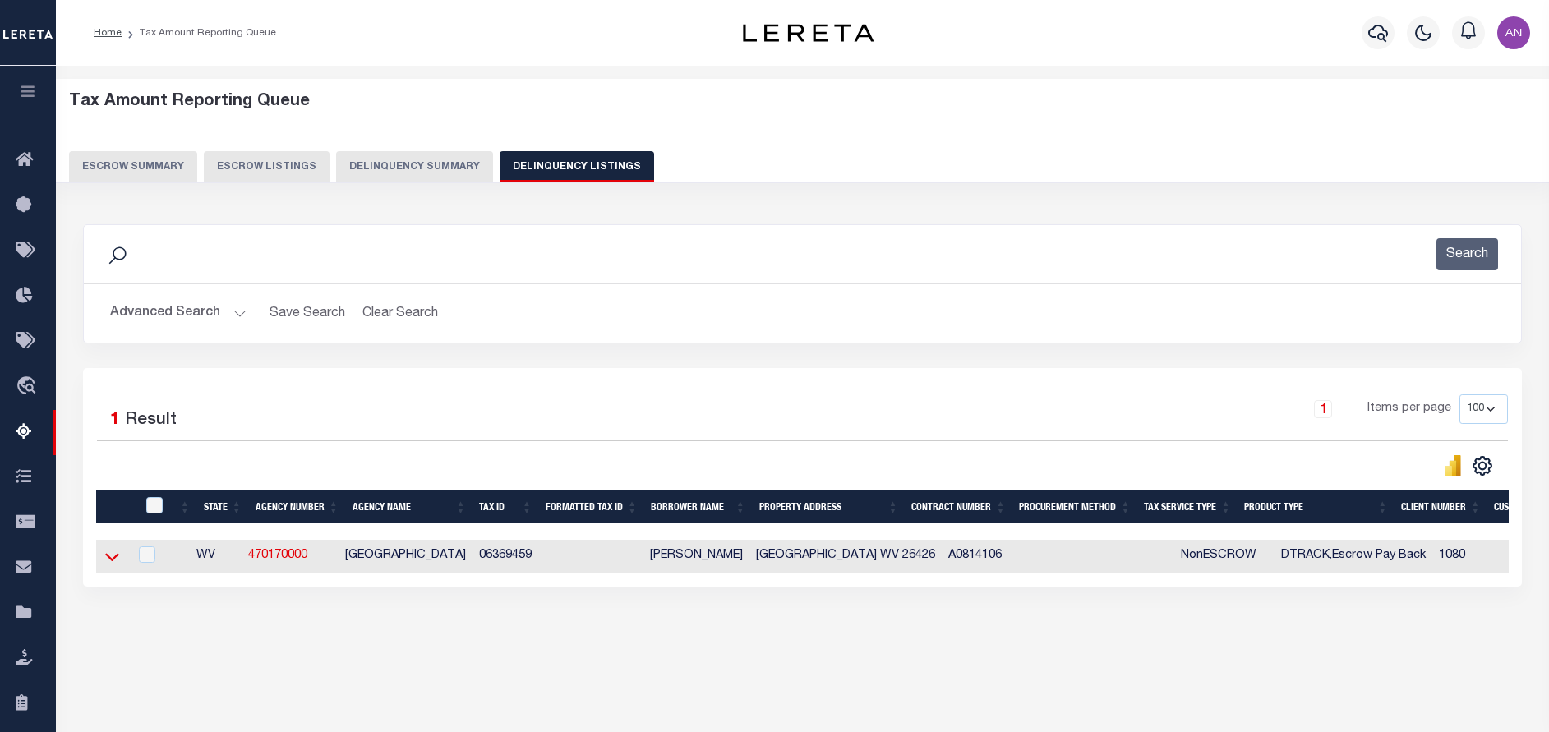
click at [113, 557] on icon at bounding box center [112, 556] width 14 height 17
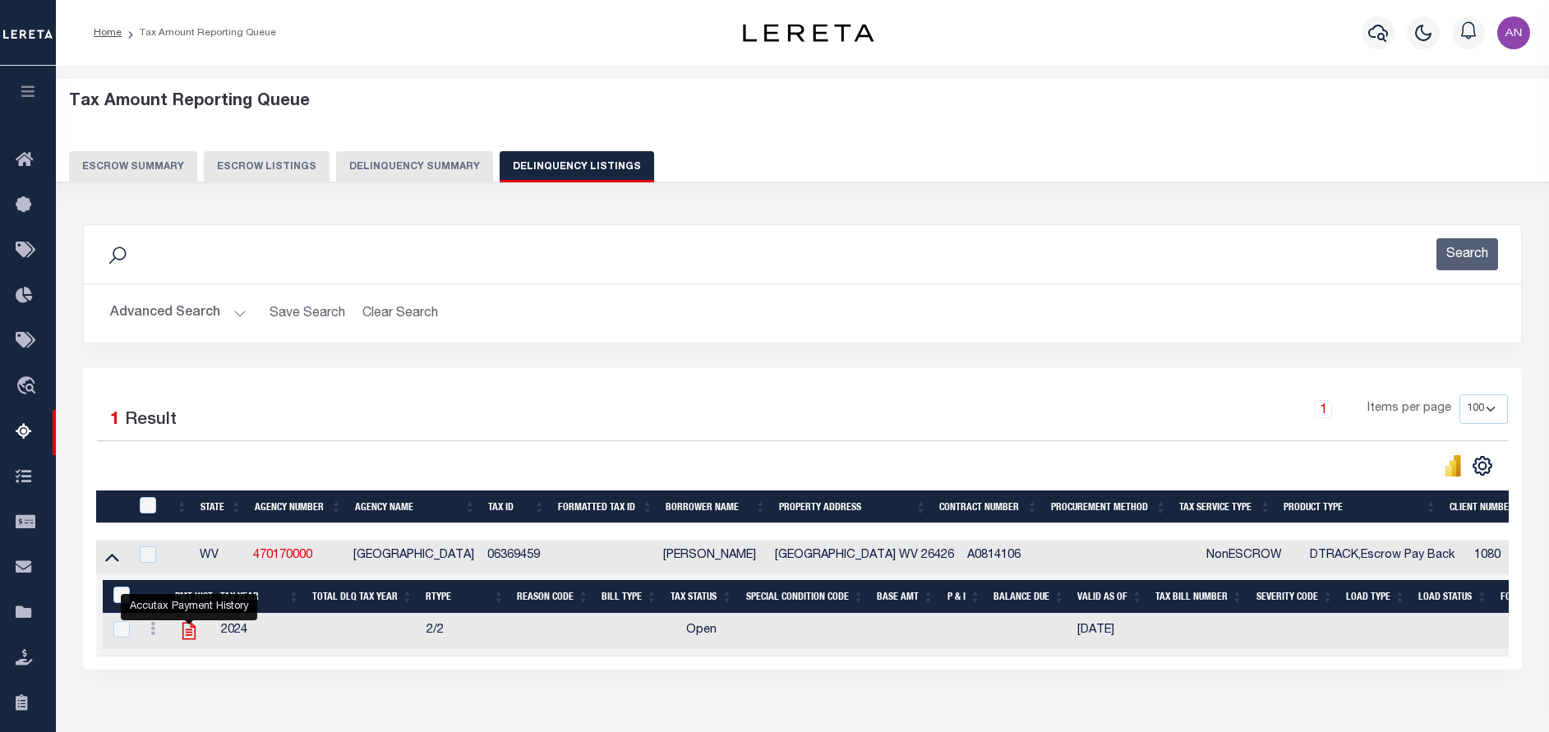
click at [187, 633] on icon "" at bounding box center [188, 630] width 21 height 21
checkbox input "true"
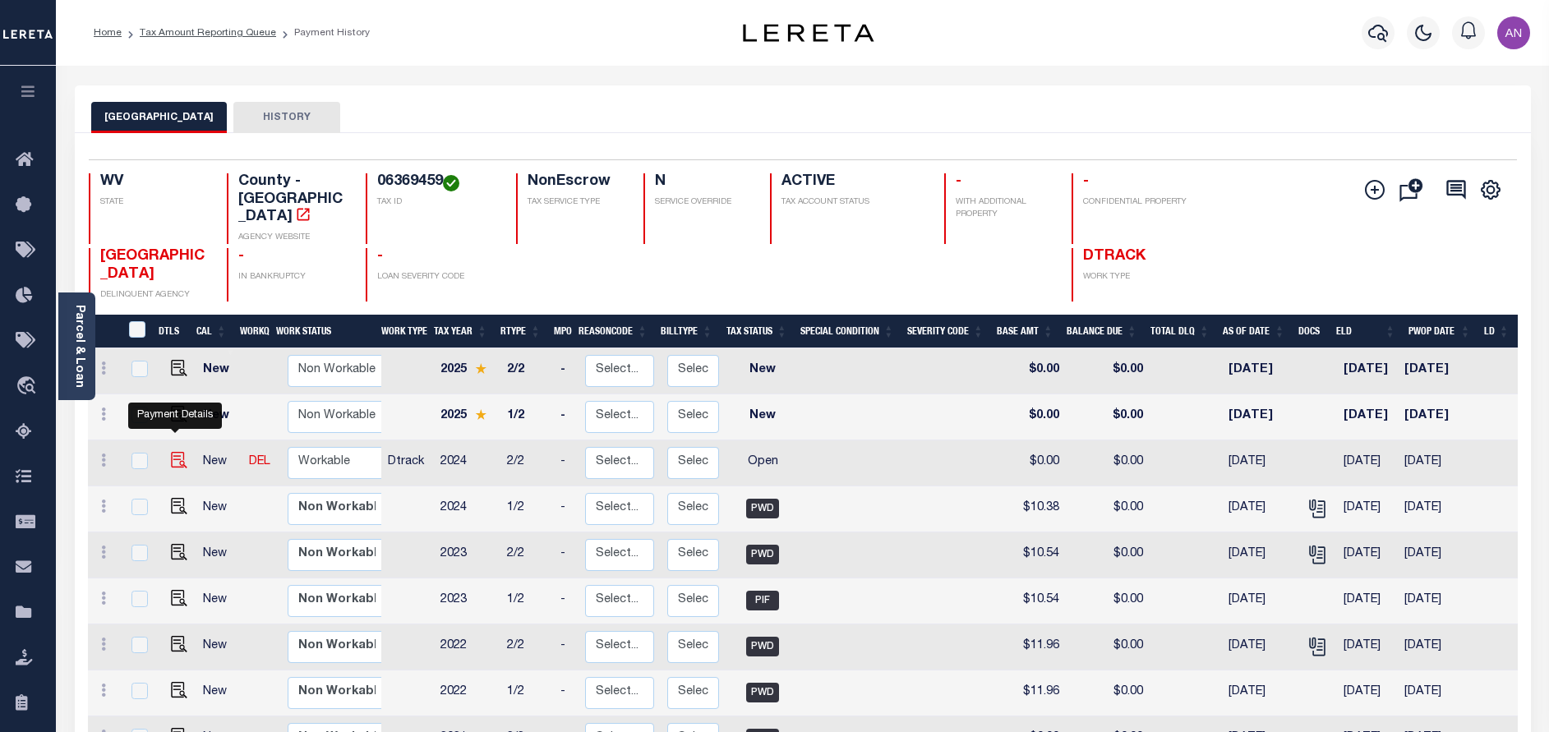
click at [171, 452] on img "" at bounding box center [179, 460] width 16 height 16
checkbox input "true"
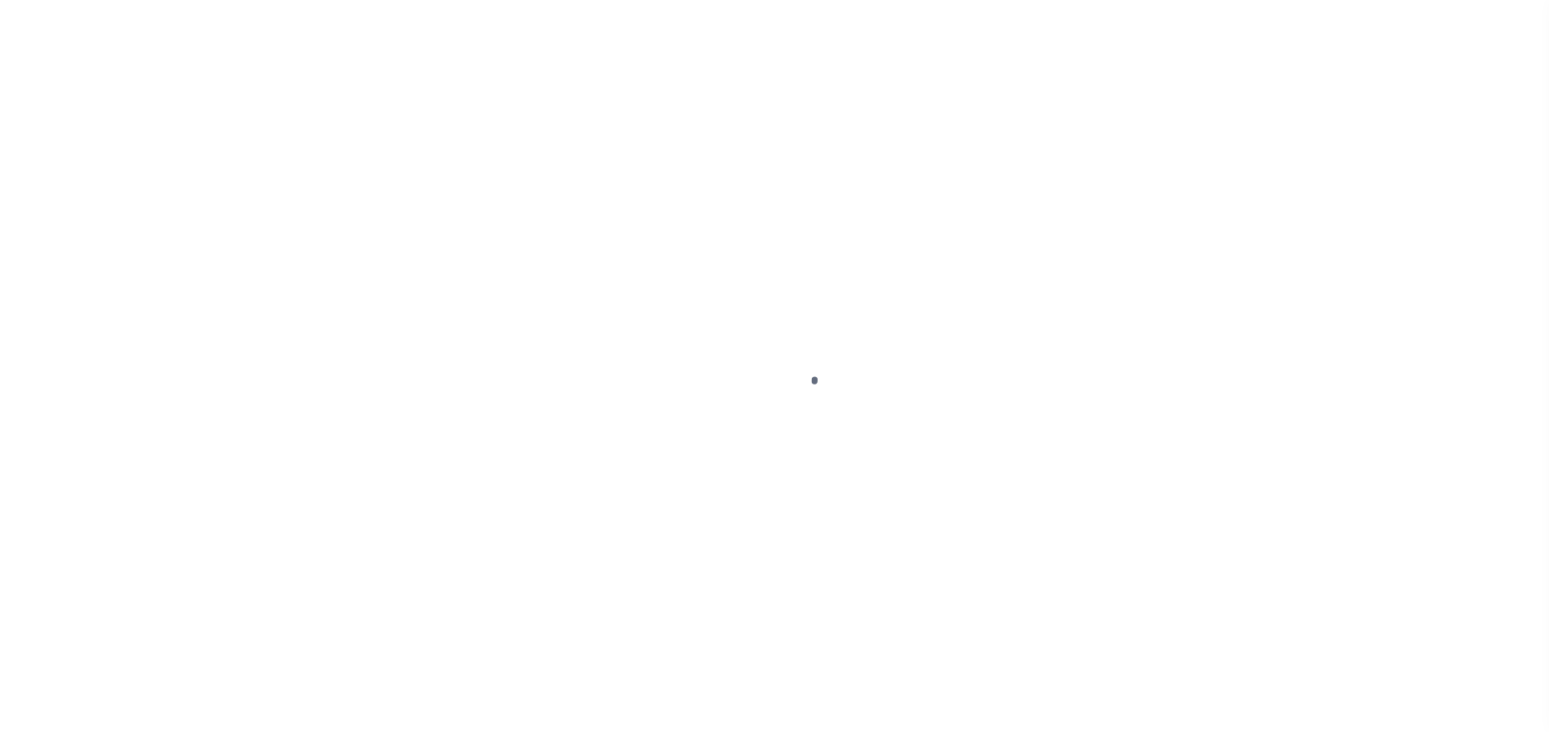
select select "OP2"
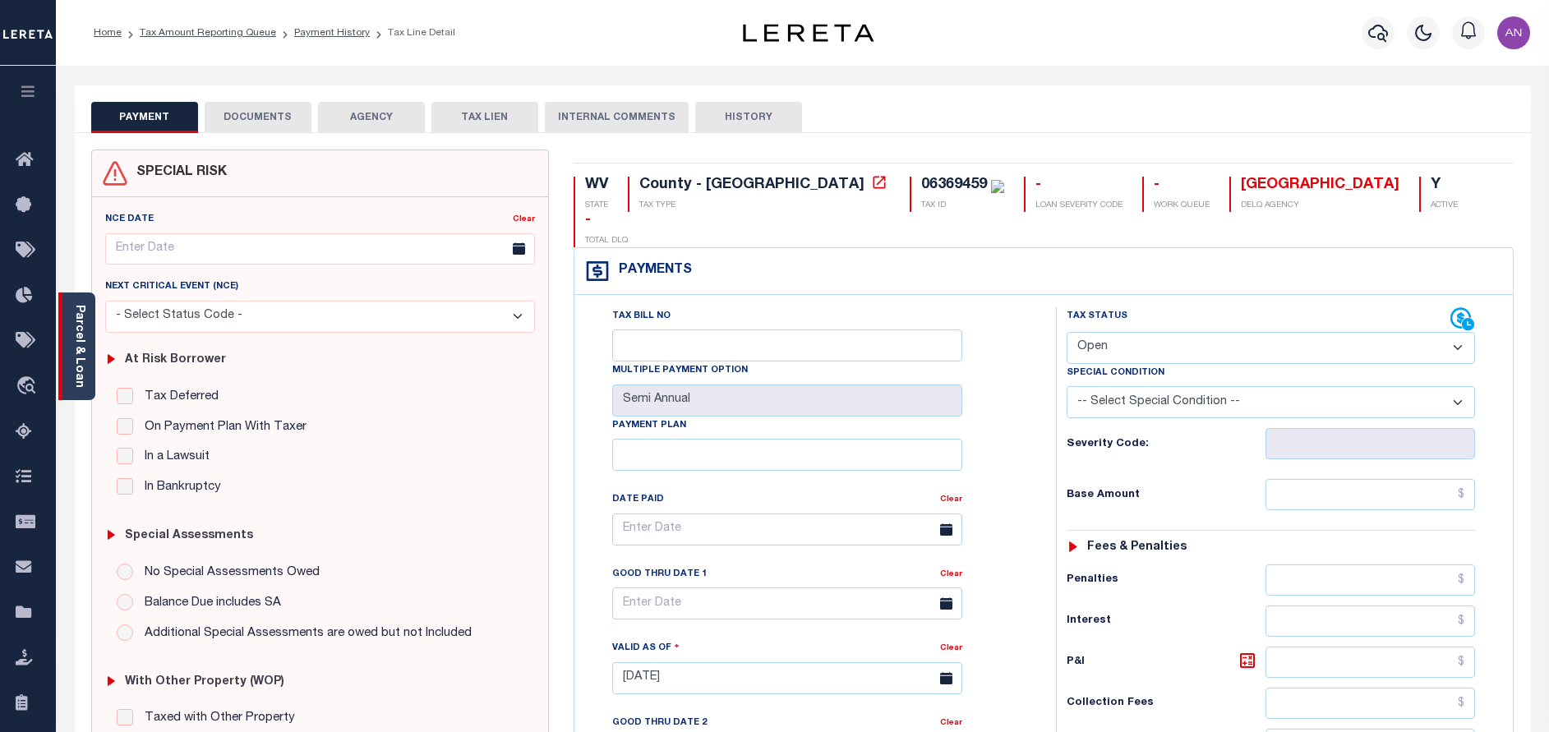
click at [81, 366] on link "Parcel & Loan" at bounding box center [79, 346] width 12 height 83
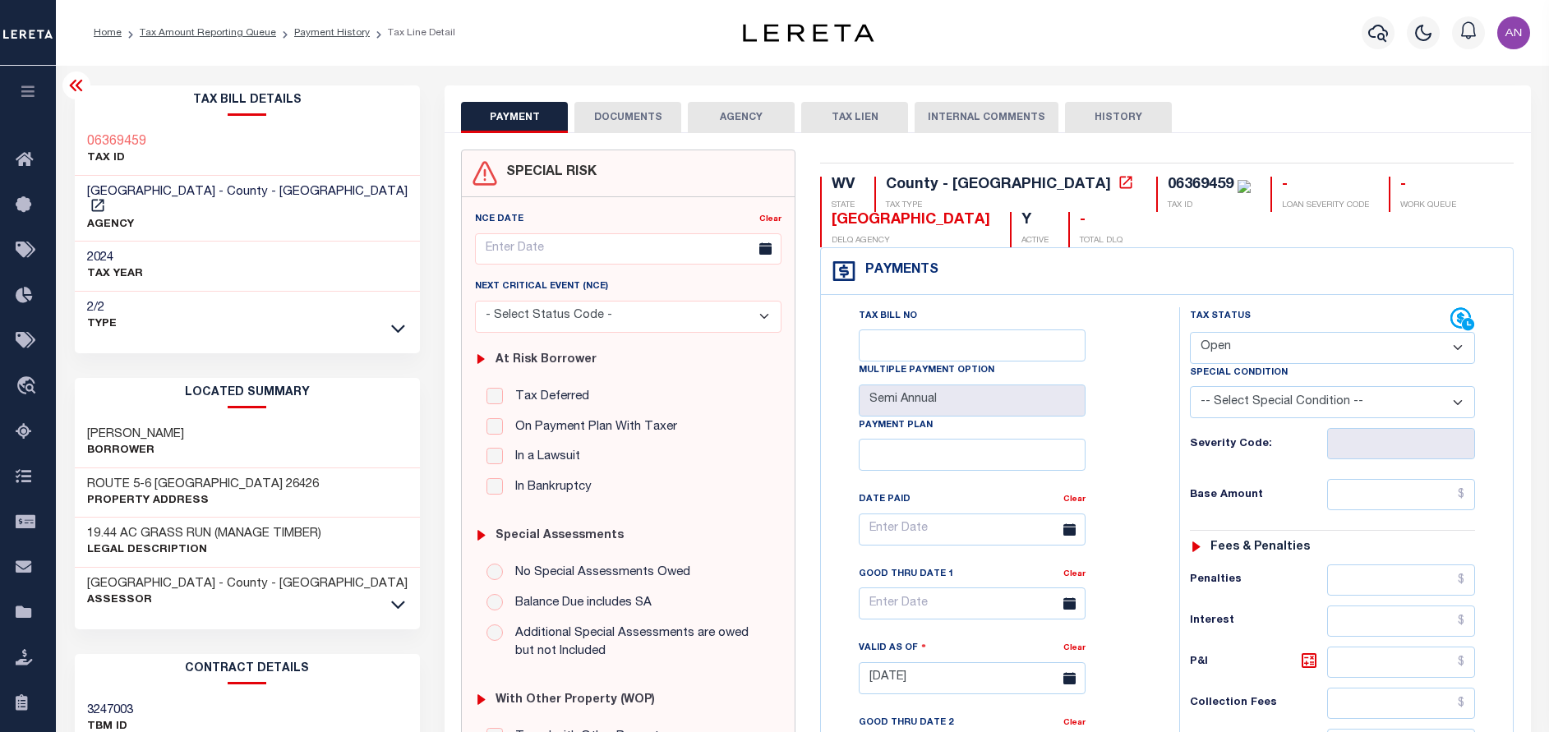
click at [638, 113] on button "DOCUMENTS" at bounding box center [627, 117] width 107 height 31
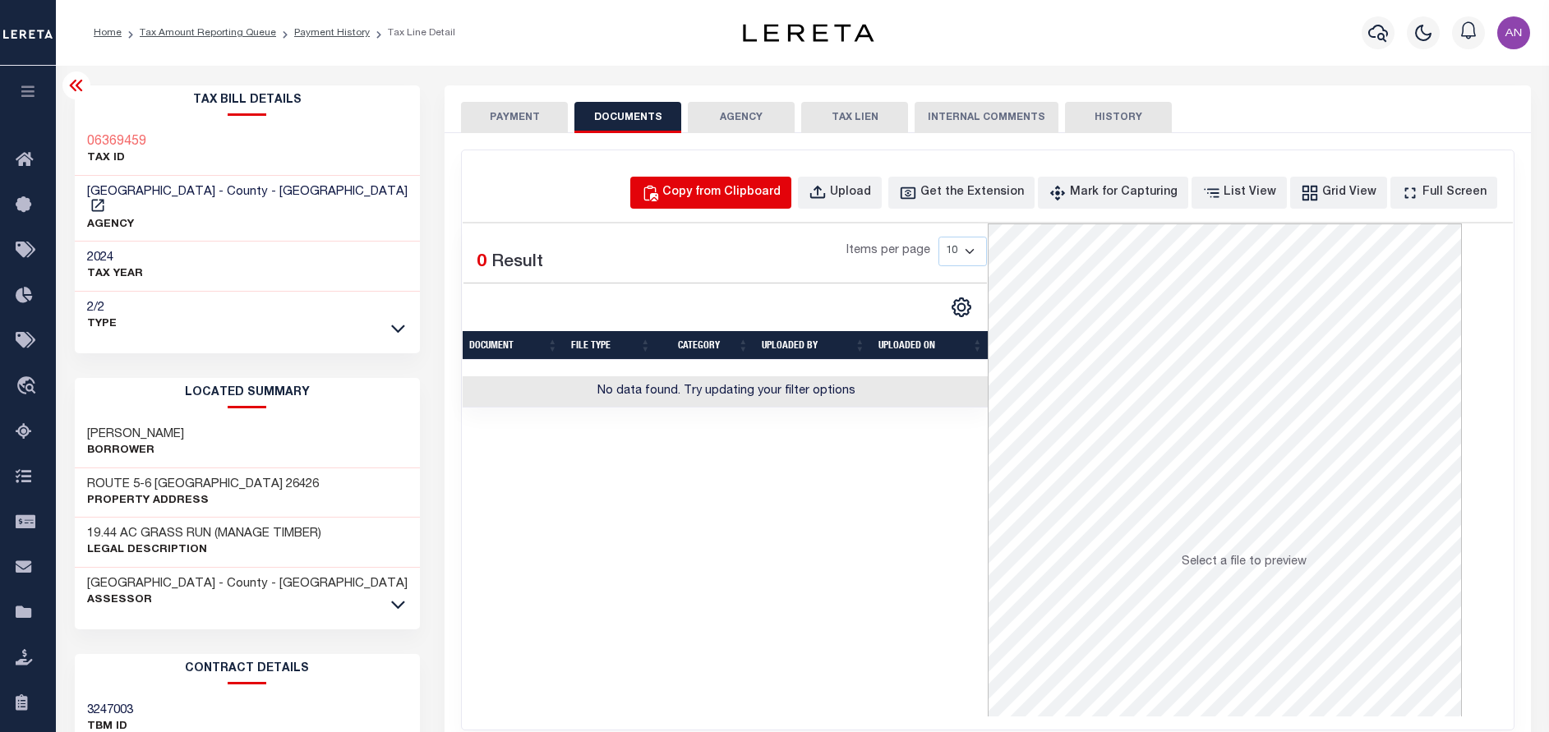
click at [744, 205] on button "Copy from Clipboard" at bounding box center [710, 193] width 161 height 32
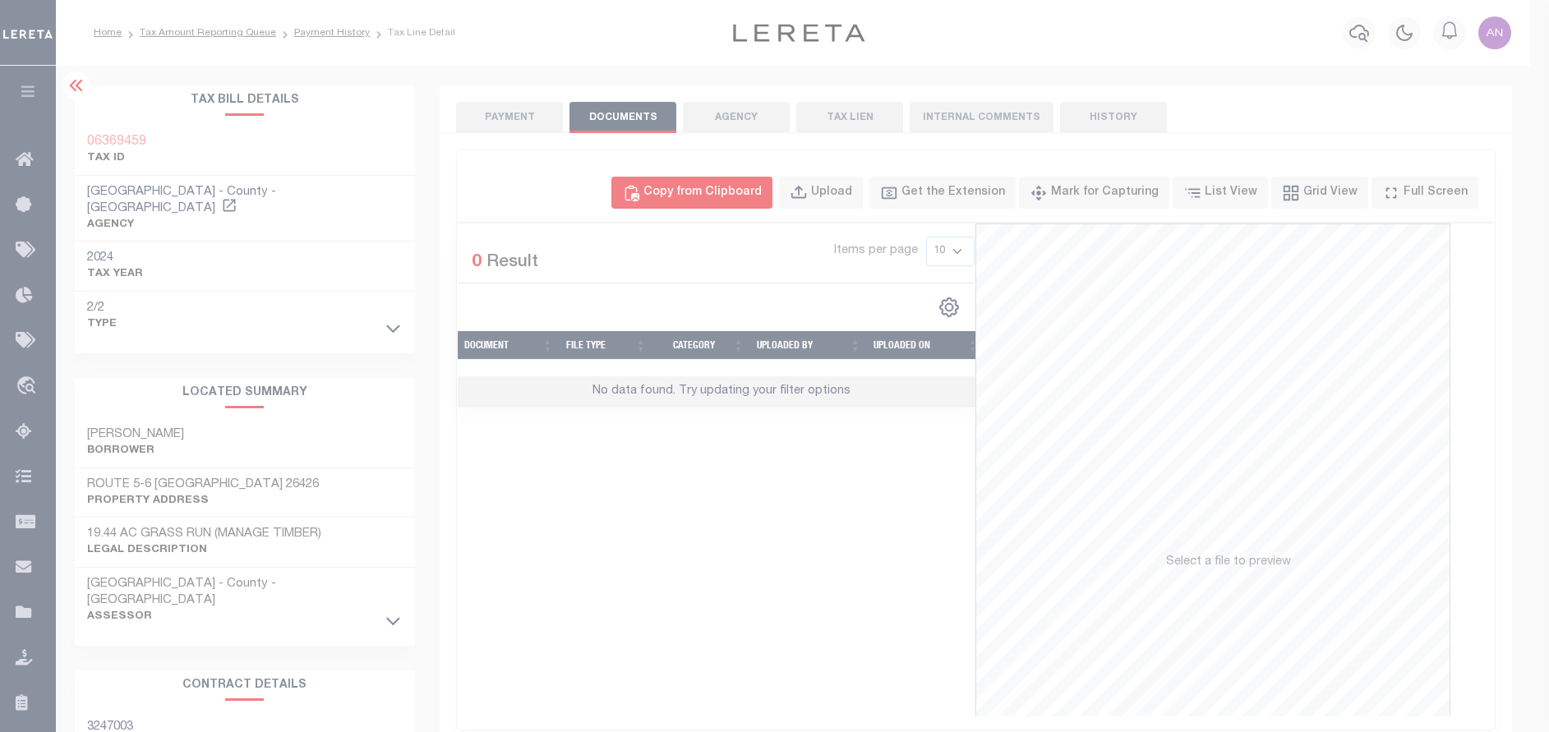
select select "POP"
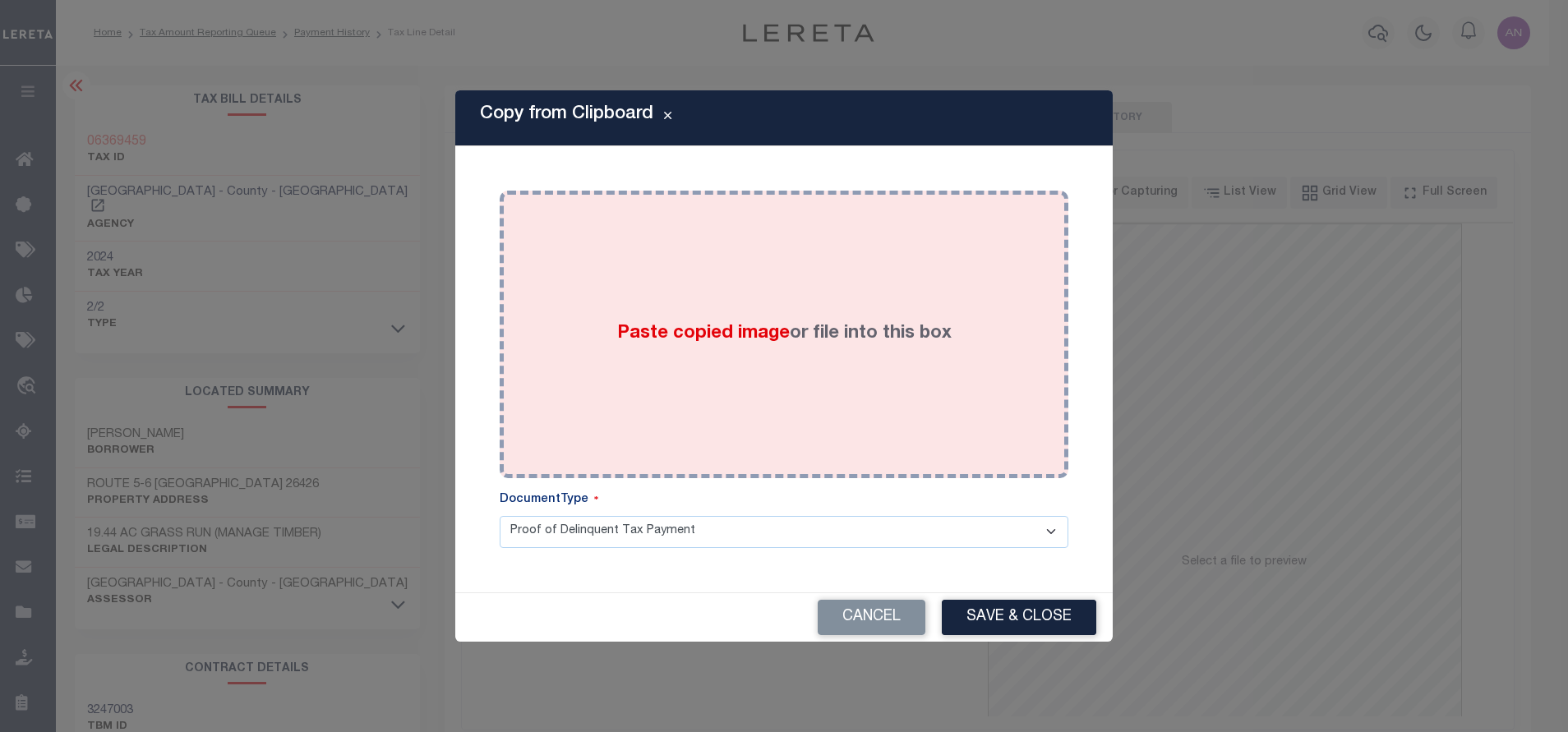
click at [837, 261] on div "Paste copied image or file into this box" at bounding box center [784, 334] width 544 height 263
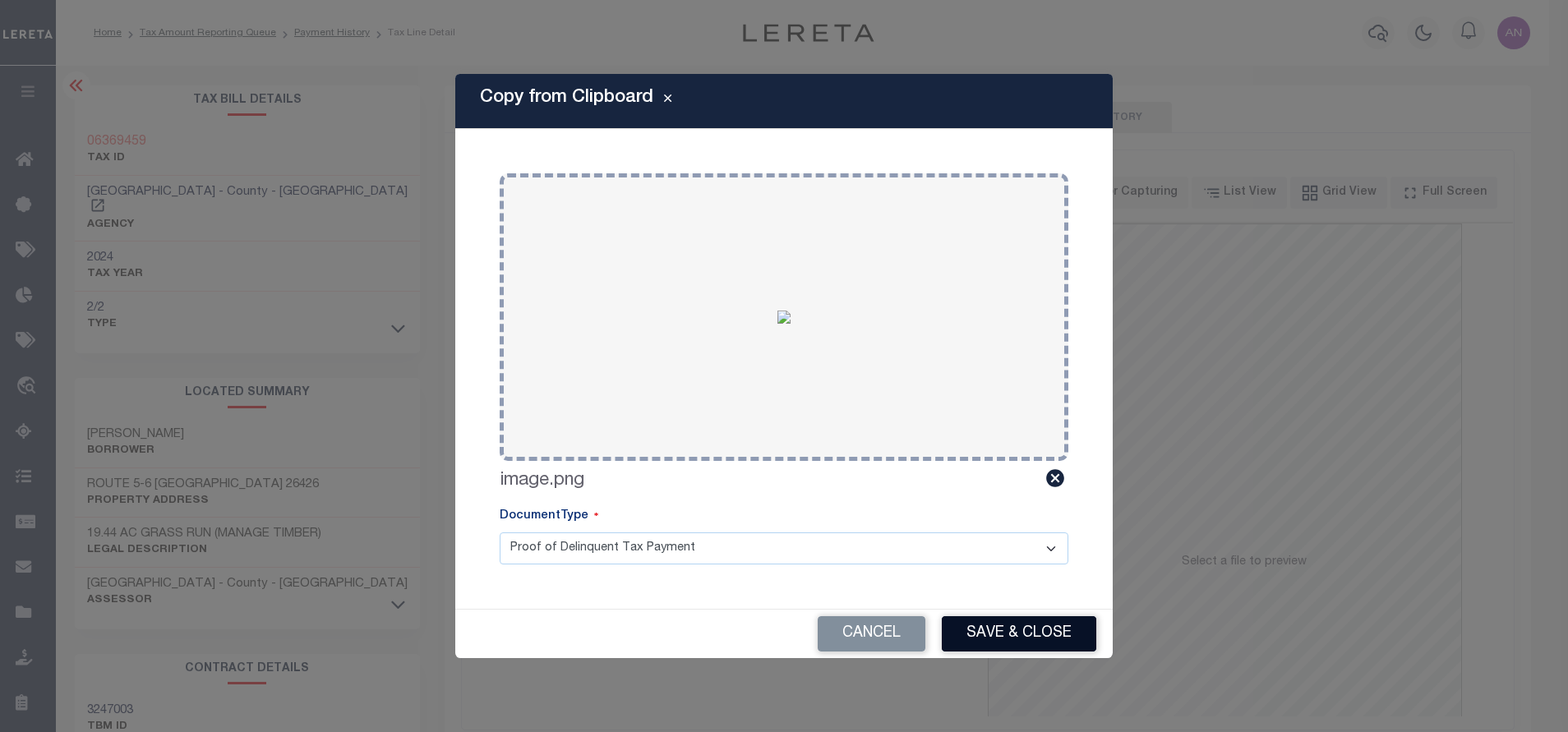
click at [971, 619] on button "Save & Close" at bounding box center [1019, 633] width 154 height 35
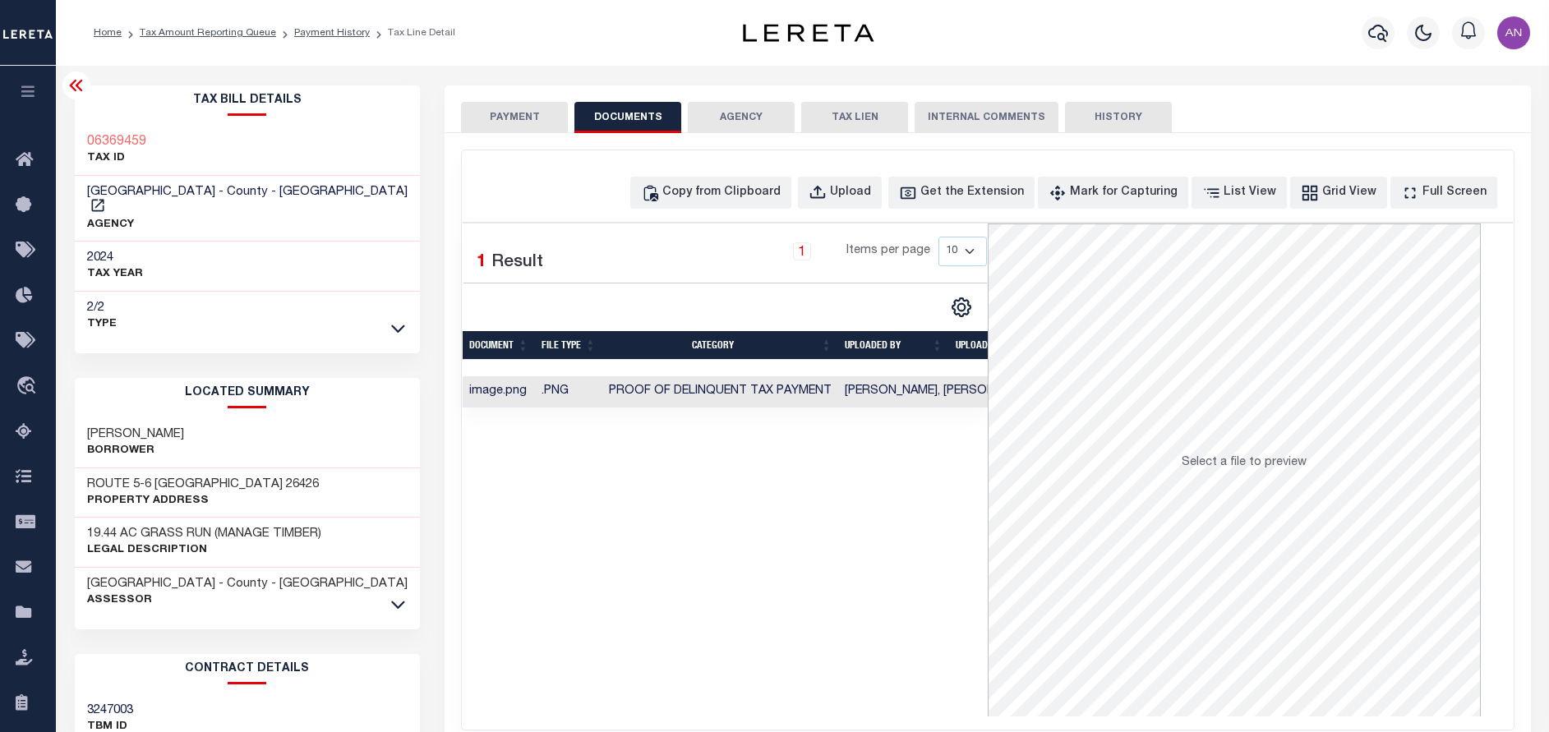
click at [517, 120] on button "PAYMENT" at bounding box center [514, 117] width 107 height 31
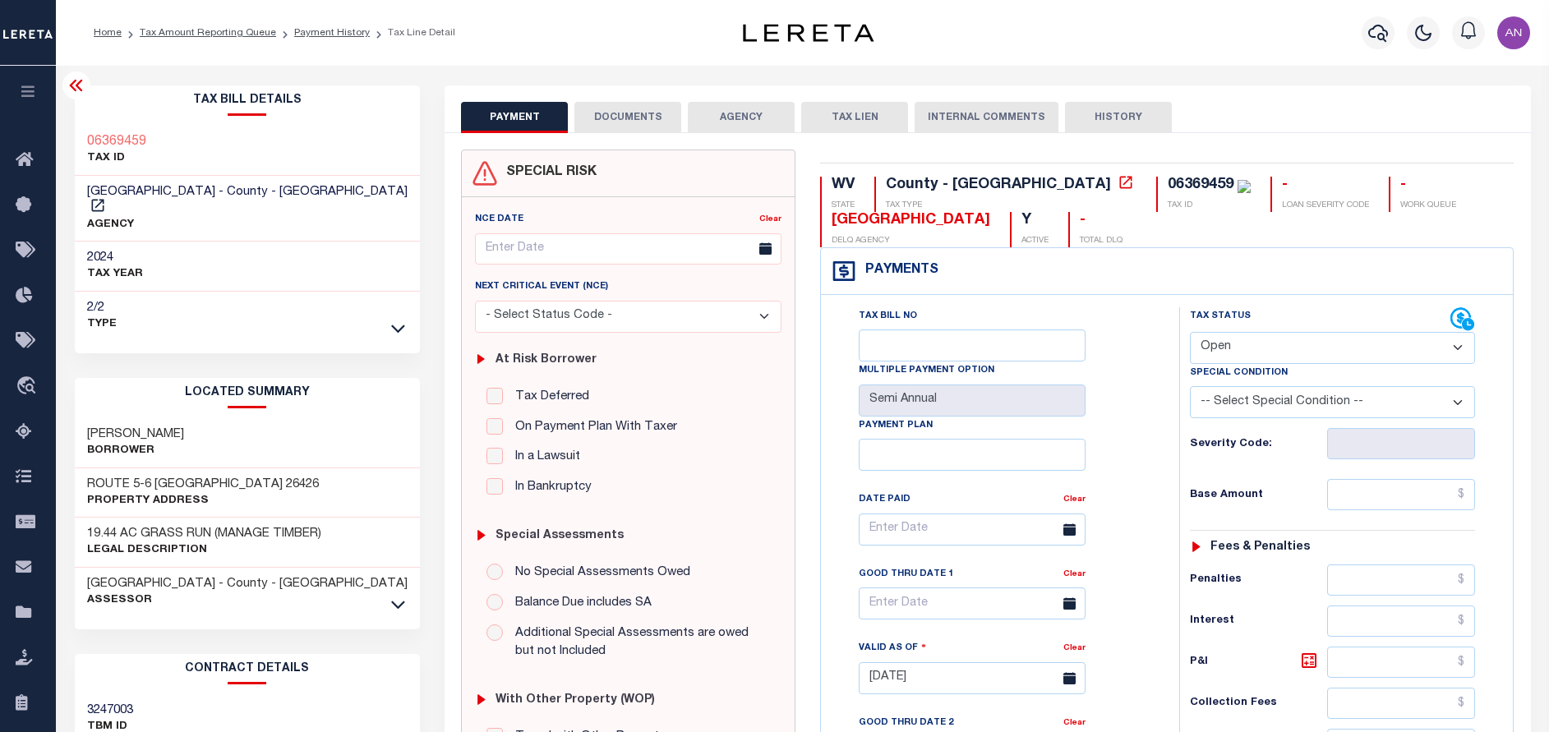
click at [1308, 356] on select "- Select Status Code - Open Due/Unpaid Paid Incomplete No Tax Due Internal Refu…" at bounding box center [1332, 348] width 285 height 32
select select "PYD"
click at [1190, 333] on select "- Select Status Code - Open Due/Unpaid Paid Incomplete No Tax Due Internal Refu…" at bounding box center [1332, 348] width 285 height 32
type input "[DATE]"
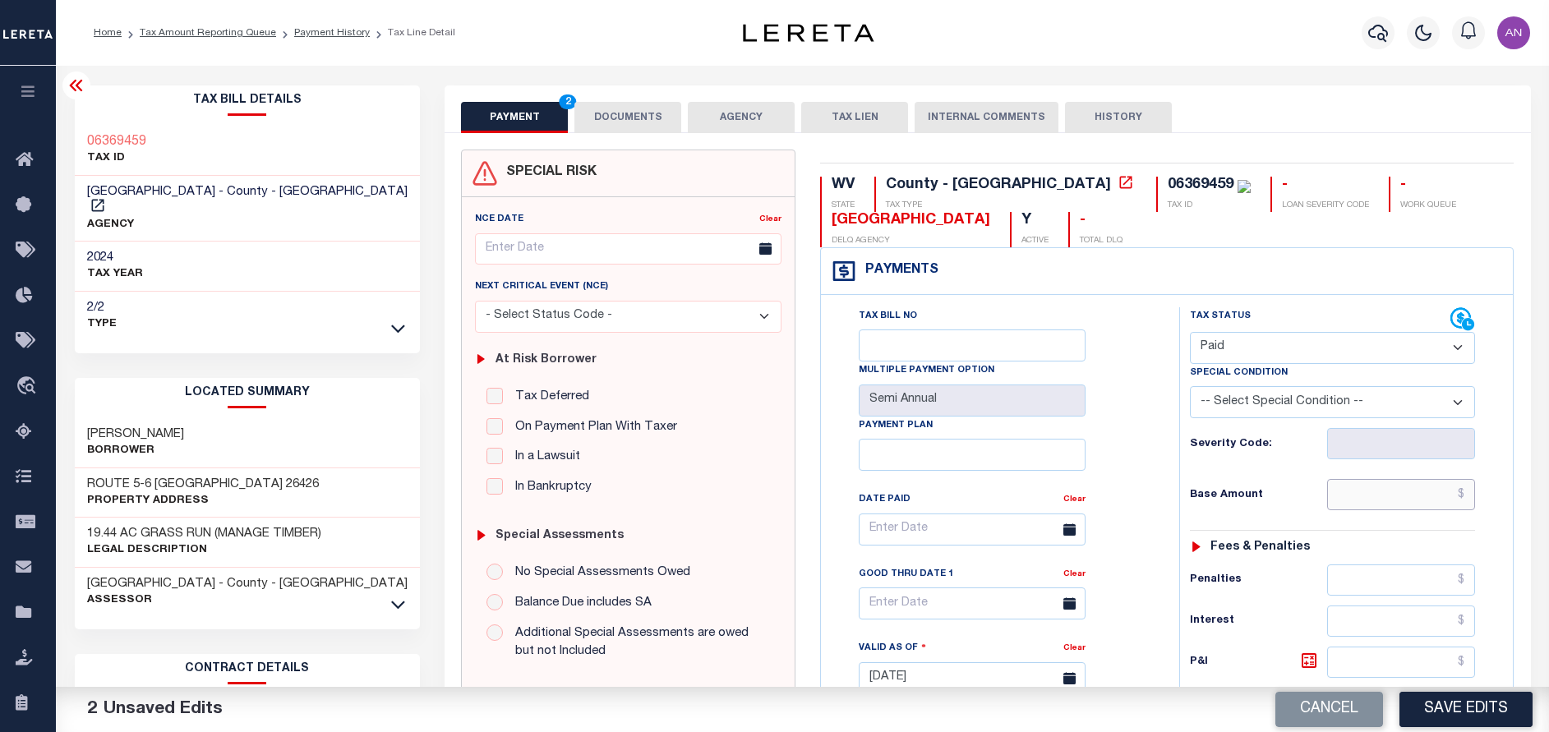
click at [1384, 496] on input "text" at bounding box center [1401, 494] width 148 height 31
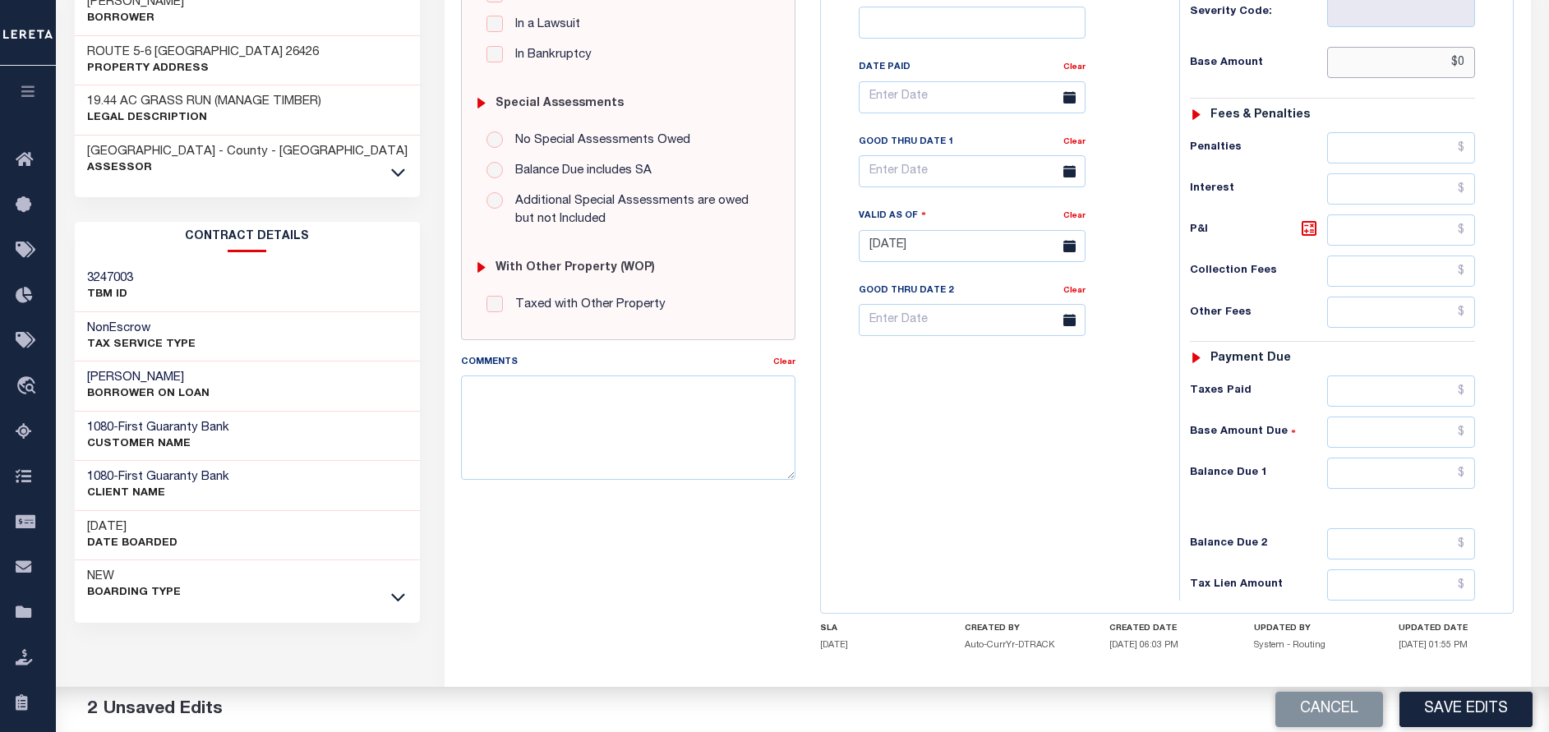
scroll to position [493, 0]
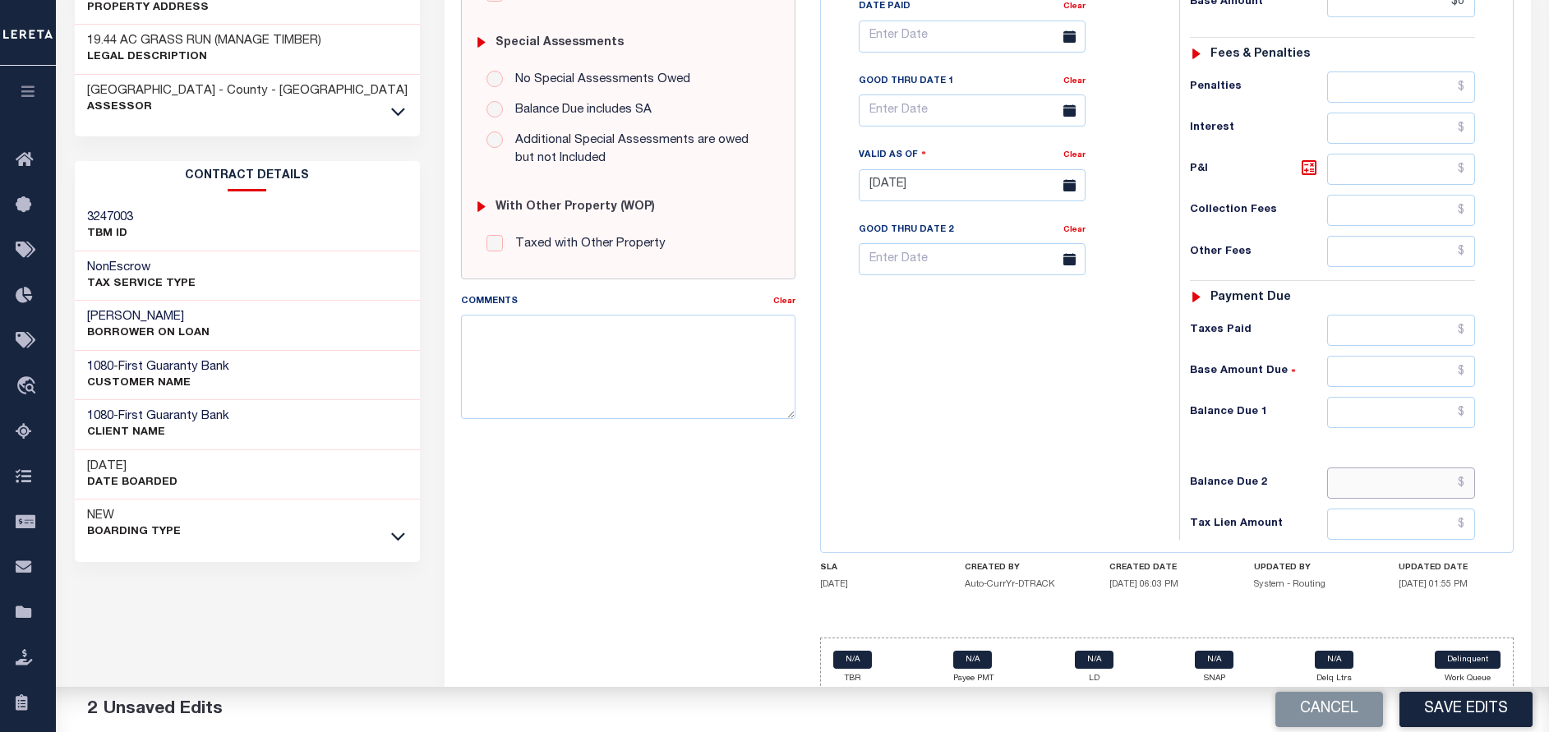
type input "$0.00"
click at [1374, 486] on input "text" at bounding box center [1401, 482] width 148 height 31
click at [1452, 417] on input "text" at bounding box center [1401, 412] width 148 height 31
type input "$0.00"
click at [1470, 705] on button "Save Edits" at bounding box center [1465, 709] width 133 height 35
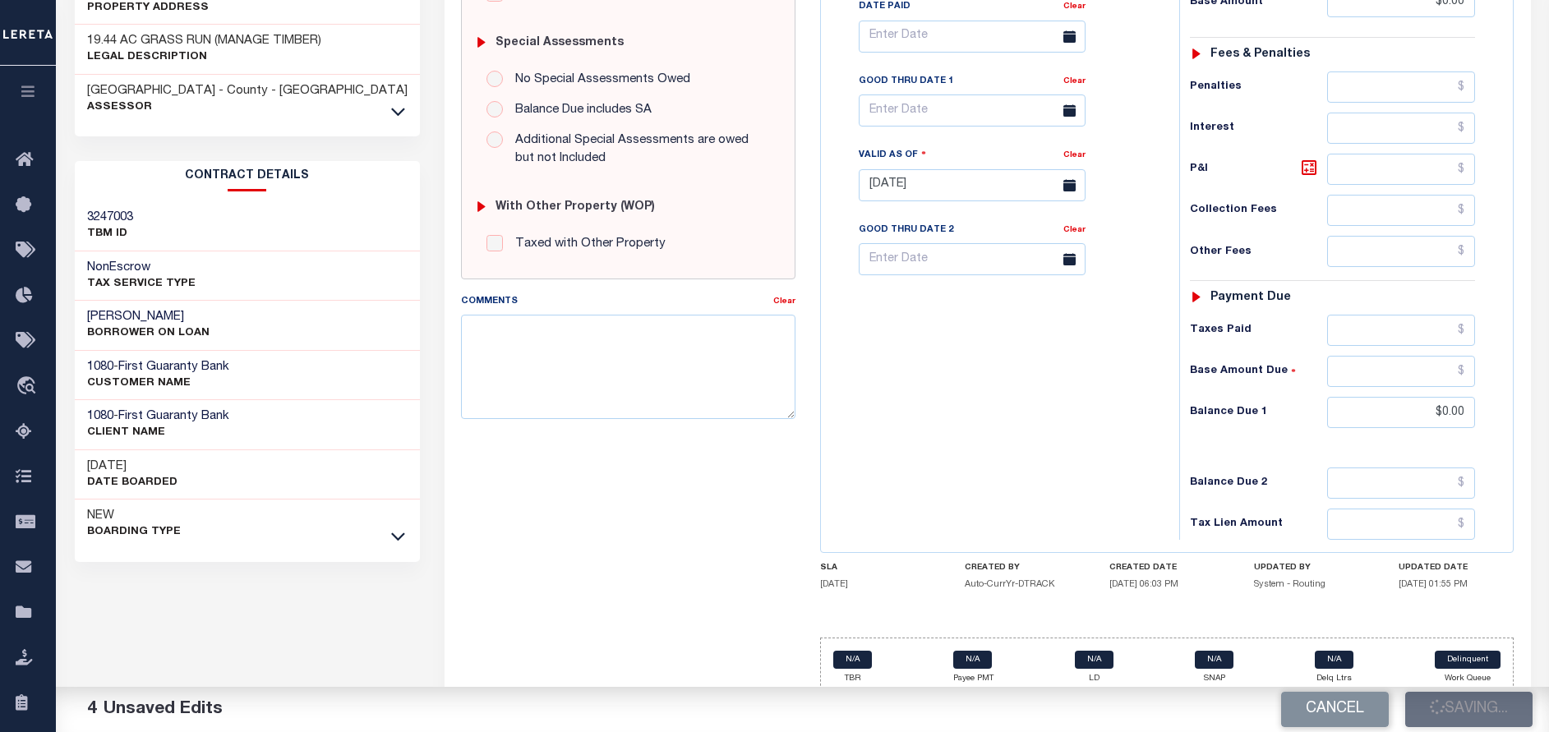
checkbox input "false"
type input "$0"
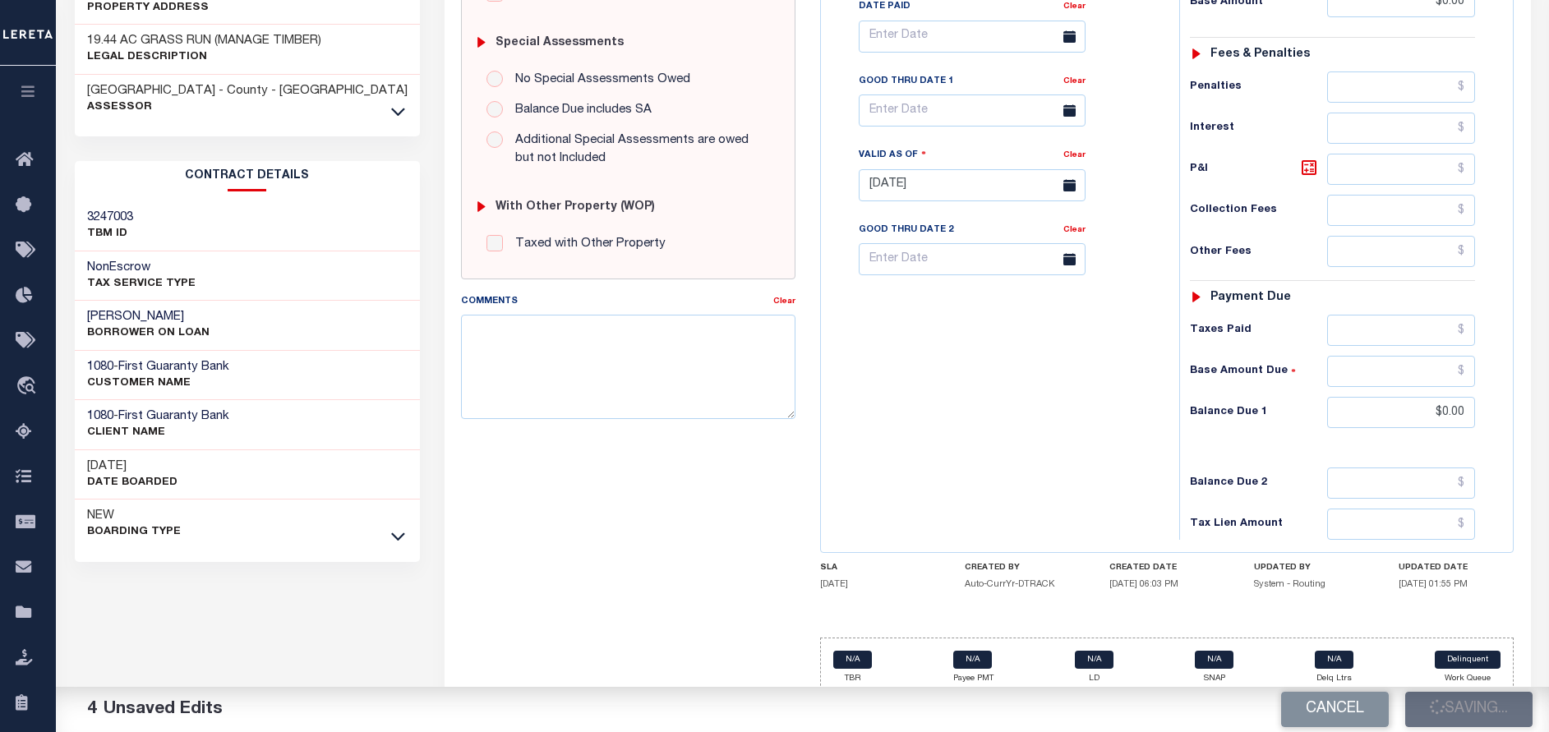
type input "$0"
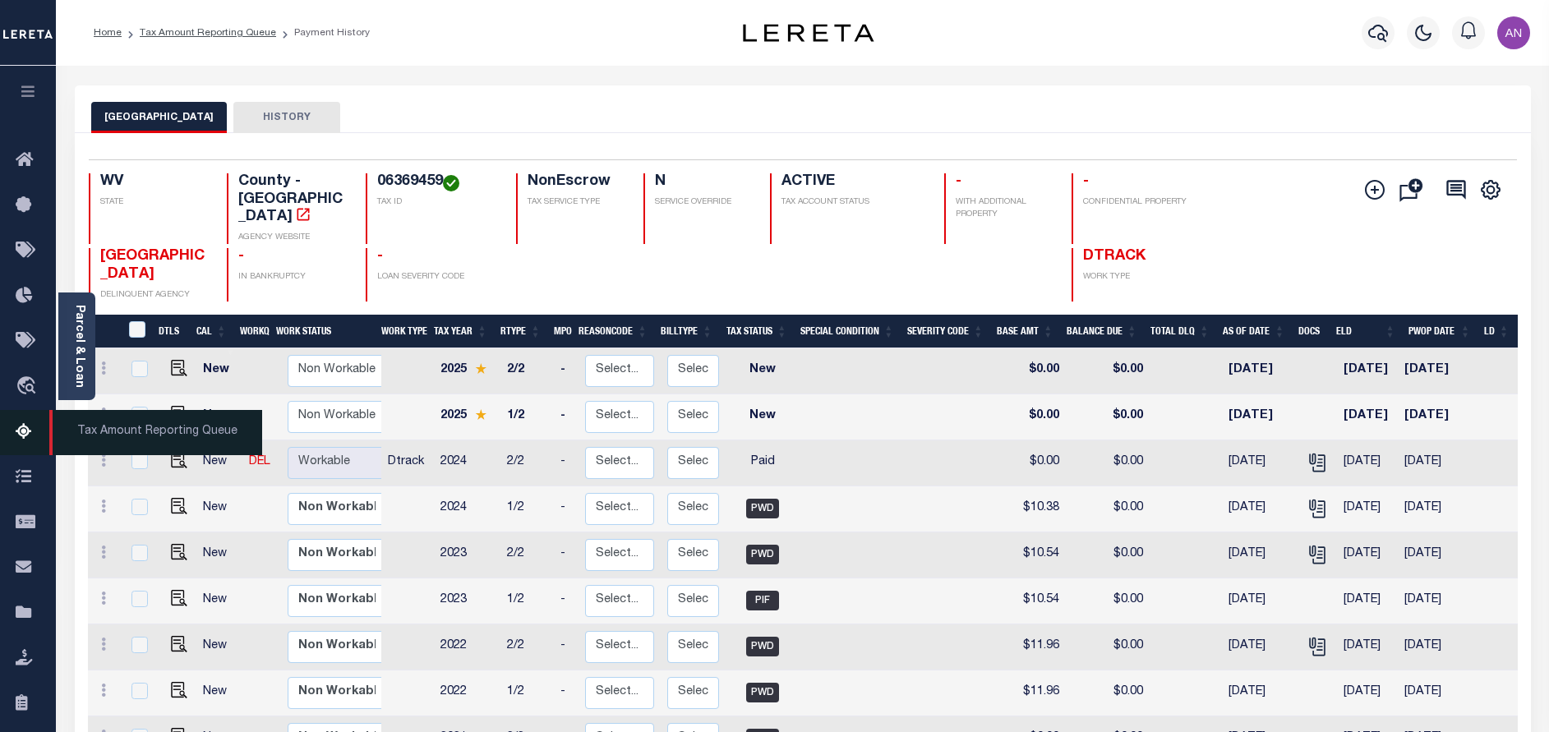
click at [24, 436] on icon at bounding box center [29, 432] width 26 height 21
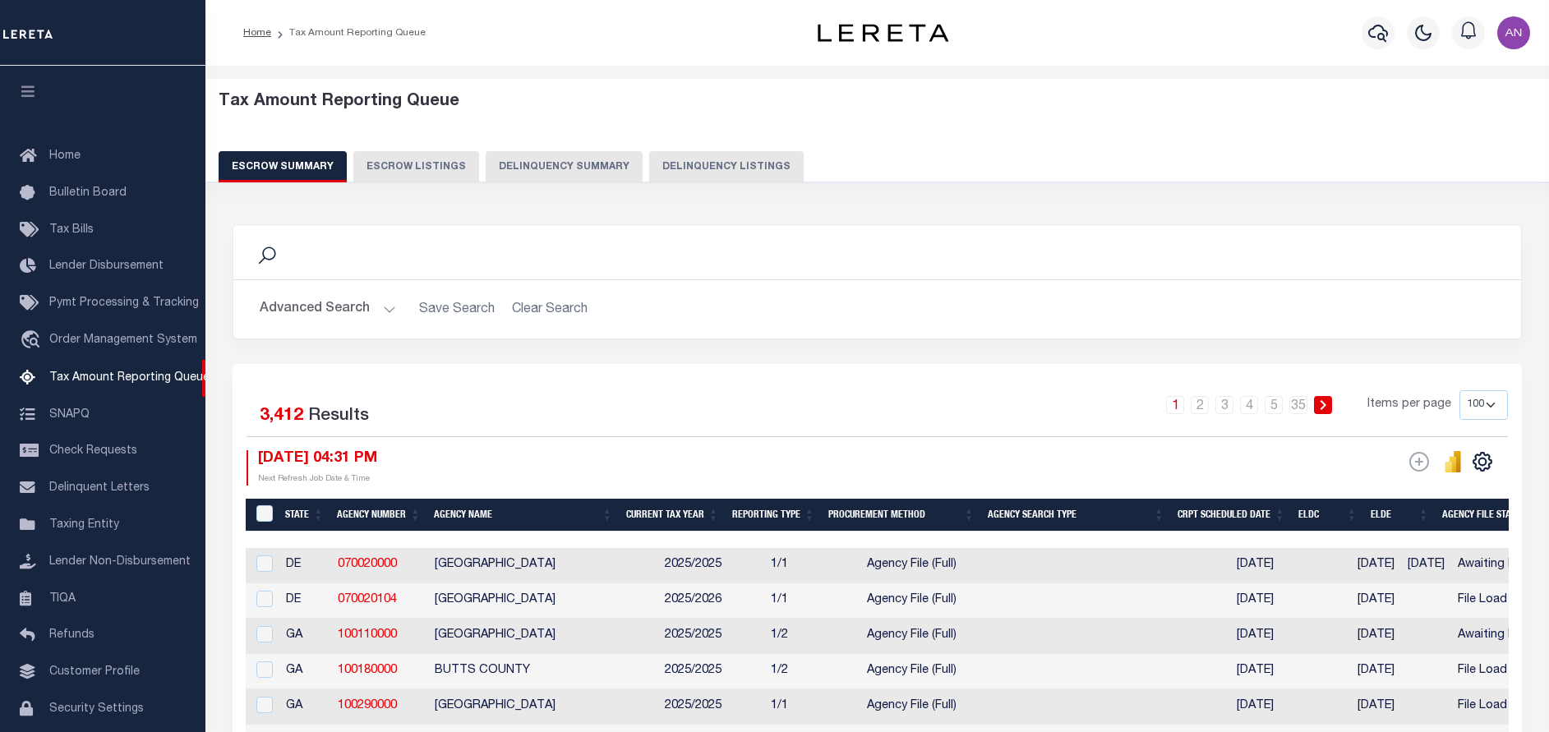
click at [670, 170] on button "Delinquency Listings" at bounding box center [726, 166] width 154 height 31
select select "100"
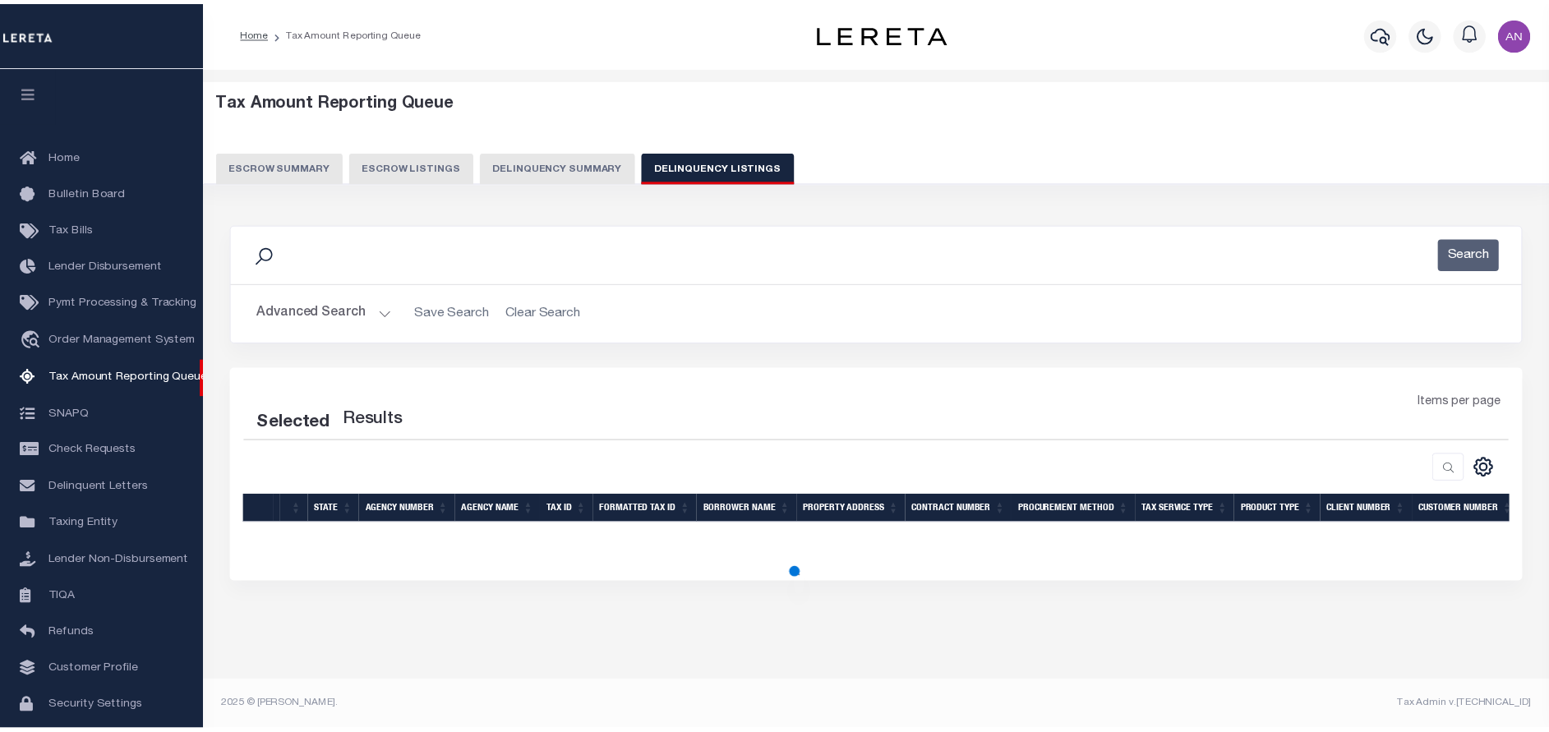
scroll to position [68, 0]
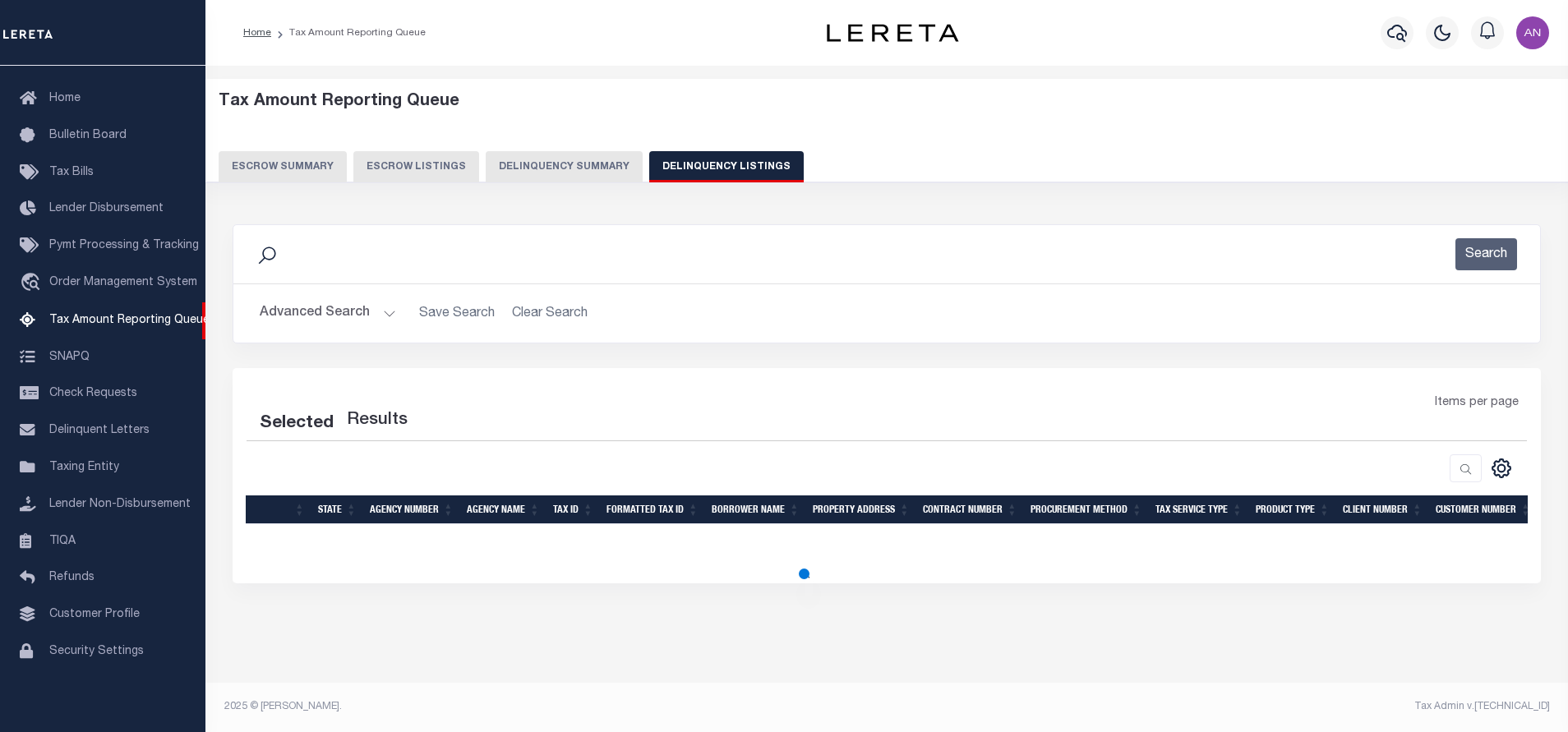
select select "100"
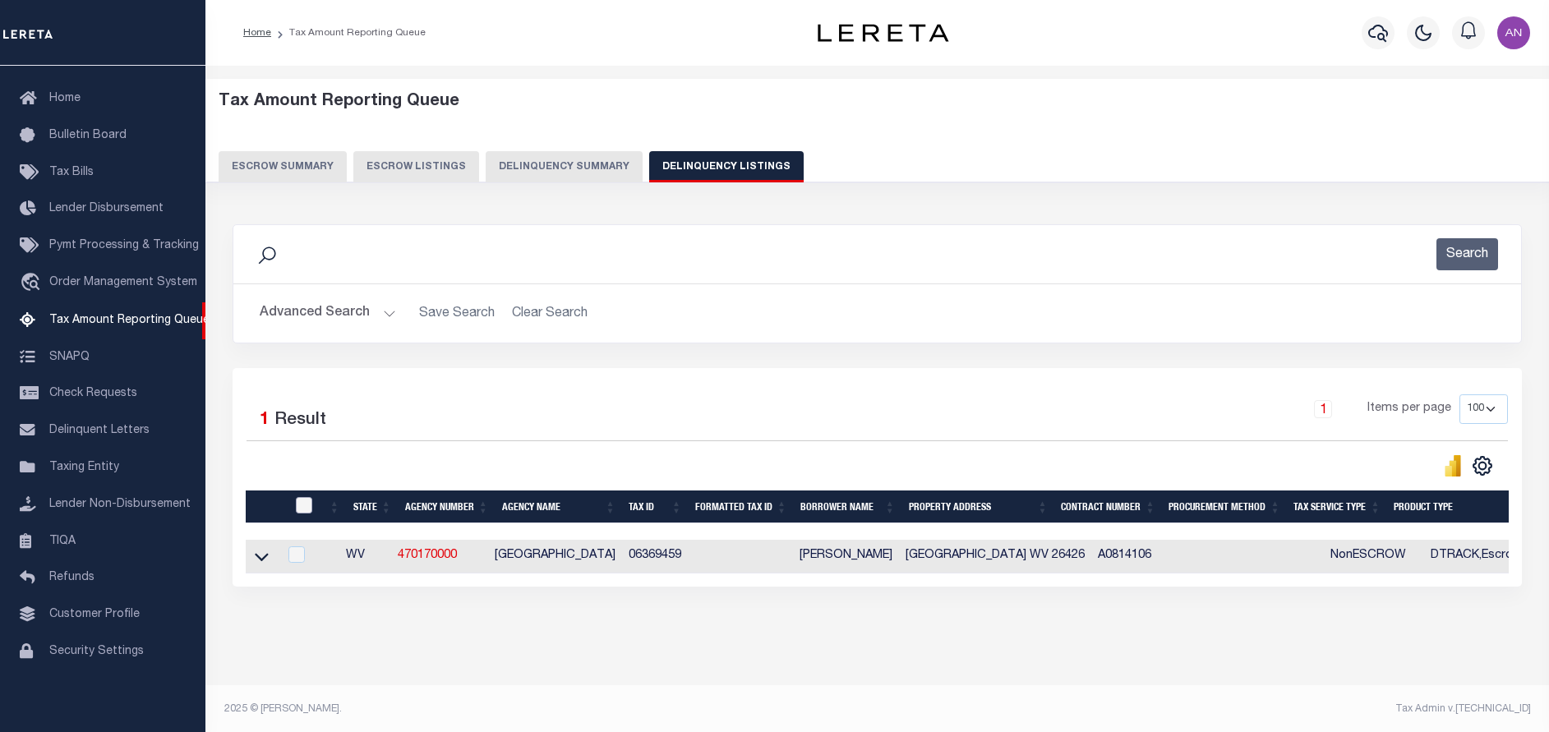
click at [305, 507] on input "checkbox" at bounding box center [304, 505] width 16 height 16
checkbox input "true"
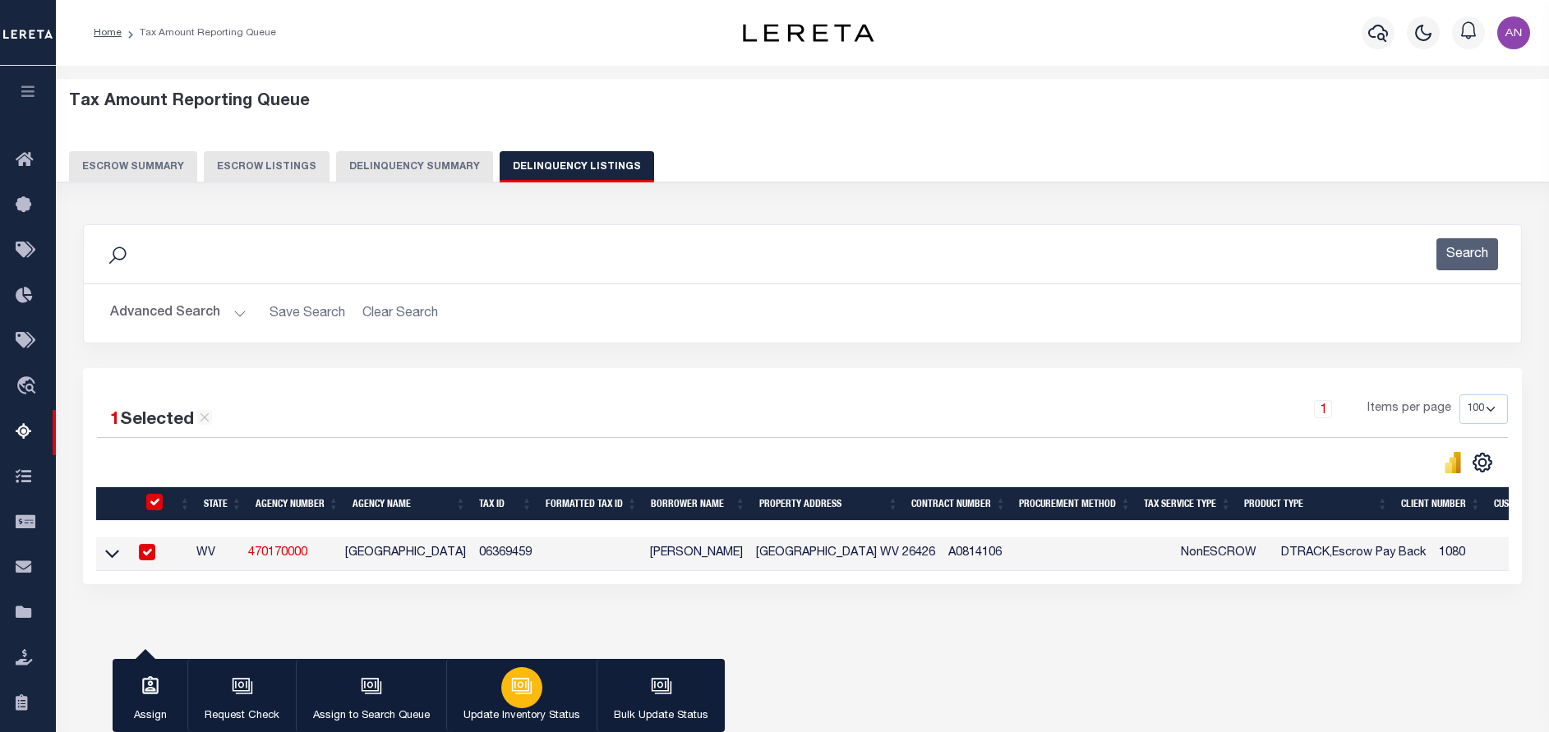
click at [535, 704] on button "Update Inventory Status" at bounding box center [521, 696] width 150 height 74
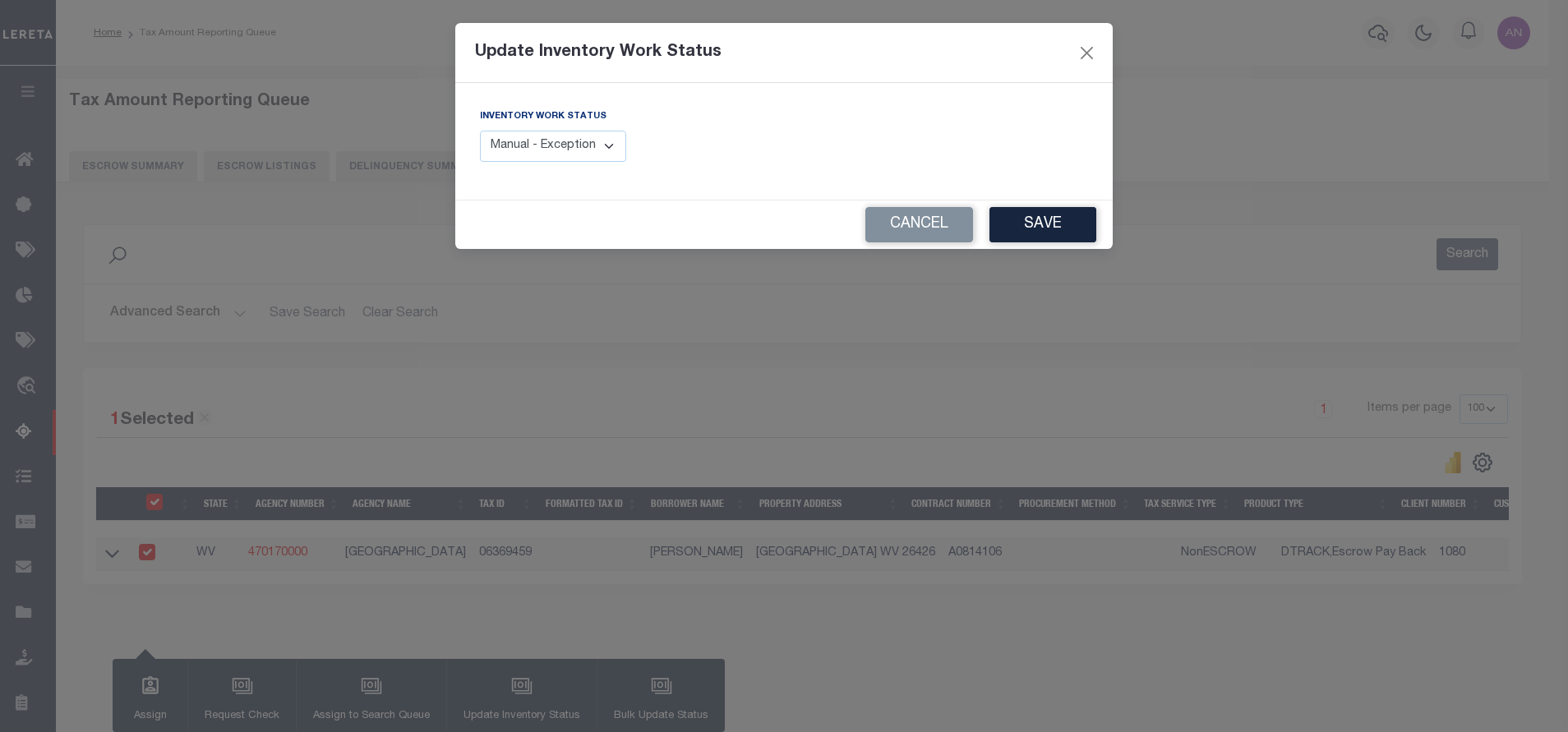
click at [601, 154] on select "Manual - Exception Pended - Awaiting Search Late Add Exception Completed" at bounding box center [553, 147] width 146 height 32
select select "4"
click at [480, 131] on select "Manual - Exception Pended - Awaiting Search Late Add Exception Completed" at bounding box center [553, 147] width 146 height 32
click at [1043, 234] on button "Save" at bounding box center [1042, 224] width 107 height 35
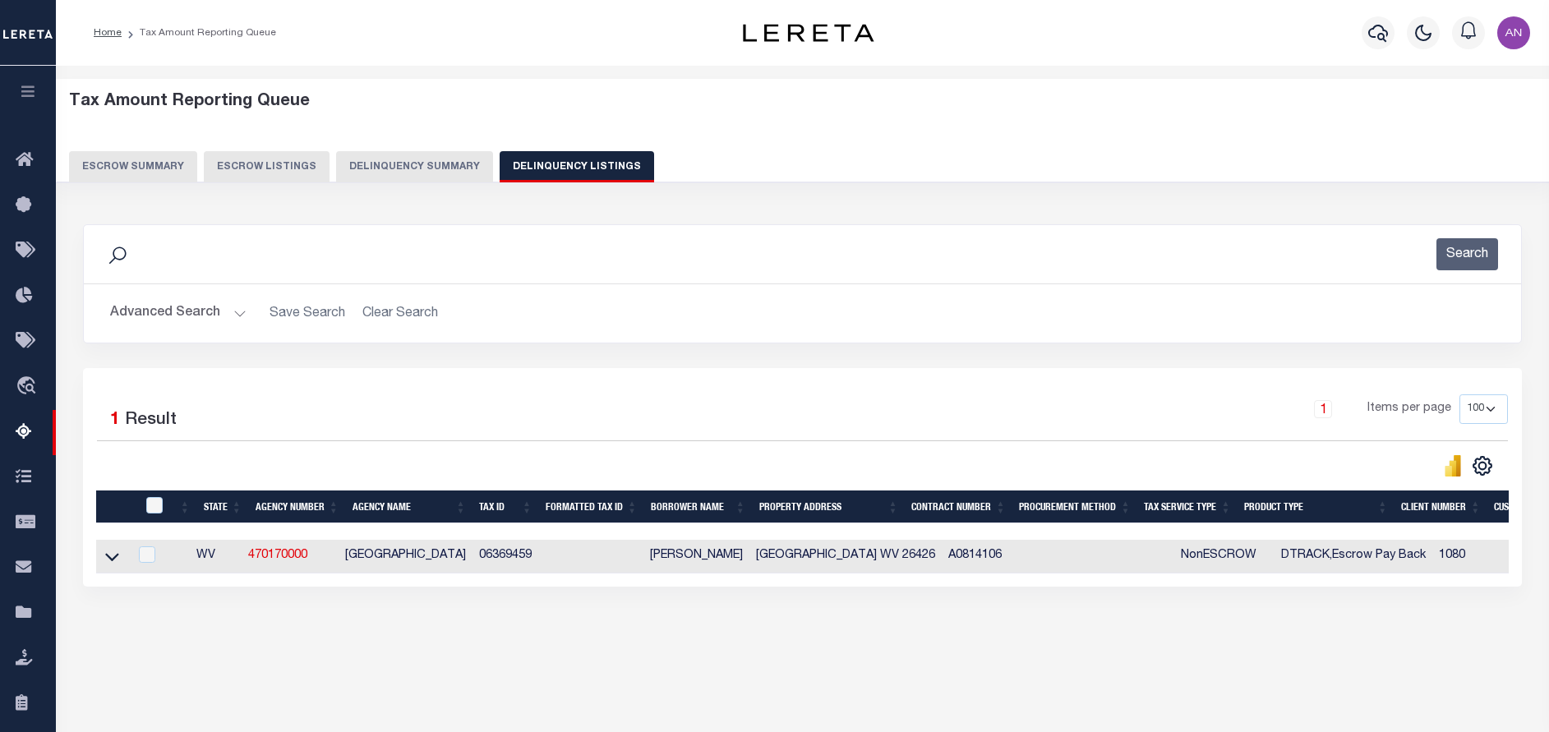
click at [190, 313] on button "Advanced Search" at bounding box center [178, 313] width 136 height 32
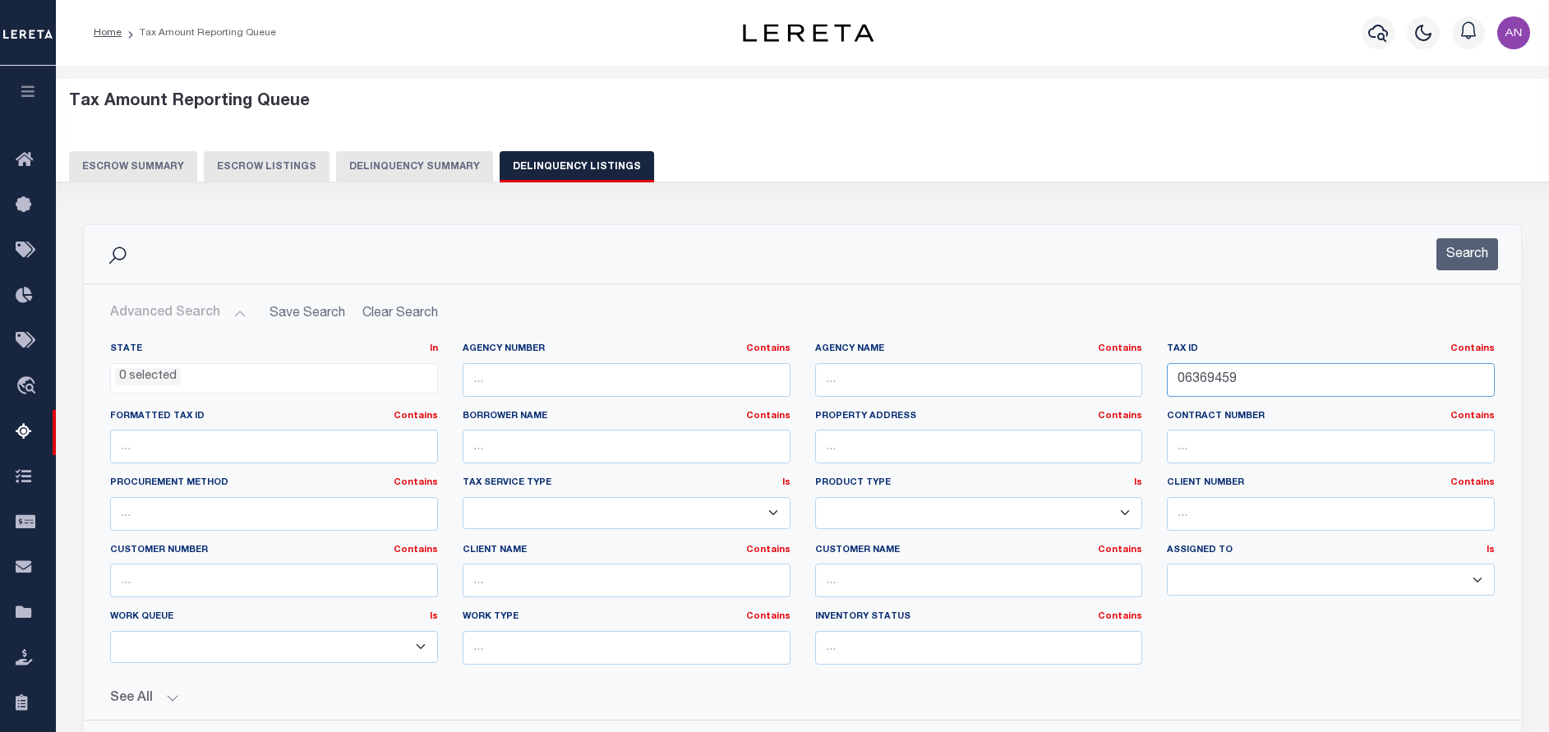
click at [1255, 389] on input "06369459" at bounding box center [1331, 380] width 328 height 34
paste input "958"
type input "06369958"
click at [1469, 265] on button "Search" at bounding box center [1467, 254] width 62 height 32
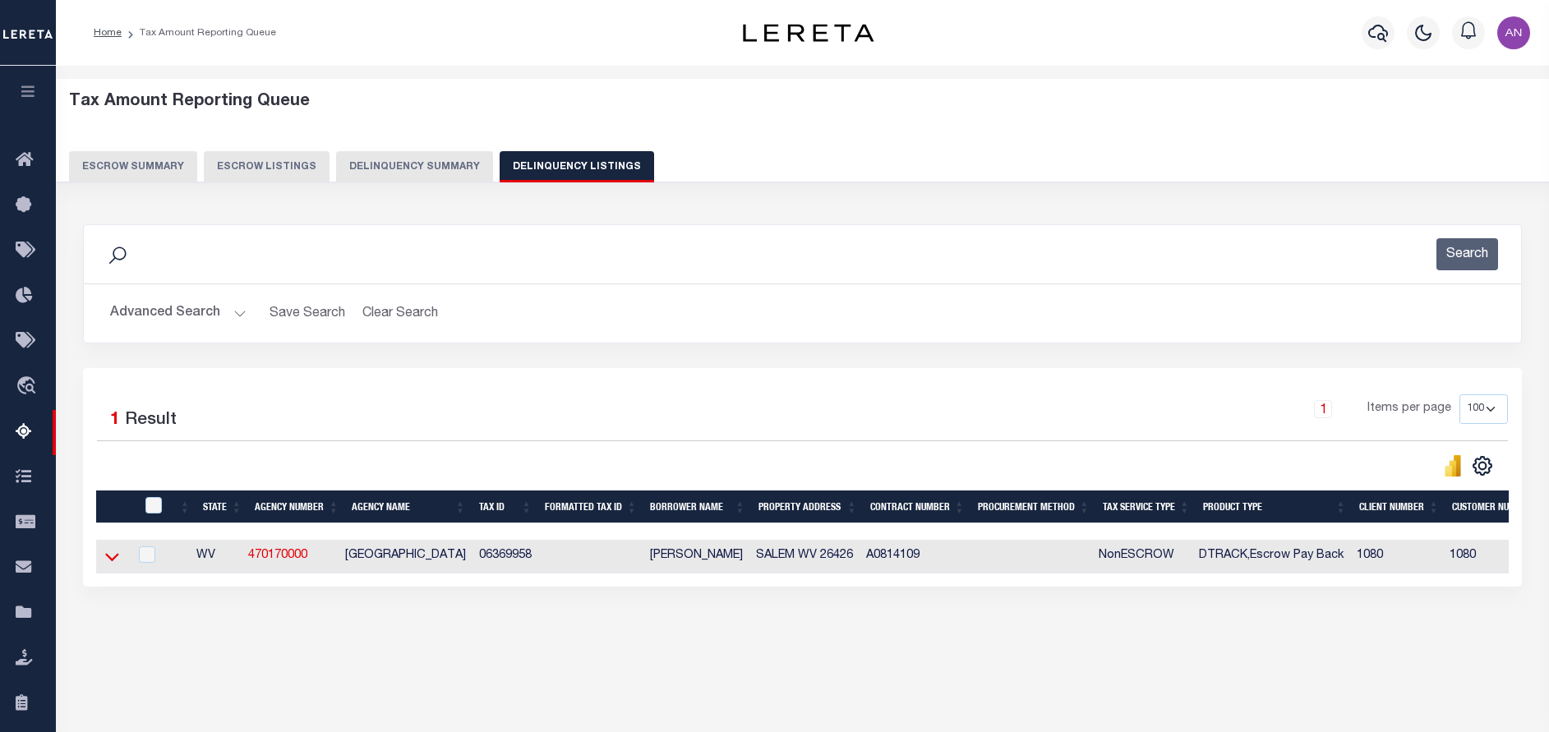
click at [112, 560] on icon at bounding box center [112, 556] width 14 height 17
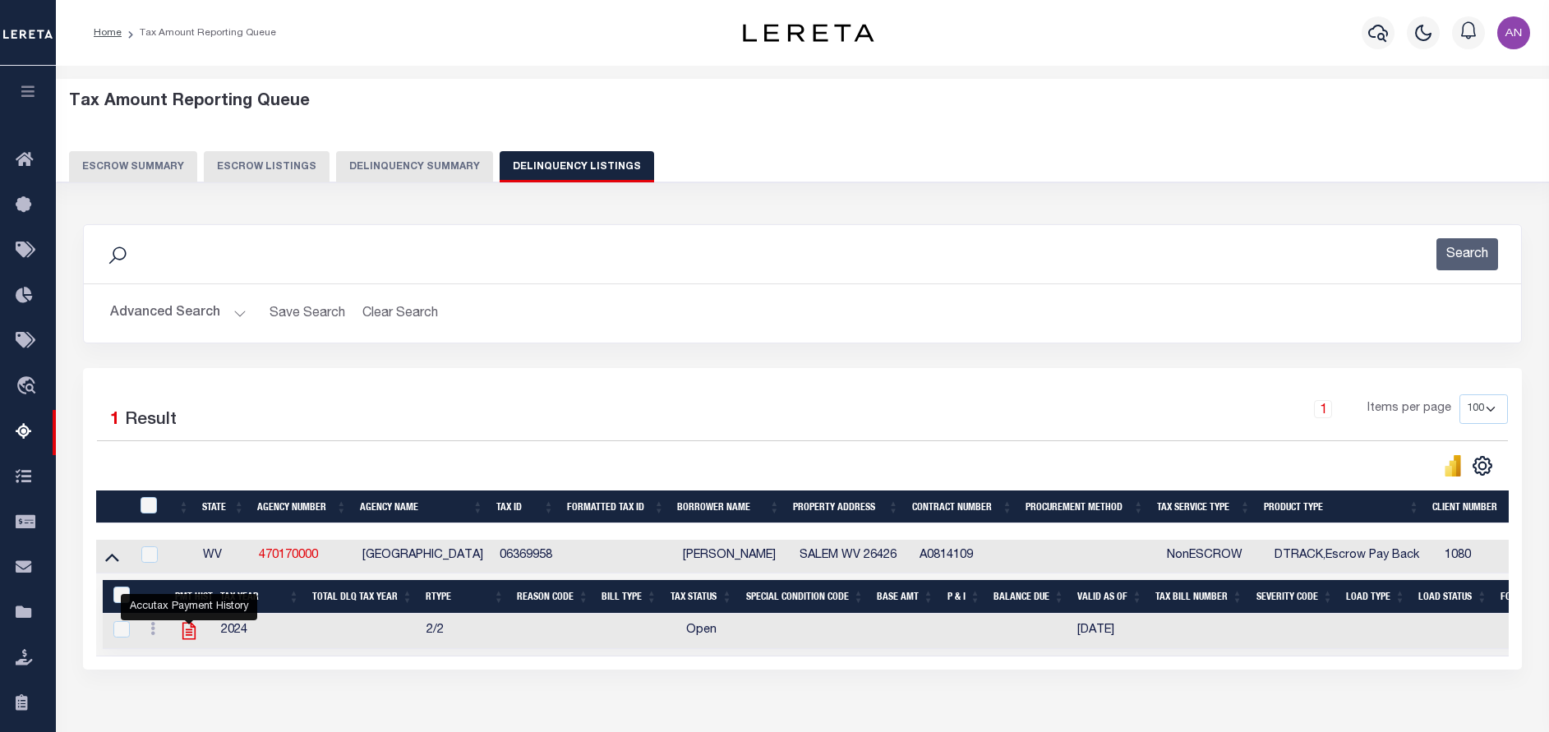
click at [187, 635] on icon "" at bounding box center [188, 630] width 21 height 21
checkbox input "true"
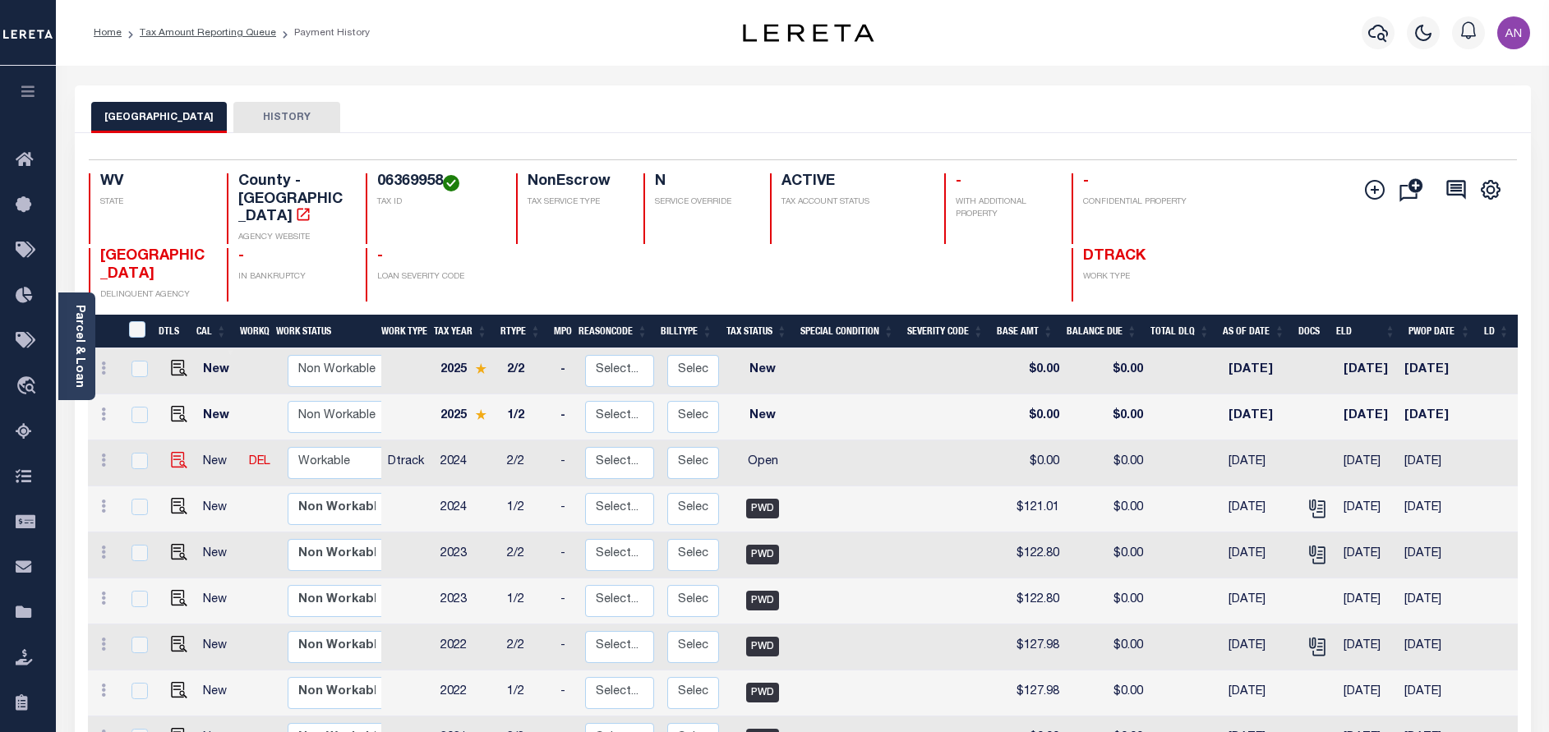
click at [171, 452] on img at bounding box center [179, 460] width 16 height 16
checkbox input "true"
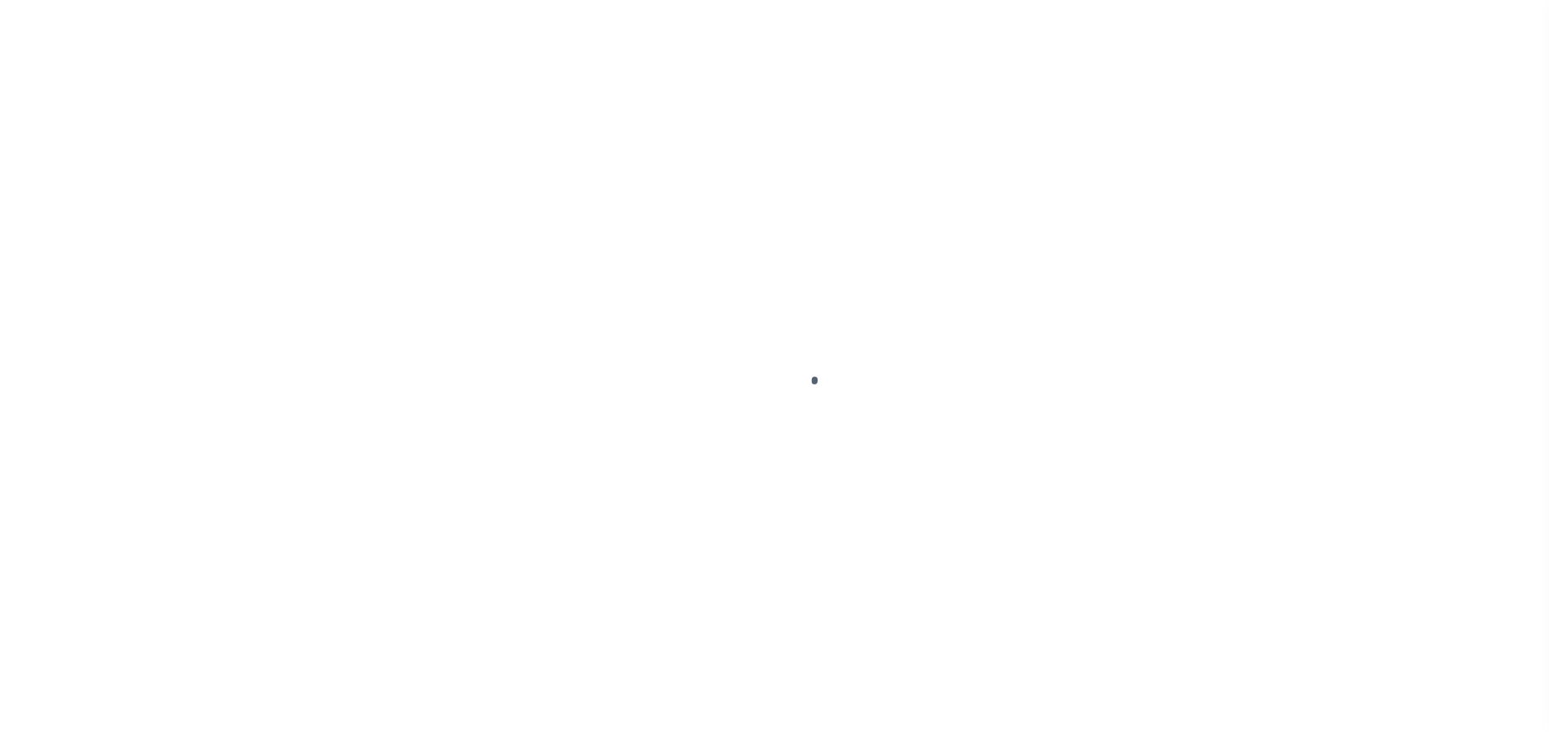
select select "OP2"
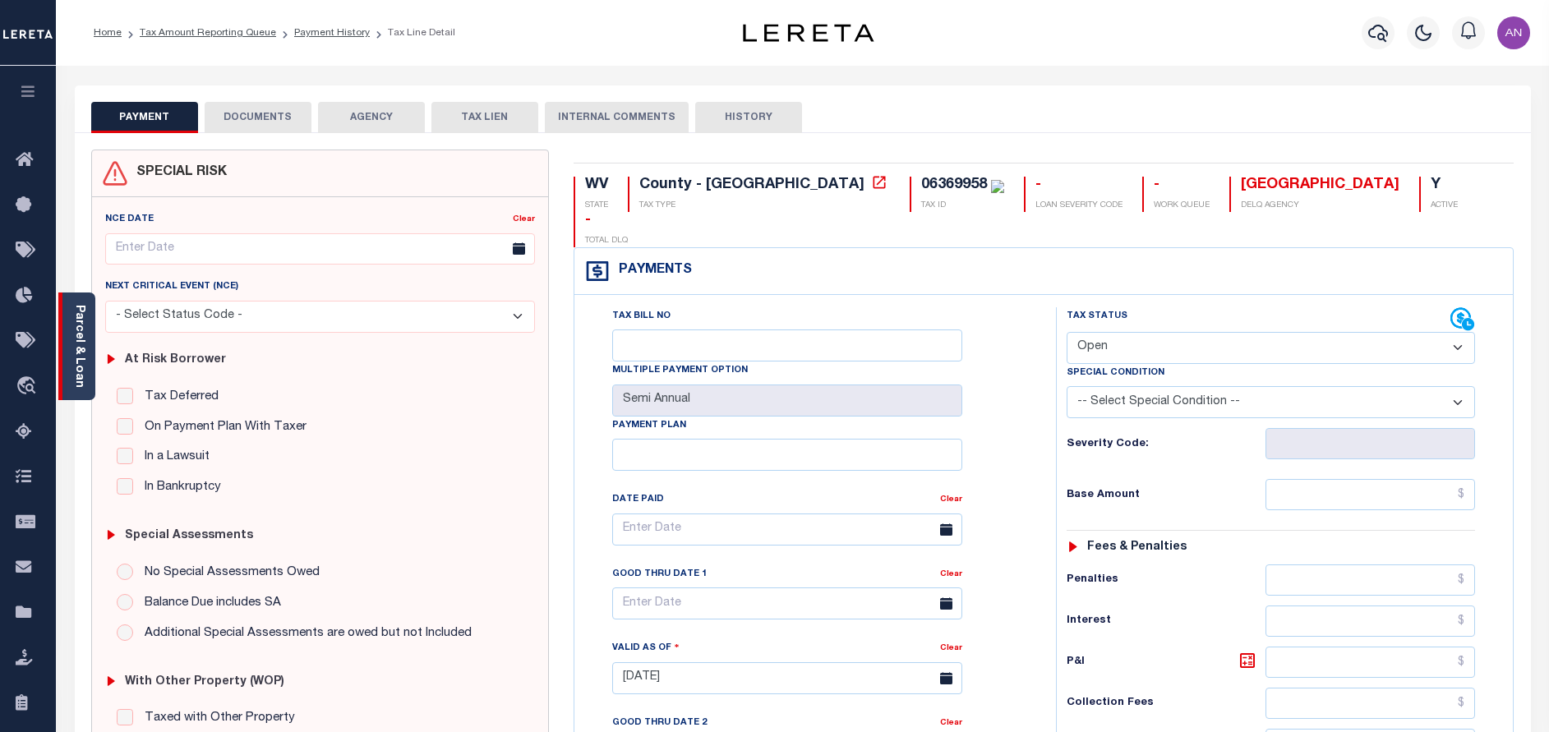
click at [85, 339] on link "Parcel & Loan" at bounding box center [79, 346] width 12 height 83
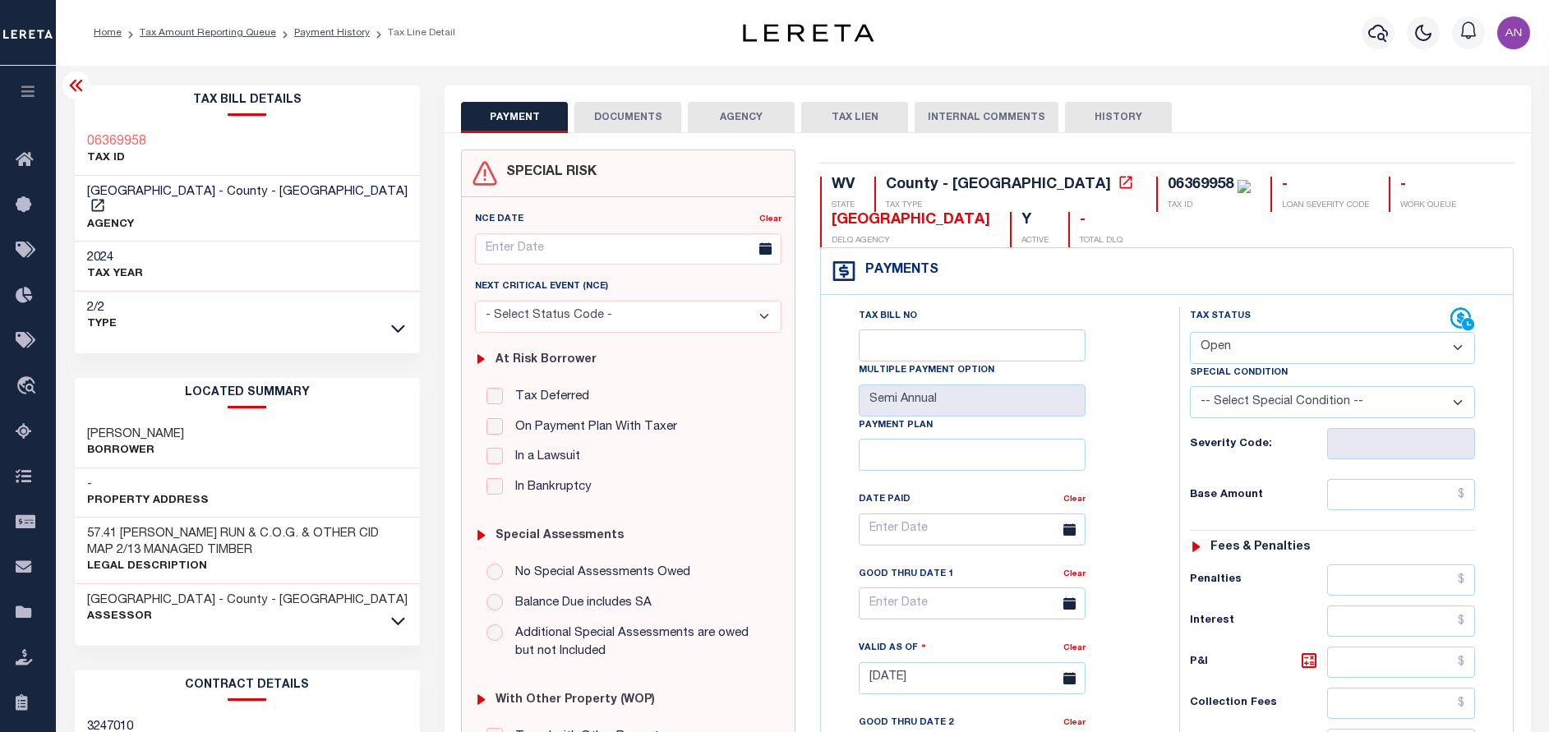
click at [631, 135] on div "SPECIAL RISK NCE Date Clear" at bounding box center [987, 675] width 1086 height 1085
click at [627, 121] on button "DOCUMENTS" at bounding box center [627, 117] width 107 height 31
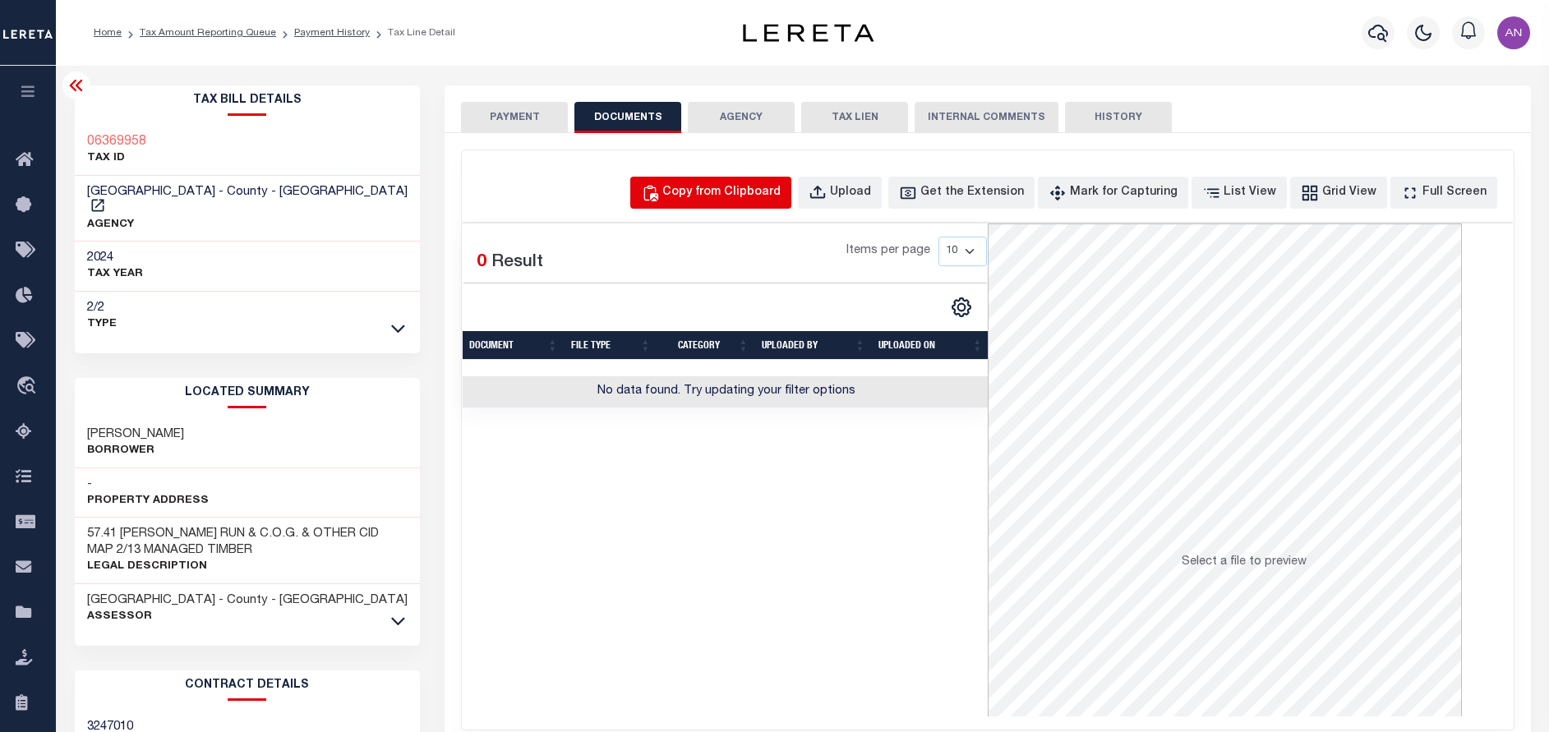
click at [702, 203] on button "Copy from Clipboard" at bounding box center [710, 193] width 161 height 32
select select "POP"
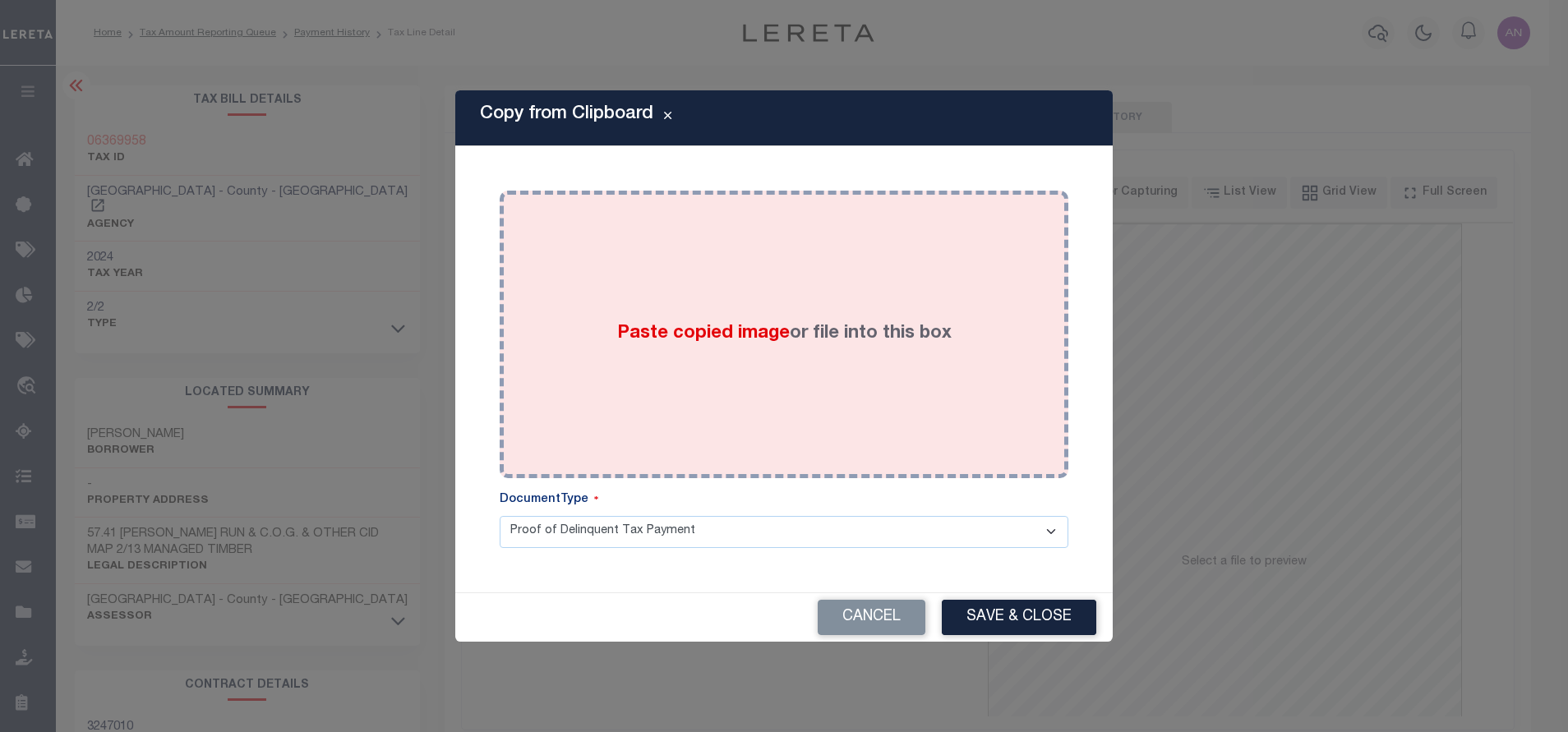
click at [800, 246] on div "Paste copied image or file into this box" at bounding box center [784, 334] width 544 height 263
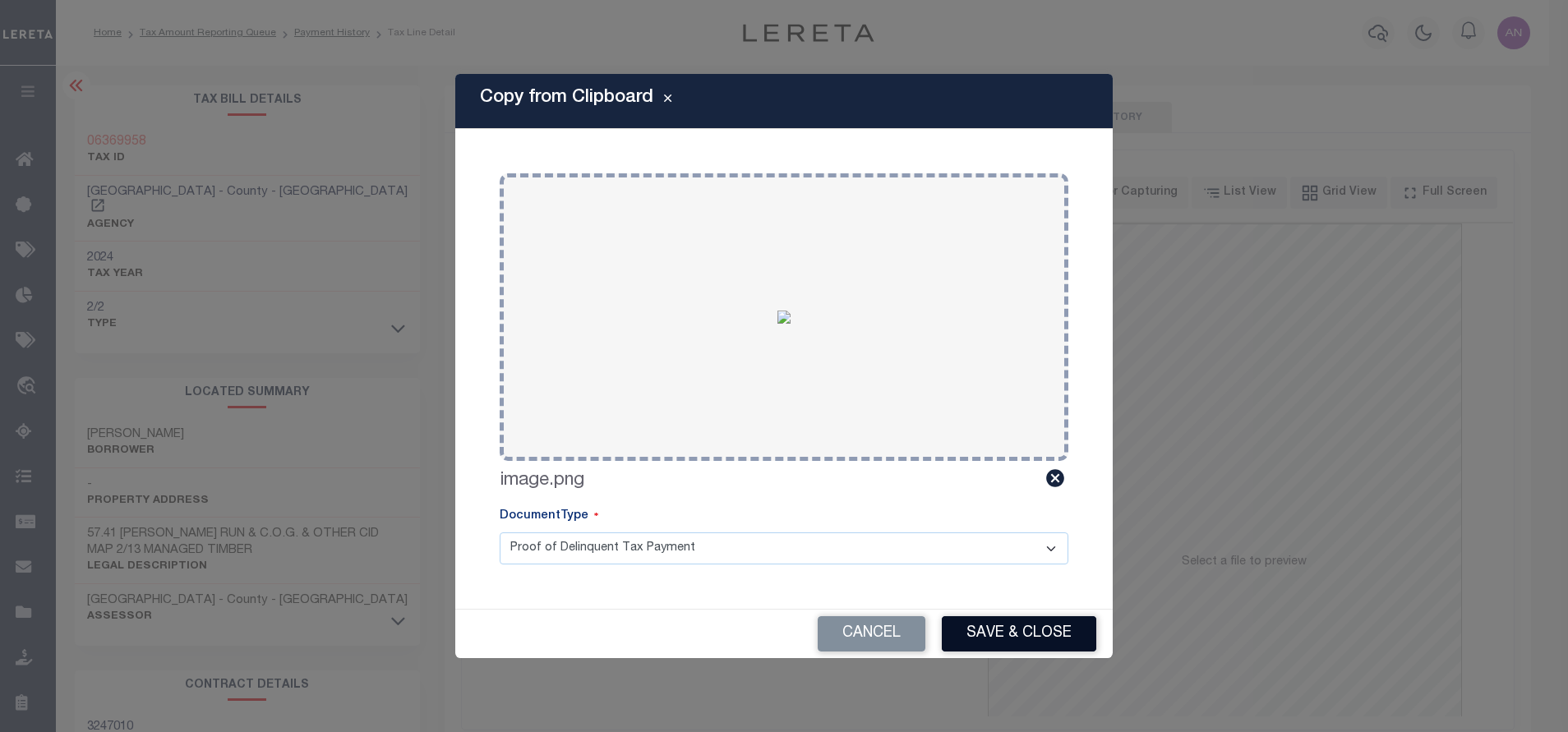
click at [1000, 633] on button "Save & Close" at bounding box center [1019, 633] width 154 height 35
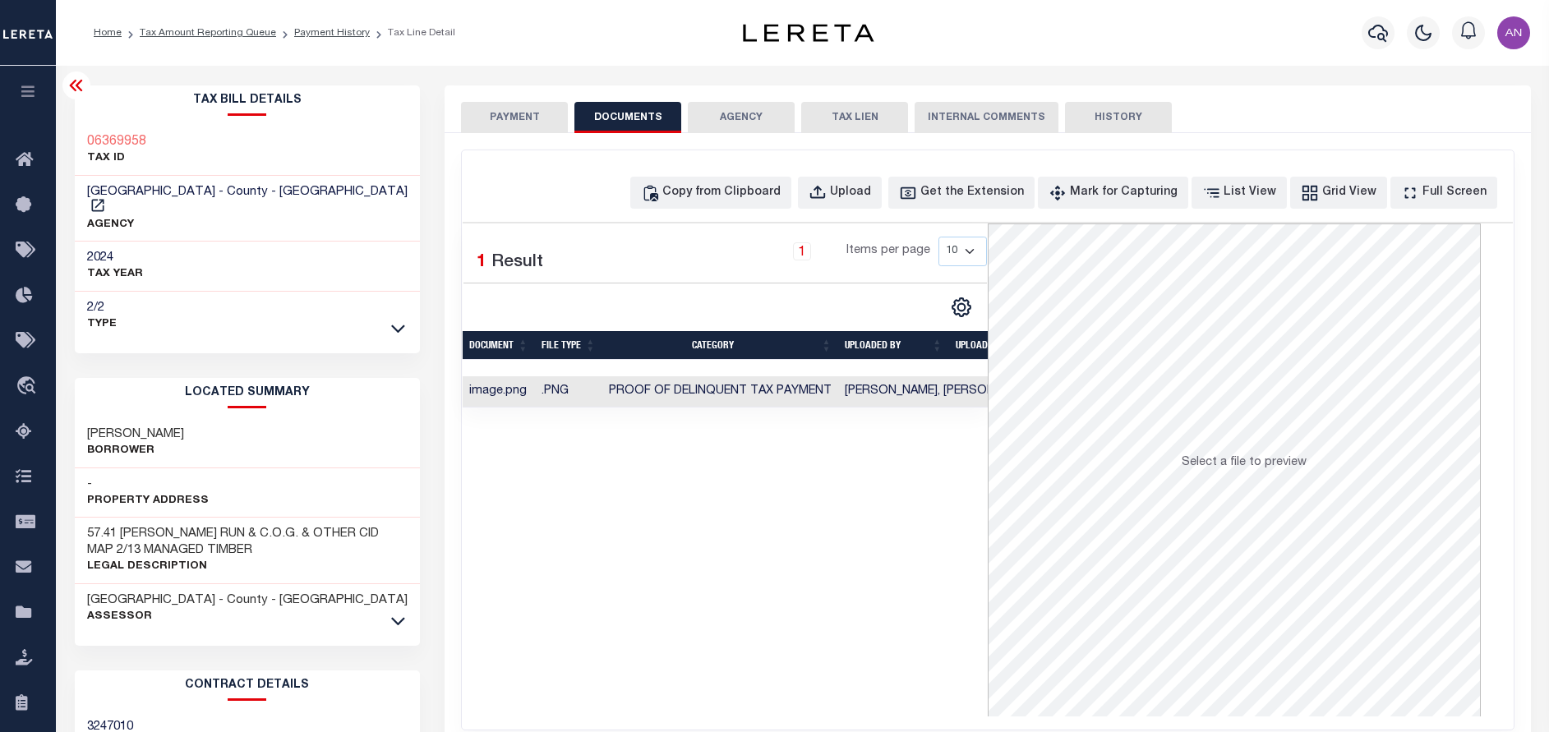
click at [527, 118] on button "PAYMENT" at bounding box center [514, 117] width 107 height 31
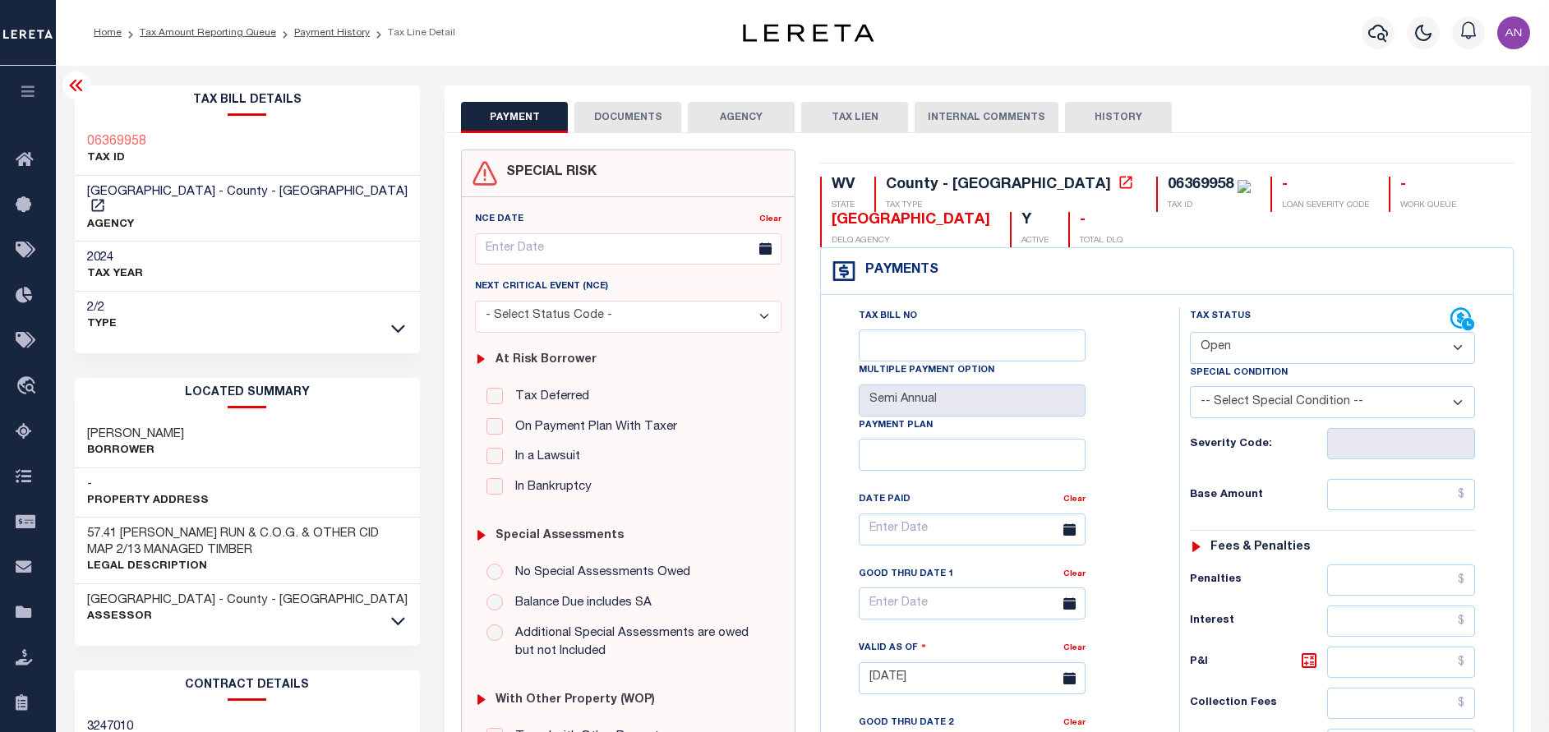
scroll to position [123, 0]
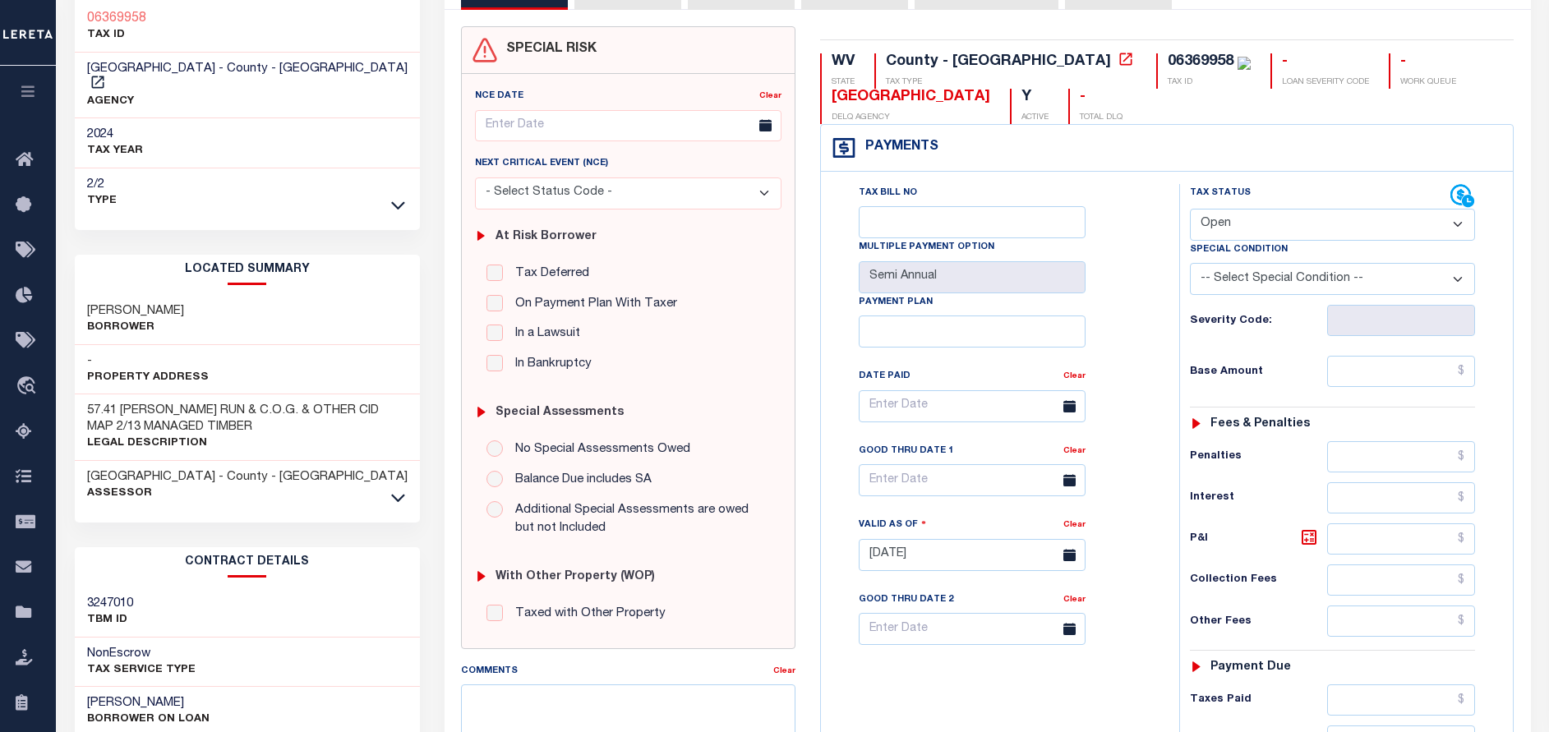
click at [1246, 221] on select "- Select Status Code - Open Due/Unpaid Paid Incomplete No Tax Due Internal Refu…" at bounding box center [1332, 225] width 285 height 32
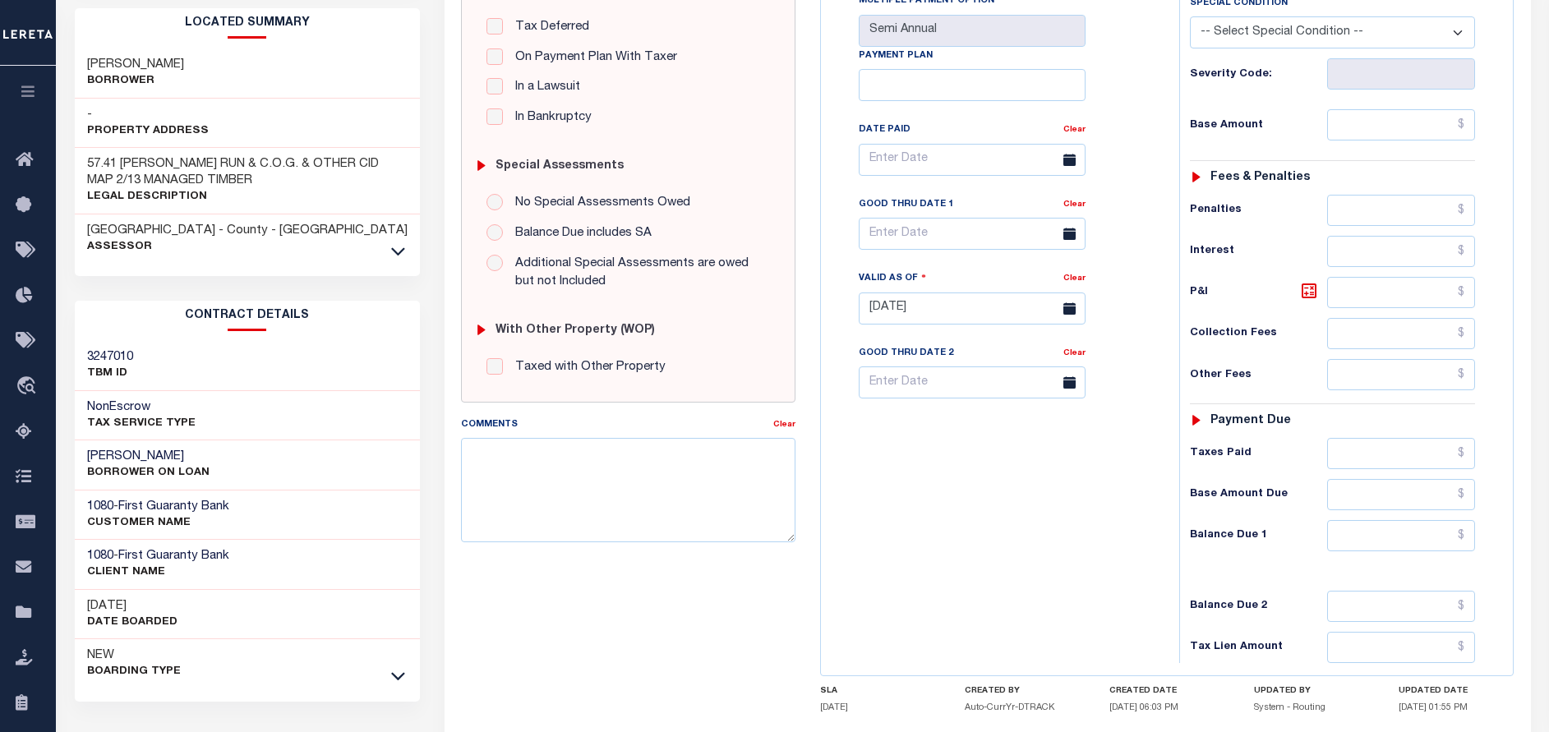
scroll to position [246, 0]
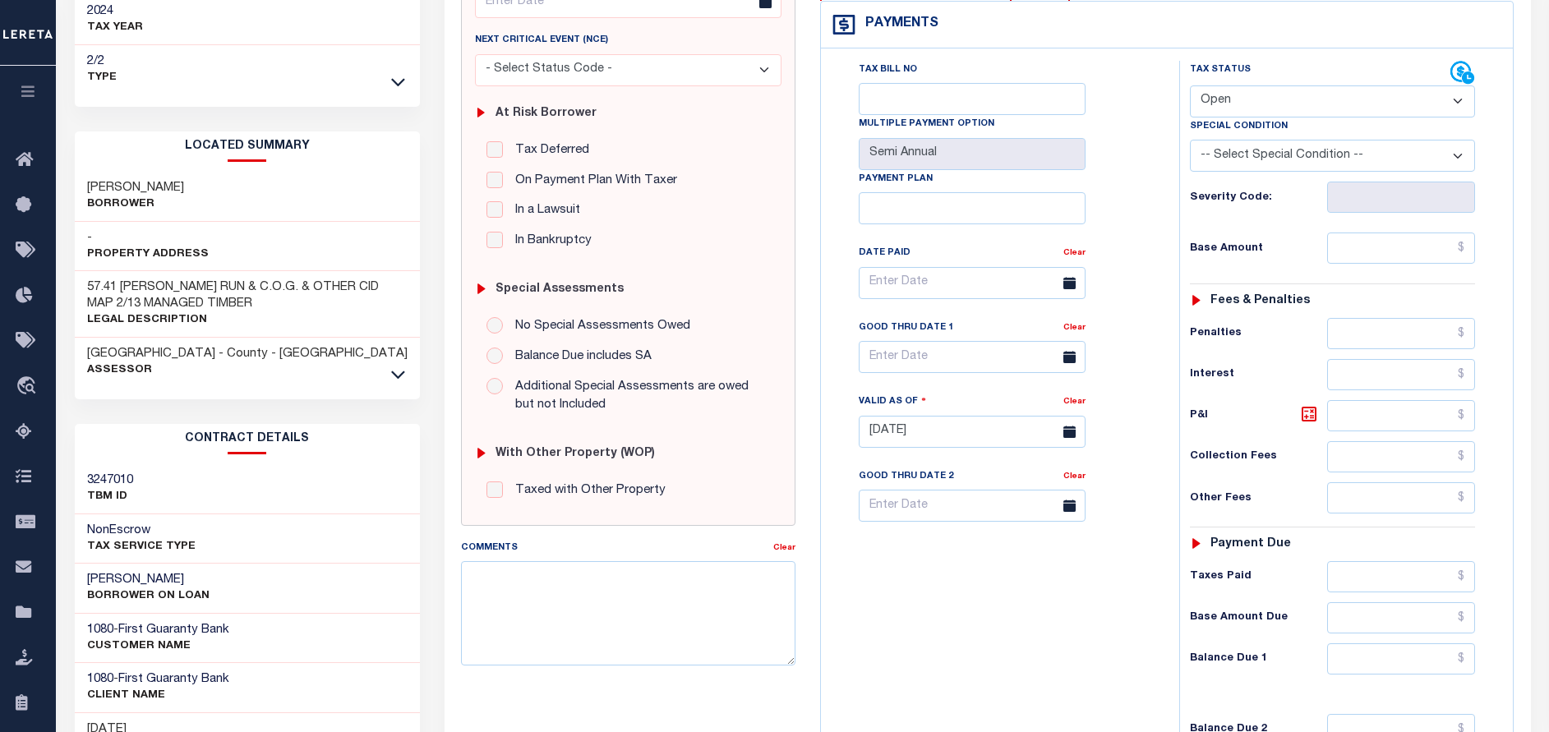
click at [1215, 104] on select "- Select Status Code - Open Due/Unpaid Paid Incomplete No Tax Due Internal Refu…" at bounding box center [1332, 101] width 285 height 32
select select "PYD"
click at [1190, 86] on select "- Select Status Code - Open Due/Unpaid Paid Incomplete No Tax Due Internal Refu…" at bounding box center [1332, 101] width 285 height 32
type input "09/12/2025"
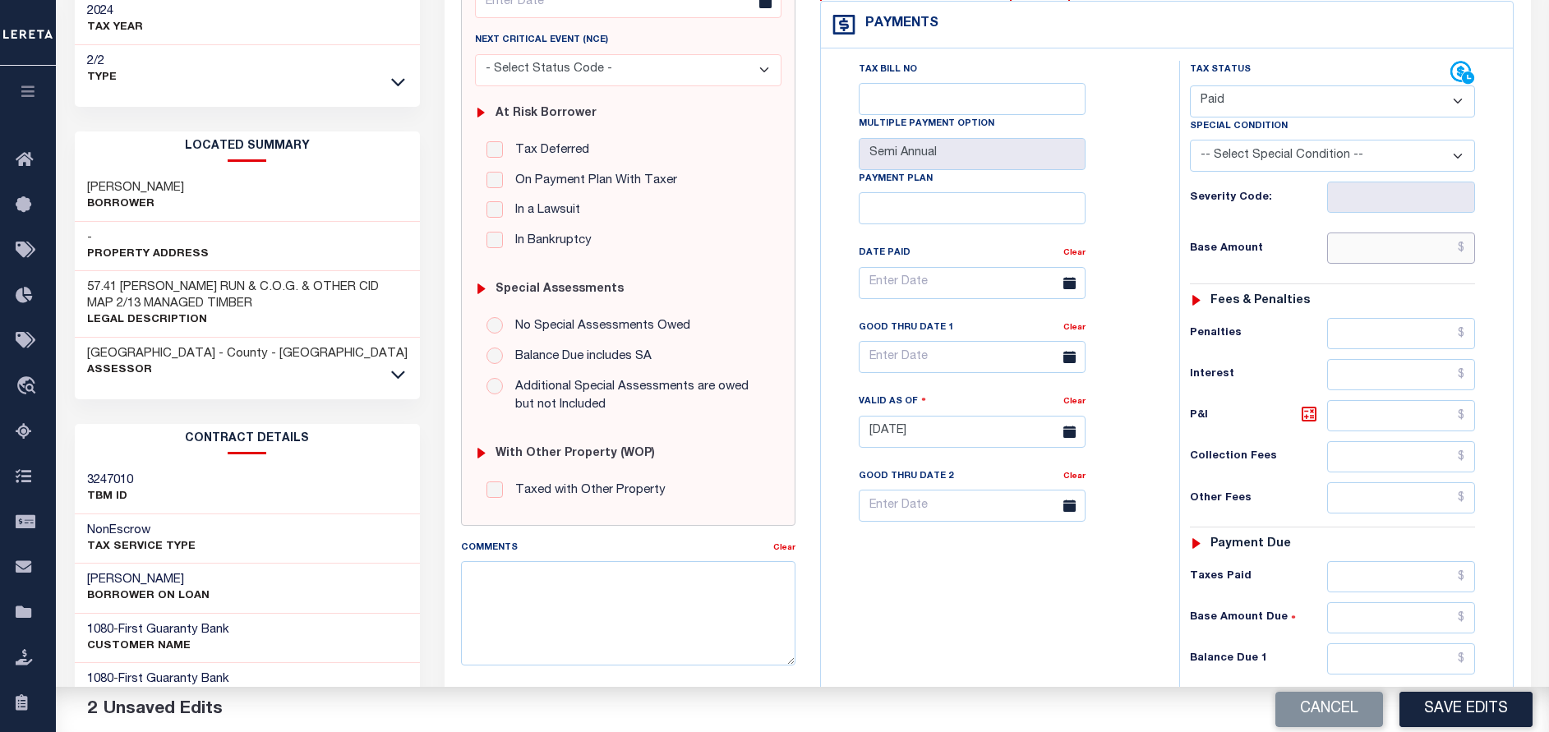
click at [1368, 260] on input "text" at bounding box center [1401, 248] width 148 height 31
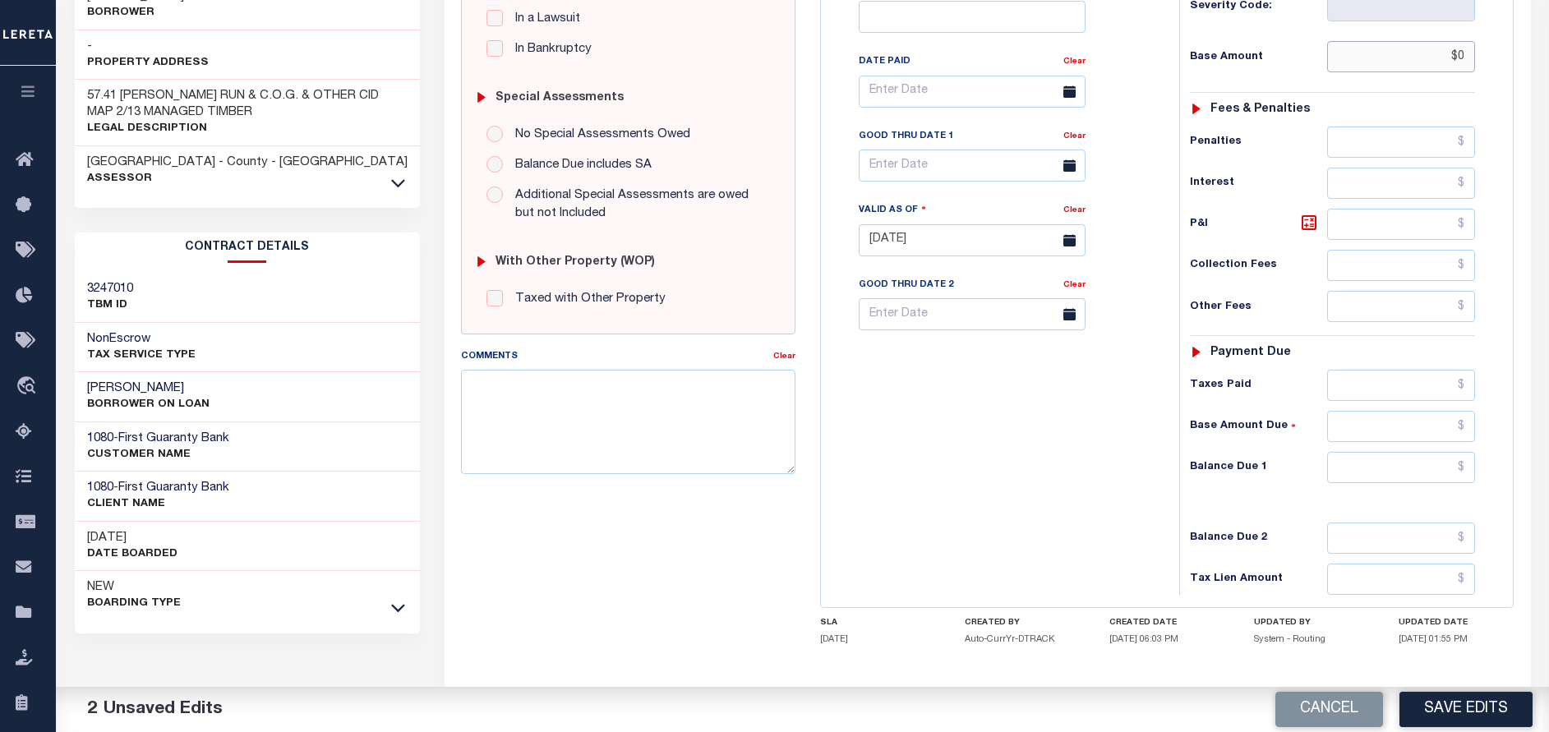
scroll to position [493, 0]
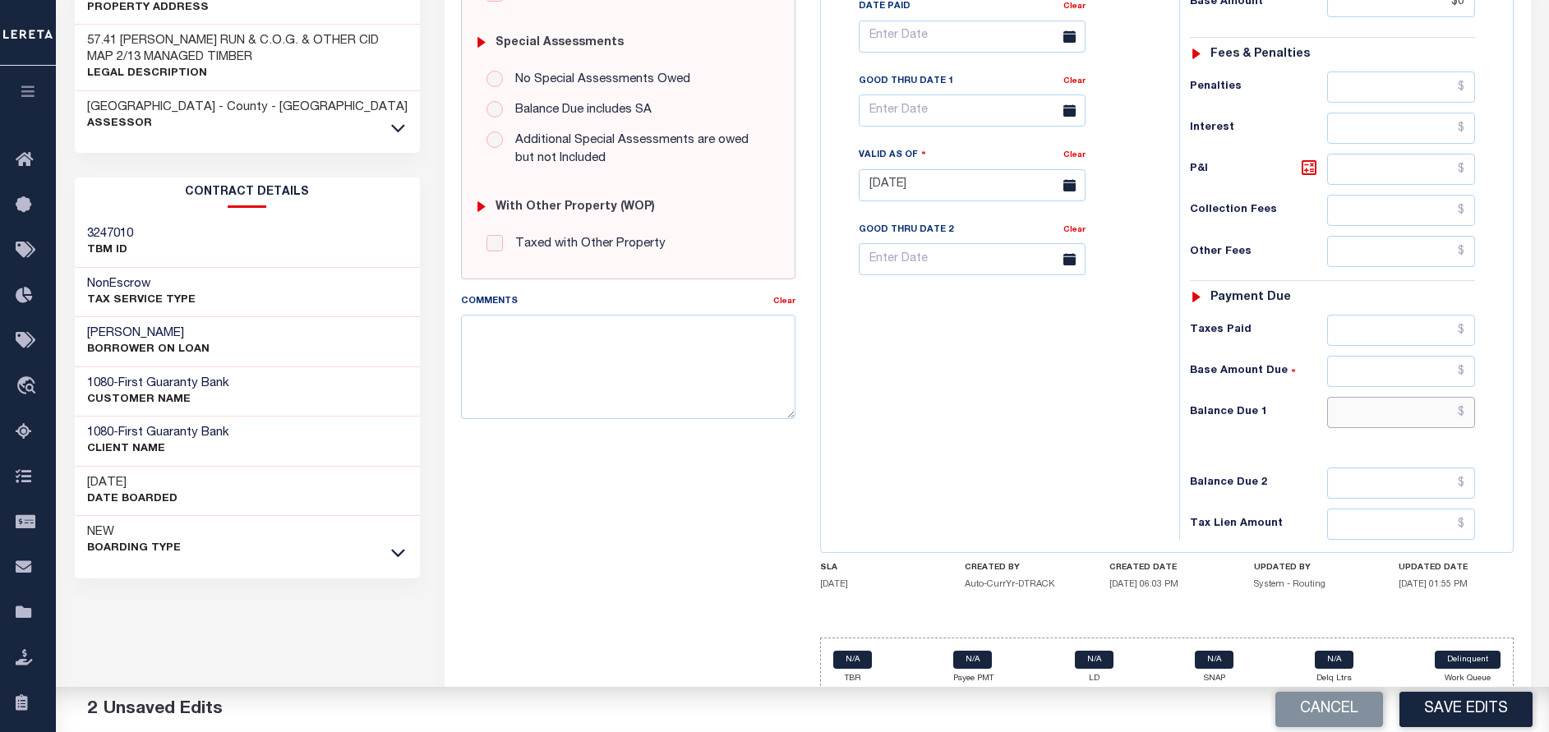
type input "$0.00"
click at [1358, 418] on input "text" at bounding box center [1401, 412] width 148 height 31
type input "$0.00"
click at [1093, 510] on div "Tax Bill No Multiple Payment Option Semi Annual Payment Plan Clear" at bounding box center [996, 176] width 342 height 725
click at [1440, 704] on button "Save Edits" at bounding box center [1465, 709] width 133 height 35
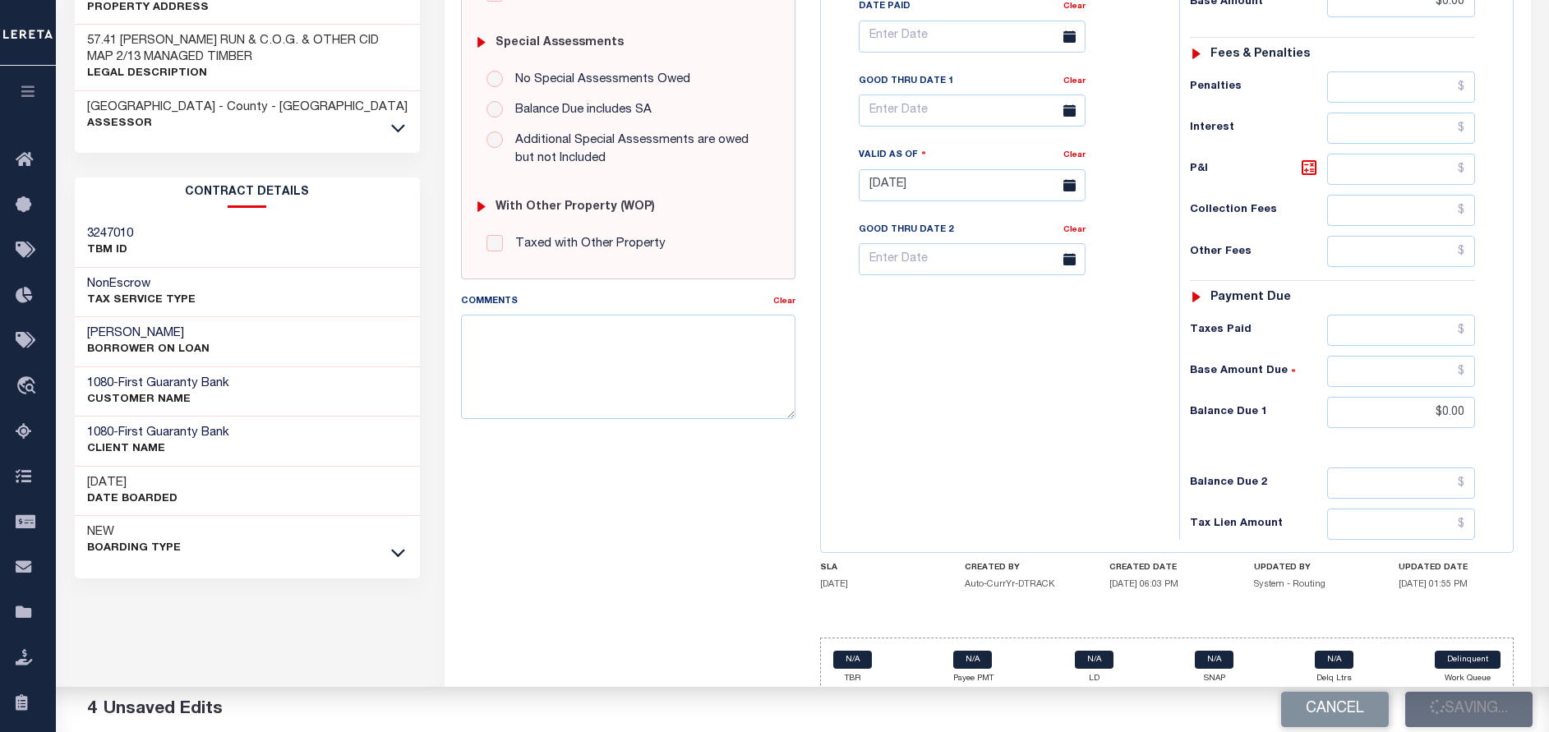
checkbox input "false"
type input "$0"
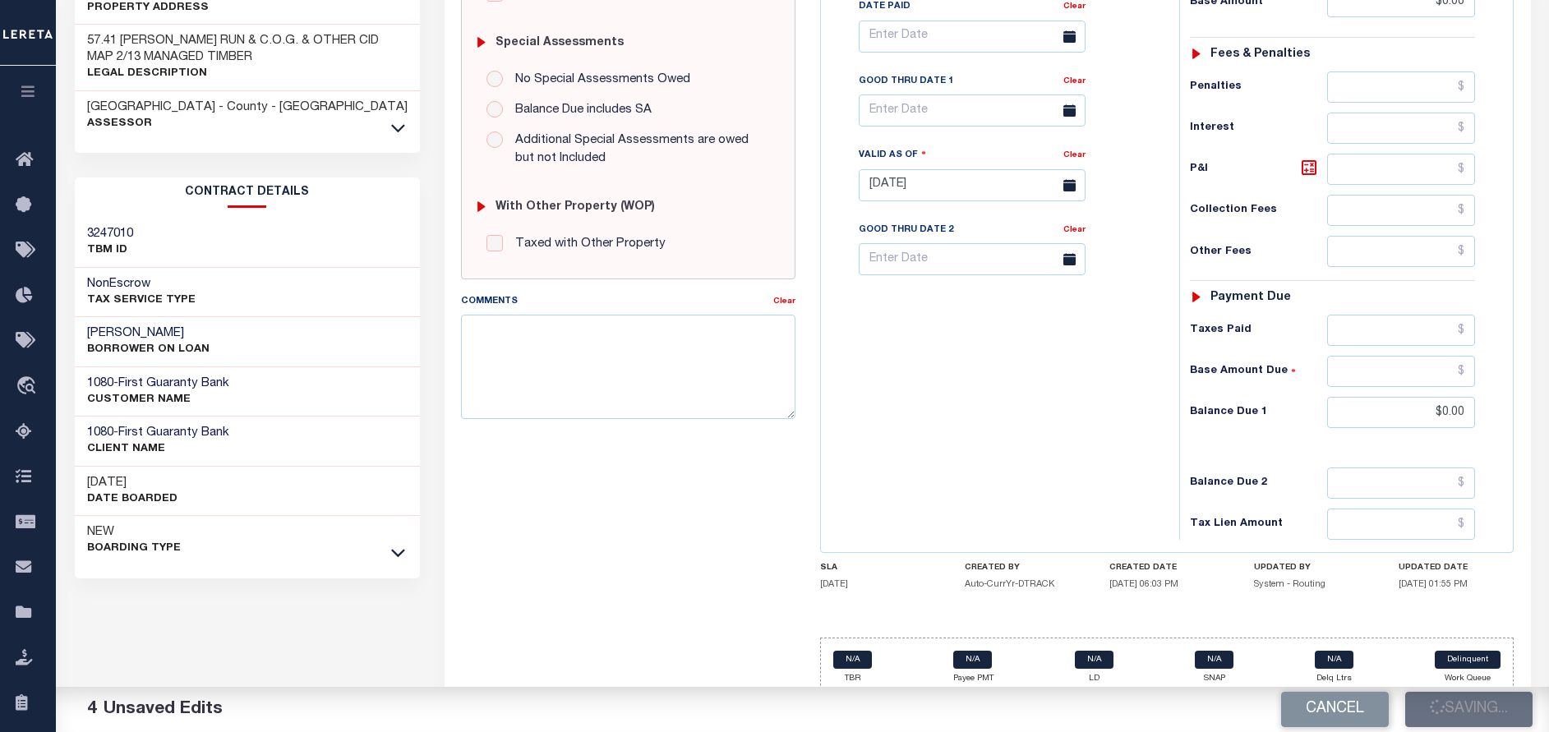
type input "$0"
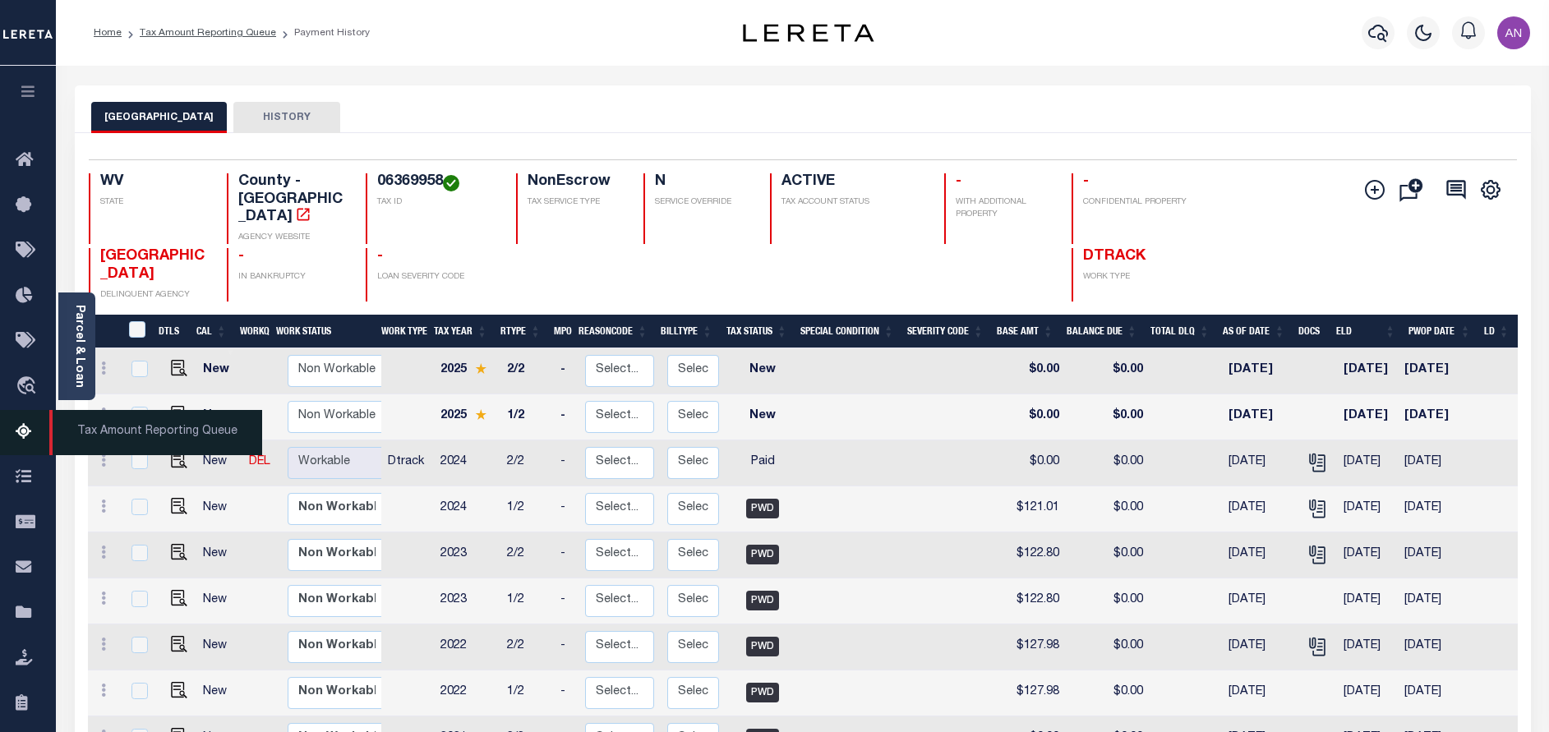
drag, startPoint x: 31, startPoint y: 431, endPoint x: 101, endPoint y: 479, distance: 84.5
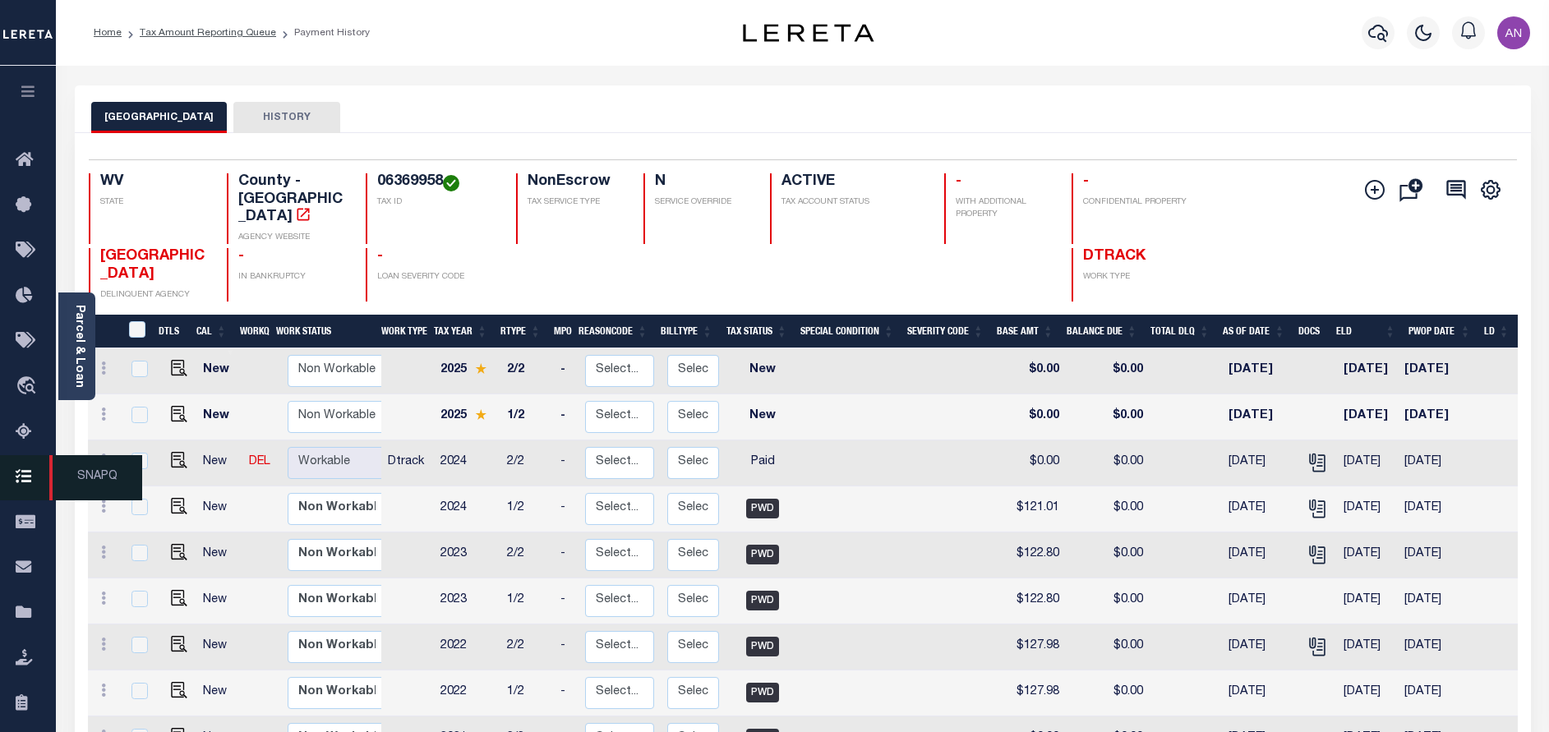
click at [31, 431] on icon at bounding box center [29, 432] width 26 height 21
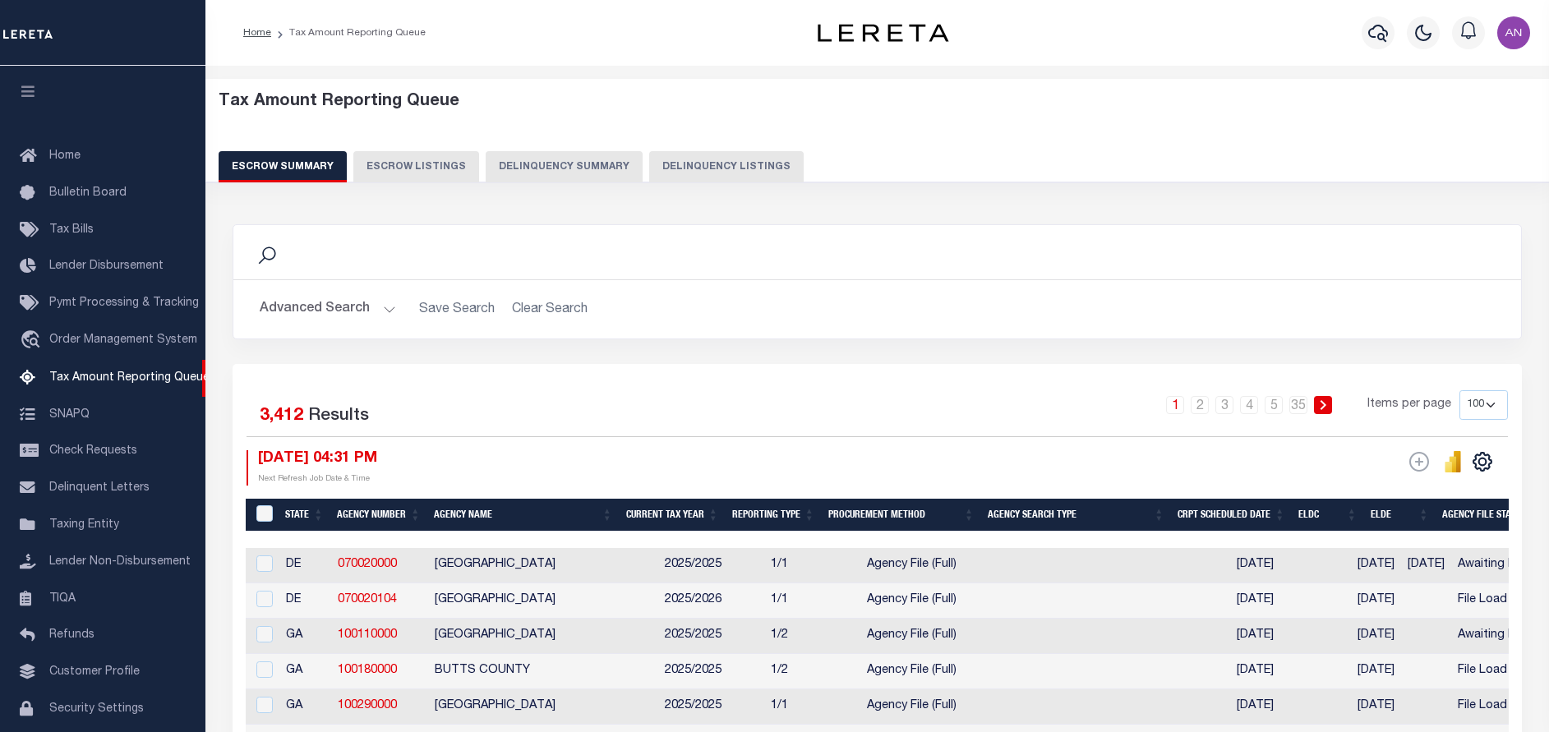
click at [667, 168] on button "Delinquency Listings" at bounding box center [726, 166] width 154 height 31
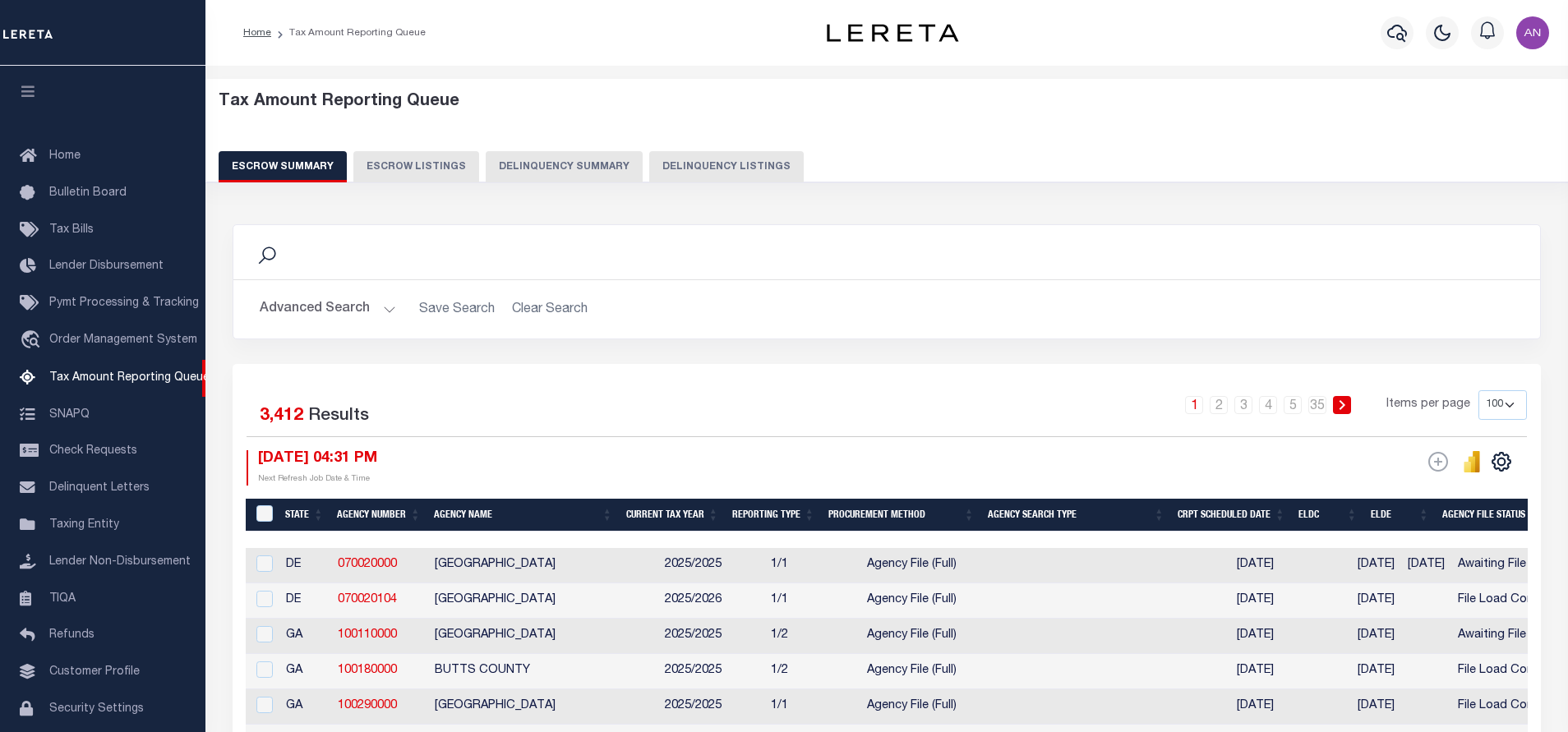
select select "100"
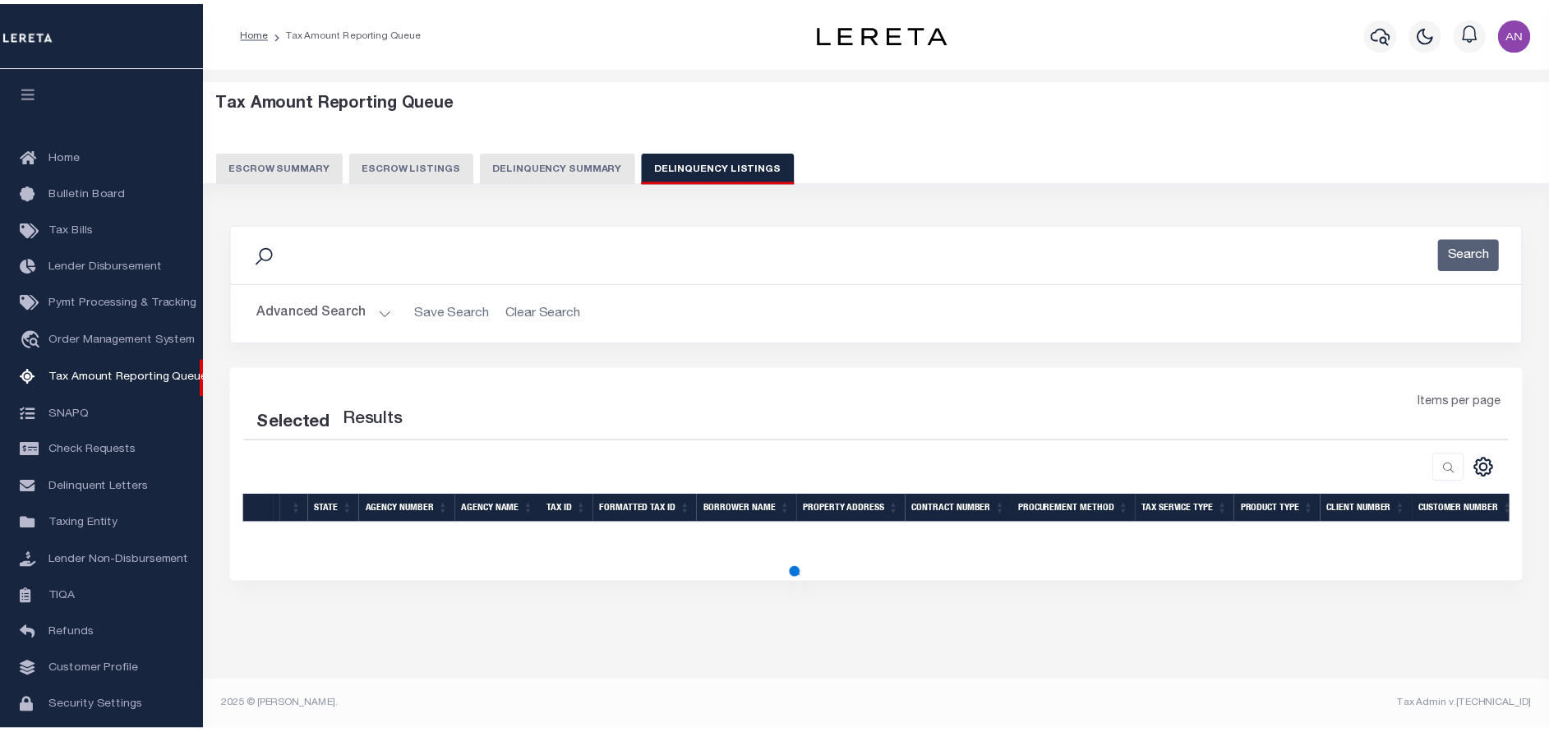
scroll to position [68, 0]
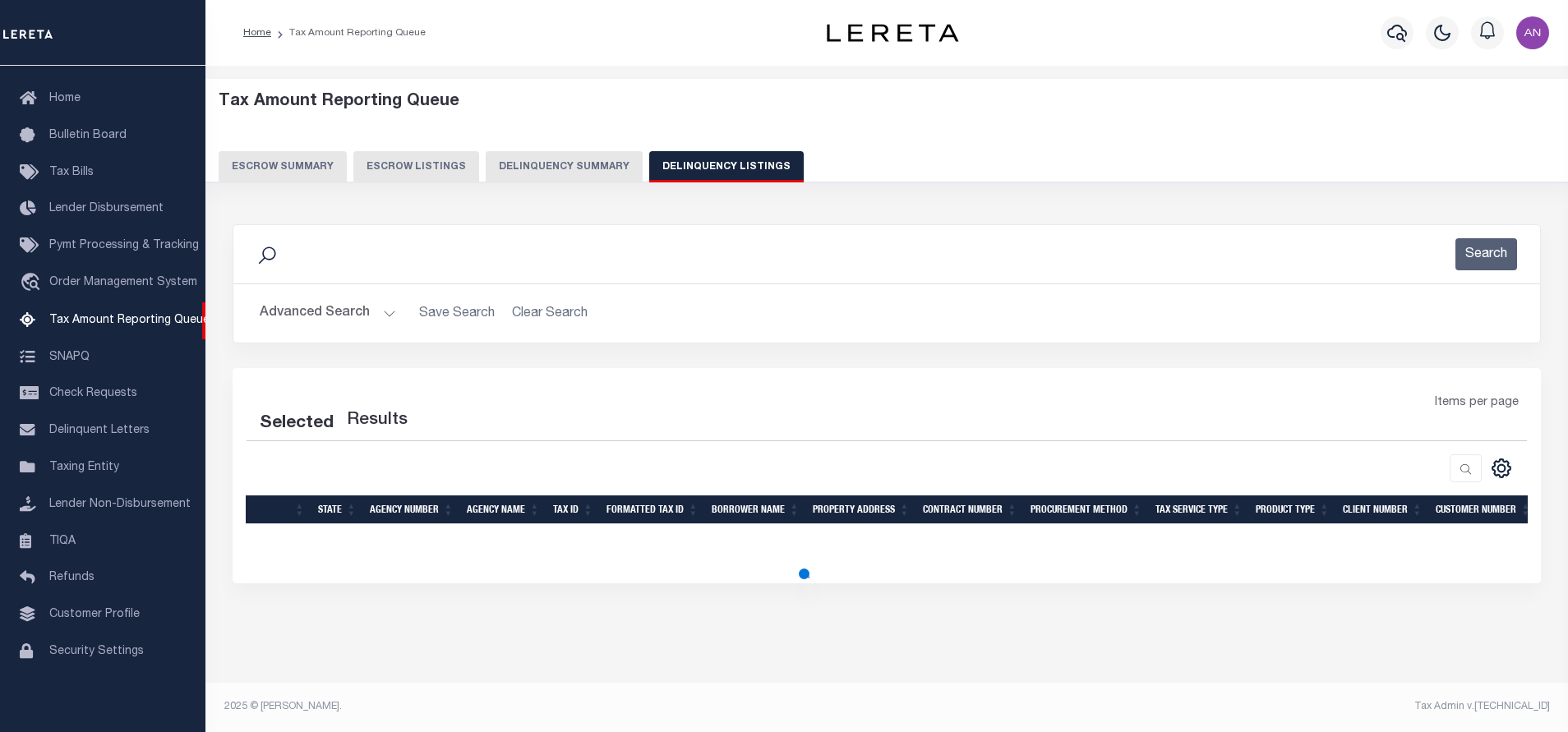
select select "100"
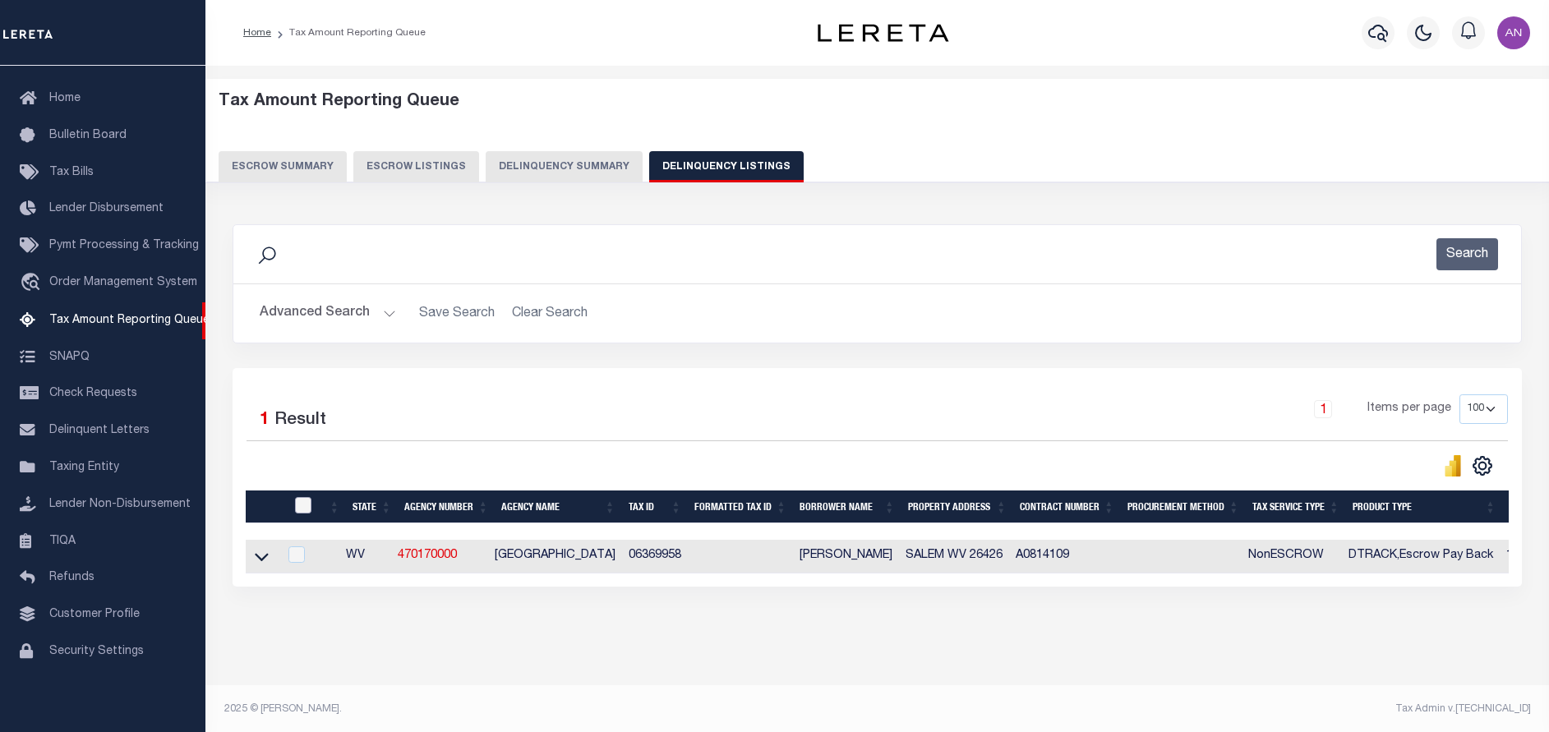
click at [302, 510] on input "checkbox" at bounding box center [303, 505] width 16 height 16
checkbox input "true"
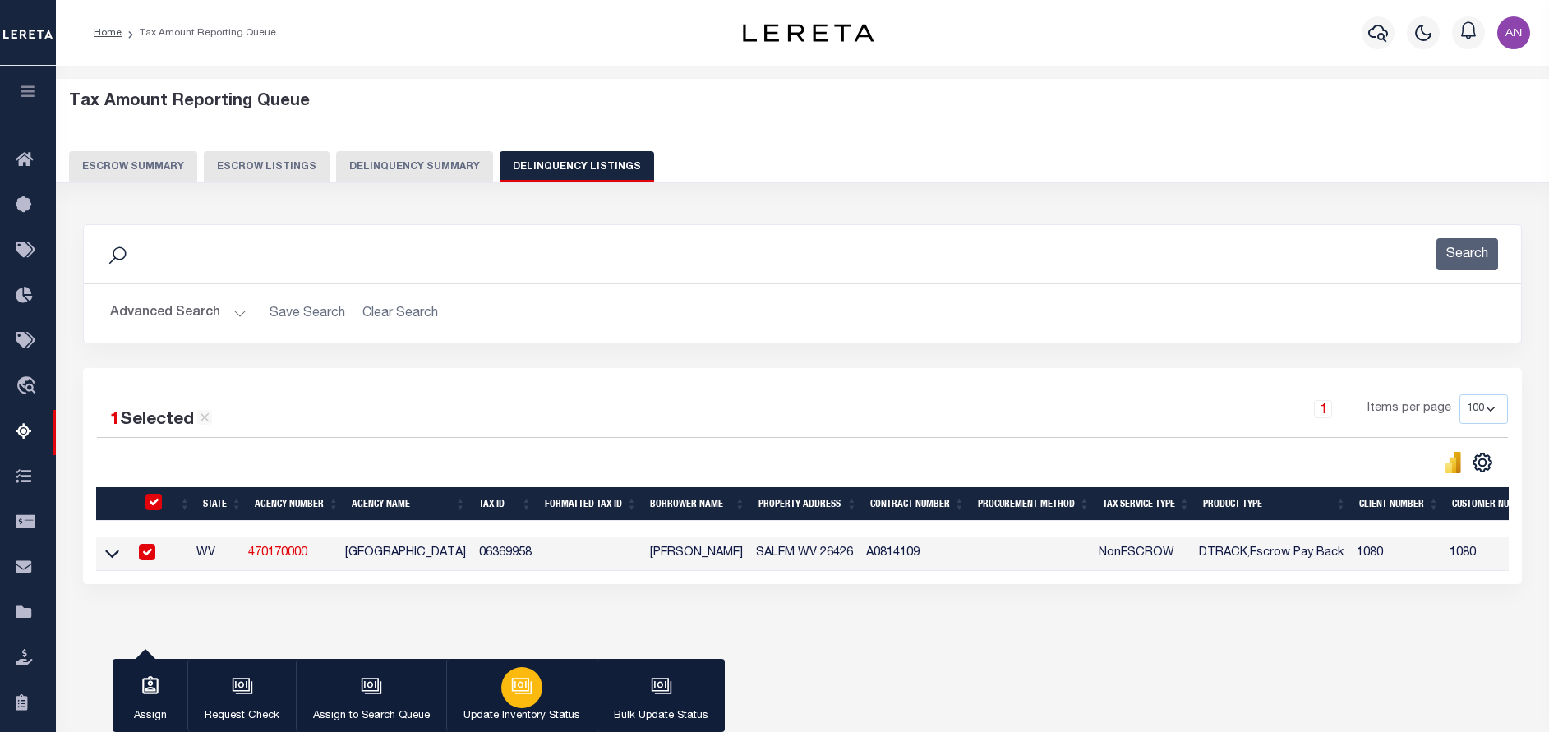
click at [530, 718] on p "Update Inventory Status" at bounding box center [521, 716] width 117 height 16
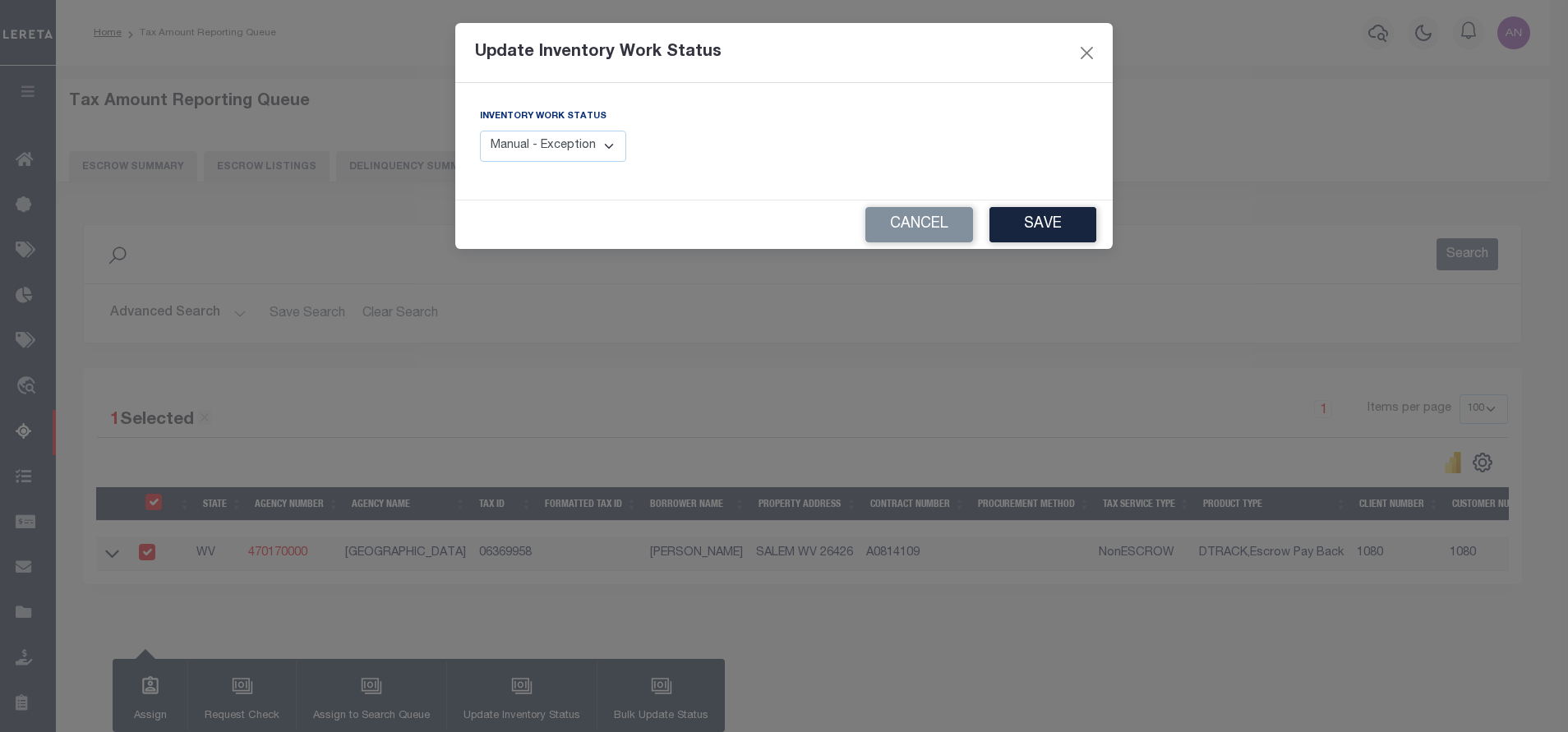
click at [560, 146] on select "Manual - Exception Pended - Awaiting Search Late Add Exception Completed" at bounding box center [553, 147] width 146 height 32
select select "4"
click at [480, 131] on select "Manual - Exception Pended - Awaiting Search Late Add Exception Completed" at bounding box center [553, 147] width 146 height 32
click at [1026, 230] on button "Save" at bounding box center [1042, 224] width 107 height 35
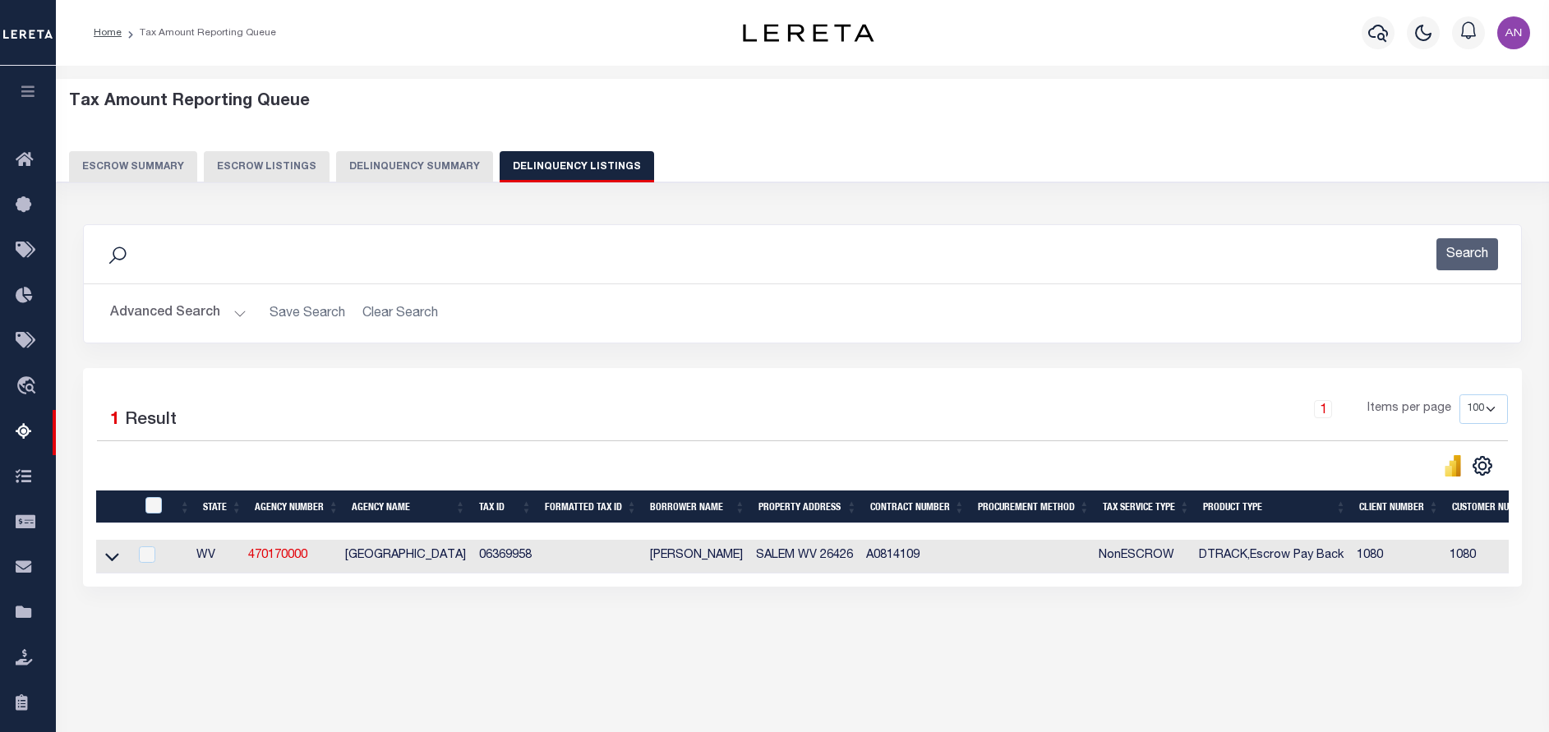
click at [154, 311] on button "Advanced Search" at bounding box center [178, 313] width 136 height 32
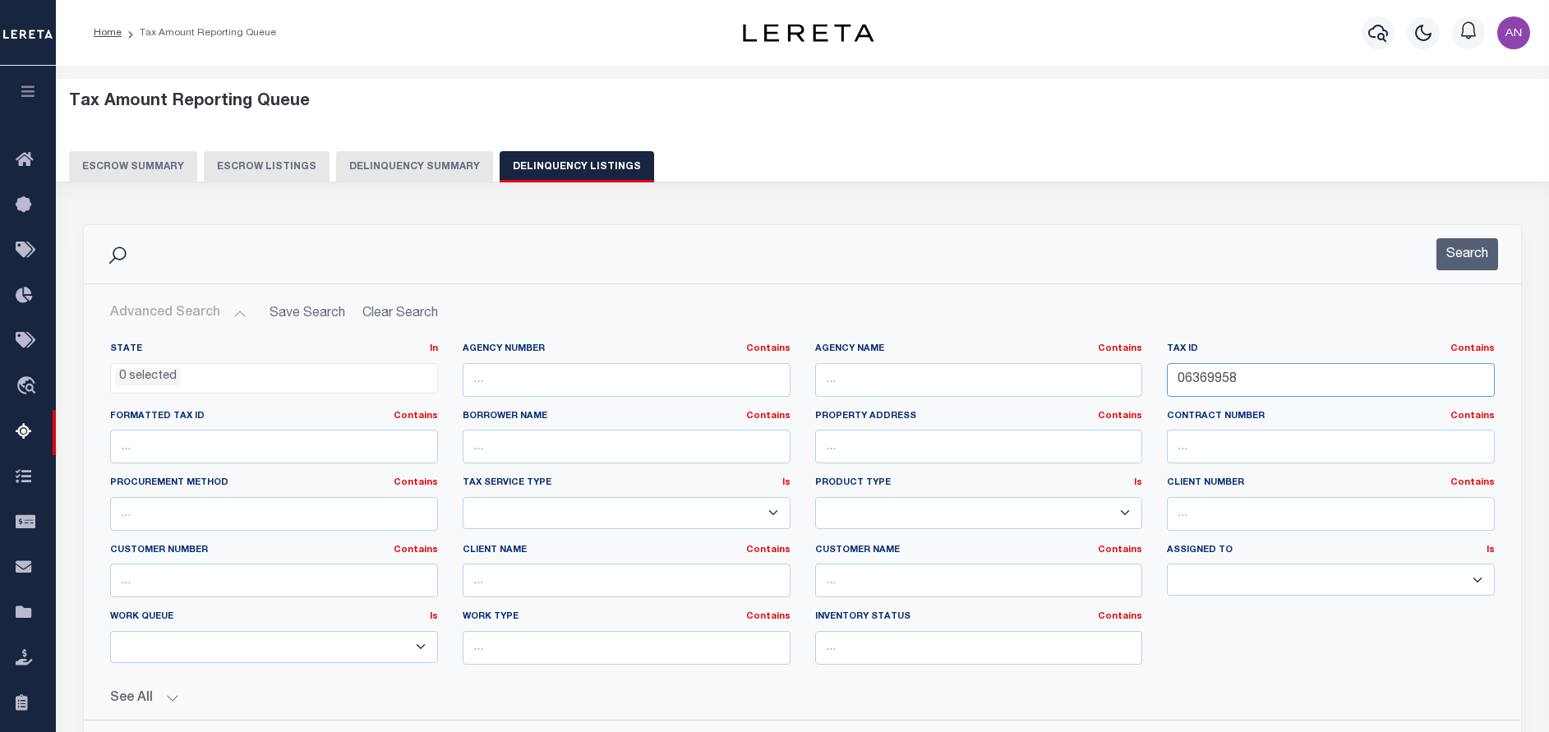
click at [1210, 377] on input "06369958" at bounding box center [1331, 380] width 328 height 34
paste input "76"
type input "06369976"
click at [1456, 251] on button "Search" at bounding box center [1467, 254] width 62 height 32
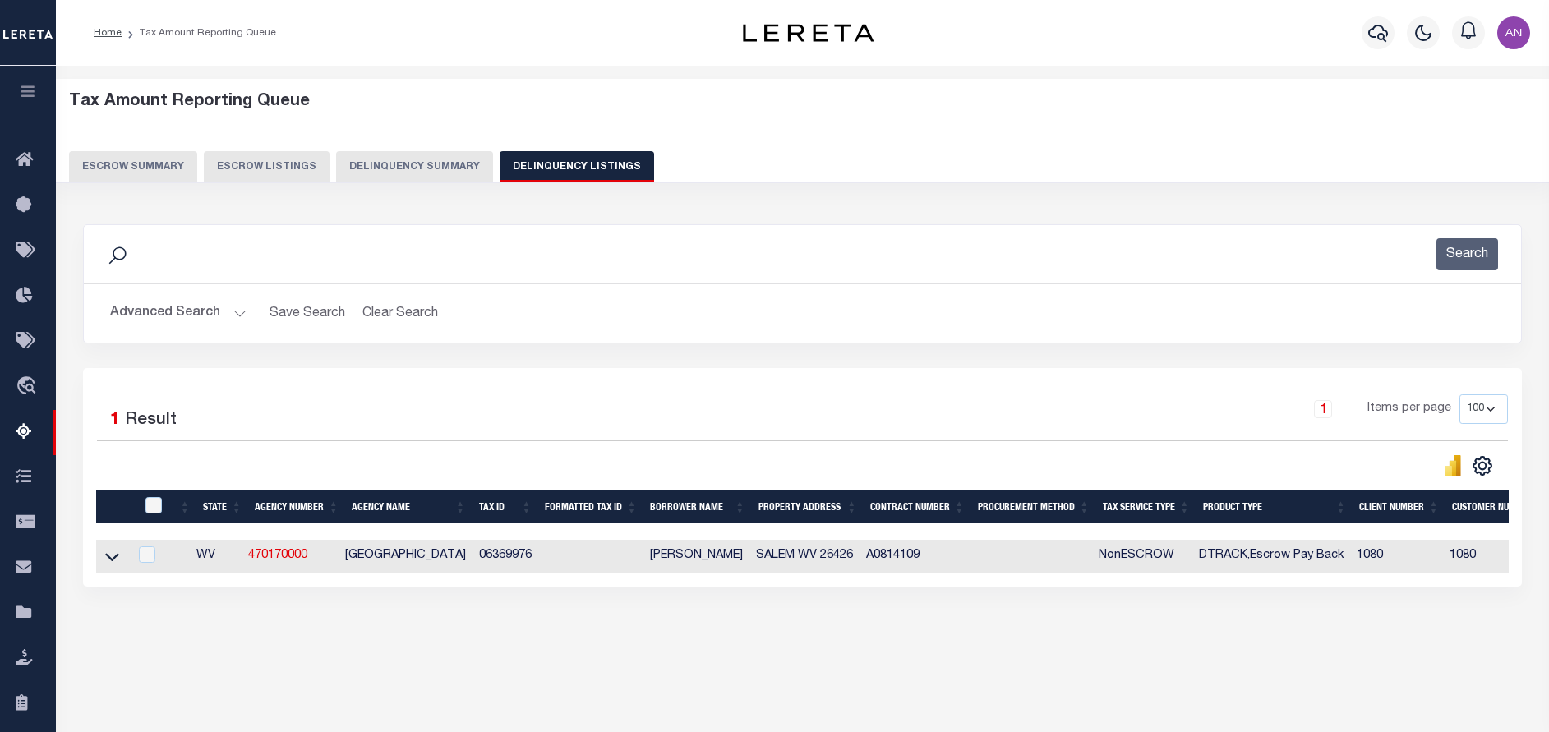
click at [104, 561] on link at bounding box center [112, 556] width 19 height 12
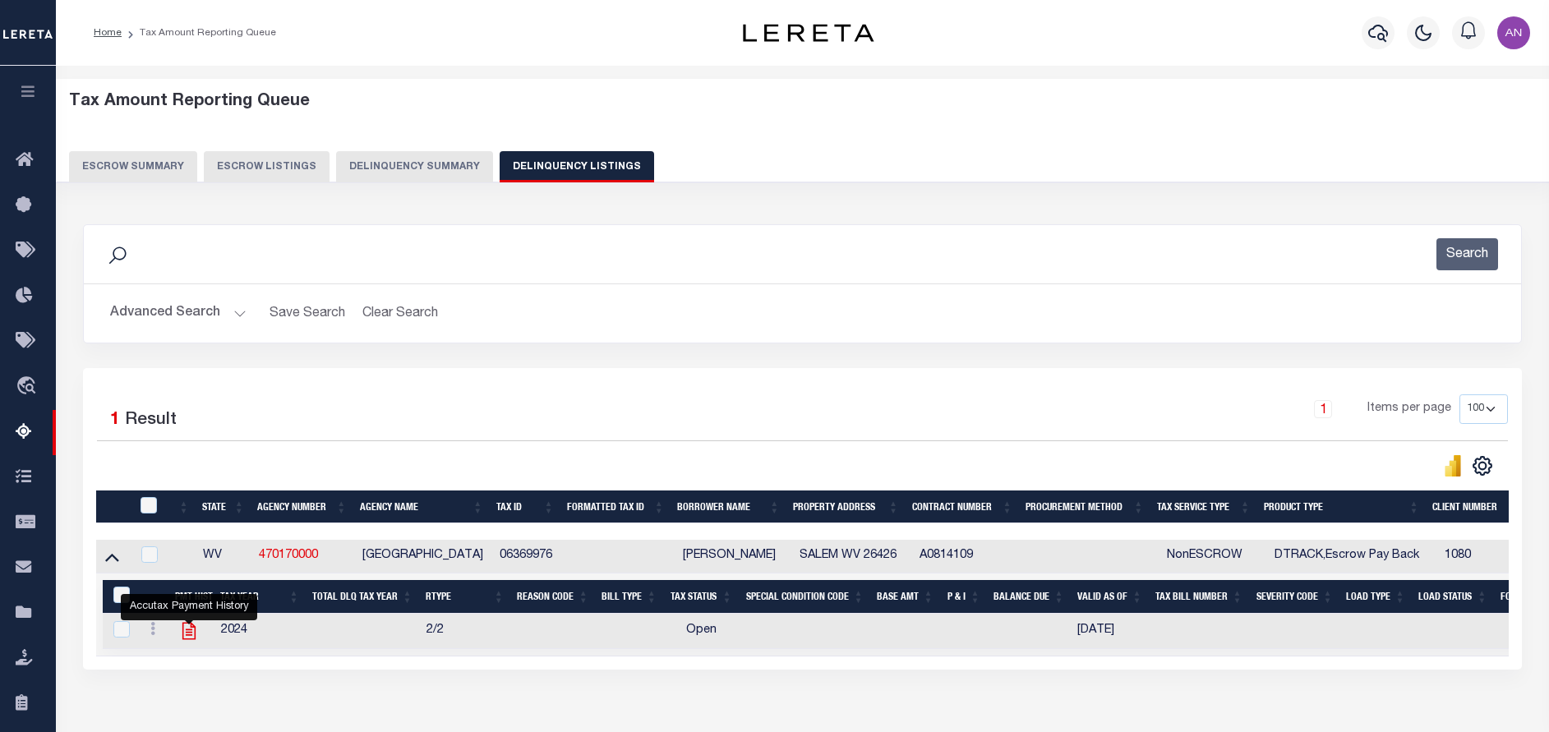
click at [191, 634] on icon "" at bounding box center [188, 631] width 13 height 17
checkbox input "true"
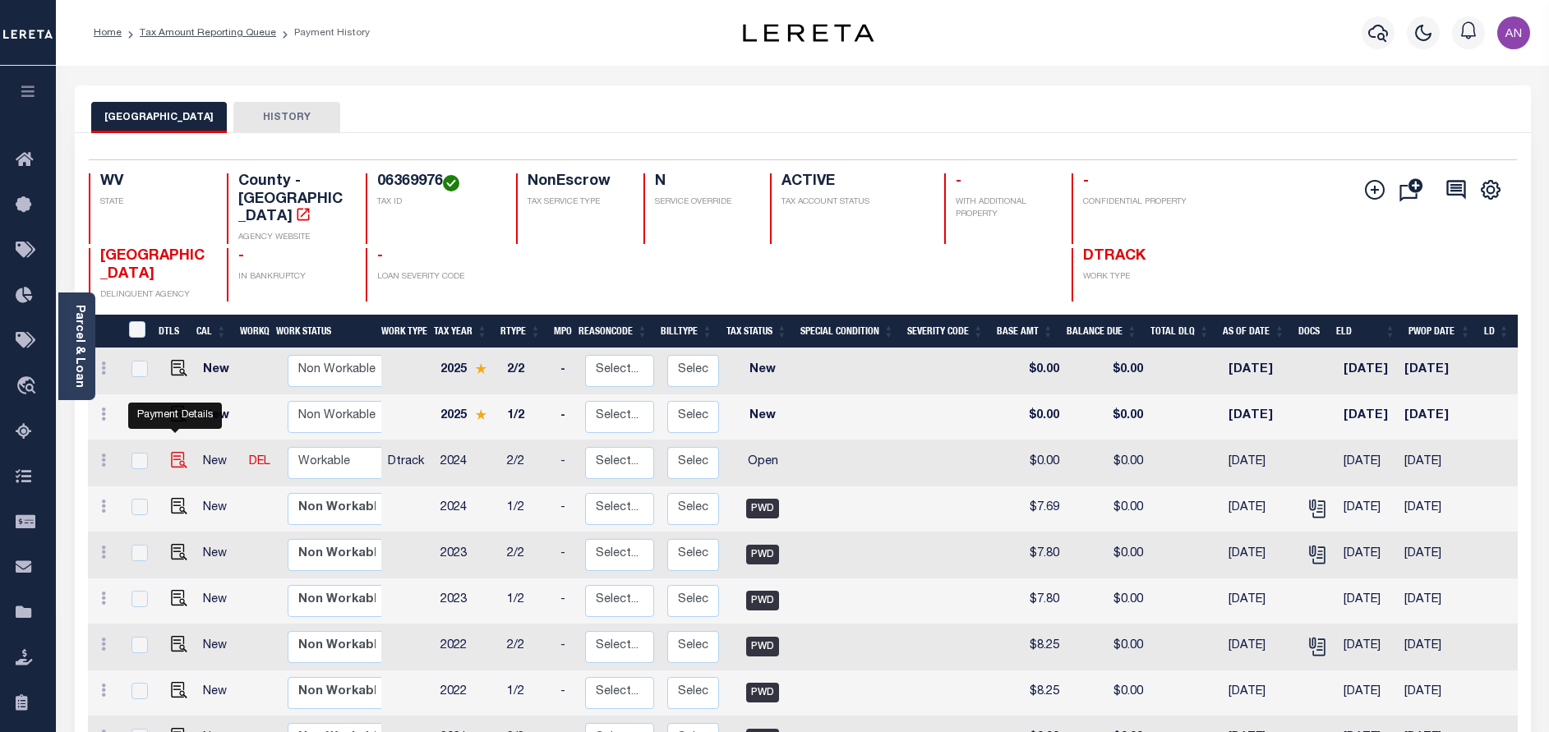
click at [171, 452] on img "" at bounding box center [179, 460] width 16 height 16
checkbox input "true"
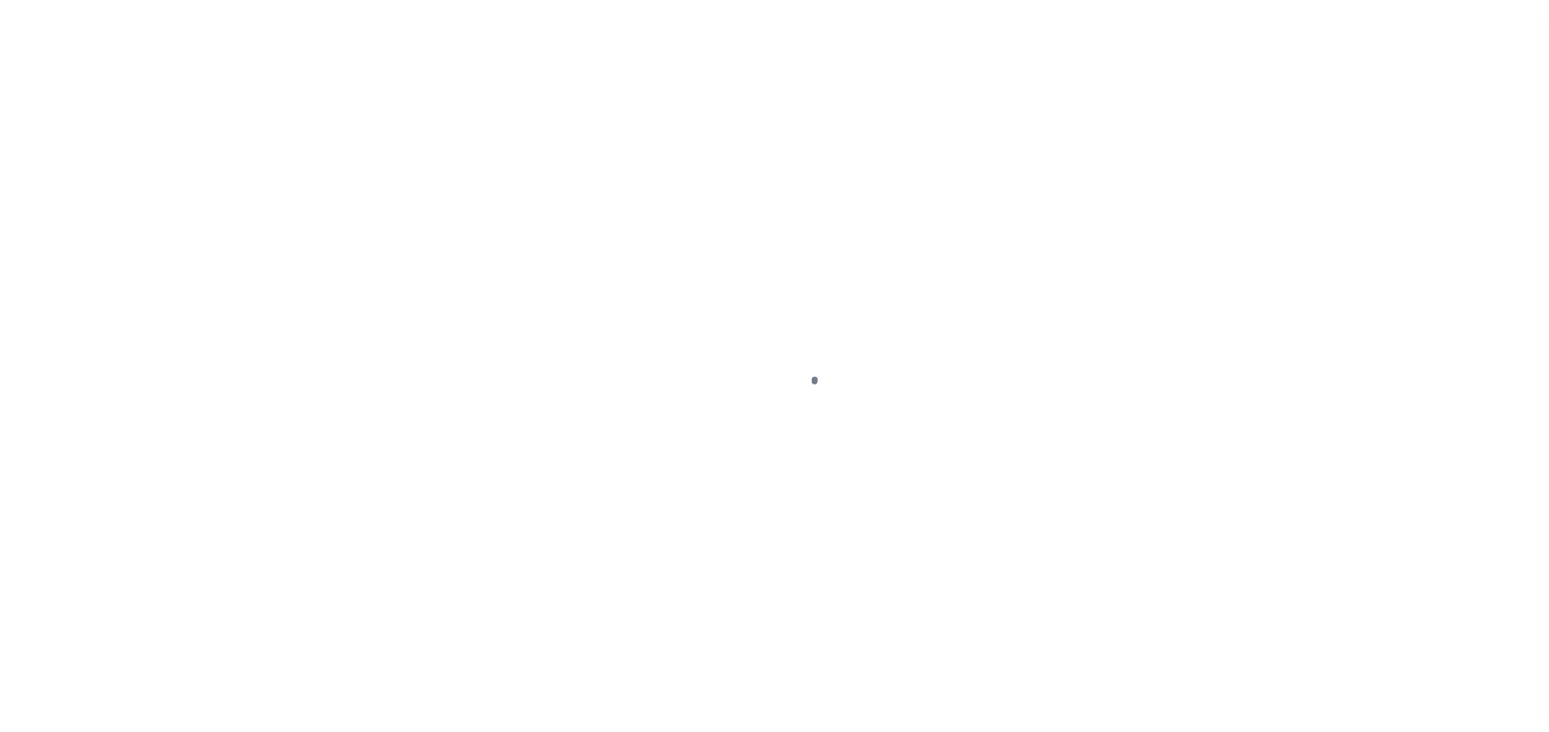
select select "OP2"
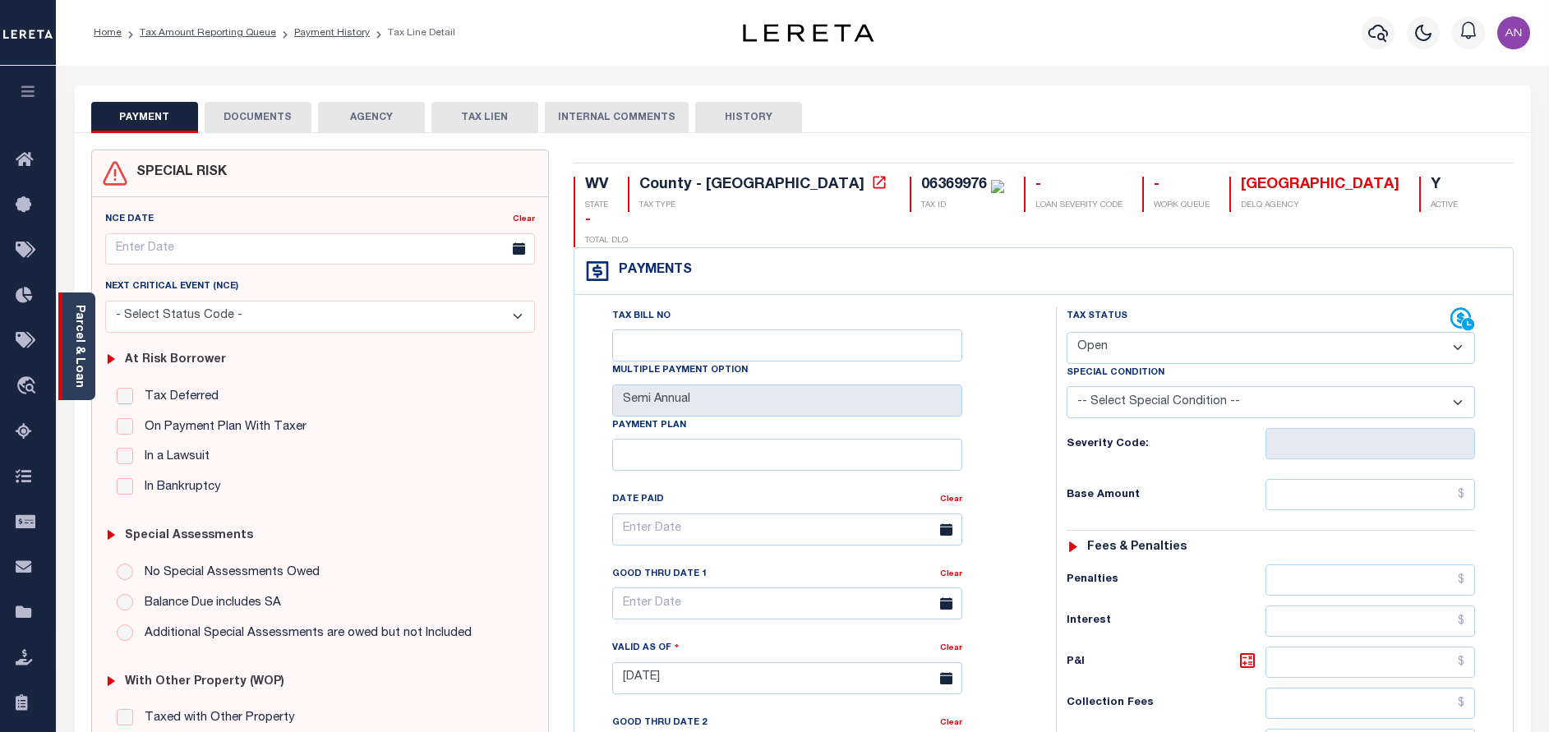
click at [75, 371] on link "Parcel & Loan" at bounding box center [79, 346] width 12 height 83
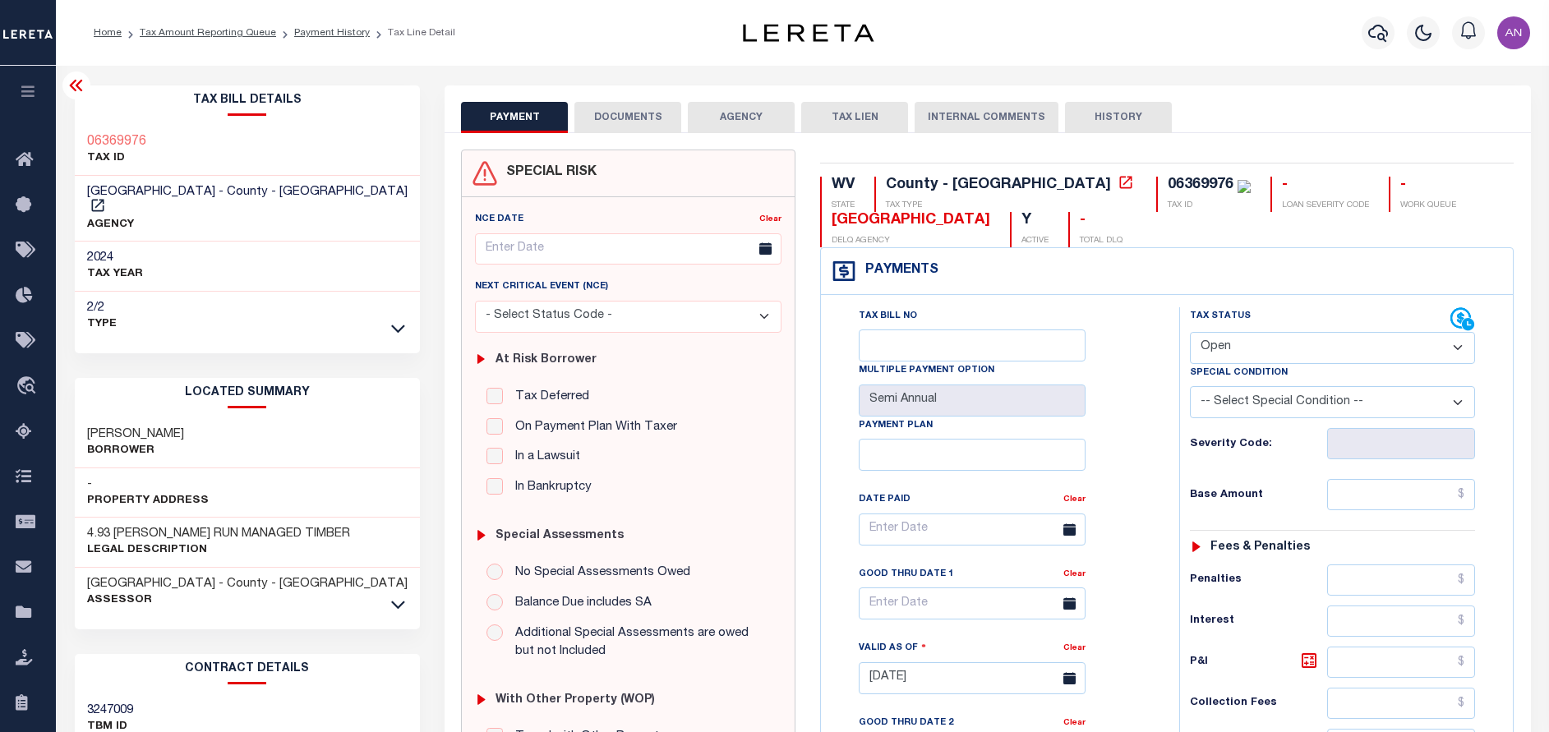
click at [637, 122] on button "DOCUMENTS" at bounding box center [627, 117] width 107 height 31
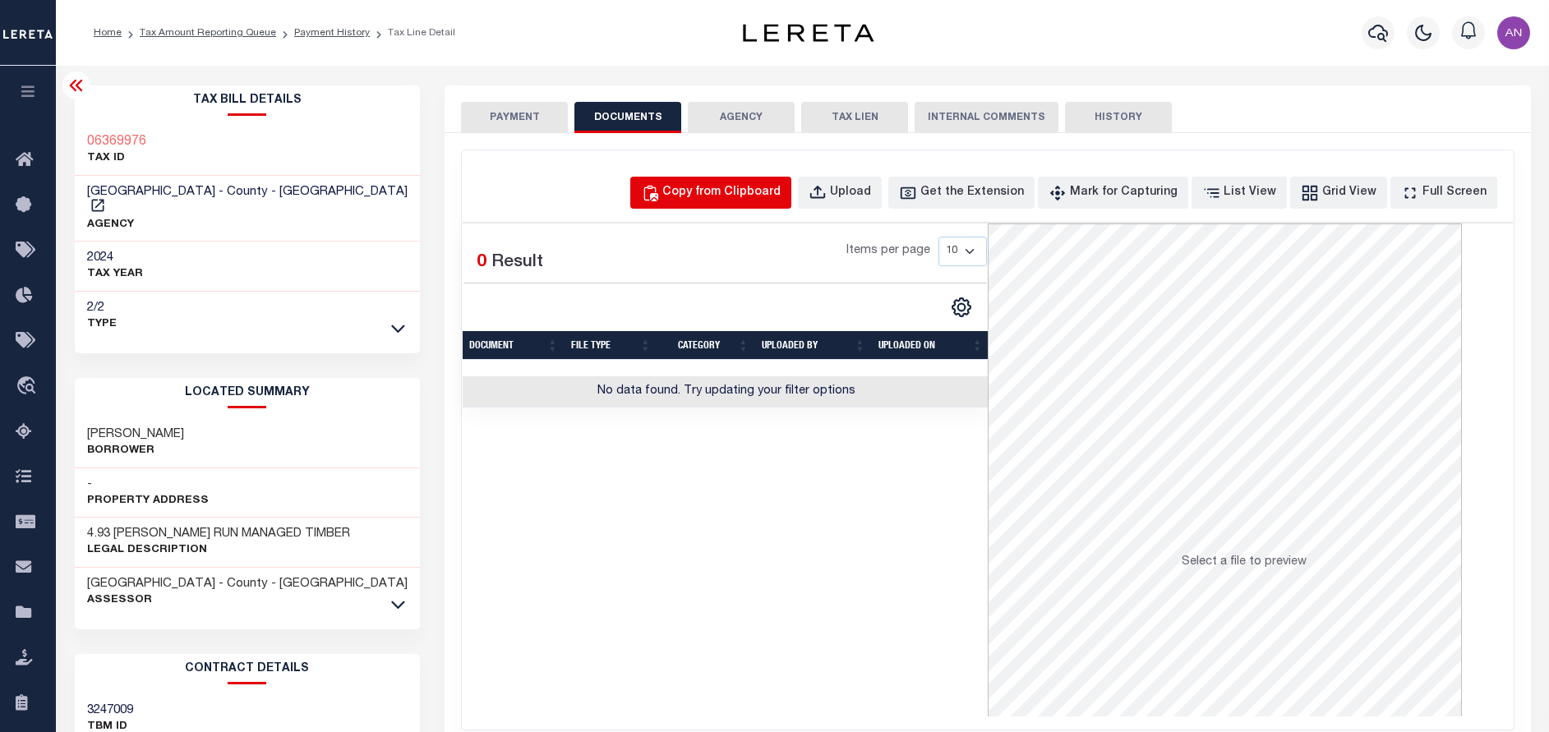
click at [749, 194] on div "Copy from Clipboard" at bounding box center [721, 193] width 118 height 18
select select "POP"
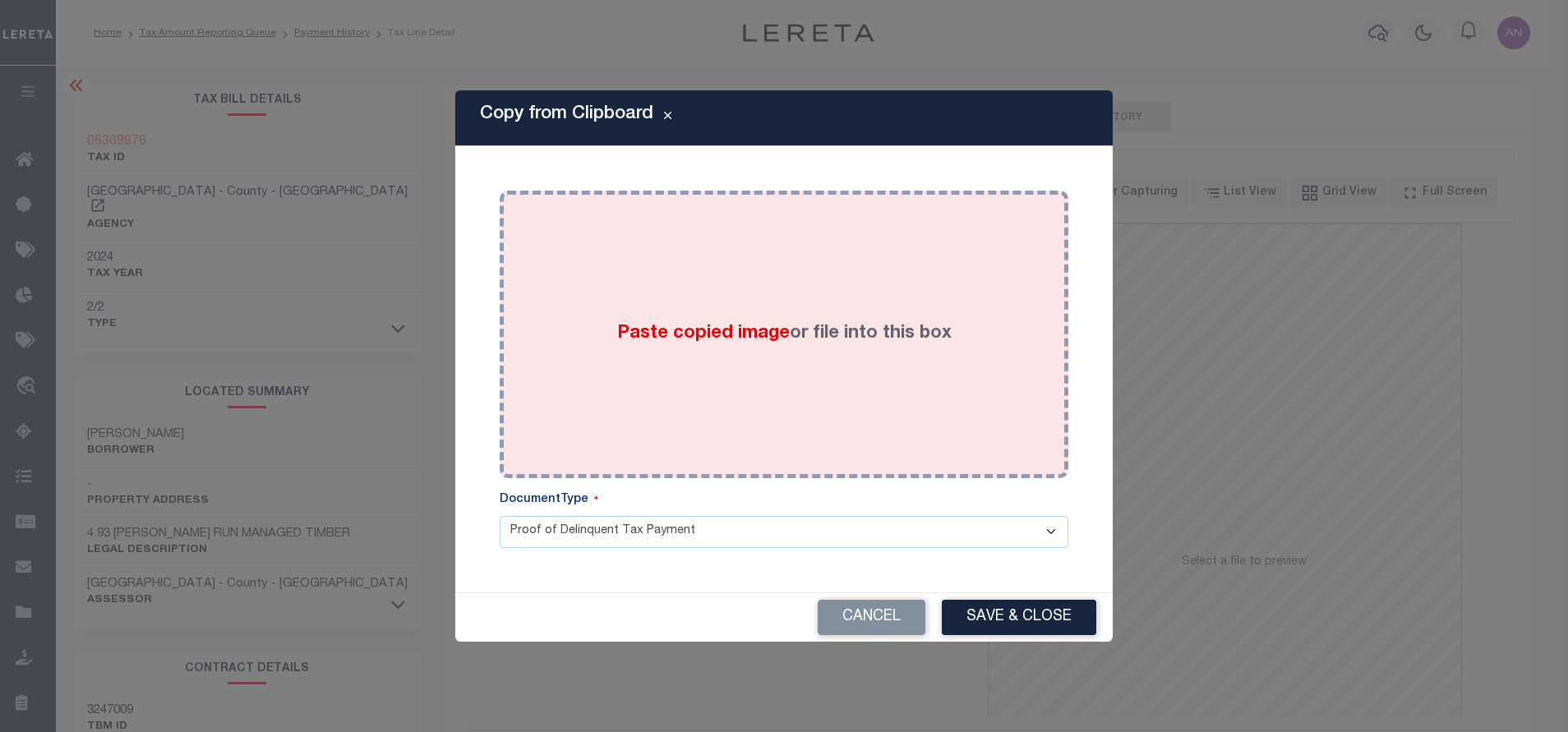
click at [792, 297] on div "Paste copied image or file into this box" at bounding box center [784, 334] width 544 height 263
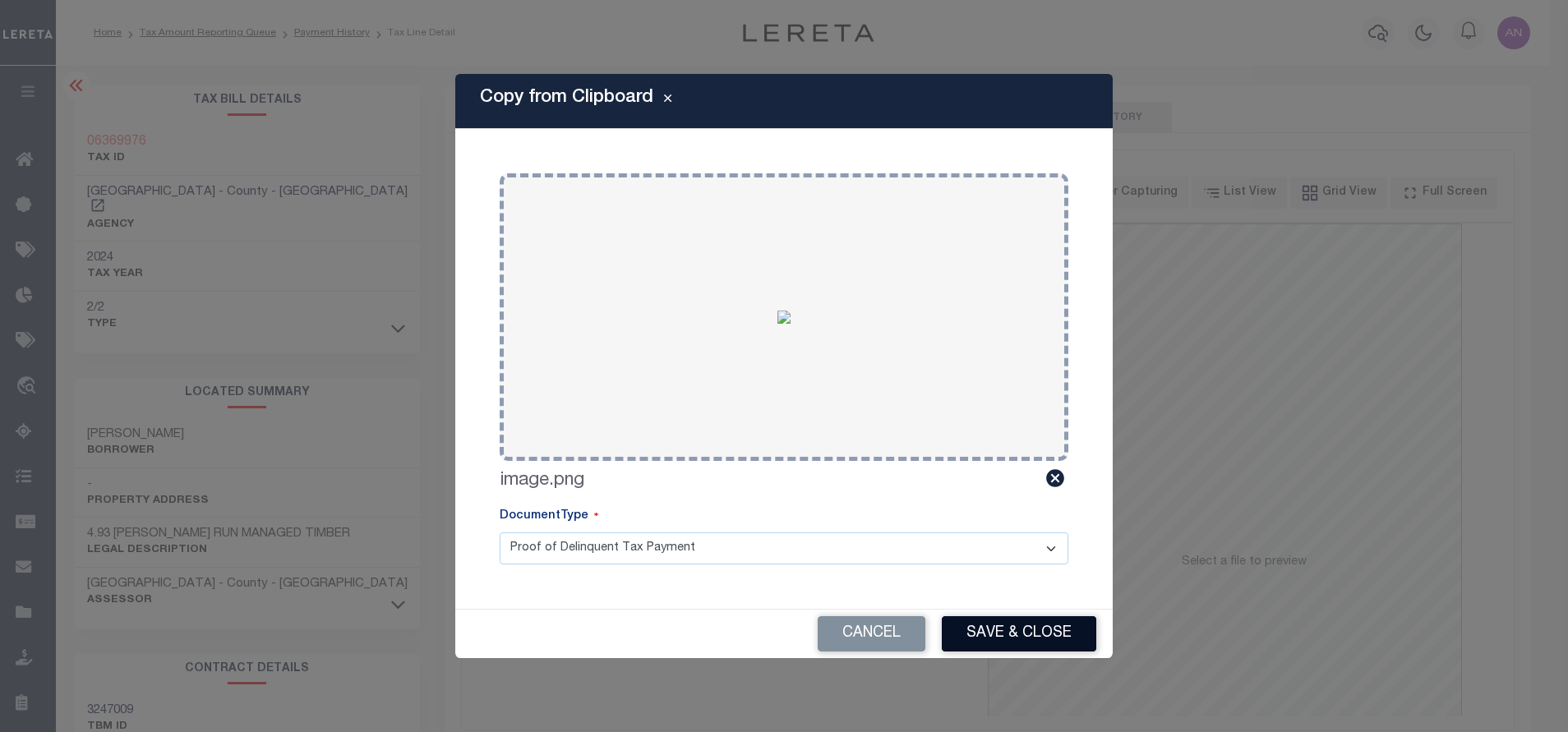
click at [1015, 650] on button "Save & Close" at bounding box center [1019, 633] width 154 height 35
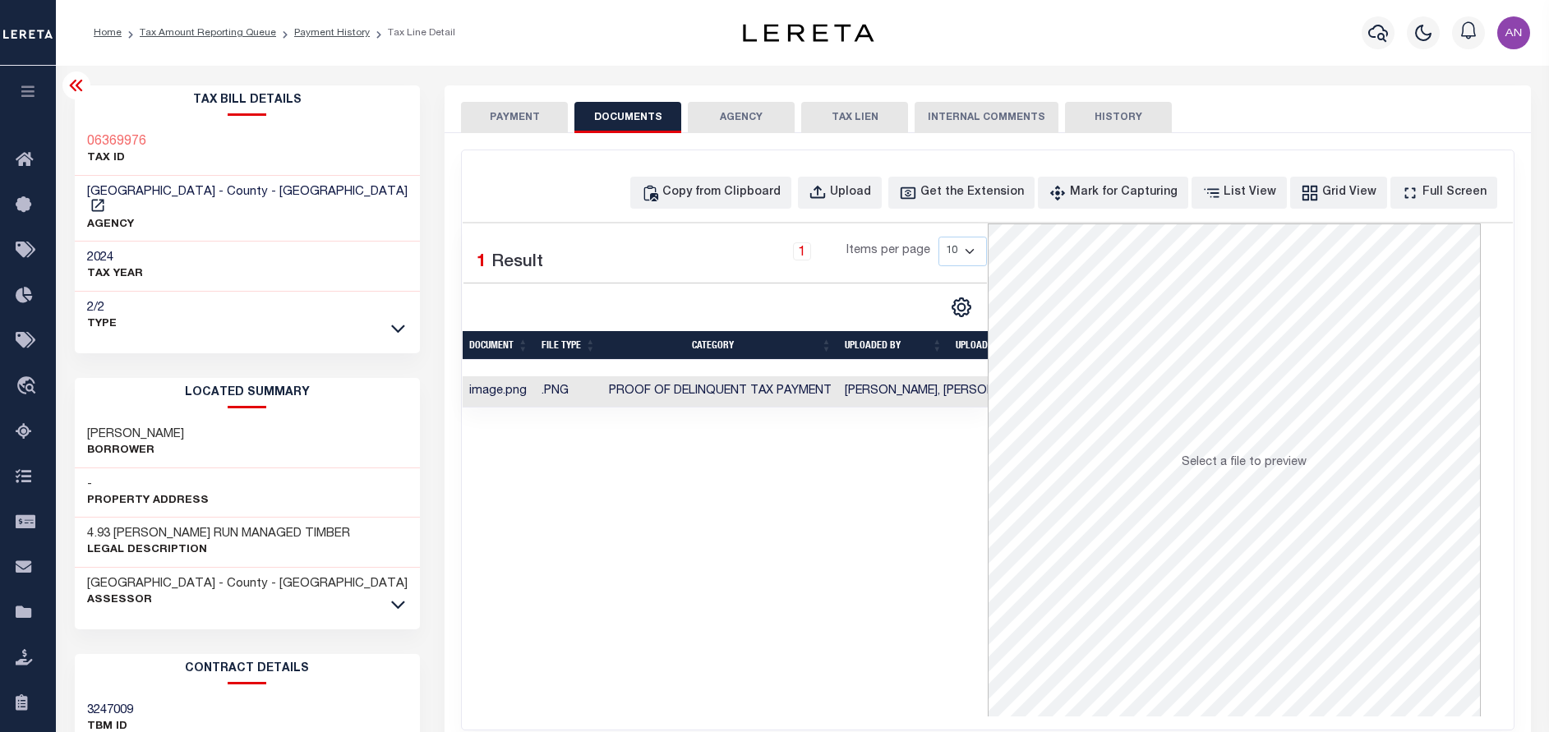
click at [541, 124] on button "PAYMENT" at bounding box center [514, 117] width 107 height 31
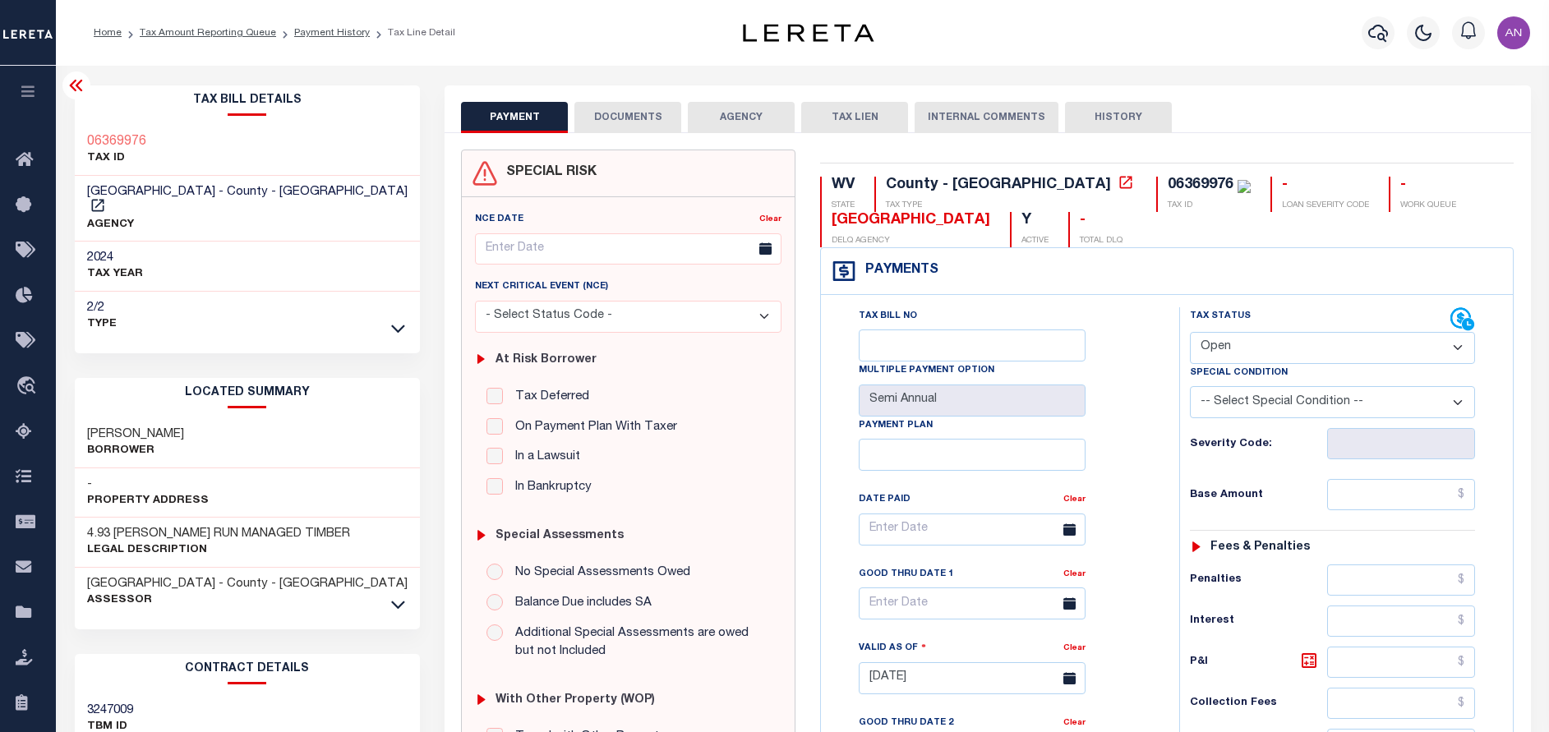
click at [1221, 350] on select "- Select Status Code - Open Due/Unpaid Paid Incomplete No Tax Due Internal Refu…" at bounding box center [1332, 348] width 285 height 32
select select "PYD"
click at [1190, 333] on select "- Select Status Code - Open Due/Unpaid Paid Incomplete No Tax Due Internal Refu…" at bounding box center [1332, 348] width 285 height 32
type input "[DATE]"
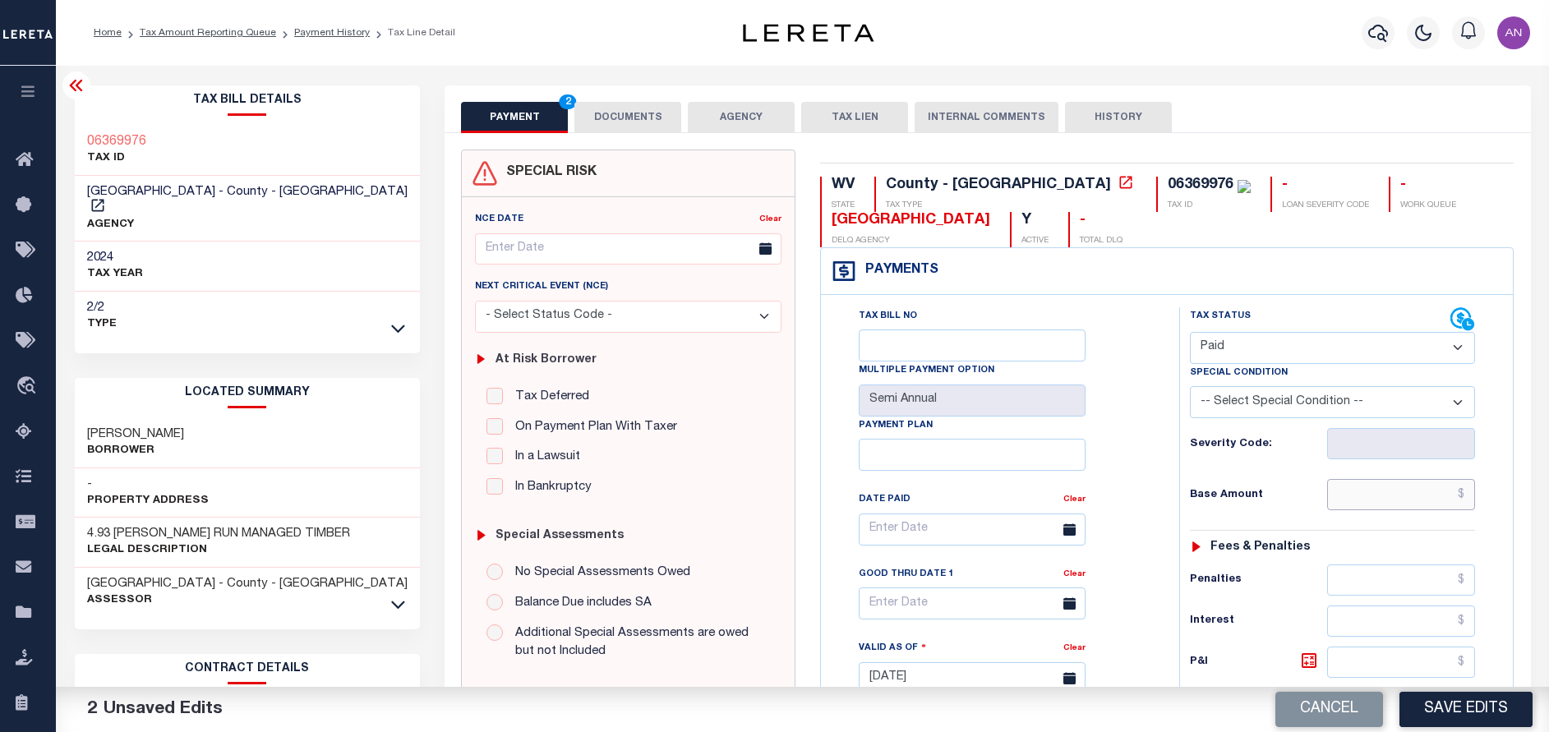
click at [1352, 492] on input "text" at bounding box center [1401, 494] width 148 height 31
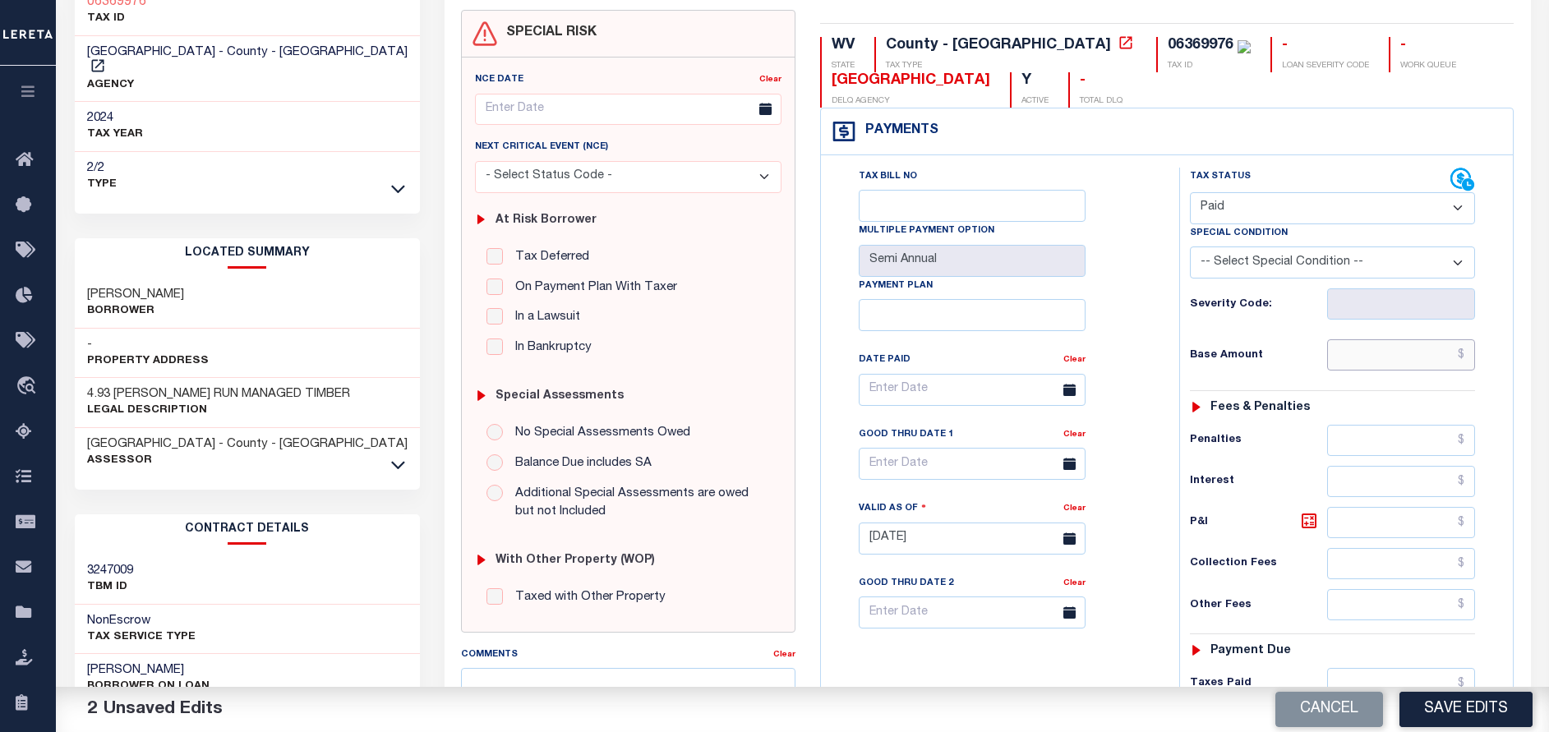
scroll to position [370, 0]
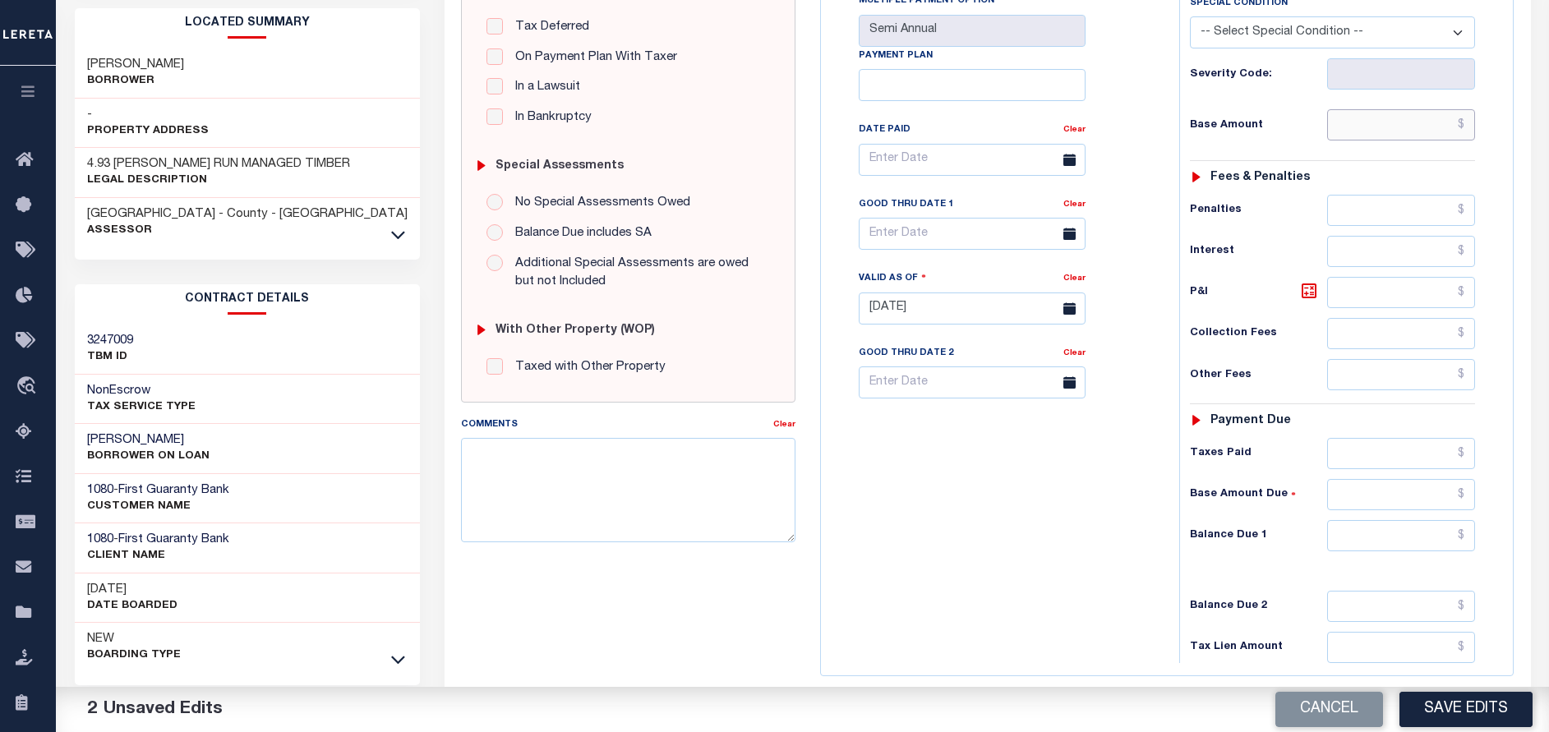
click at [1406, 121] on input "text" at bounding box center [1401, 124] width 148 height 31
type input "$0.00"
click at [1404, 538] on input "text" at bounding box center [1401, 535] width 148 height 31
type input "$0.00"
click at [1105, 662] on div "Tax Bill No Multiple Payment Option Semi Annual Payment Plan Clear" at bounding box center [996, 300] width 342 height 725
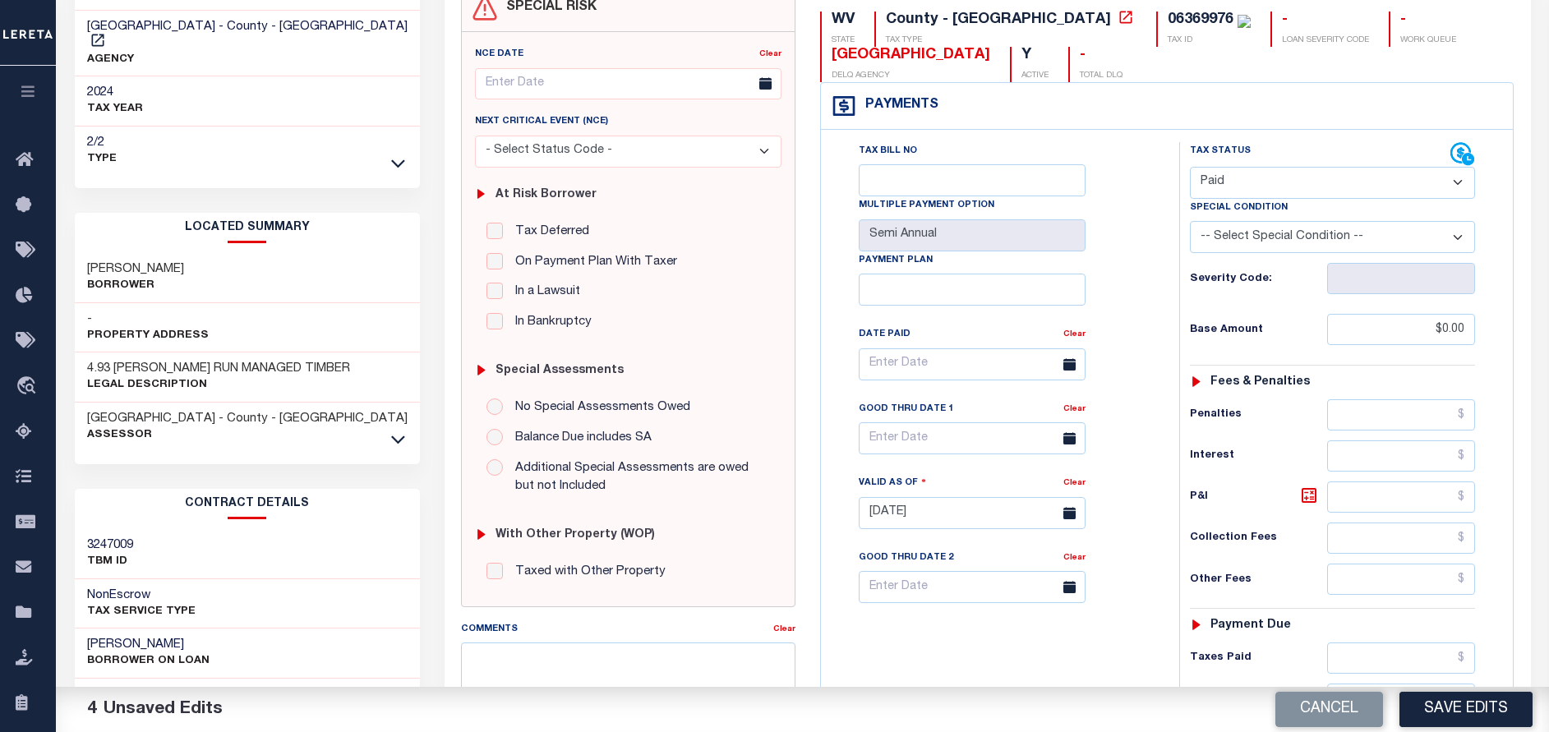
scroll to position [0, 0]
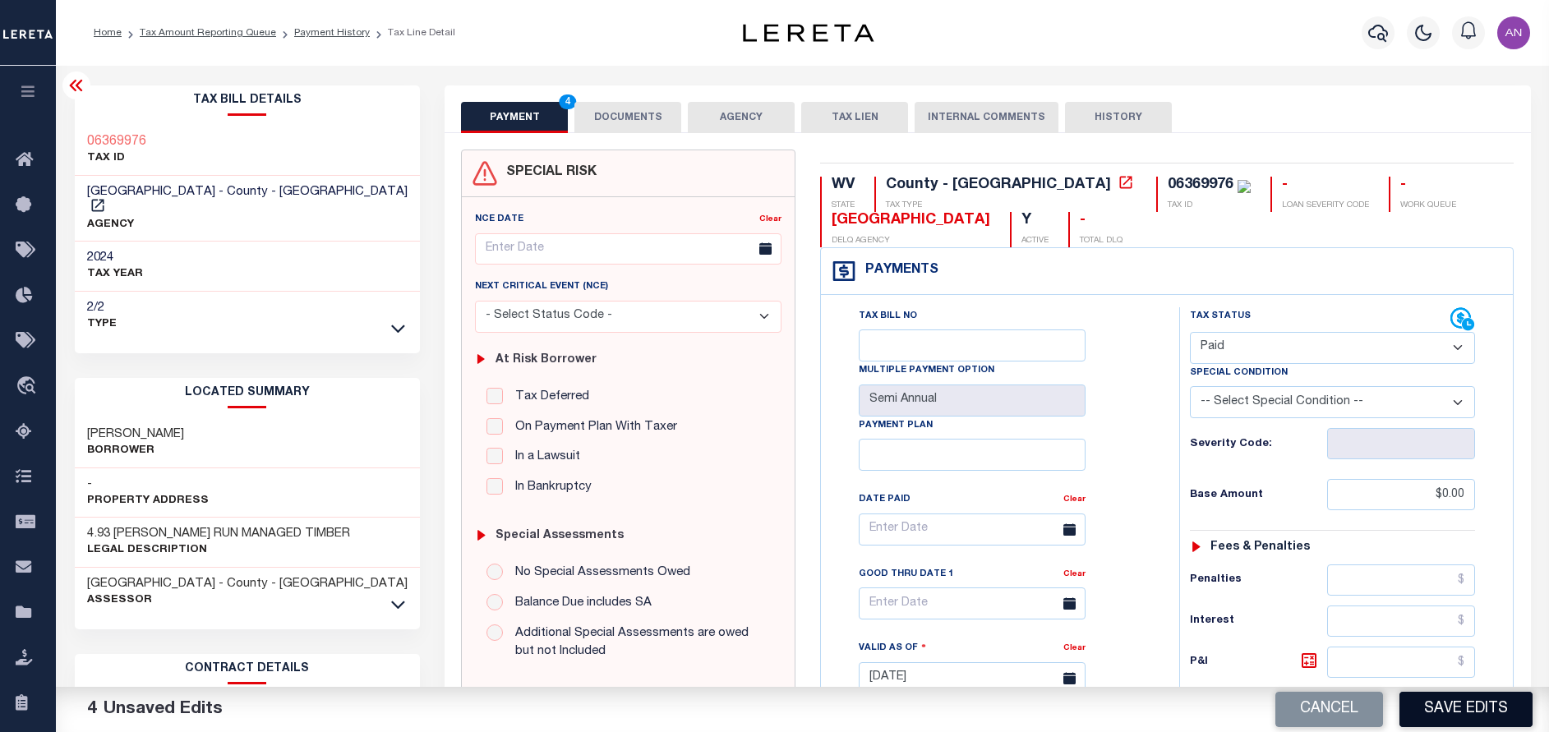
click at [1435, 709] on button "Save Edits" at bounding box center [1465, 709] width 133 height 35
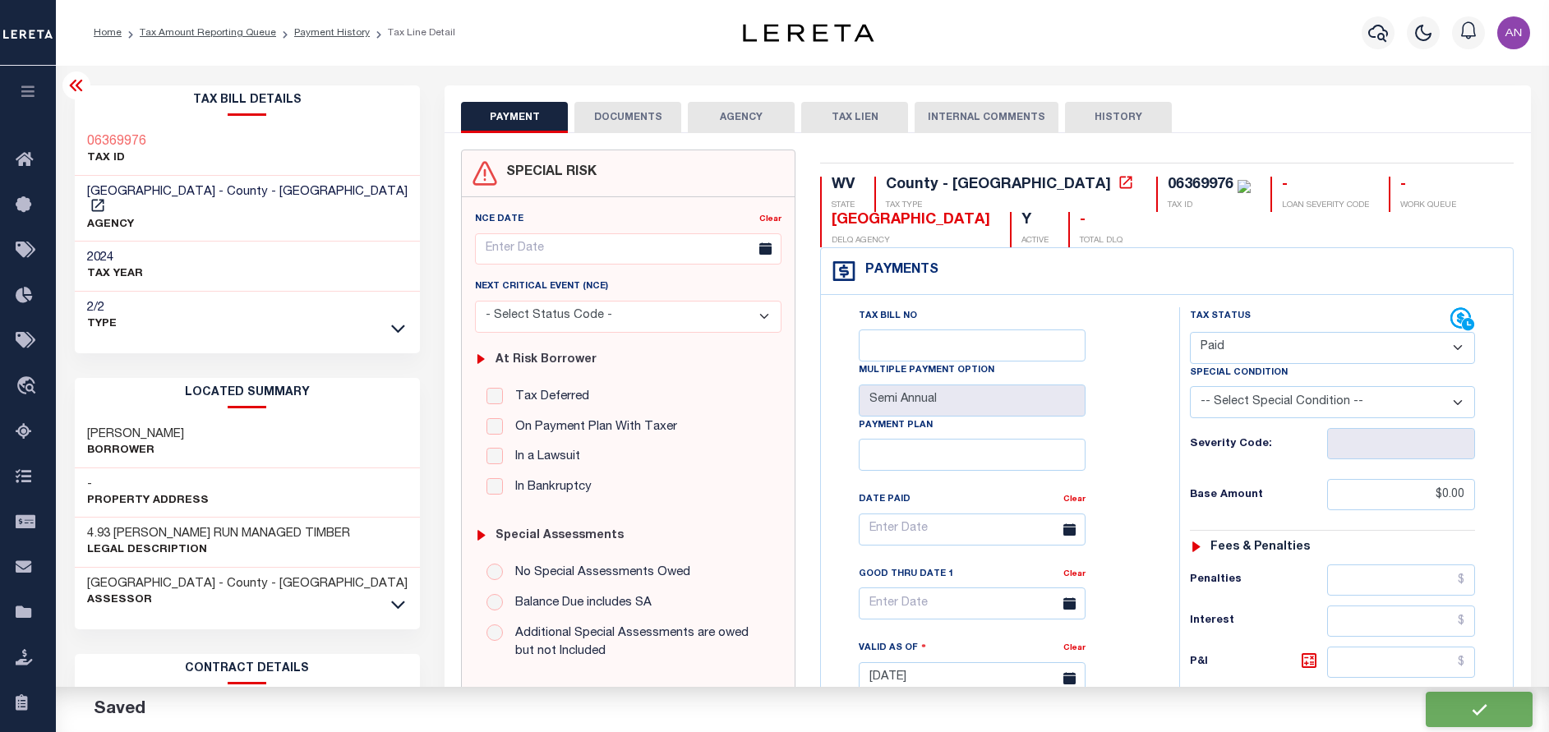
checkbox input "false"
type input "$0"
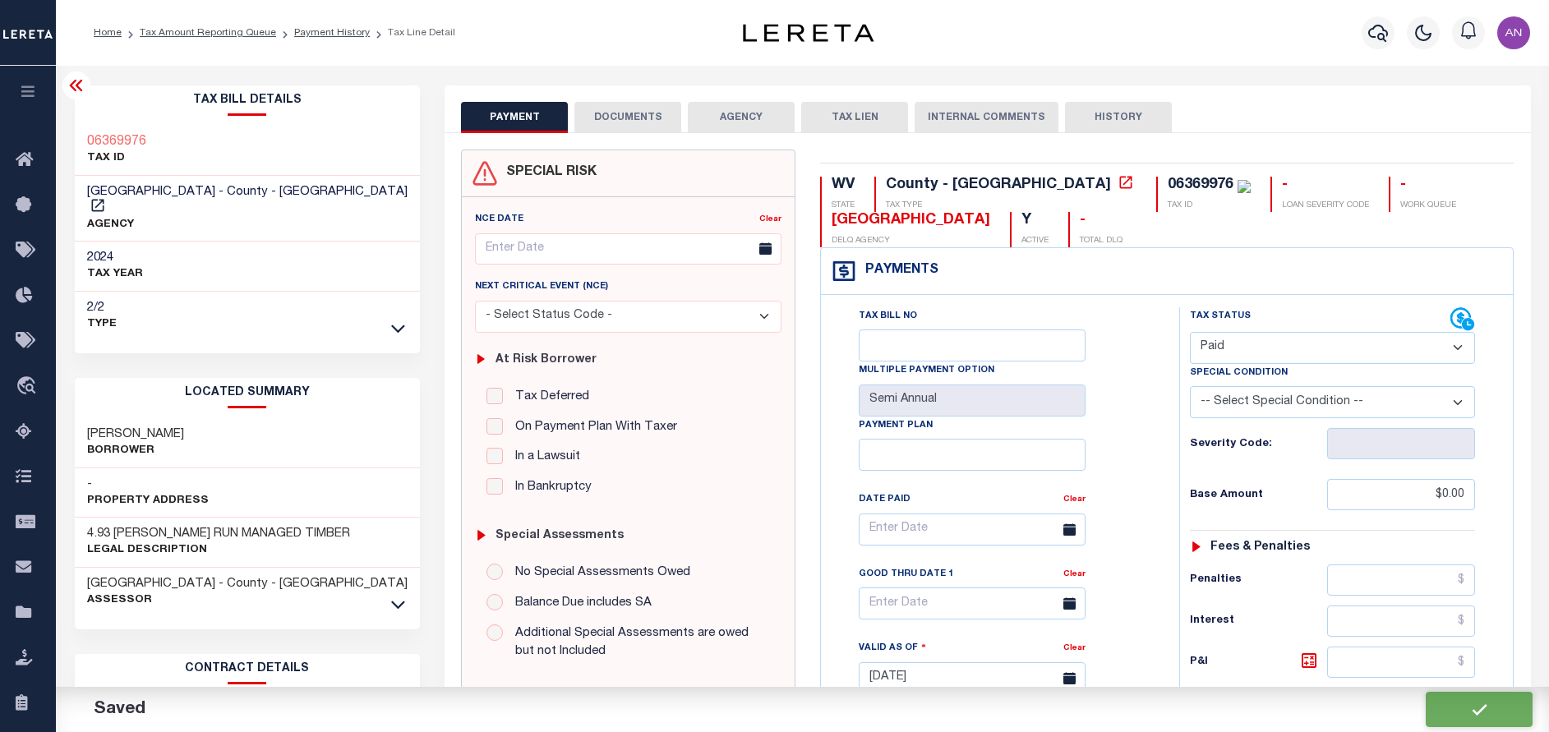
type input "$0"
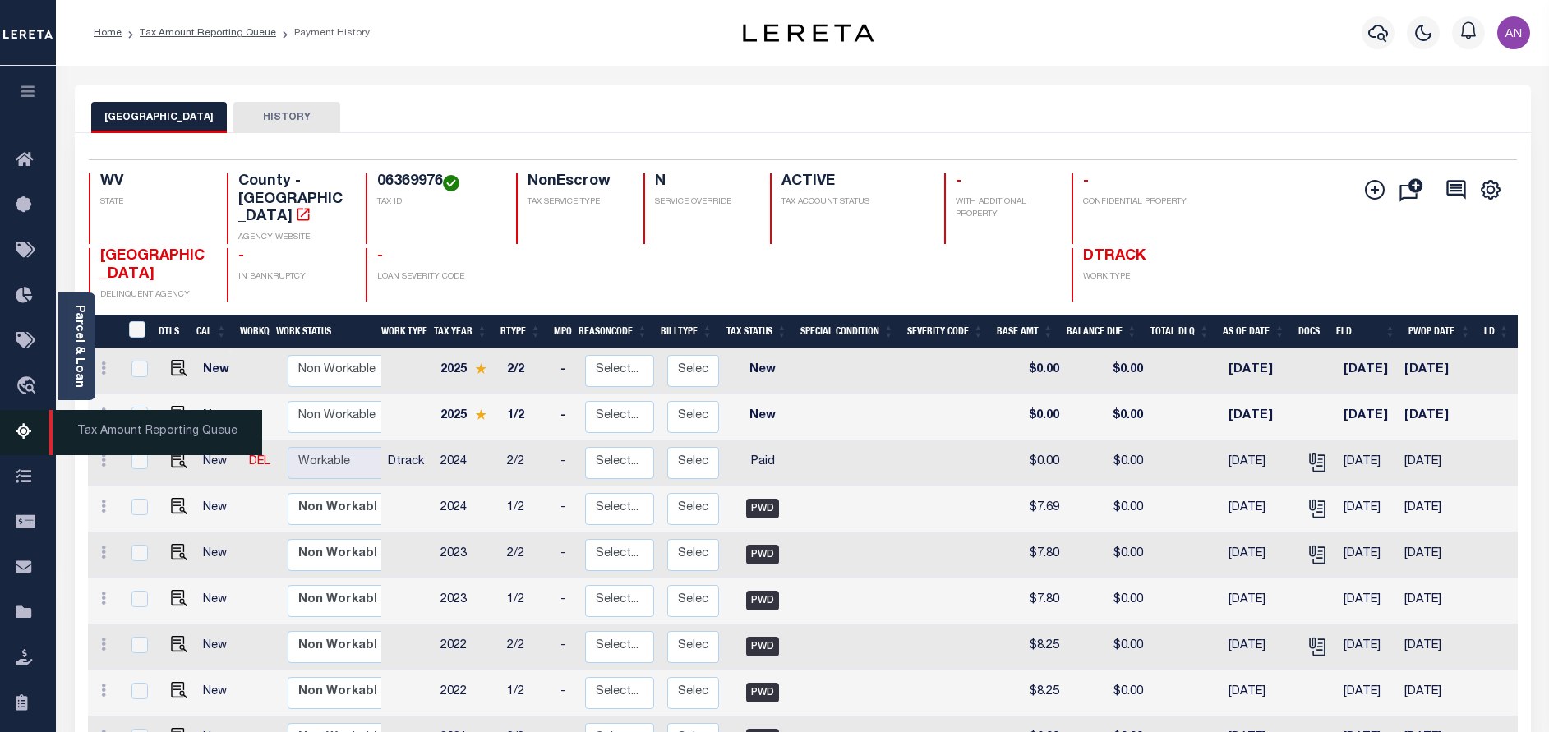
click at [18, 427] on icon at bounding box center [29, 432] width 26 height 21
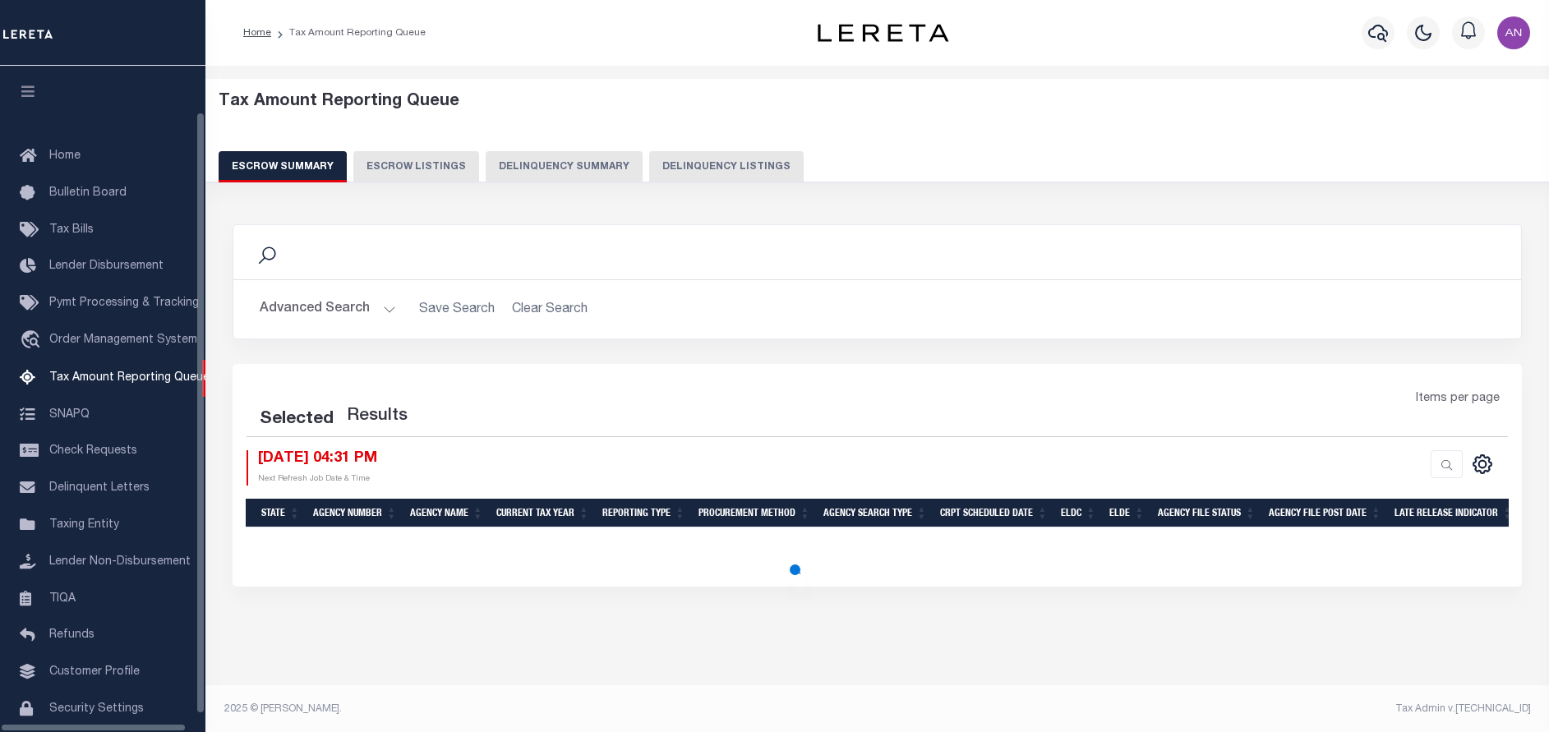
select select "100"
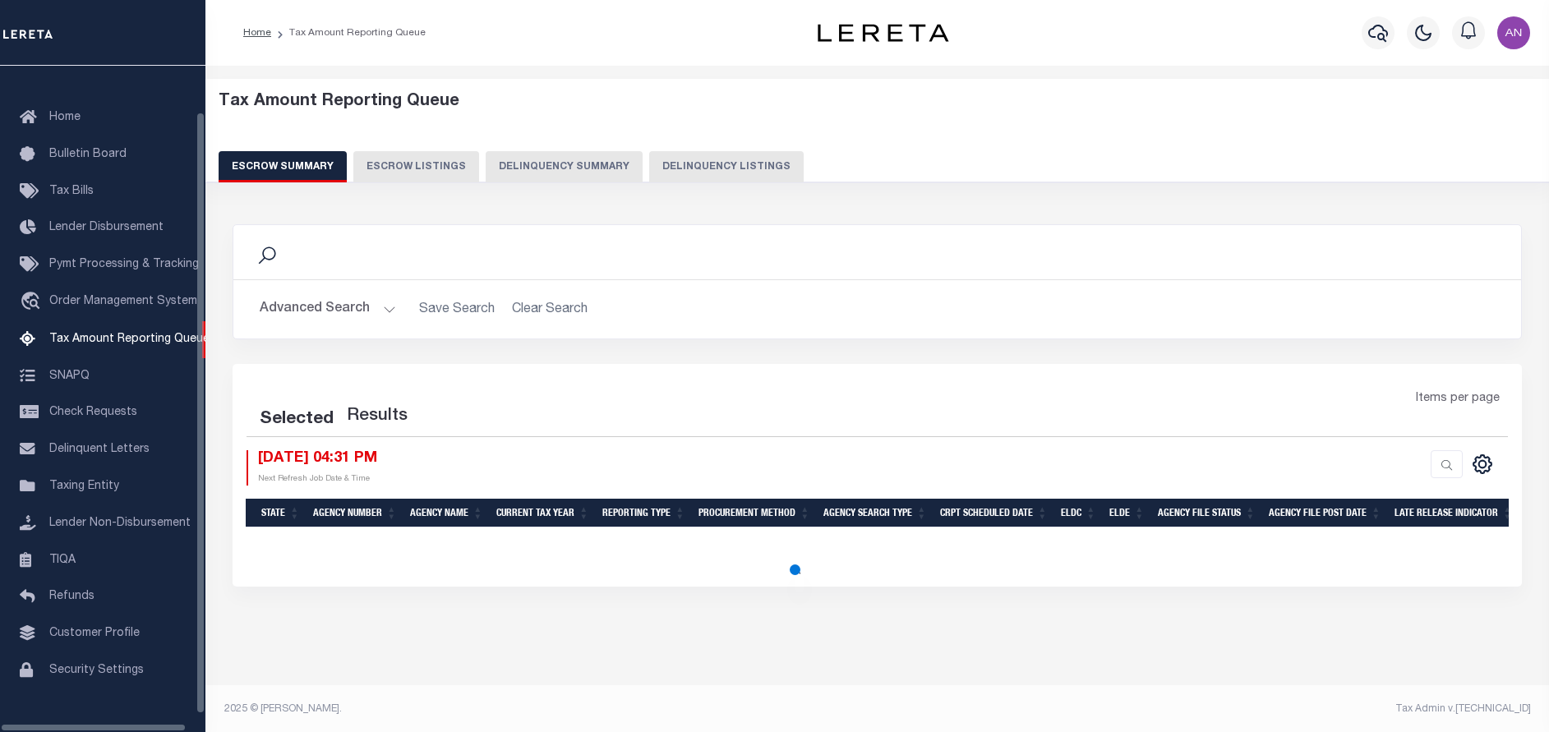
select select "100"
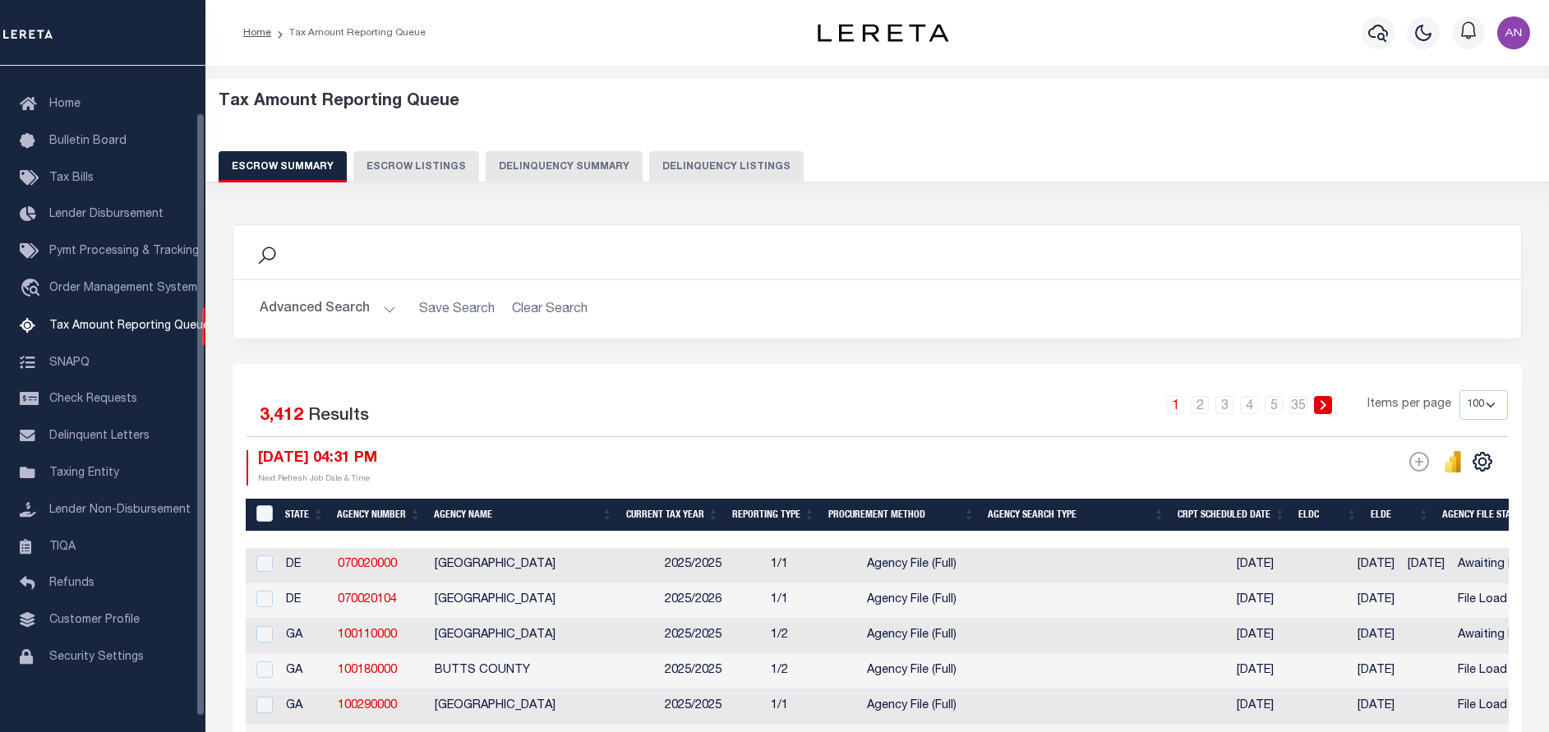
click at [699, 167] on button "Delinquency Listings" at bounding box center [726, 166] width 154 height 31
select select "100"
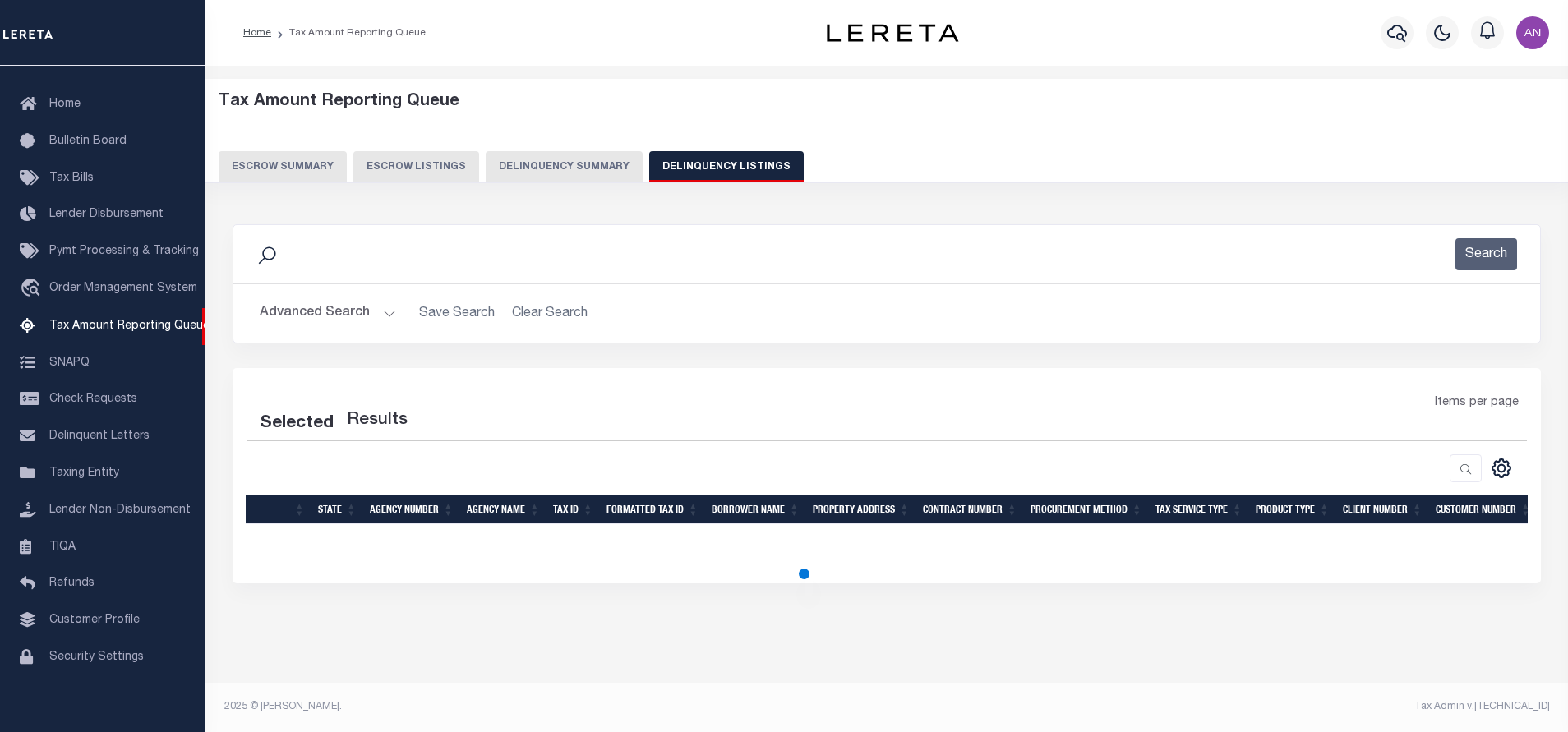
select select "100"
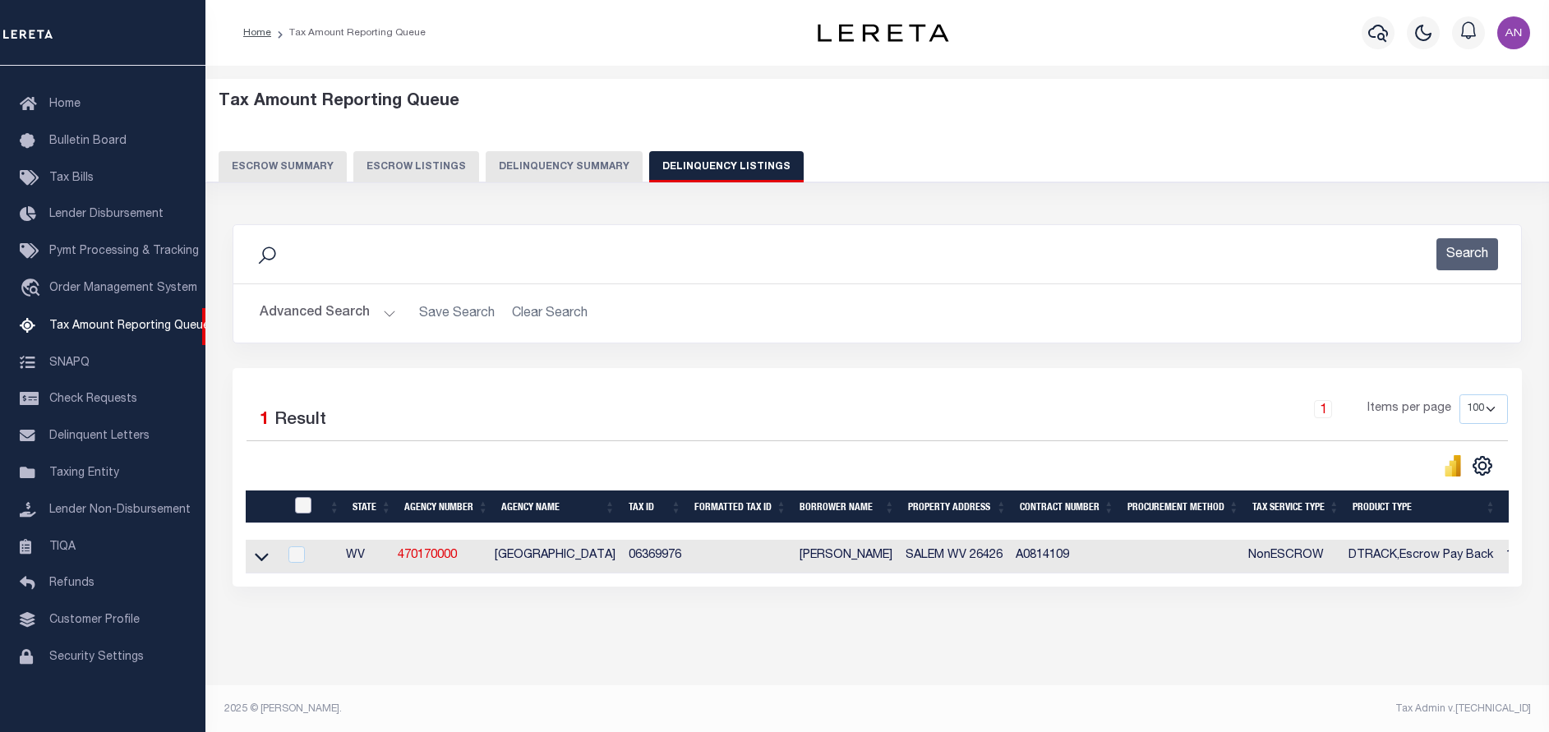
click at [297, 508] on input "checkbox" at bounding box center [303, 505] width 16 height 16
checkbox input "true"
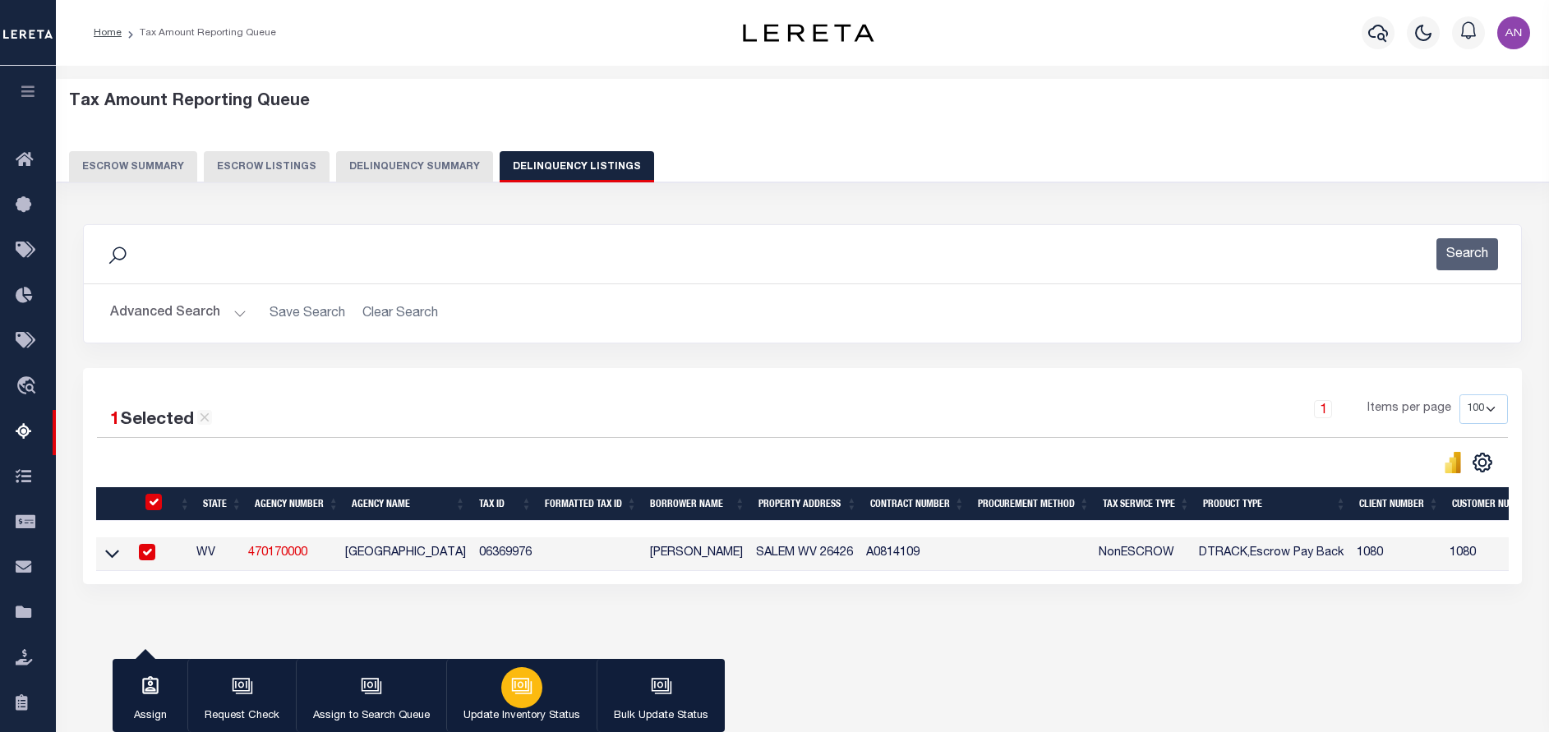
click at [536, 688] on div "button" at bounding box center [521, 687] width 41 height 41
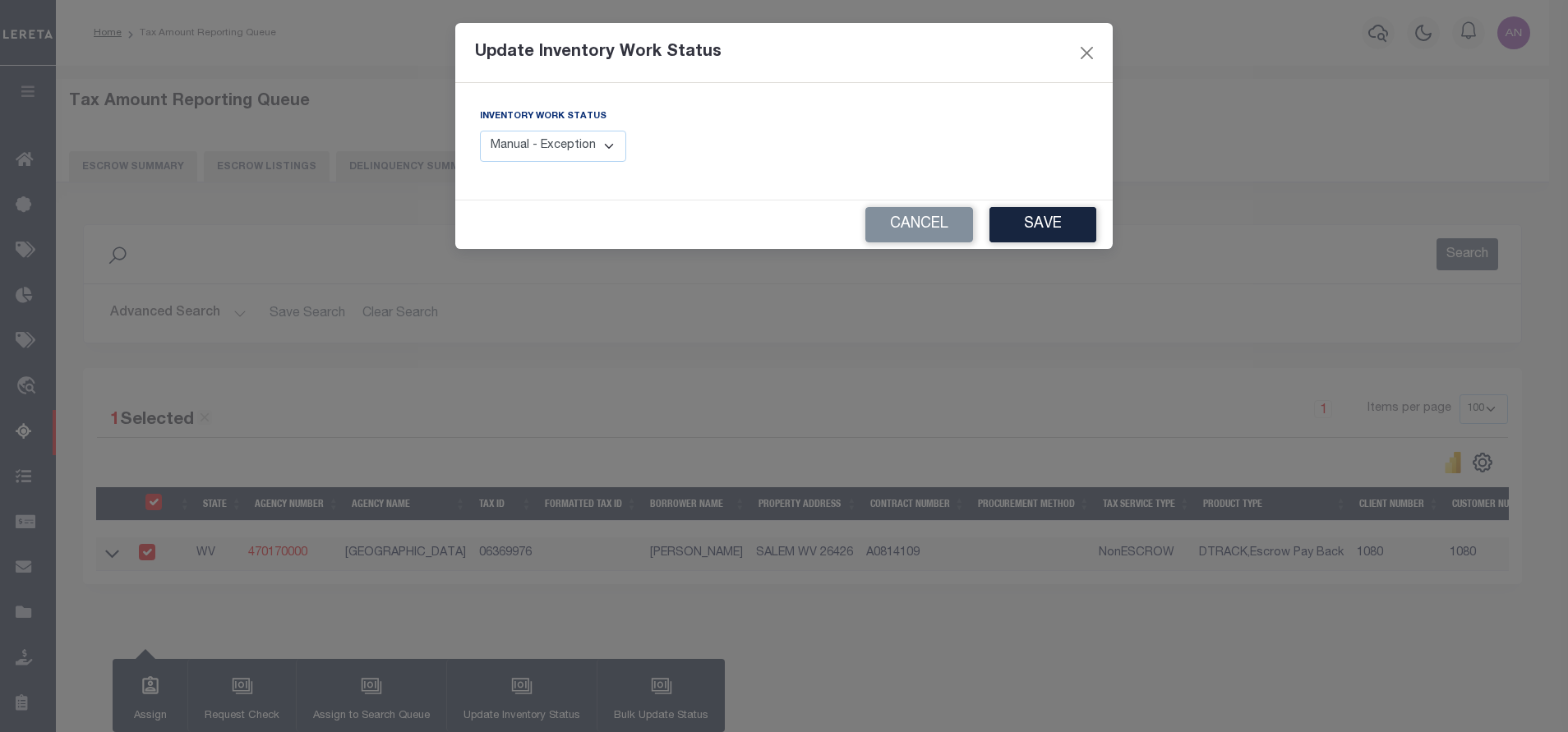
click at [569, 151] on select "Manual - Exception Pended - Awaiting Search Late Add Exception Completed" at bounding box center [553, 147] width 146 height 32
select select "4"
click at [480, 131] on select "Manual - Exception Pended - Awaiting Search Late Add Exception Completed" at bounding box center [553, 147] width 146 height 32
click at [1029, 226] on button "Save" at bounding box center [1042, 224] width 107 height 35
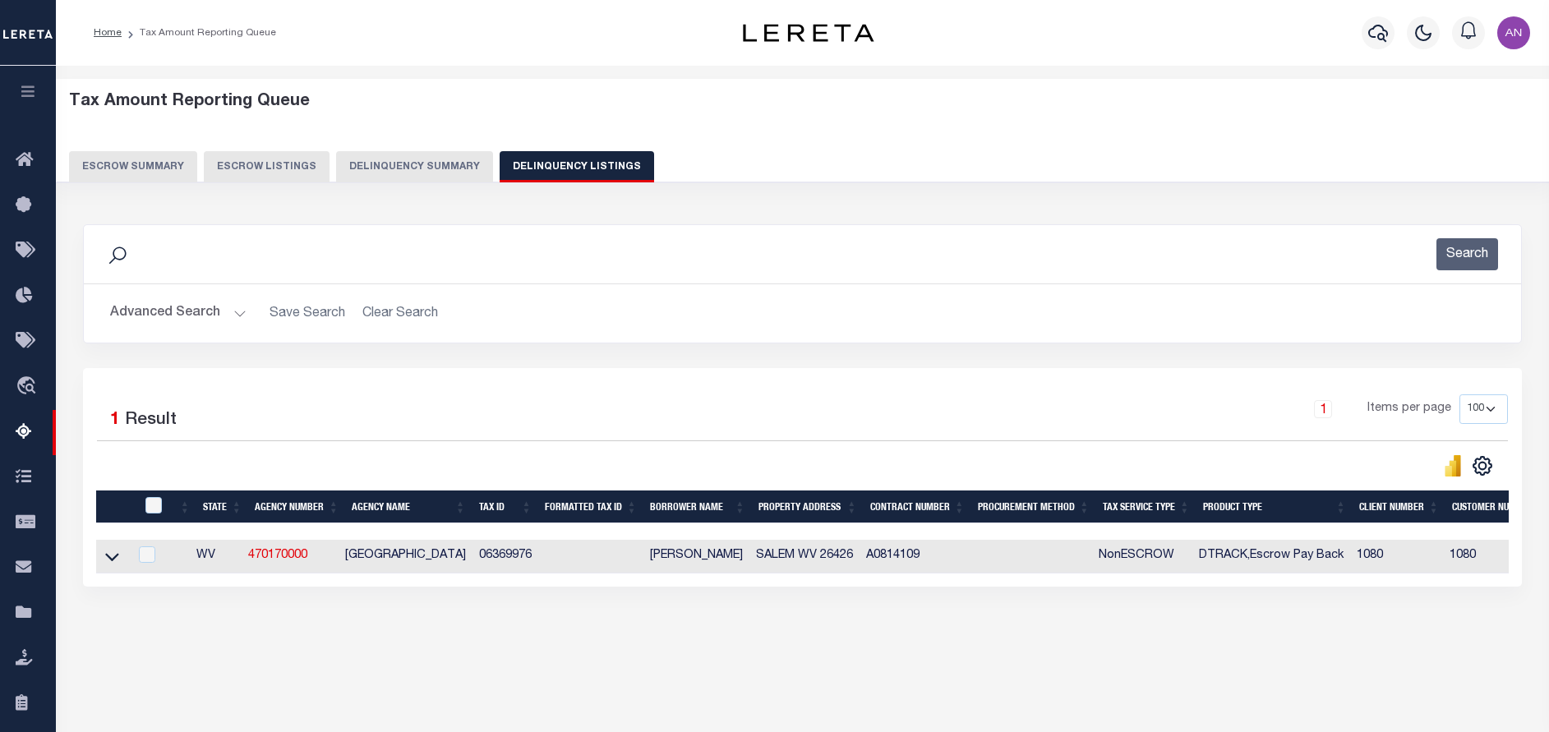
click at [168, 313] on button "Advanced Search" at bounding box center [178, 313] width 136 height 32
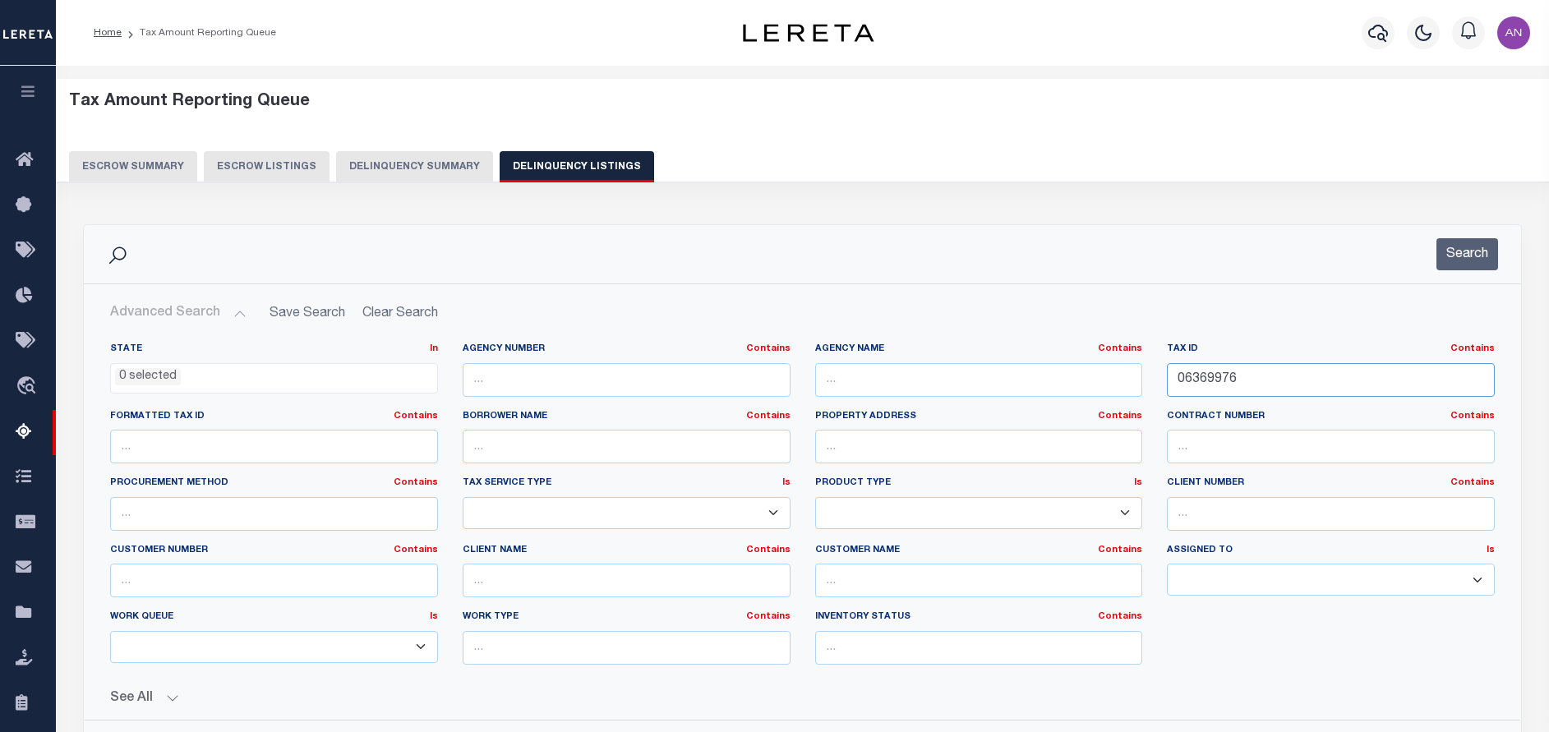
click at [1208, 378] on input "06369976" at bounding box center [1331, 380] width 328 height 34
paste input "94"
type input "06369994"
click at [1475, 247] on button "Search" at bounding box center [1467, 254] width 62 height 32
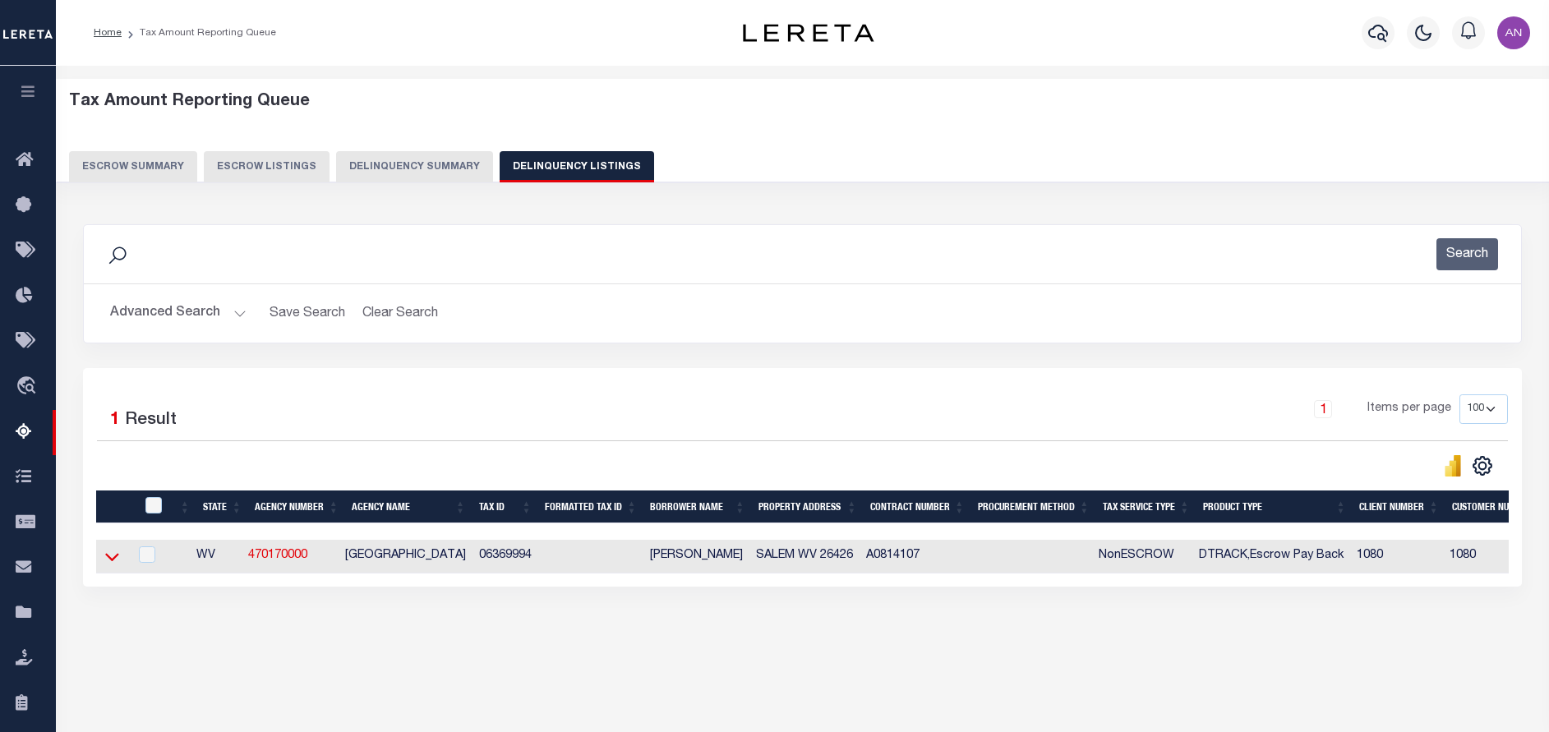
click at [115, 562] on icon at bounding box center [112, 558] width 14 height 8
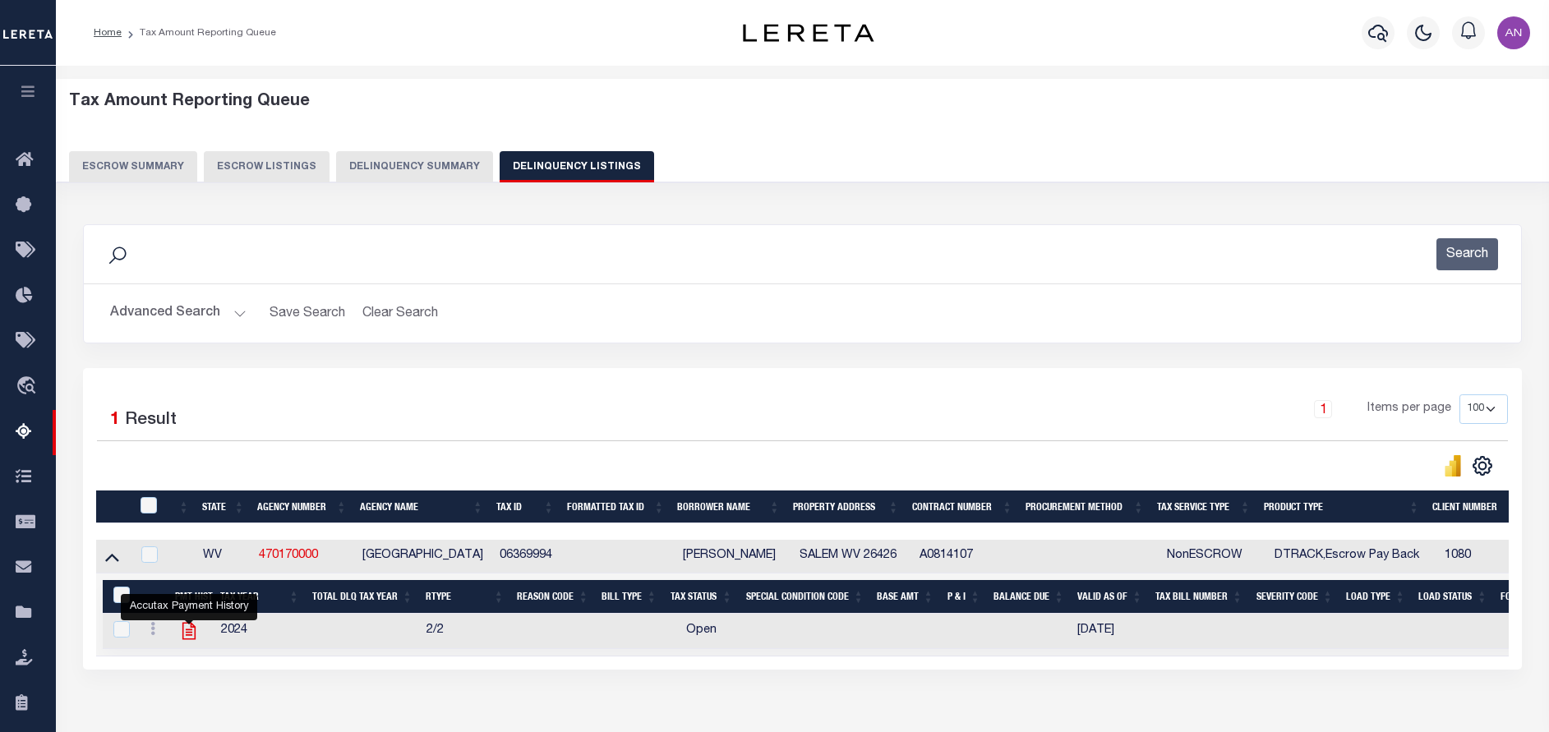
click at [186, 640] on icon "" at bounding box center [188, 630] width 21 height 21
checkbox input "true"
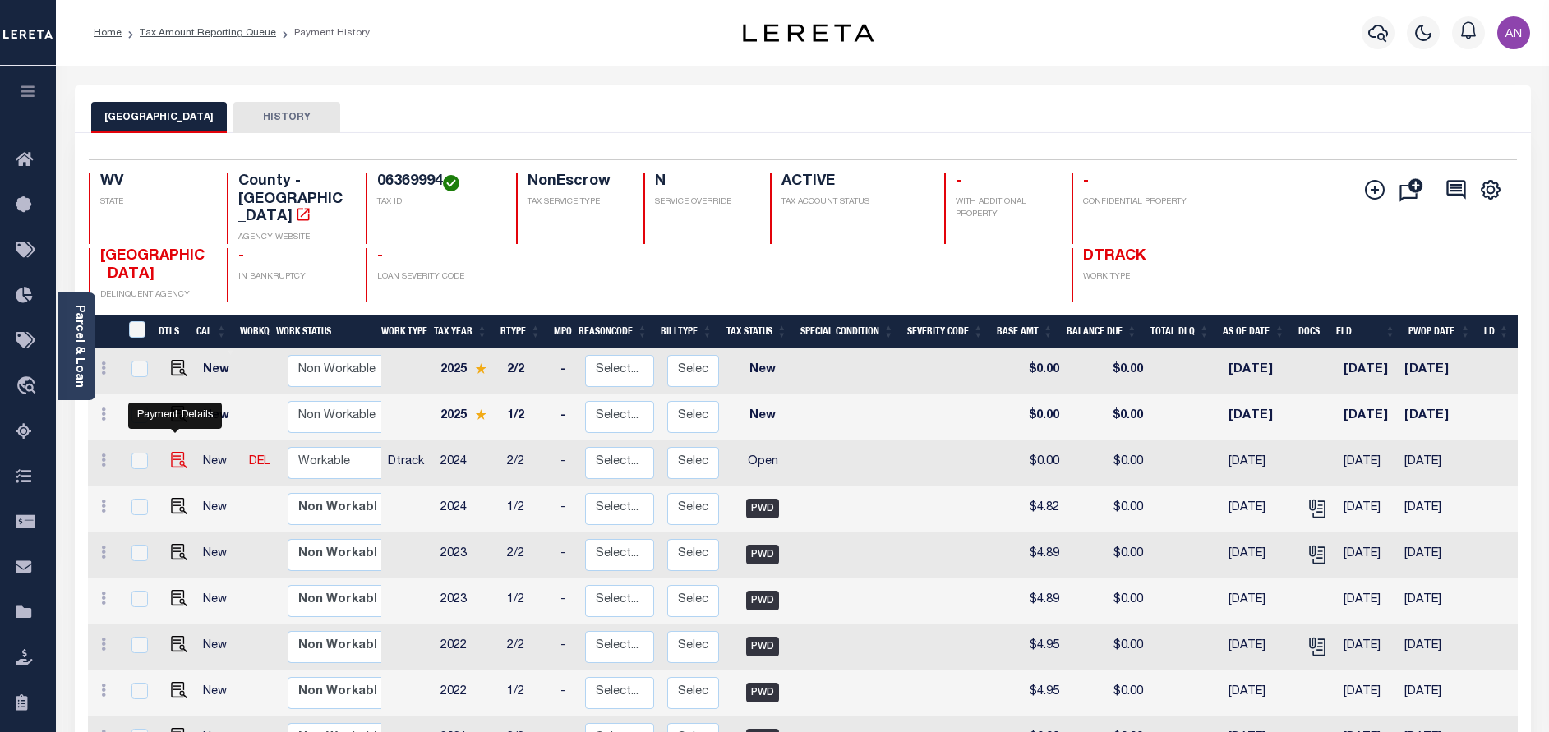
click at [173, 452] on img "" at bounding box center [179, 460] width 16 height 16
checkbox input "true"
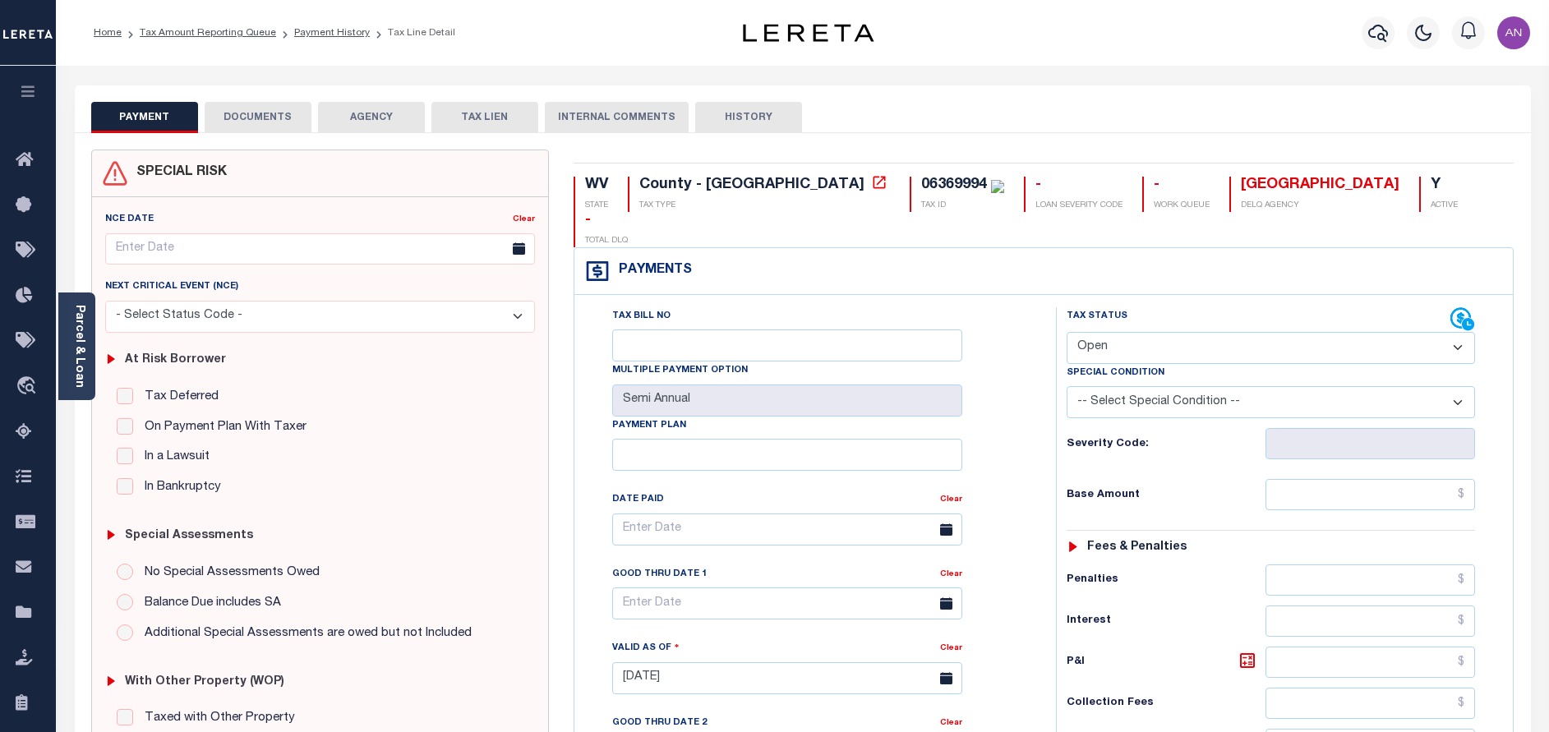
click at [81, 349] on link "Parcel & Loan" at bounding box center [79, 346] width 12 height 83
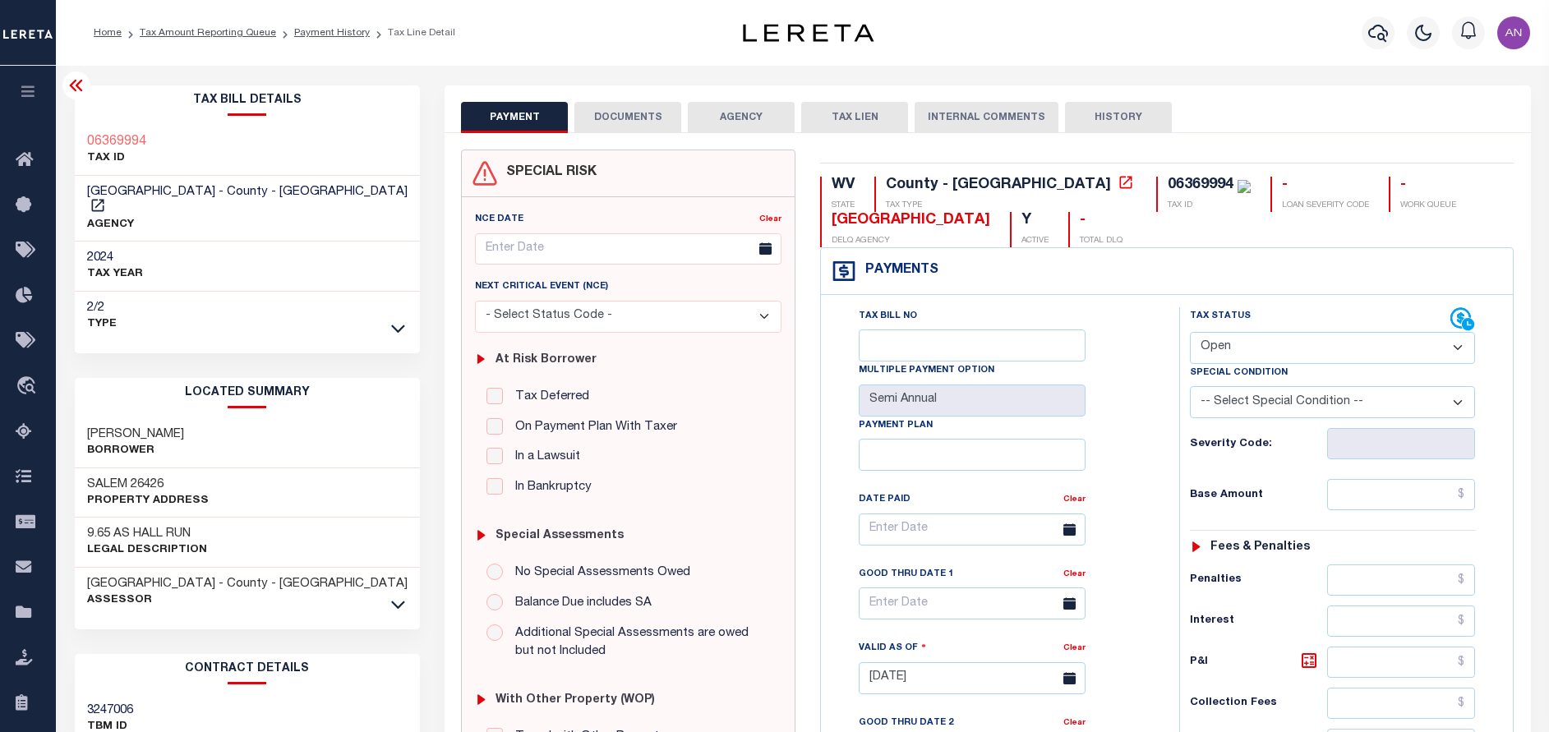
click at [636, 118] on button "DOCUMENTS" at bounding box center [627, 117] width 107 height 31
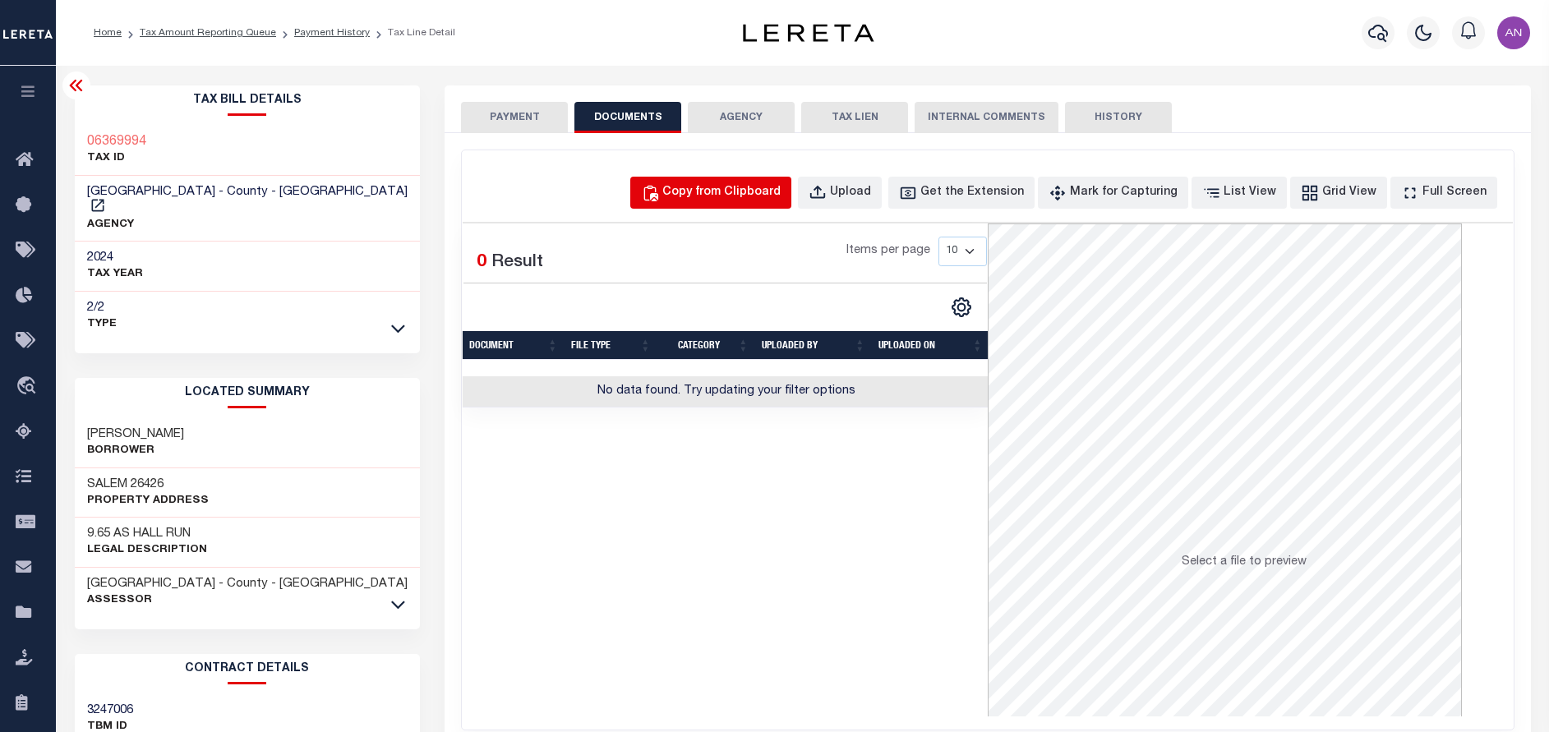
click at [753, 200] on div "Copy from Clipboard" at bounding box center [721, 193] width 118 height 18
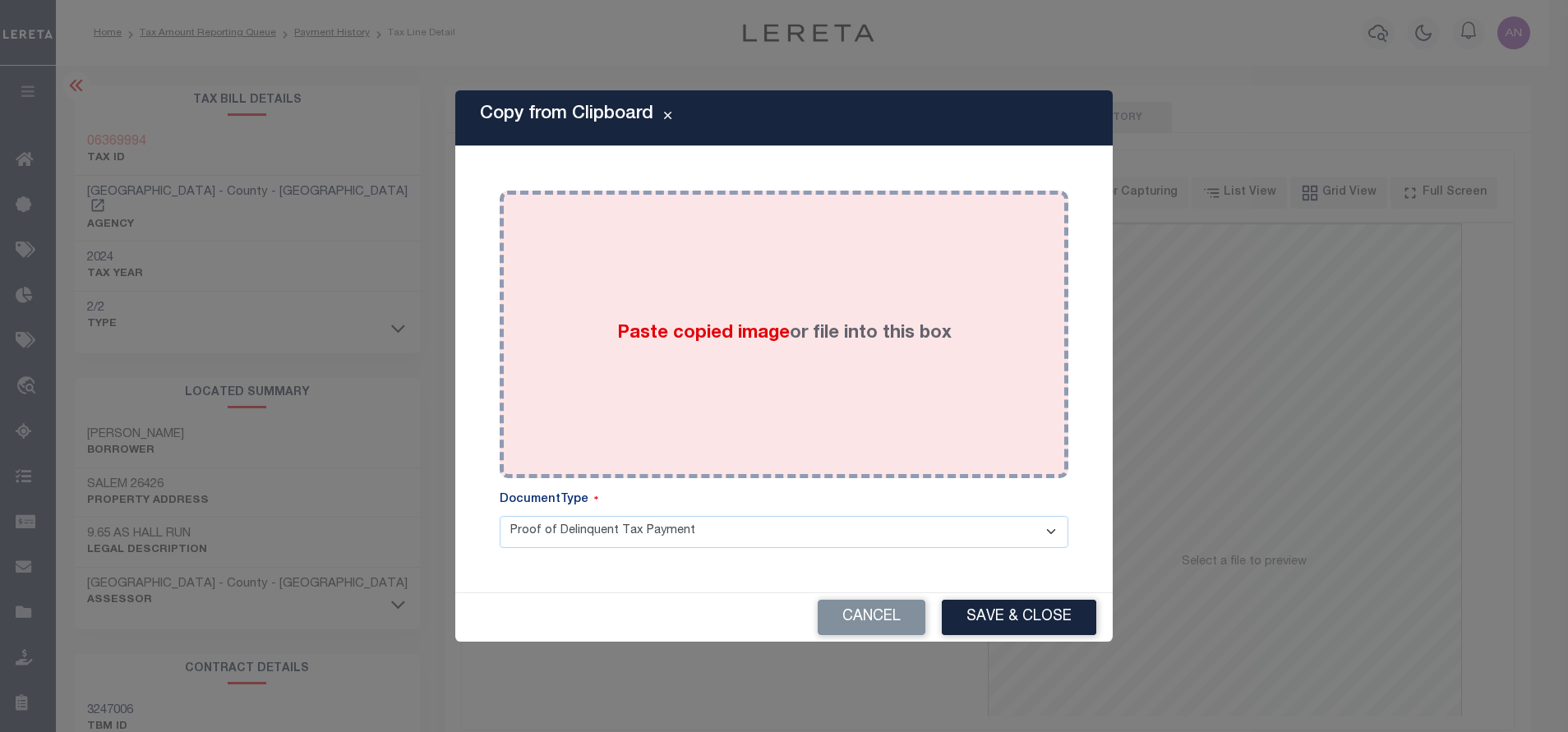
click at [818, 252] on div "Paste copied image or file into this box" at bounding box center [784, 334] width 544 height 263
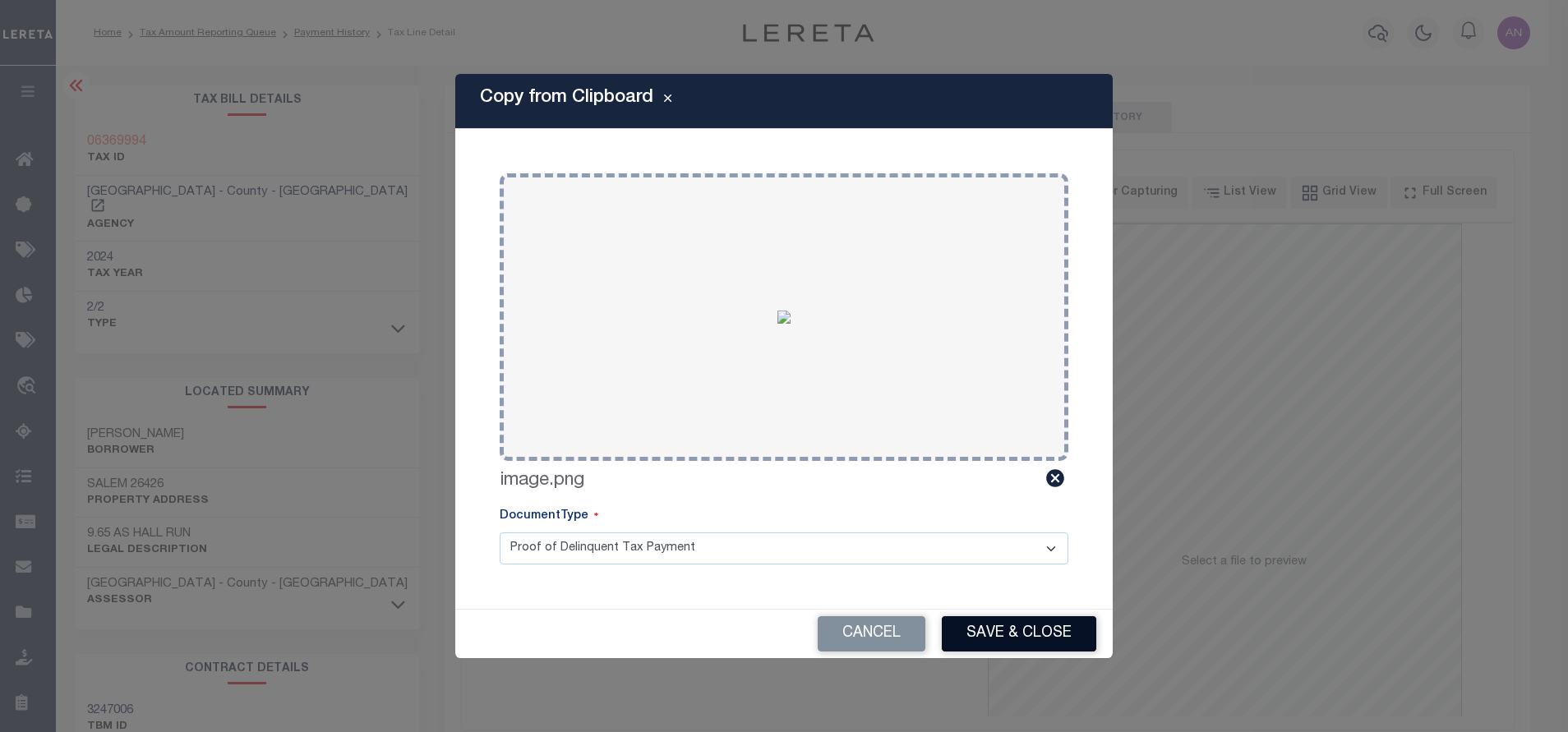
click at [1009, 632] on button "Save & Close" at bounding box center [1019, 633] width 154 height 35
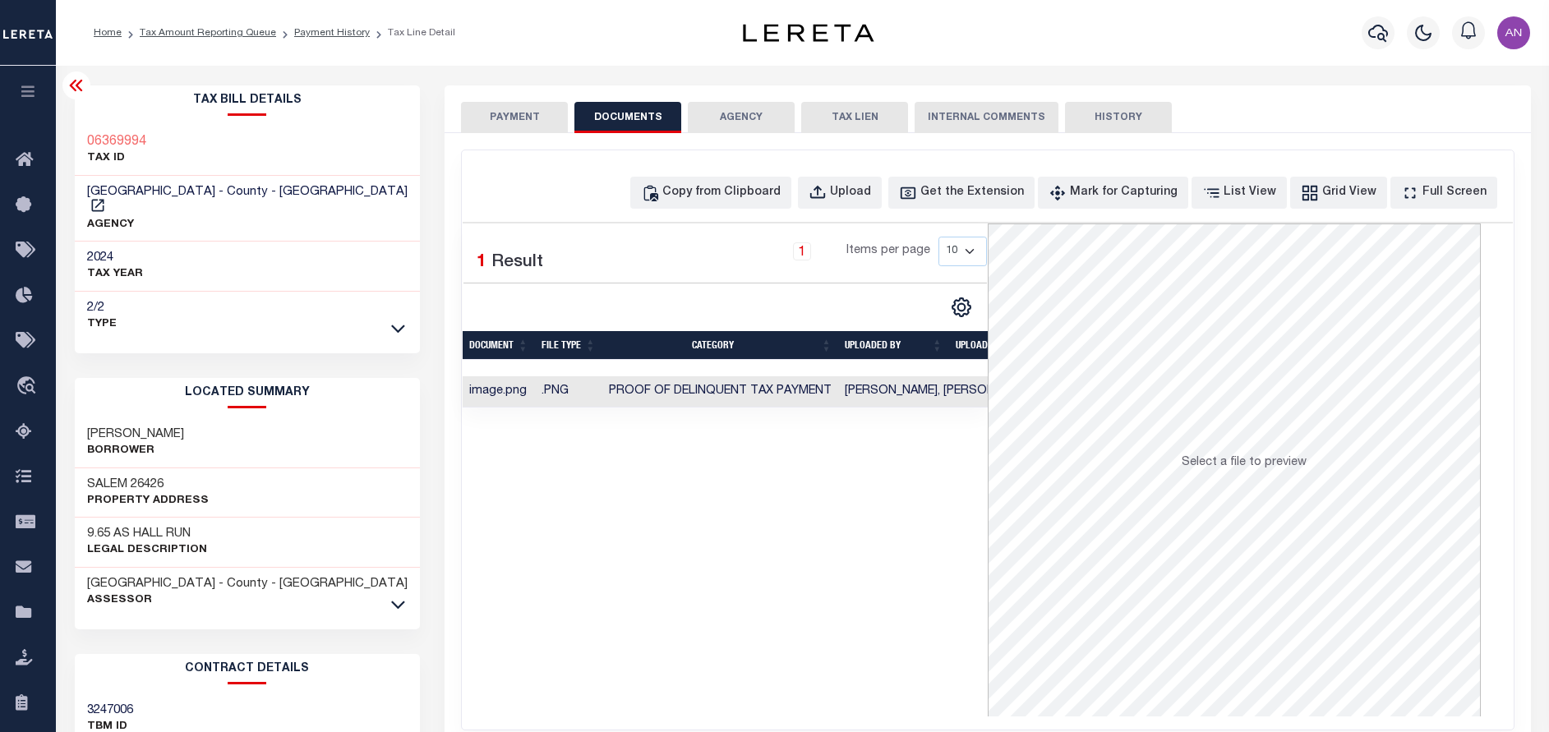
click at [505, 117] on button "PAYMENT" at bounding box center [514, 117] width 107 height 31
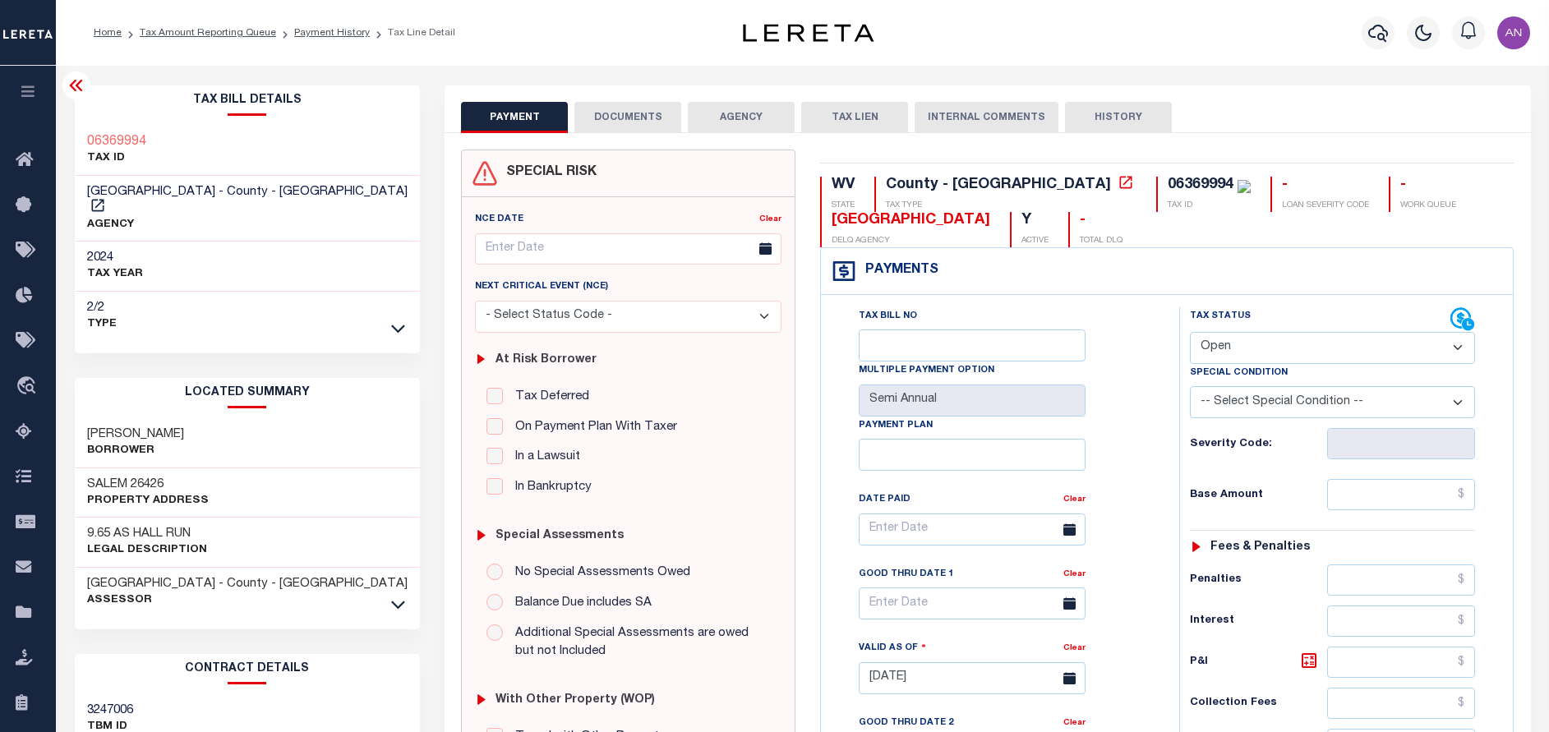
click at [1206, 347] on select "- Select Status Code - Open Due/Unpaid Paid Incomplete No Tax Due Internal Refu…" at bounding box center [1332, 348] width 285 height 32
select select "PYD"
click at [1190, 333] on select "- Select Status Code - Open Due/Unpaid Paid Incomplete No Tax Due Internal Refu…" at bounding box center [1332, 348] width 285 height 32
type input "[DATE]"
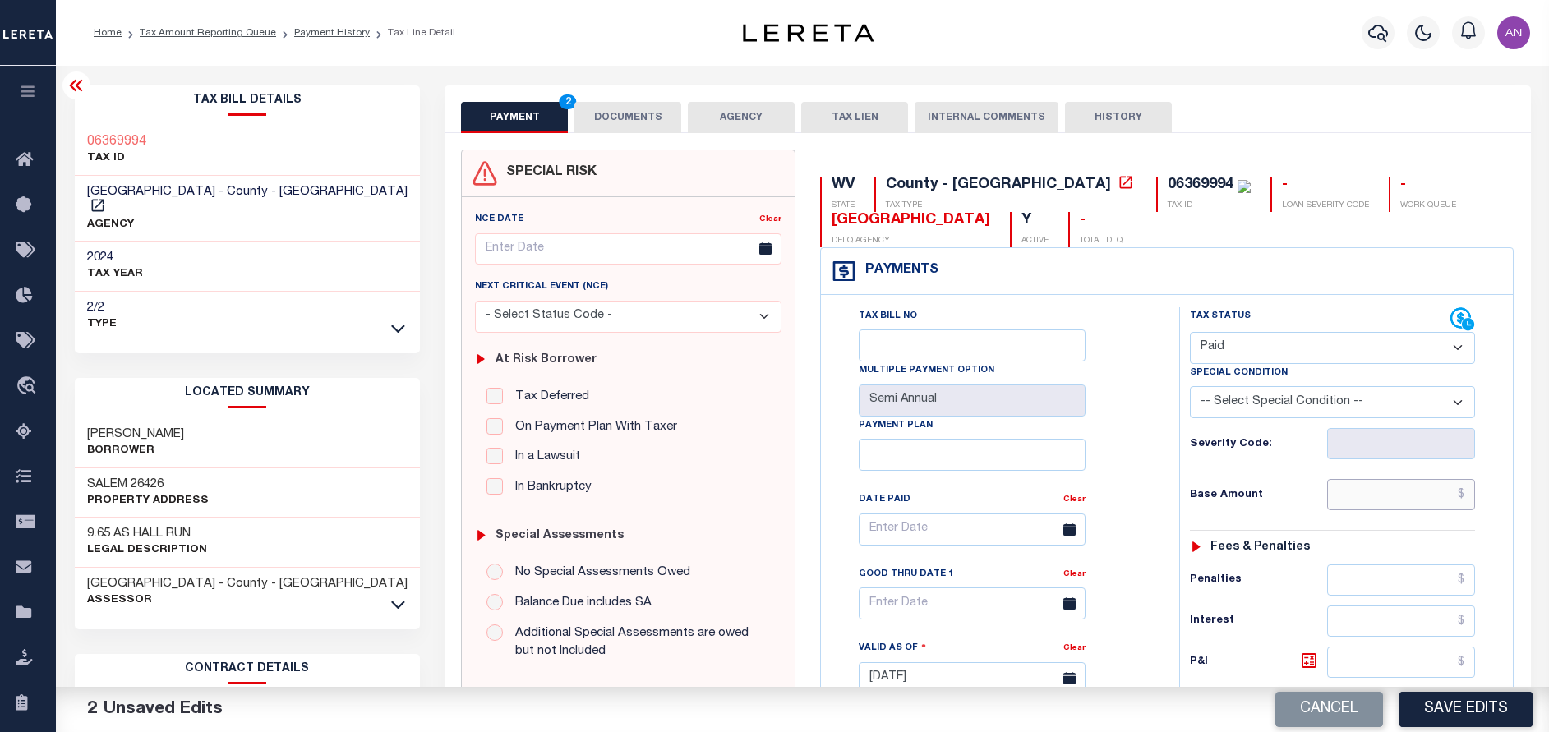
click at [1401, 491] on input "text" at bounding box center [1401, 494] width 148 height 31
type input "$0.00"
click at [1184, 544] on div "Tax Status Status - Select Status Code -" at bounding box center [1337, 669] width 317 height 725
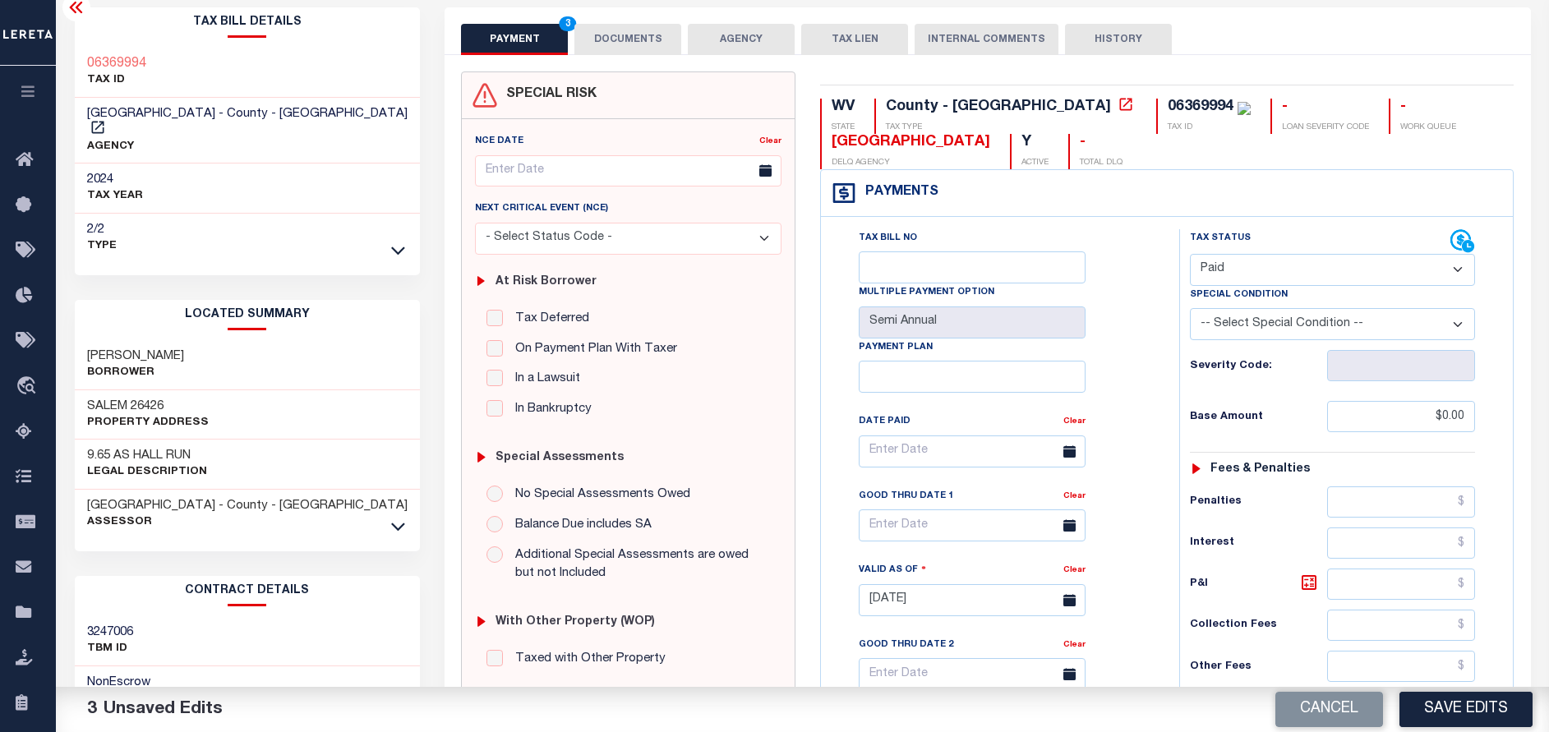
scroll to position [493, 0]
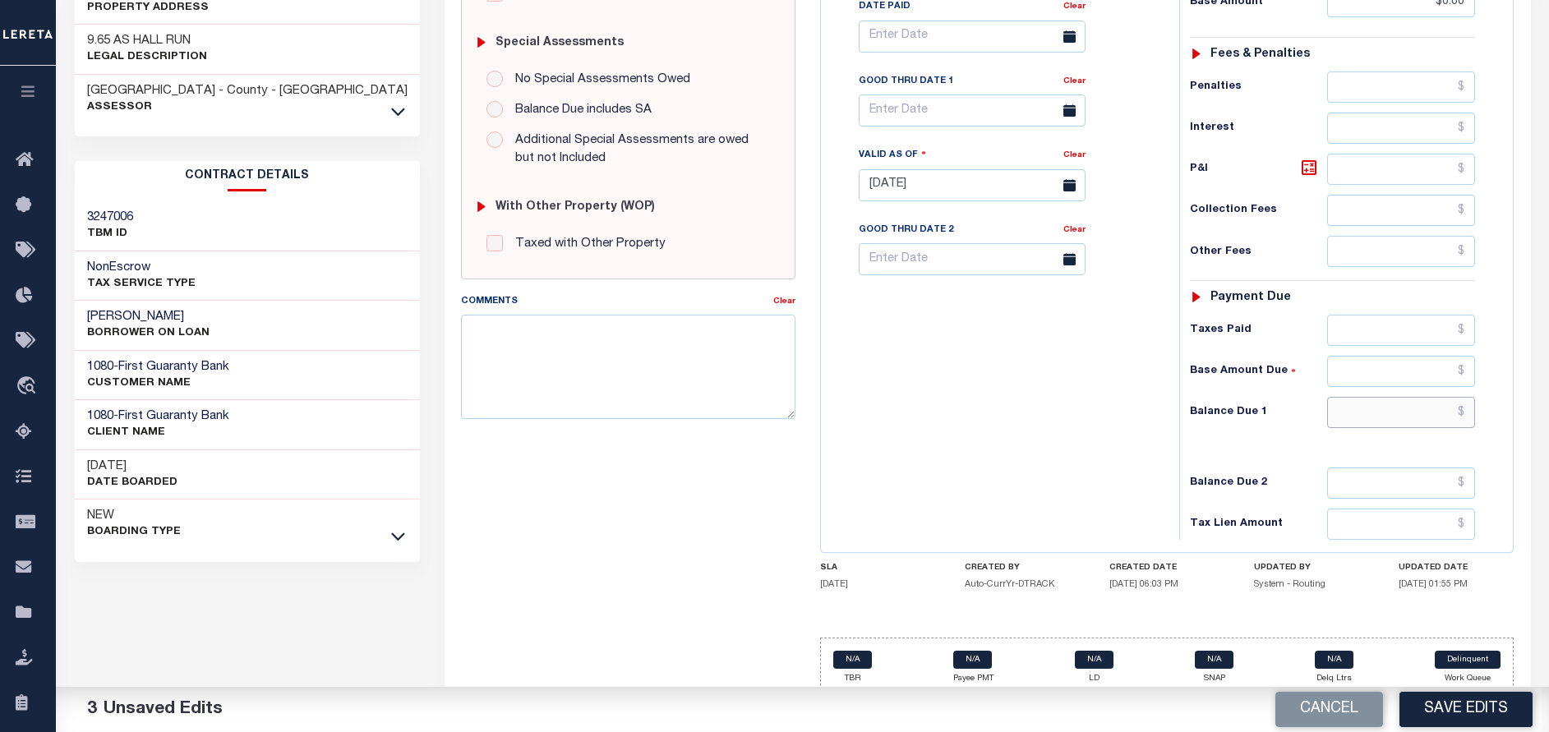
click at [1363, 424] on input "text" at bounding box center [1401, 412] width 148 height 31
type input "$0.00"
click at [1096, 482] on div "Tax Bill No Multiple Payment Option Semi Annual Payment Plan Clear" at bounding box center [996, 176] width 342 height 725
click at [1429, 699] on button "Save Edits" at bounding box center [1465, 709] width 133 height 35
checkbox input "false"
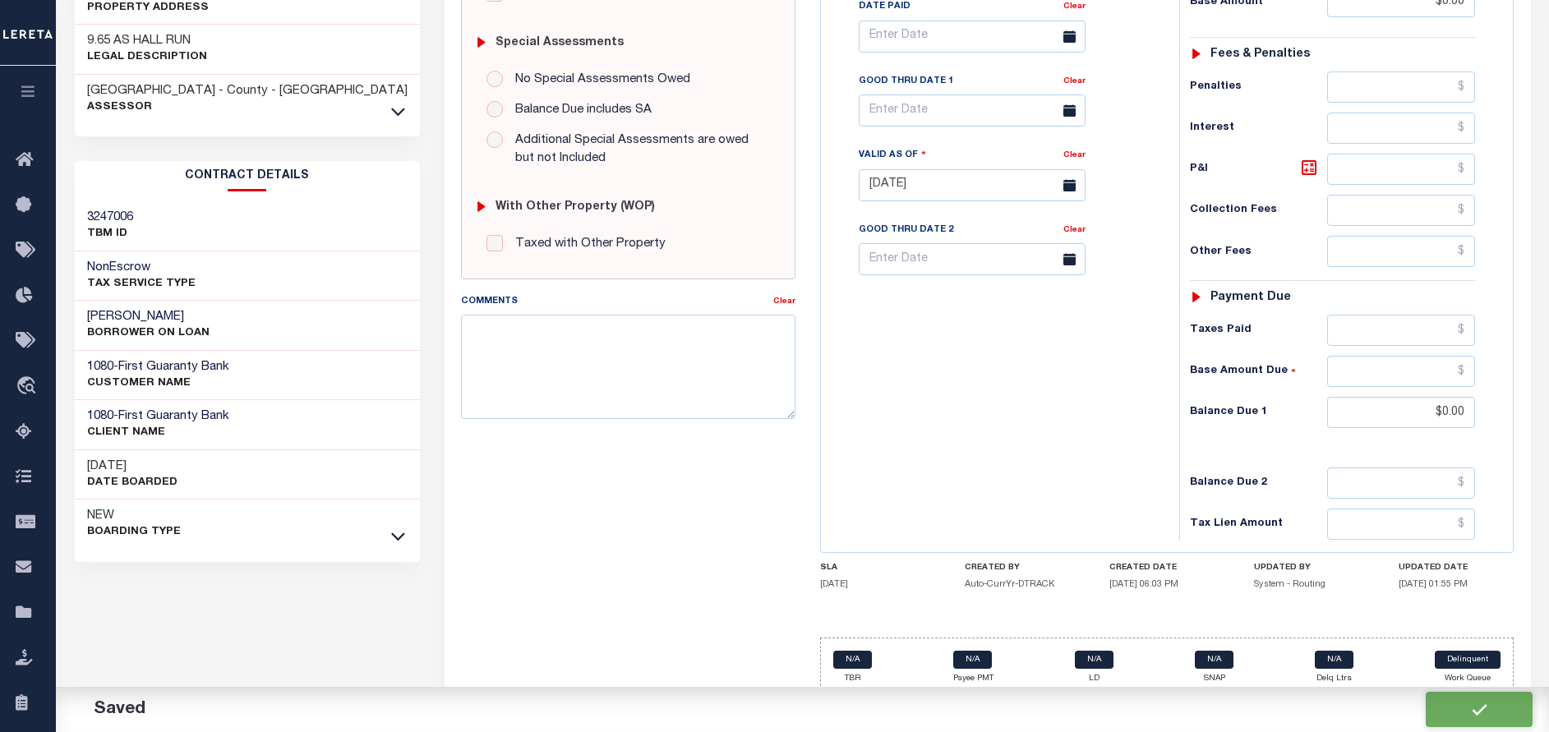
checkbox input "false"
type input "$0"
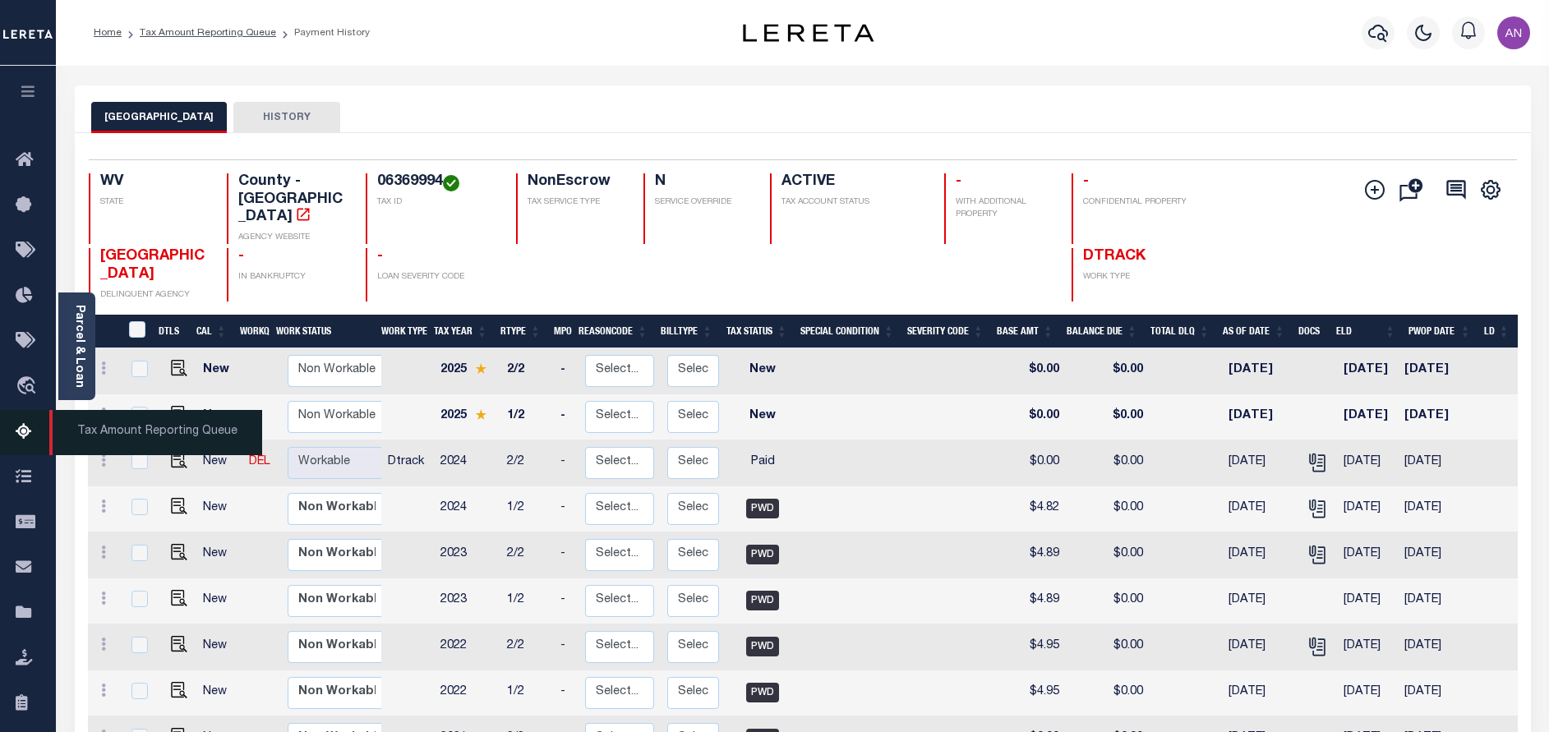
click at [30, 436] on icon at bounding box center [29, 432] width 26 height 21
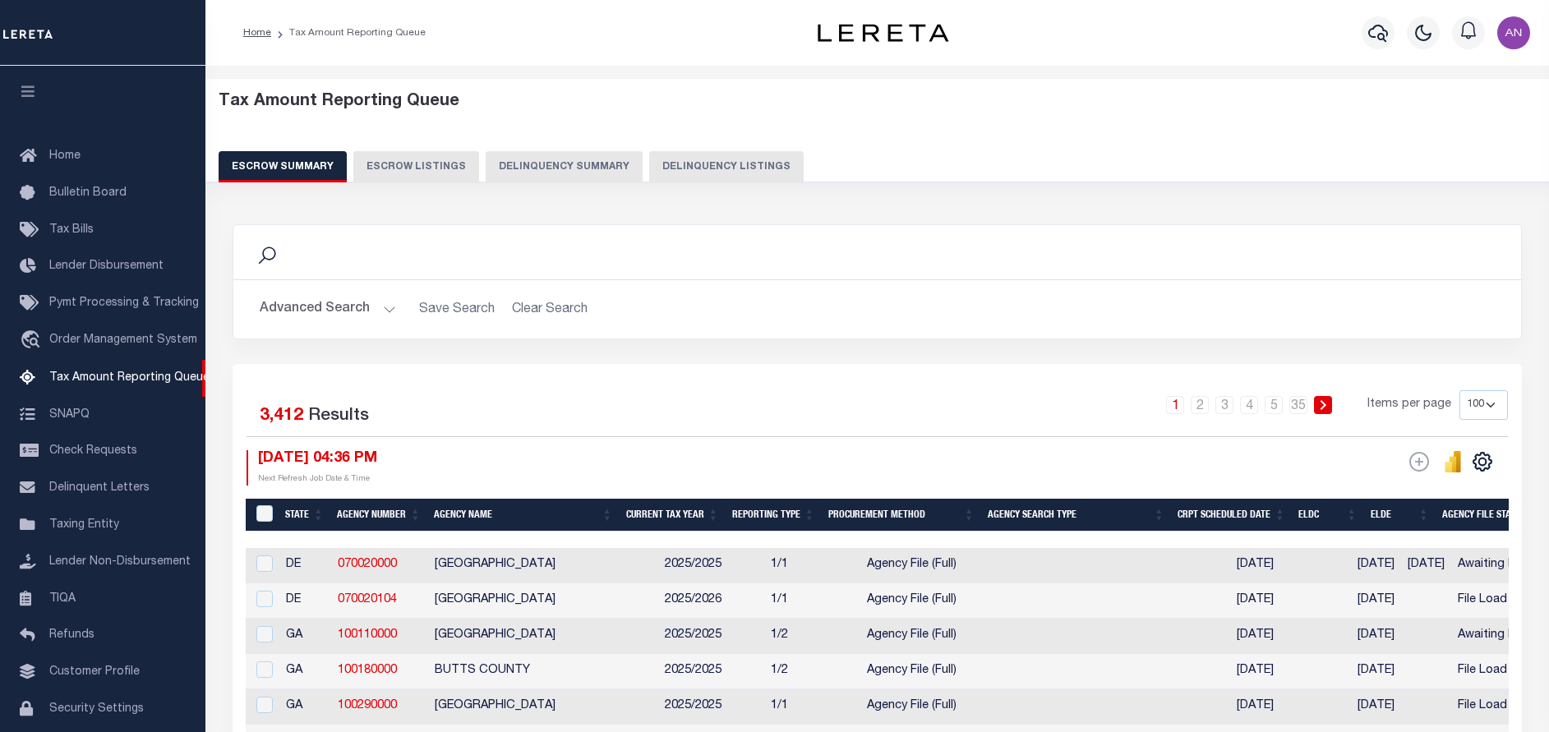
click at [725, 173] on button "Delinquency Listings" at bounding box center [726, 166] width 154 height 31
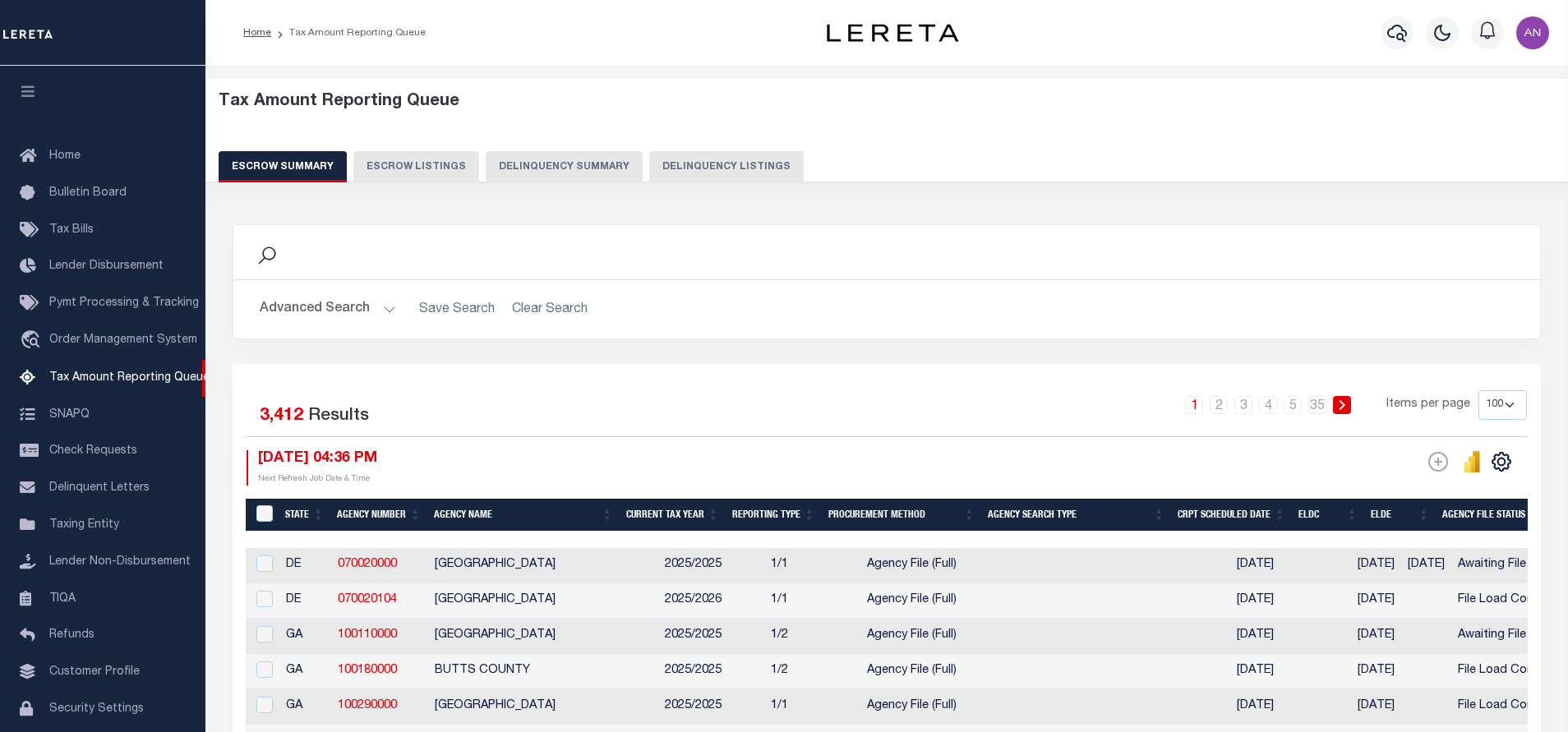
select select "100"
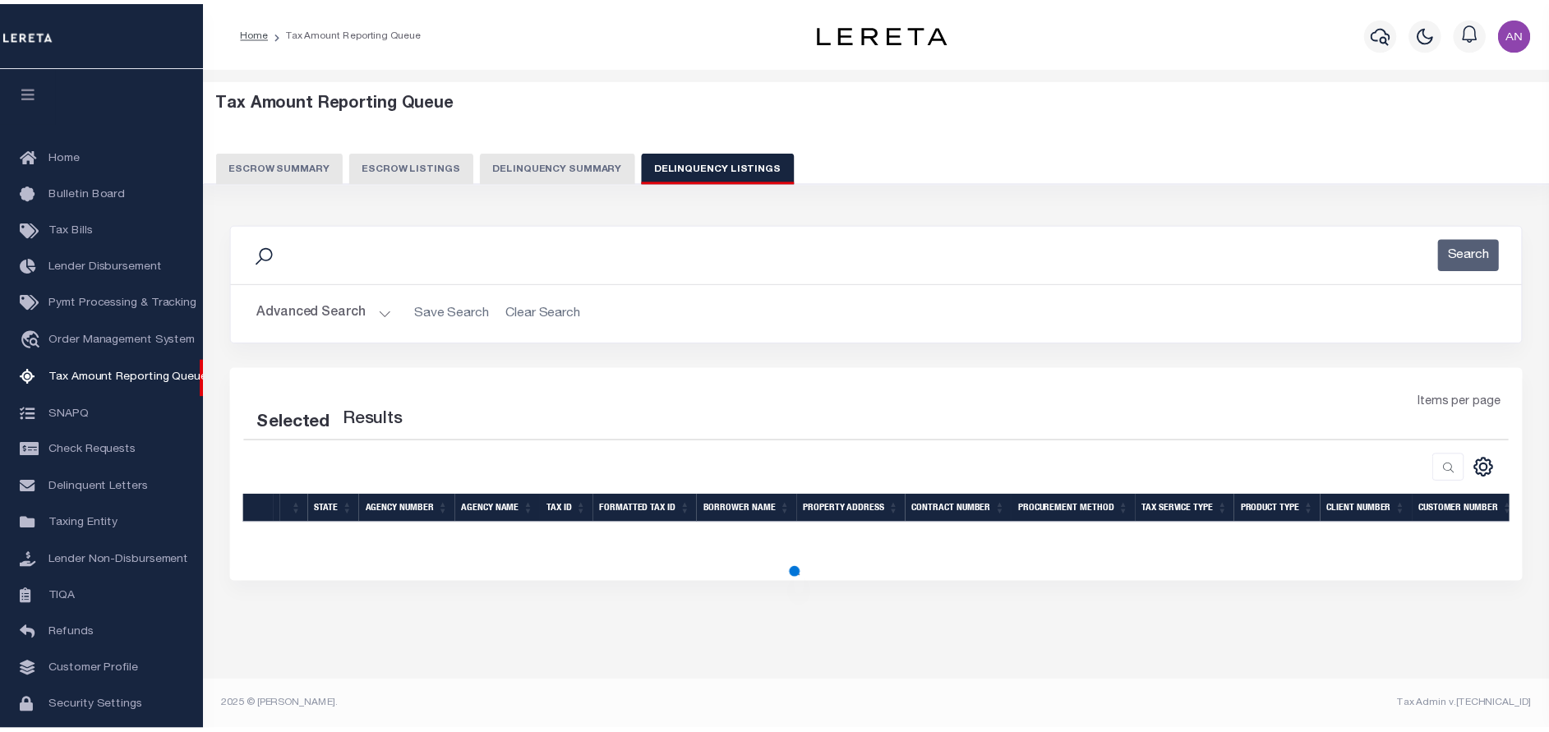
scroll to position [68, 0]
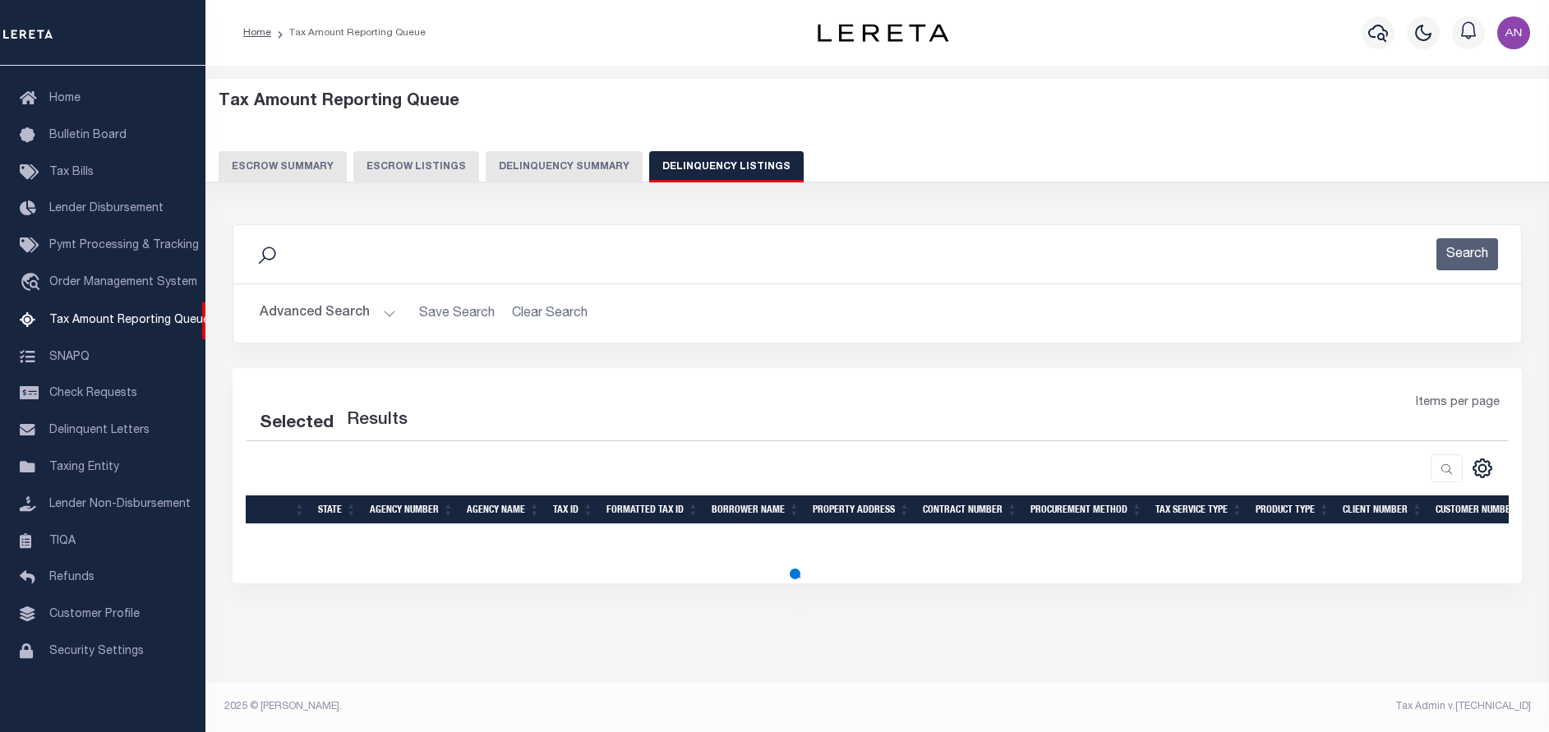
select select "100"
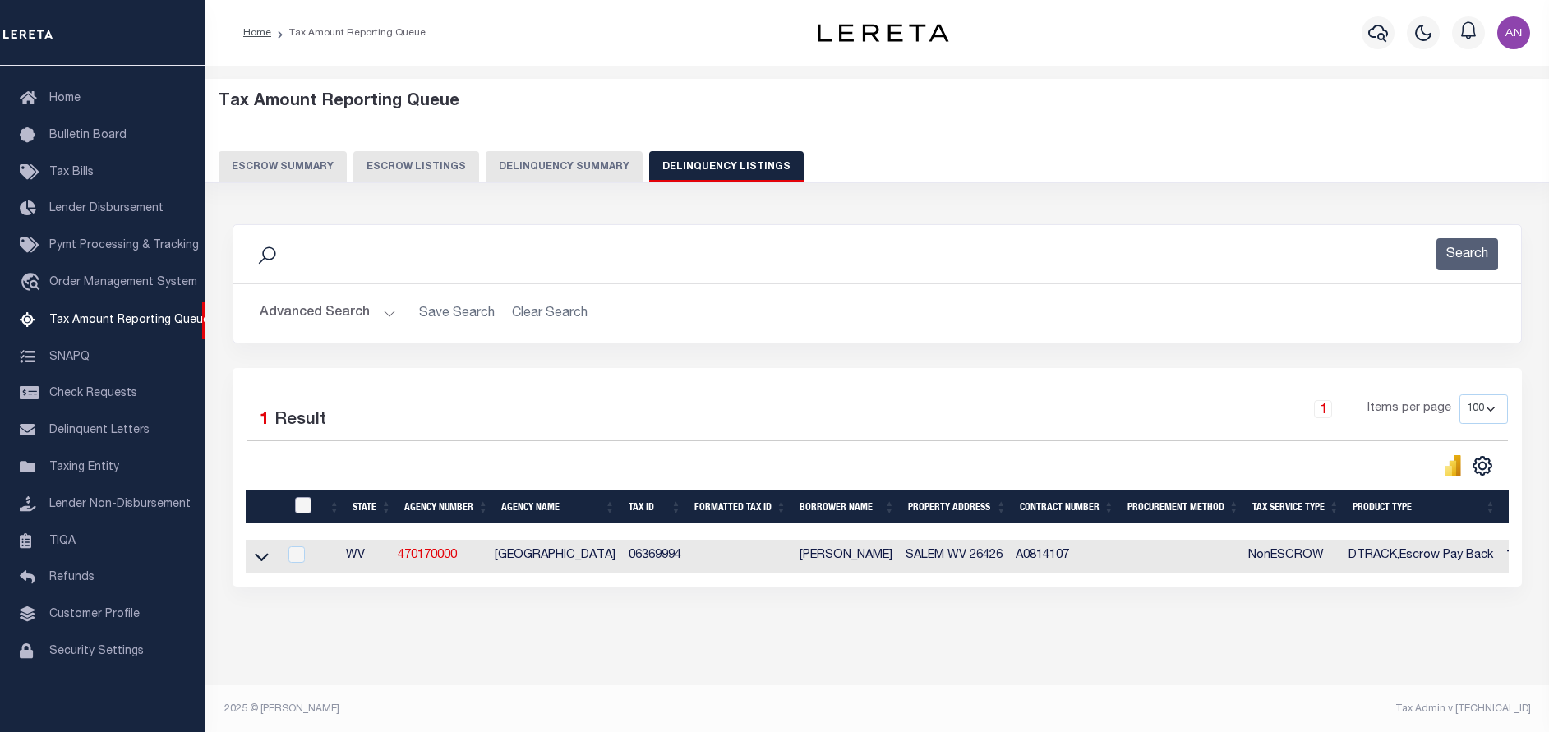
click at [300, 512] on input "checkbox" at bounding box center [303, 505] width 16 height 16
checkbox input "true"
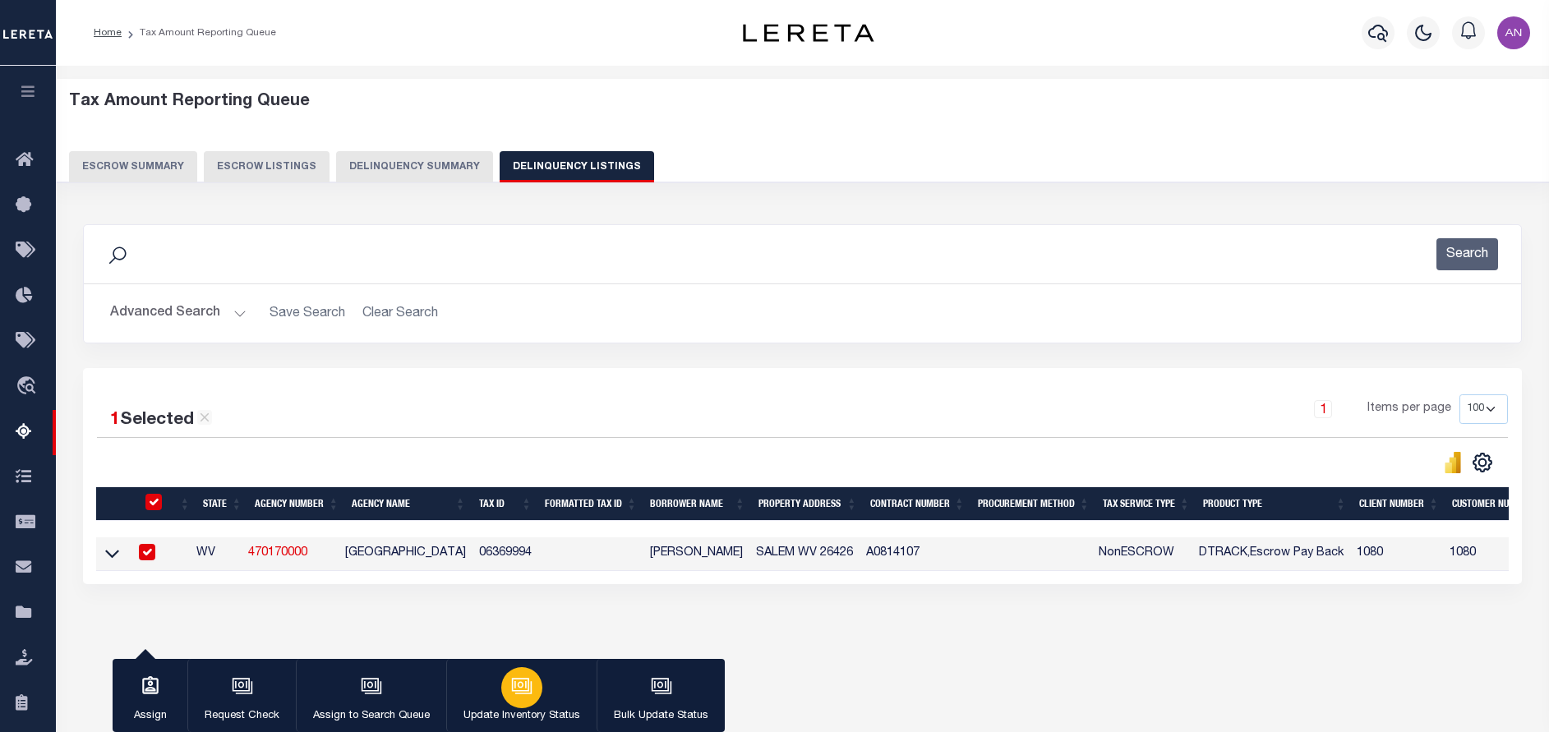
click at [546, 698] on button "Update Inventory Status" at bounding box center [521, 696] width 150 height 74
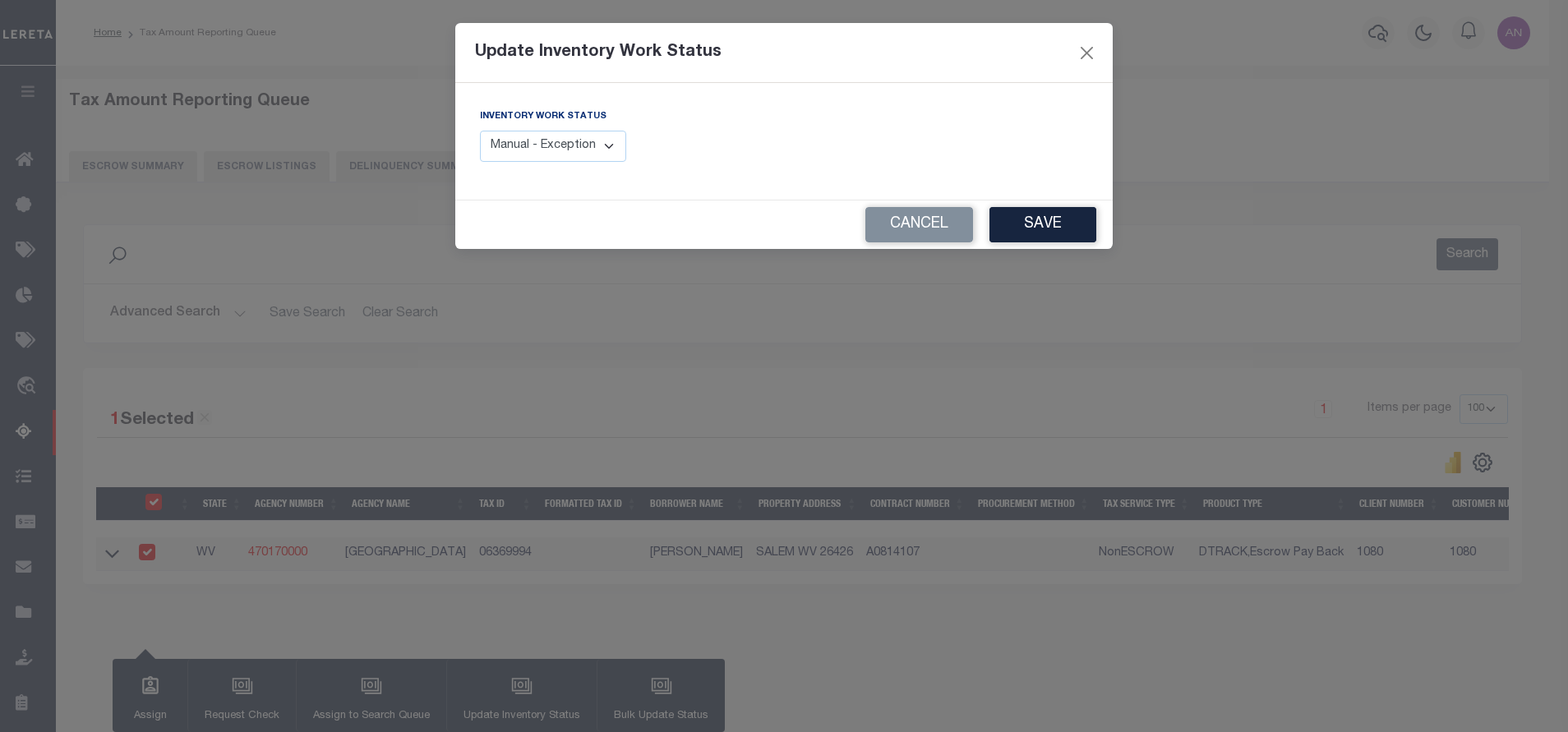
click at [592, 131] on select "Manual - Exception Pended - Awaiting Search Late Add Exception Completed" at bounding box center [553, 147] width 146 height 32
select select "4"
click at [480, 131] on select "Manual - Exception Pended - Awaiting Search Late Add Exception Completed" at bounding box center [553, 147] width 146 height 32
click at [818, 182] on div "Inventory Work Status Manual - Exception Pended - Awaiting Search Late Add Exce…" at bounding box center [783, 141] width 657 height 117
click at [1014, 237] on button "Save" at bounding box center [1042, 224] width 107 height 35
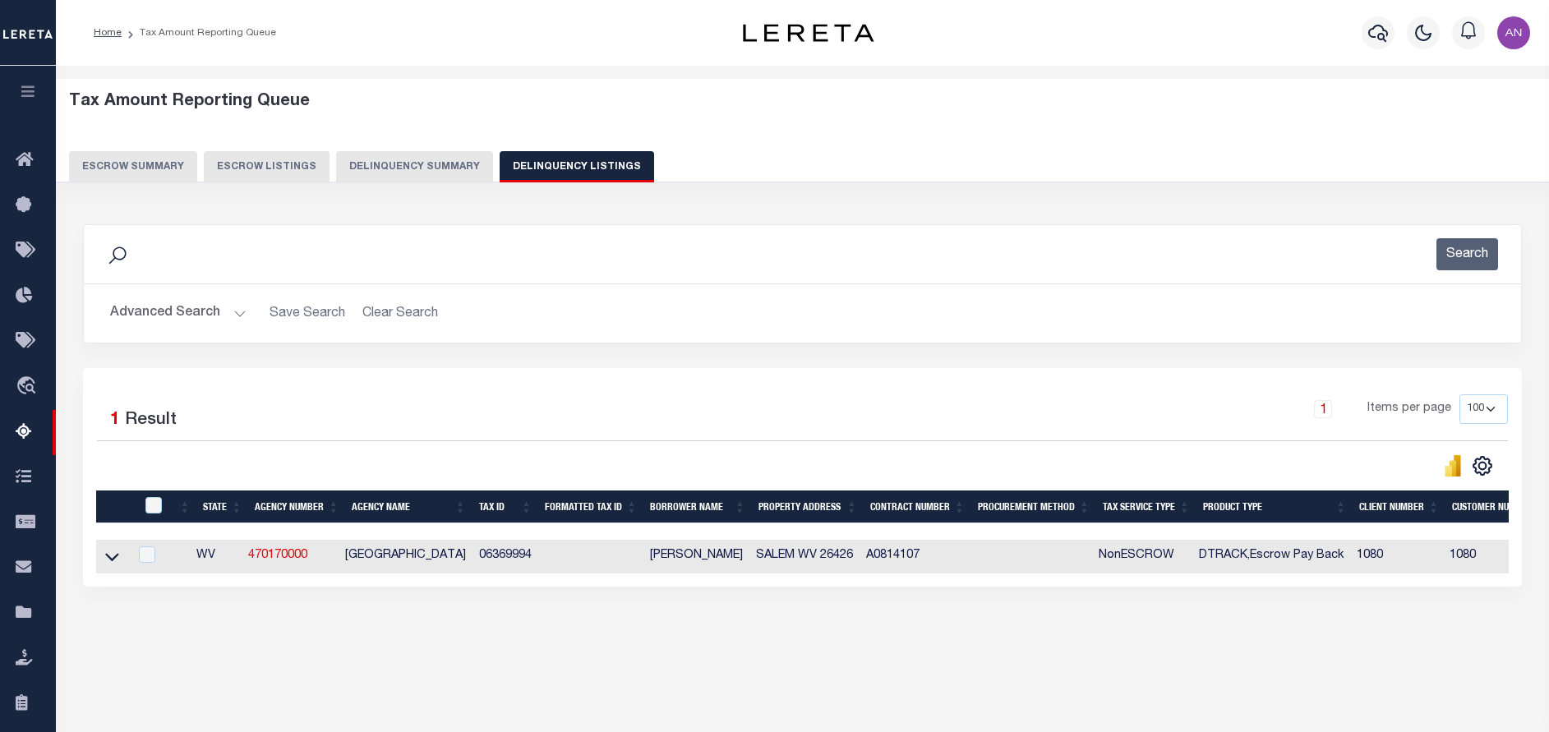
click at [117, 323] on button "Advanced Search" at bounding box center [178, 313] width 136 height 32
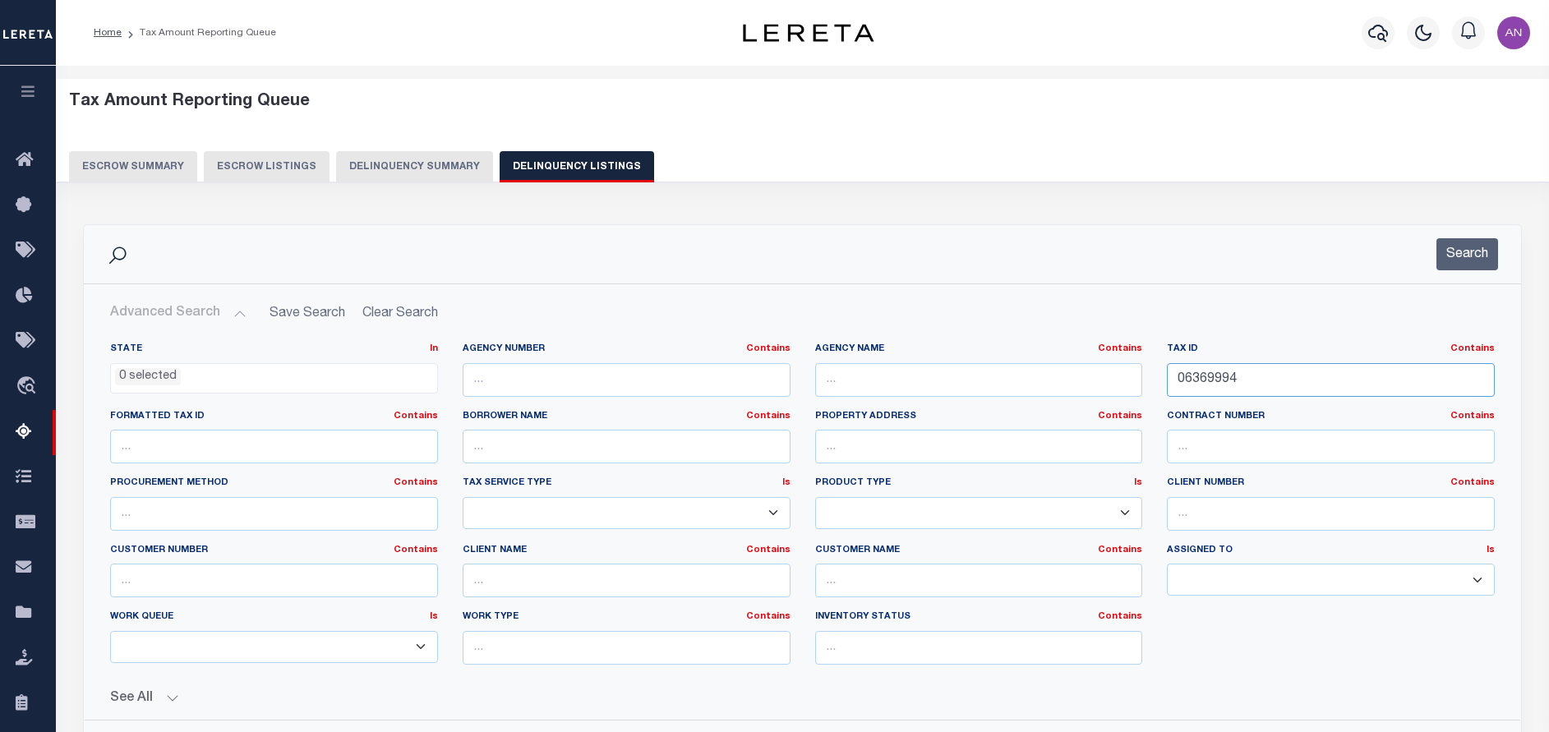
click at [1224, 378] on input "06369994" at bounding box center [1331, 380] width 328 height 34
paste input "70009"
type input "06370009"
click at [1428, 281] on div "Search" at bounding box center [802, 254] width 1437 height 58
click at [1451, 259] on button "Search" at bounding box center [1467, 254] width 62 height 32
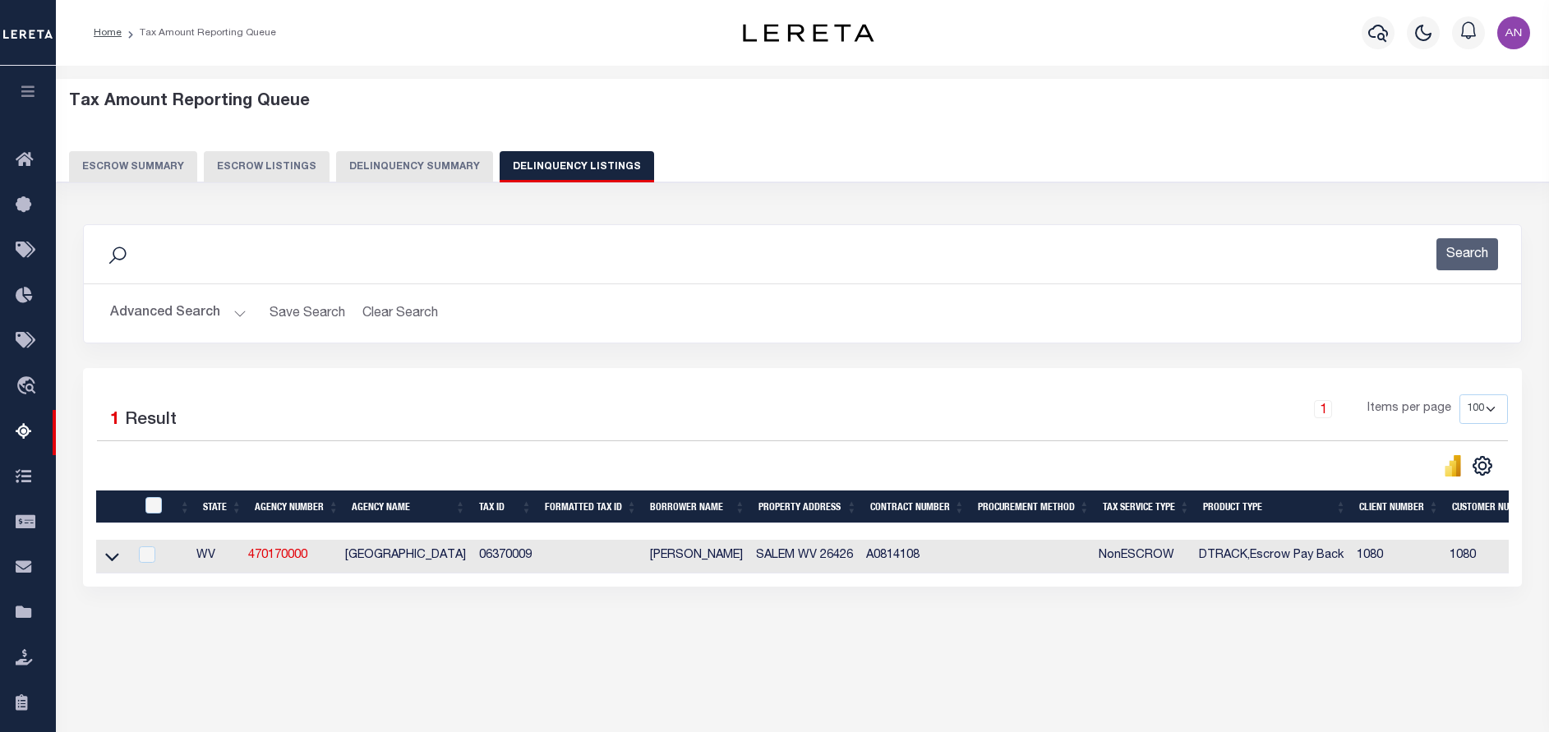
drag, startPoint x: 107, startPoint y: 559, endPoint x: 381, endPoint y: 563, distance: 274.4
click at [107, 559] on icon at bounding box center [112, 558] width 14 height 8
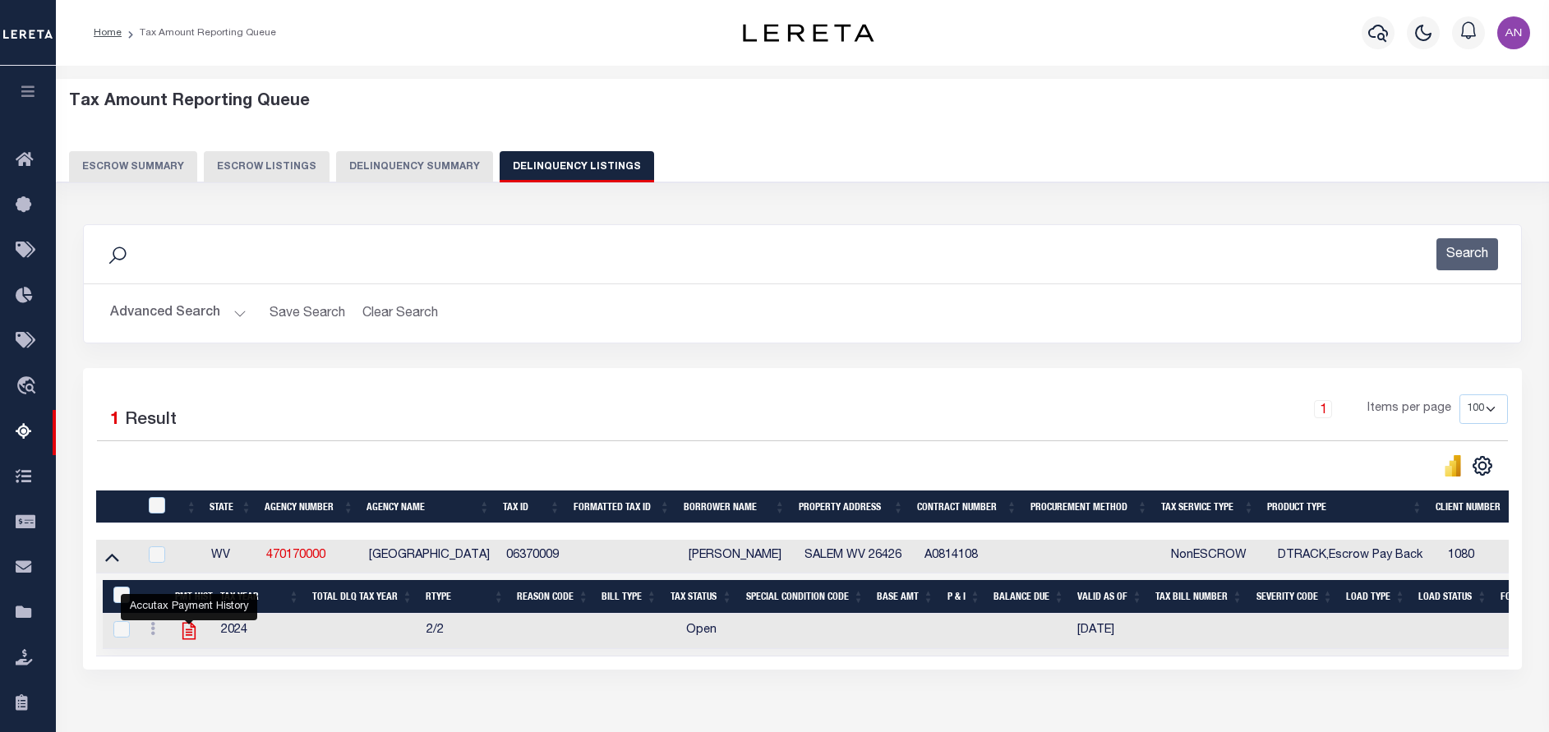
click at [186, 631] on icon "" at bounding box center [188, 630] width 21 height 21
checkbox input "true"
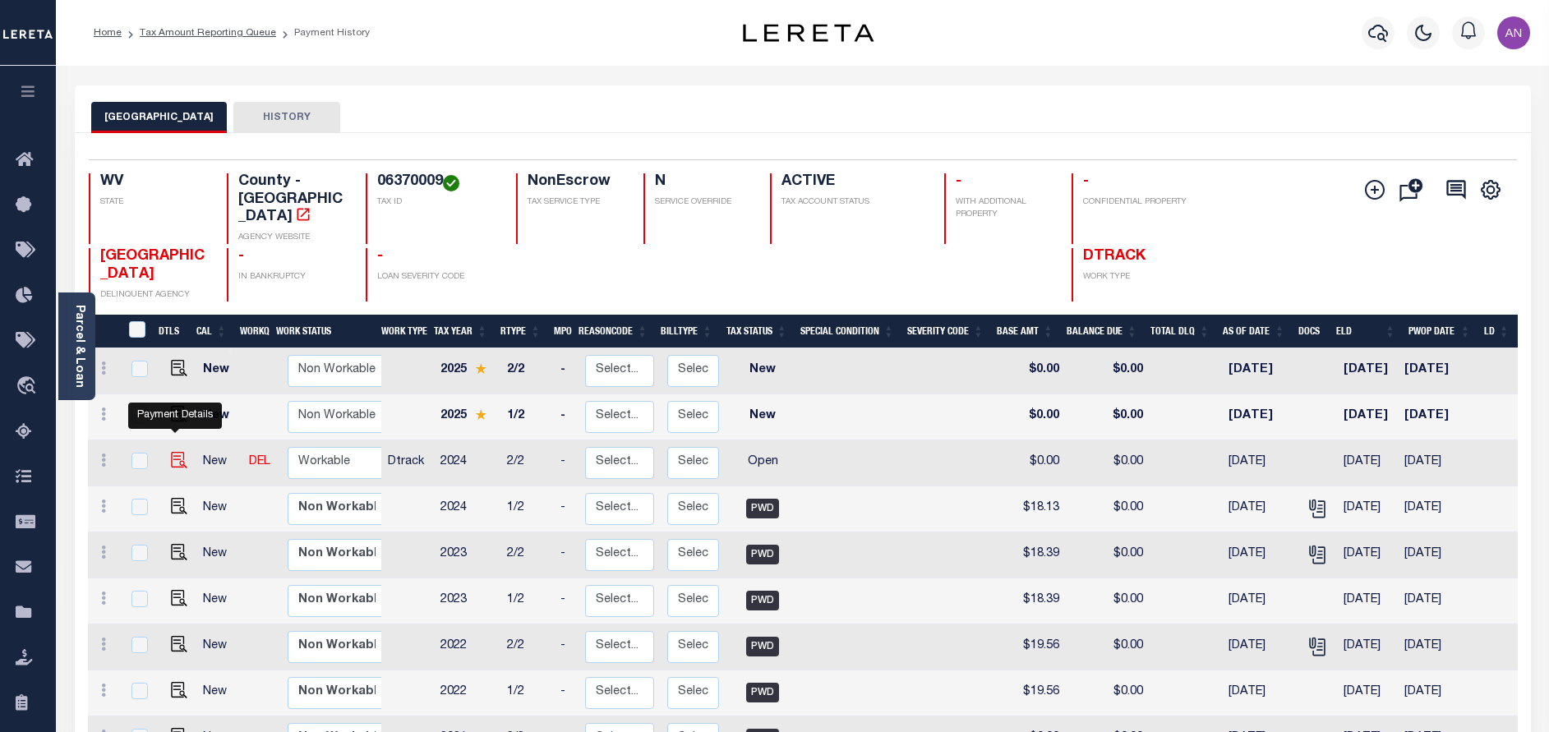
click at [172, 452] on img "" at bounding box center [179, 460] width 16 height 16
checkbox input "true"
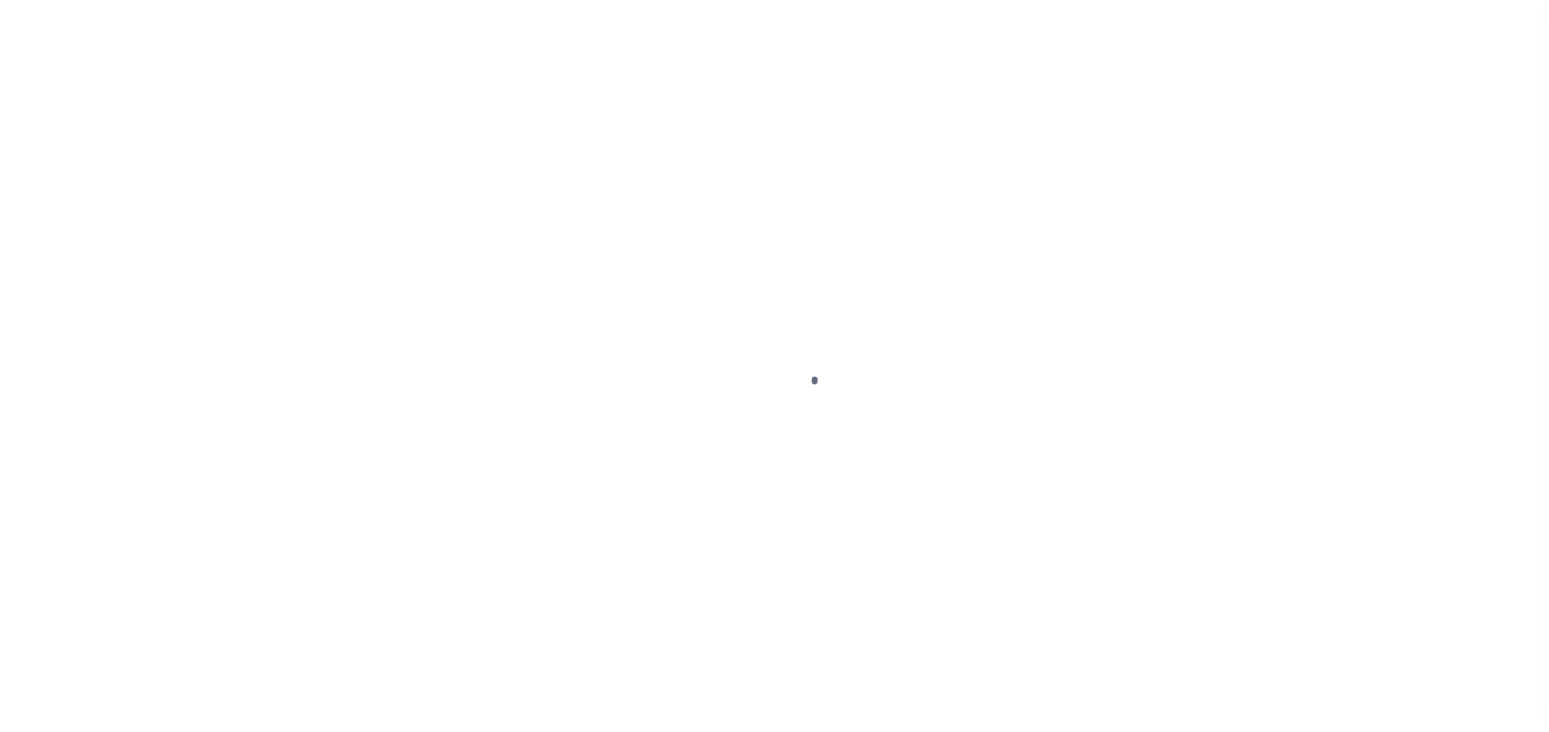
select select "OP2"
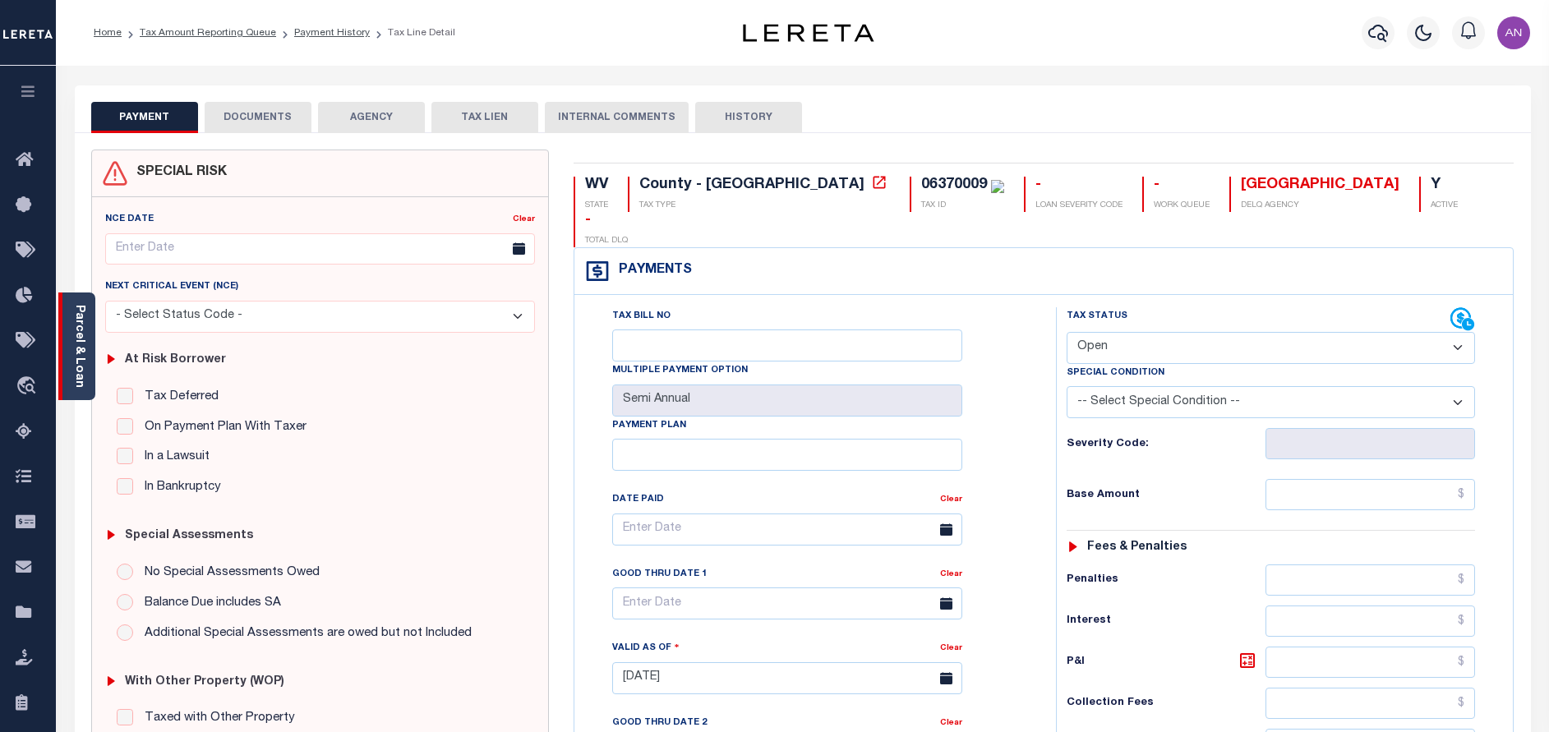
click at [80, 348] on link "Parcel & Loan" at bounding box center [79, 346] width 12 height 83
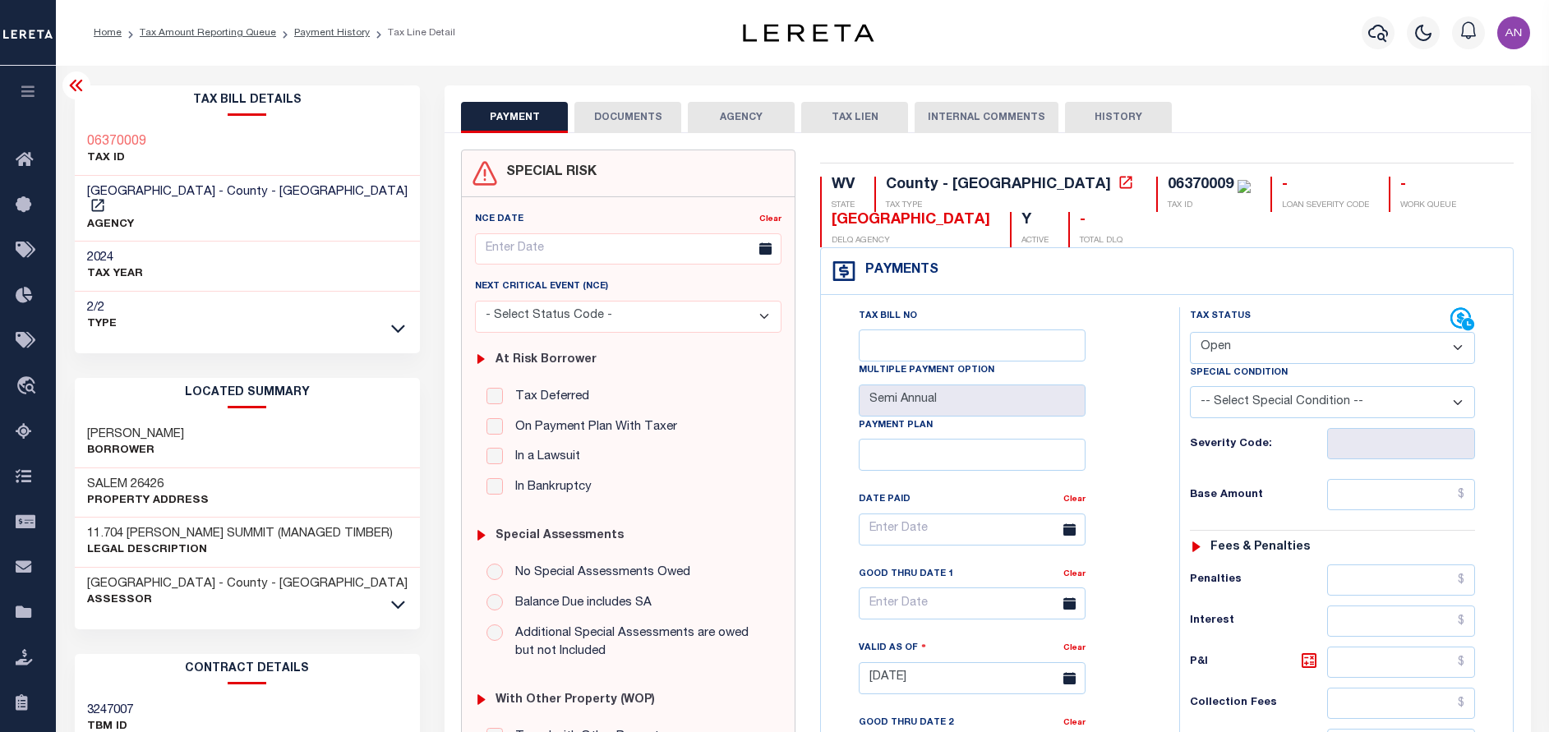
click at [605, 108] on button "DOCUMENTS" at bounding box center [627, 117] width 107 height 31
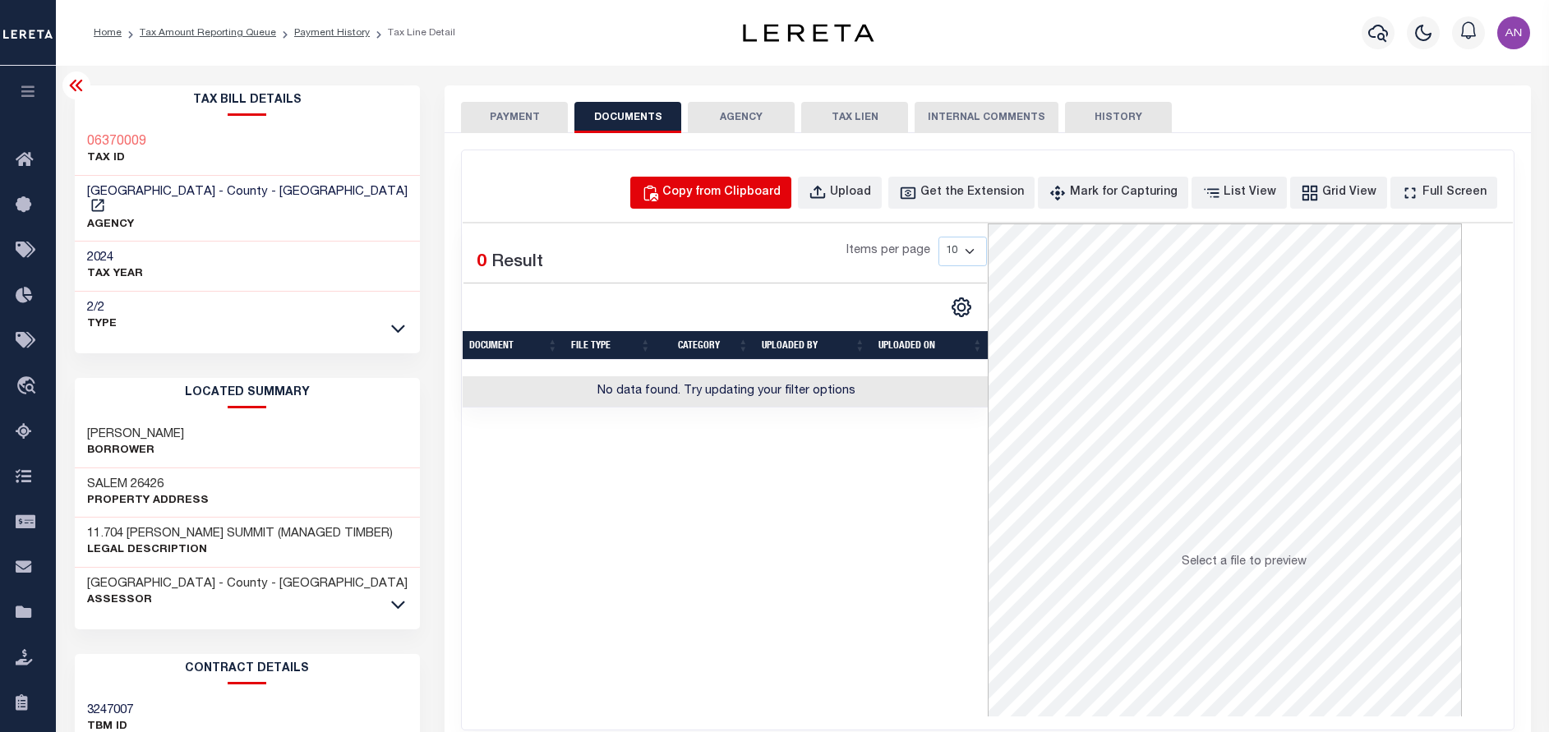
click at [762, 191] on div "Copy from Clipboard" at bounding box center [721, 193] width 118 height 18
select select "POP"
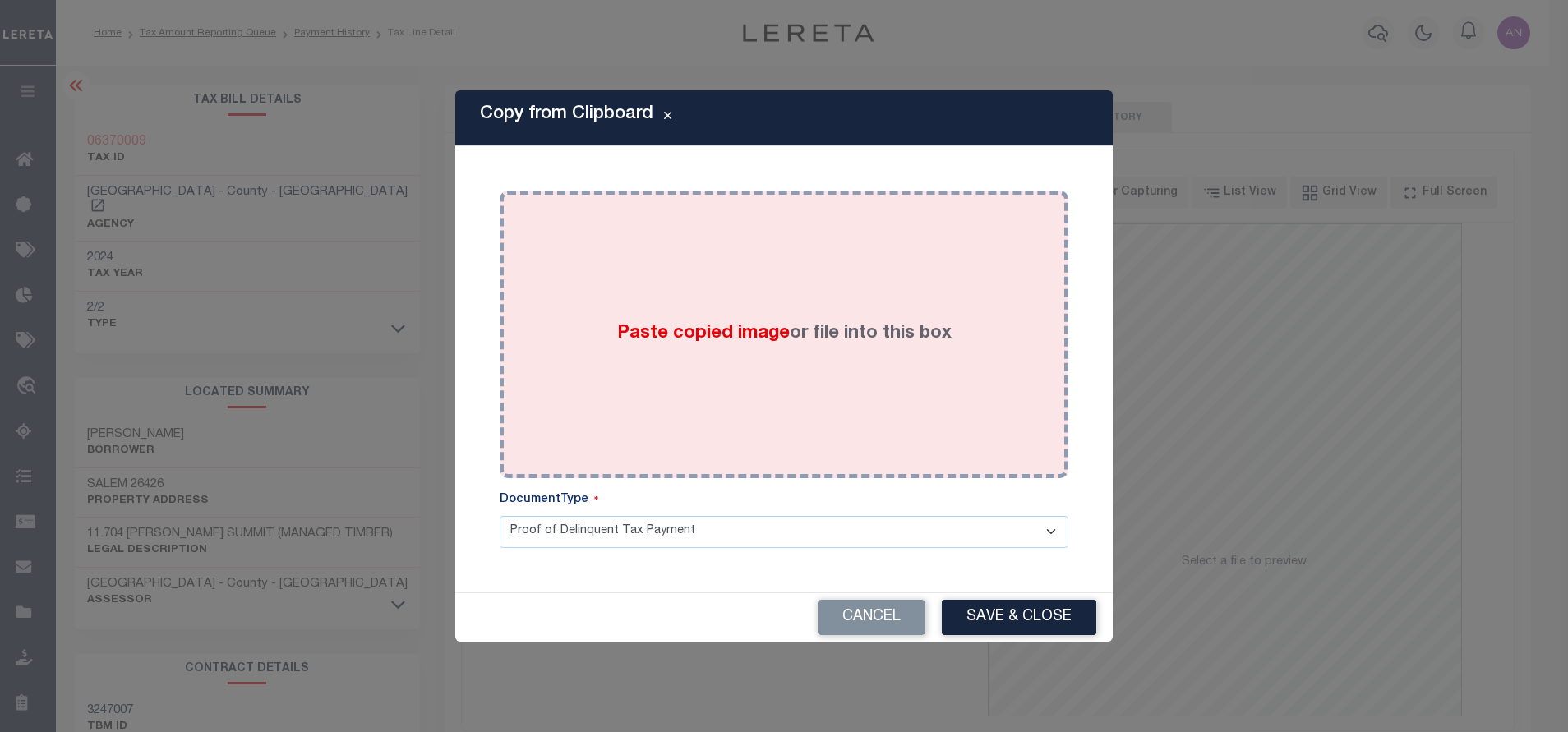
click at [873, 272] on div "Paste copied image or file into this box" at bounding box center [784, 334] width 544 height 263
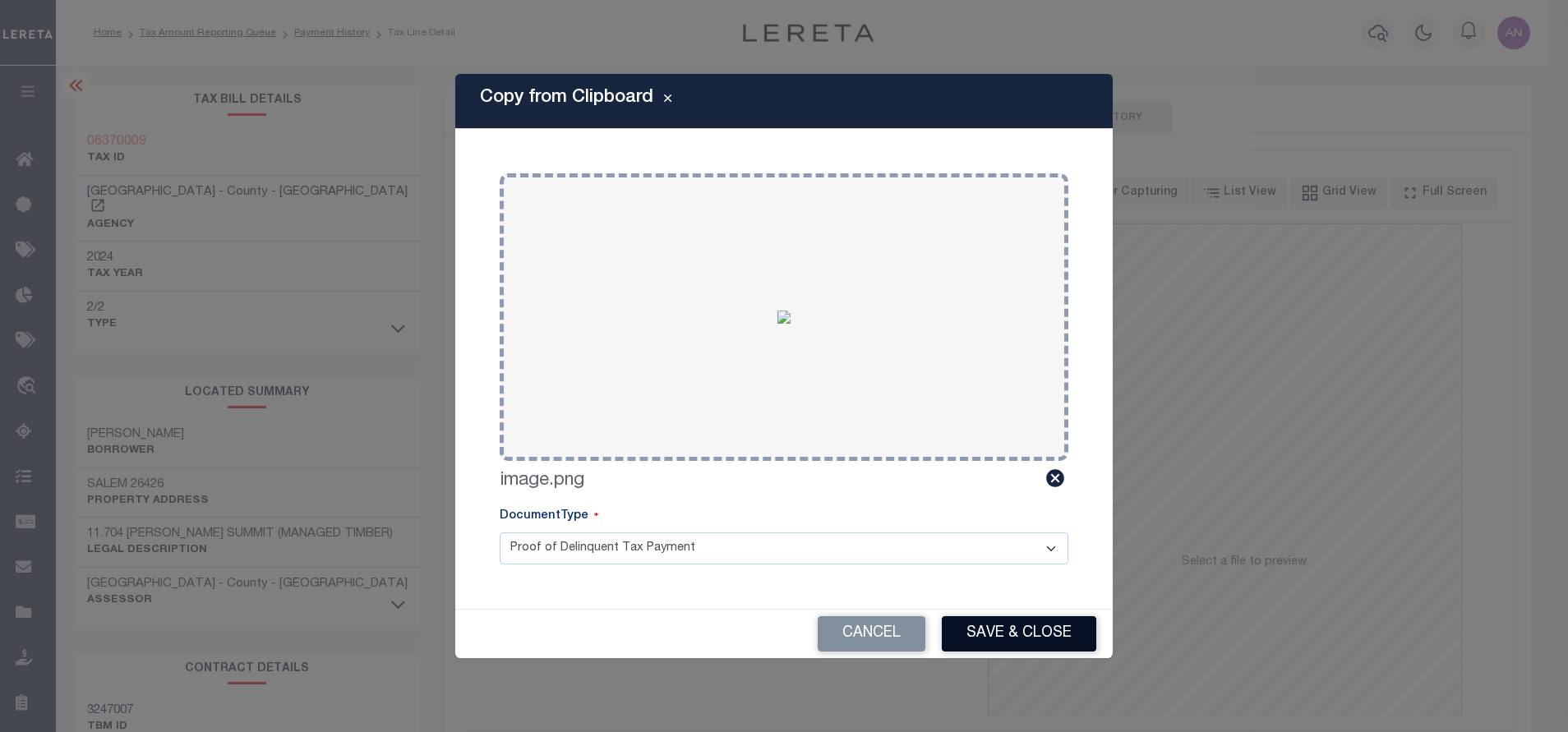
click at [1037, 642] on button "Save & Close" at bounding box center [1019, 633] width 154 height 35
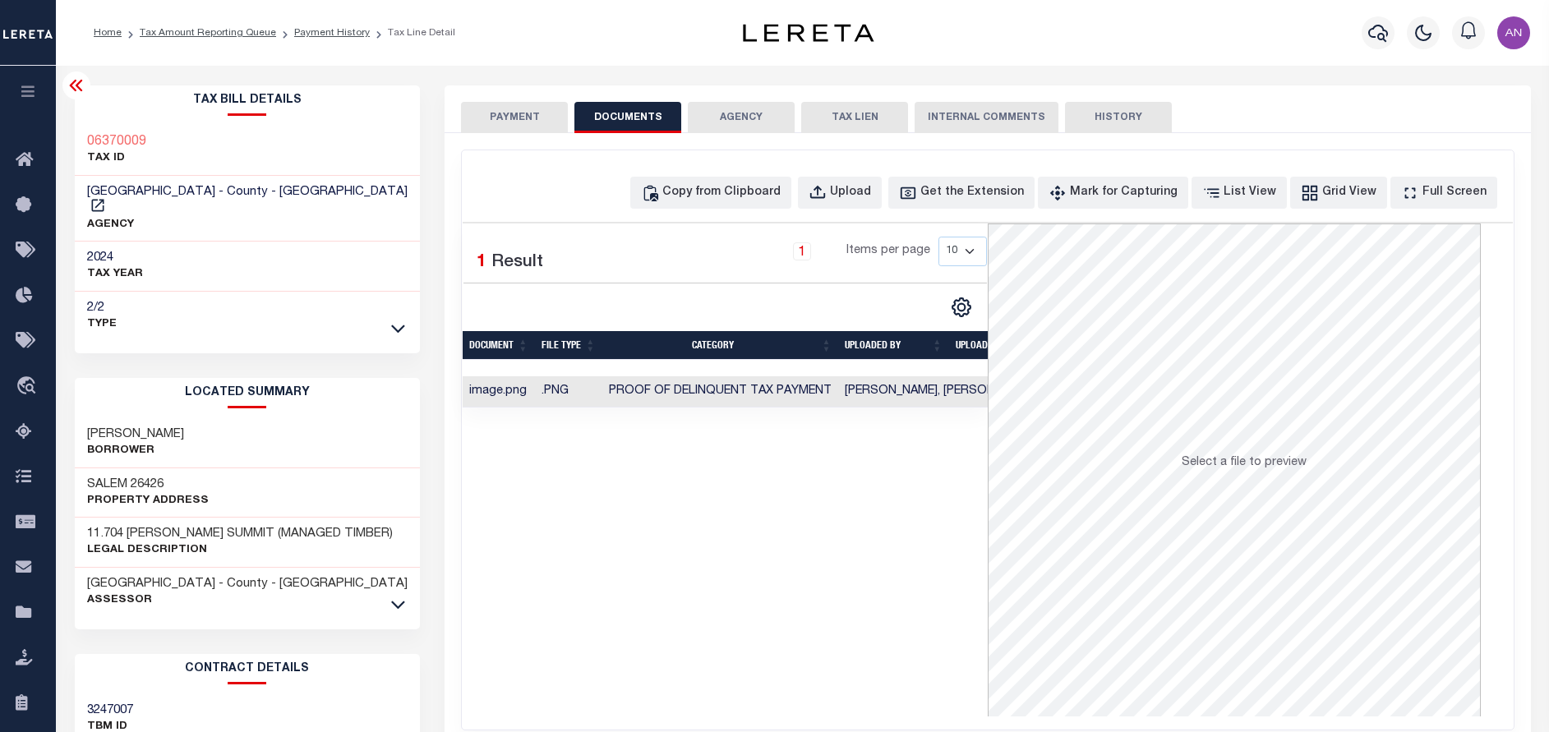
click at [496, 124] on button "PAYMENT" at bounding box center [514, 117] width 107 height 31
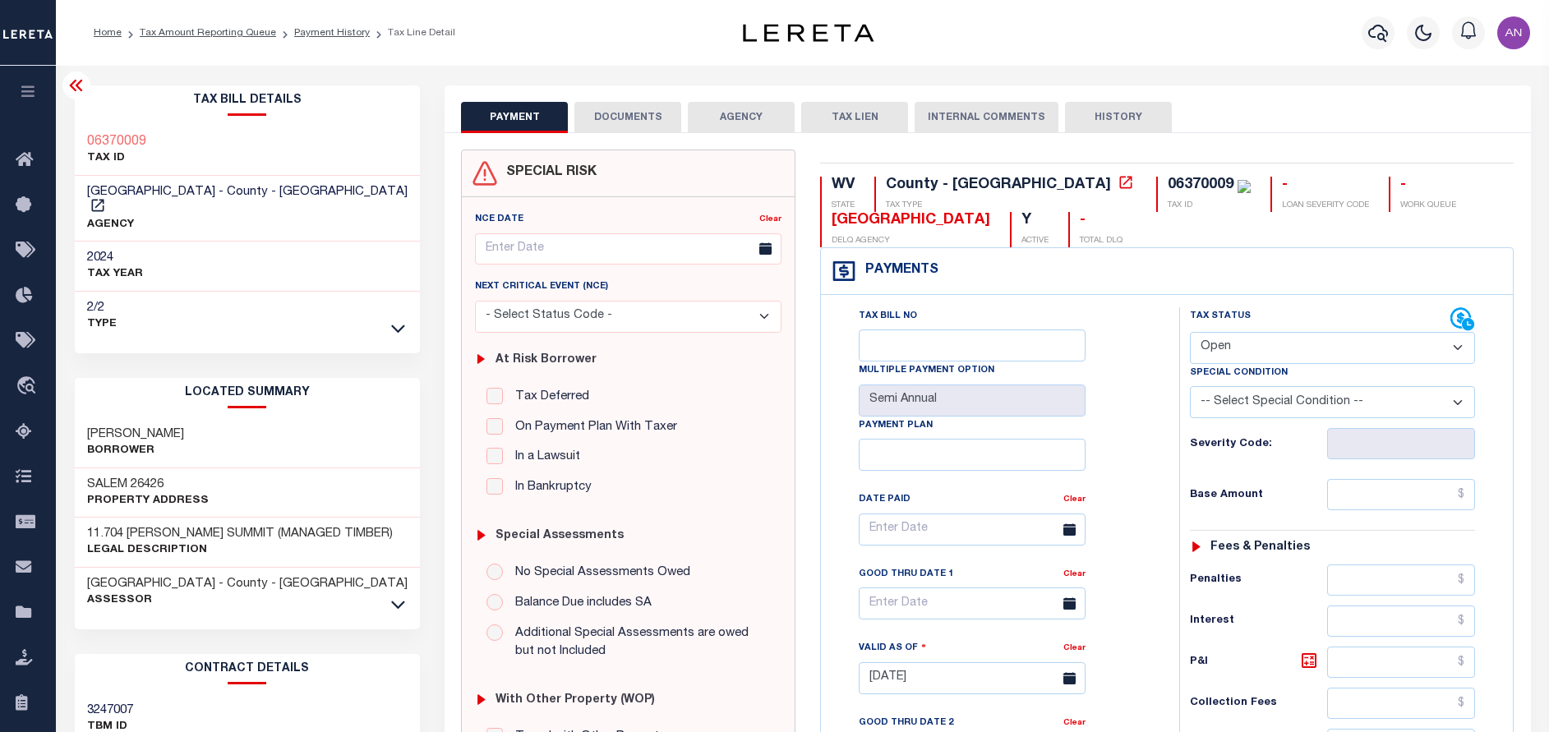
click at [1207, 352] on select "- Select Status Code - Open Due/Unpaid Paid Incomplete No Tax Due Internal Refu…" at bounding box center [1332, 348] width 285 height 32
select select "PYD"
click at [1190, 333] on select "- Select Status Code - Open Due/Unpaid Paid Incomplete No Tax Due Internal Refu…" at bounding box center [1332, 348] width 285 height 32
type input "[DATE]"
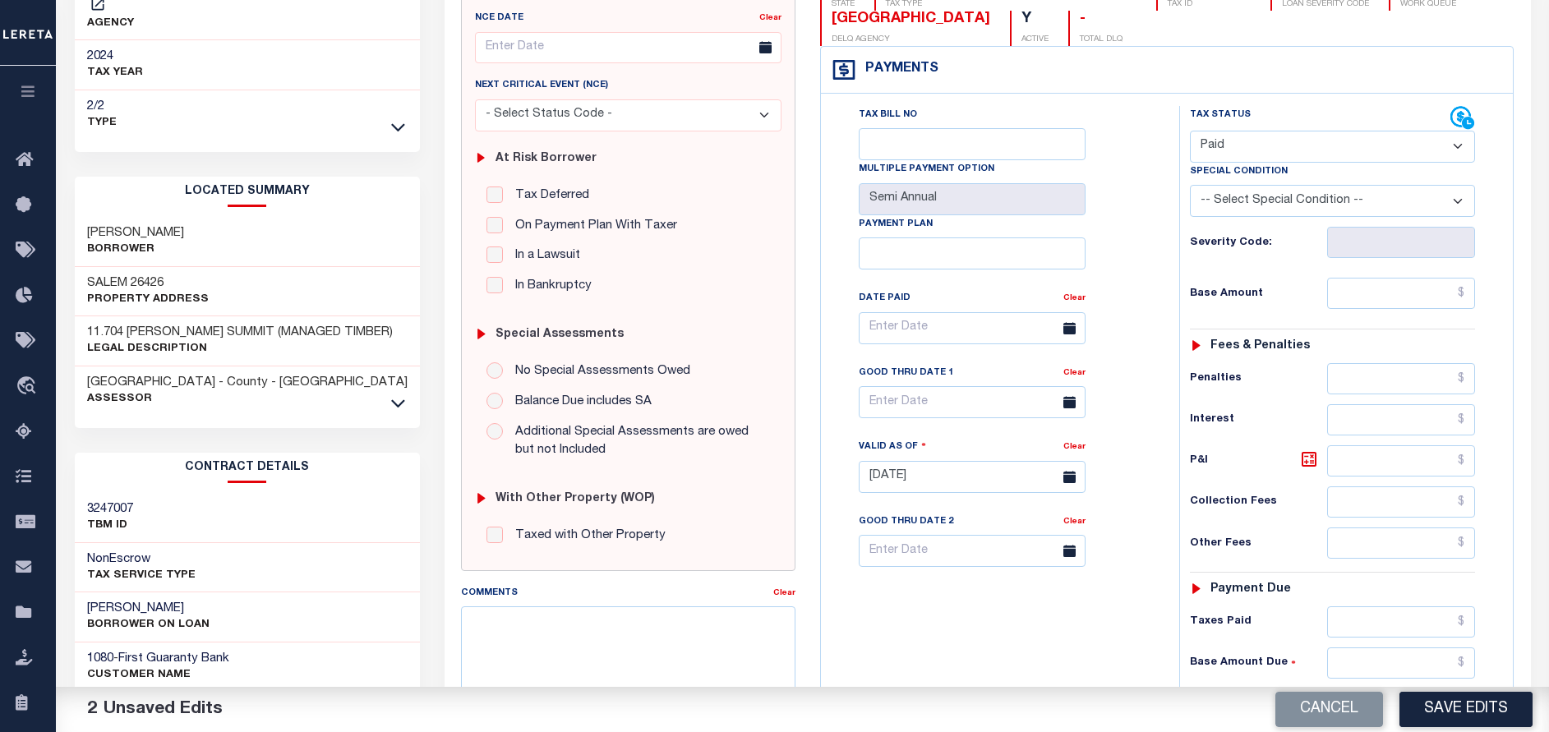
scroll to position [246, 0]
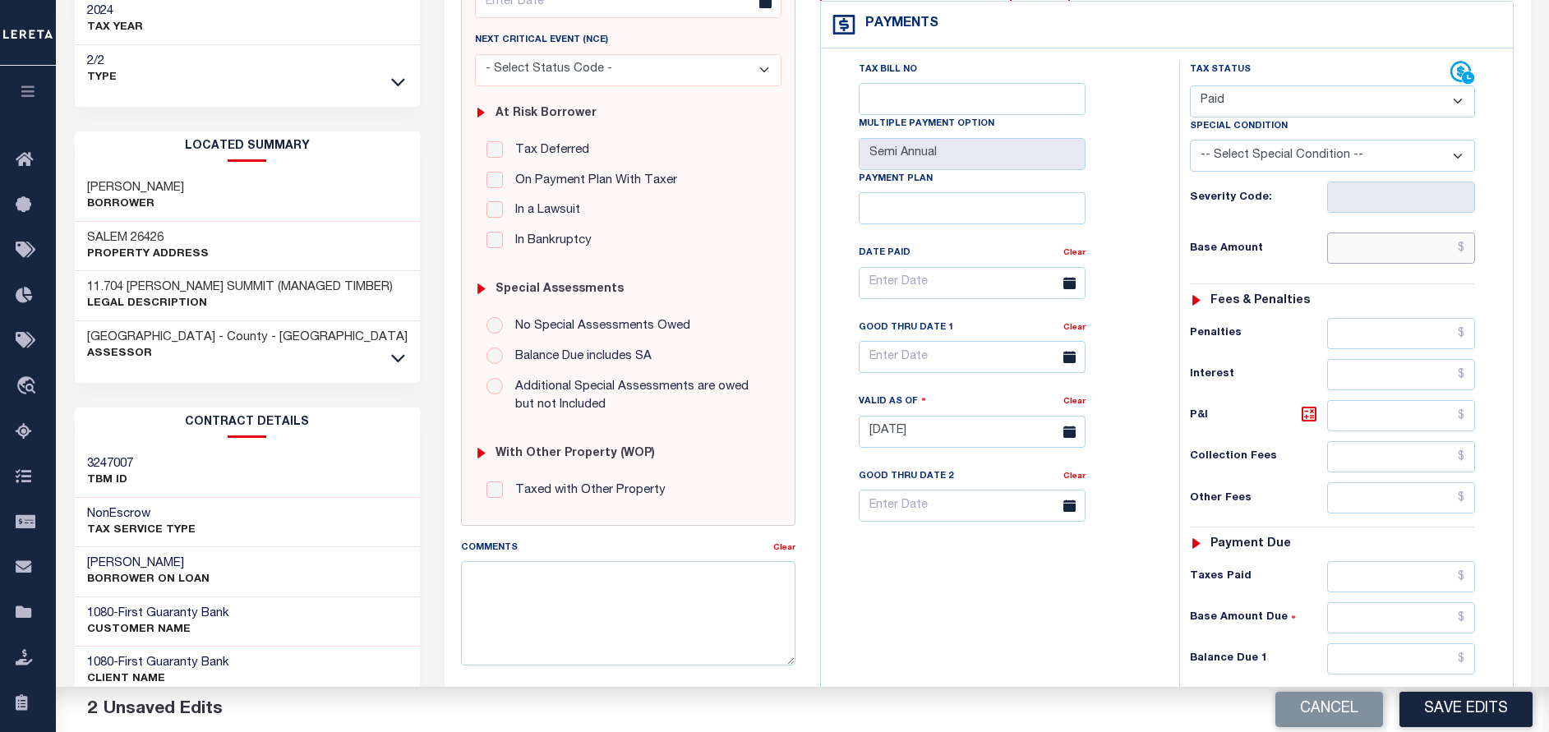
click at [1373, 250] on input "text" at bounding box center [1401, 248] width 148 height 31
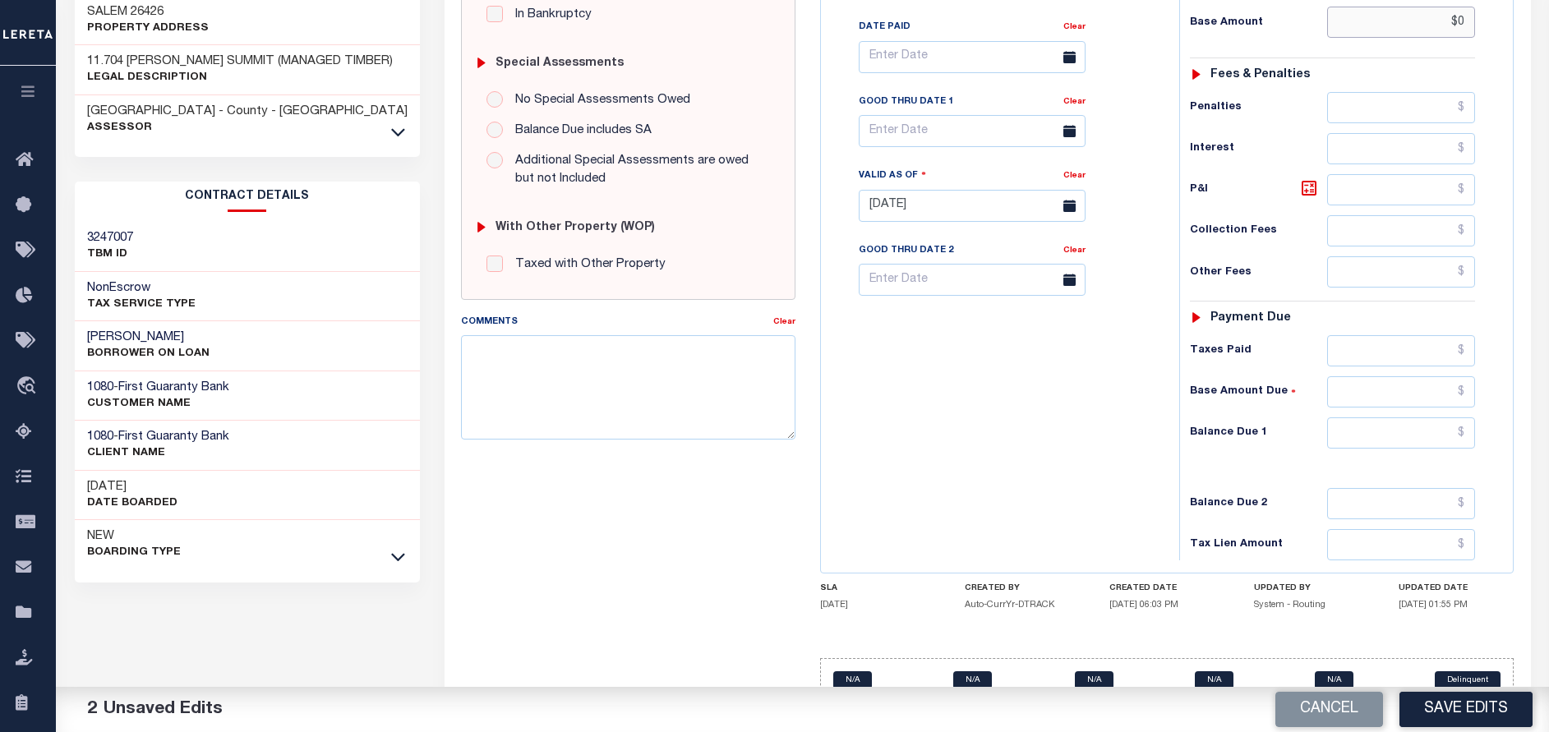
scroll to position [508, 0]
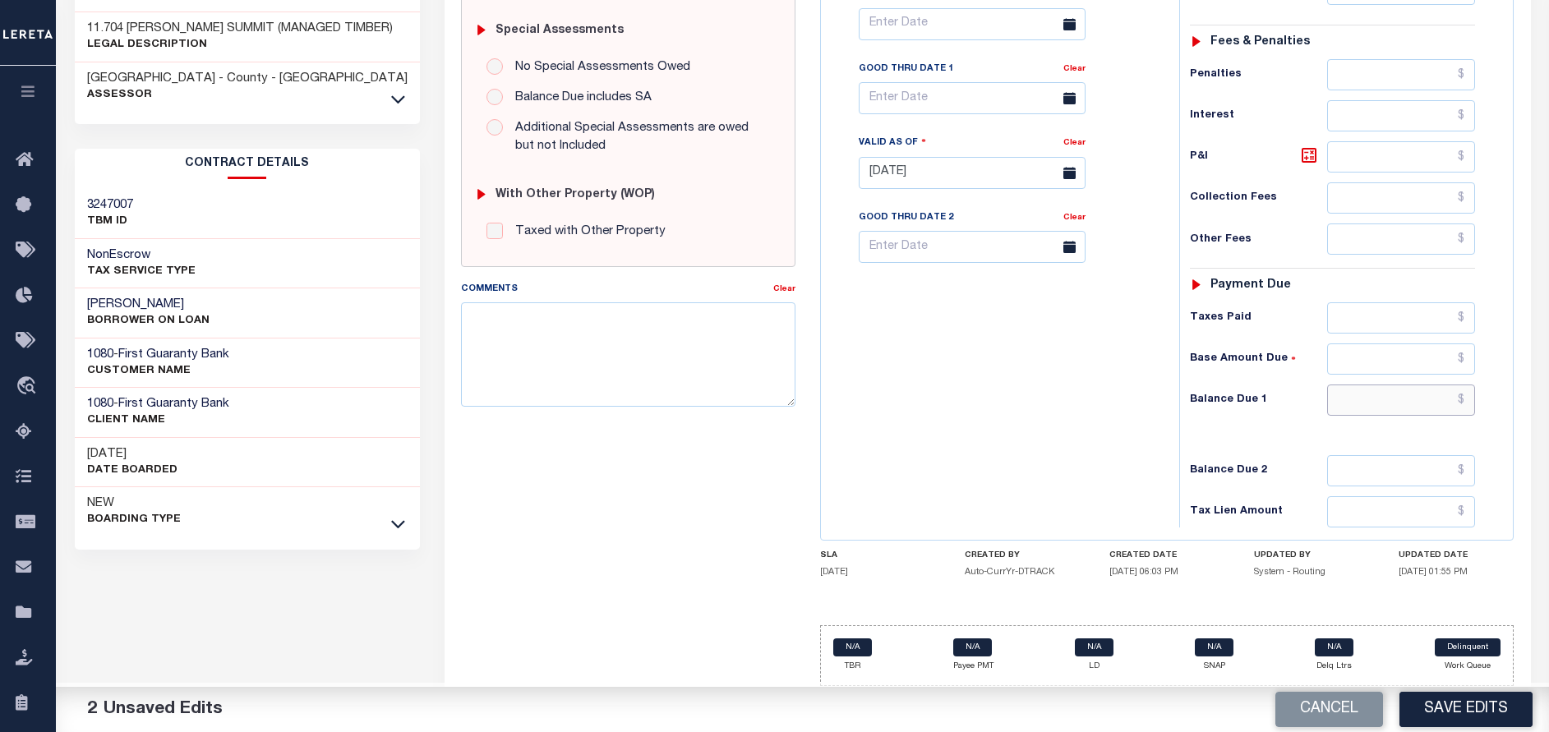
type input "$0.00"
click at [1379, 397] on input "text" at bounding box center [1401, 400] width 148 height 31
type input "$0.00"
click at [1474, 711] on button "Save Edits" at bounding box center [1465, 709] width 133 height 35
checkbox input "false"
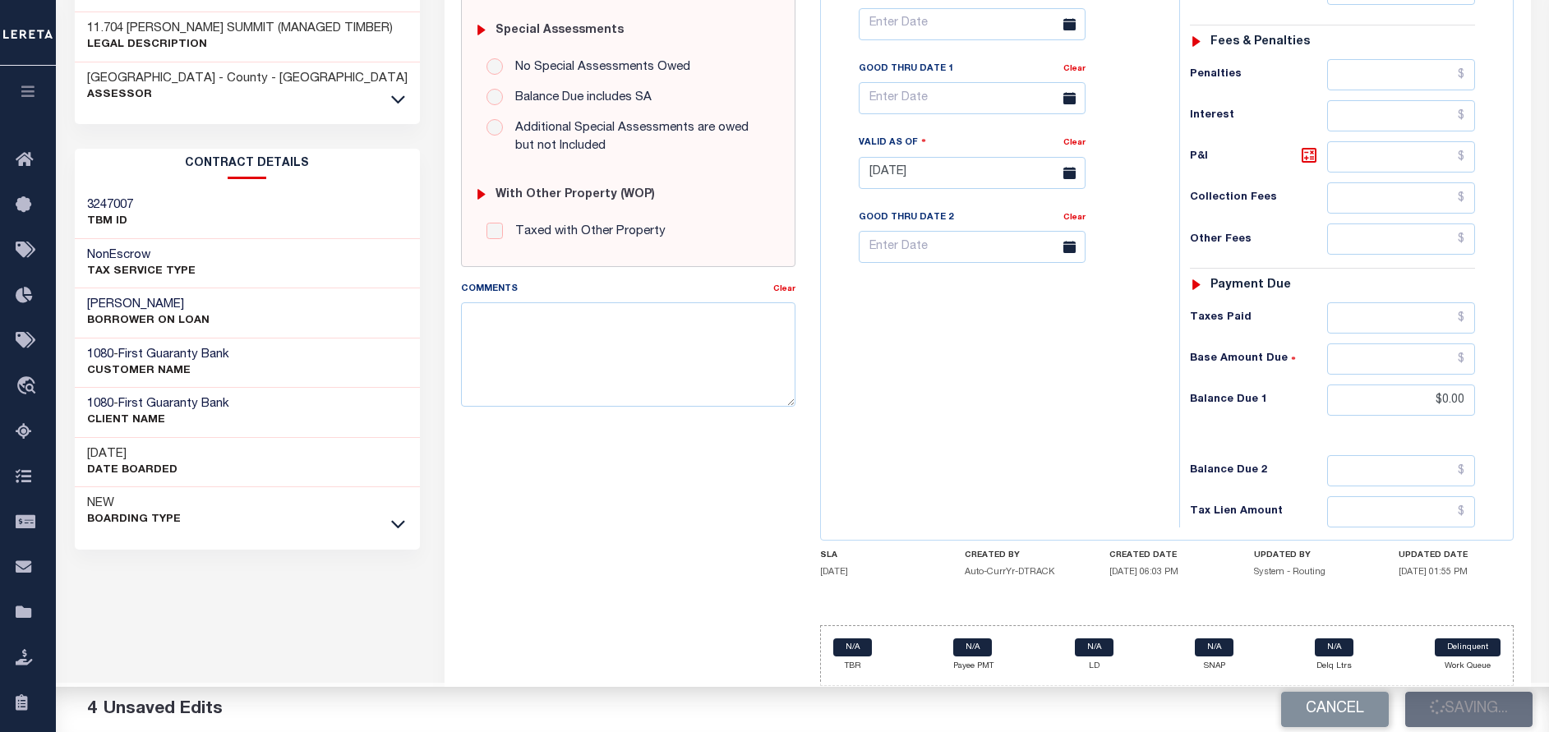
checkbox input "false"
type input "$0"
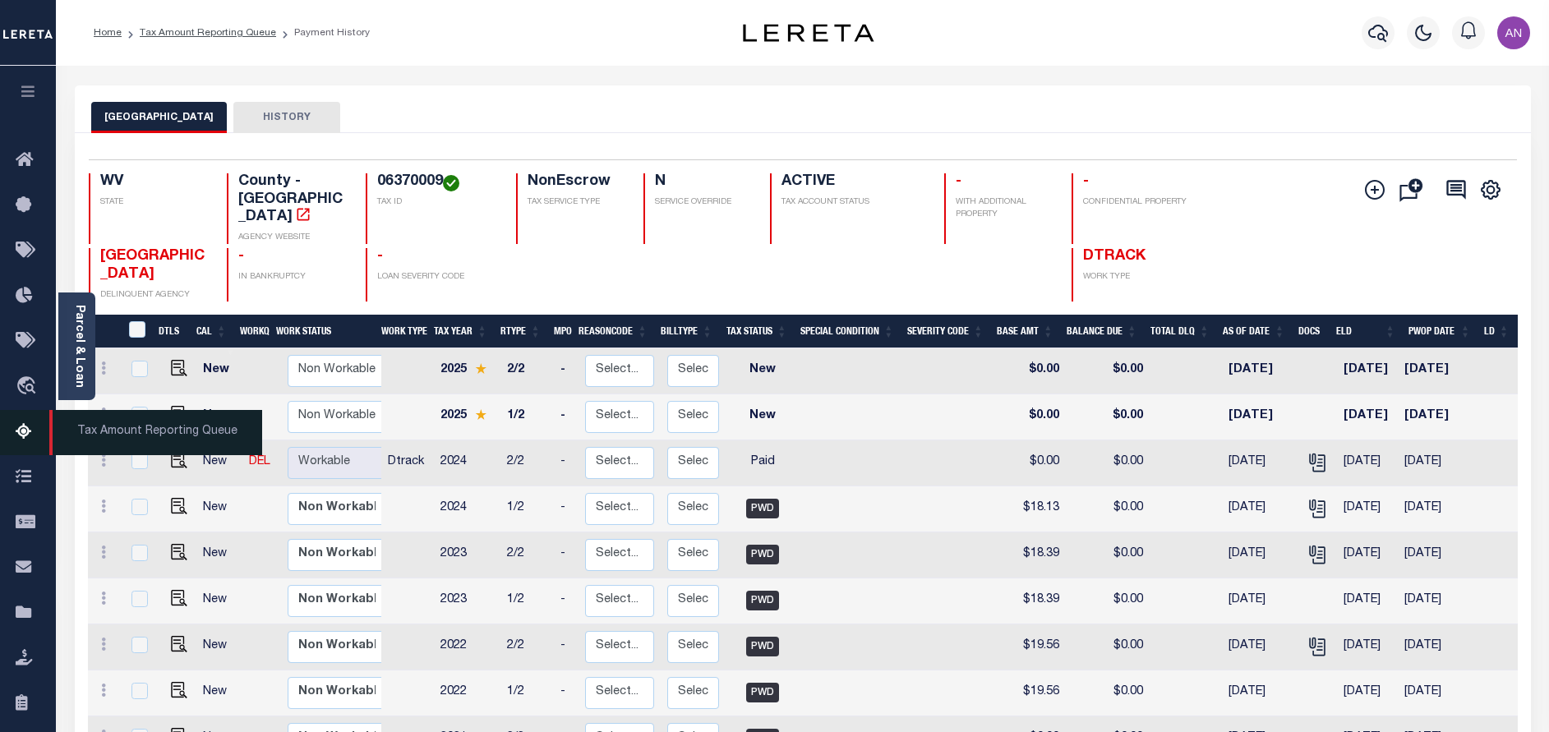
click at [27, 443] on icon at bounding box center [29, 432] width 26 height 21
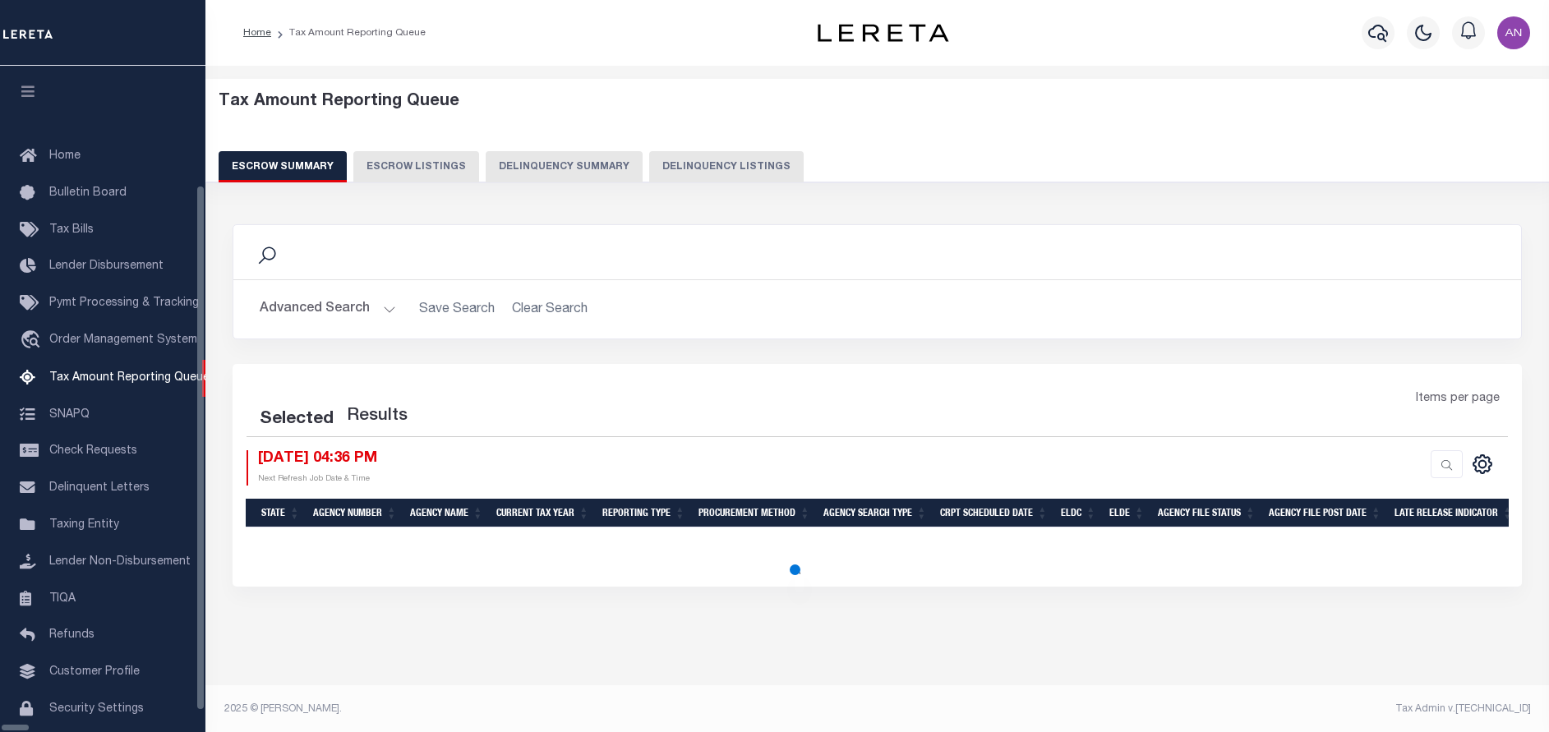
select select "100"
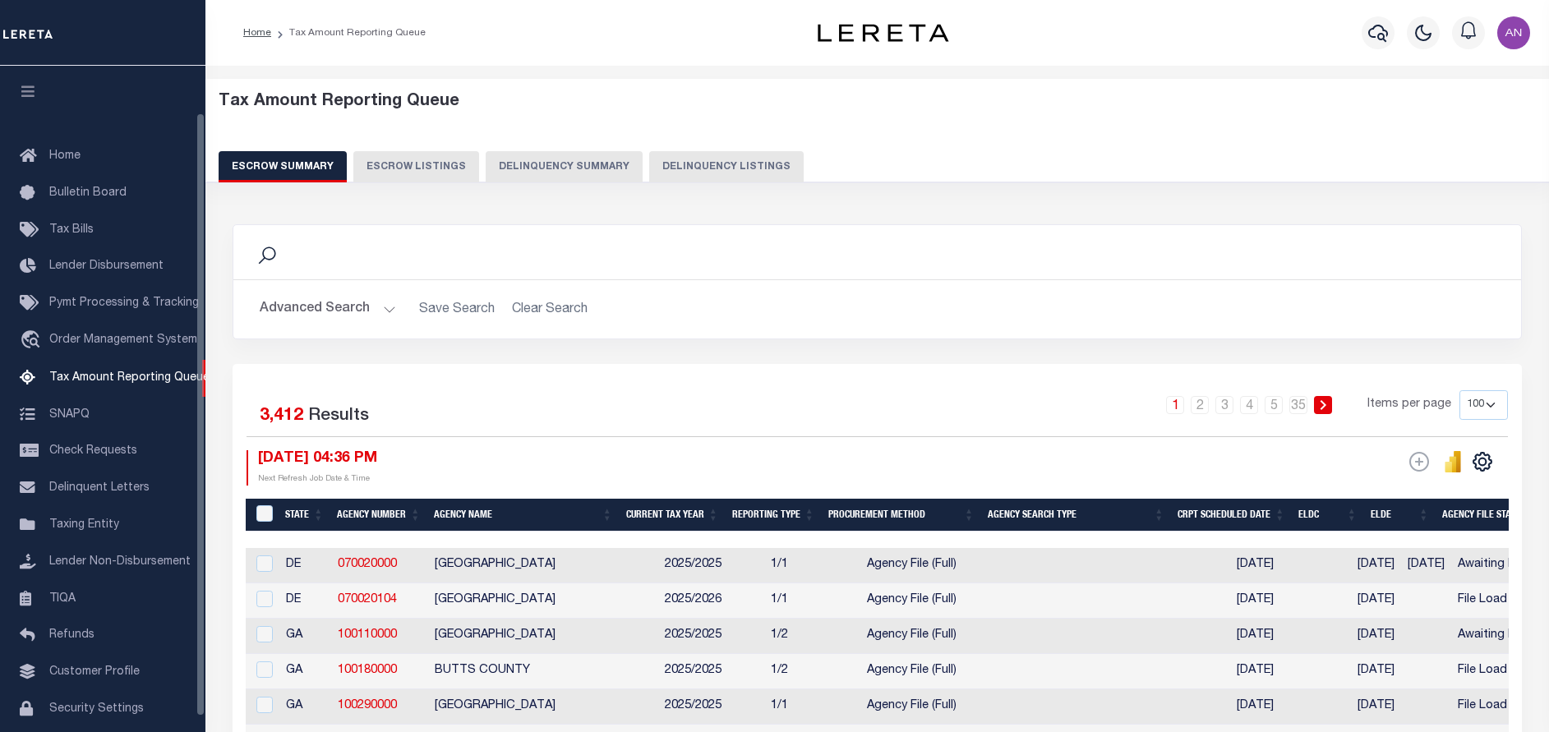
scroll to position [52, 0]
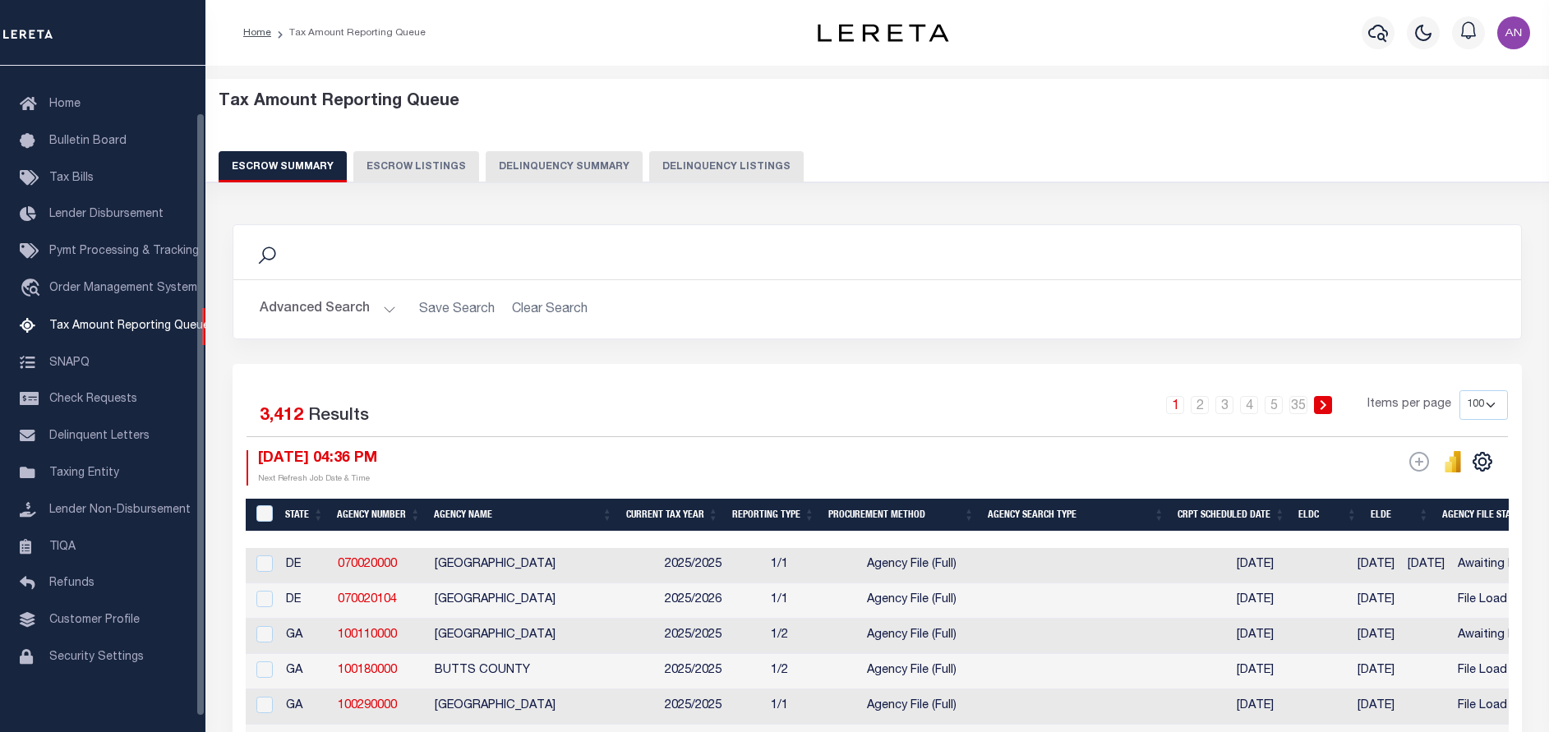
click at [689, 163] on button "Delinquency Listings" at bounding box center [726, 166] width 154 height 31
select select "100"
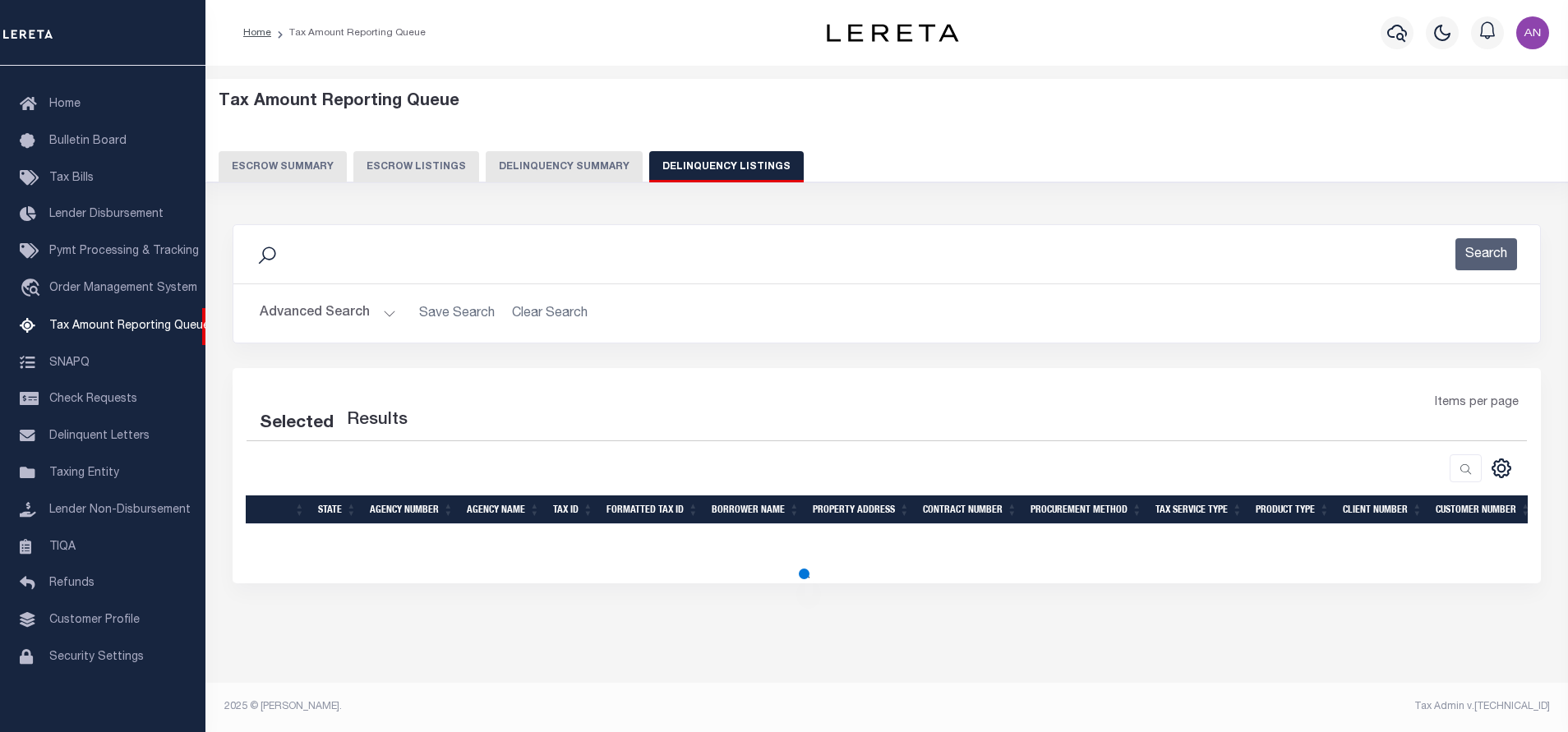
select select "100"
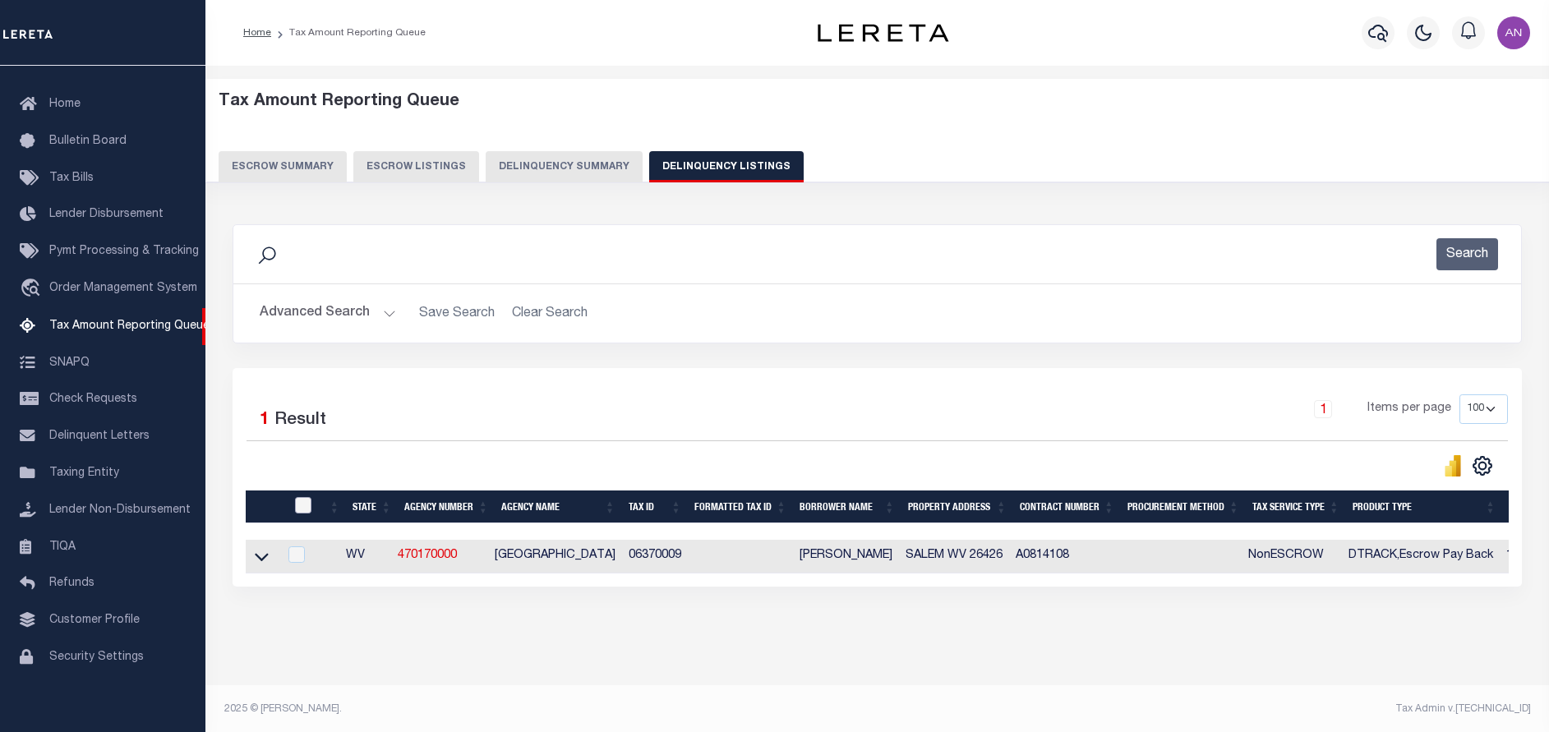
click at [308, 511] on input "checkbox" at bounding box center [303, 505] width 16 height 16
checkbox input "true"
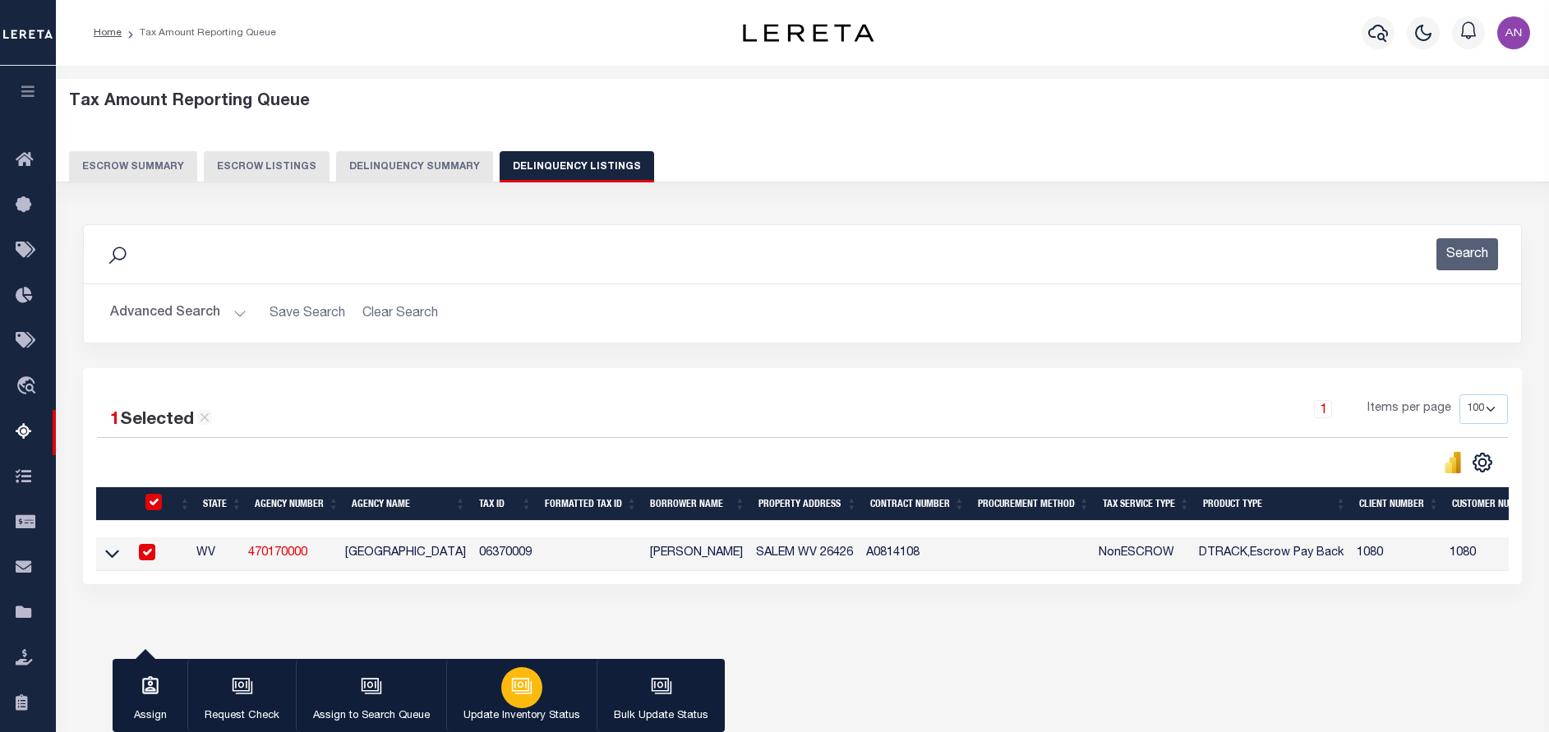
click at [547, 694] on button "Update Inventory Status" at bounding box center [521, 696] width 150 height 74
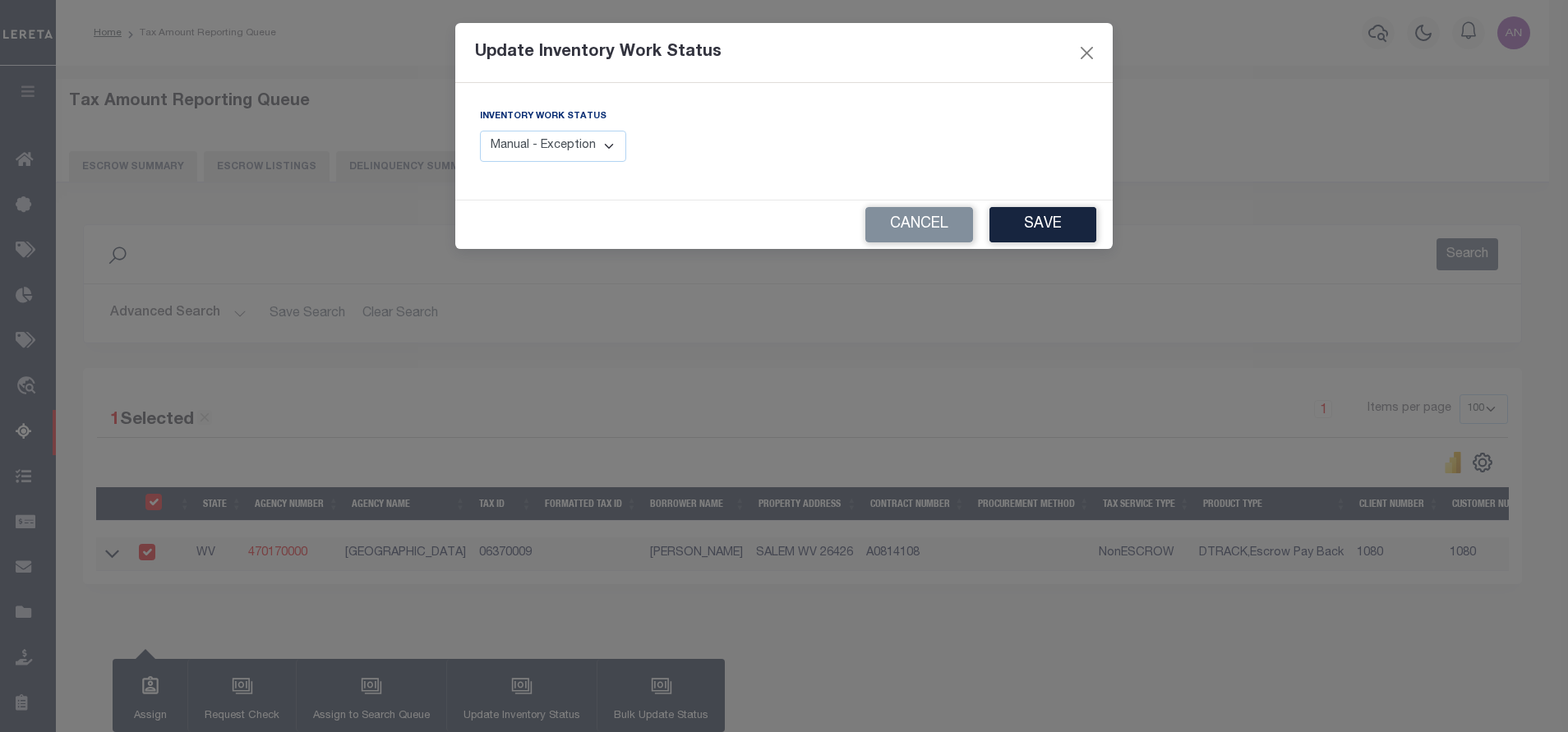
click at [587, 150] on select "Manual - Exception Pended - Awaiting Search Late Add Exception Completed" at bounding box center [553, 147] width 146 height 32
select select "4"
click at [480, 131] on select "Manual - Exception Pended - Awaiting Search Late Add Exception Completed" at bounding box center [553, 147] width 146 height 32
click at [1011, 222] on button "Save" at bounding box center [1042, 224] width 107 height 35
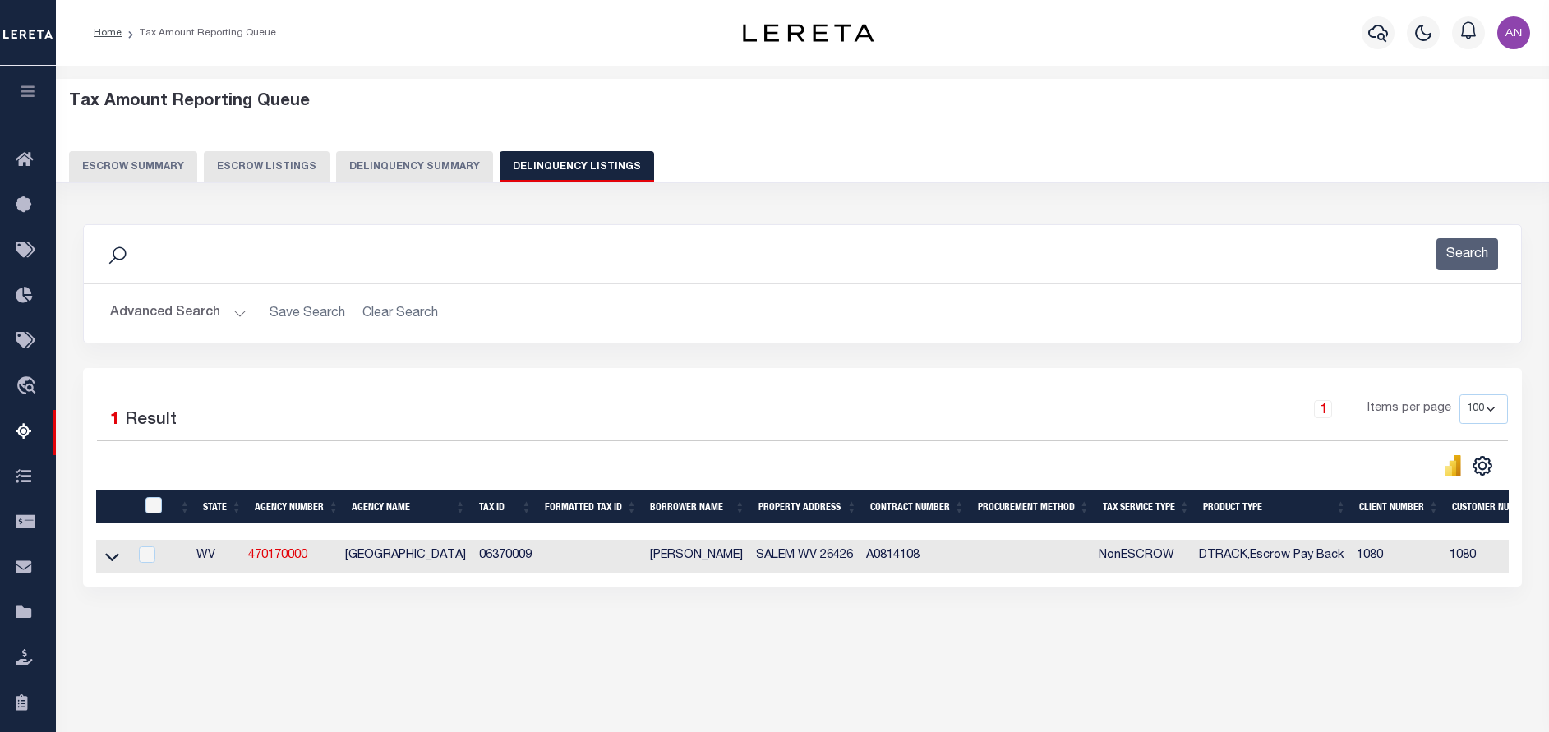
click at [205, 322] on button "Advanced Search" at bounding box center [178, 313] width 136 height 32
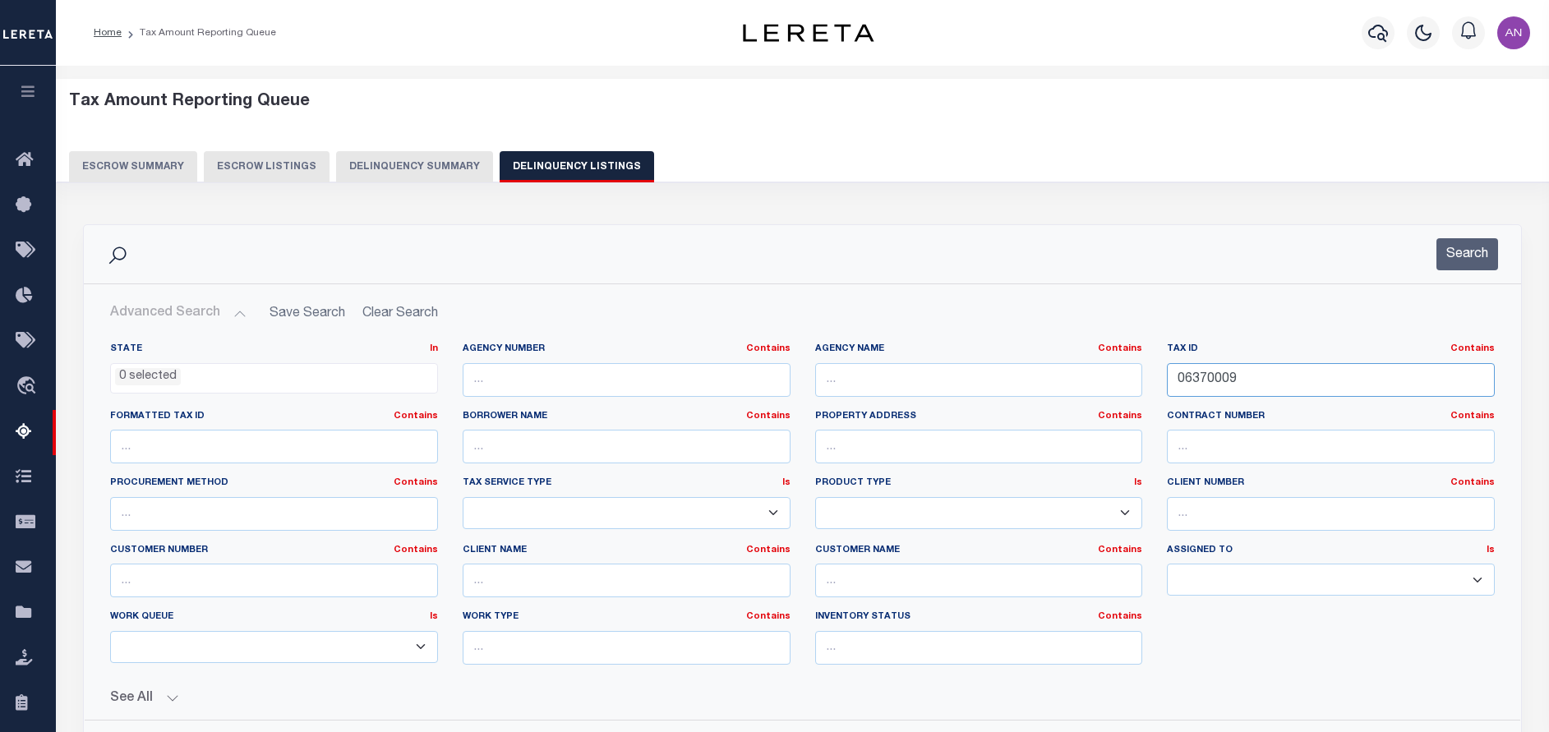
click at [1266, 381] on input "06370009" at bounding box center [1331, 380] width 328 height 34
paste input "18"
type input "06370018"
click at [1470, 265] on button "Search" at bounding box center [1467, 254] width 62 height 32
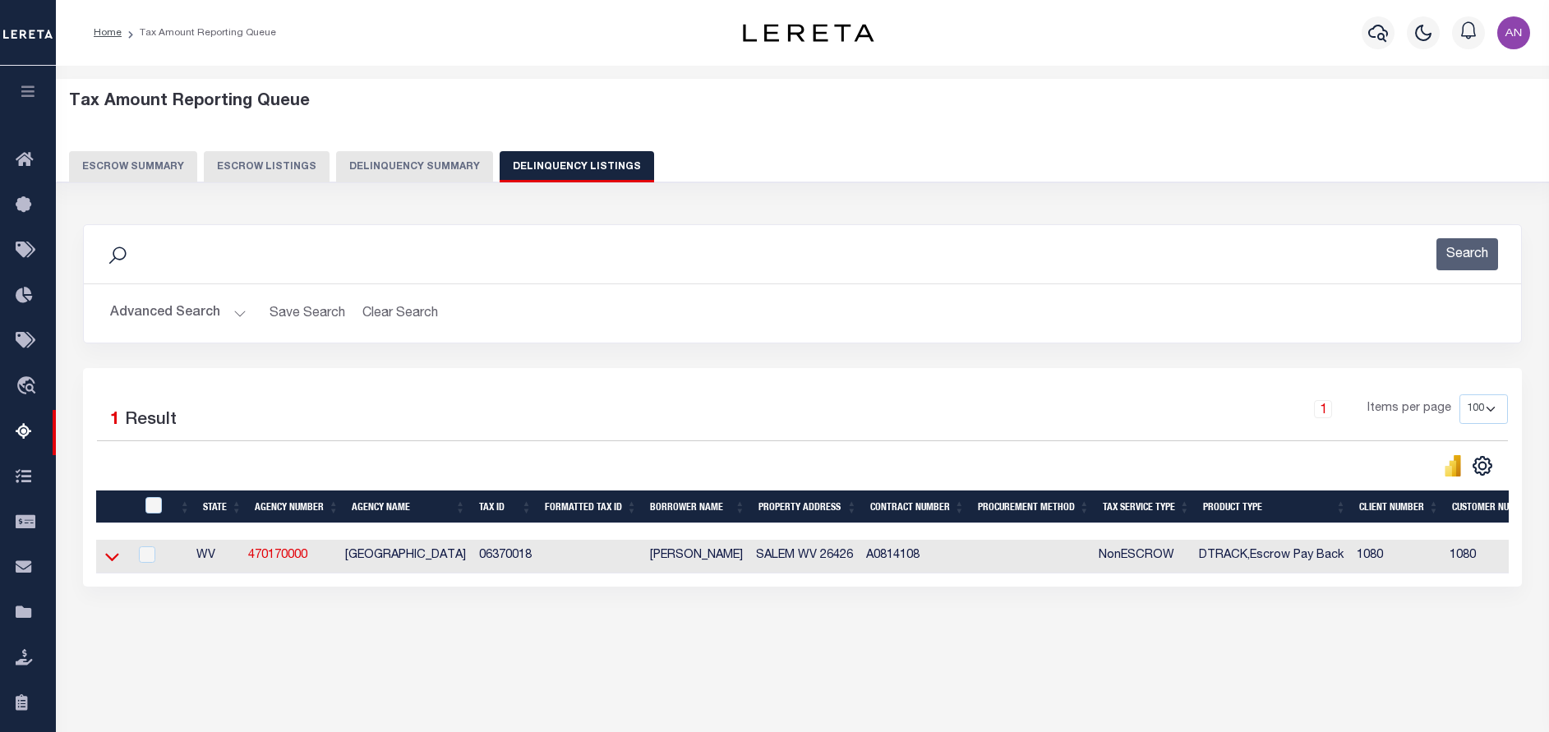
click at [114, 565] on icon at bounding box center [112, 556] width 14 height 17
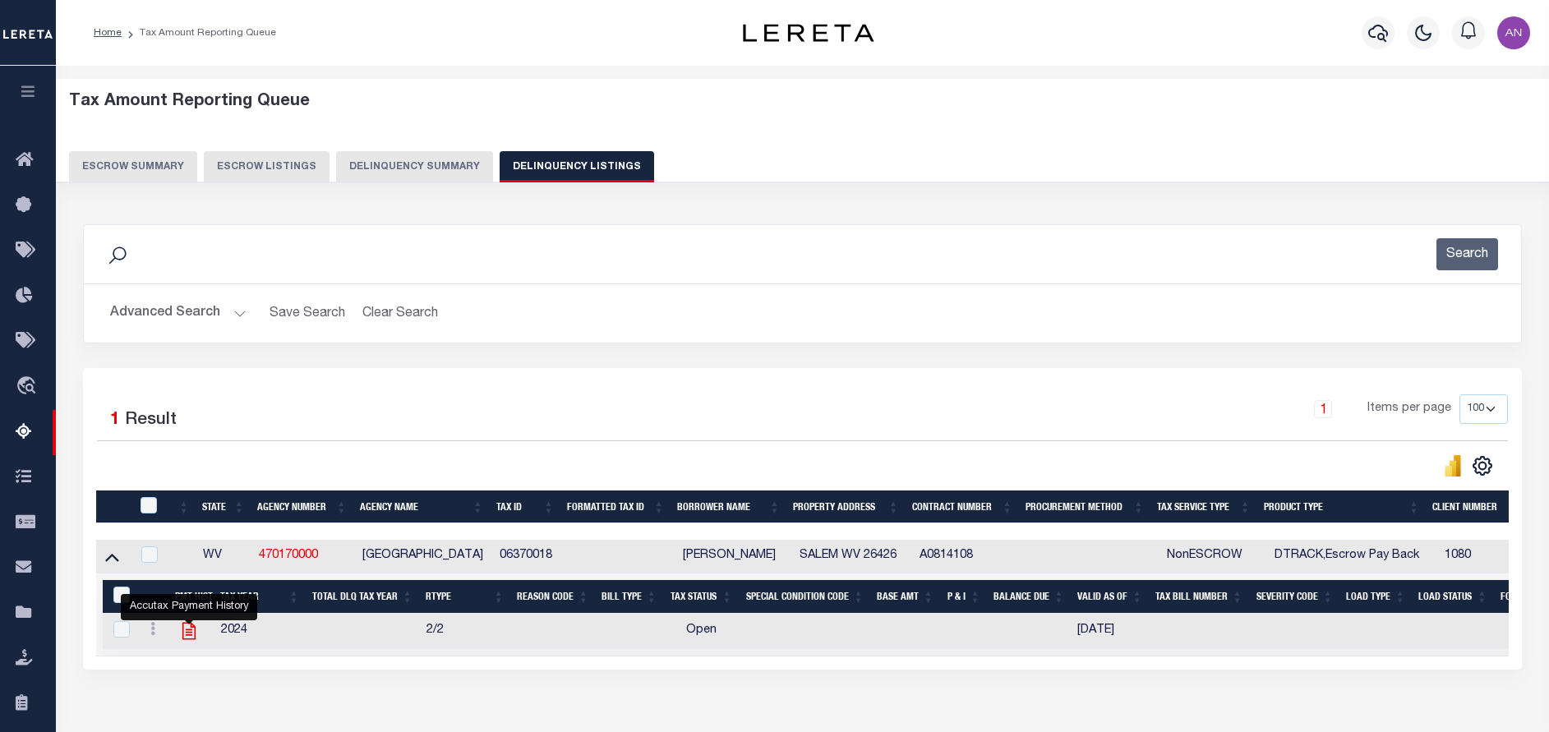
click at [191, 633] on icon "" at bounding box center [188, 631] width 13 height 17
checkbox input "true"
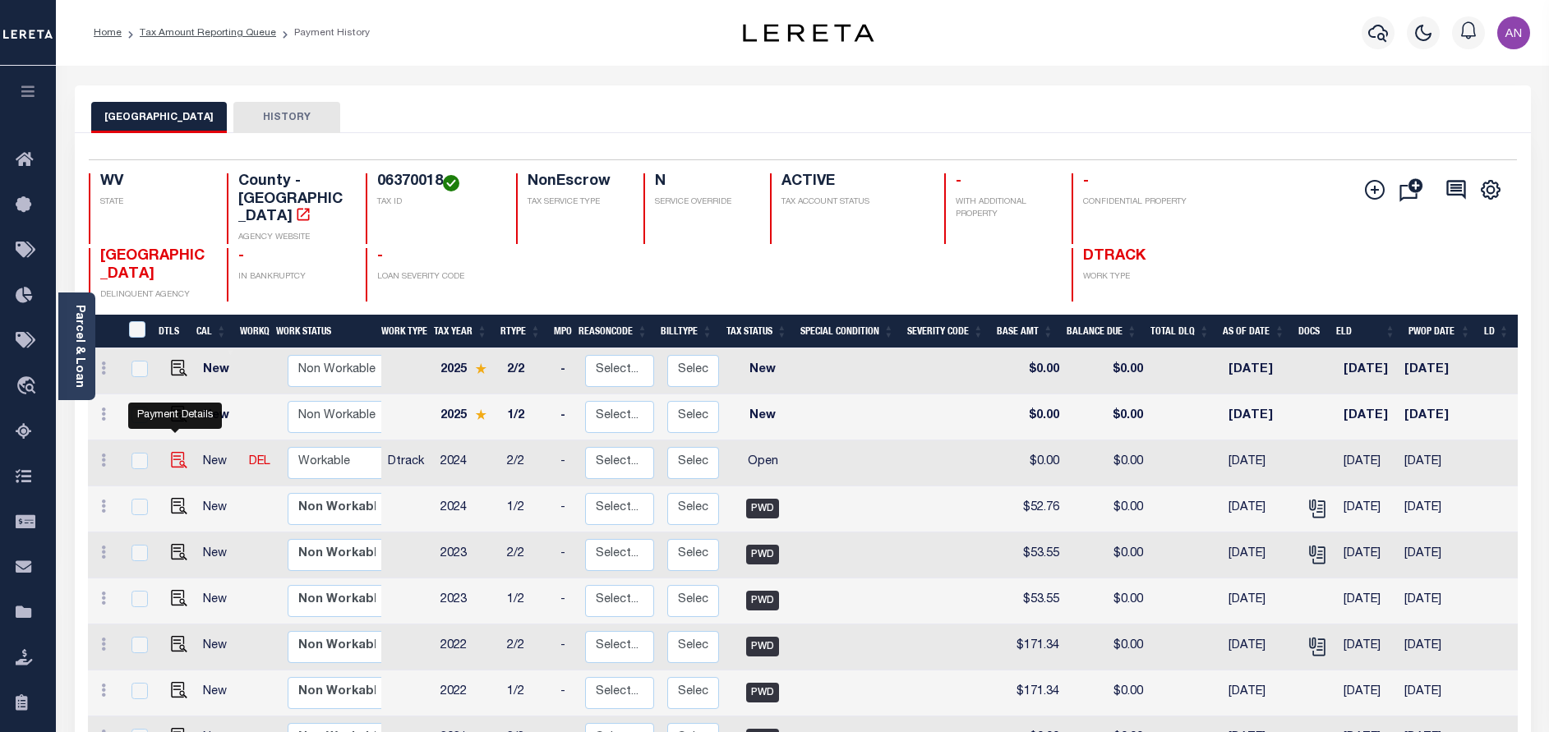
click at [171, 452] on img "" at bounding box center [179, 460] width 16 height 16
checkbox input "true"
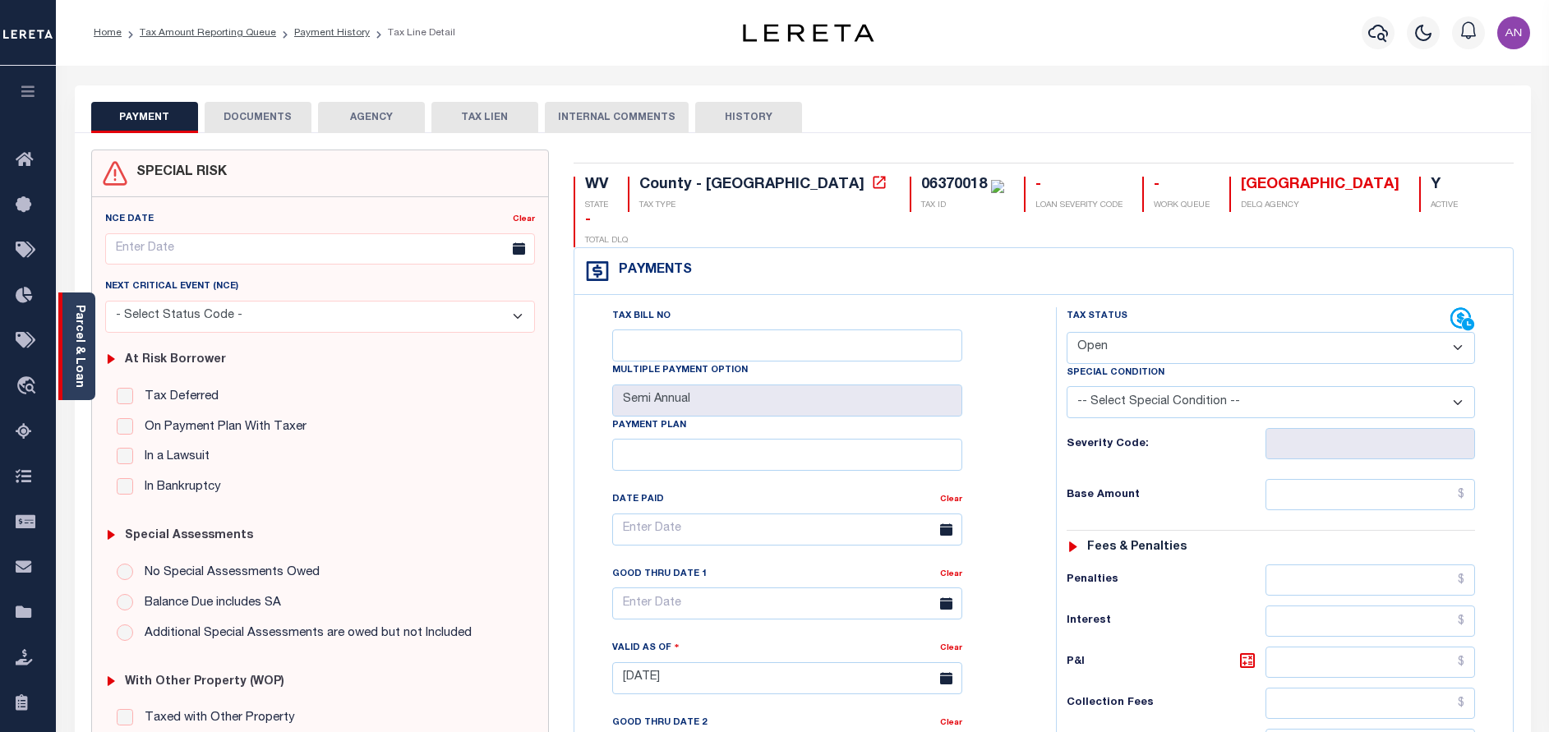
click at [82, 375] on link "Parcel & Loan" at bounding box center [79, 346] width 12 height 83
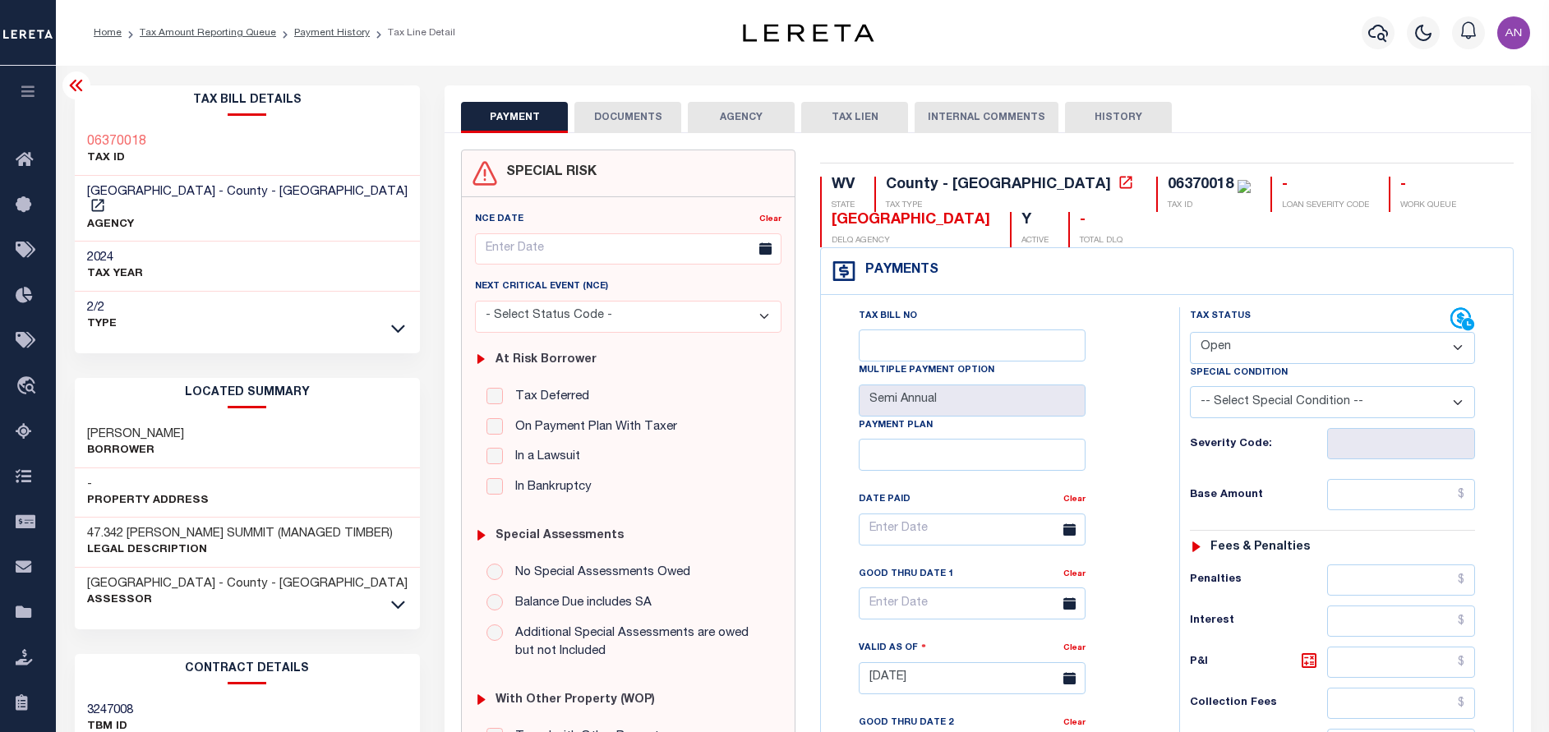
click at [625, 131] on button "DOCUMENTS" at bounding box center [627, 117] width 107 height 31
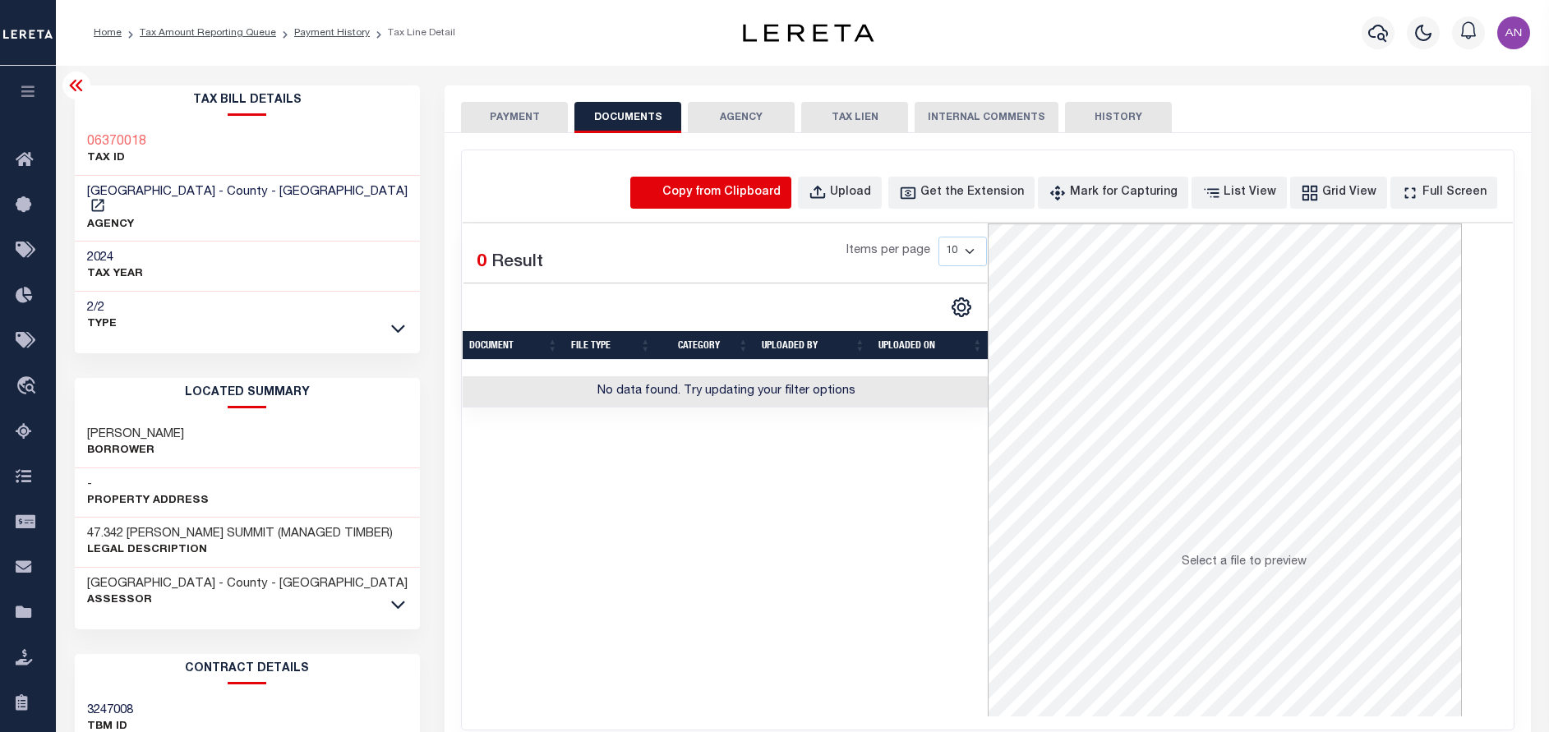
click at [659, 192] on icon "button" at bounding box center [650, 193] width 18 height 18
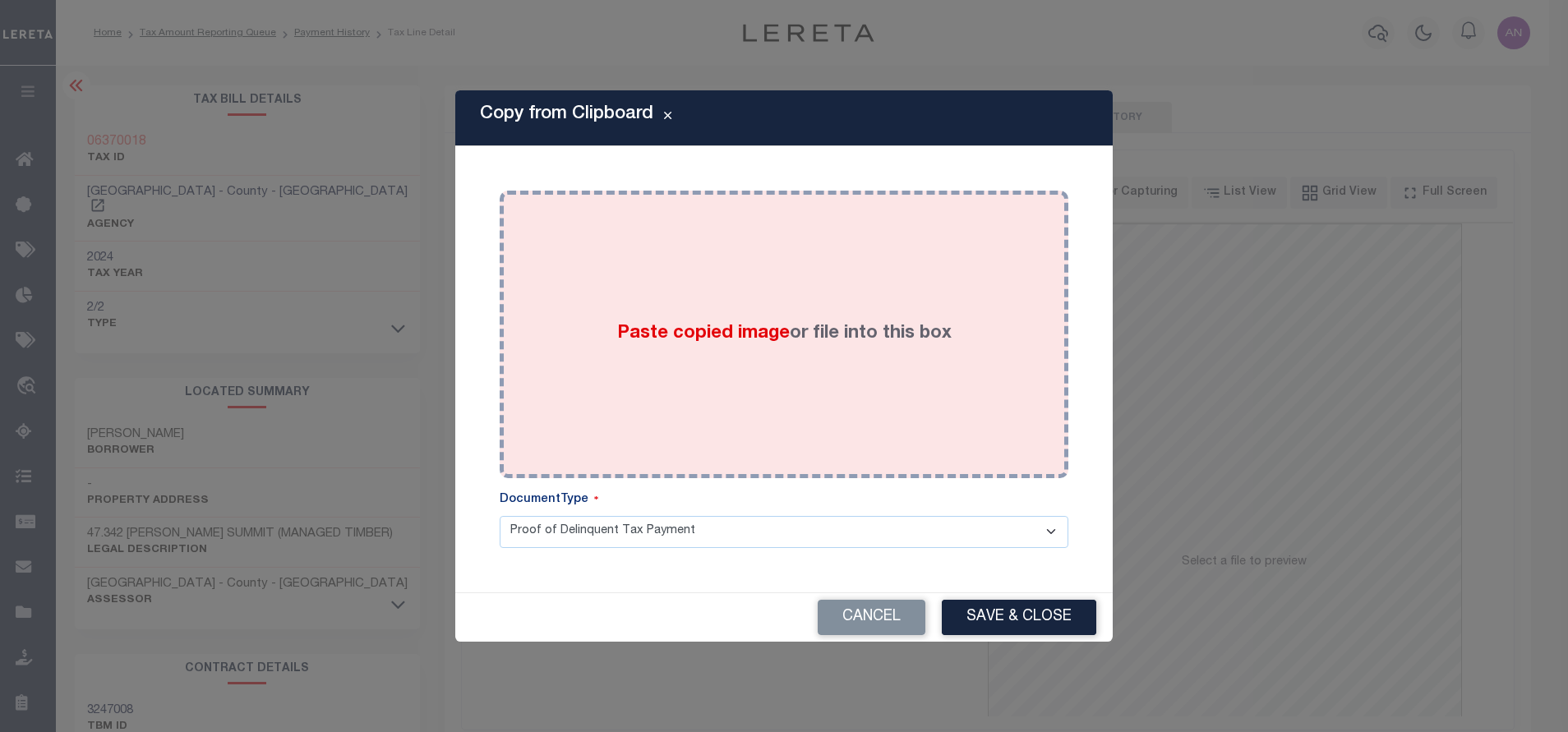
click at [716, 281] on div "Paste copied image or file into this box" at bounding box center [784, 334] width 544 height 263
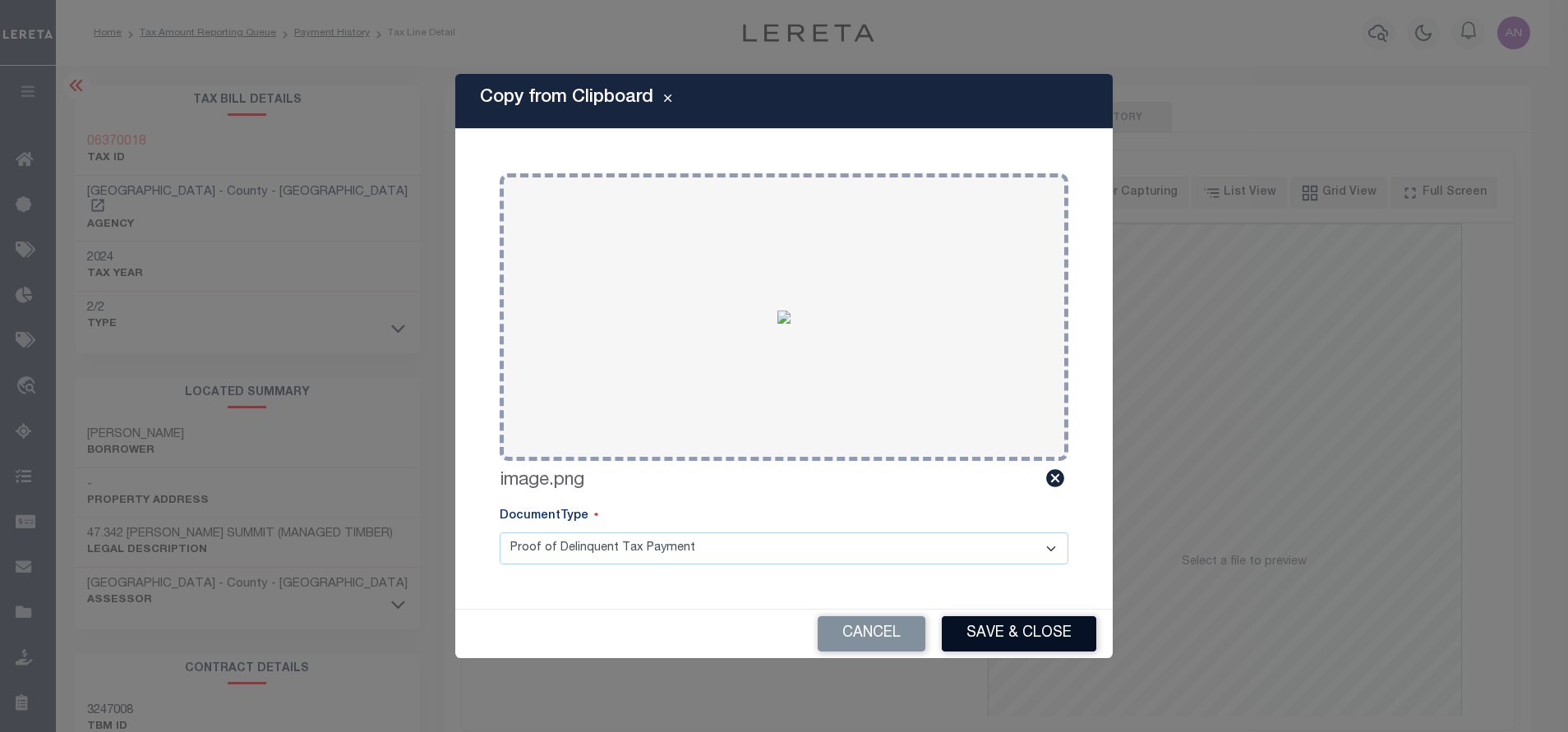
click at [966, 631] on button "Save & Close" at bounding box center [1019, 633] width 154 height 35
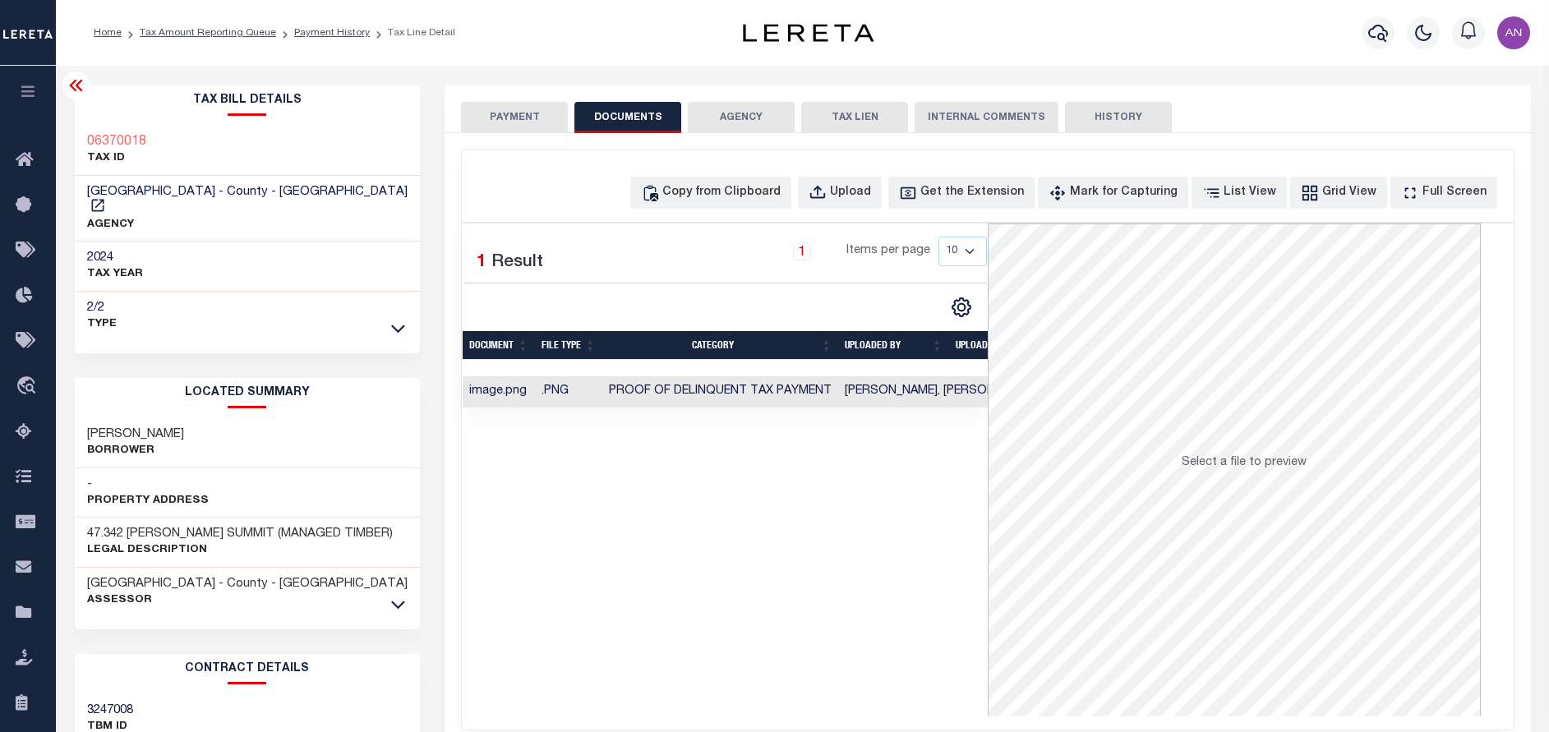
click at [493, 120] on button "PAYMENT" at bounding box center [514, 117] width 107 height 31
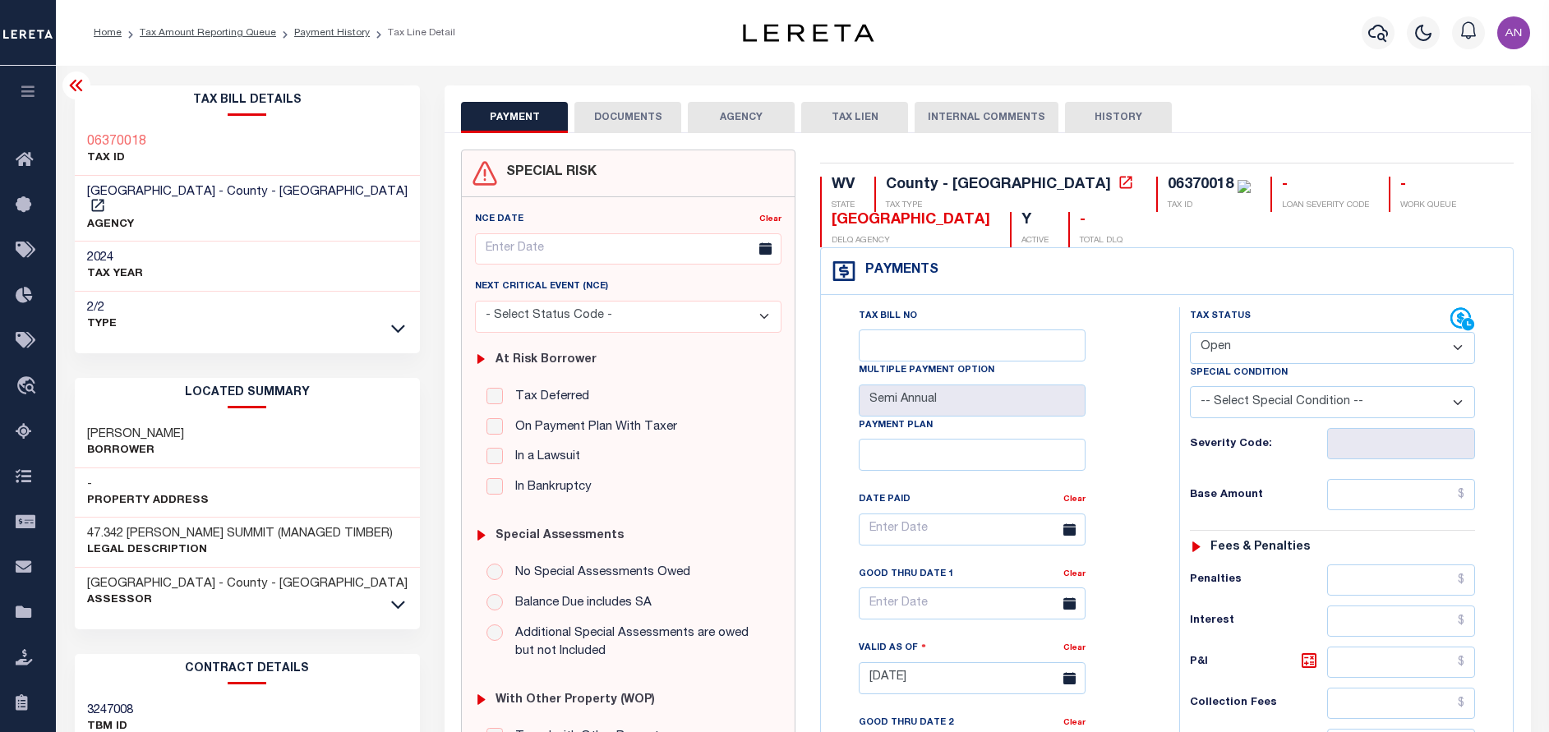
click at [1246, 343] on select "- Select Status Code - Open Due/Unpaid Paid Incomplete No Tax Due Internal Refu…" at bounding box center [1332, 348] width 285 height 32
select select "PYD"
click at [1190, 333] on select "- Select Status Code - Open Due/Unpaid Paid Incomplete No Tax Due Internal Refu…" at bounding box center [1332, 348] width 285 height 32
type input "[DATE]"
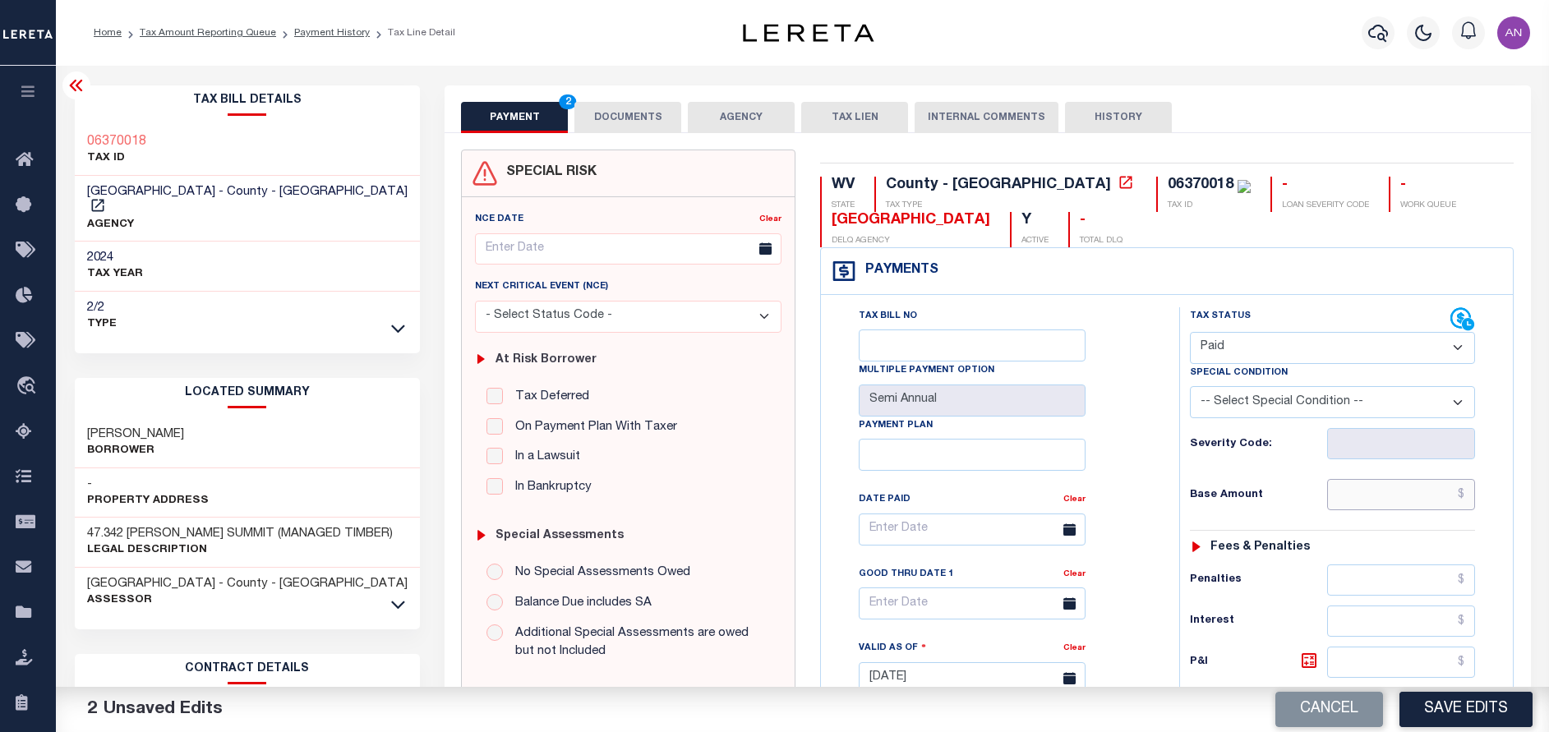
click at [1385, 507] on input "text" at bounding box center [1401, 494] width 148 height 31
type input "$0.00"
click at [1115, 546] on div "Tax Bill No Multiple Payment Option Semi Annual Payment Plan Clear Clear Valid …" at bounding box center [995, 537] width 317 height 461
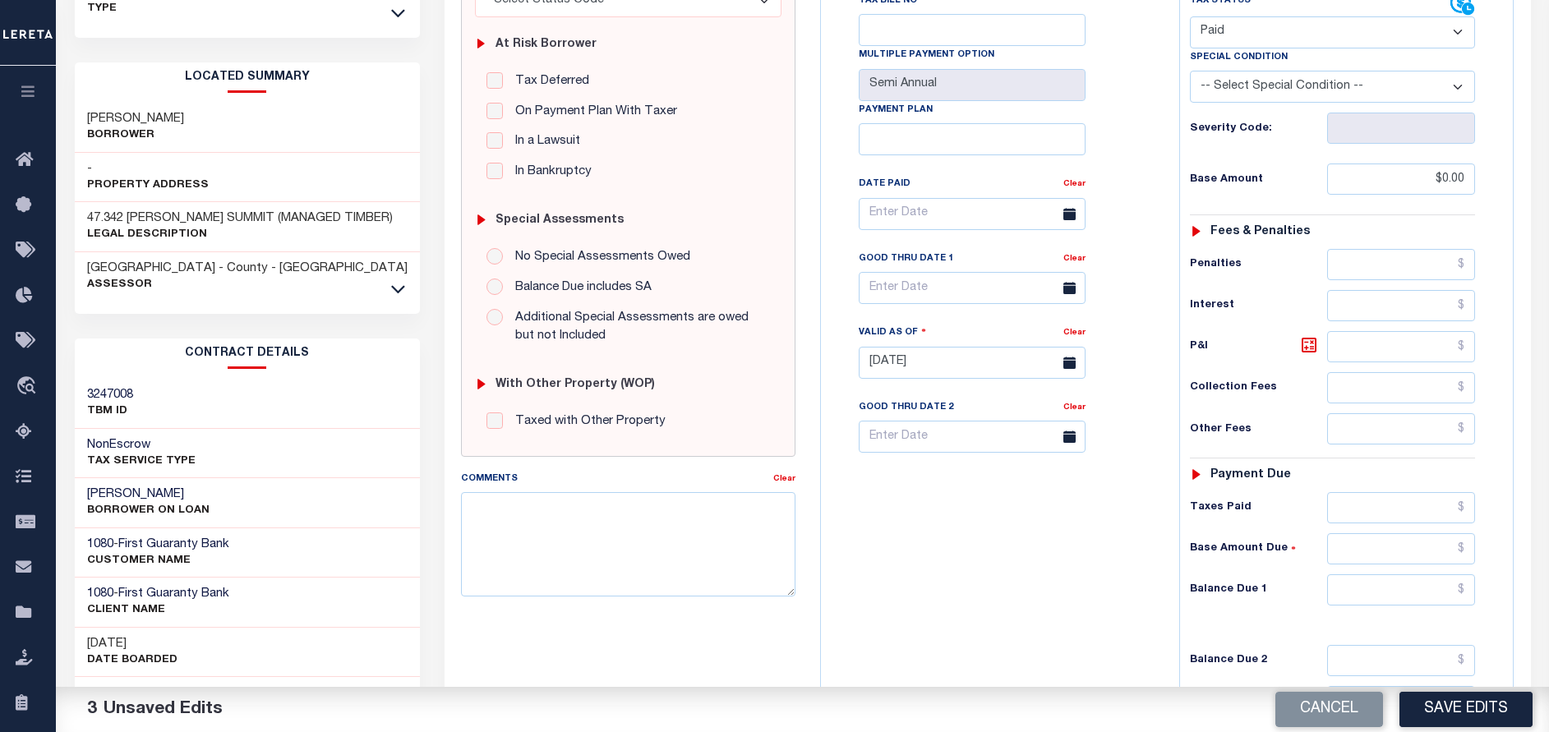
scroll to position [370, 0]
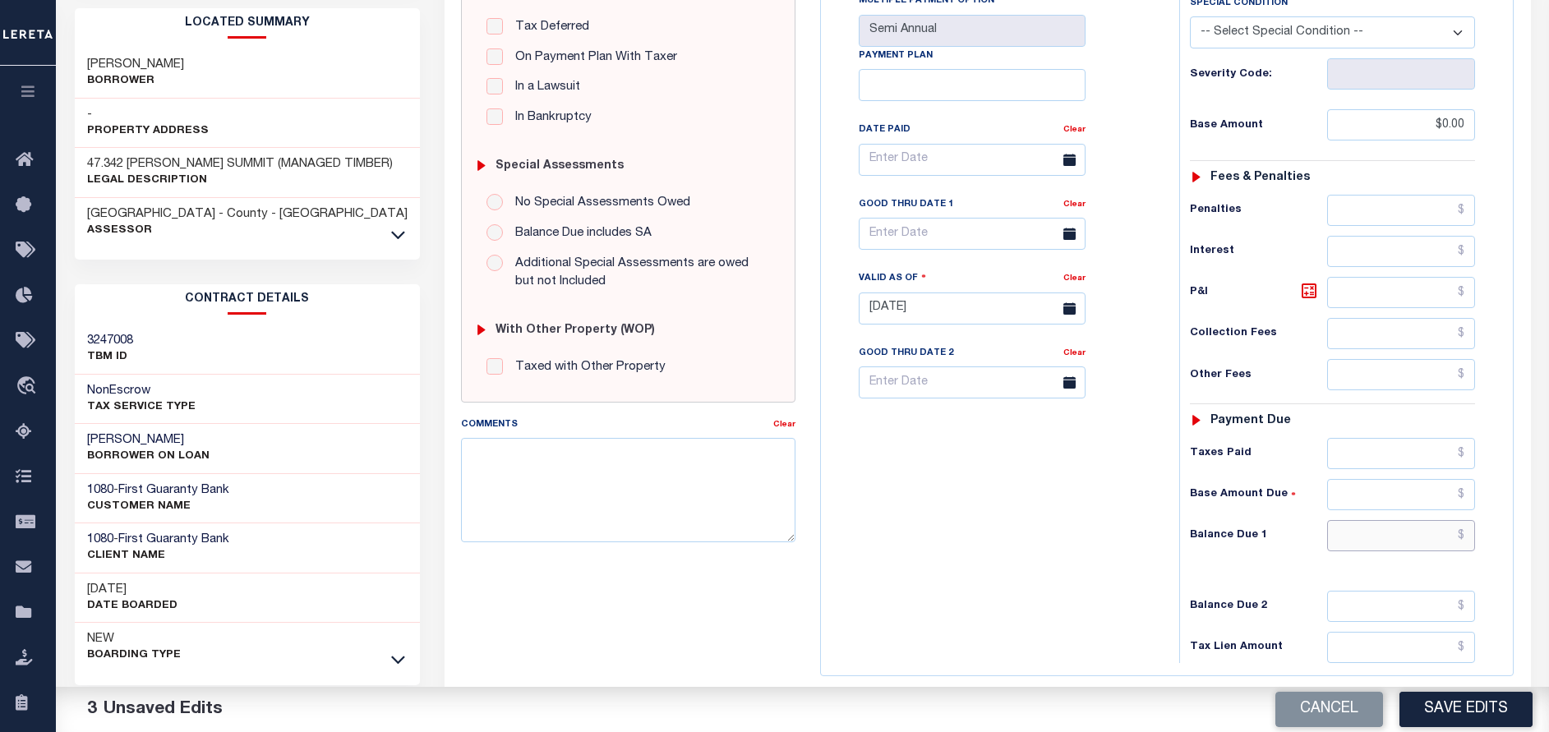
click at [1356, 531] on input "text" at bounding box center [1401, 535] width 148 height 31
type input "$0.00"
click at [1144, 571] on div "Tax Bill No Multiple Payment Option Semi Annual Payment Plan Clear" at bounding box center [996, 300] width 342 height 725
click at [1443, 709] on button "Save Edits" at bounding box center [1465, 709] width 133 height 35
checkbox input "false"
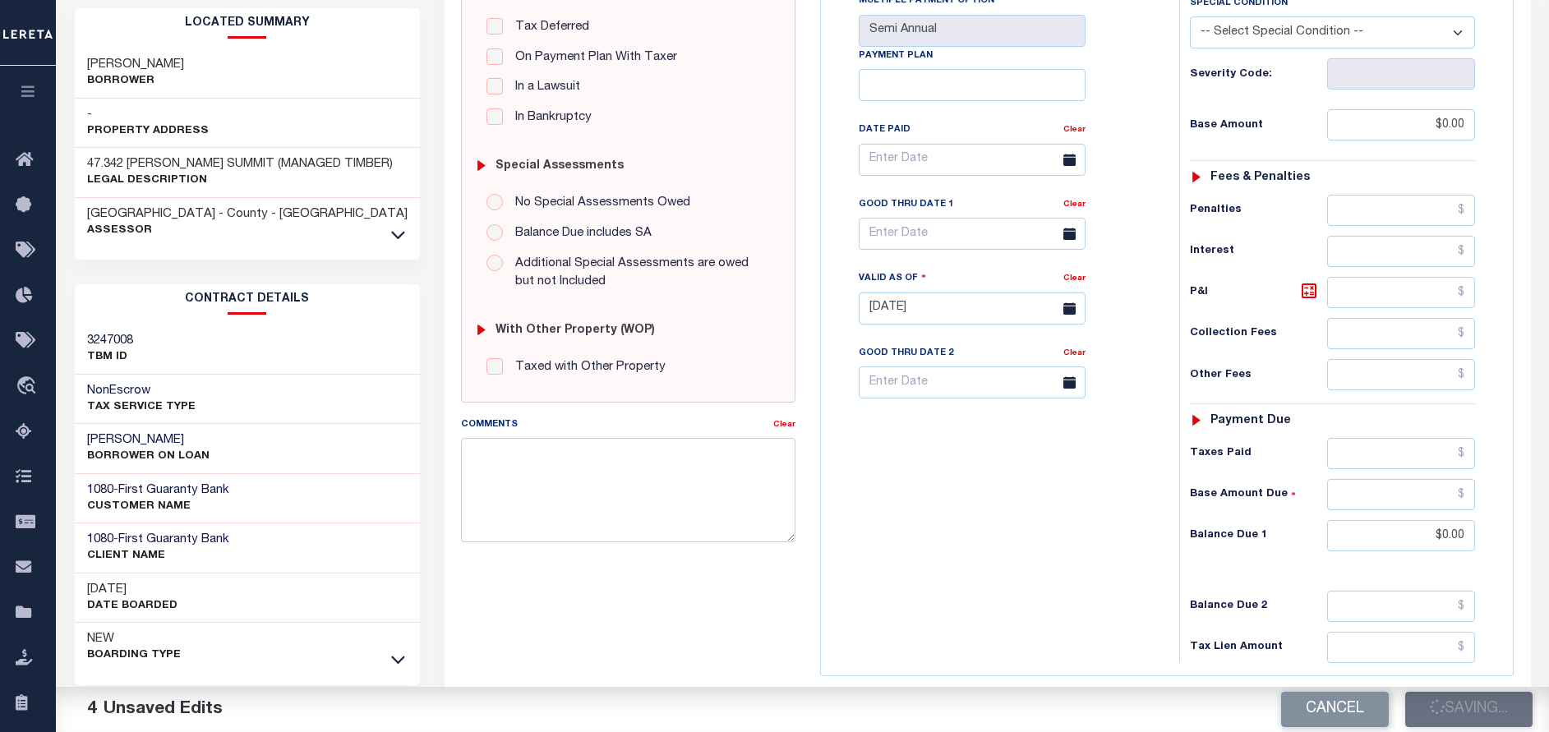
checkbox input "false"
type input "$0"
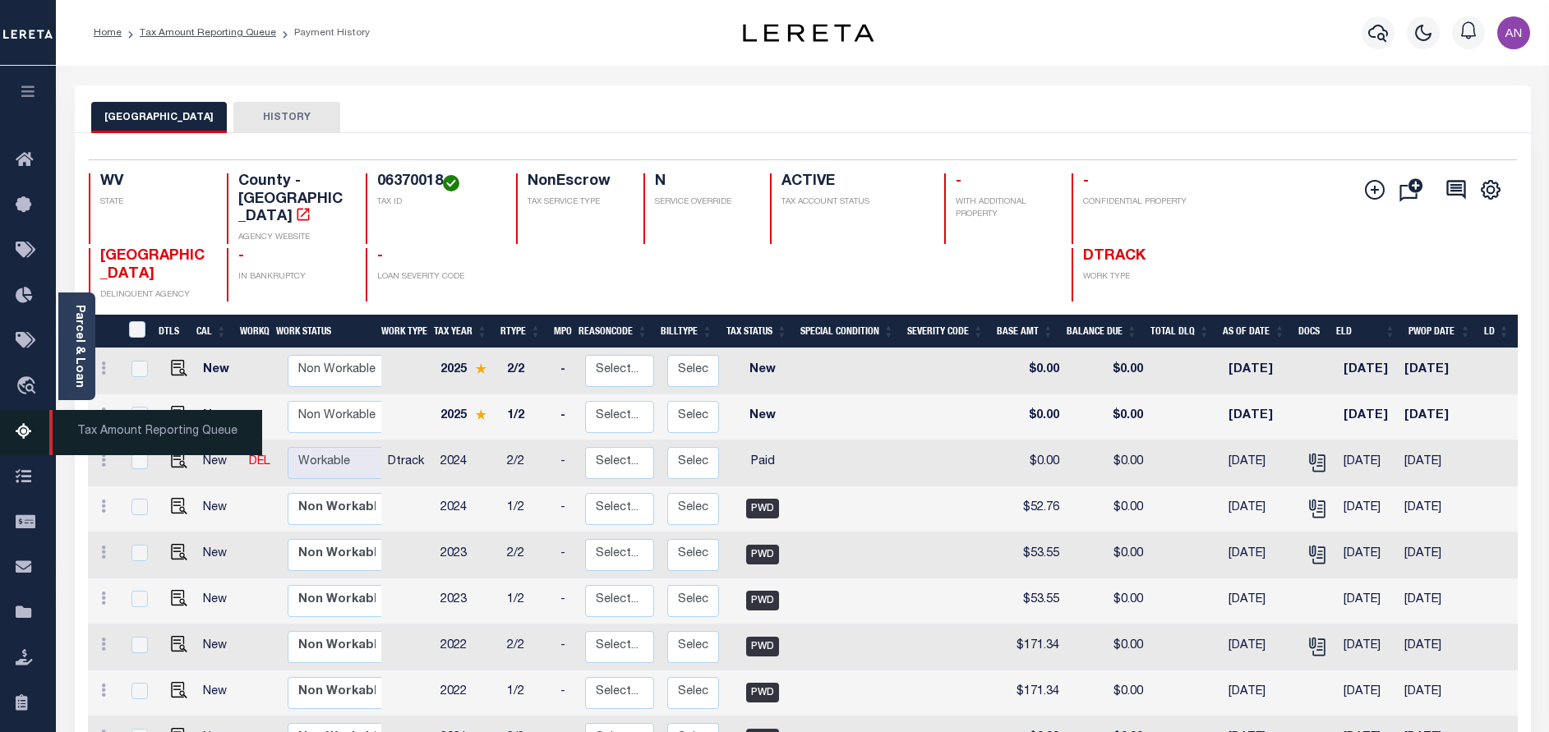
click at [23, 437] on icon at bounding box center [29, 432] width 26 height 21
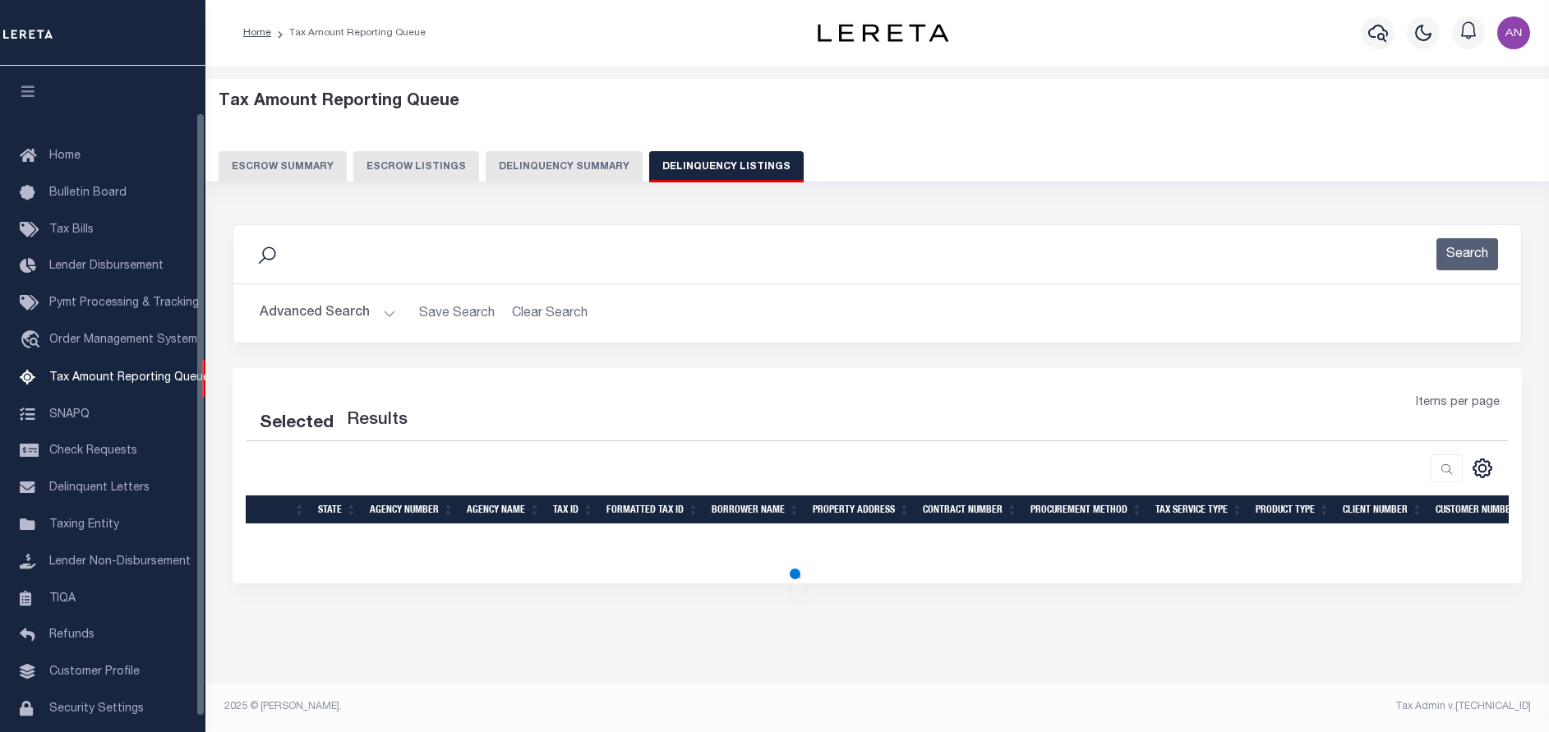
select select "100"
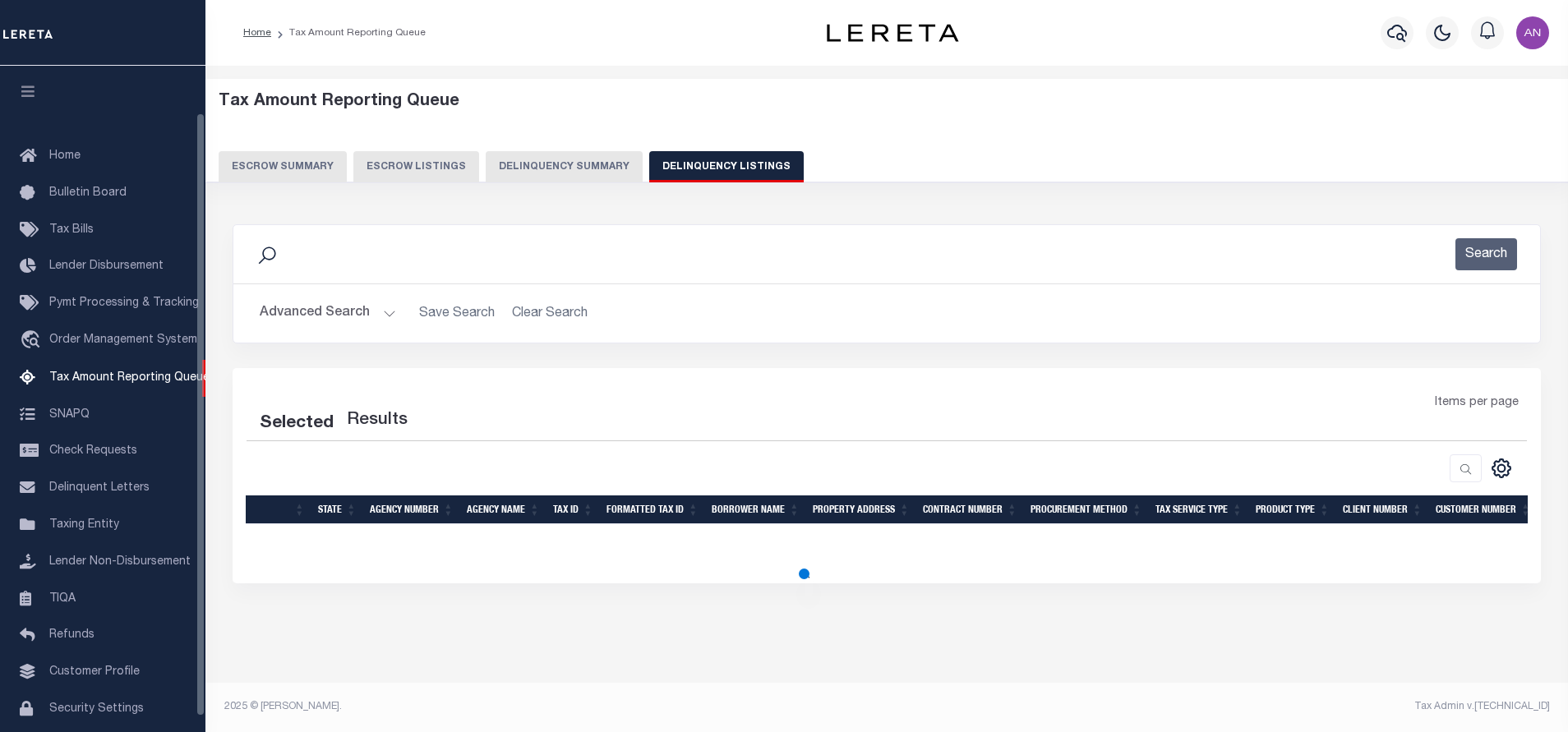
select select "100"
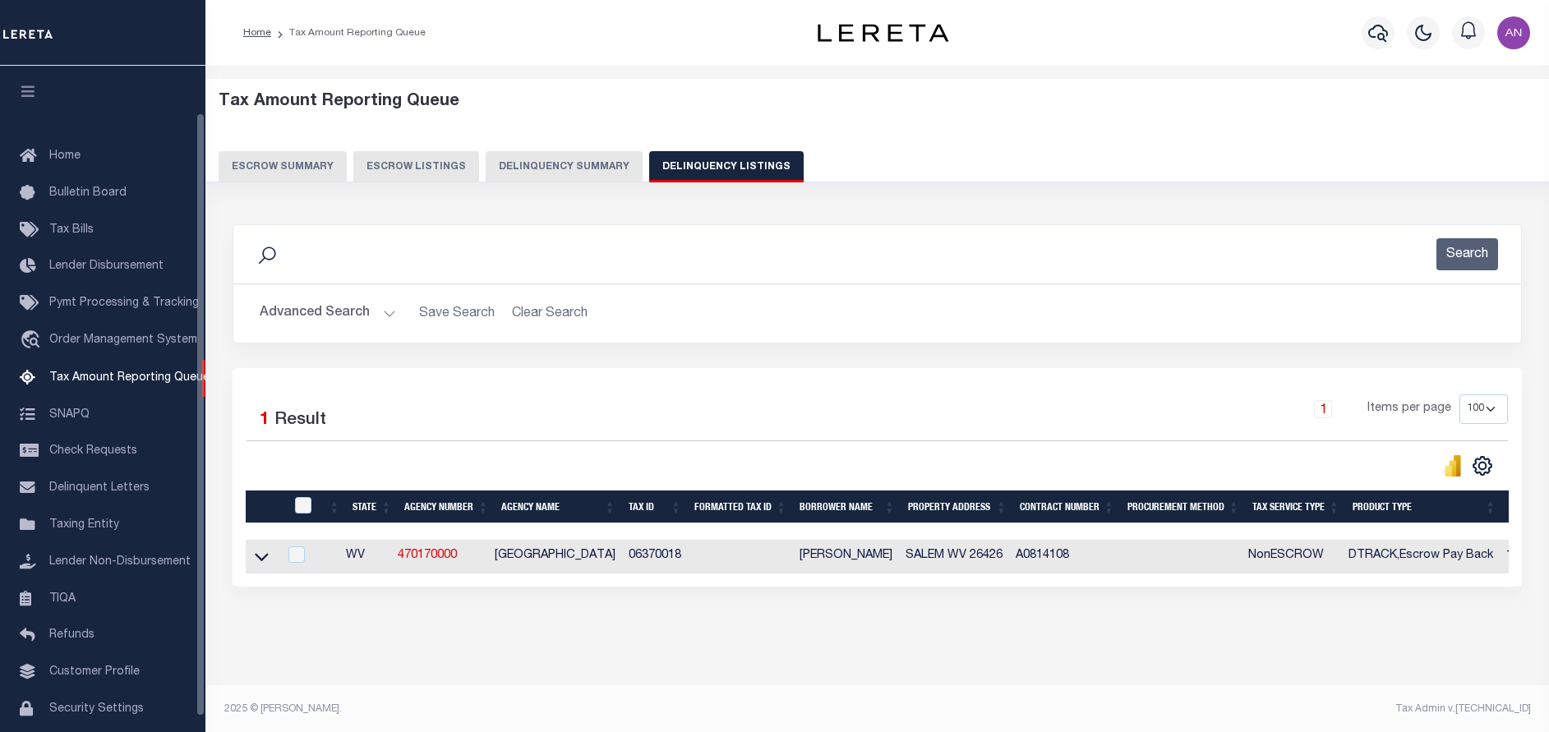
scroll to position [52, 0]
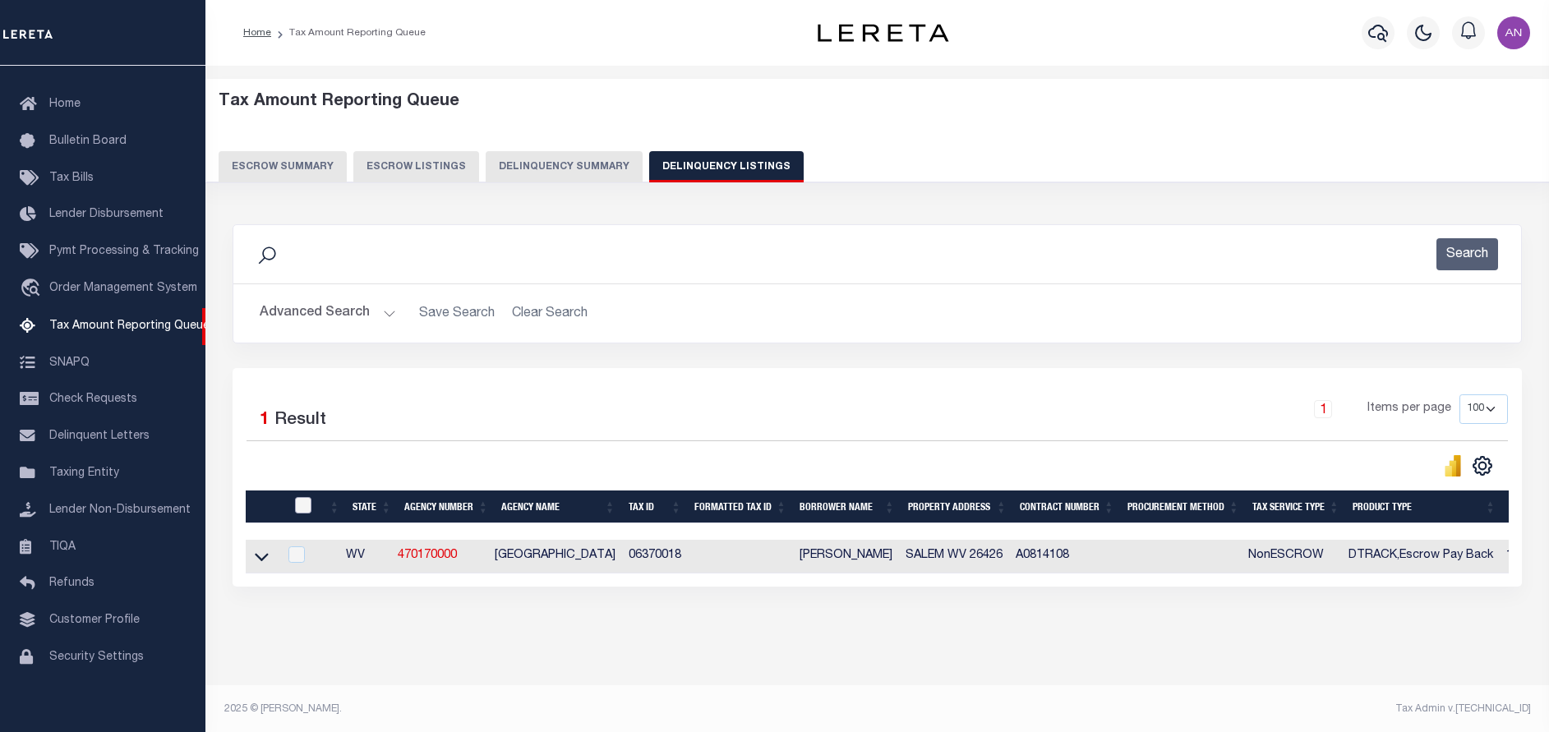
click at [302, 504] on input "checkbox" at bounding box center [303, 505] width 16 height 16
checkbox input "true"
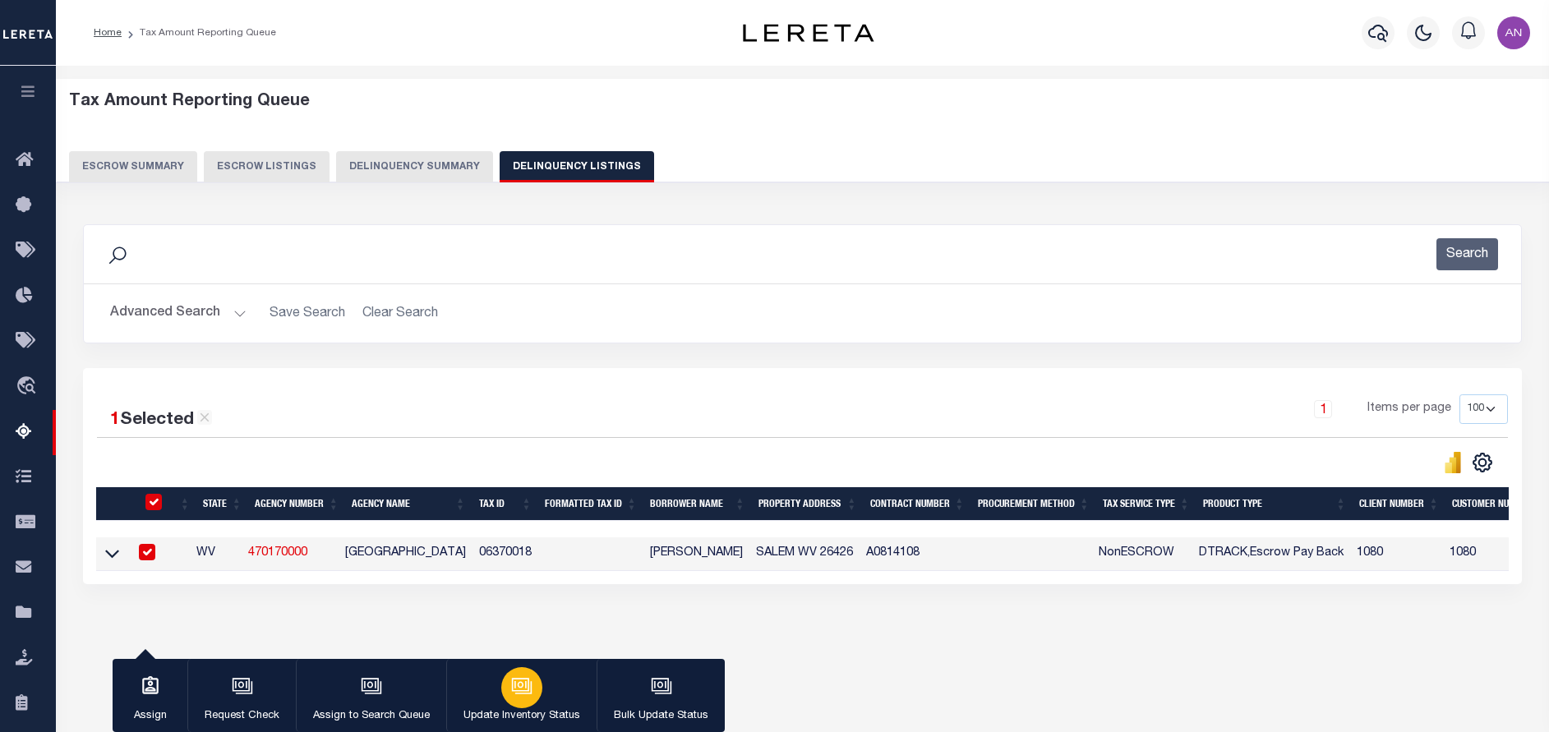
click at [535, 684] on div "button" at bounding box center [521, 687] width 41 height 41
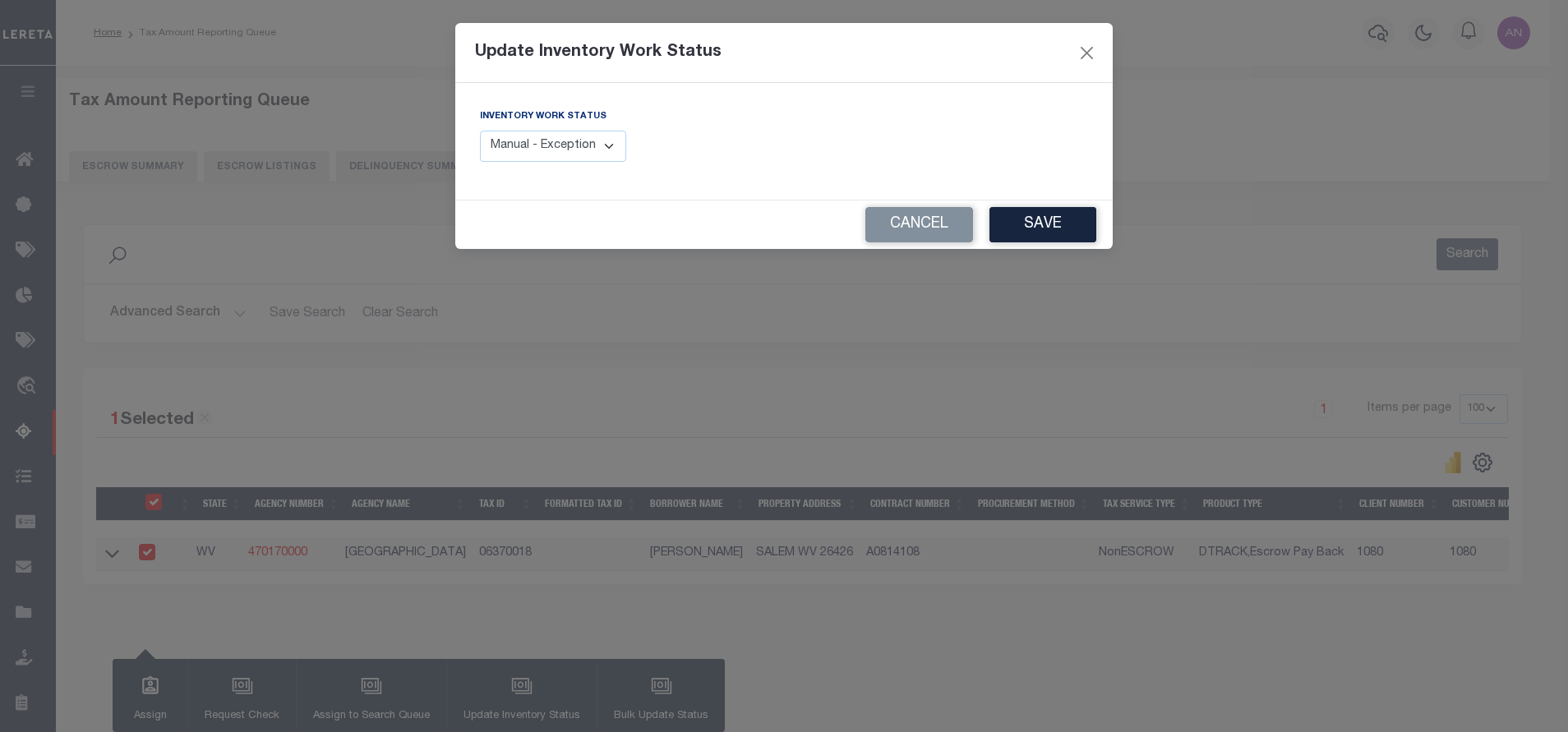
click at [589, 150] on select "Manual - Exception Pended - Awaiting Search Late Add Exception Completed" at bounding box center [553, 147] width 146 height 32
select select "4"
click at [480, 131] on select "Manual - Exception Pended - Awaiting Search Late Add Exception Completed" at bounding box center [553, 147] width 146 height 32
click at [1003, 227] on button "Save" at bounding box center [1042, 224] width 107 height 35
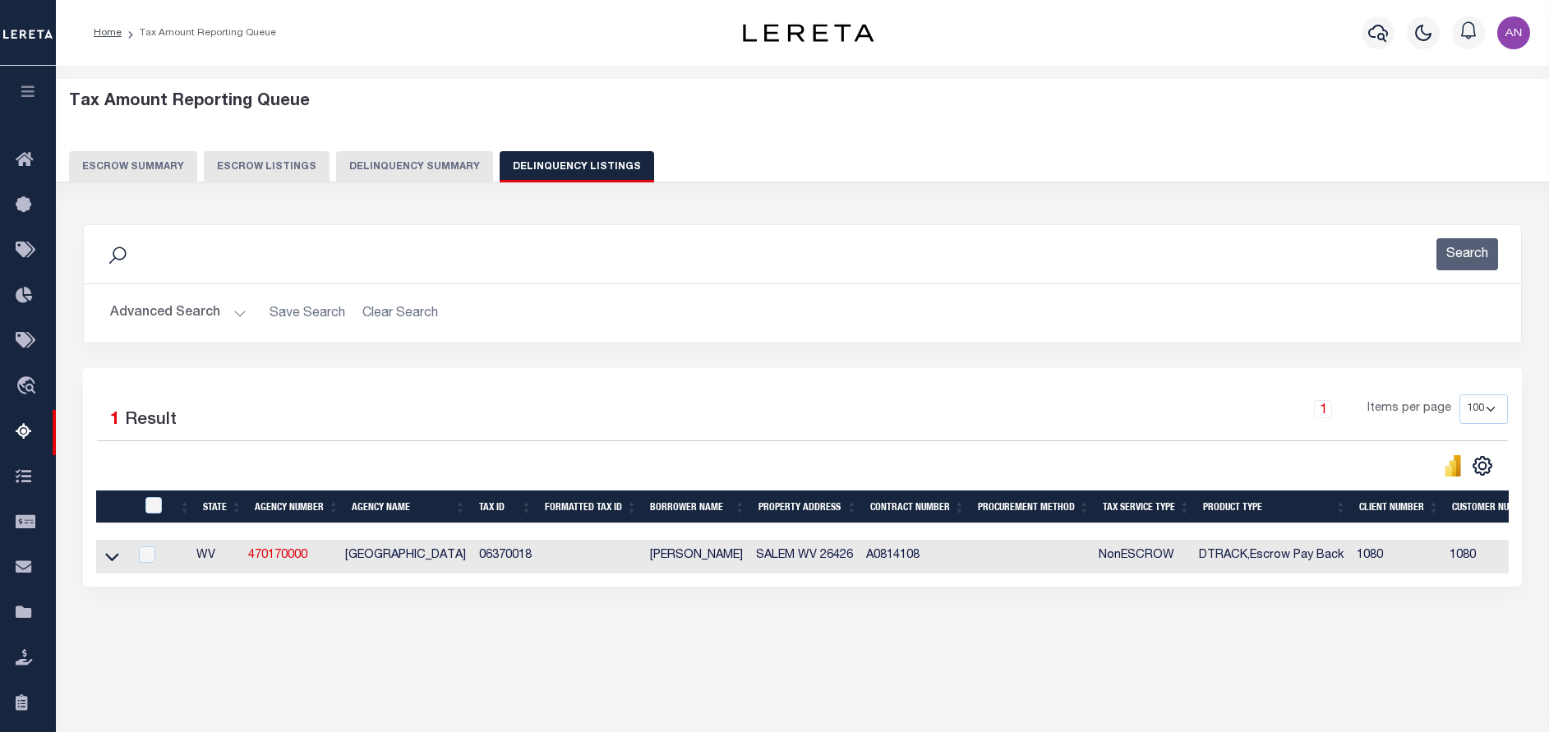
click at [199, 311] on button "Advanced Search" at bounding box center [178, 313] width 136 height 32
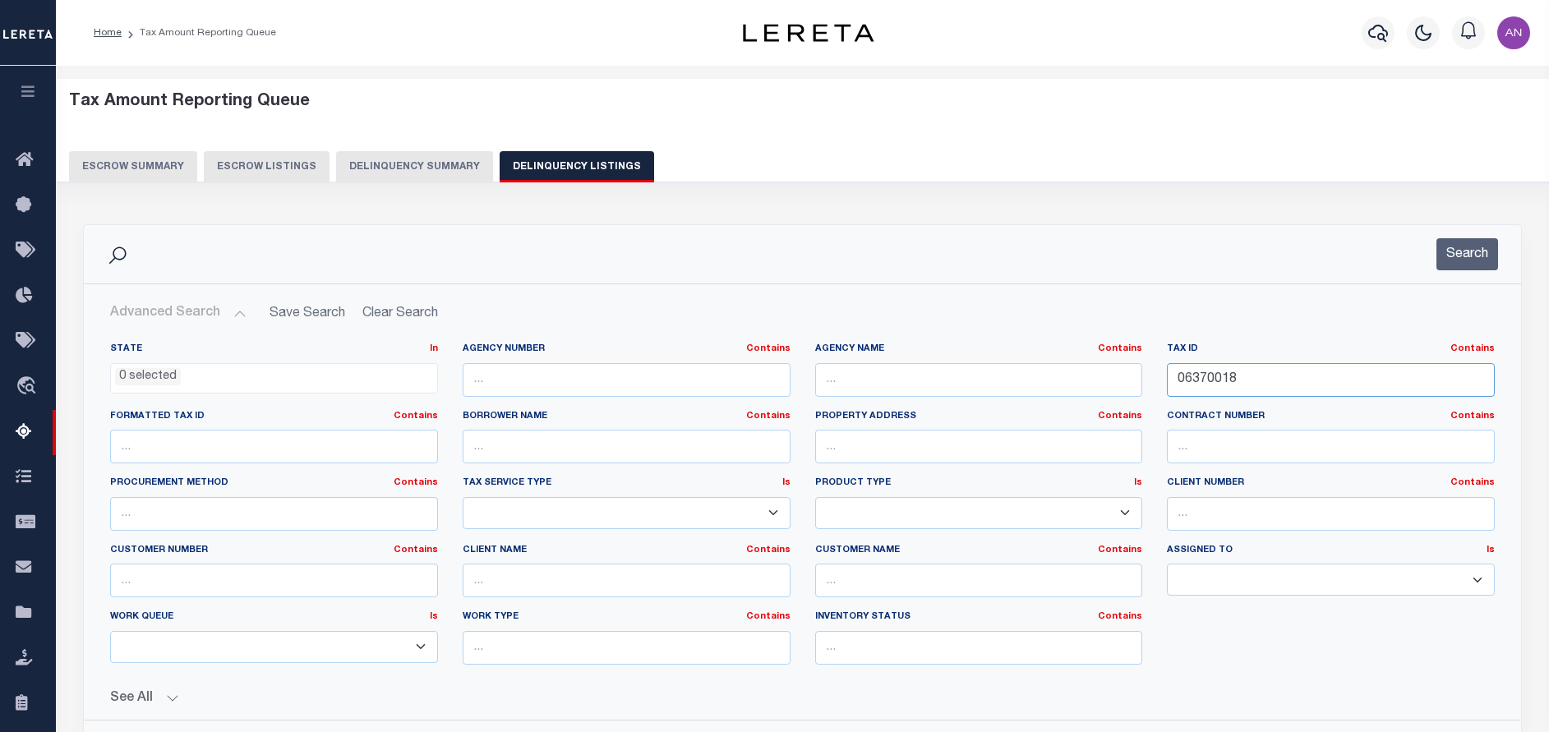
click at [1200, 381] on input "06370018" at bounding box center [1331, 380] width 328 height 34
paste input "410"
type input "06370410"
click at [1468, 273] on div "Search" at bounding box center [802, 254] width 1437 height 58
click at [1468, 250] on button "Search" at bounding box center [1467, 254] width 62 height 32
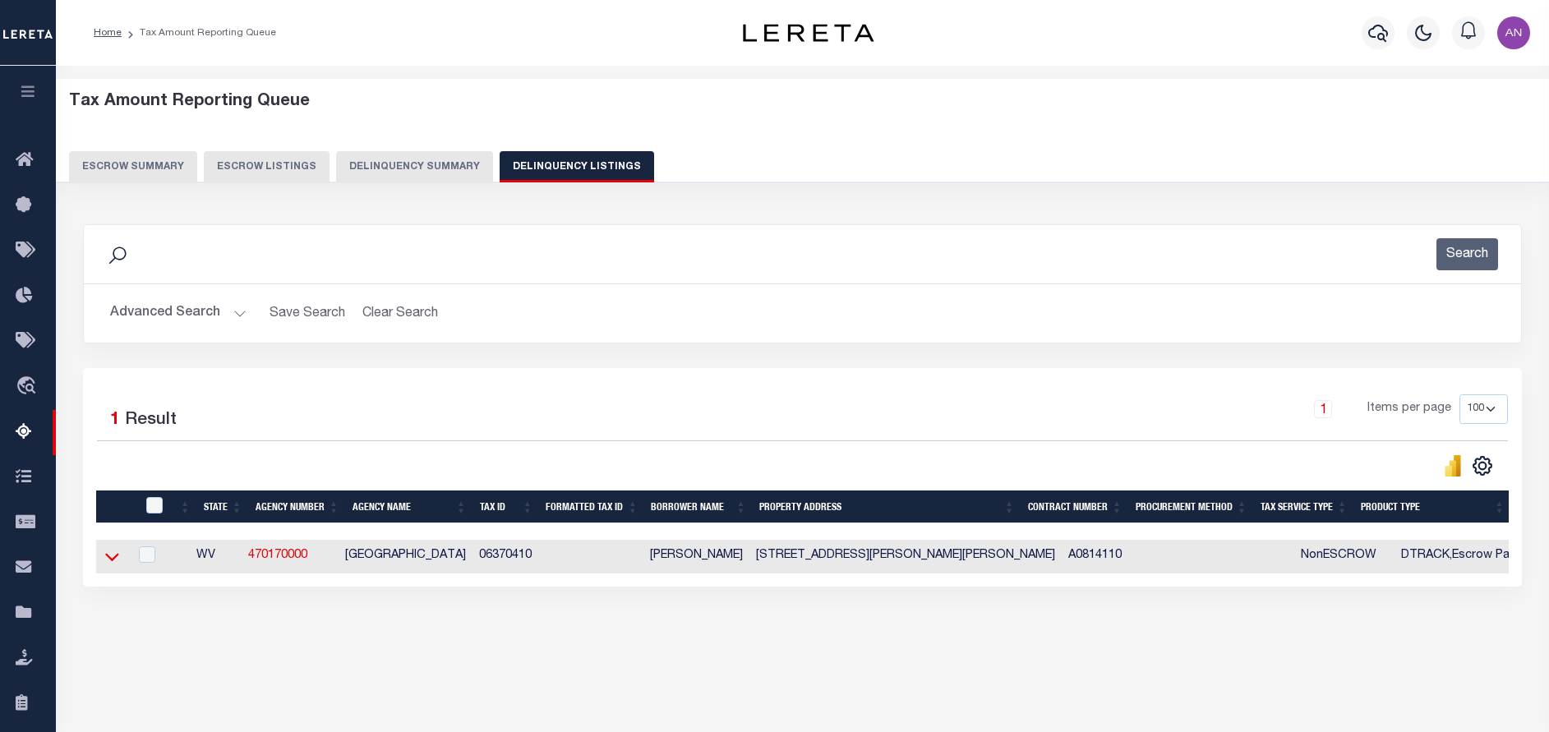
click at [111, 562] on icon at bounding box center [112, 558] width 14 height 8
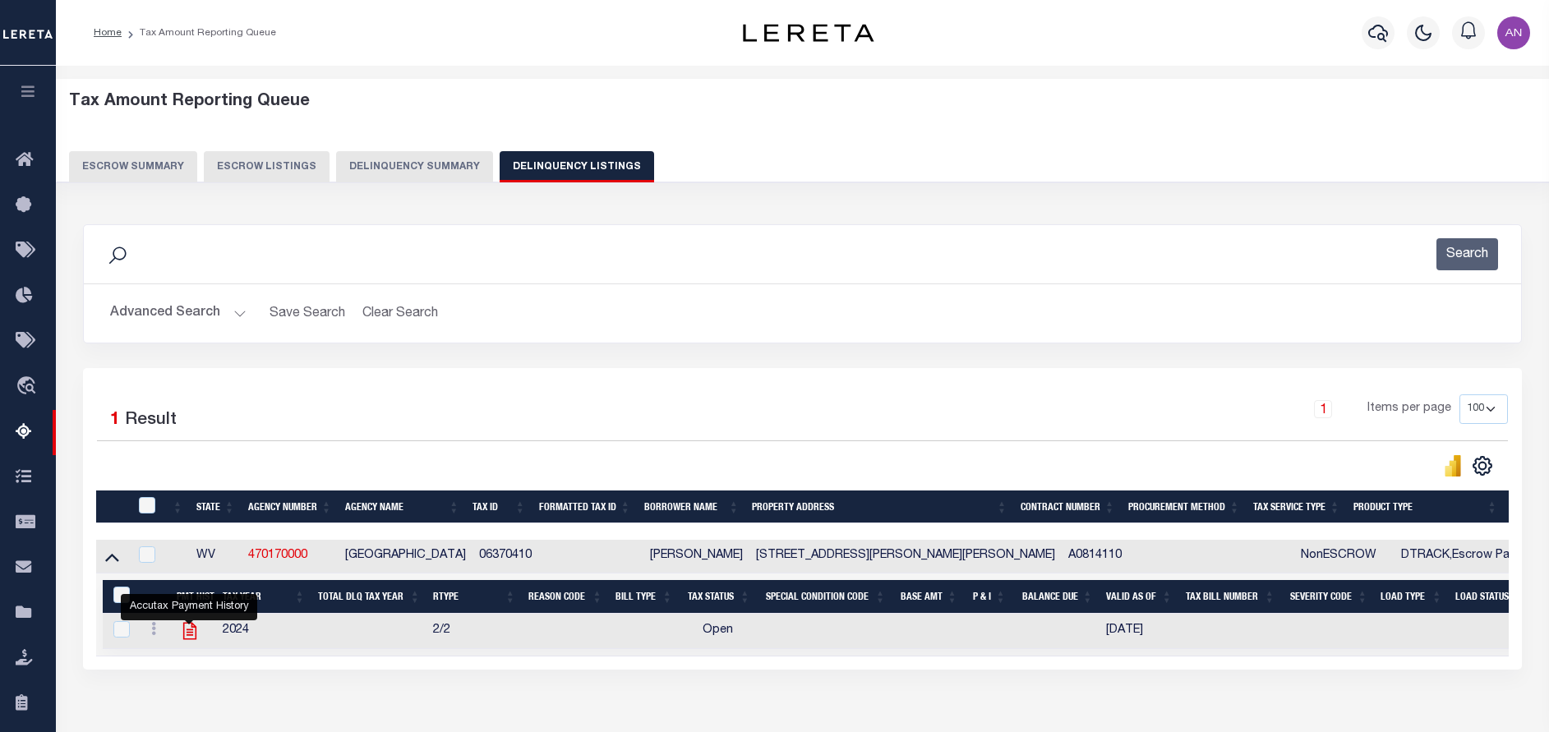
click at [184, 636] on icon "" at bounding box center [189, 630] width 21 height 21
checkbox input "true"
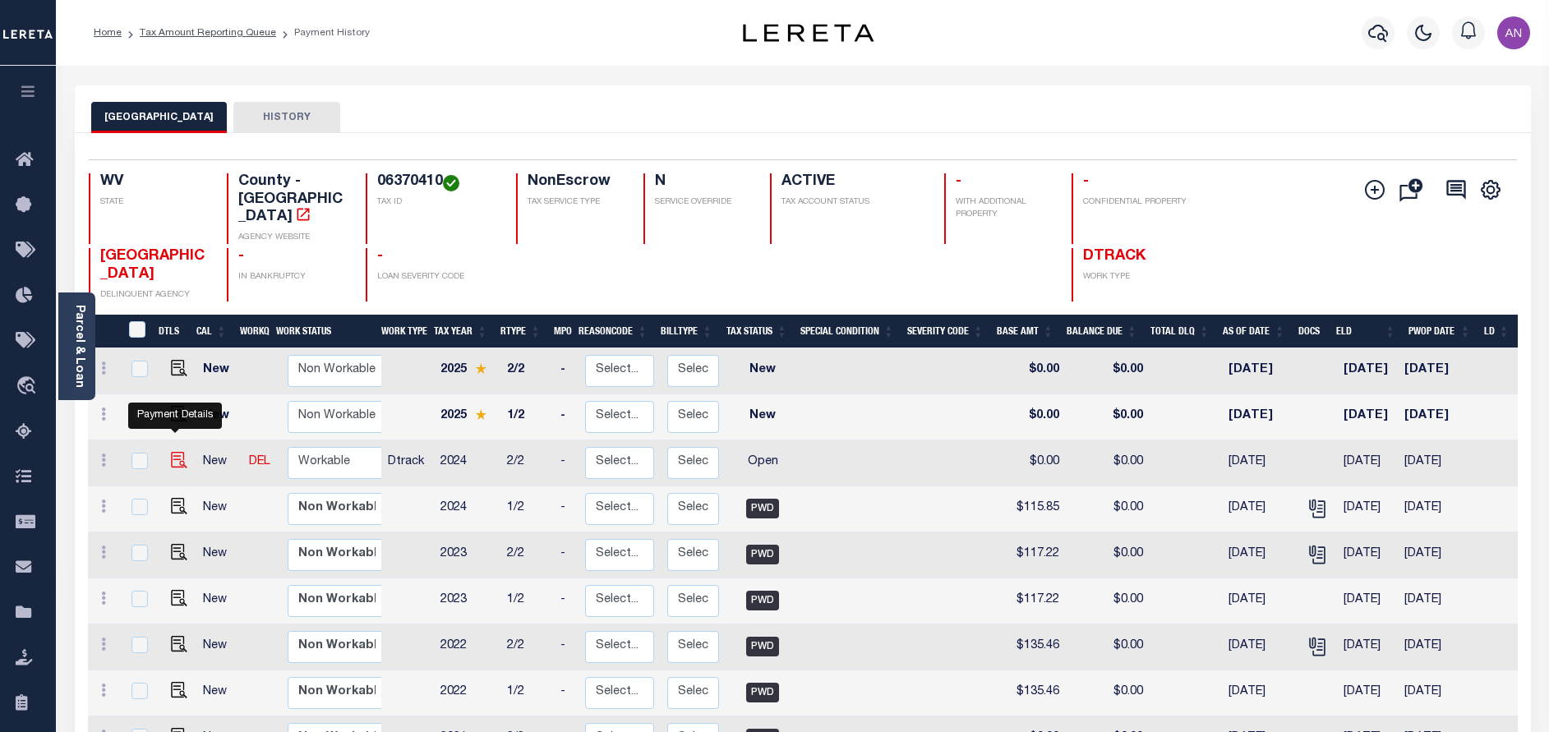
click at [173, 452] on img "" at bounding box center [179, 460] width 16 height 16
checkbox input "true"
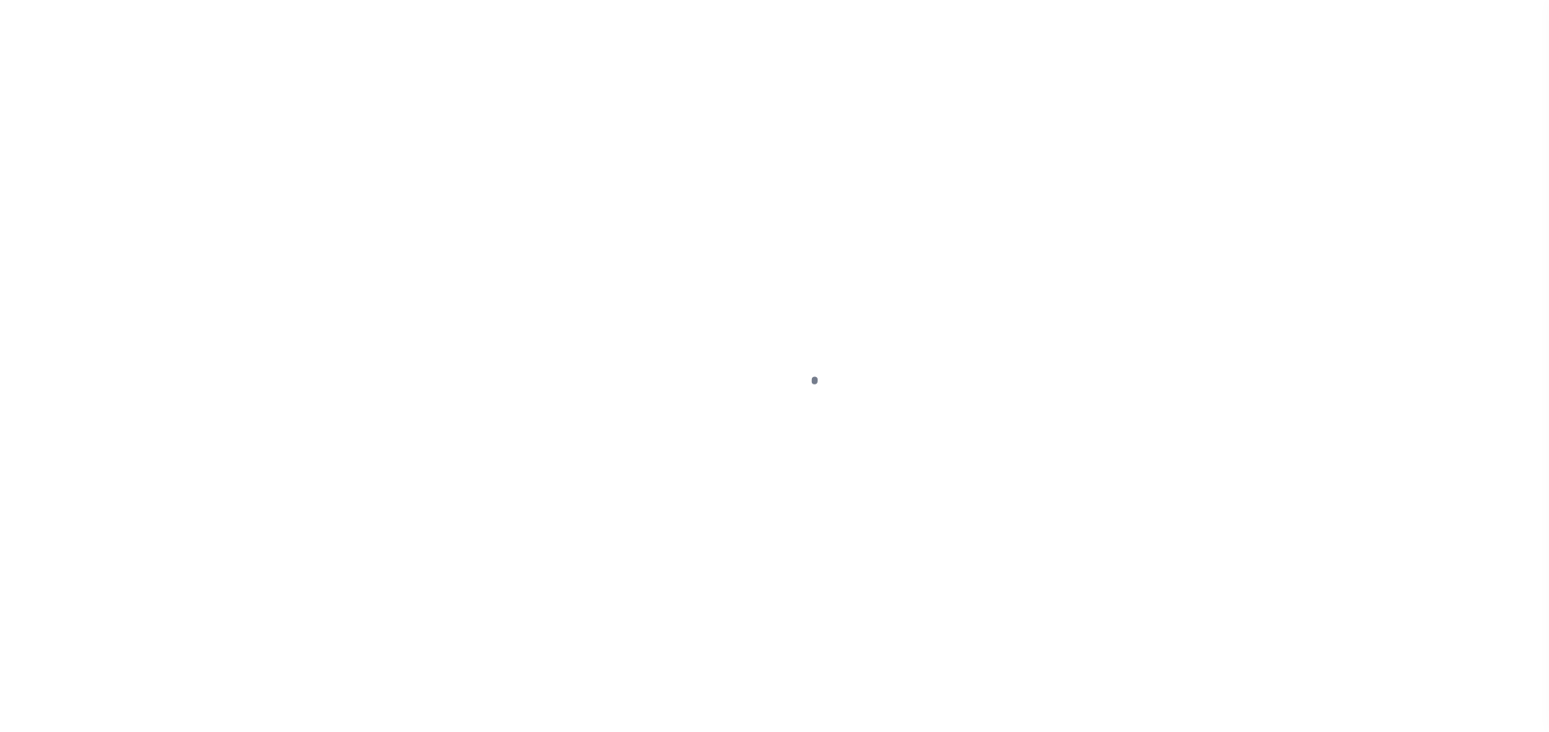
select select "OP2"
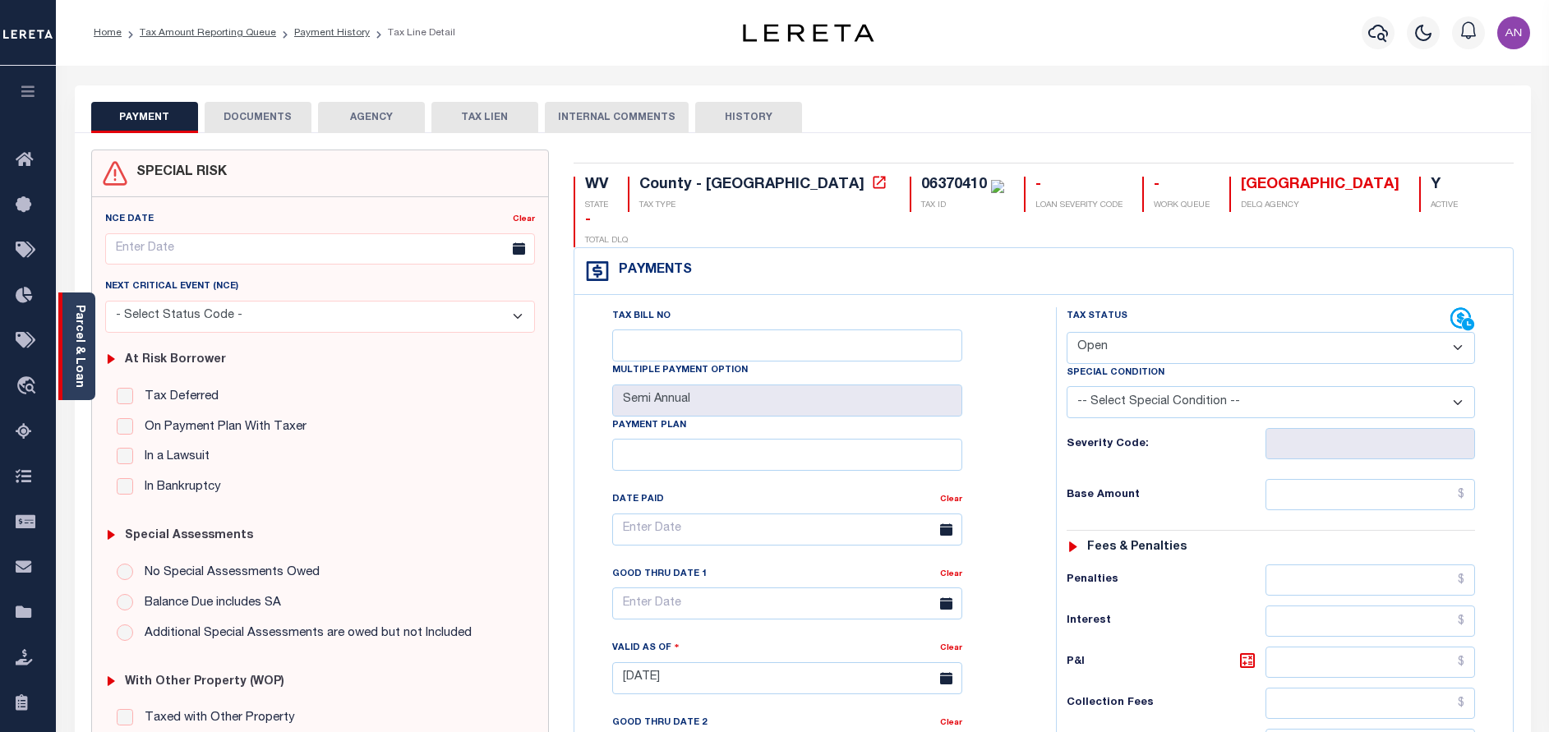
click at [73, 368] on link "Parcel & Loan" at bounding box center [79, 346] width 12 height 83
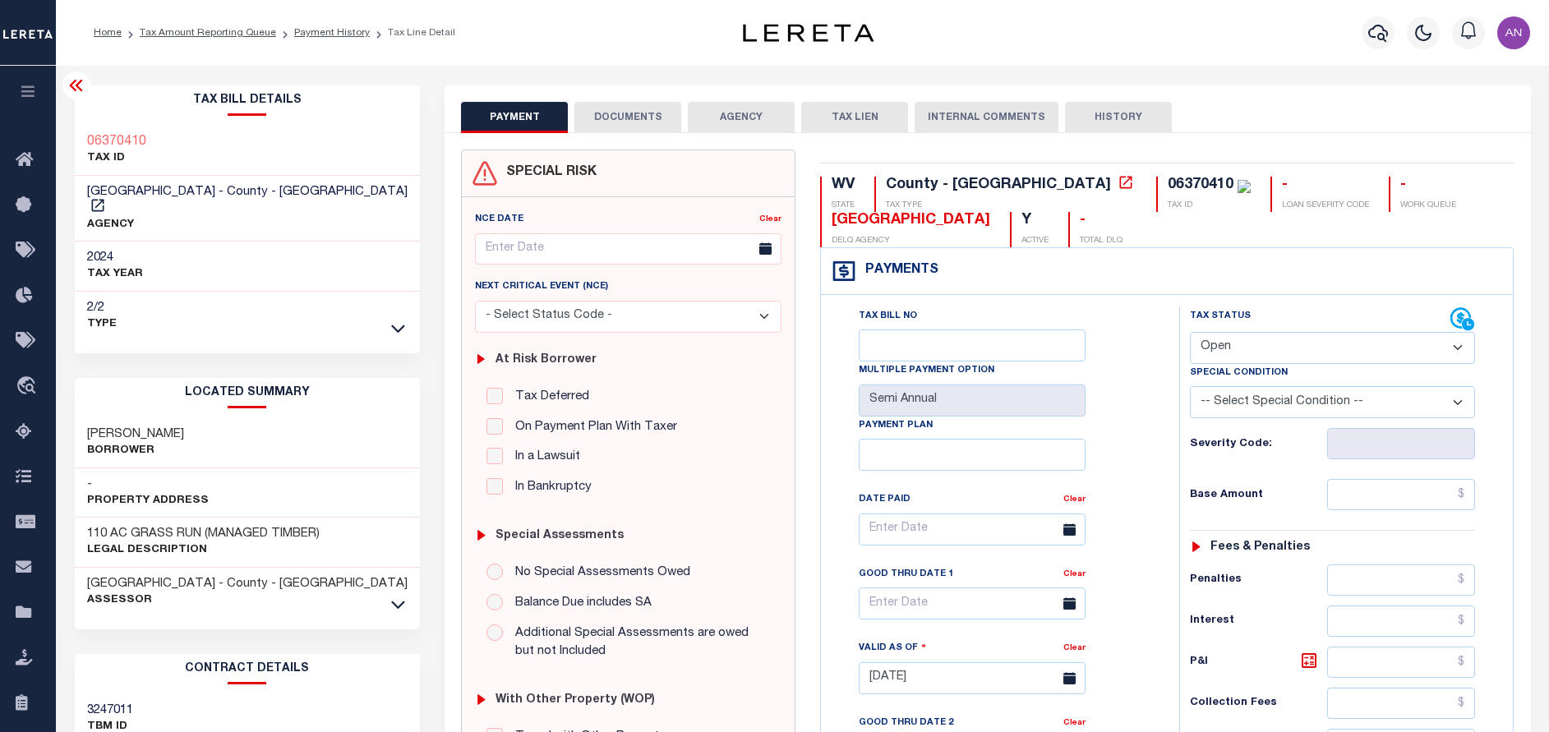
click at [652, 126] on button "DOCUMENTS" at bounding box center [627, 117] width 107 height 31
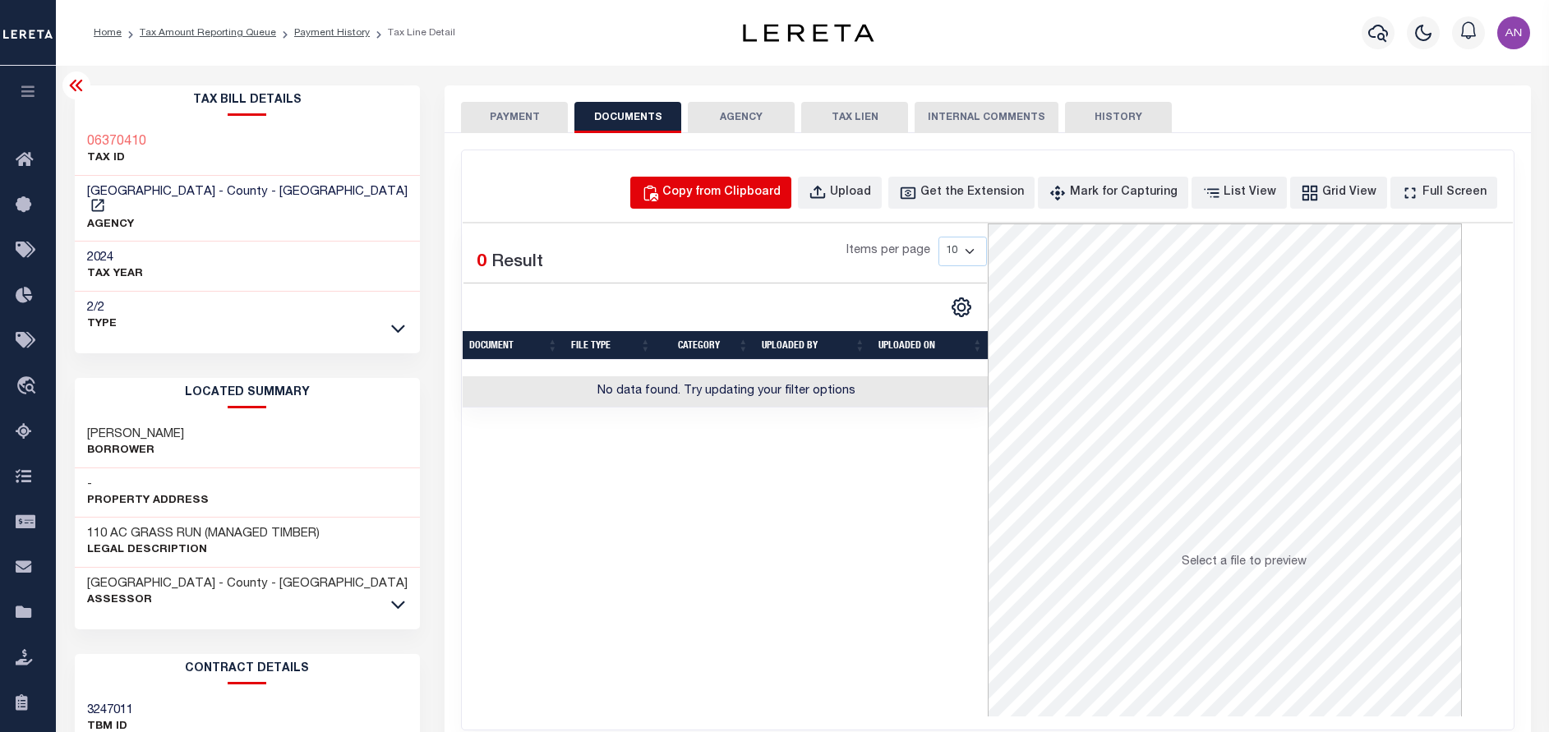
click at [735, 198] on div "Copy from Clipboard" at bounding box center [721, 193] width 118 height 18
select select "POP"
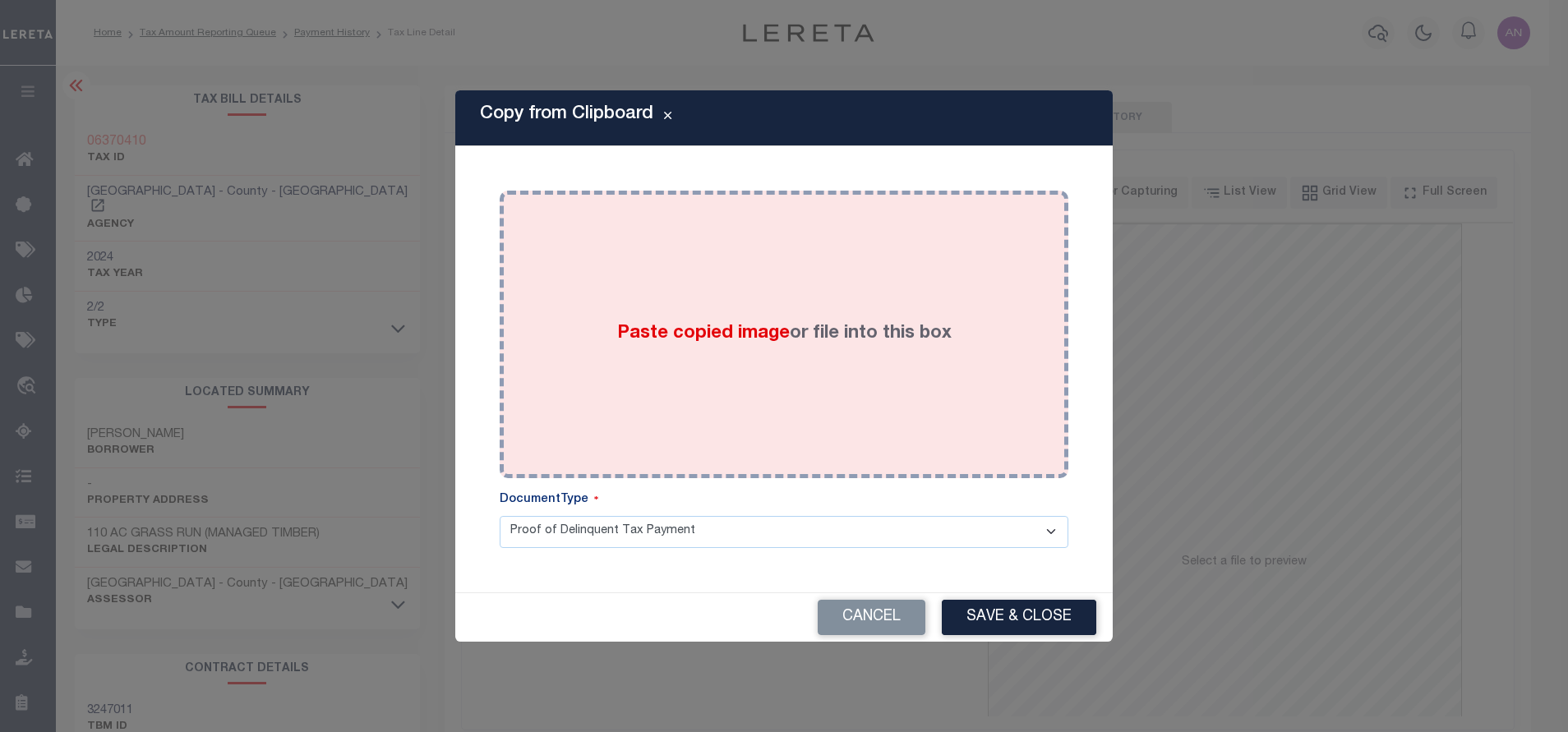
click at [810, 238] on div "Paste copied image or file into this box" at bounding box center [784, 334] width 544 height 263
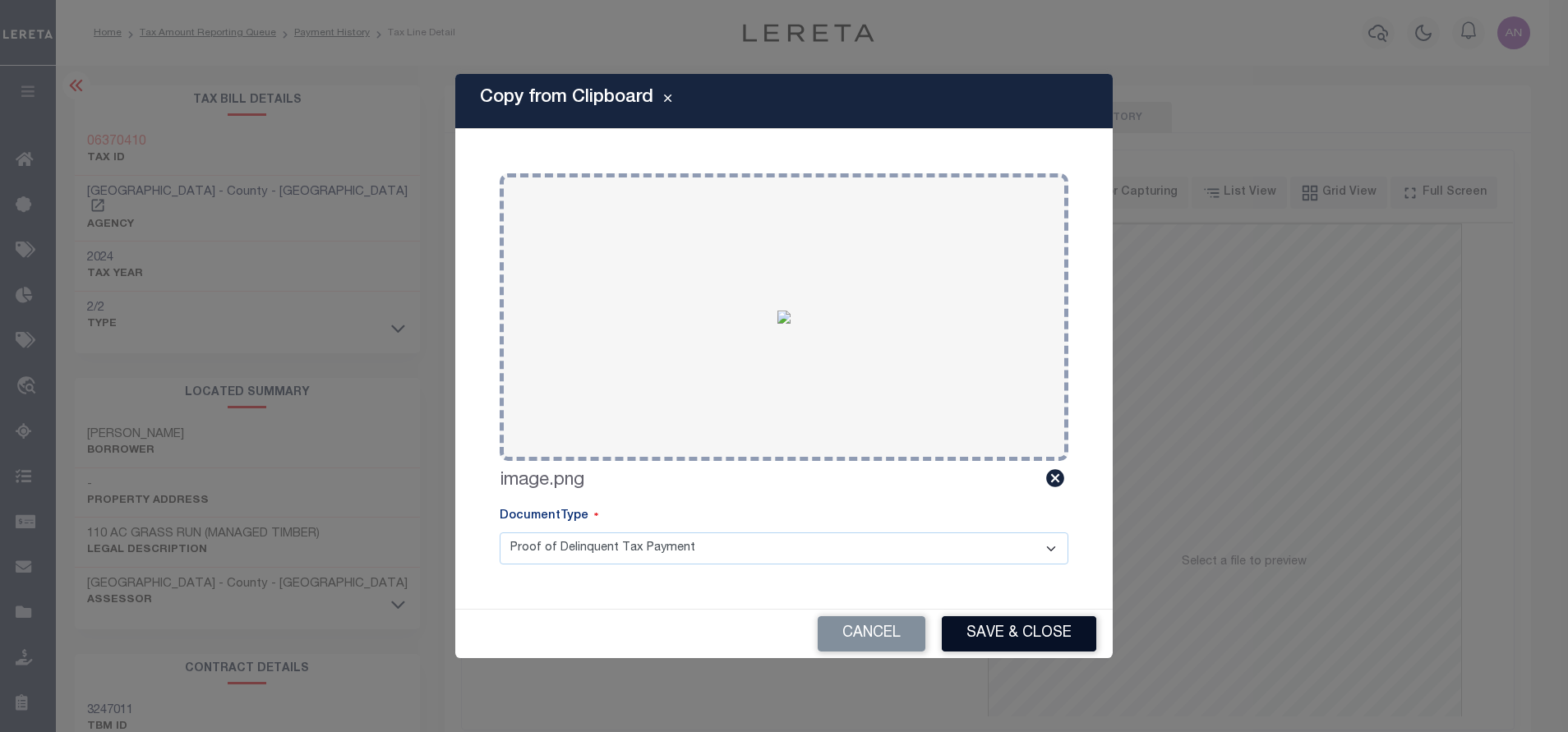
click at [1029, 641] on button "Save & Close" at bounding box center [1019, 633] width 154 height 35
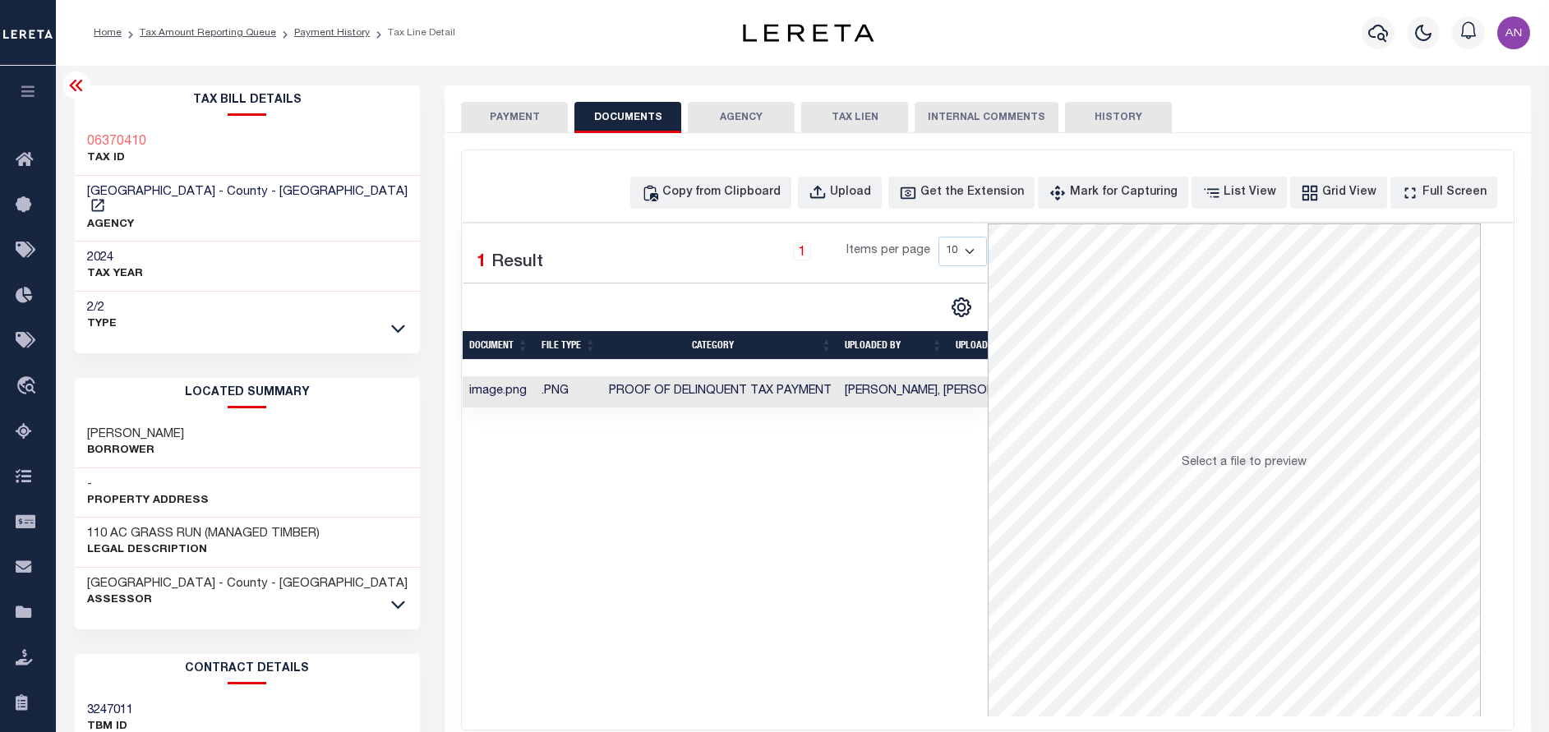
click at [525, 113] on button "PAYMENT" at bounding box center [514, 117] width 107 height 31
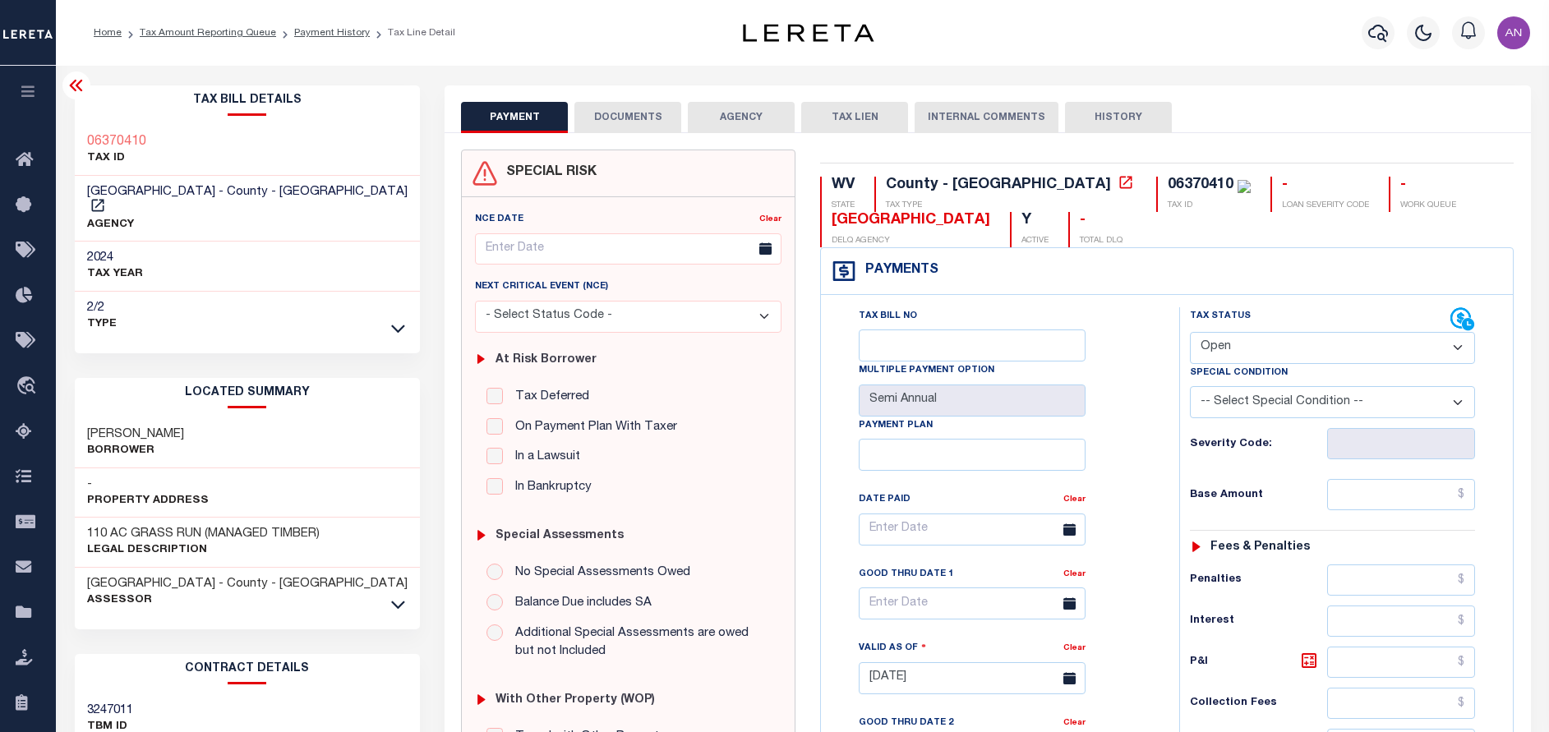
click at [1261, 348] on select "- Select Status Code - Open Due/Unpaid Paid Incomplete No Tax Due Internal Refu…" at bounding box center [1332, 348] width 285 height 32
select select "PYD"
click at [1190, 333] on select "- Select Status Code - Open Due/Unpaid Paid Incomplete No Tax Due Internal Refu…" at bounding box center [1332, 348] width 285 height 32
type input "[DATE]"
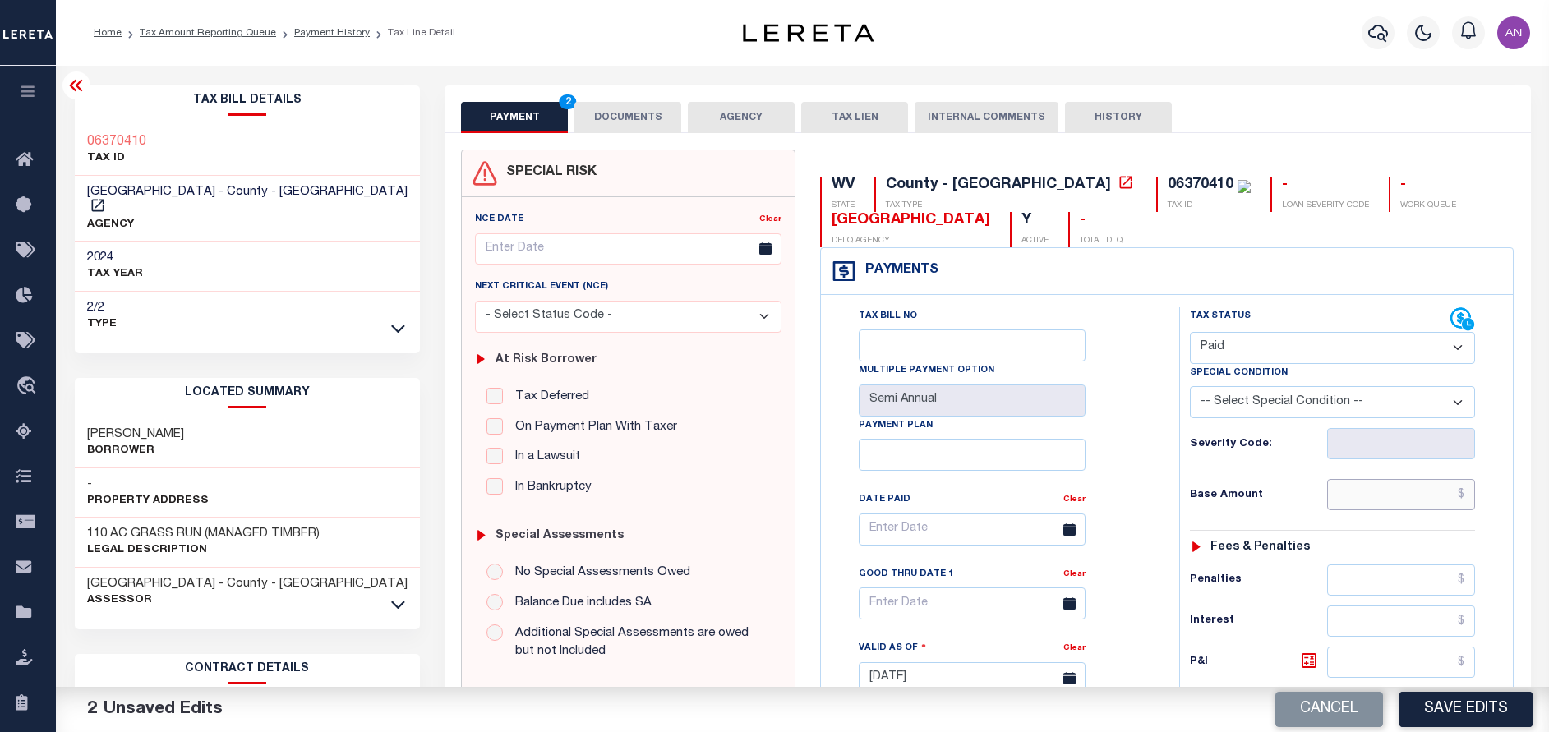
click at [1374, 494] on input "text" at bounding box center [1401, 494] width 148 height 31
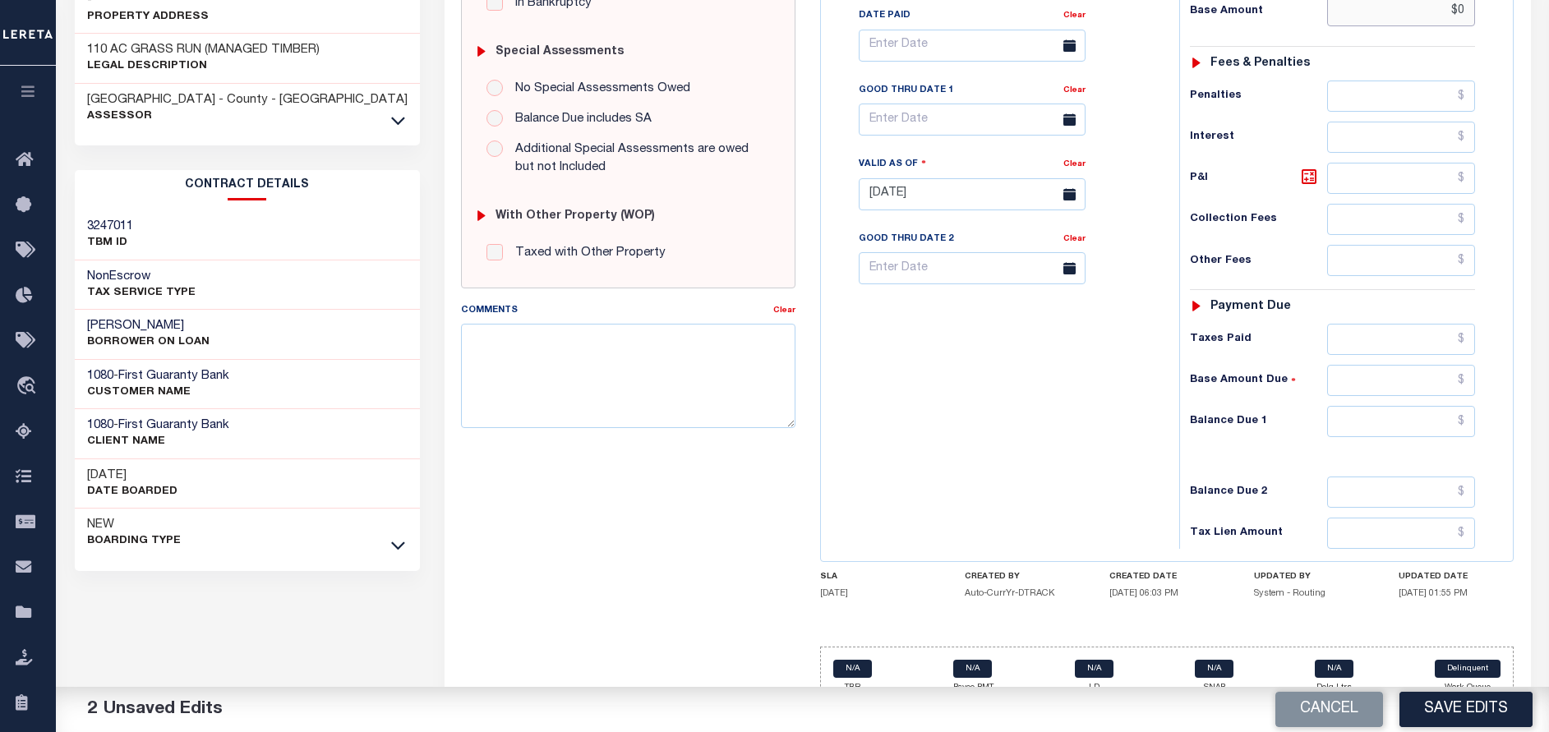
scroll to position [508, 0]
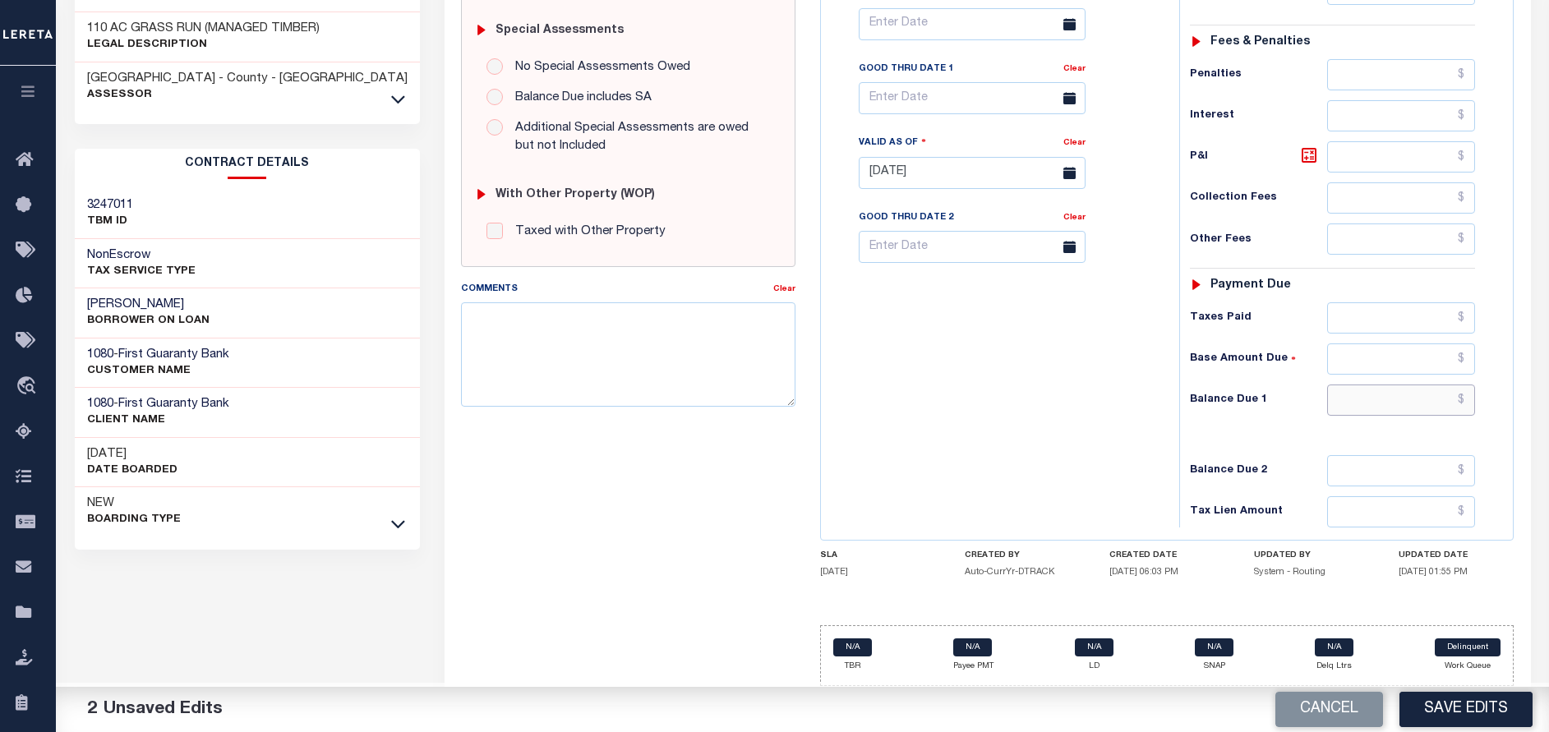
type input "$0.00"
click at [1367, 400] on input "text" at bounding box center [1401, 400] width 148 height 31
click at [1115, 462] on div "Tax Bill No Multiple Payment Option Semi Annual Payment Plan Clear" at bounding box center [996, 164] width 342 height 725
type input "$0.00"
click at [1466, 708] on button "Save Edits" at bounding box center [1465, 709] width 133 height 35
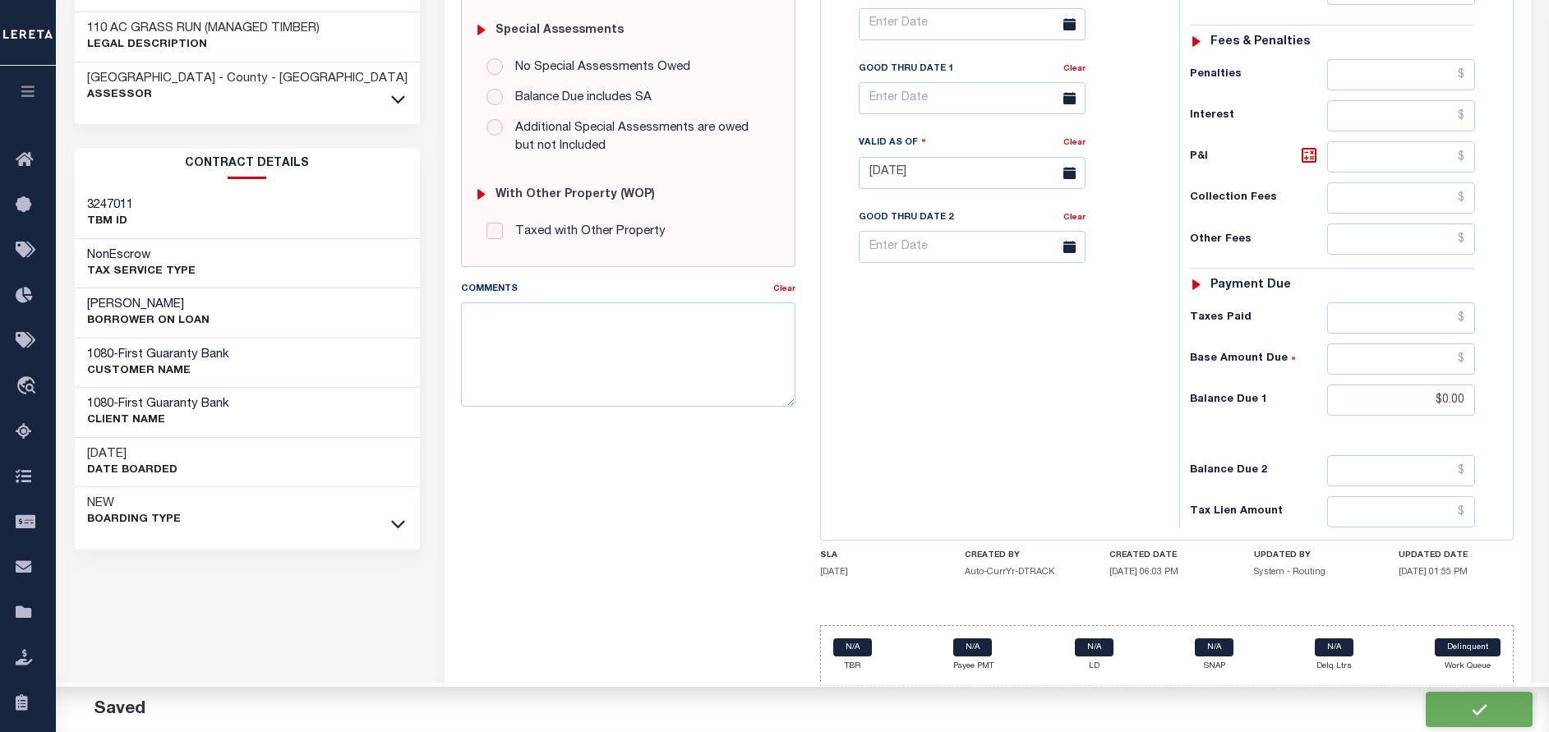
checkbox input "false"
type input "$0"
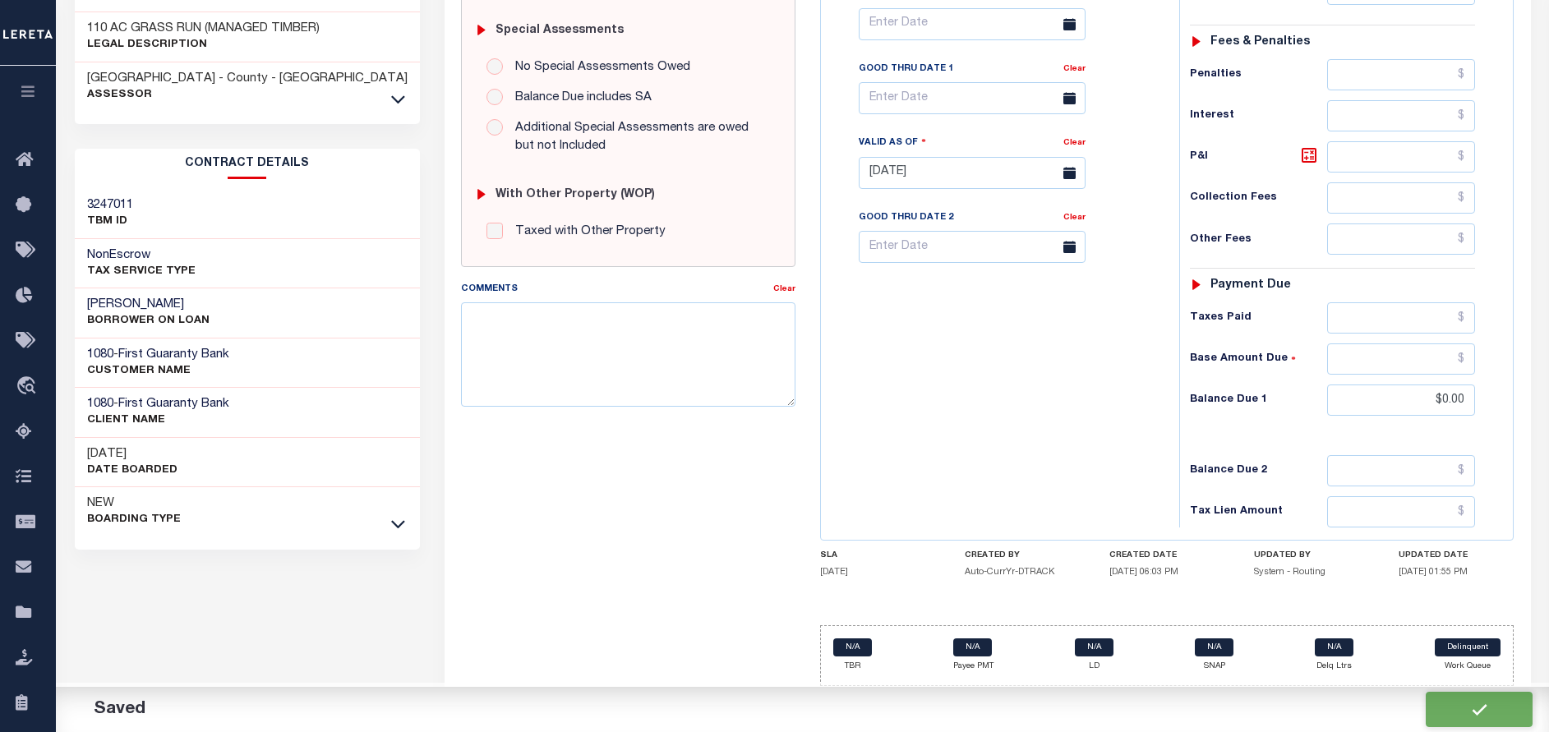
type input "$0"
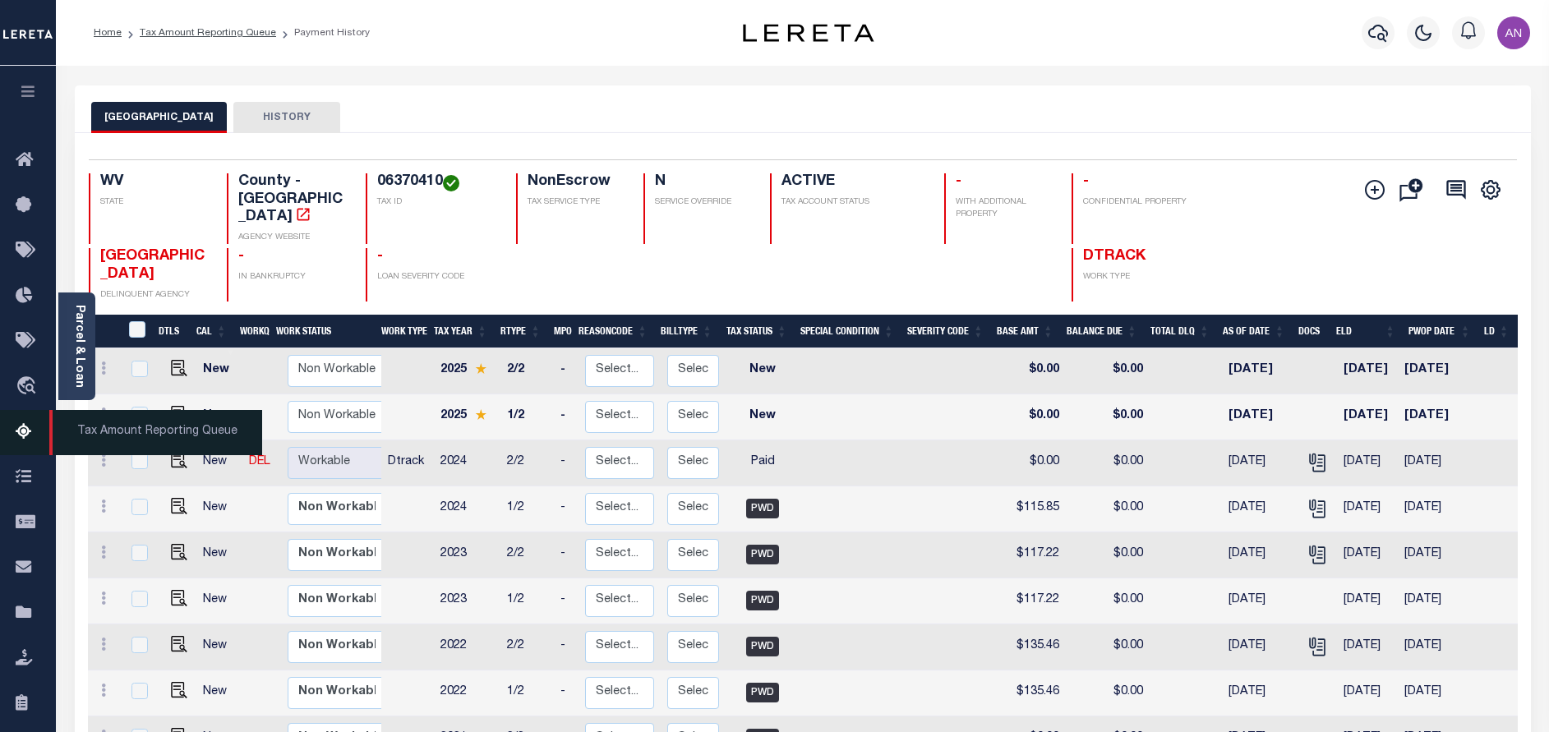
click at [20, 426] on icon at bounding box center [29, 432] width 26 height 21
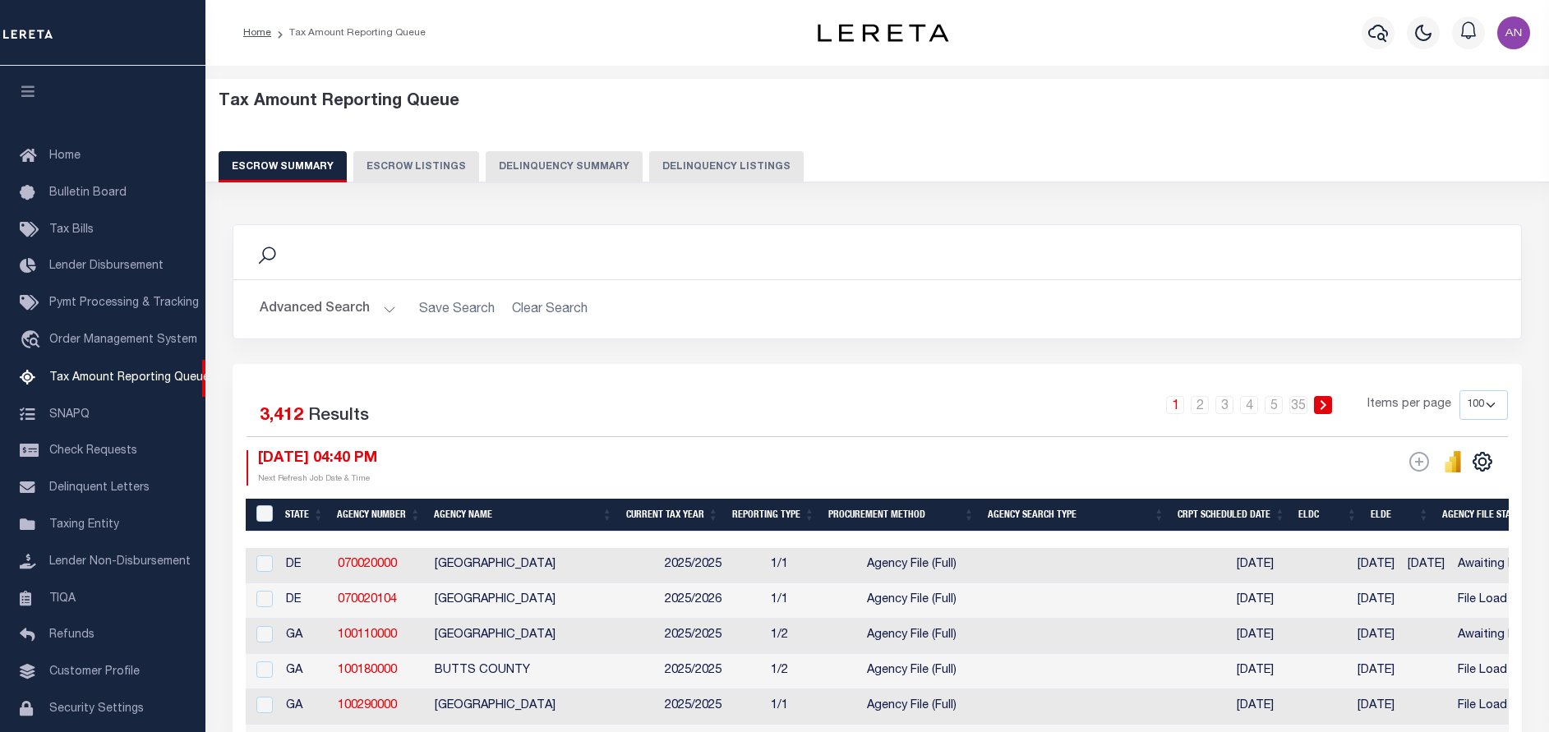
click at [716, 162] on button "Delinquency Listings" at bounding box center [726, 166] width 154 height 31
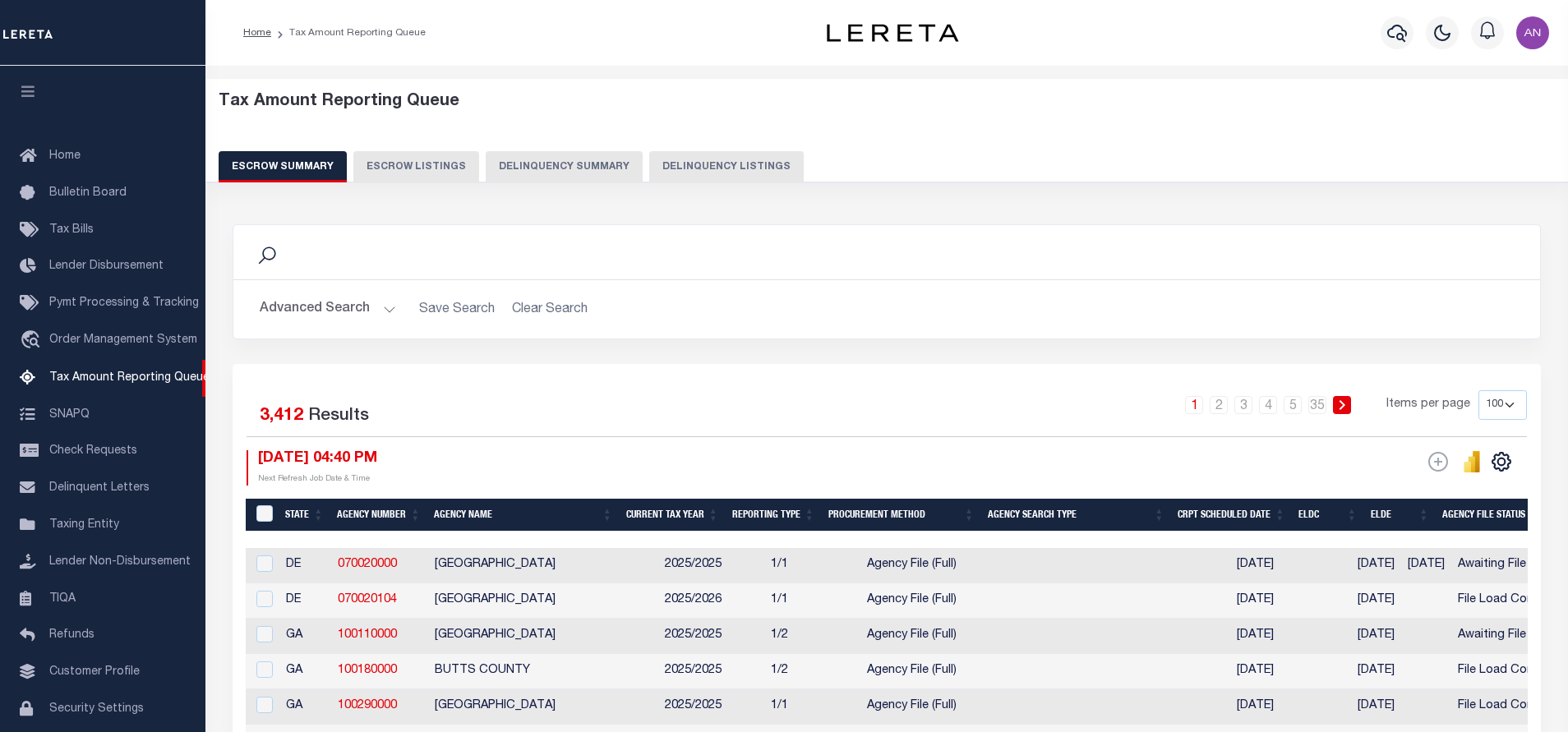
select select "100"
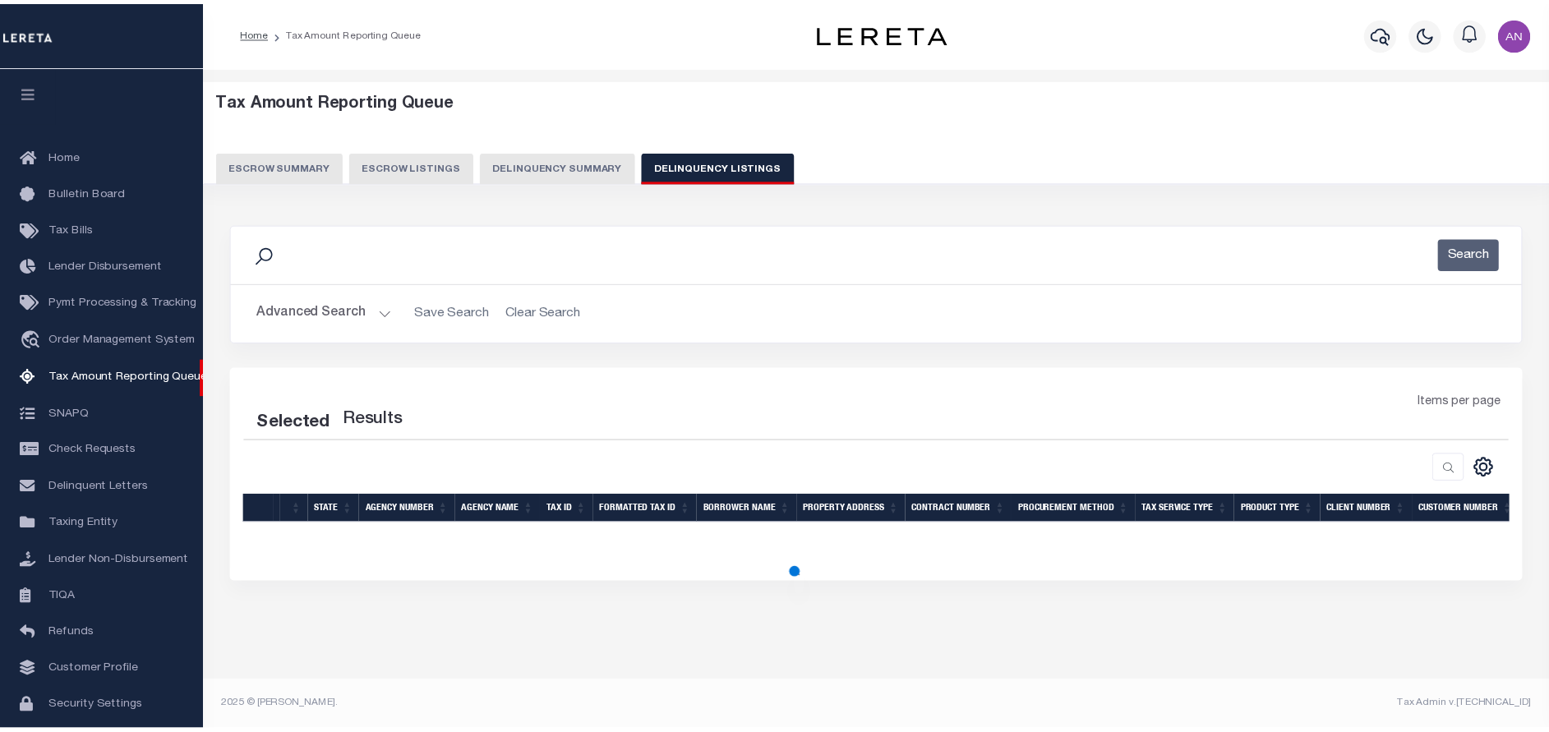
scroll to position [68, 0]
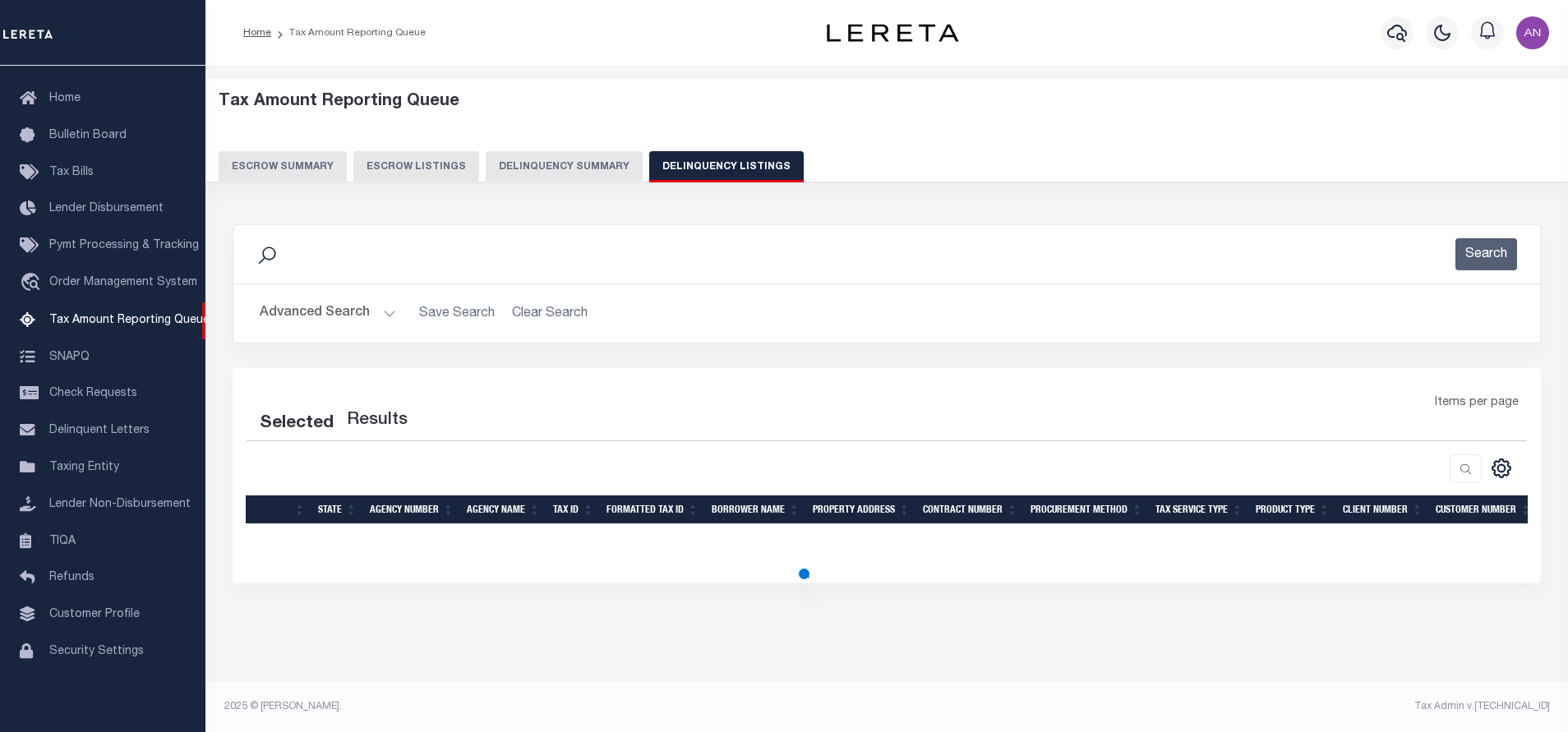
select select "100"
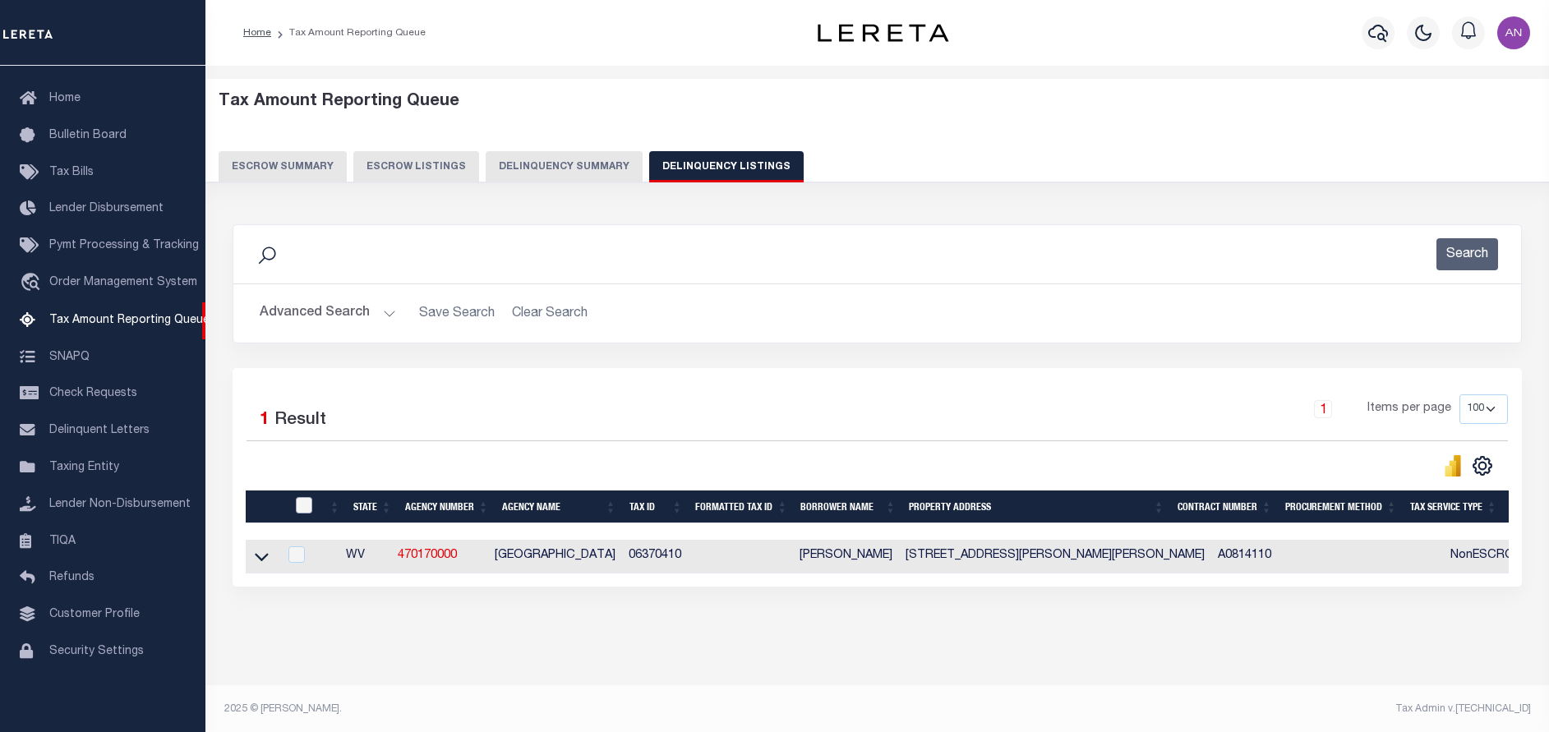
click at [297, 509] on input "checkbox" at bounding box center [304, 505] width 16 height 16
checkbox input "true"
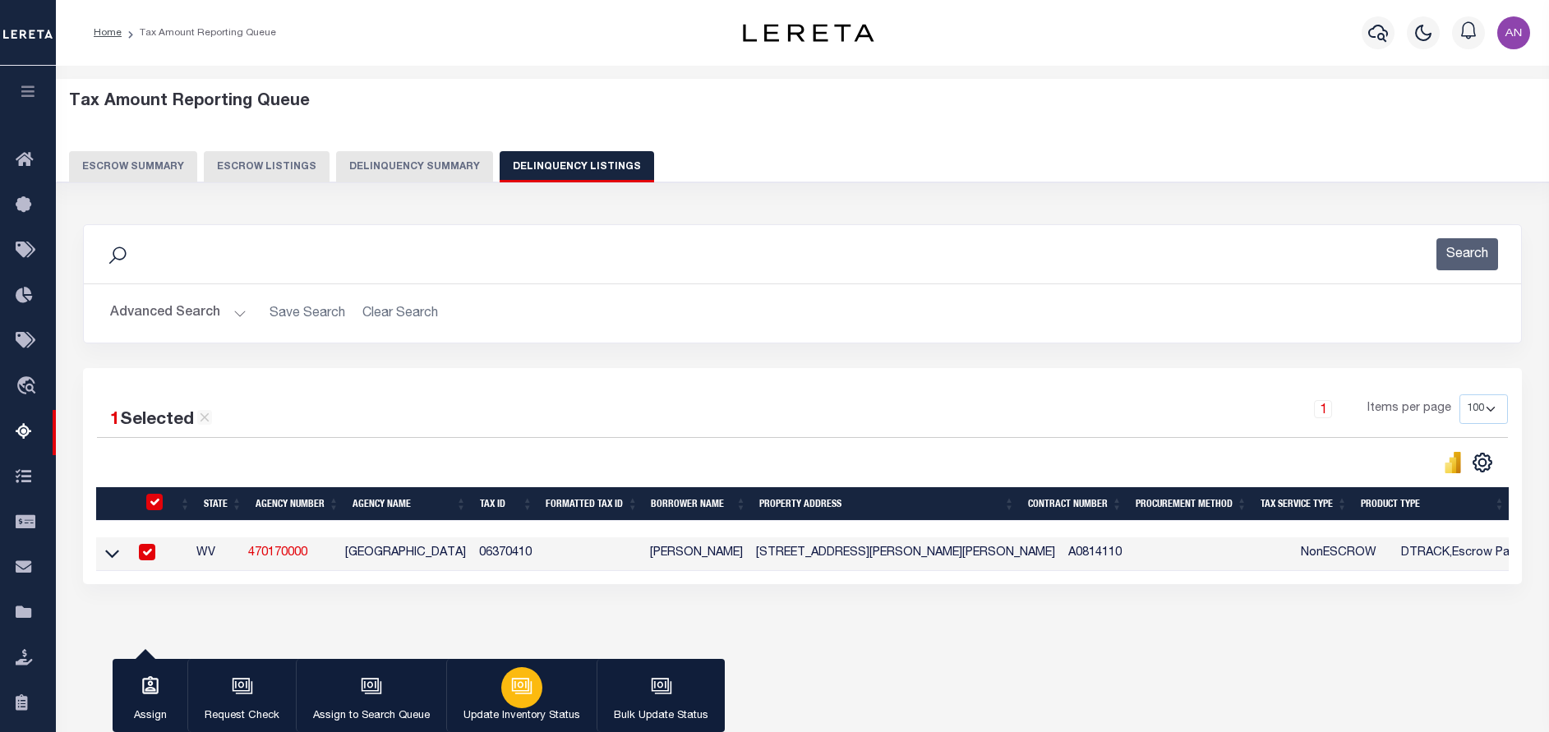
click at [527, 689] on icon "button" at bounding box center [521, 685] width 21 height 21
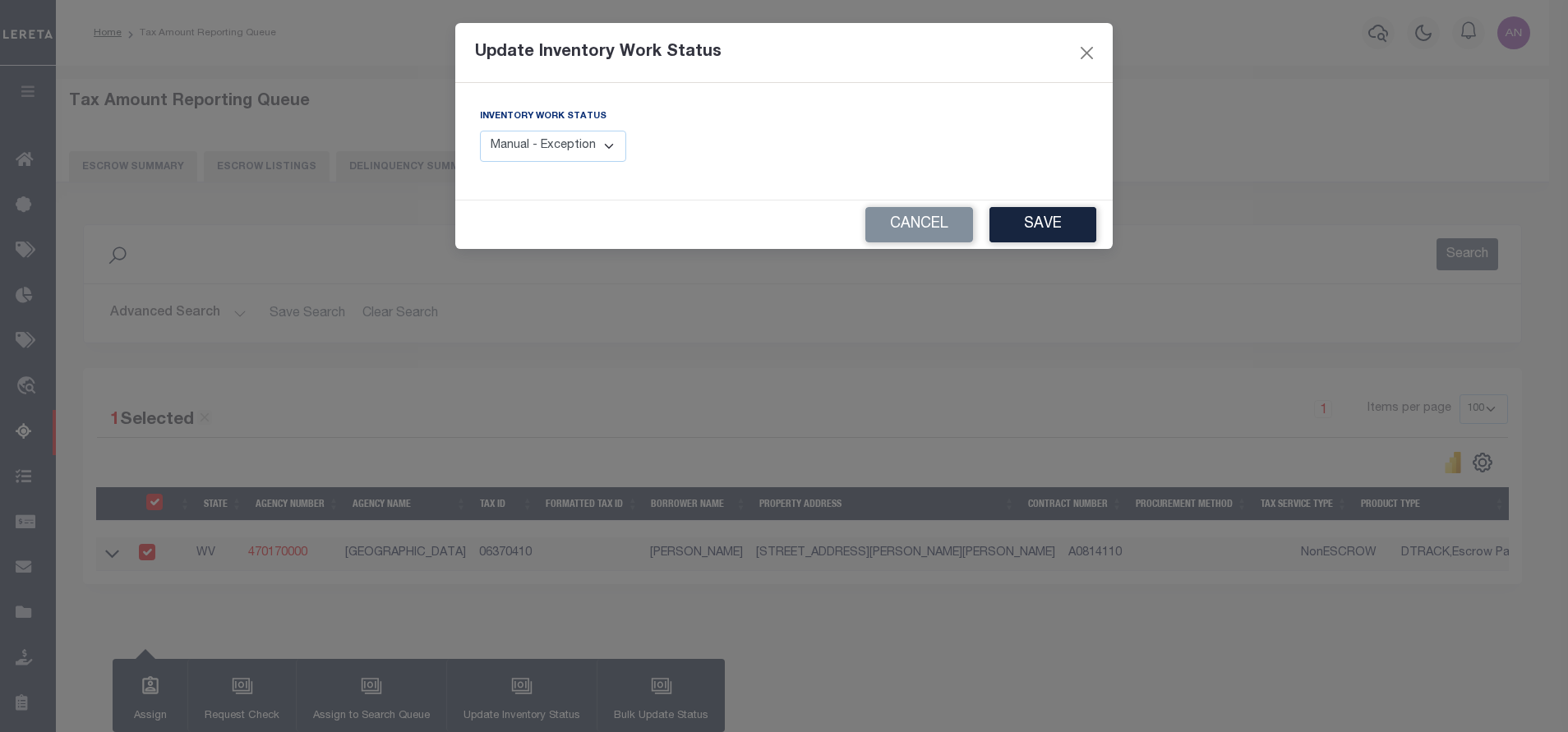
click at [541, 140] on select "Manual - Exception Pended - Awaiting Search Late Add Exception Completed" at bounding box center [553, 147] width 146 height 32
select select "4"
click at [480, 131] on select "Manual - Exception Pended - Awaiting Search Late Add Exception Completed" at bounding box center [553, 147] width 146 height 32
click at [1042, 224] on button "Save" at bounding box center [1042, 224] width 107 height 35
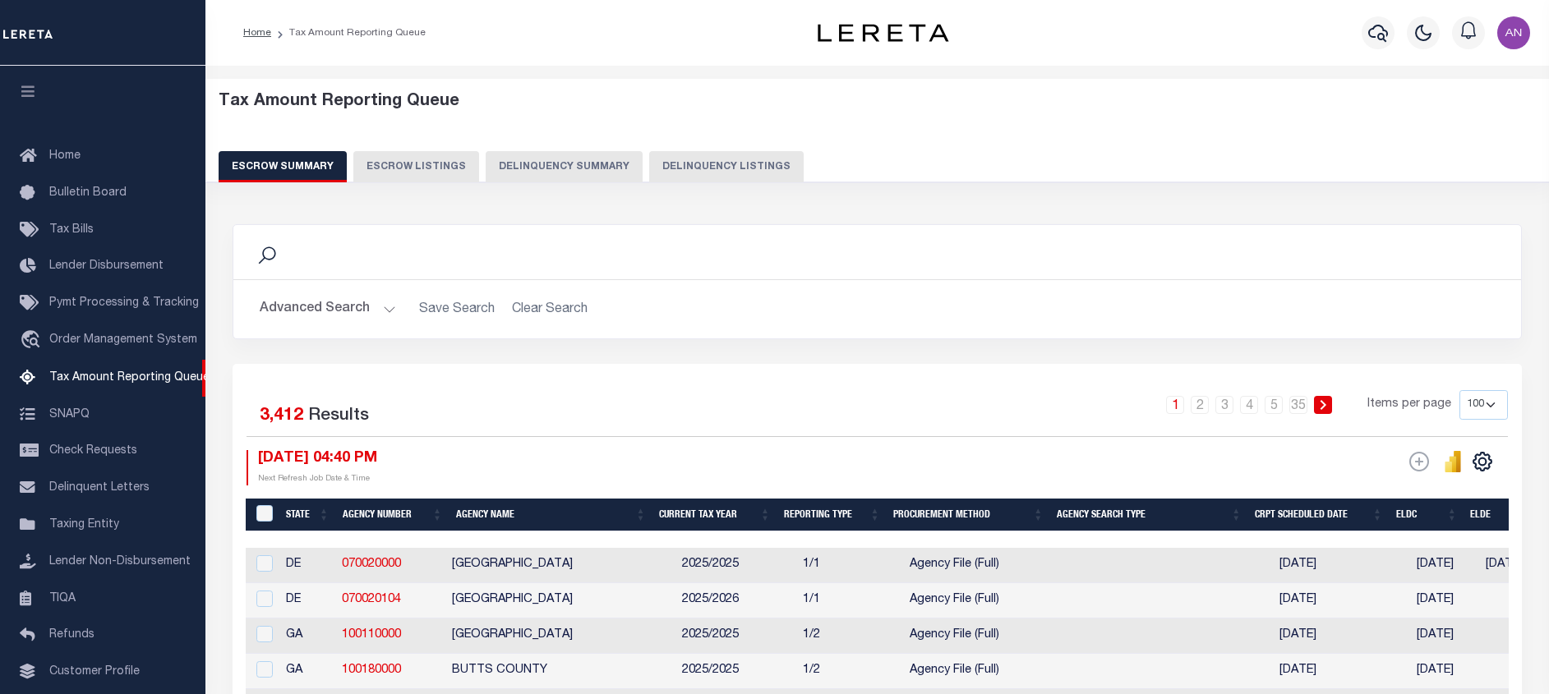
select select "100"
